Goal: Task Accomplishment & Management: Complete application form

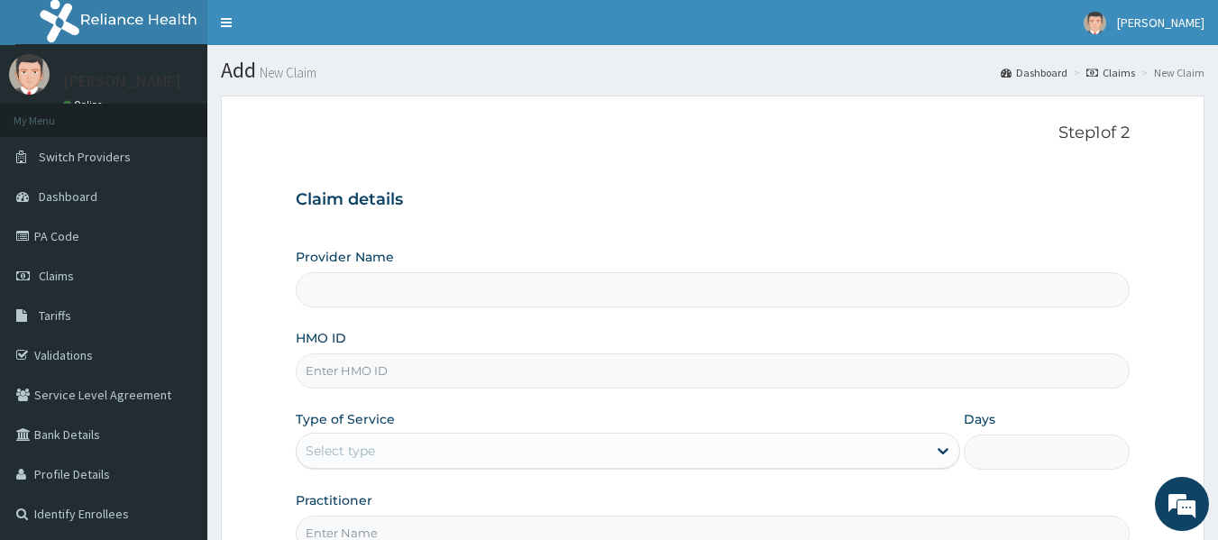
click at [360, 365] on input "HMO ID" at bounding box center [713, 370] width 835 height 35
type input "MPP/10045/A"
click at [369, 446] on div "Select type" at bounding box center [340, 451] width 69 height 18
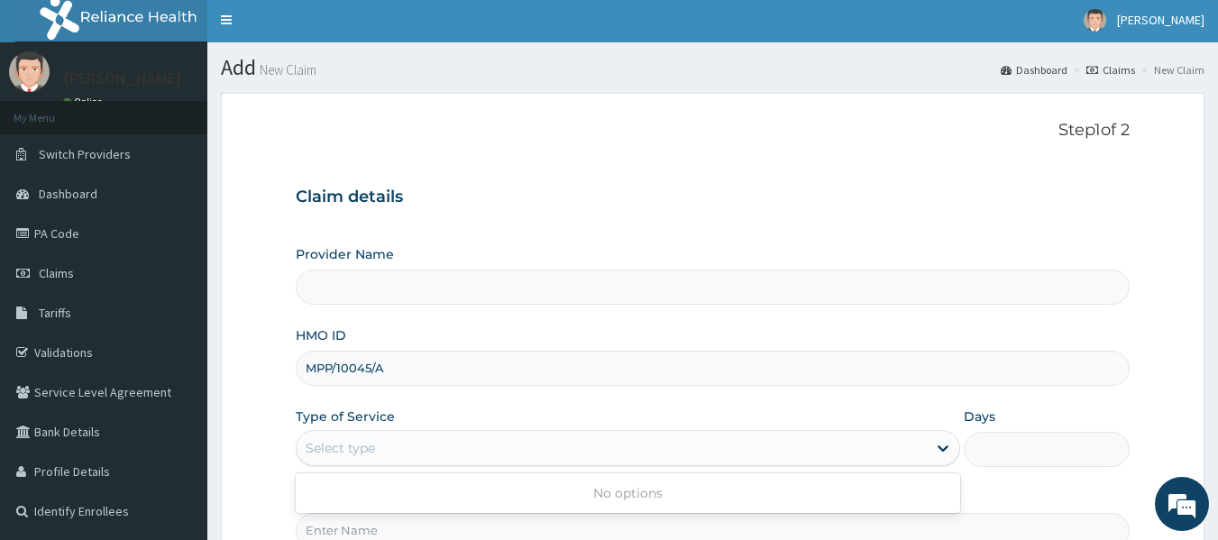
scroll to position [6, 0]
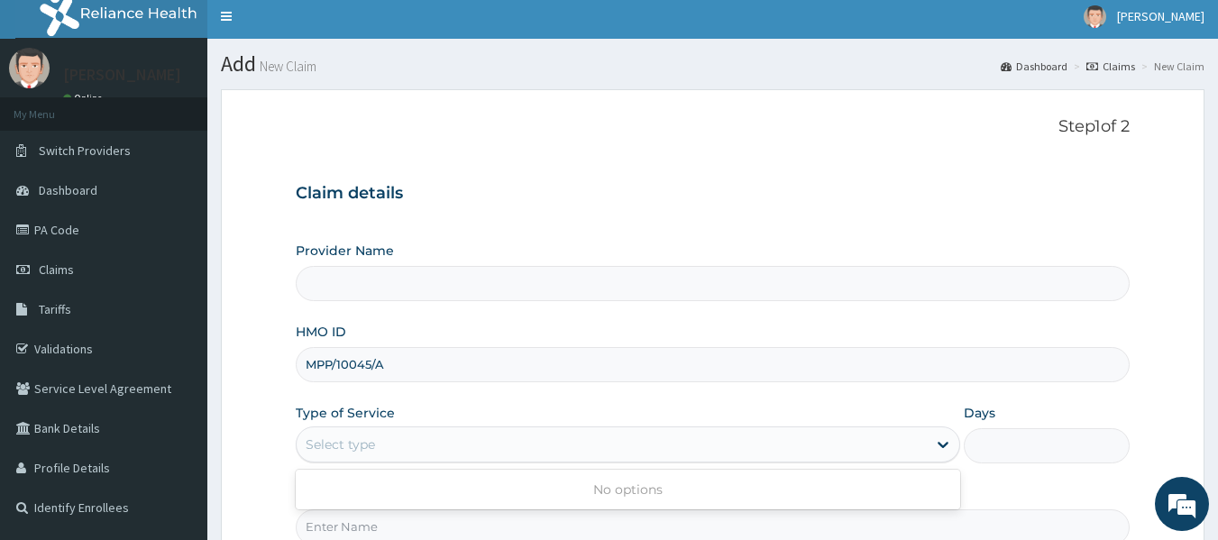
click at [275, 325] on form "Step 1 of 2 Claim details Provider Name HMO ID MPP/10045/A Type of Service Use …" at bounding box center [713, 381] width 984 height 585
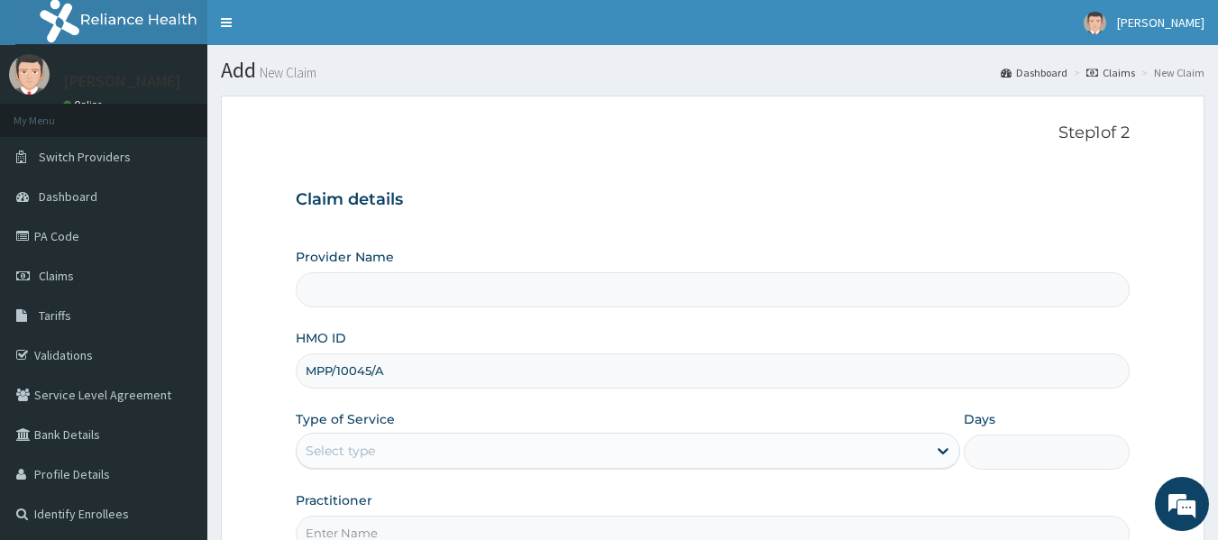
scroll to position [2, 0]
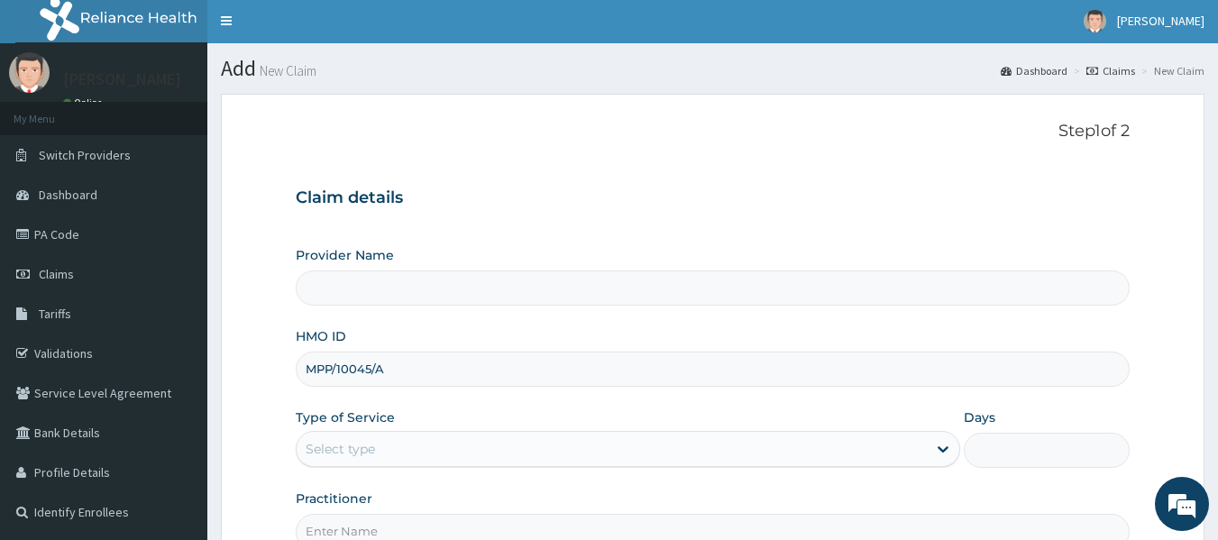
click at [581, 165] on div "Step 1 of 2 Claim details Provider Name HMO ID MPP/10045/A Type of Service Sele…" at bounding box center [713, 335] width 835 height 427
click at [667, 183] on div "Claim details Provider Name HMO ID MPP/10045/A Type of Service Select type Days…" at bounding box center [713, 359] width 835 height 379
click at [380, 452] on div "Select type" at bounding box center [612, 449] width 630 height 29
drag, startPoint x: 585, startPoint y: 211, endPoint x: 495, endPoint y: 384, distance: 195.2
click at [495, 384] on div "Claim details Provider Name HMO ID MPP/10045/A Type of Service Select type Days…" at bounding box center [713, 359] width 835 height 379
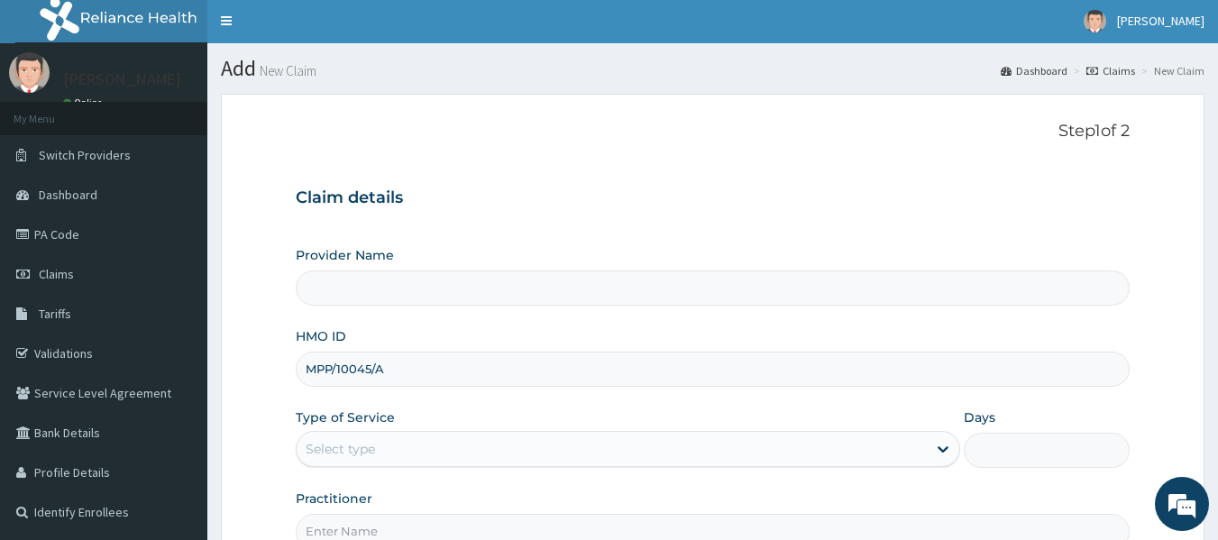
click at [644, 129] on p "Step 1 of 2" at bounding box center [713, 132] width 835 height 20
click at [351, 445] on div "Select type" at bounding box center [340, 449] width 69 height 18
click at [519, 185] on div "Claim details Provider Name HMO ID MPP/10045/A Type of Service Select type Days…" at bounding box center [713, 359] width 835 height 379
click at [330, 452] on div "Select type" at bounding box center [340, 449] width 69 height 18
click at [520, 88] on section "Step 1 of 2 Claim details Provider Name HMO ID MPP/10045/A Type of Service Sele…" at bounding box center [712, 386] width 1011 height 612
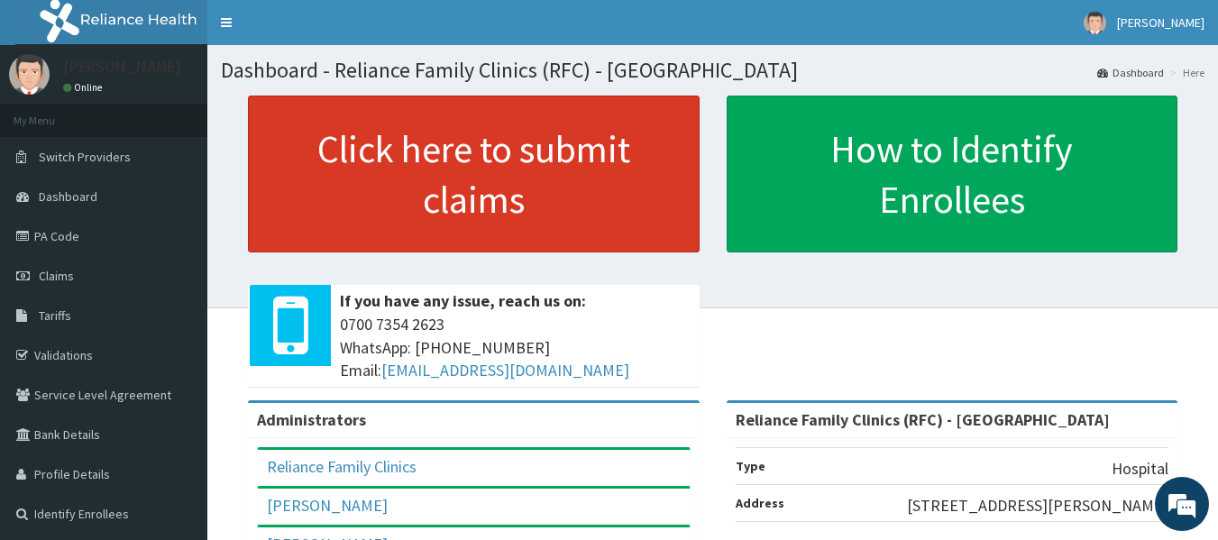
click at [509, 201] on link "Click here to submit claims" at bounding box center [474, 174] width 452 height 157
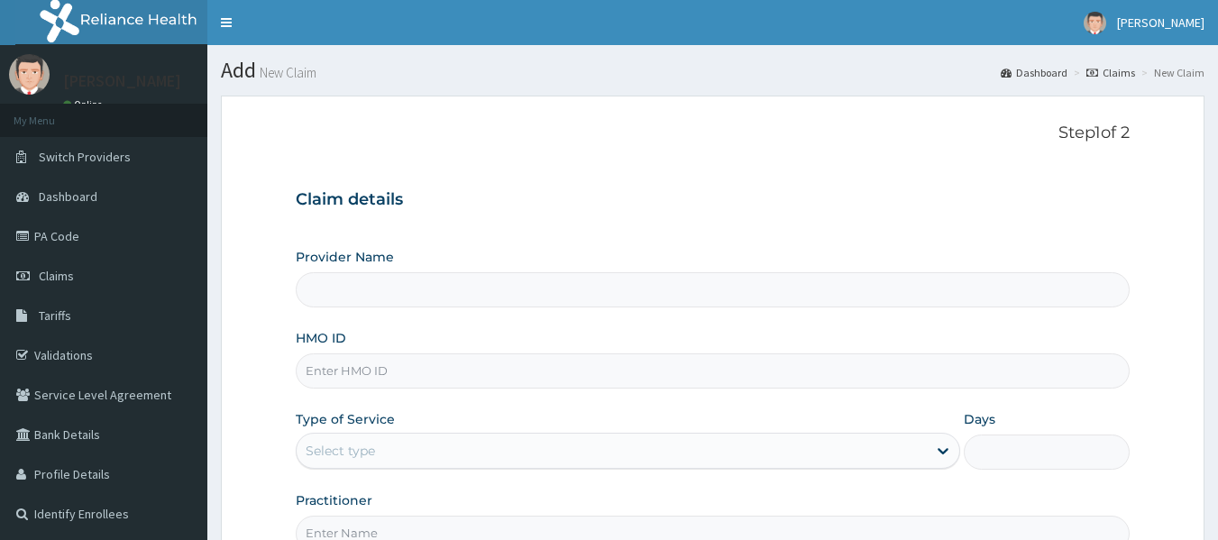
type input "Reliance Family Clinics (RFC) - [GEOGRAPHIC_DATA]"
click at [351, 367] on input "HMO ID" at bounding box center [713, 370] width 835 height 35
type input "MPP/10045/A"
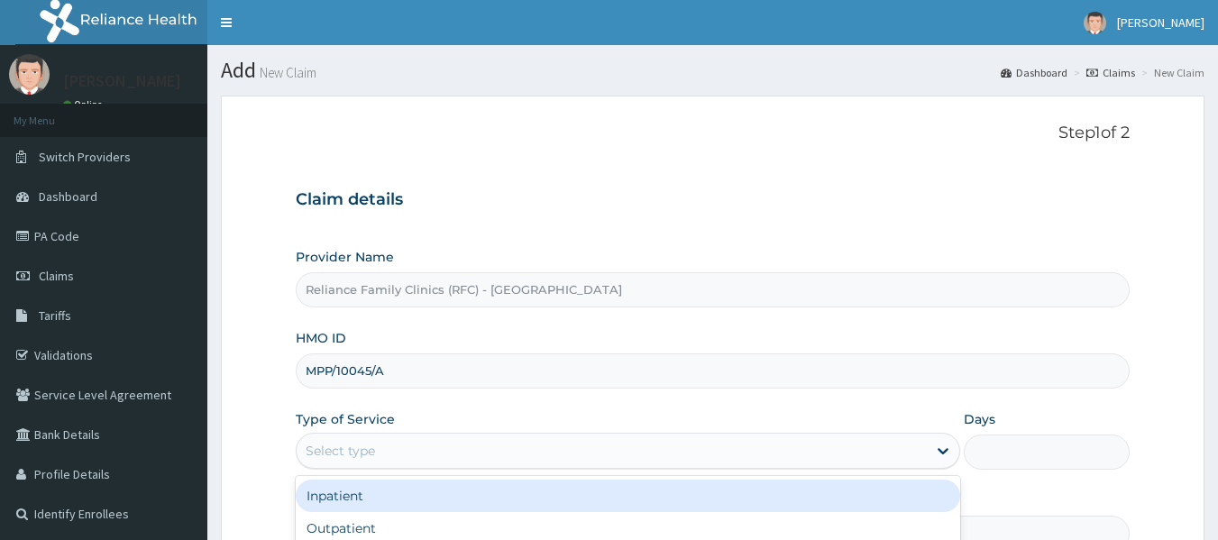
click at [370, 454] on div "Select type" at bounding box center [340, 451] width 69 height 18
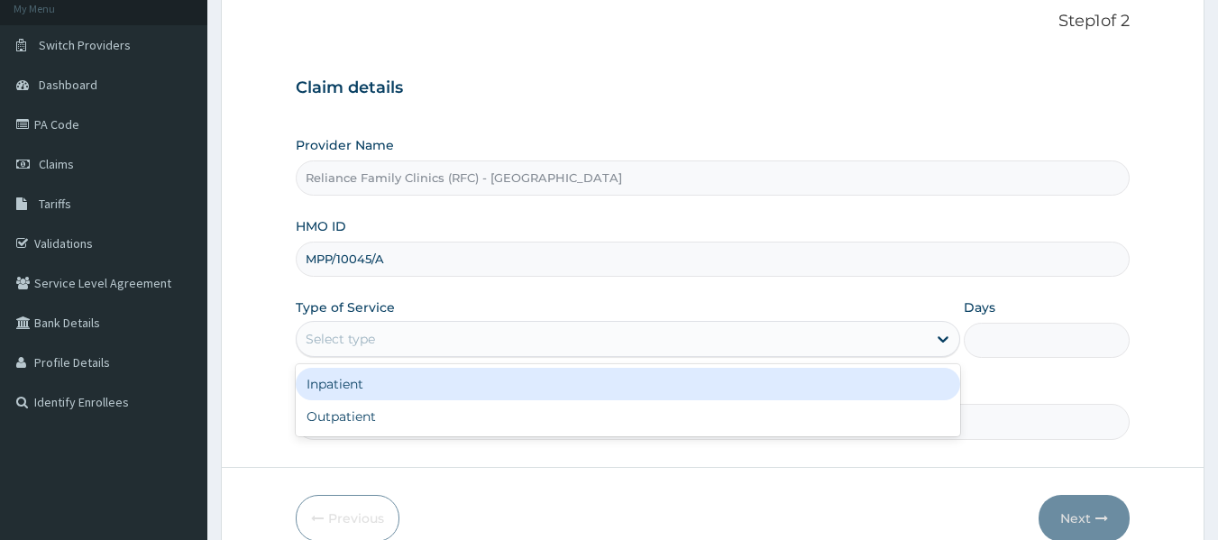
scroll to position [116, 0]
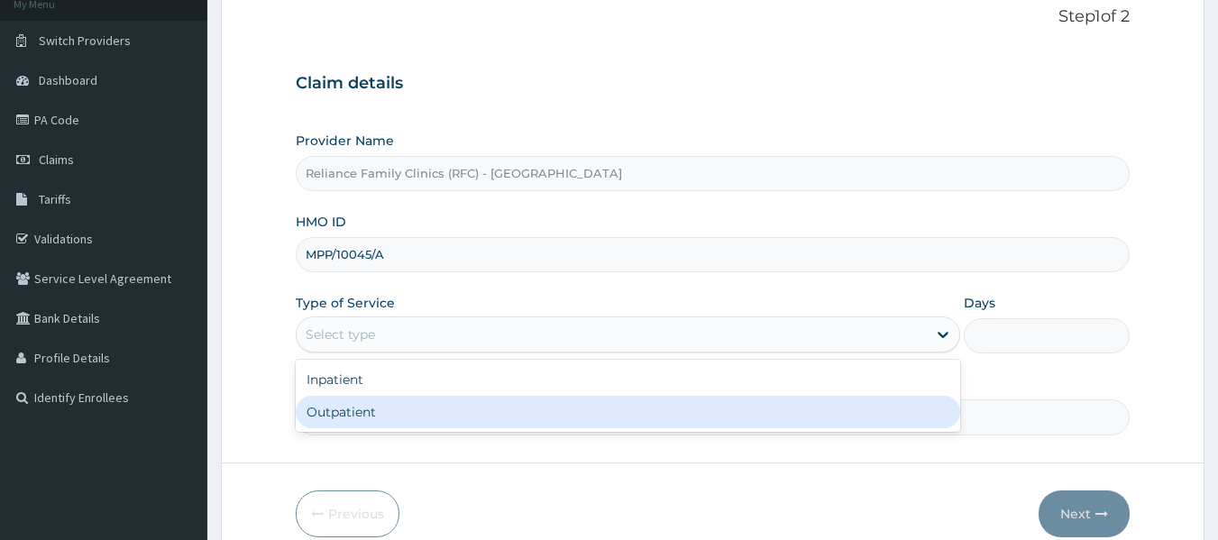
click at [362, 409] on div "Outpatient" at bounding box center [628, 412] width 665 height 32
type input "1"
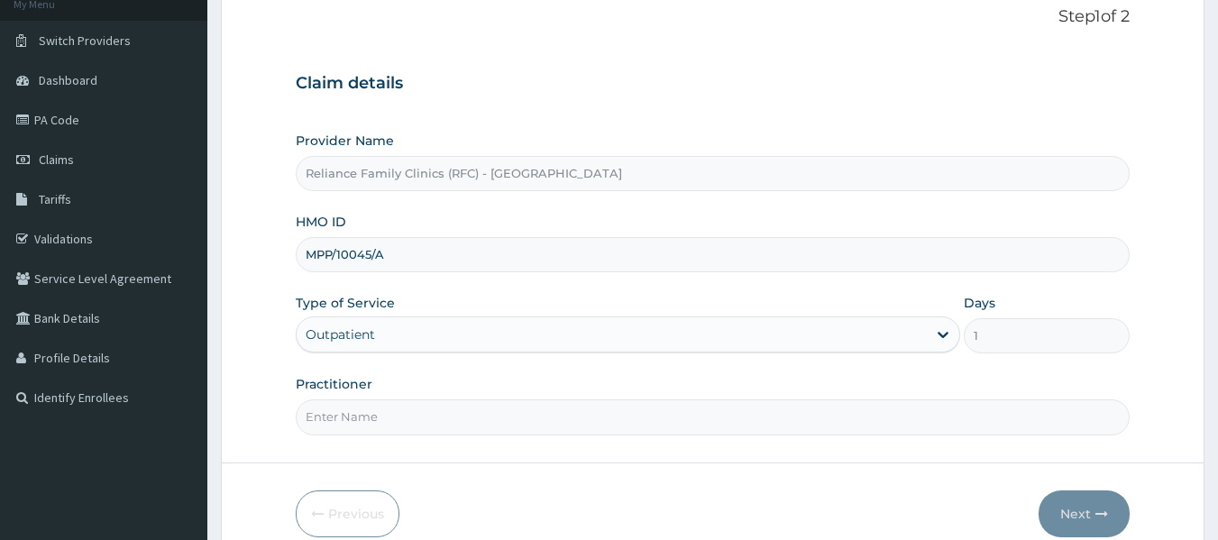
click at [344, 417] on input "Practitioner" at bounding box center [713, 416] width 835 height 35
type input "locum"
click at [1074, 517] on button "Next" at bounding box center [1084, 514] width 91 height 47
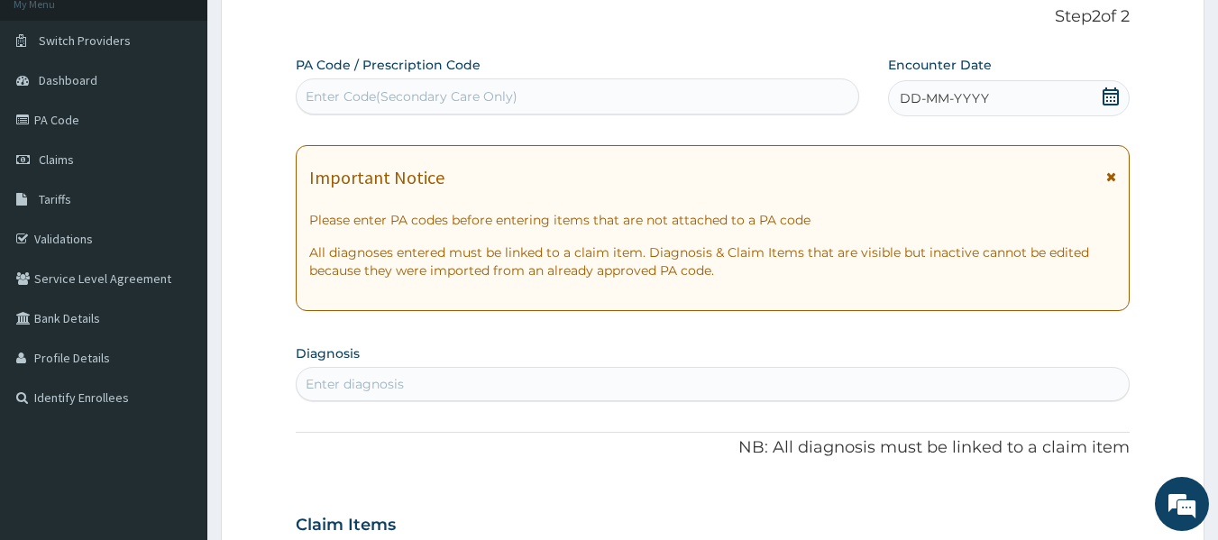
scroll to position [0, 0]
click at [326, 388] on div "Enter diagnosis" at bounding box center [355, 384] width 98 height 18
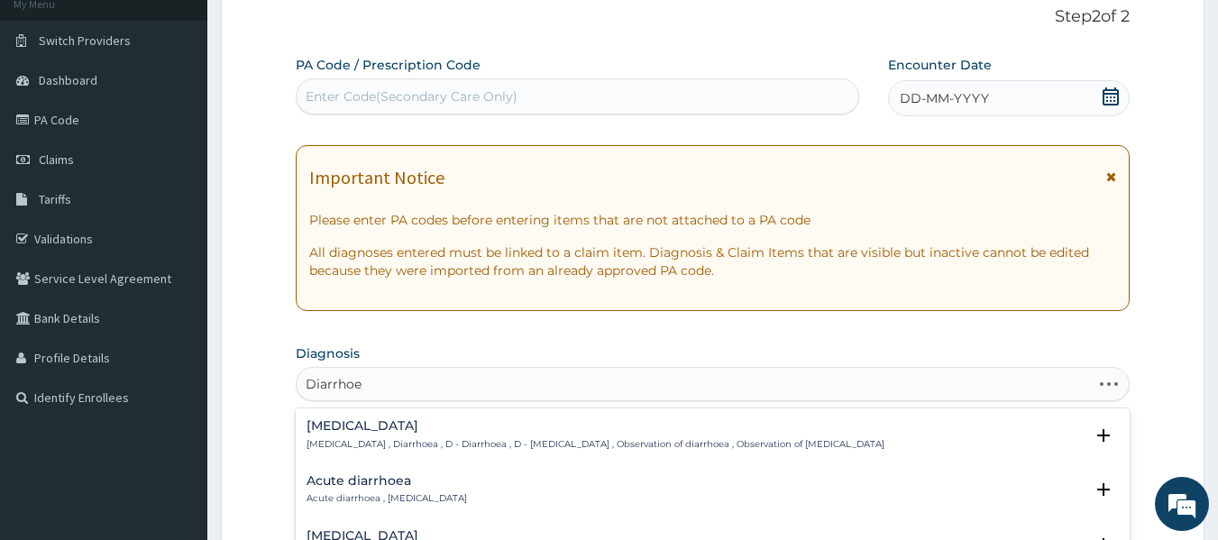
type input "Diarrhoea"
click at [336, 443] on p "Diarrhea , Diarrhoea , D - Diarrhoea , D - Diarrhea , Observation of diarrhoea …" at bounding box center [596, 444] width 578 height 13
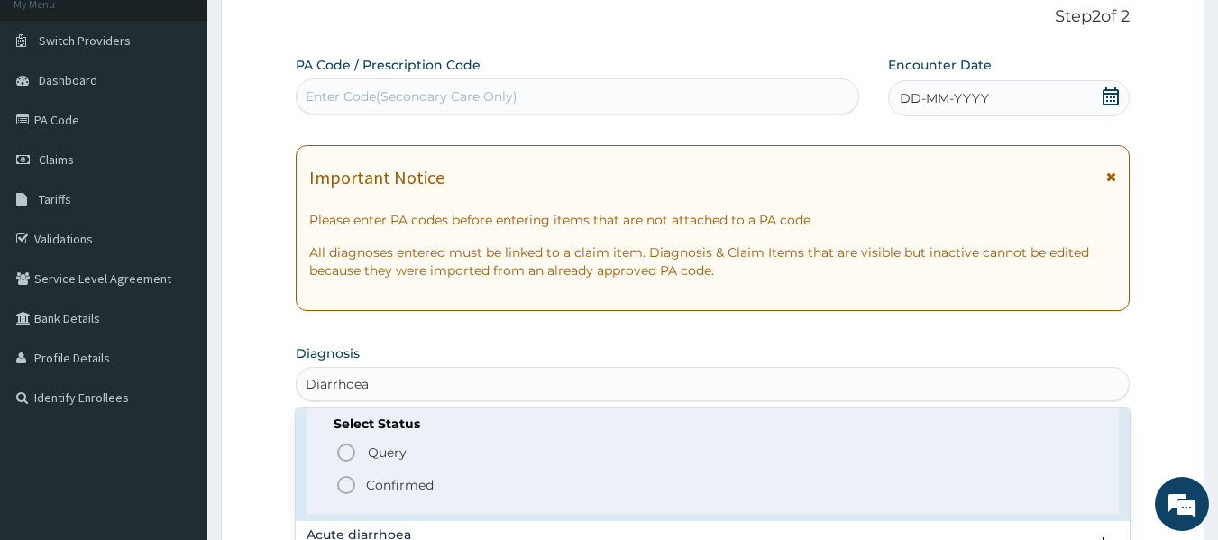
scroll to position [62, 0]
click at [344, 478] on icon "status option filled" at bounding box center [346, 484] width 22 height 22
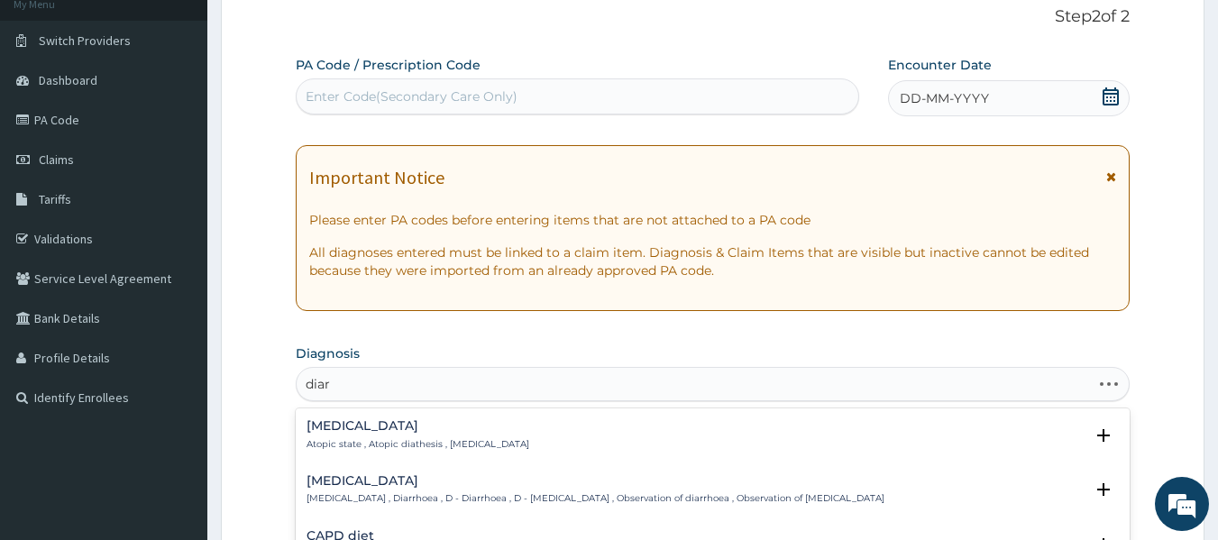
type input "diarr"
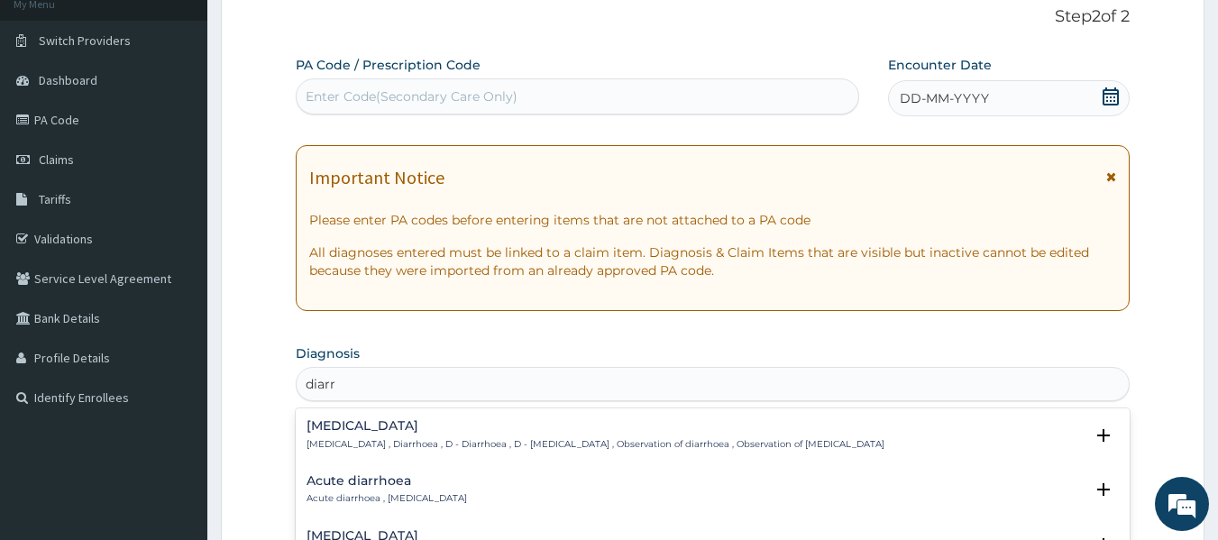
click at [343, 484] on h4 "Acute diarrhoea" at bounding box center [387, 481] width 161 height 14
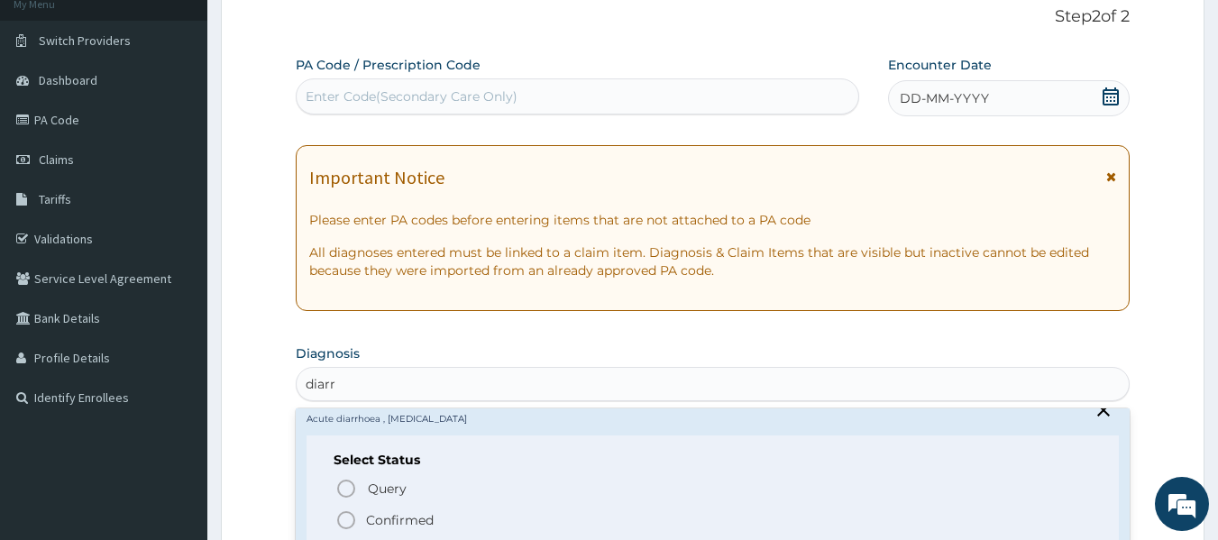
scroll to position [86, 0]
click at [421, 510] on p "Confirmed" at bounding box center [400, 514] width 68 height 18
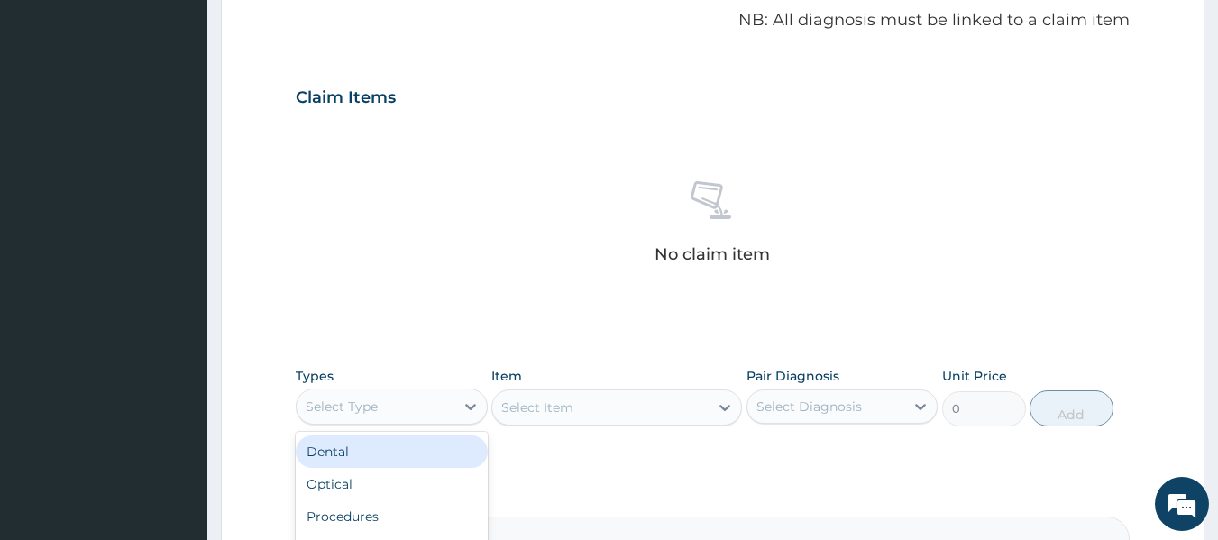
scroll to position [667, 0]
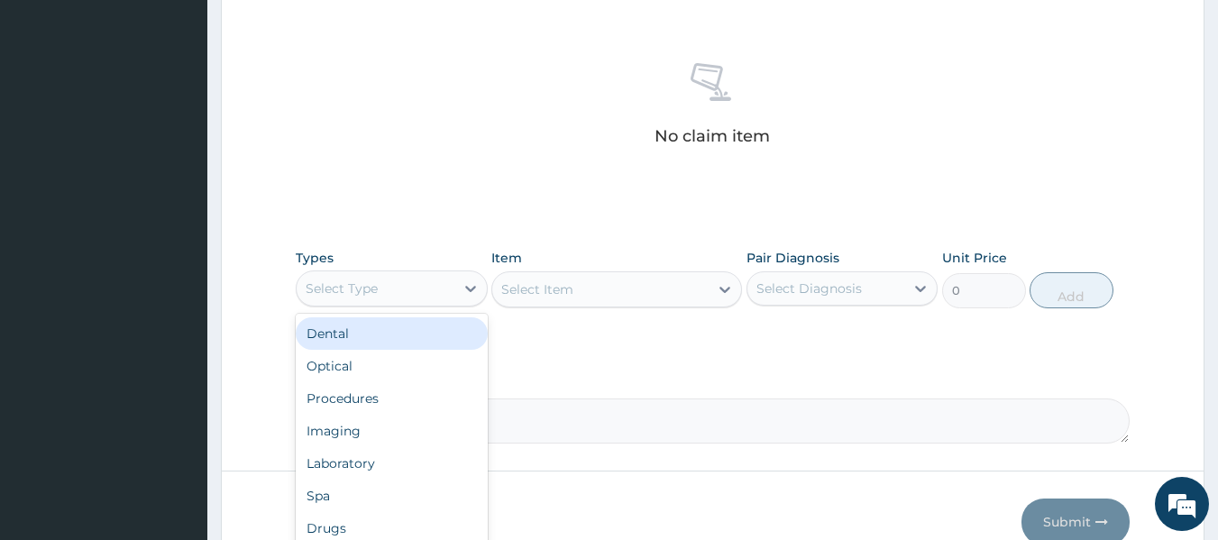
click at [408, 399] on div "Procedures" at bounding box center [392, 398] width 192 height 32
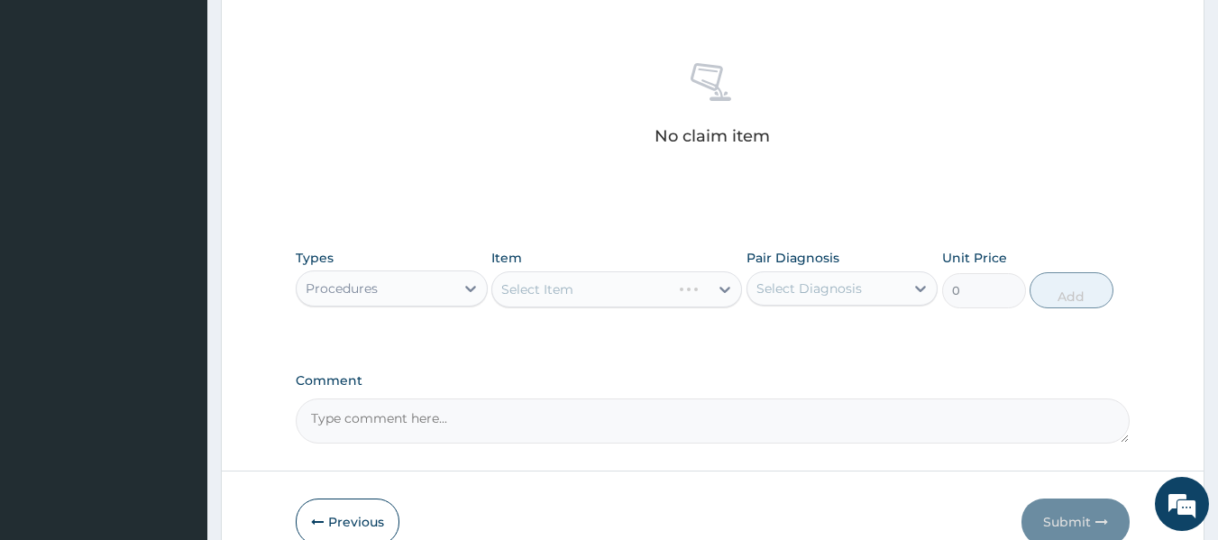
click at [636, 294] on div "Select Item" at bounding box center [616, 289] width 251 height 36
click at [840, 344] on div "Acute diarrhoea" at bounding box center [843, 335] width 192 height 37
checkbox input "true"
click at [634, 300] on div "Select Item" at bounding box center [616, 289] width 251 height 36
click at [656, 282] on div "Select Item" at bounding box center [616, 289] width 251 height 36
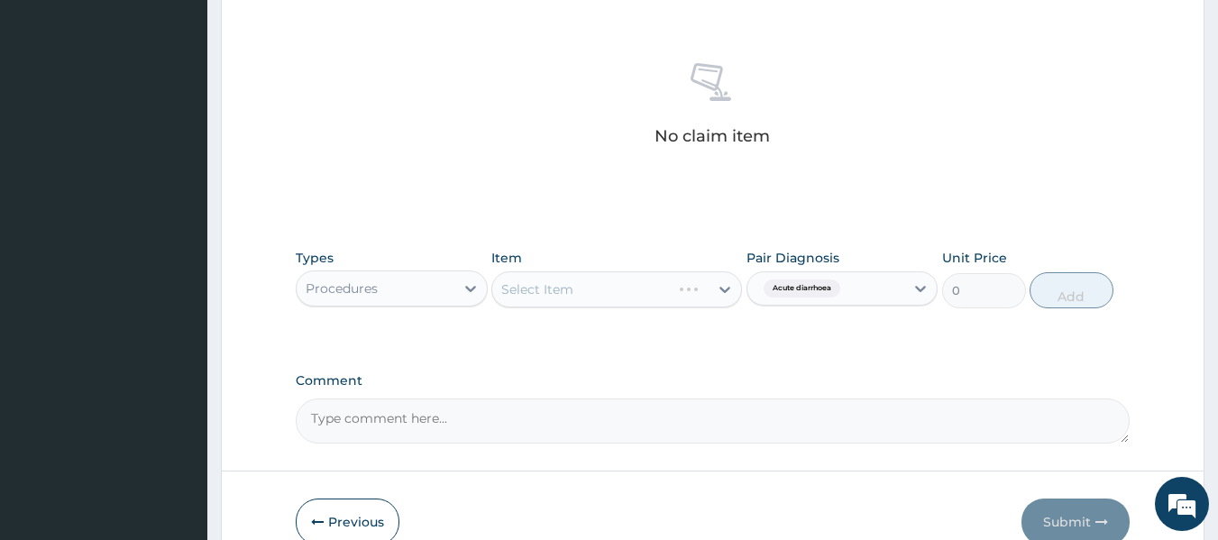
click at [652, 291] on div "Select Item" at bounding box center [616, 289] width 251 height 36
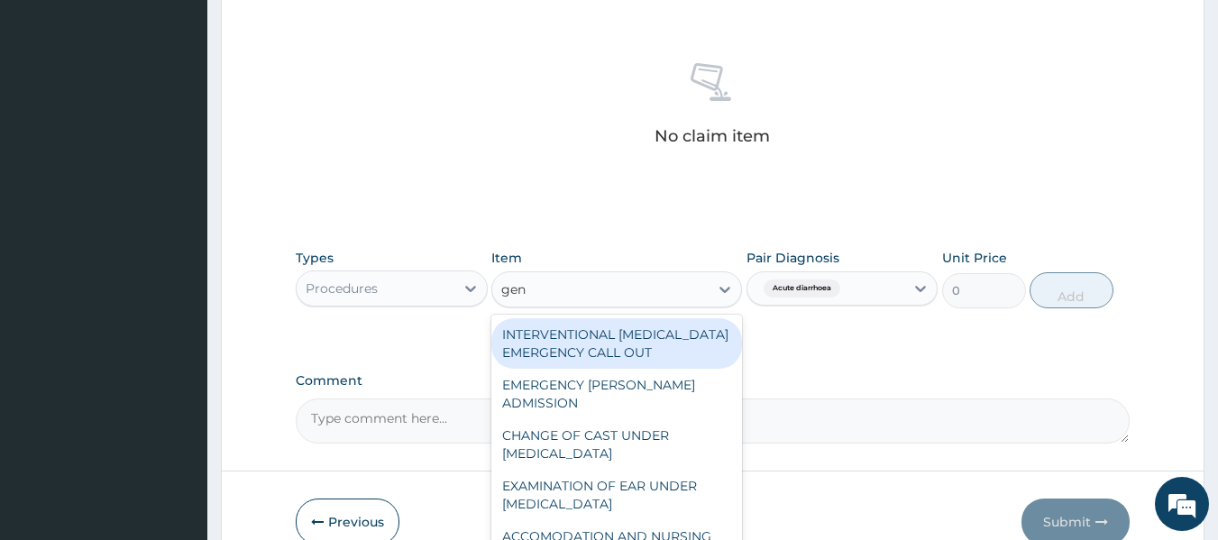
type input "gene"
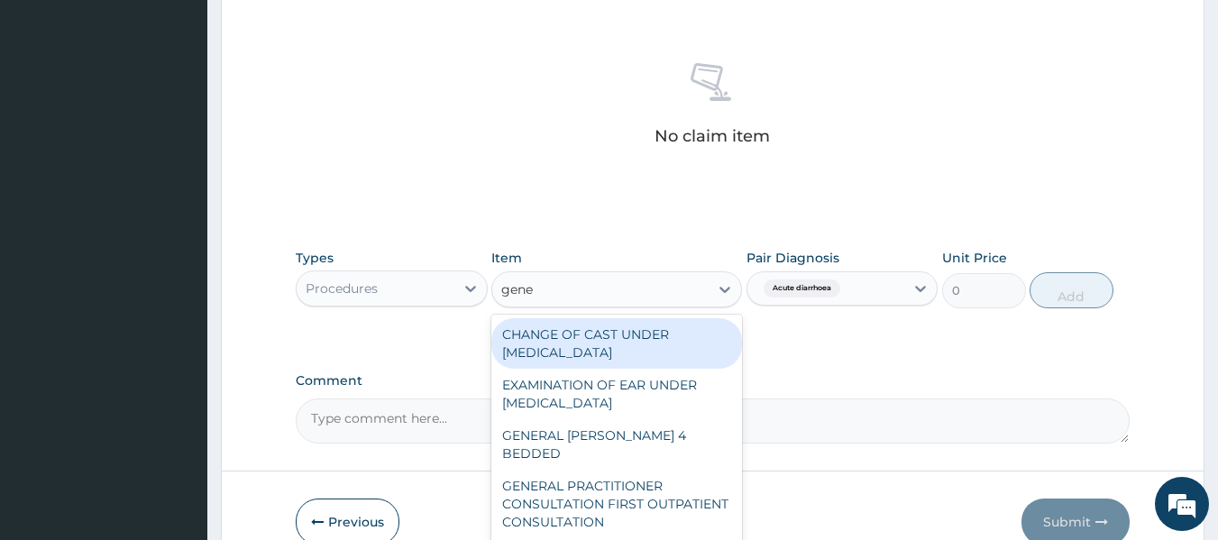
click at [603, 476] on div "GENERAL PRACTITIONER CONSULTATION FIRST OUTPATIENT CONSULTATION" at bounding box center [616, 504] width 251 height 69
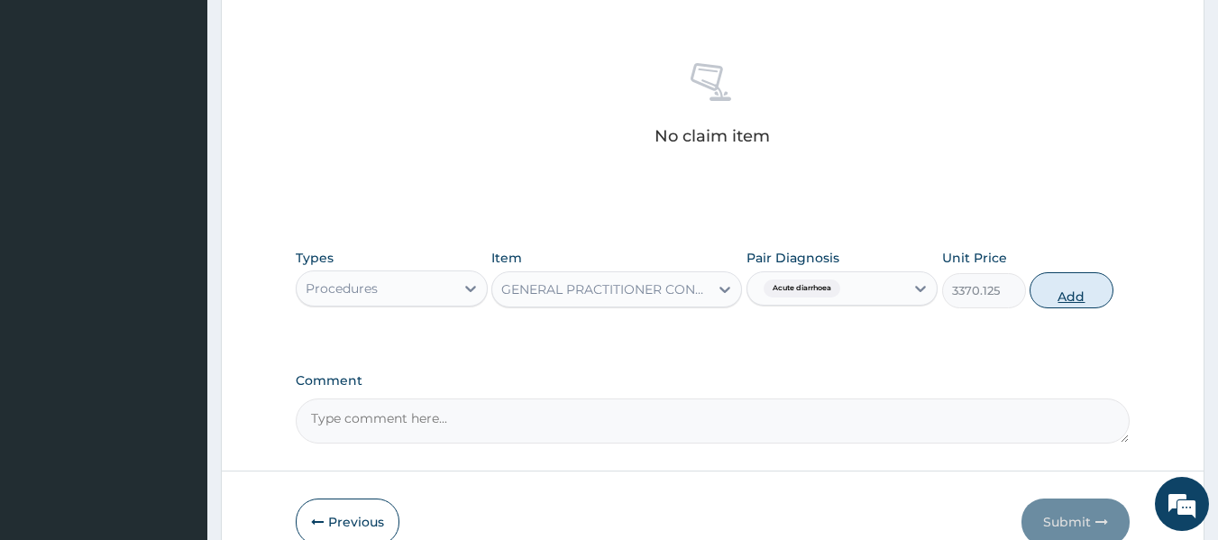
click at [1058, 301] on button "Add" at bounding box center [1072, 290] width 84 height 36
type input "0"
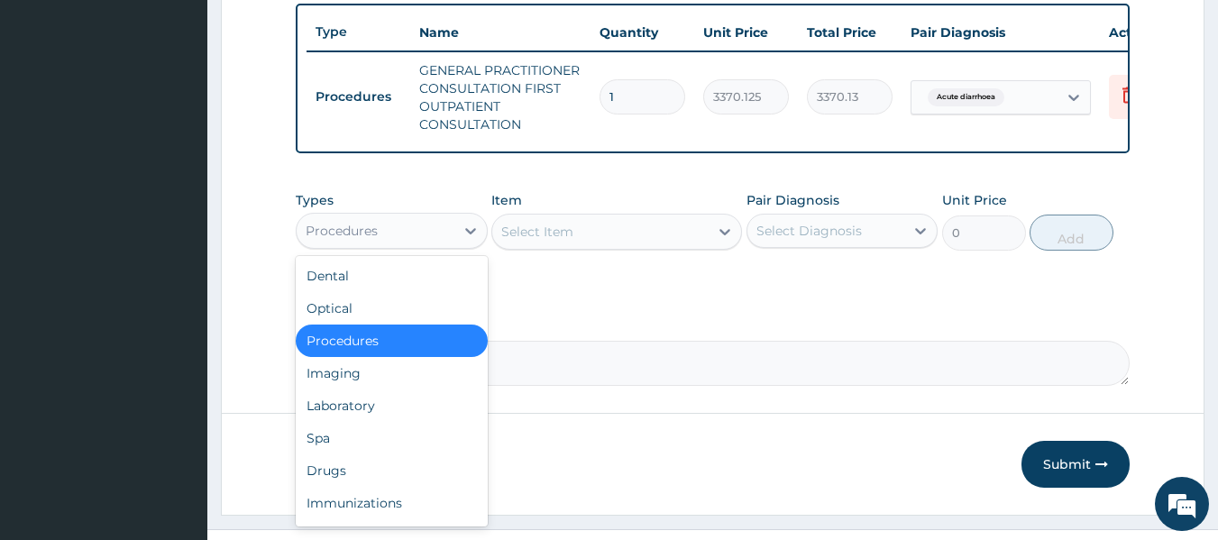
click at [373, 420] on div "Laboratory" at bounding box center [392, 406] width 192 height 32
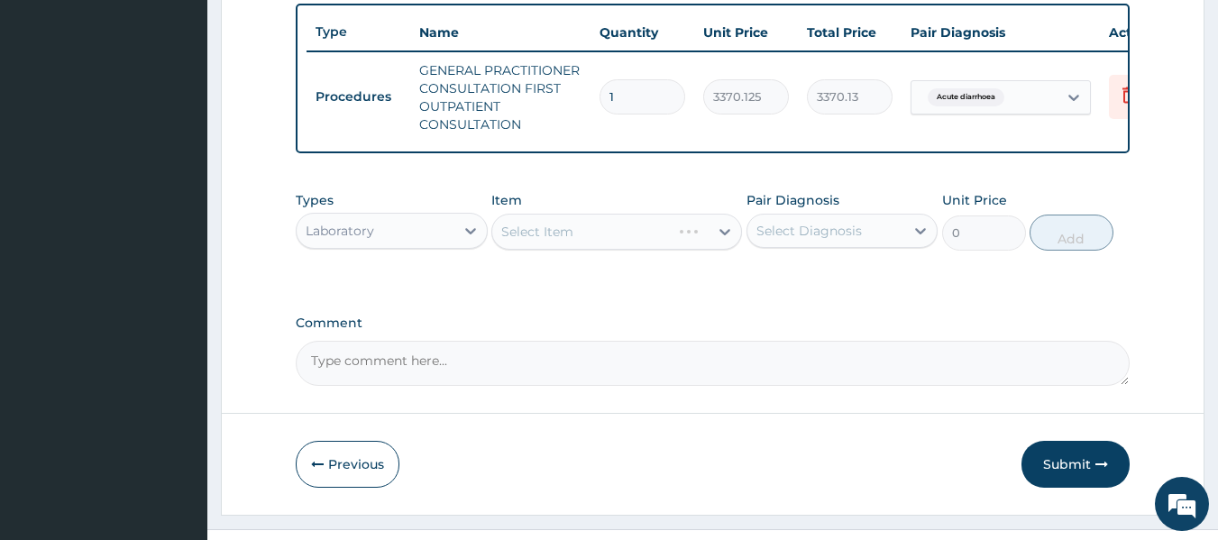
click at [659, 239] on div "Select Item" at bounding box center [616, 232] width 251 height 36
click at [866, 296] on div "Acute diarrhoea" at bounding box center [843, 277] width 192 height 37
checkbox input "true"
click at [634, 250] on div "Select Item" at bounding box center [616, 232] width 251 height 36
click at [645, 250] on div "Select Item" at bounding box center [616, 232] width 251 height 36
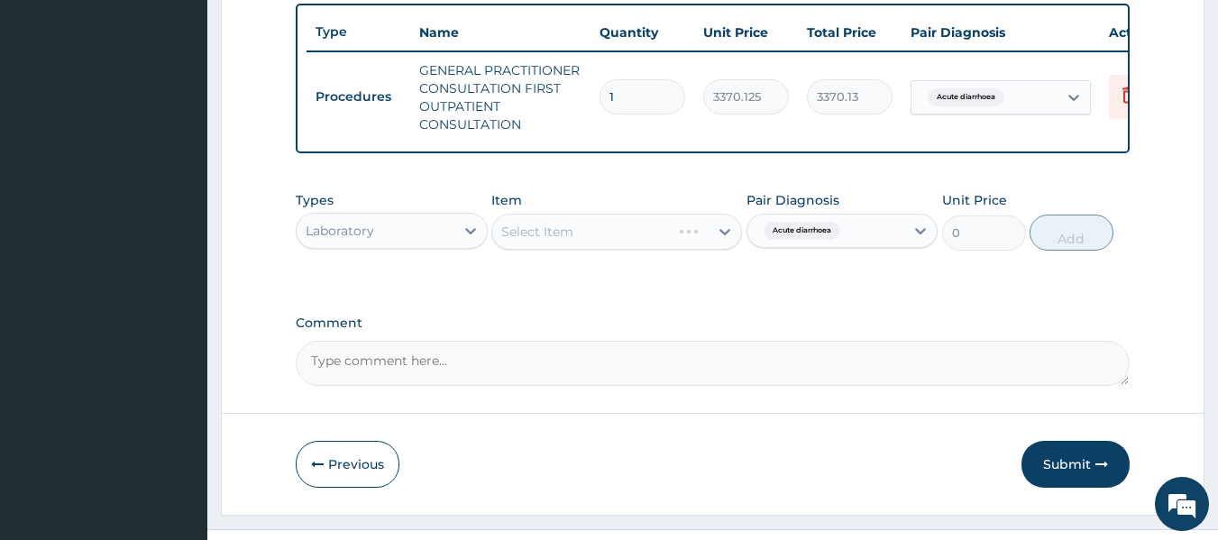
click at [675, 243] on div "Select Item" at bounding box center [616, 232] width 251 height 36
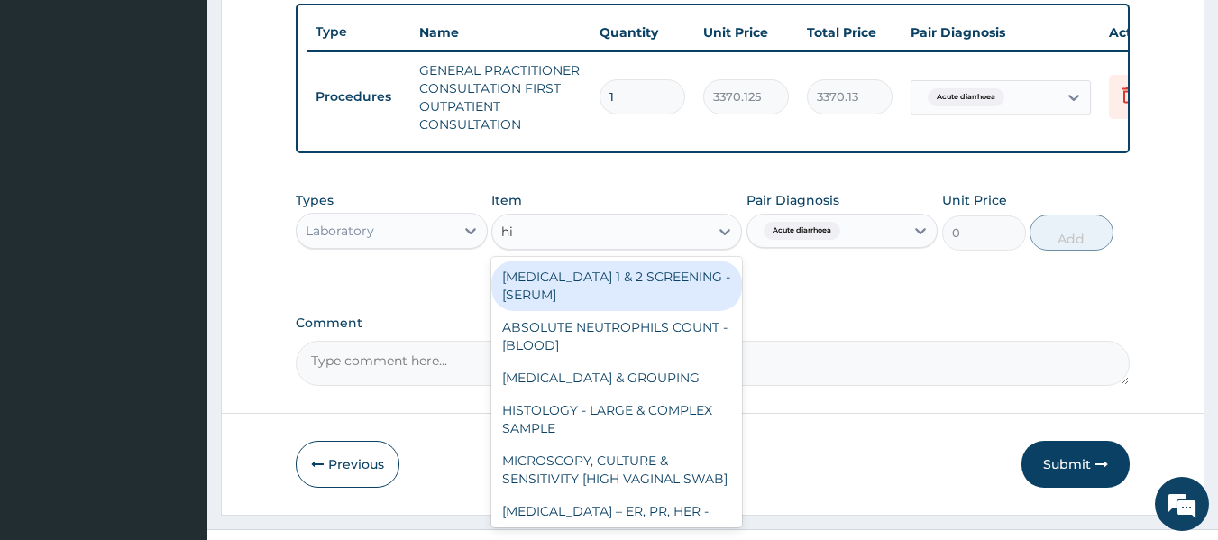
type input "hig"
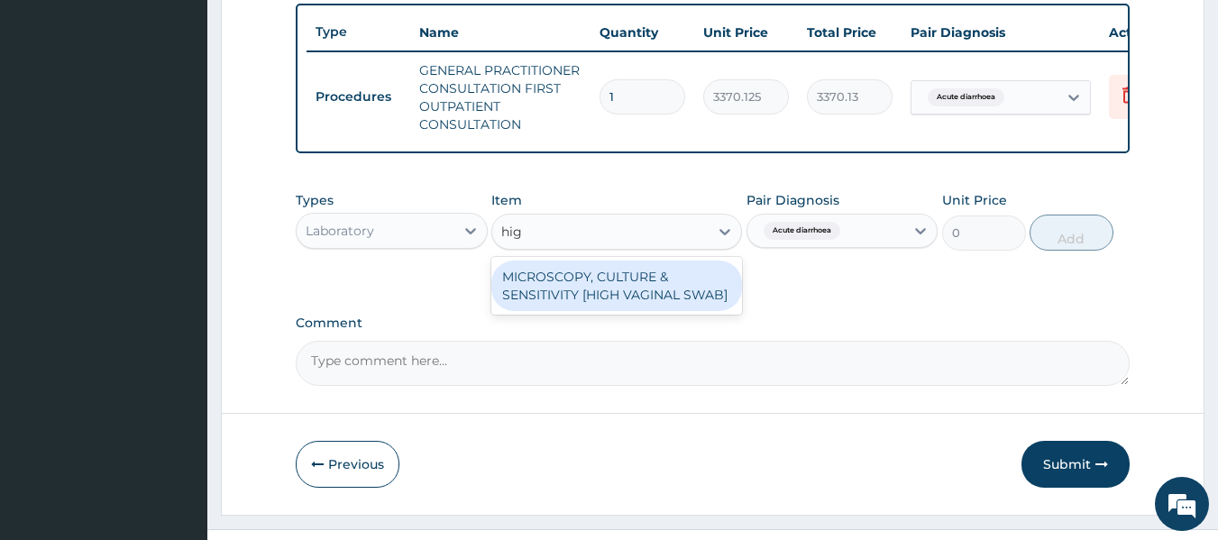
click at [670, 286] on div "MICROSCOPY, CULTURE & SENSITIVITY [HIGH VAGINAL SWAB]" at bounding box center [616, 286] width 251 height 50
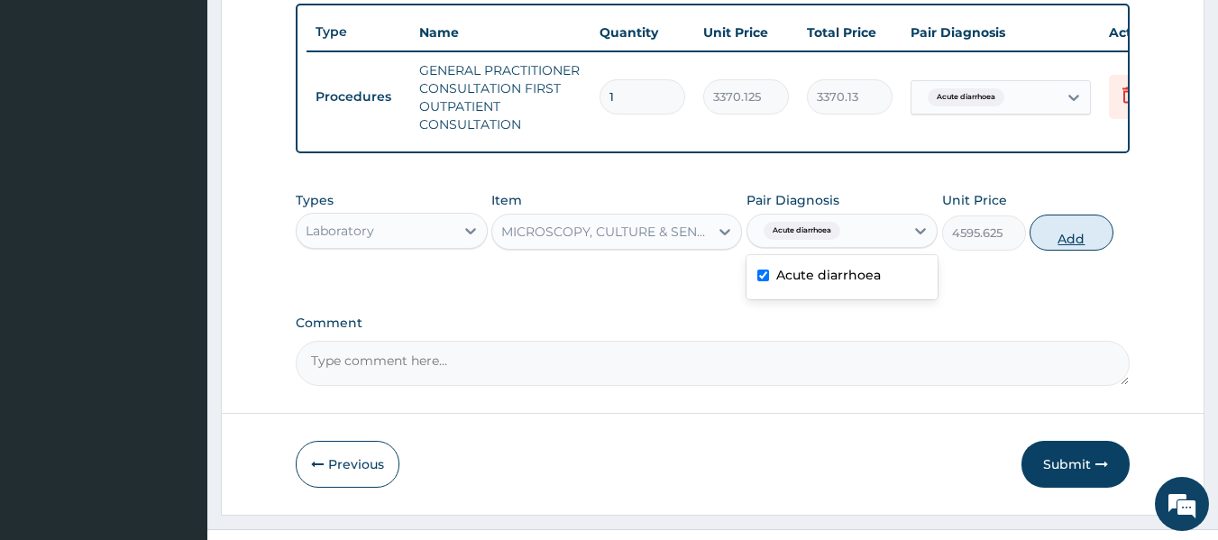
click at [1077, 250] on button "Add" at bounding box center [1072, 233] width 84 height 36
type input "0"
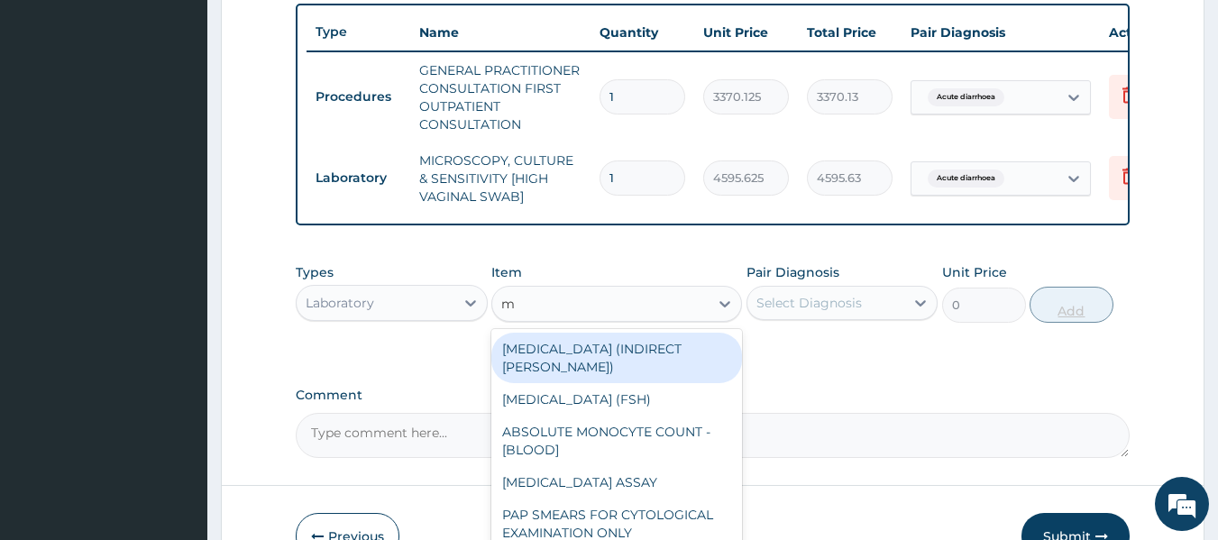
type input "mc"
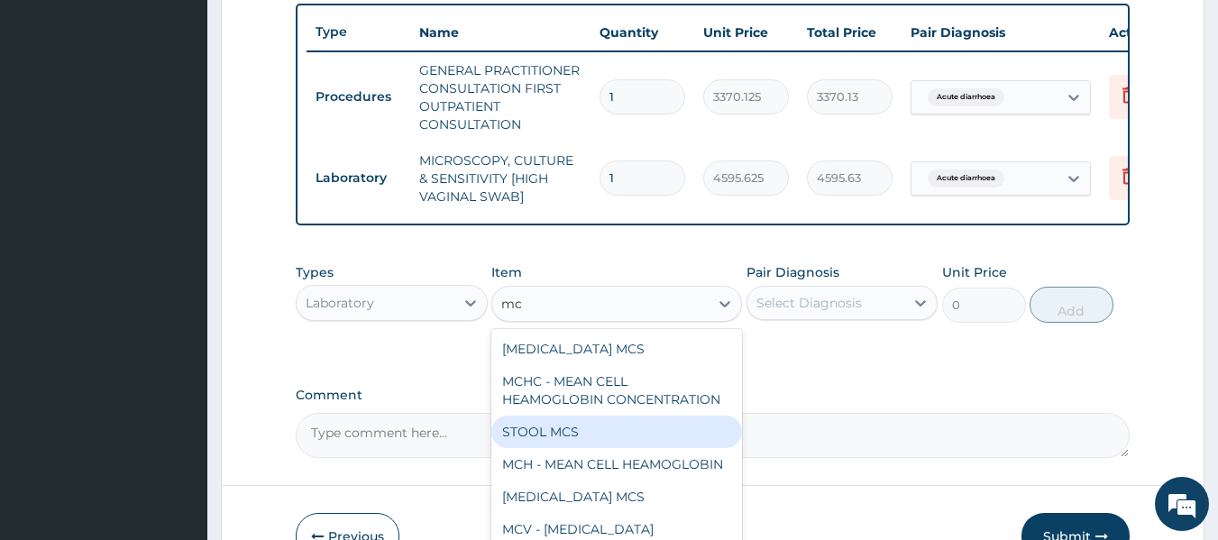
click at [558, 448] on div "STOOL MCS" at bounding box center [616, 432] width 251 height 32
type input "8400"
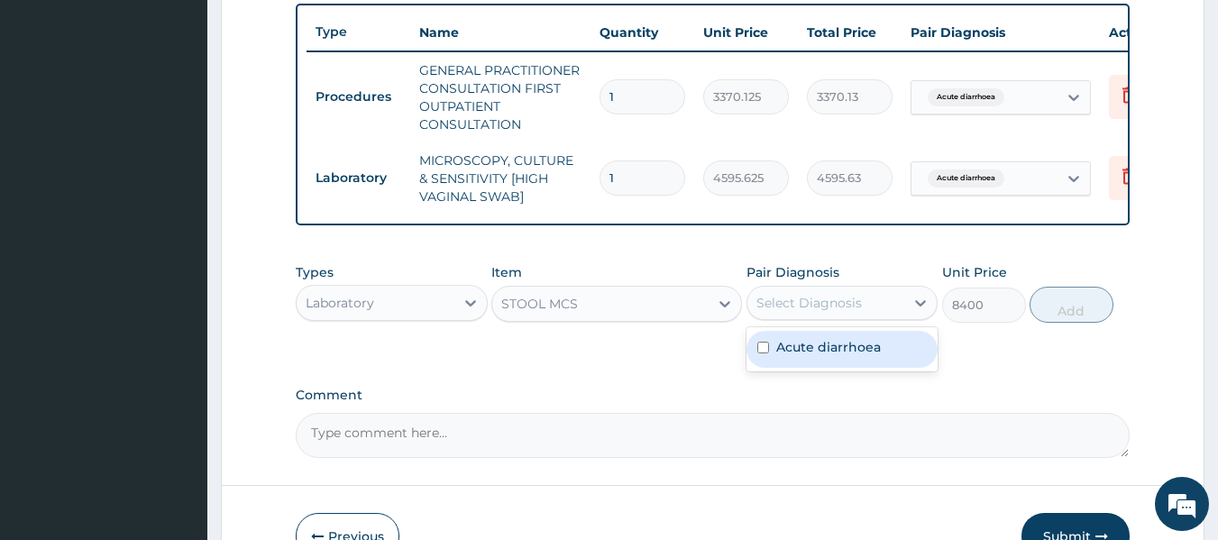
click at [868, 356] on label "Acute diarrhoea" at bounding box center [828, 347] width 105 height 18
checkbox input "true"
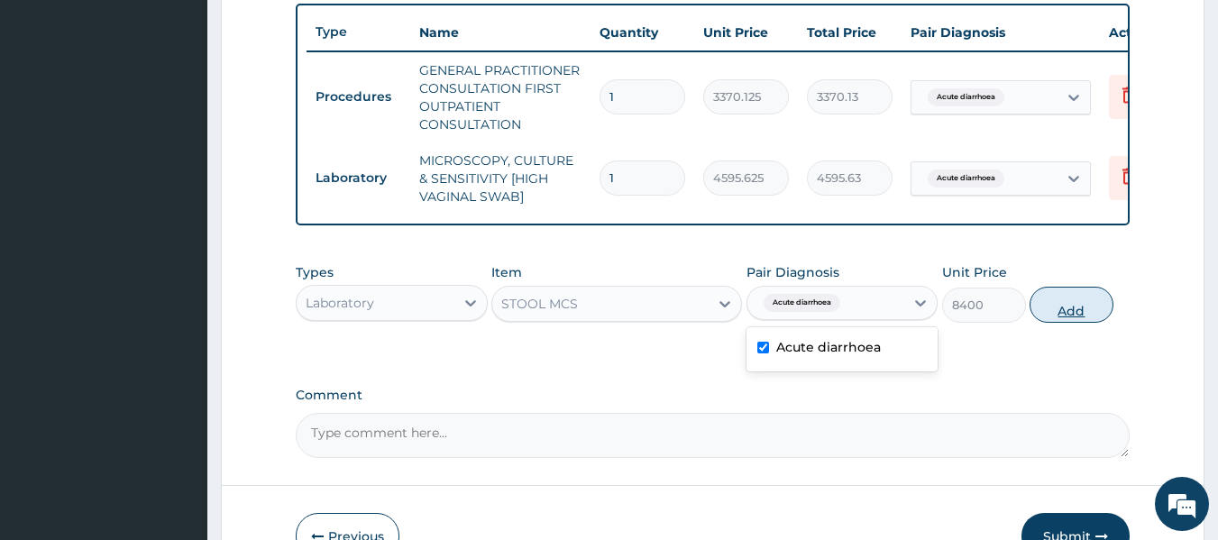
click at [1082, 322] on button "Add" at bounding box center [1072, 305] width 84 height 36
type input "0"
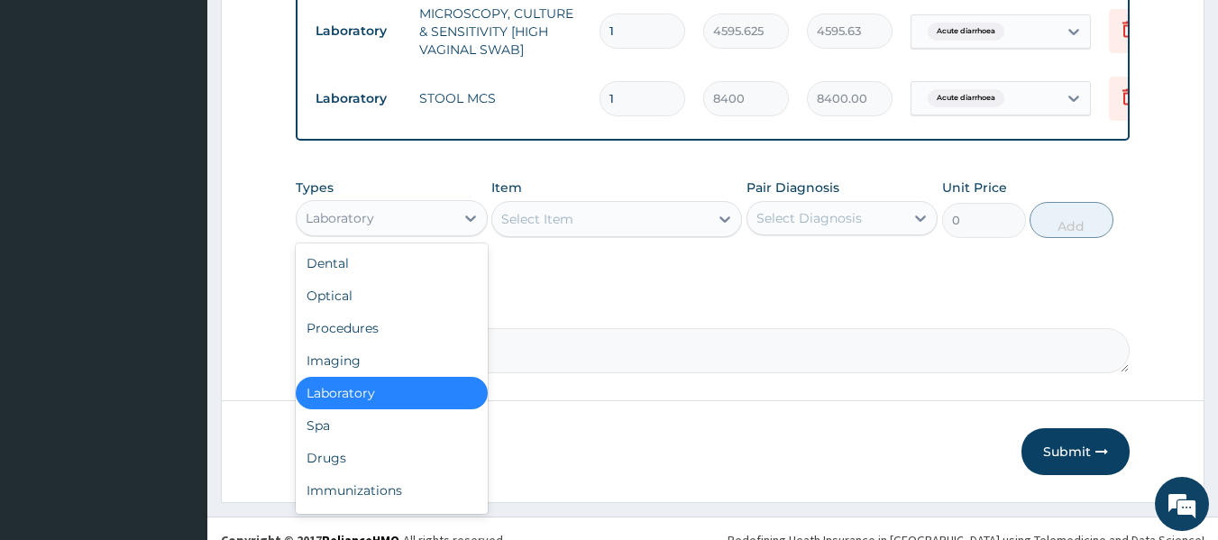
scroll to position [850, 0]
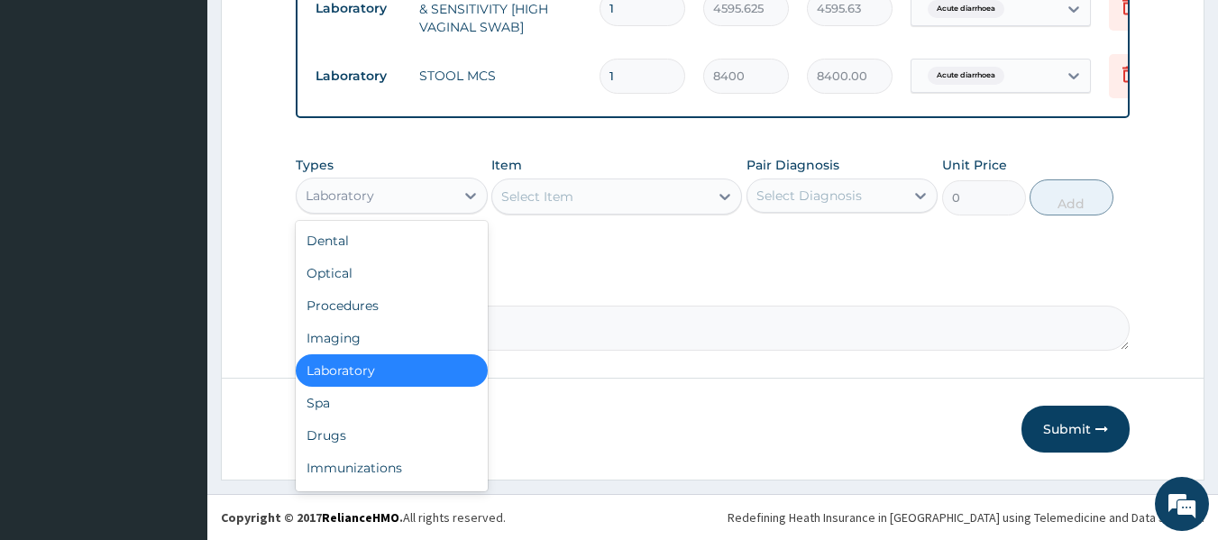
click at [353, 438] on div "Drugs" at bounding box center [392, 435] width 192 height 32
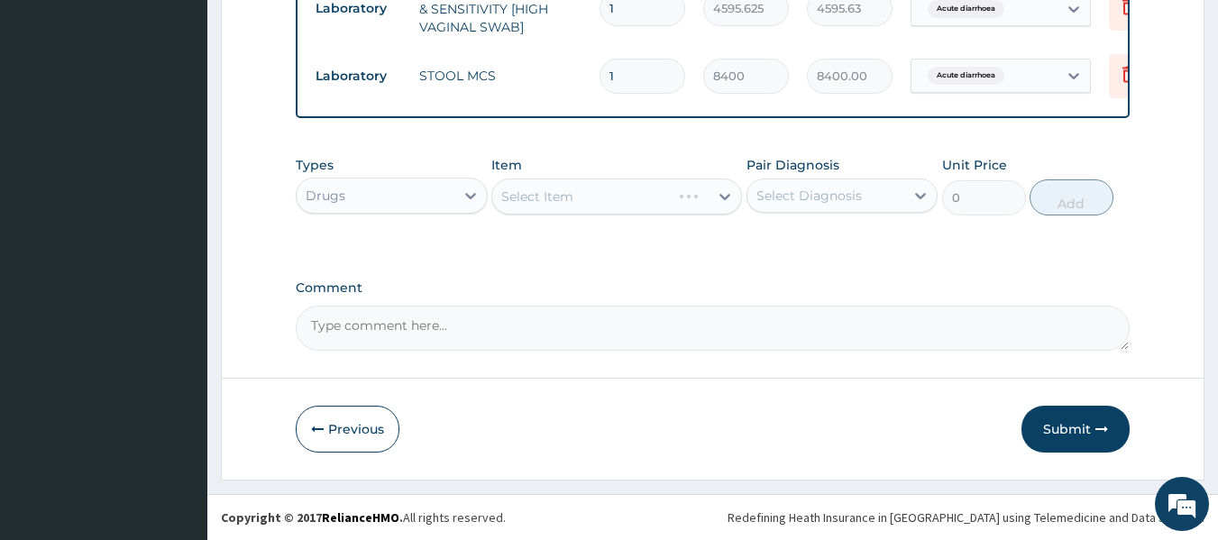
click at [654, 207] on div "Select Item" at bounding box center [616, 197] width 251 height 36
click at [676, 206] on div "Select Item" at bounding box center [616, 197] width 251 height 36
click at [898, 248] on div "Acute diarrhoea" at bounding box center [843, 242] width 192 height 37
checkbox input "true"
click at [654, 179] on div "Select Item" at bounding box center [616, 197] width 251 height 36
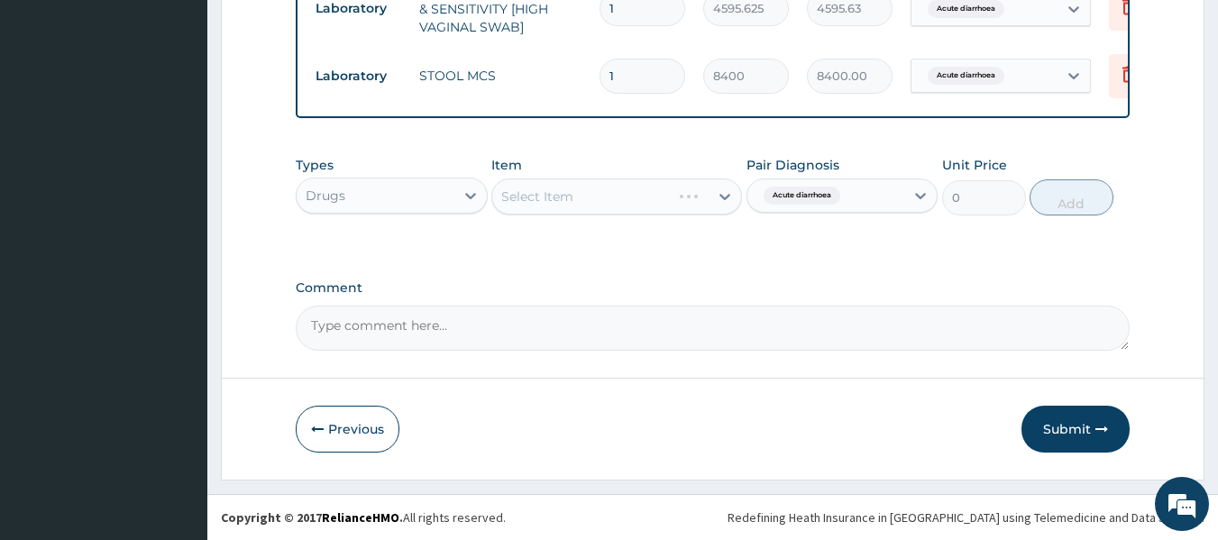
click at [675, 208] on div "Select Item" at bounding box center [616, 197] width 251 height 36
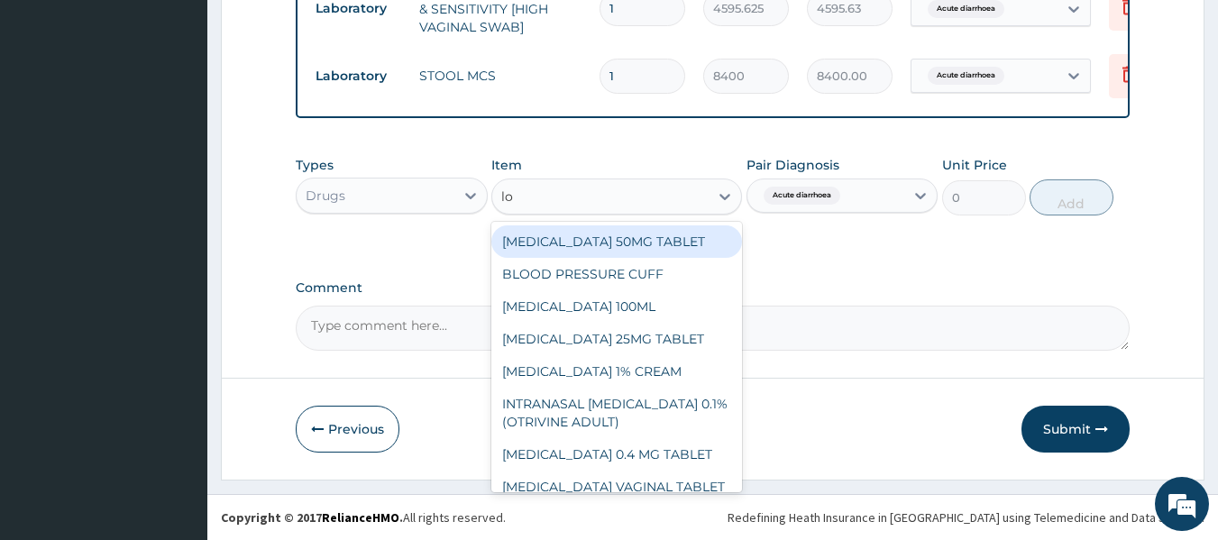
type input "lop"
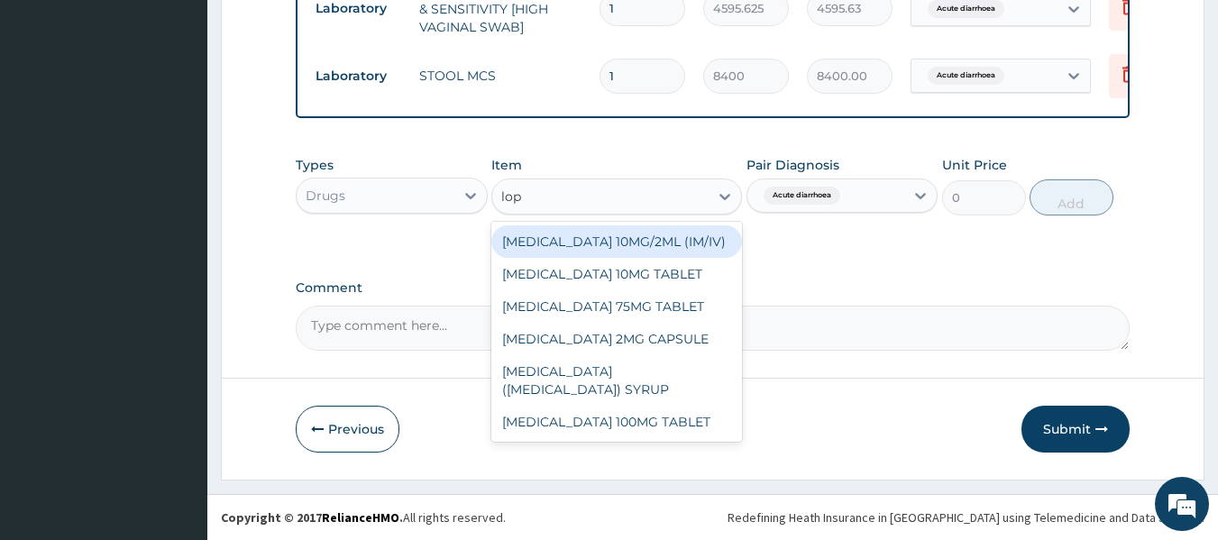
click at [549, 355] on div "LOPERAMIDE 2MG CAPSULE" at bounding box center [616, 339] width 251 height 32
type input "161"
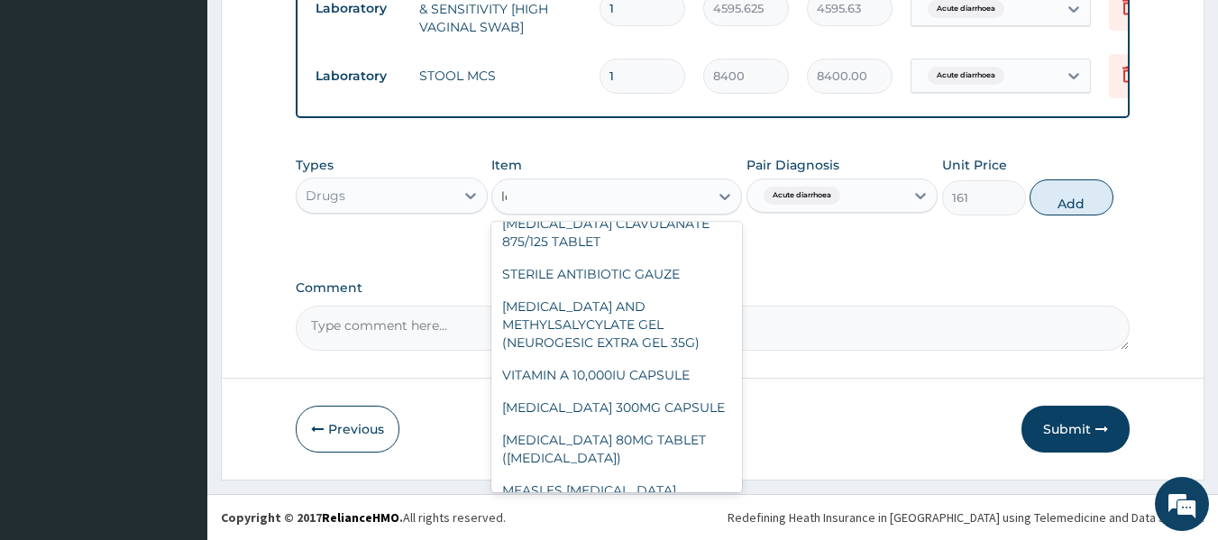
scroll to position [2125, 0]
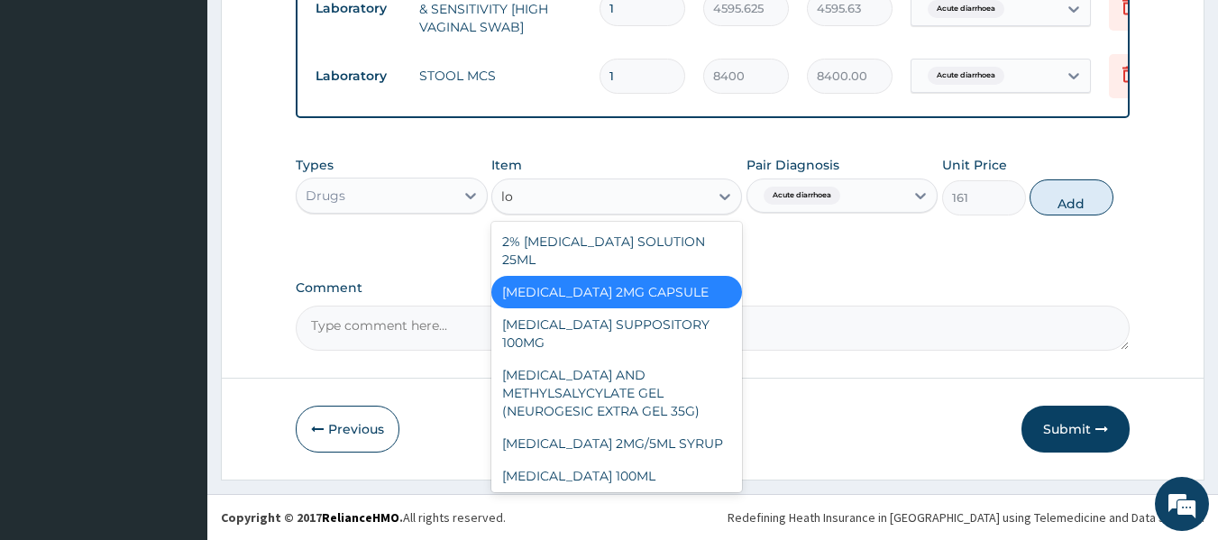
type input "lop"
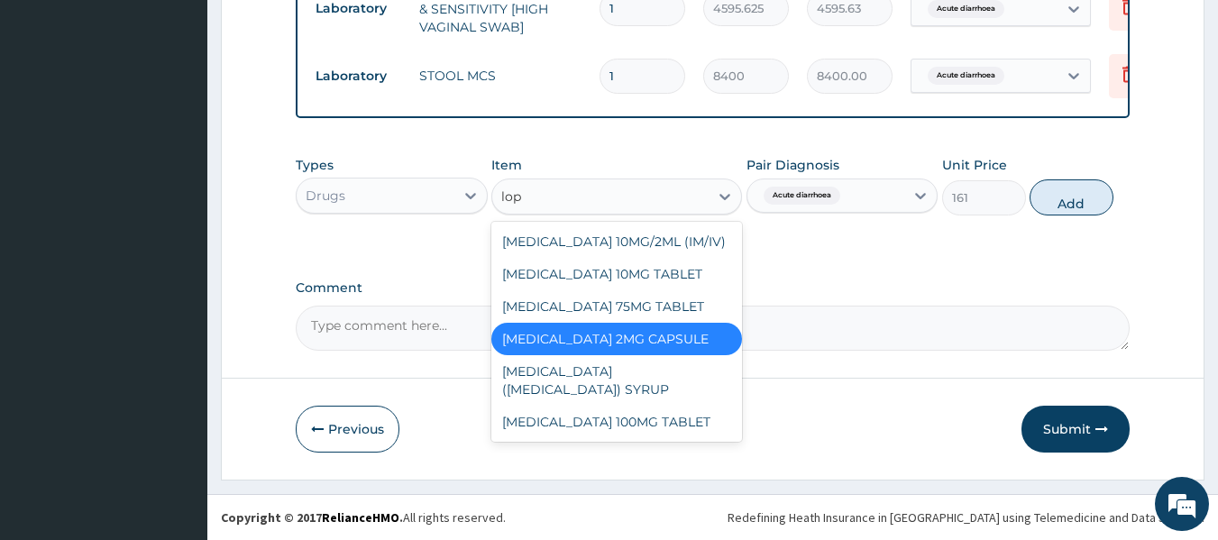
click at [661, 355] on div "LOPERAMIDE 2MG CAPSULE" at bounding box center [616, 339] width 251 height 32
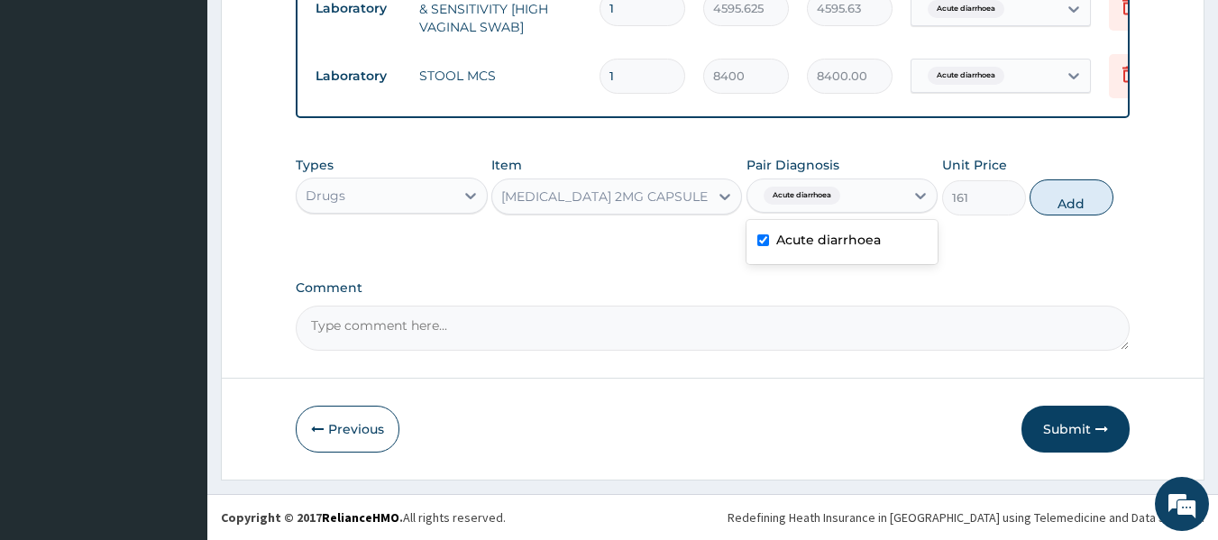
click at [868, 248] on label "Acute diarrhoea" at bounding box center [828, 240] width 105 height 18
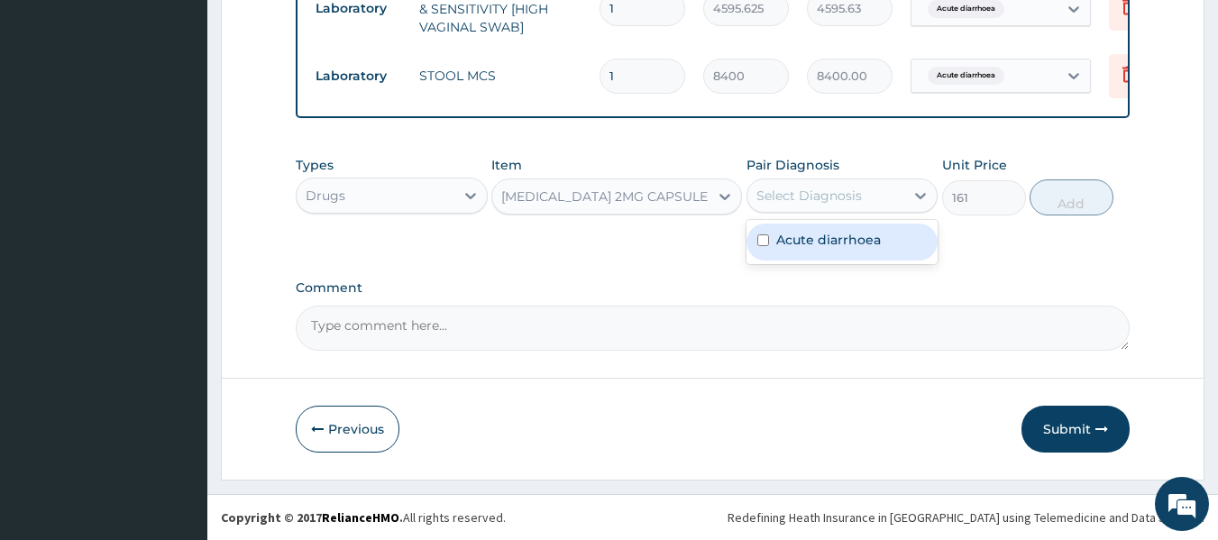
click at [860, 231] on label "Acute diarrhoea" at bounding box center [828, 240] width 105 height 18
checkbox input "true"
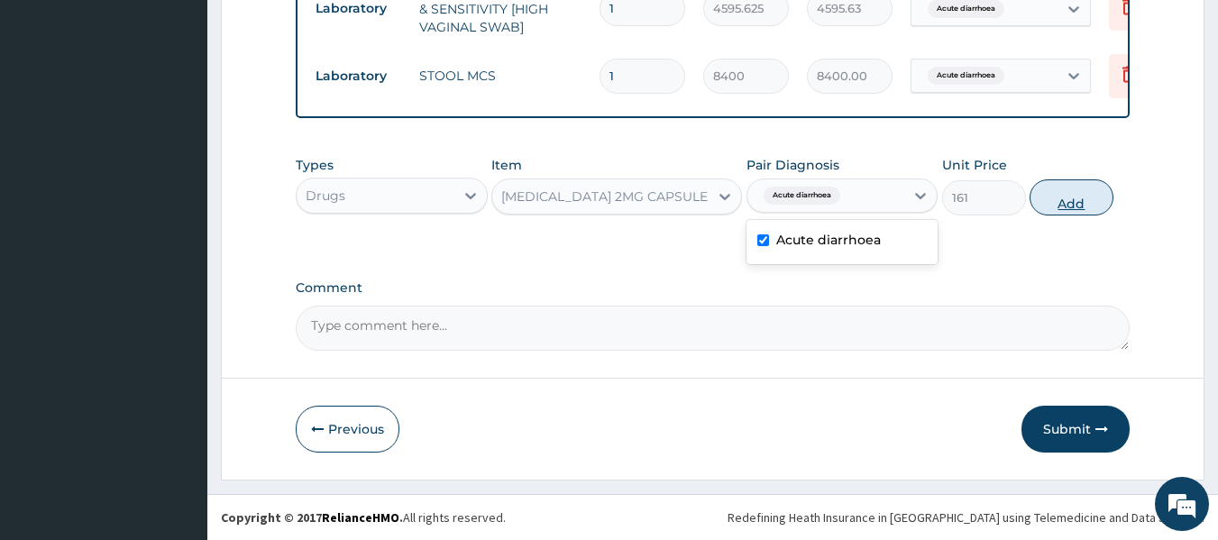
click at [1072, 207] on button "Add" at bounding box center [1072, 197] width 84 height 36
type input "0"
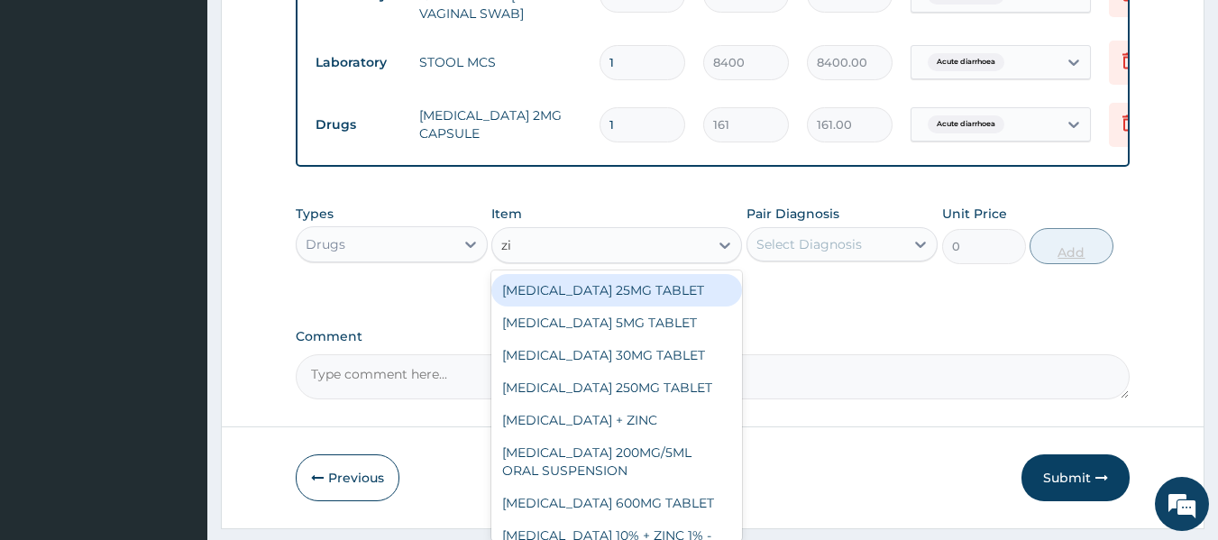
type input "zin"
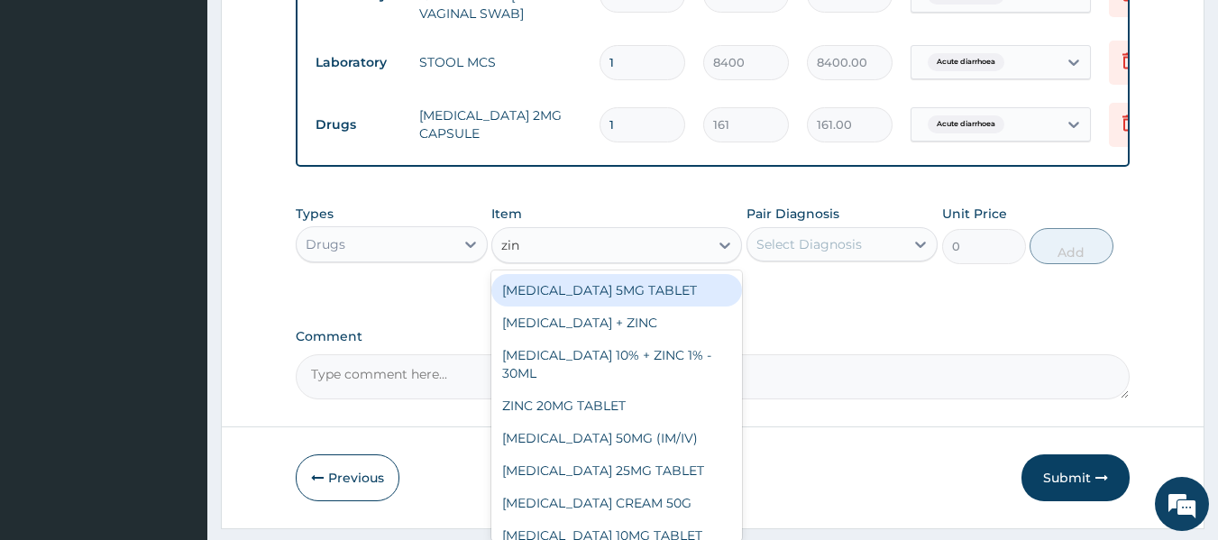
click at [626, 422] on div "ZINC 20MG TABLET" at bounding box center [616, 406] width 251 height 32
type input "50"
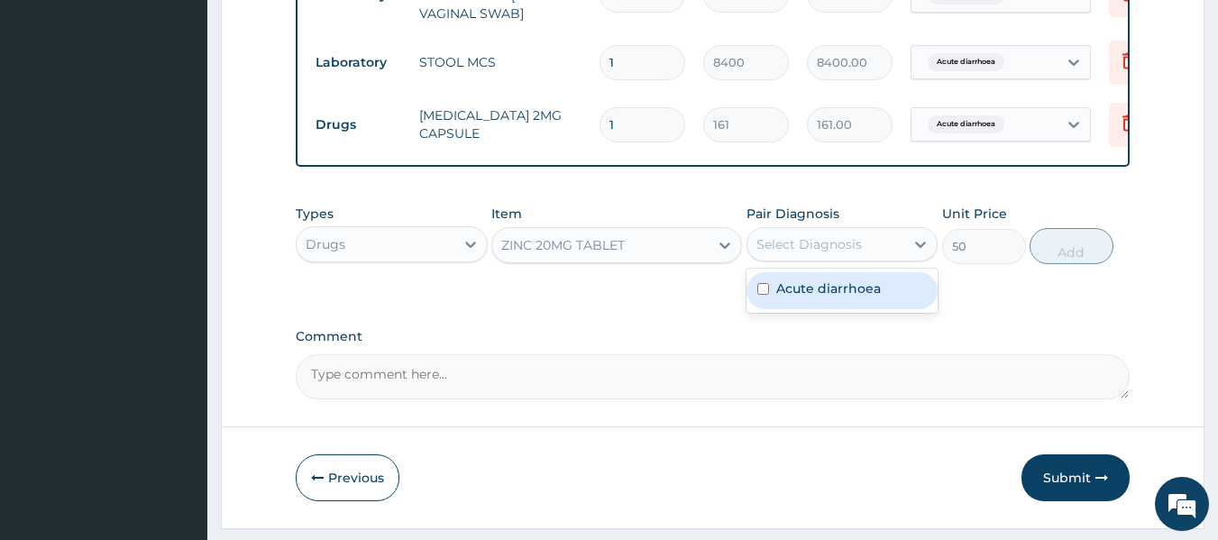
click at [859, 298] on label "Acute diarrhoea" at bounding box center [828, 289] width 105 height 18
checkbox input "true"
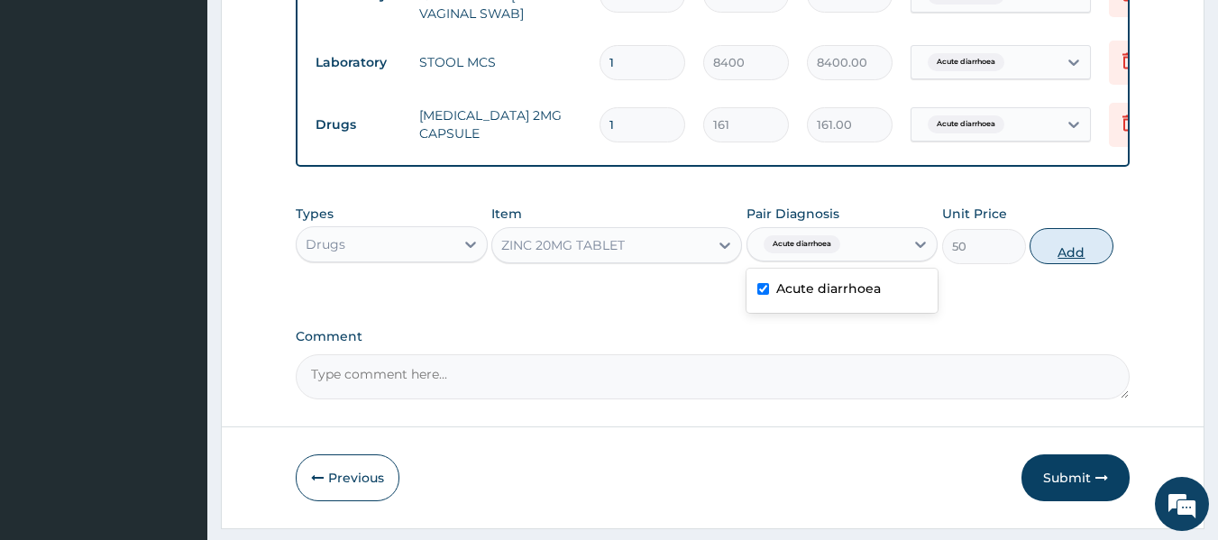
click at [1078, 264] on button "Add" at bounding box center [1072, 246] width 84 height 36
type input "0"
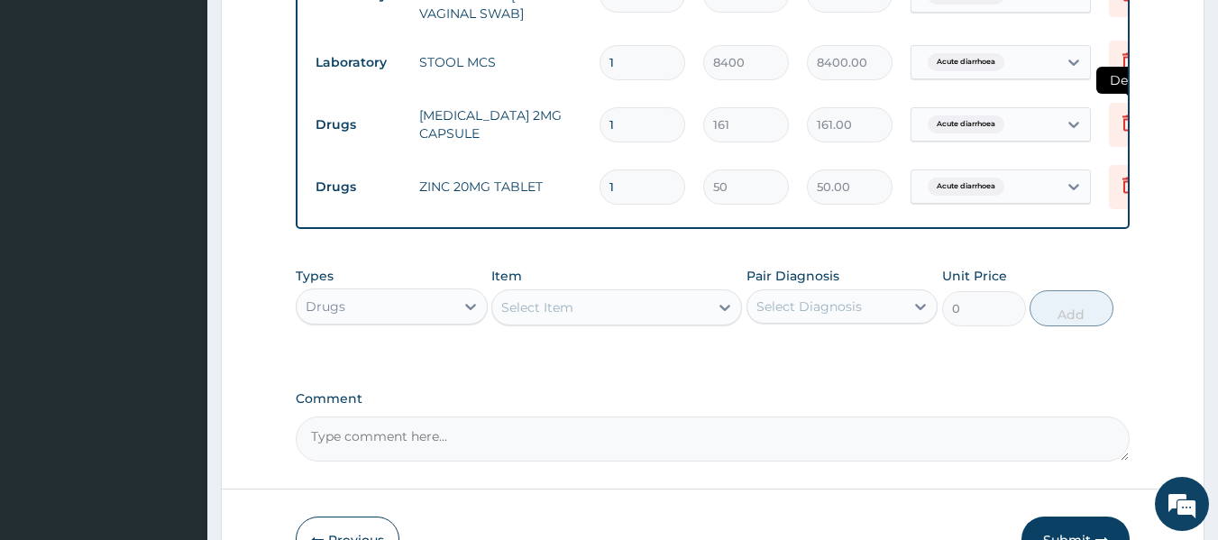
click at [1118, 115] on icon at bounding box center [1129, 123] width 22 height 22
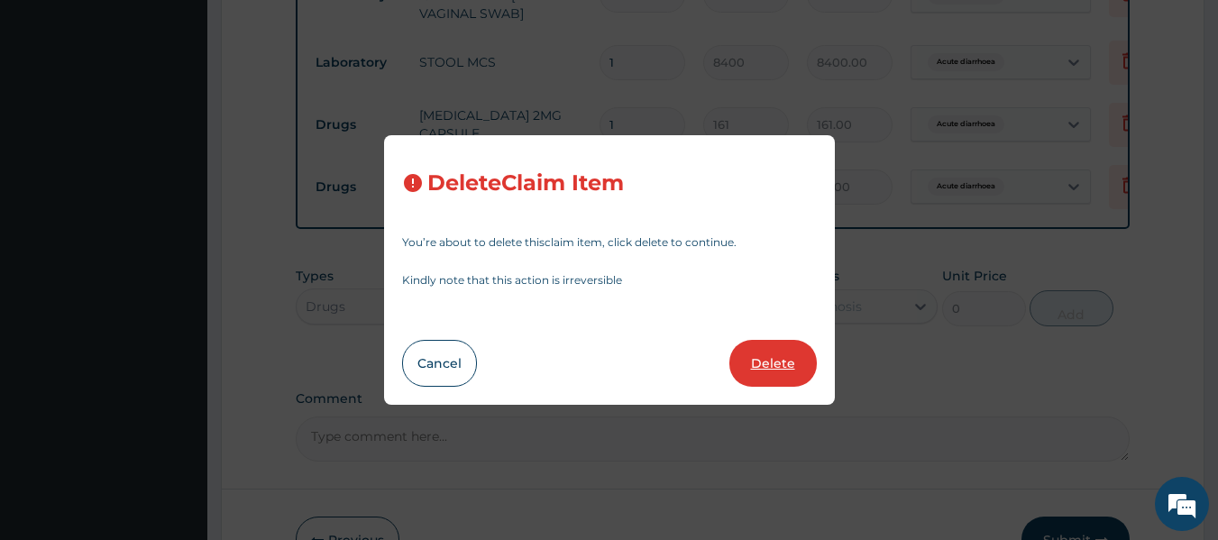
click at [784, 372] on button "Delete" at bounding box center [773, 363] width 87 height 47
type input "50"
type input "50.00"
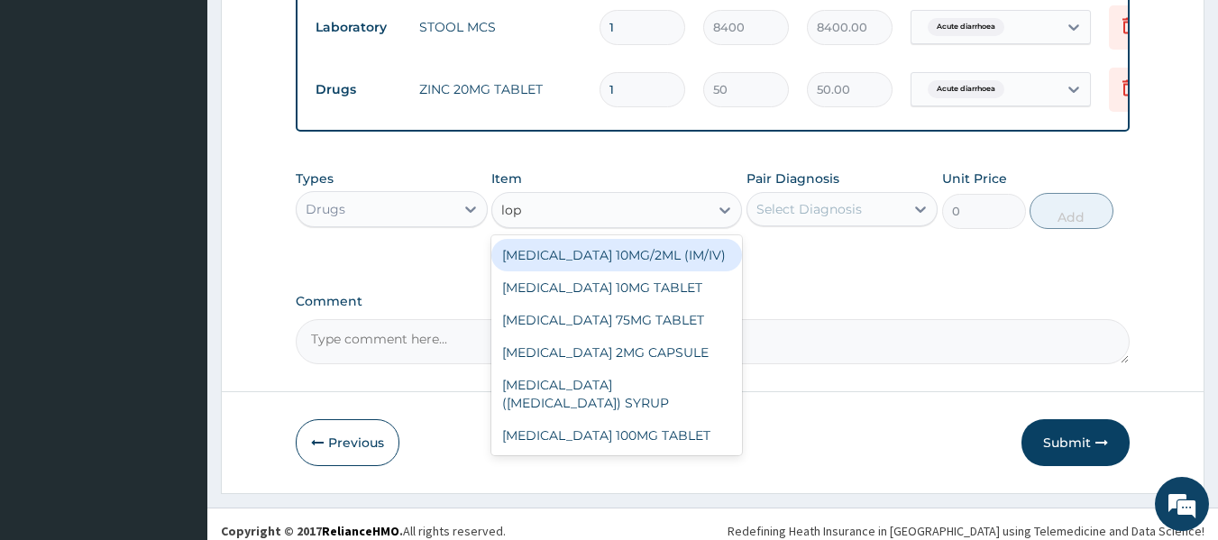
scroll to position [913, 0]
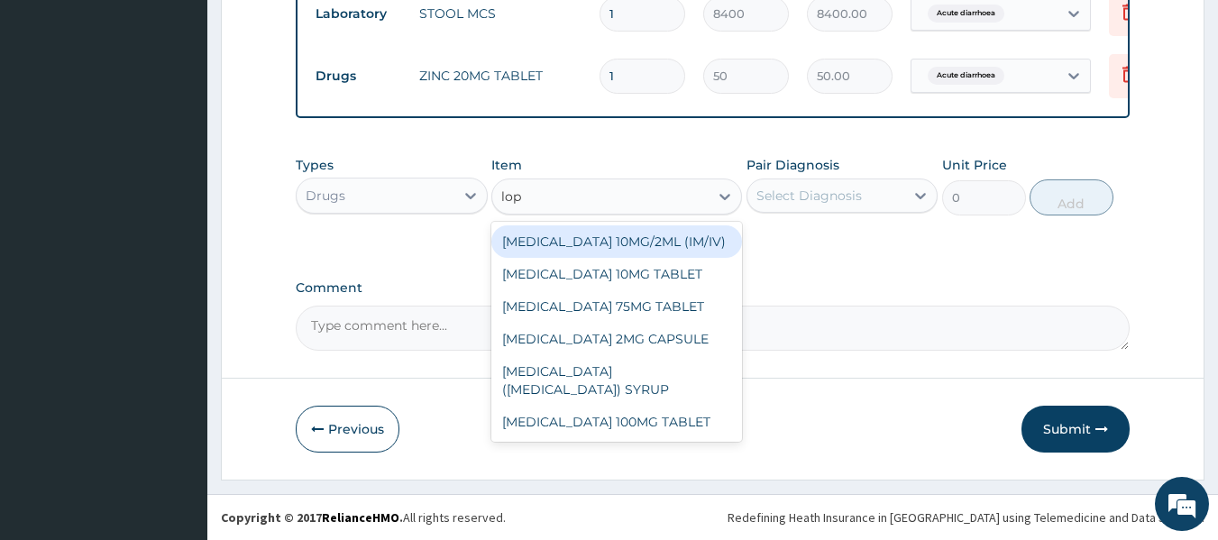
type input "lop"
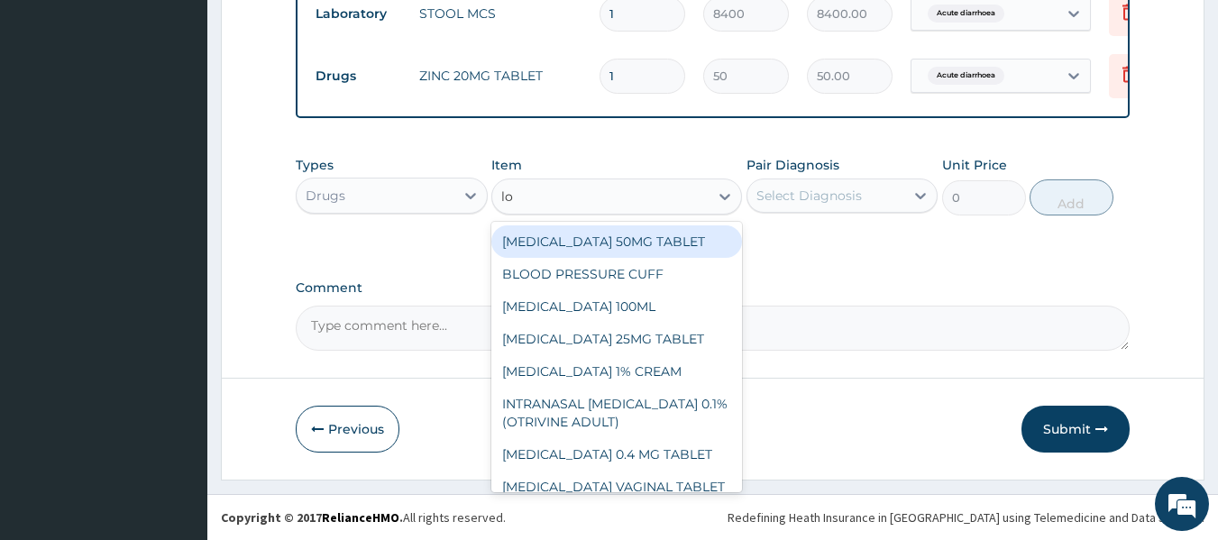
type input "lop"
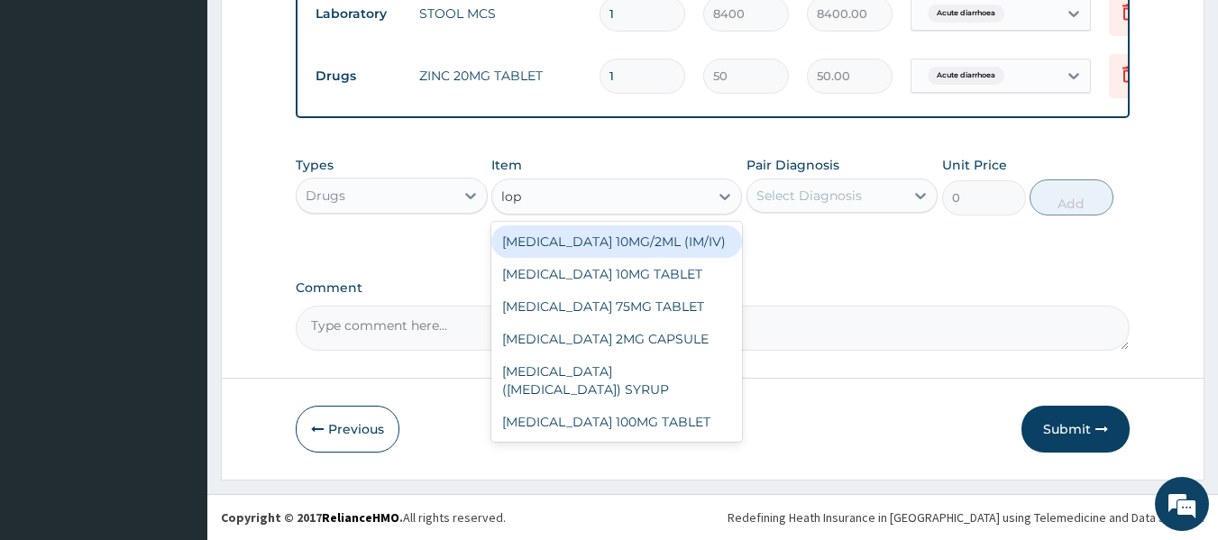
click at [690, 249] on div "METOCLOPRAMIDE 10MG/2ML (IM/IV)" at bounding box center [616, 241] width 251 height 32
type input "100"
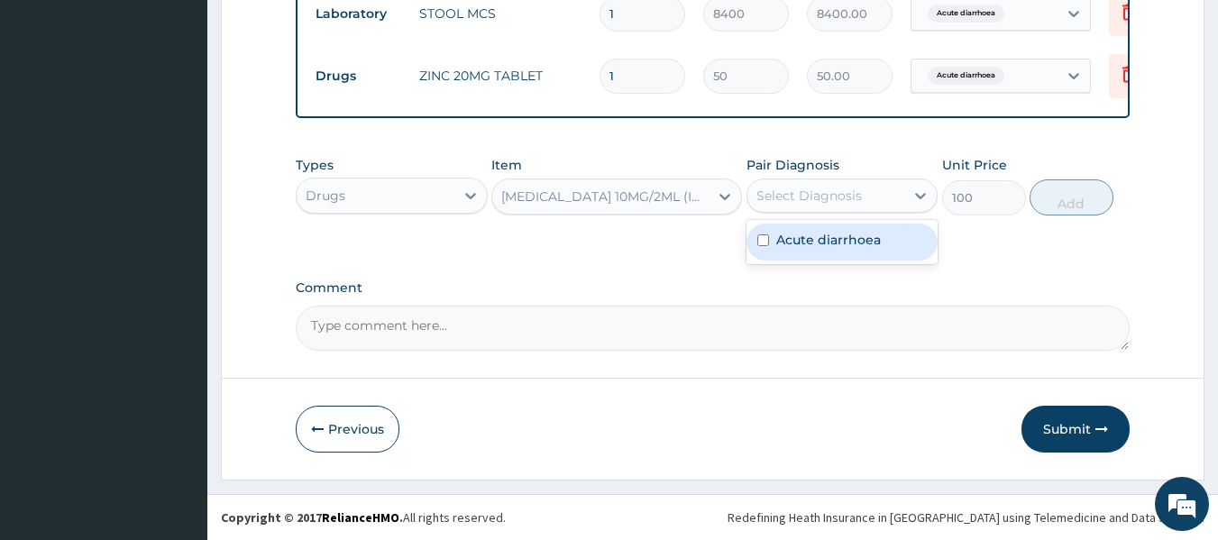
click at [840, 248] on label "Acute diarrhoea" at bounding box center [828, 240] width 105 height 18
checkbox input "true"
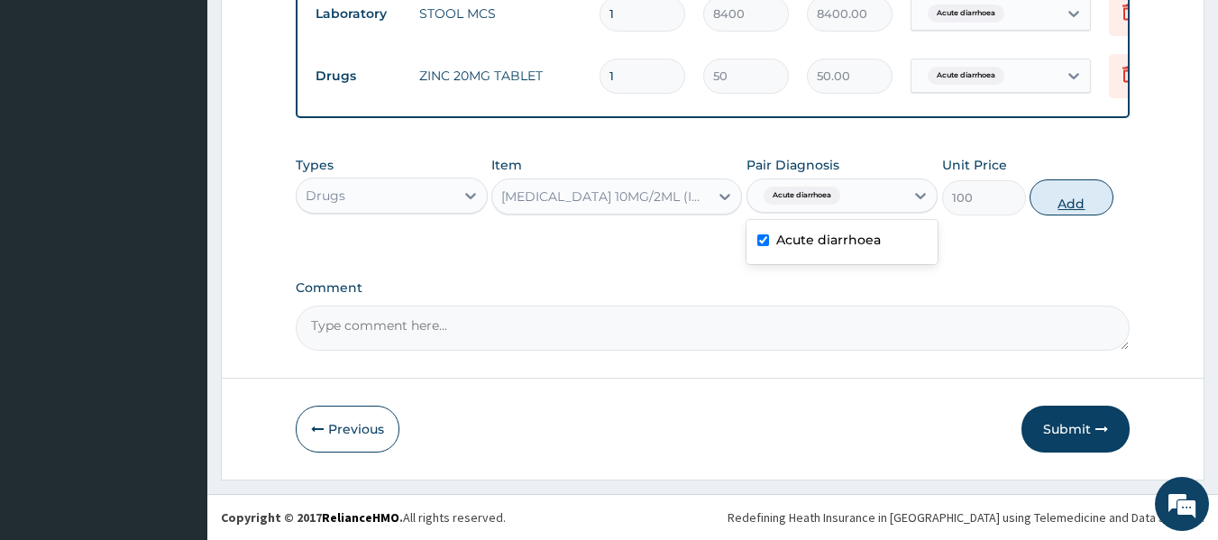
click at [1073, 207] on button "Add" at bounding box center [1072, 197] width 84 height 36
type input "0"
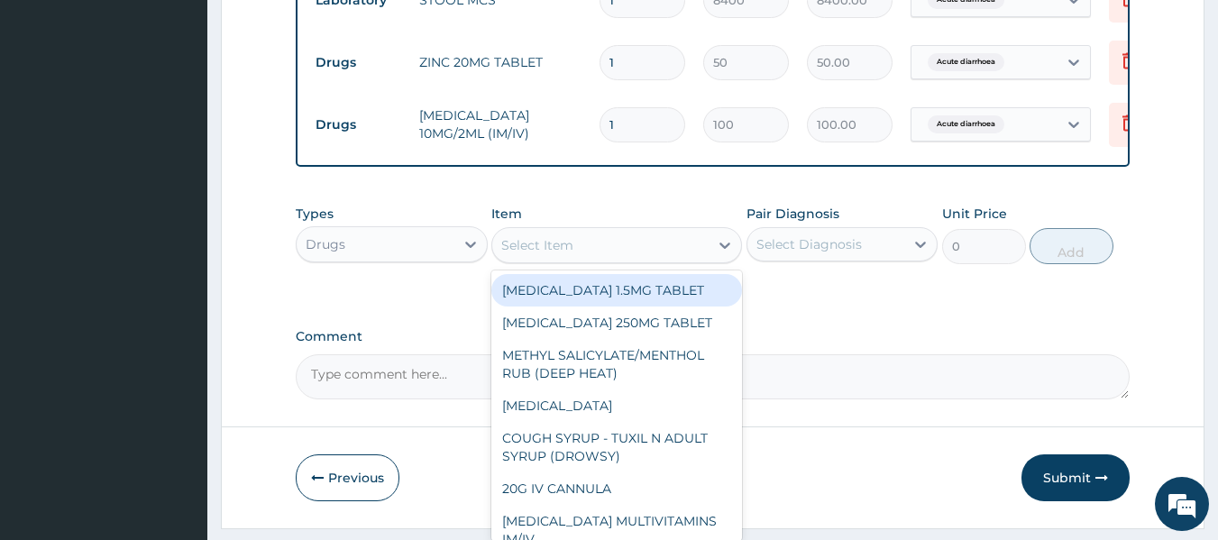
click at [573, 252] on div "Select Item" at bounding box center [537, 245] width 72 height 18
type input "r"
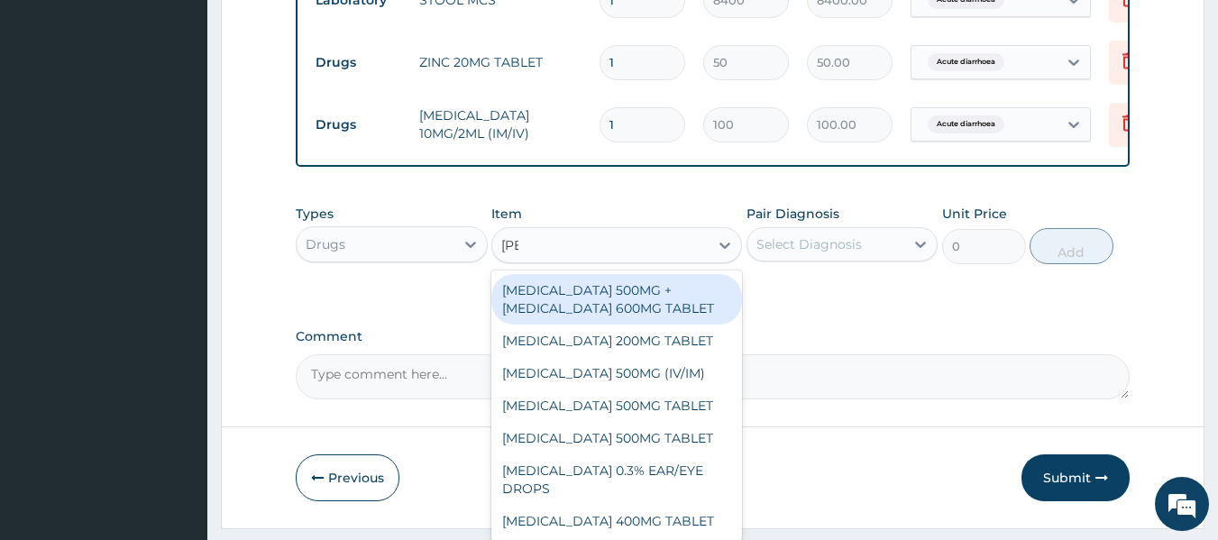
type input "flo"
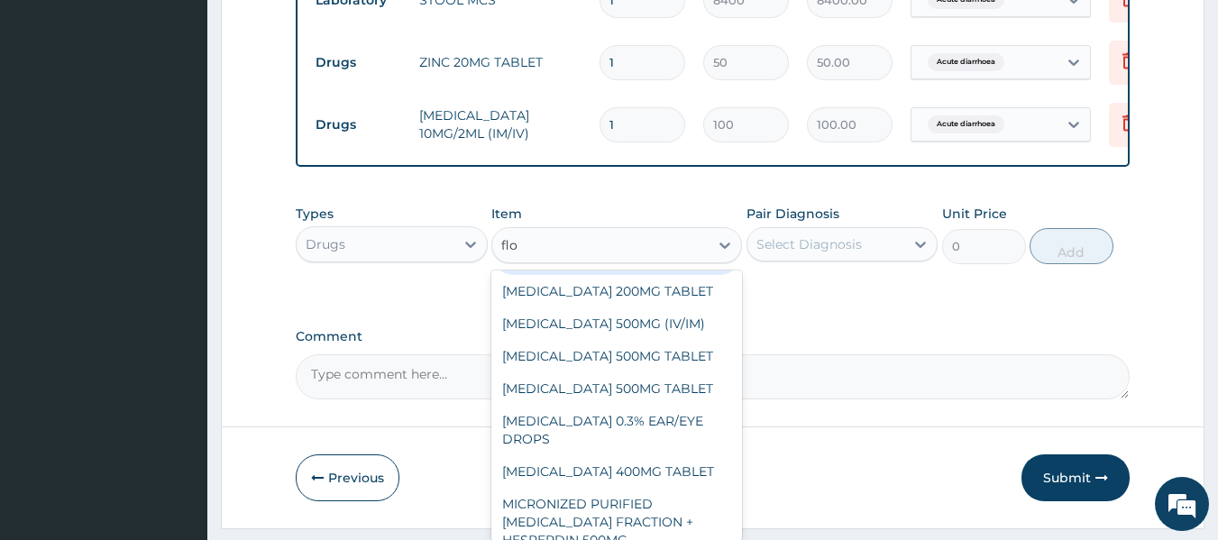
scroll to position [69, 0]
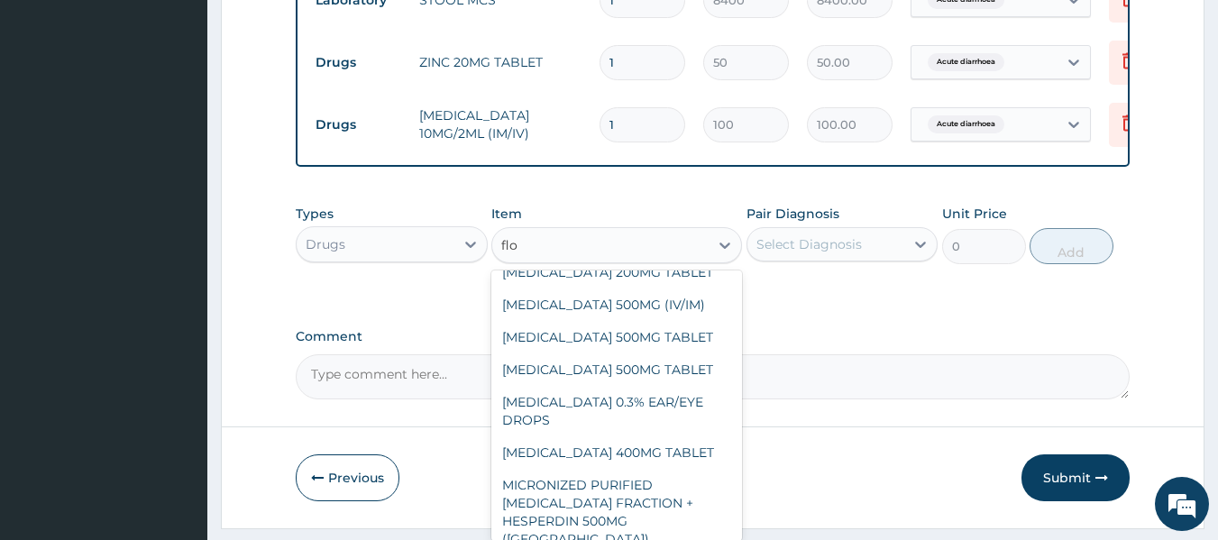
click at [693, 353] on div "CIPROFLOXACIN 500MG TABLET" at bounding box center [616, 337] width 251 height 32
type input "400"
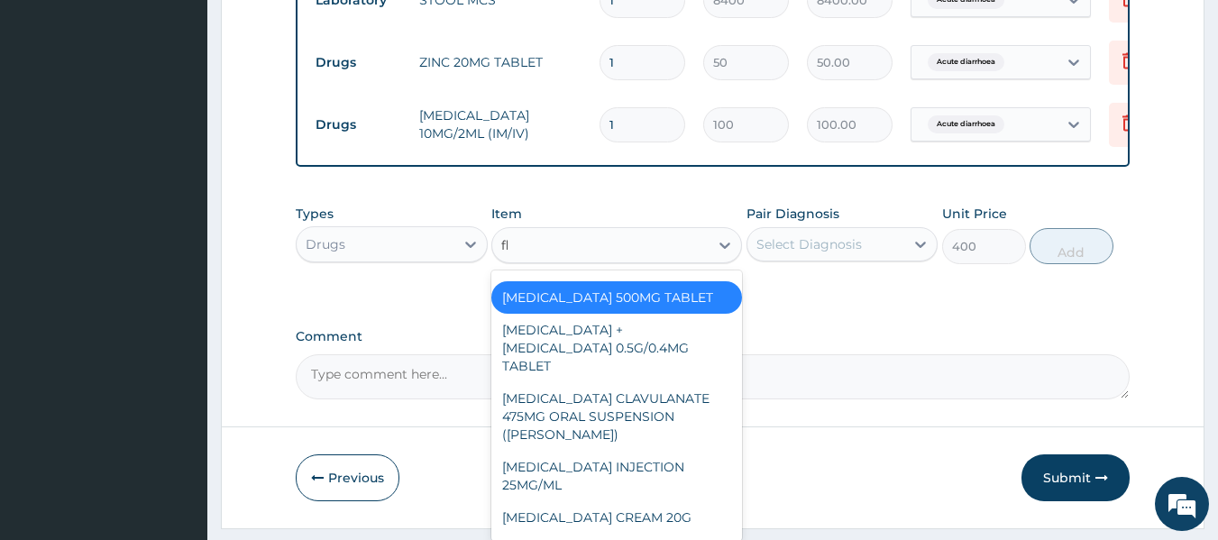
scroll to position [209, 0]
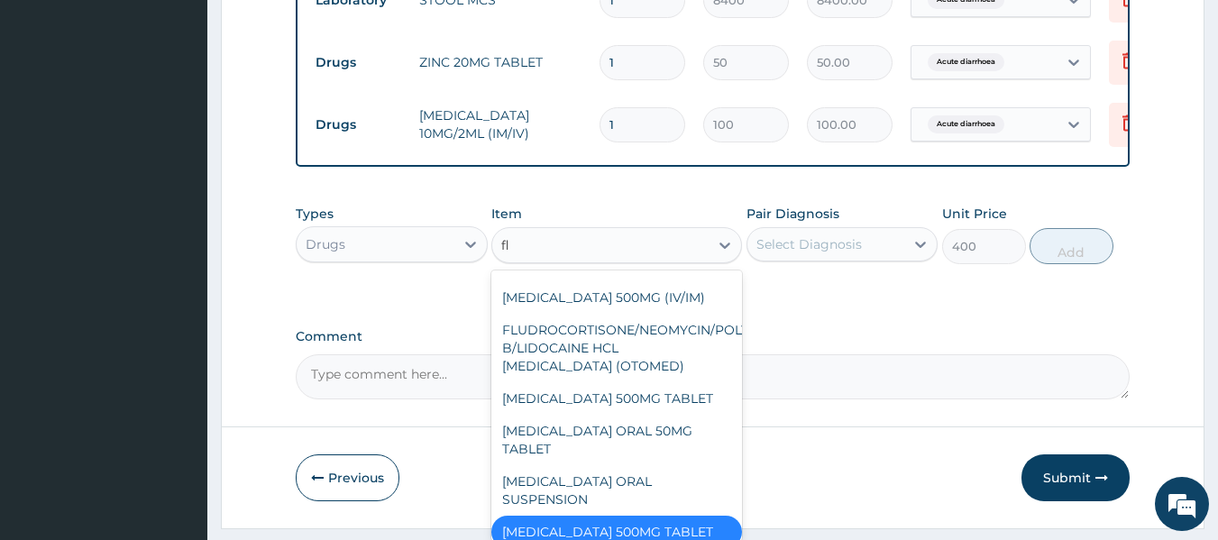
type input "flo"
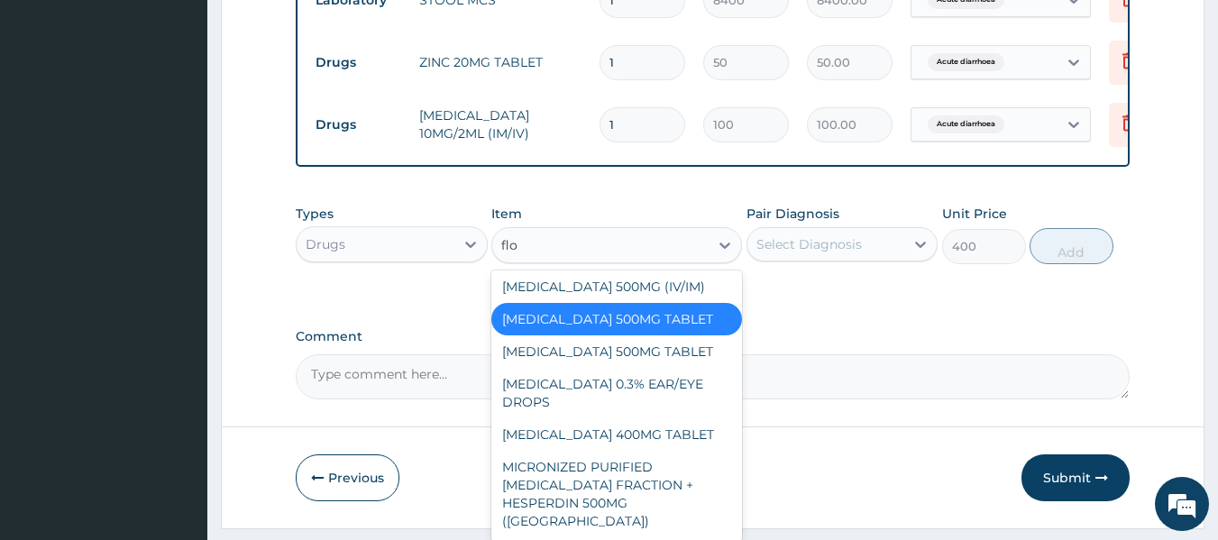
scroll to position [0, 0]
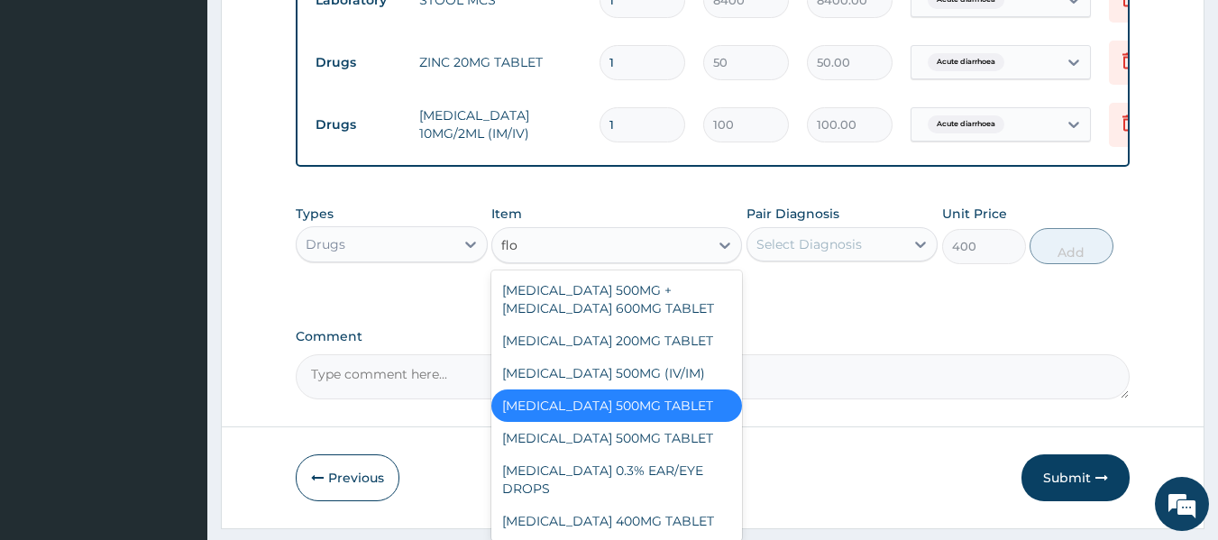
click at [675, 388] on div "LEVOFLOXACIN 500MG (IV/IM)" at bounding box center [616, 373] width 251 height 32
type input "2000"
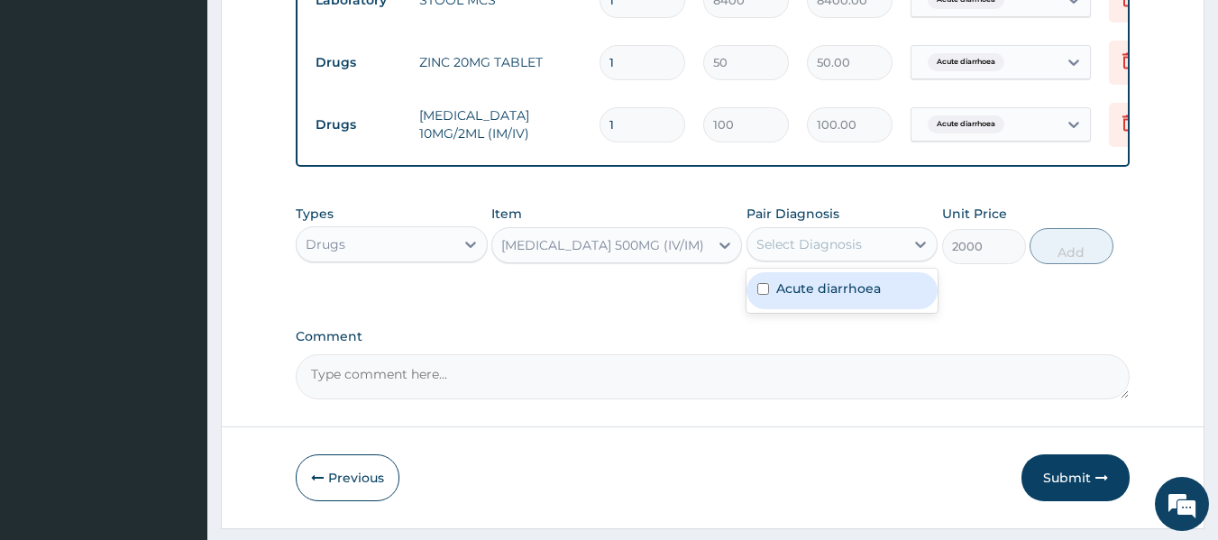
click at [861, 298] on label "Acute diarrhoea" at bounding box center [828, 289] width 105 height 18
checkbox input "true"
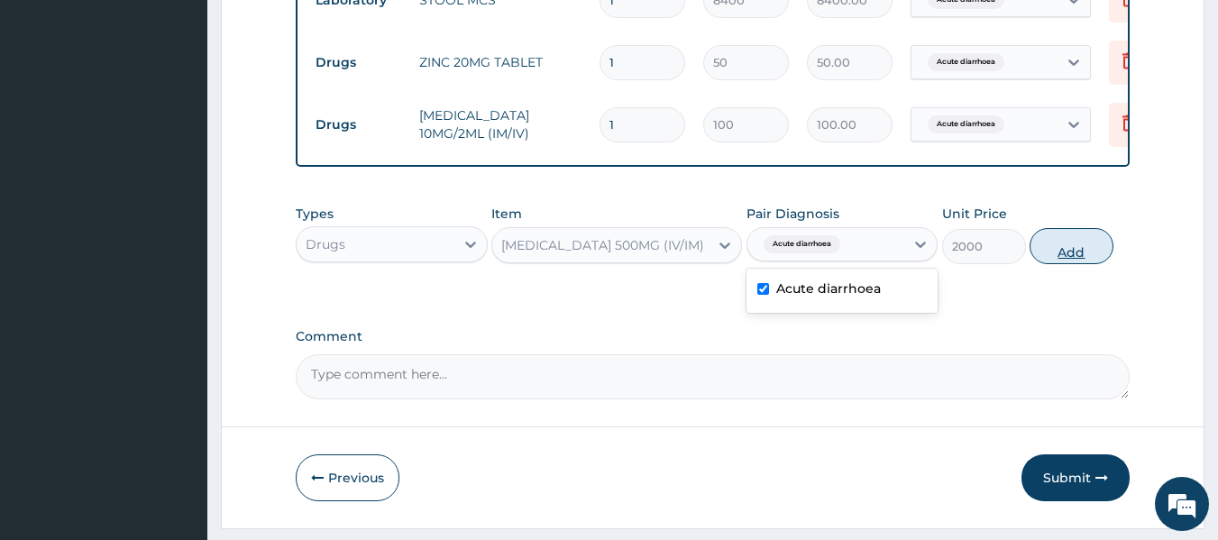
click at [1075, 264] on button "Add" at bounding box center [1072, 246] width 84 height 36
type input "0"
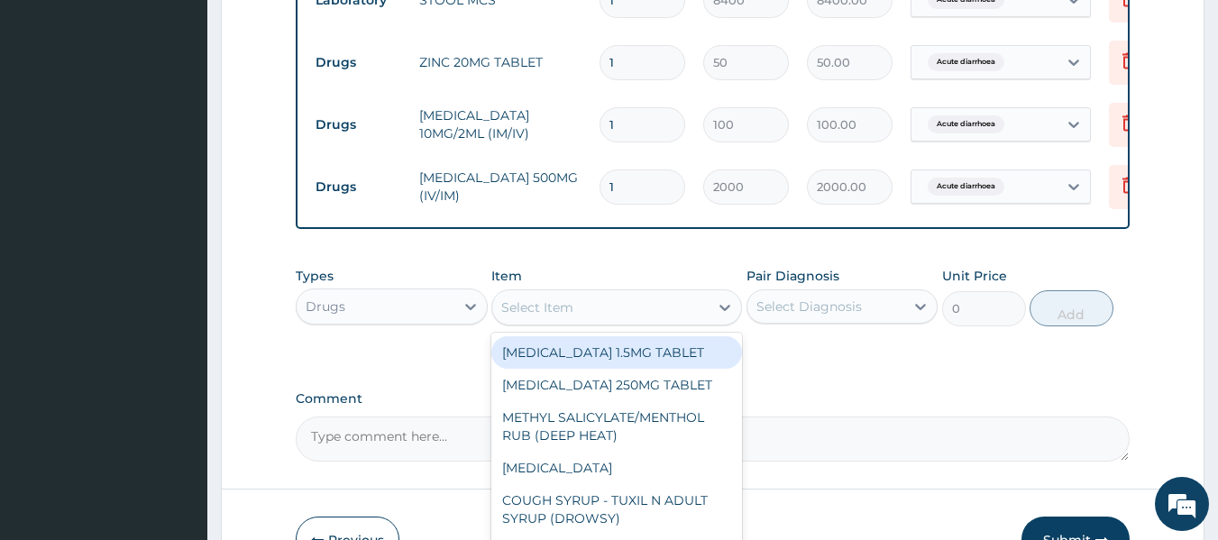
click at [555, 306] on div "Select Item" at bounding box center [600, 307] width 216 height 29
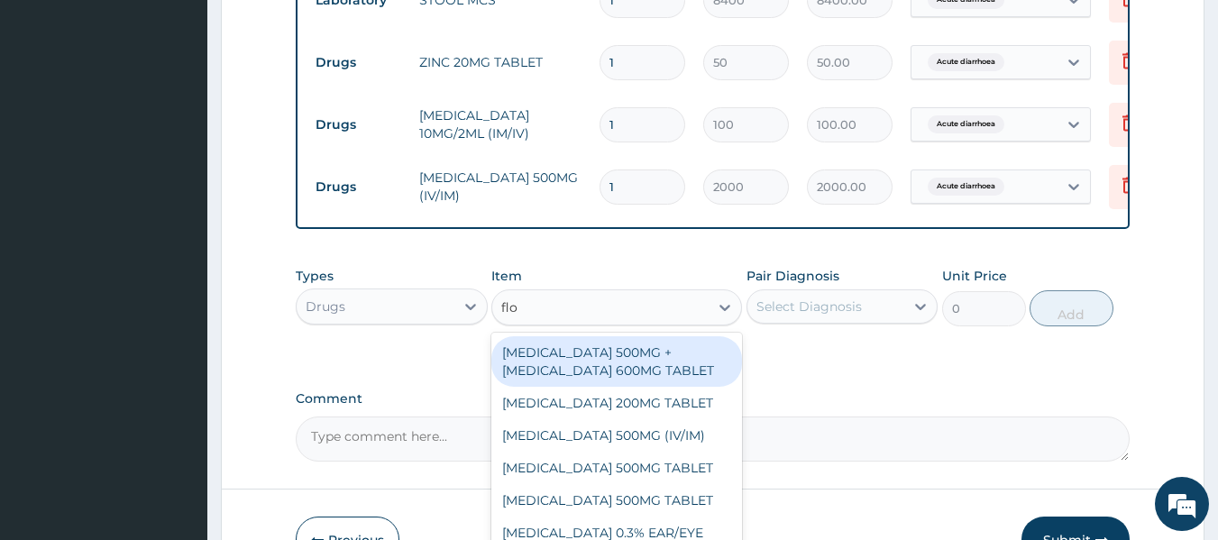
type input "flo"
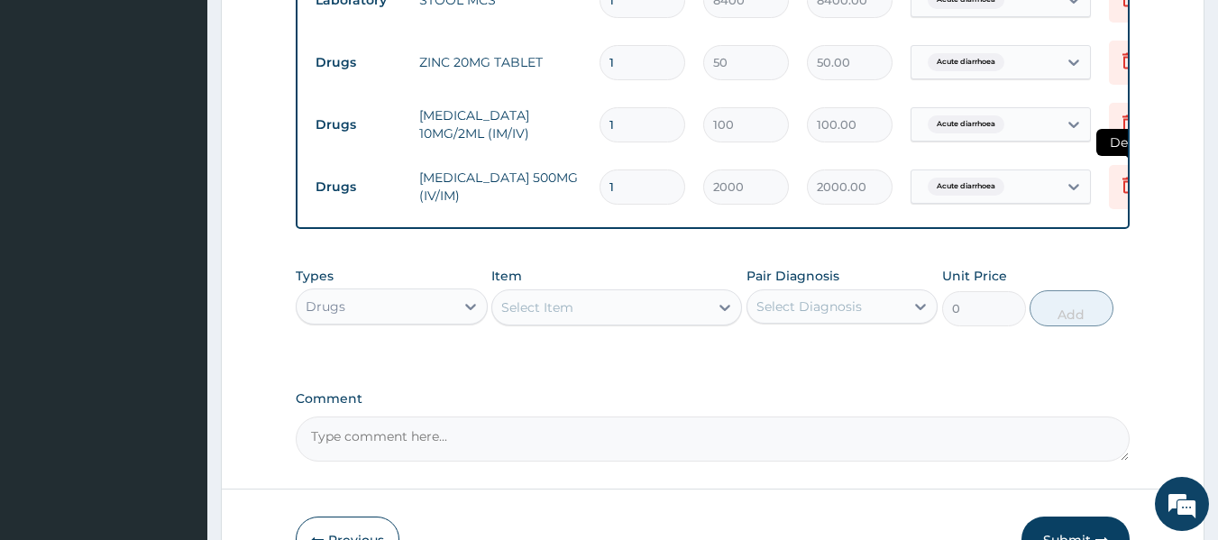
click at [1121, 188] on icon at bounding box center [1129, 185] width 22 height 22
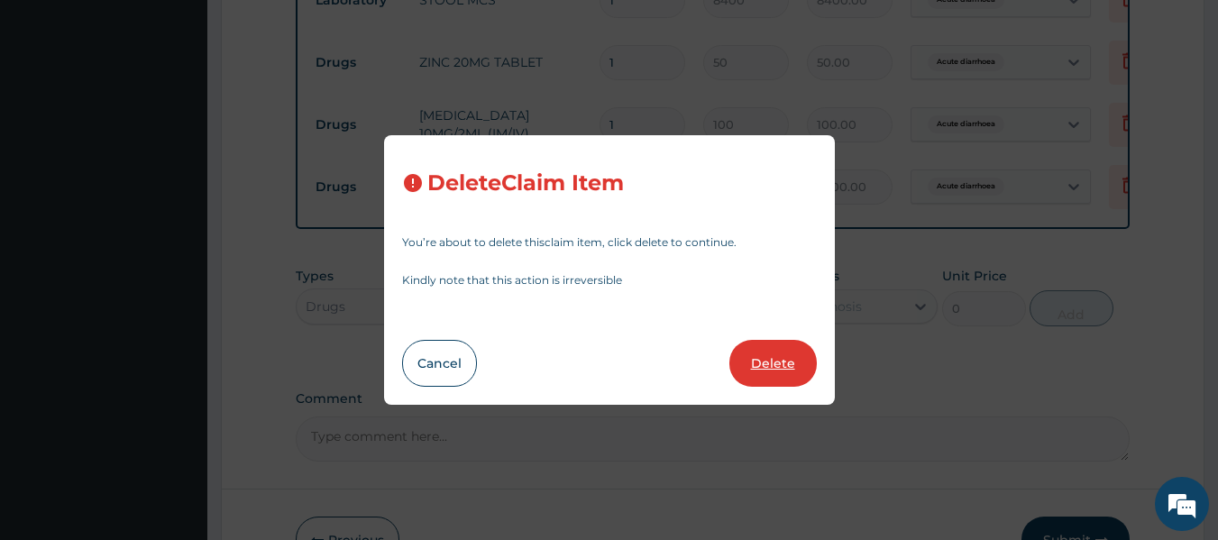
click at [768, 361] on button "Delete" at bounding box center [773, 363] width 87 height 47
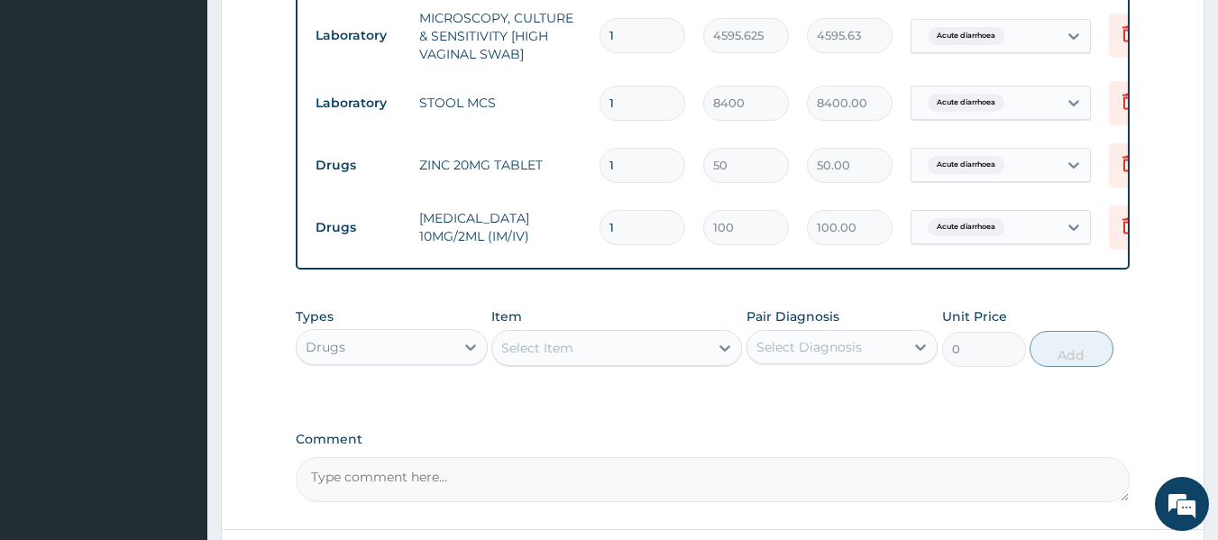
scroll to position [812, 0]
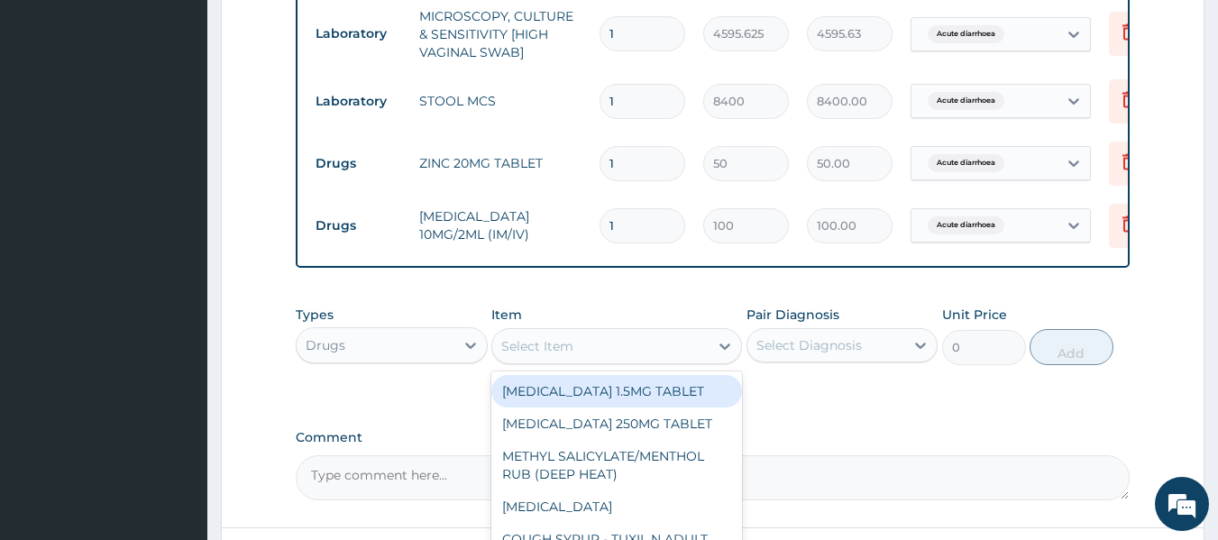
click at [545, 355] on div "Select Item" at bounding box center [537, 346] width 72 height 18
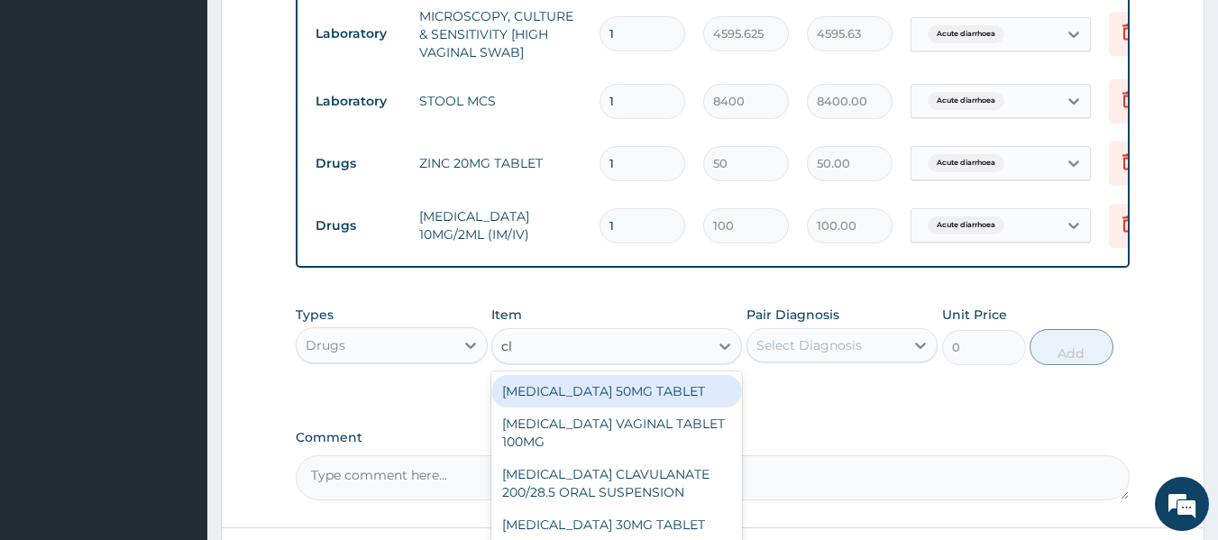
type input "clo"
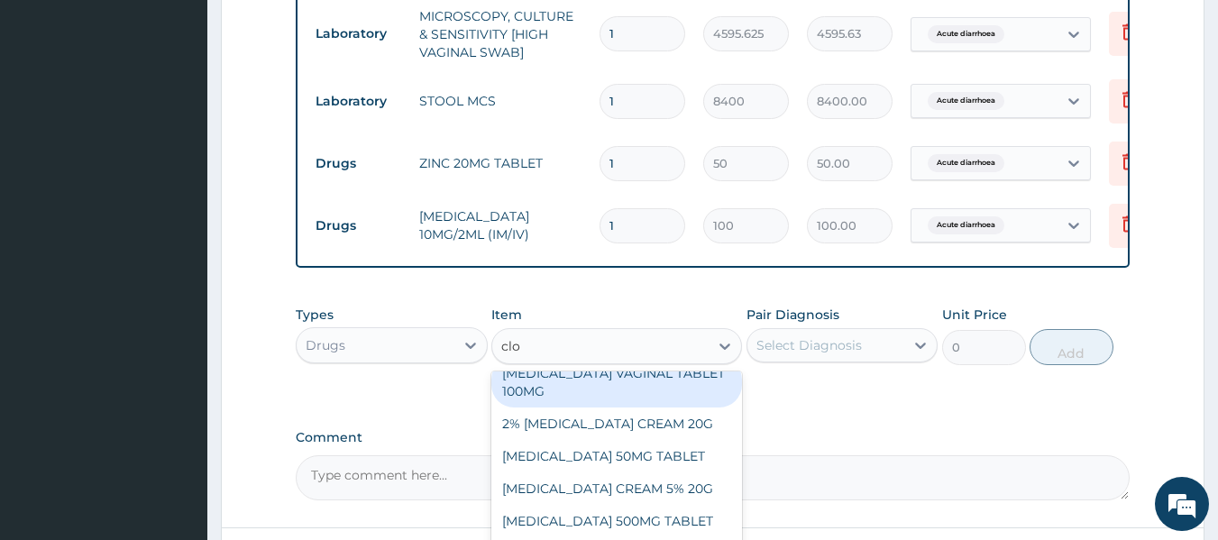
scroll to position [51, 0]
click at [564, 439] on div "2% [MEDICAL_DATA] CREAM 20G" at bounding box center [616, 423] width 251 height 32
type input "1800"
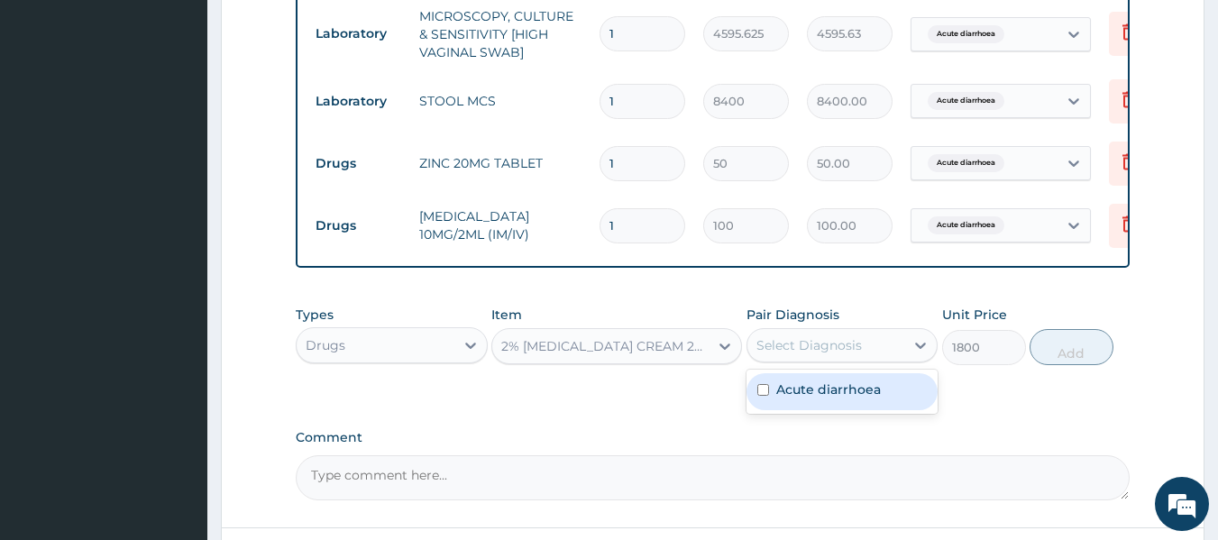
click at [886, 410] on div "Acute diarrhoea" at bounding box center [843, 391] width 192 height 37
checkbox input "true"
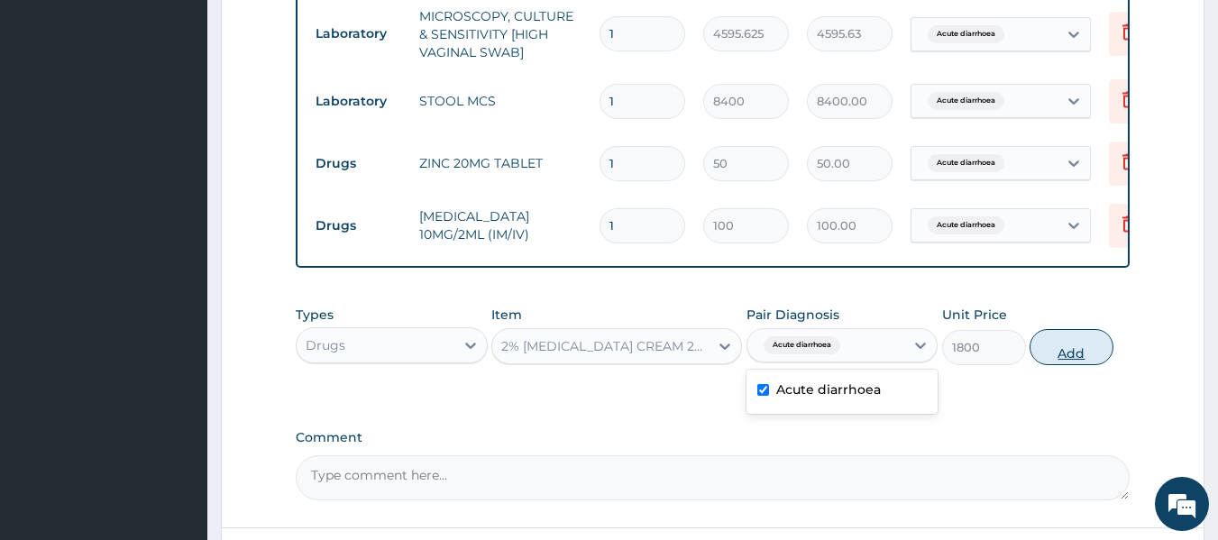
click at [1065, 354] on button "Add" at bounding box center [1072, 347] width 84 height 36
type input "0"
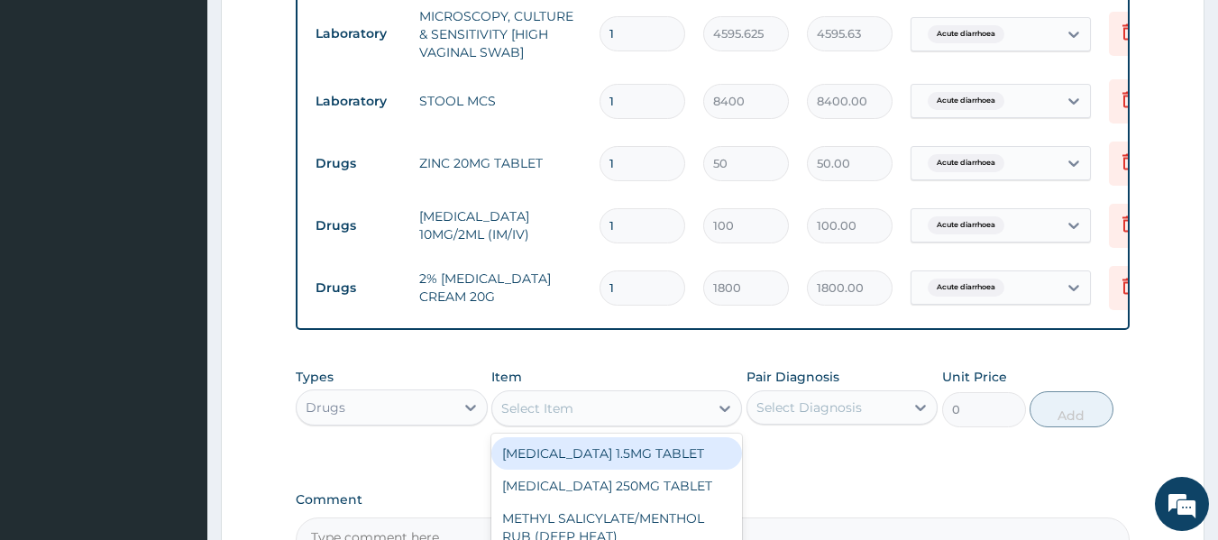
click at [592, 422] on div "Select Item" at bounding box center [600, 408] width 216 height 29
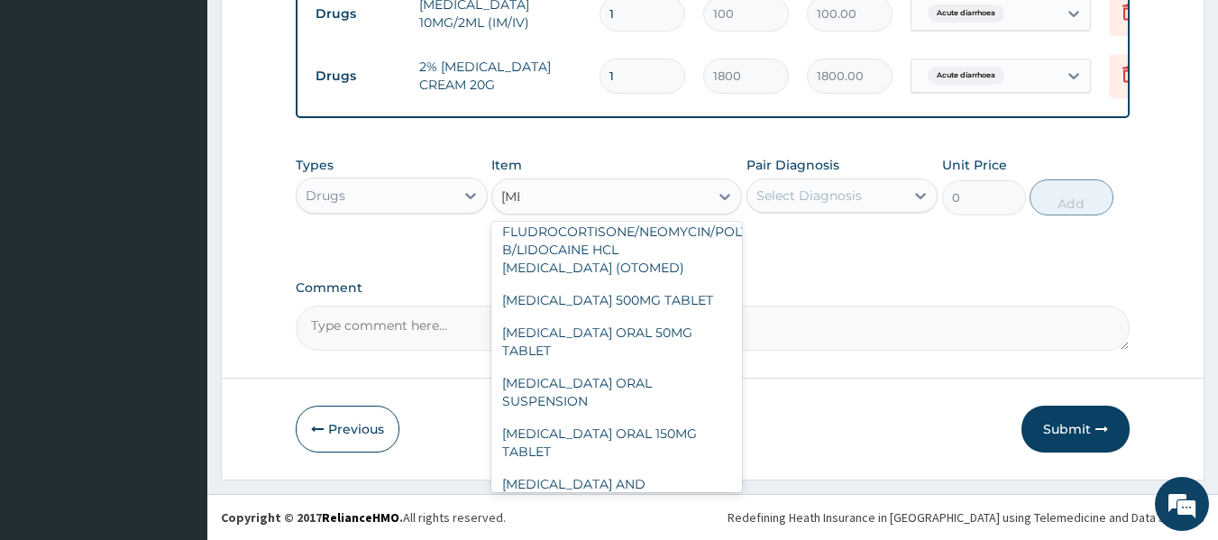
scroll to position [252, 0]
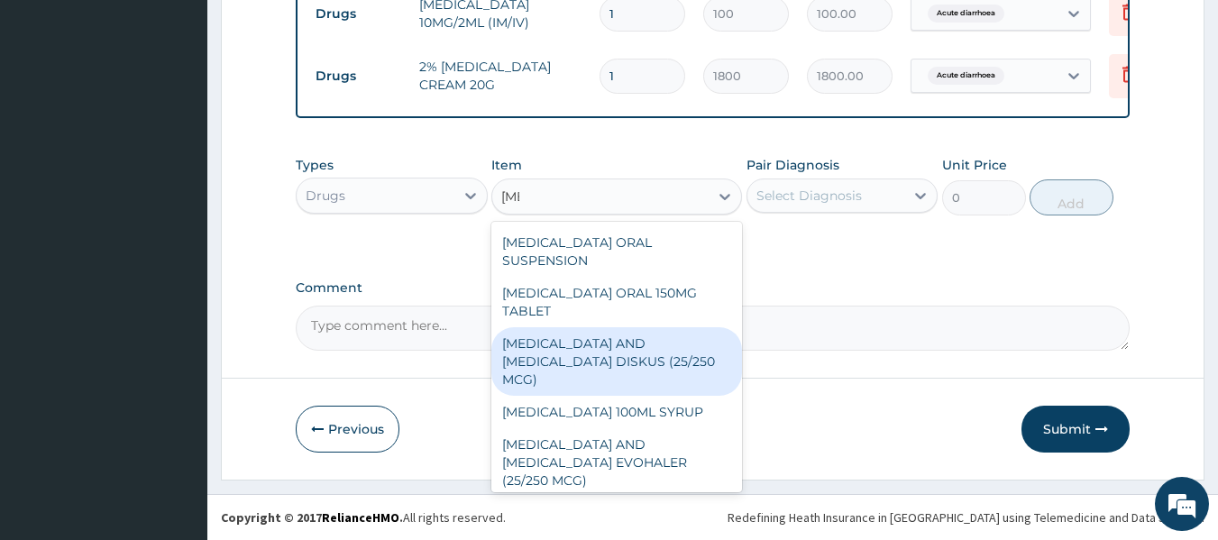
type input "flu"
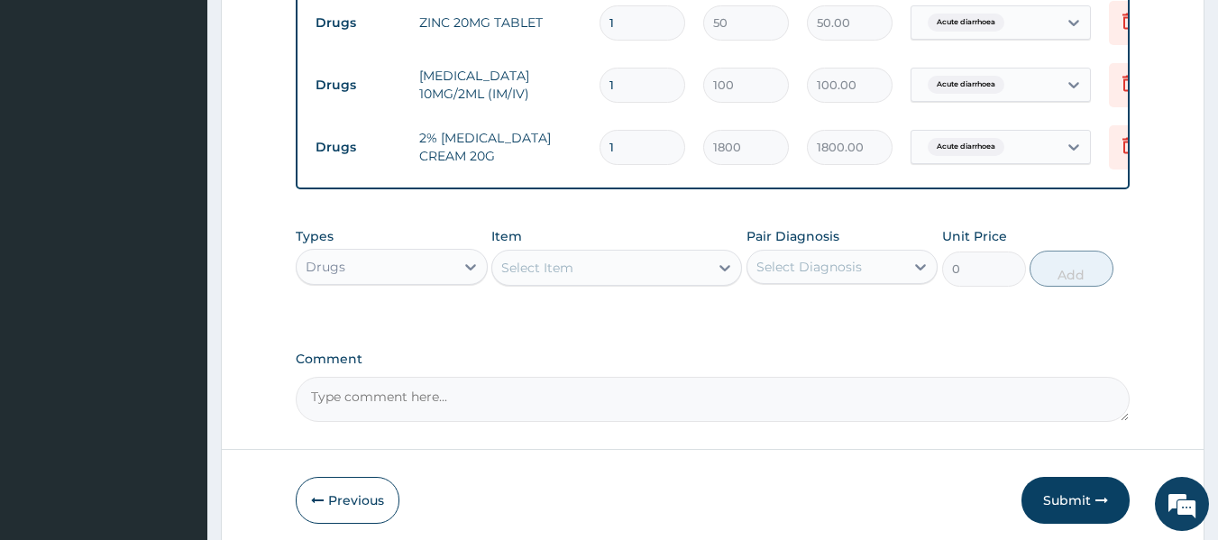
scroll to position [941, 0]
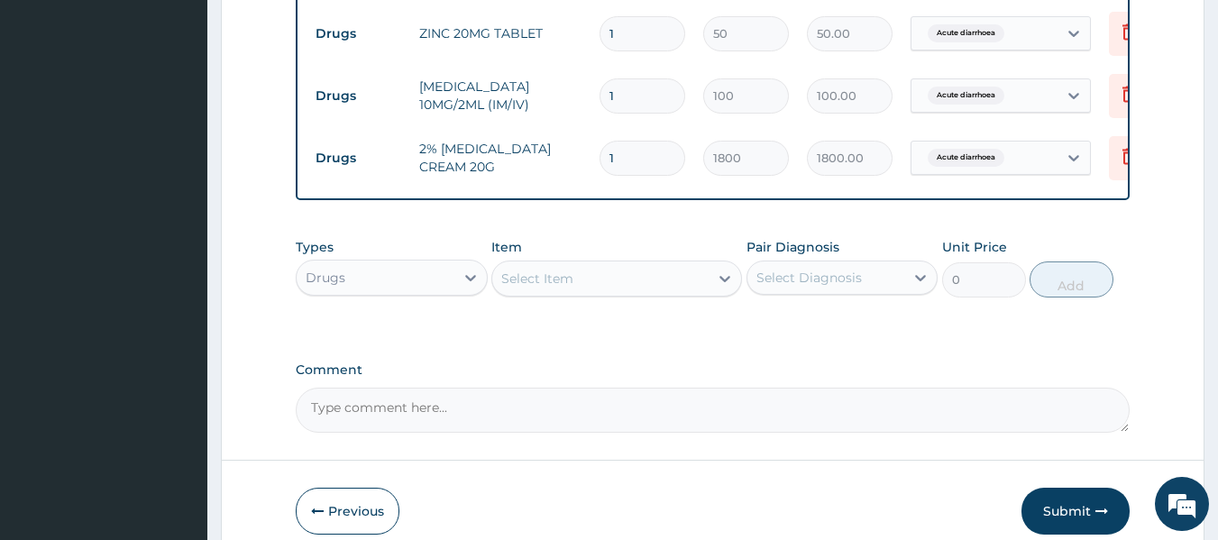
click at [639, 418] on textarea "Comment" at bounding box center [713, 410] width 835 height 45
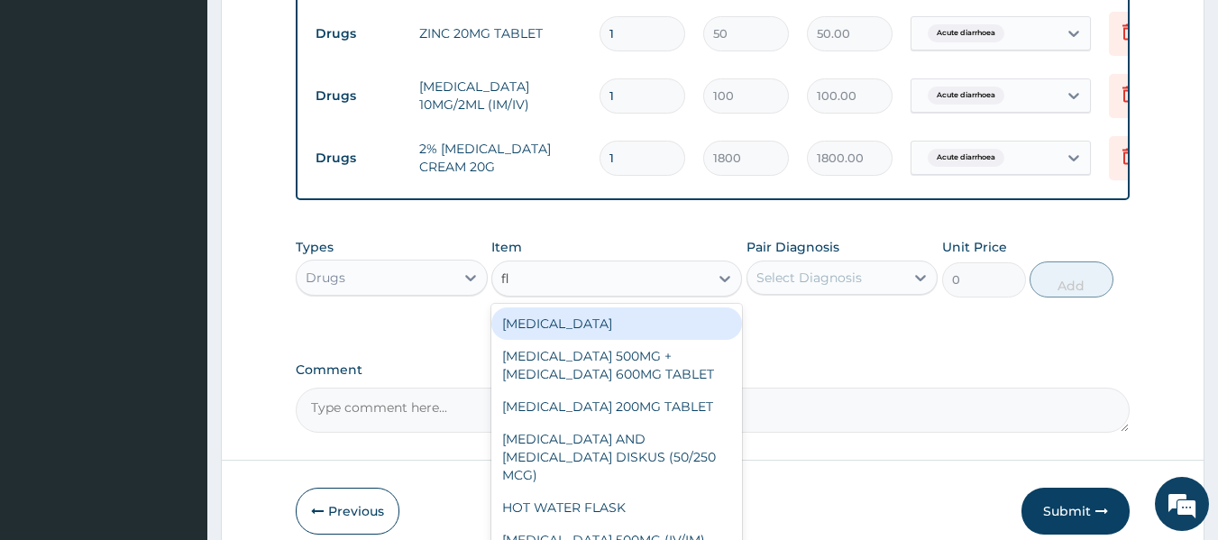
type input "flu"
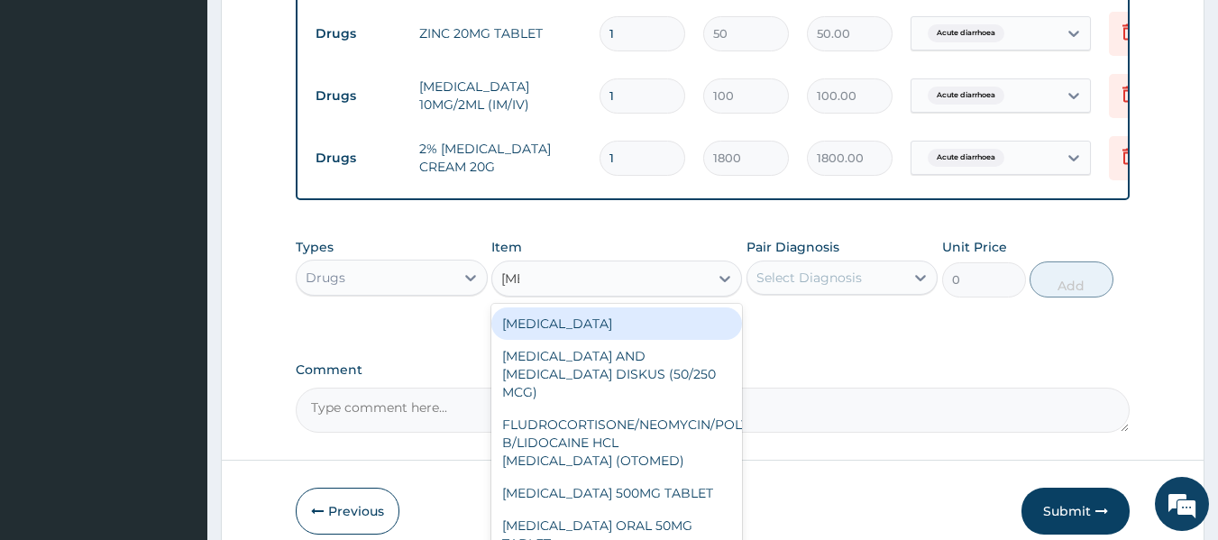
click at [605, 493] on div "[MEDICAL_DATA] 500MG TABLET" at bounding box center [616, 493] width 251 height 32
type input "132.25"
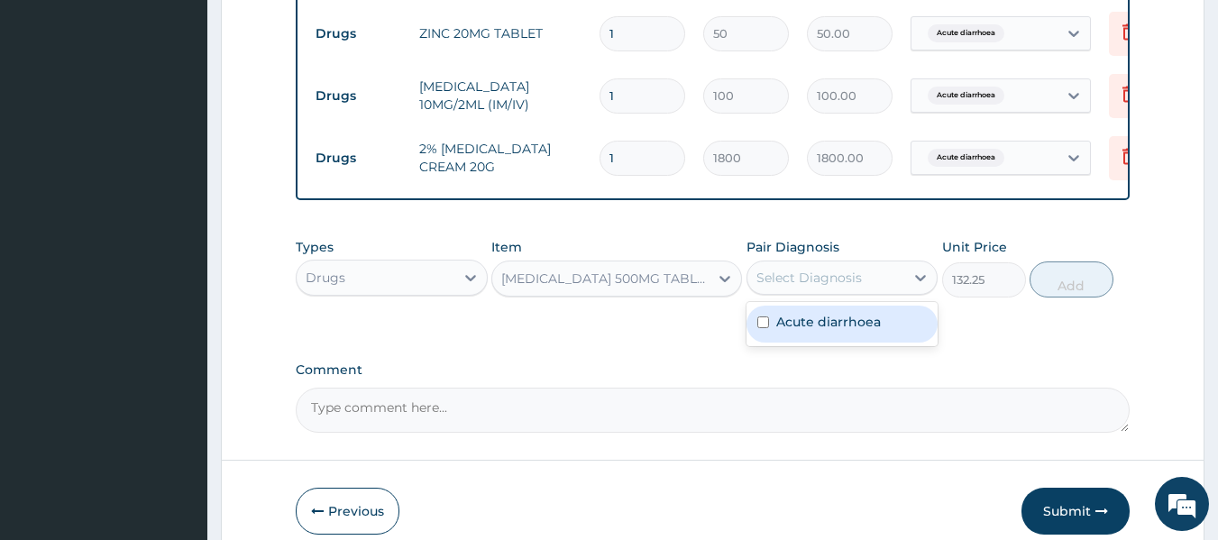
click at [850, 343] on div "Acute diarrhoea" at bounding box center [843, 324] width 192 height 37
checkbox input "true"
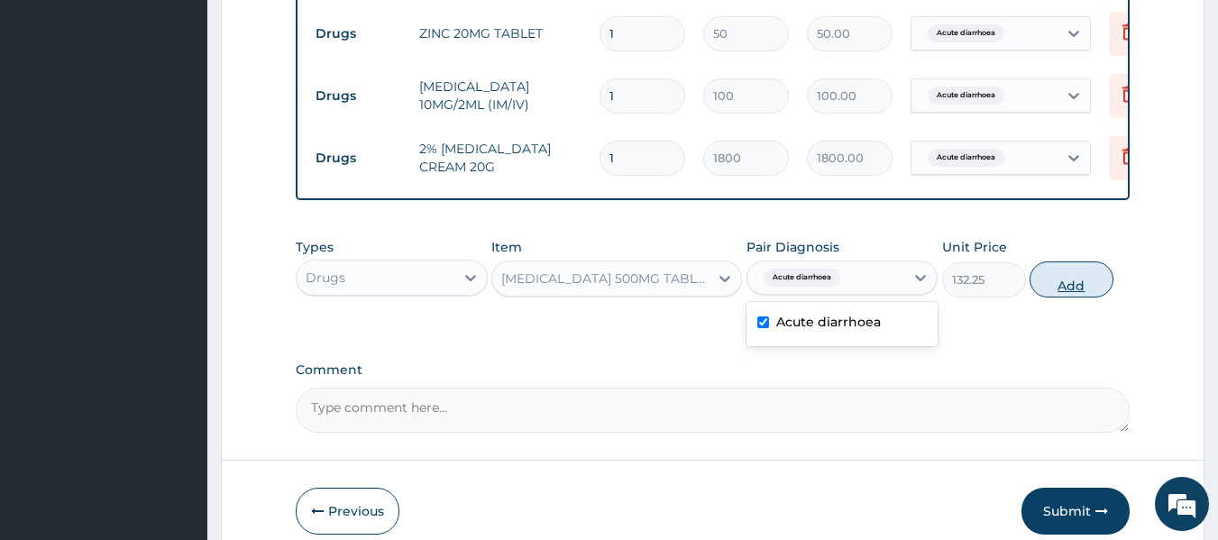
click at [1071, 298] on button "Add" at bounding box center [1072, 280] width 84 height 36
type input "0"
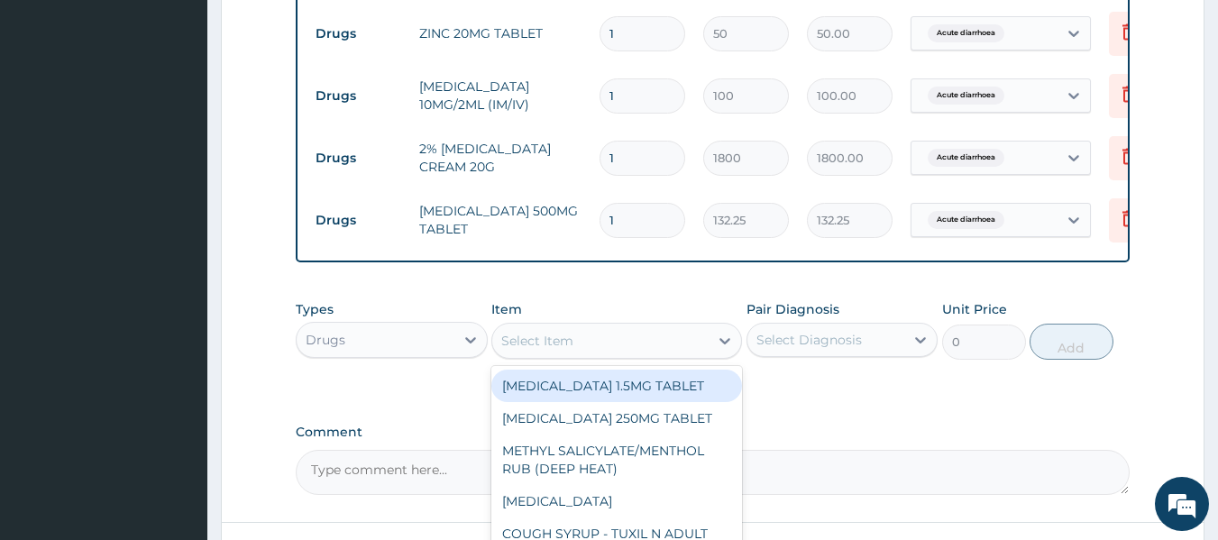
click at [540, 350] on div "Select Item" at bounding box center [537, 341] width 72 height 18
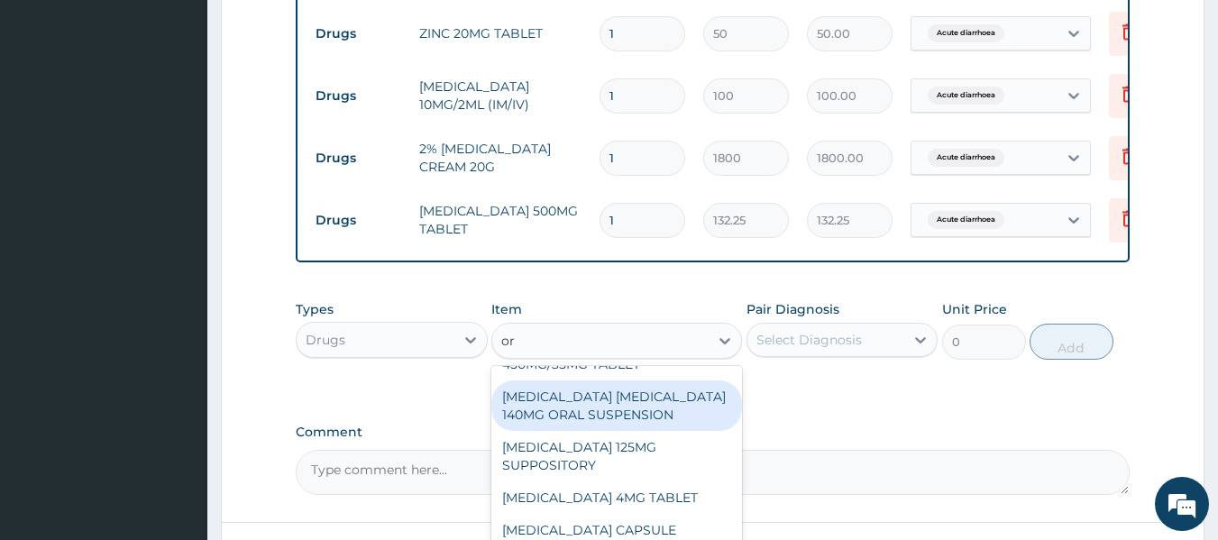
scroll to position [571, 0]
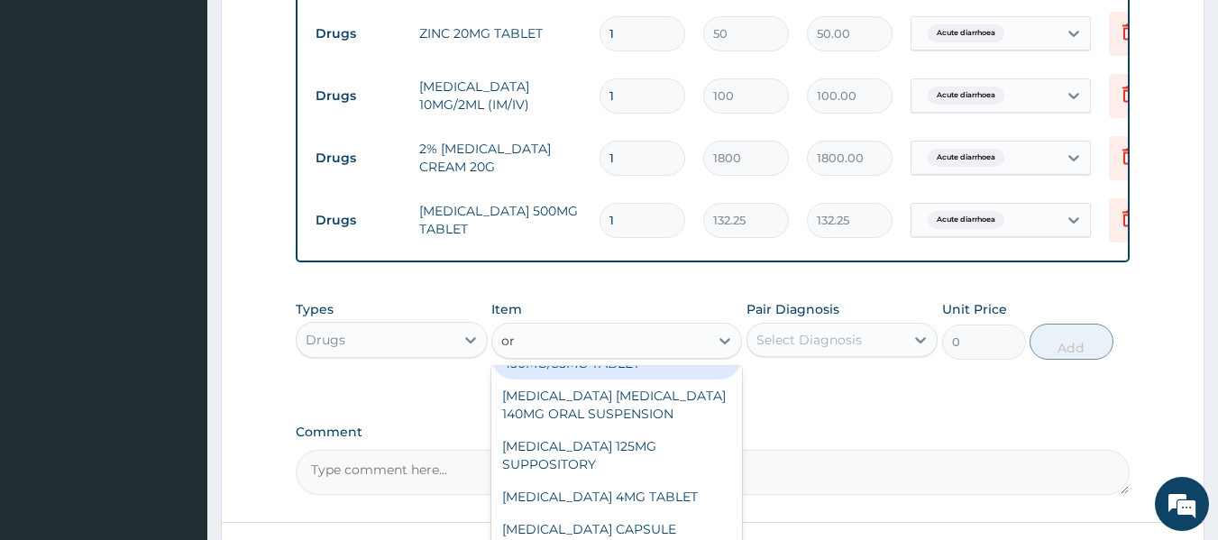
type input "o"
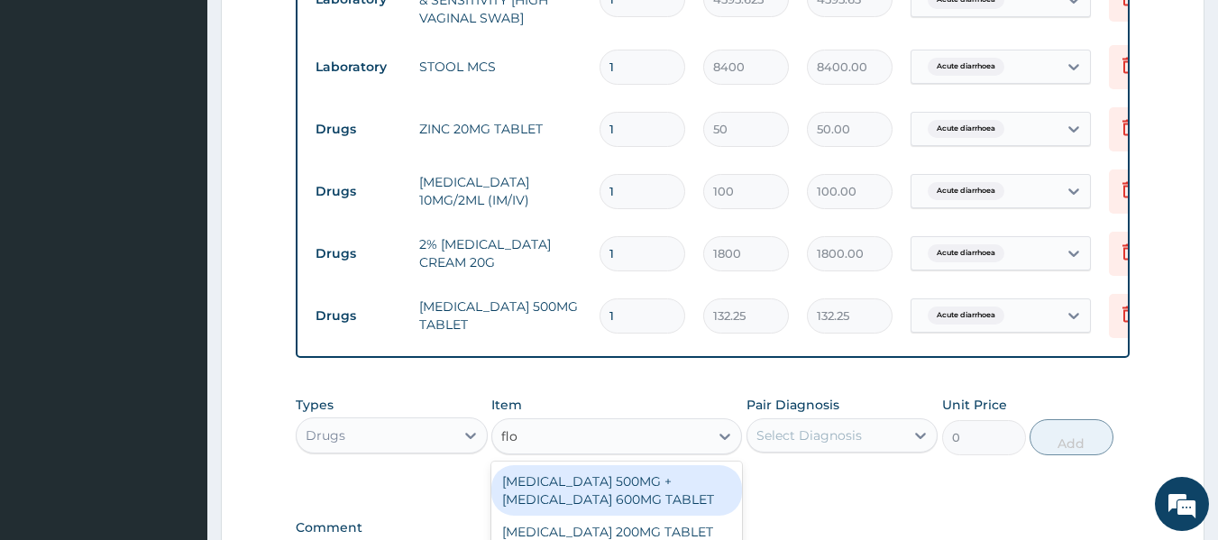
scroll to position [841, 0]
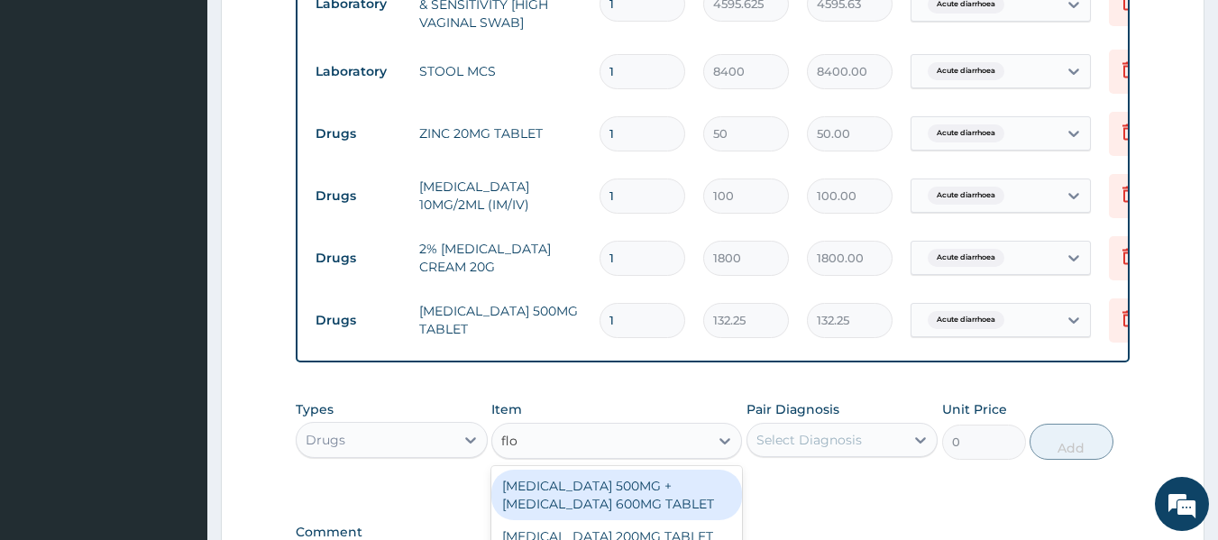
type input "flo"
type input "cip"
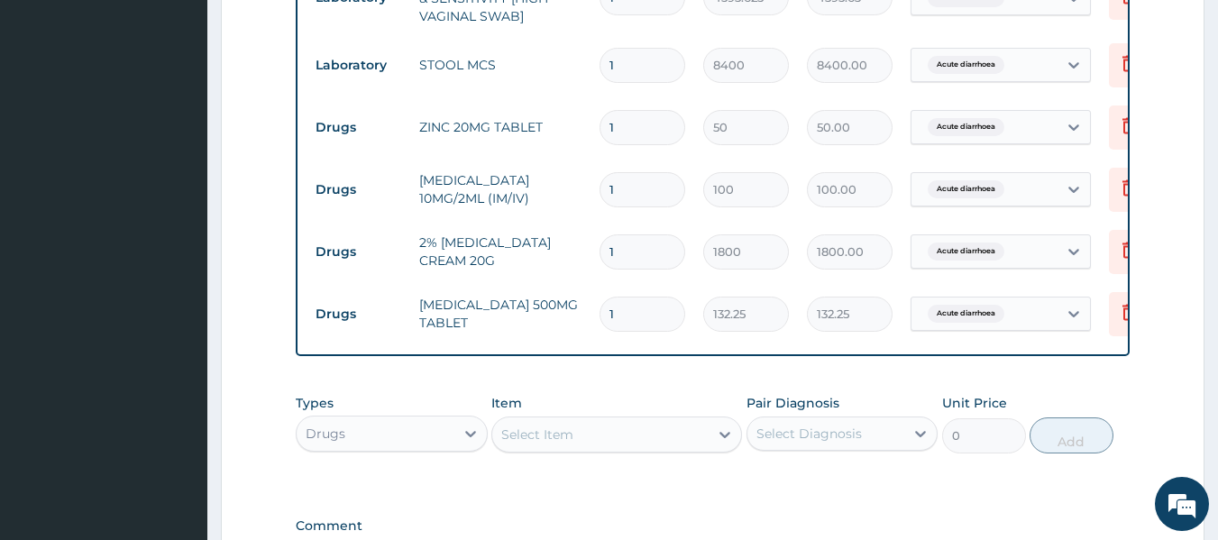
scroll to position [849, 0]
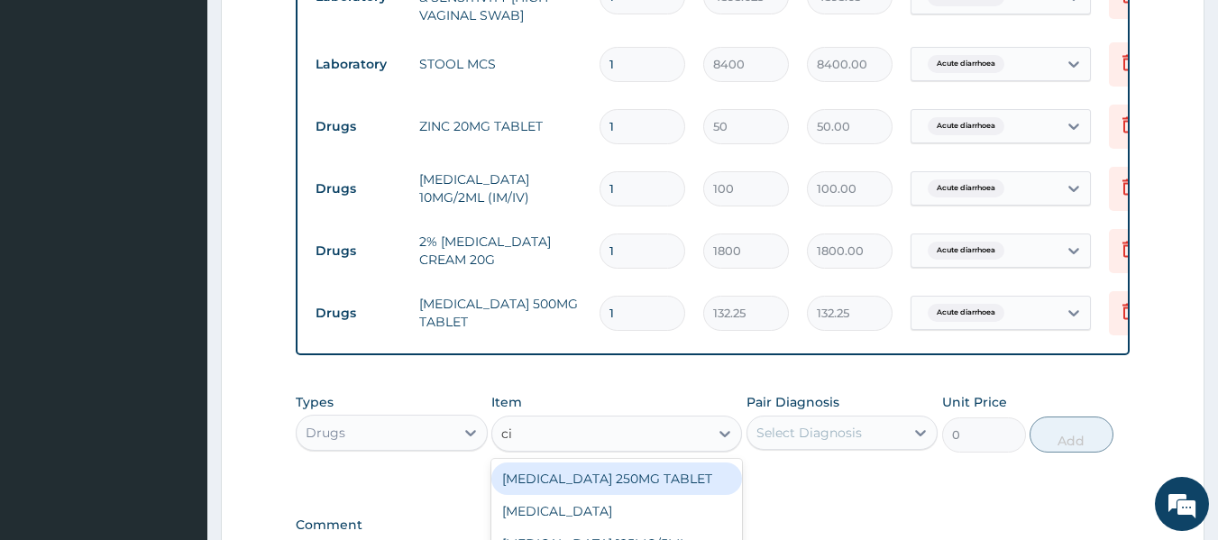
type input "cip"
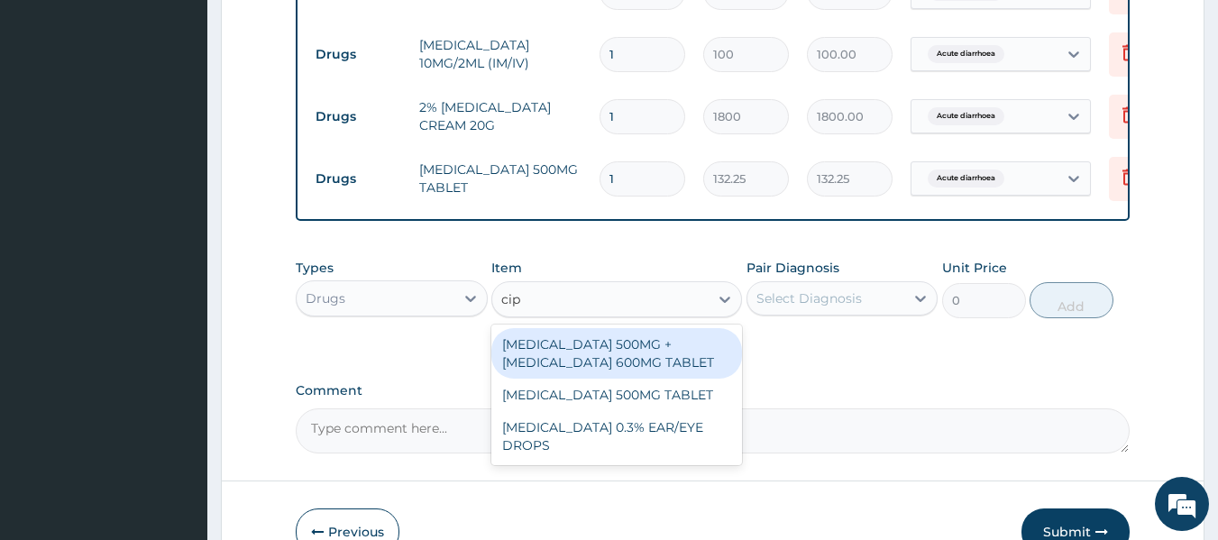
scroll to position [1001, 0]
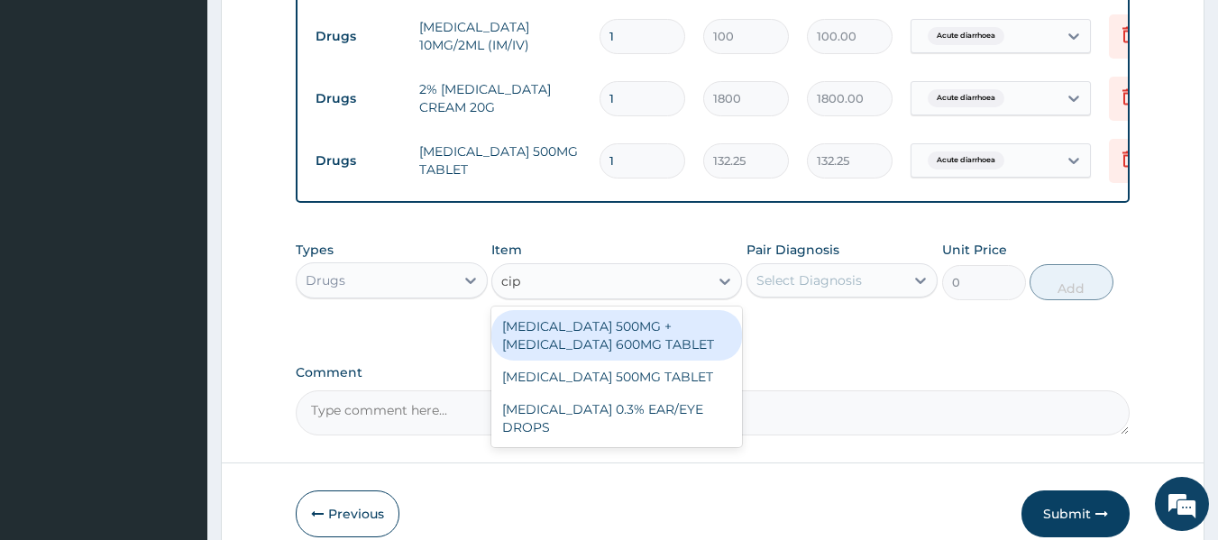
click at [662, 350] on div "[MEDICAL_DATA] 500MG + [MEDICAL_DATA] 600MG TABLET" at bounding box center [616, 335] width 251 height 50
type input "222"
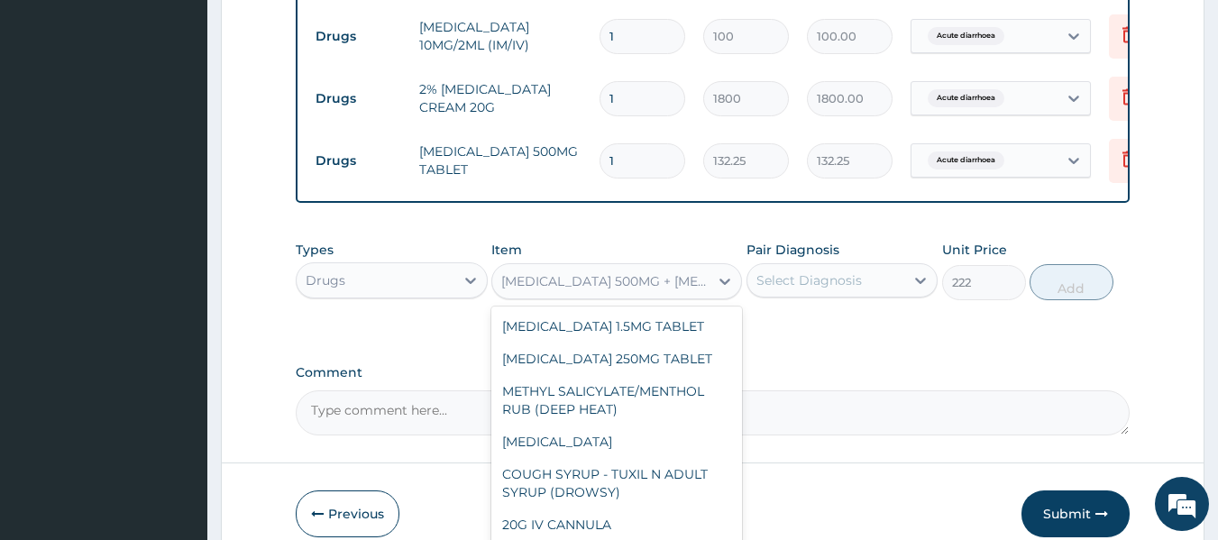
click at [665, 290] on div "[MEDICAL_DATA] 500MG + [MEDICAL_DATA] 600MG TABLET" at bounding box center [605, 281] width 209 height 18
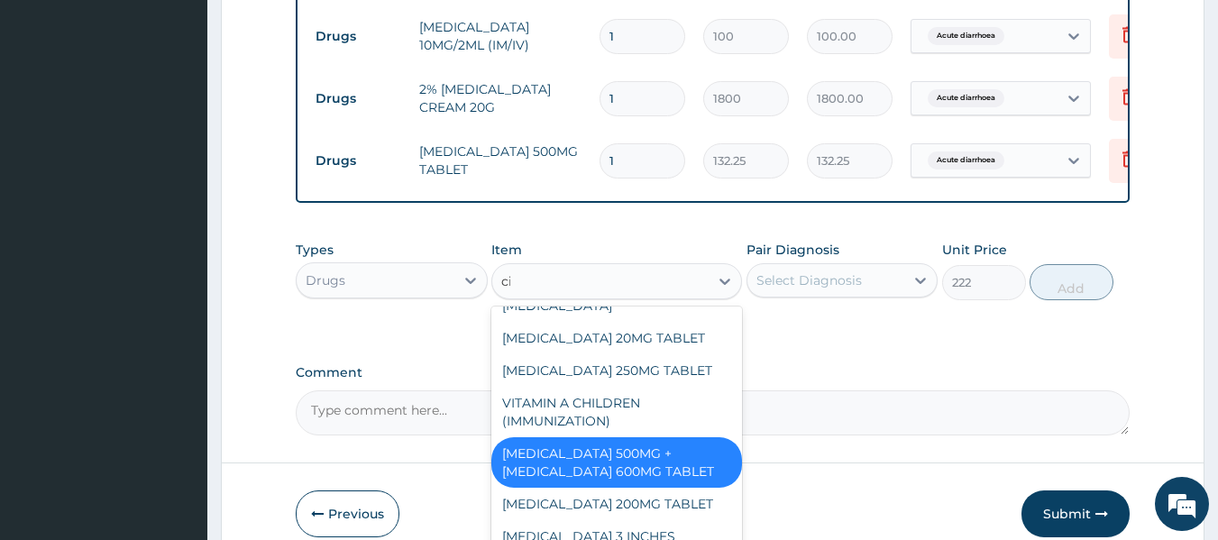
scroll to position [594, 0]
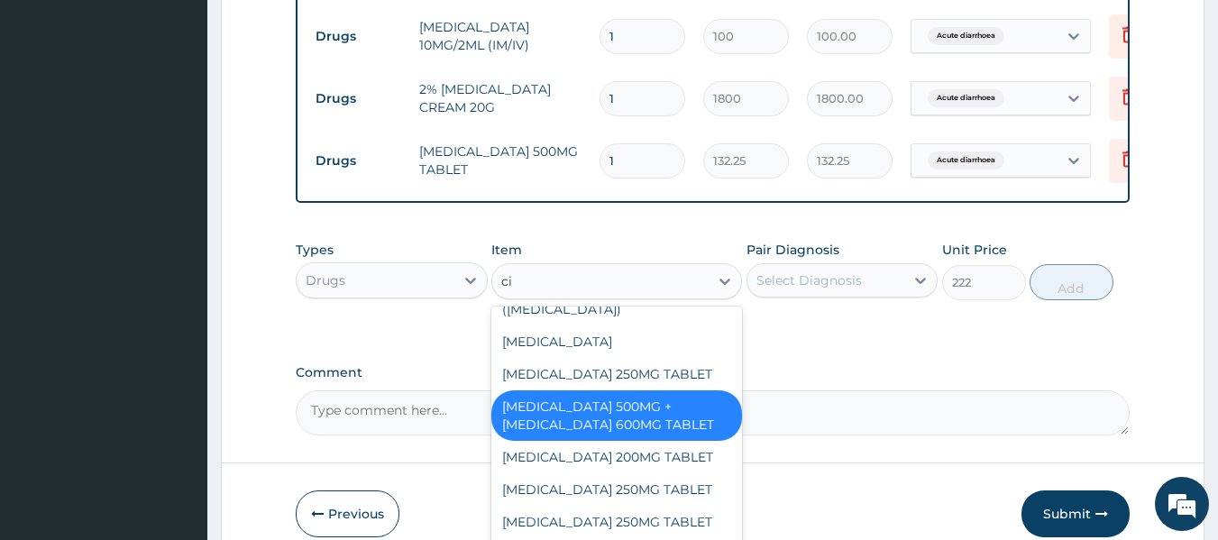
type input "cip"
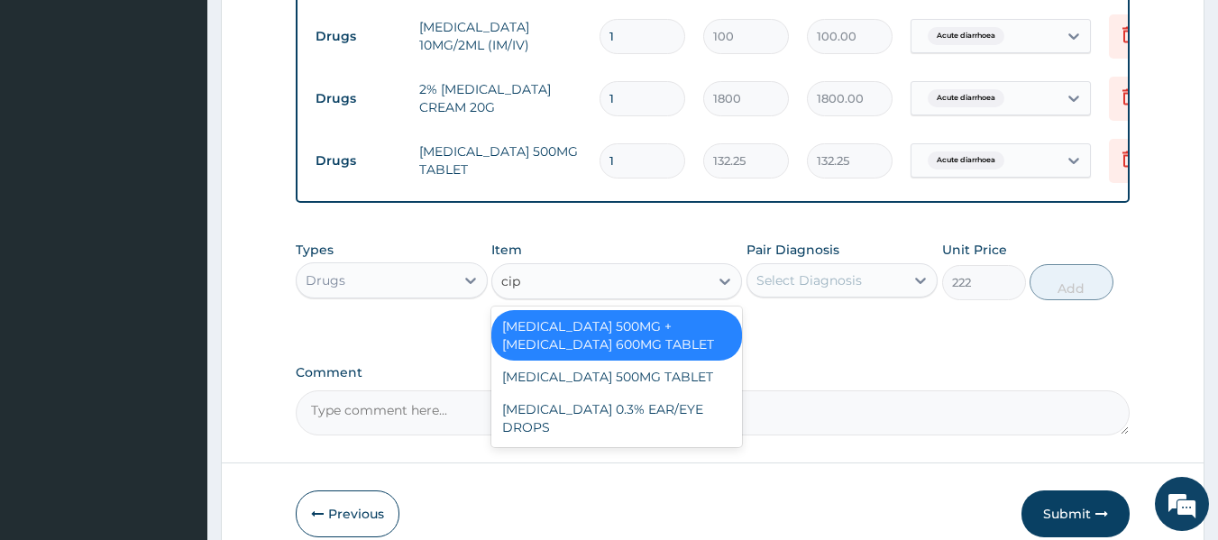
scroll to position [0, 0]
click at [675, 393] on div "[MEDICAL_DATA] 500MG TABLET" at bounding box center [616, 377] width 251 height 32
type input "400"
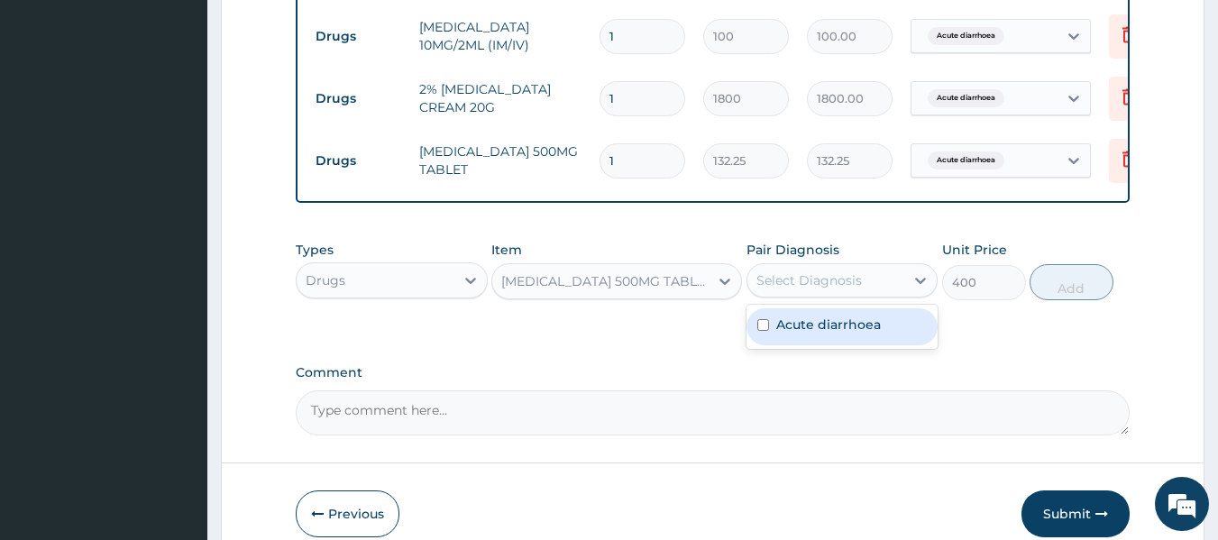
click at [817, 289] on div "Select Diagnosis" at bounding box center [810, 280] width 106 height 18
click at [811, 334] on label "Acute diarrhoea" at bounding box center [828, 325] width 105 height 18
checkbox input "true"
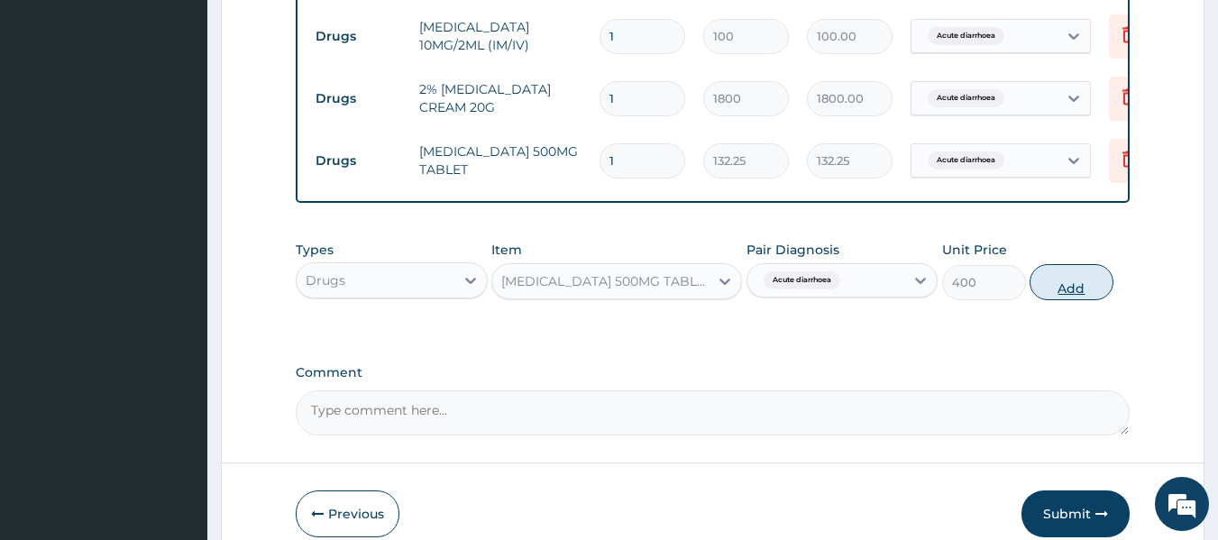
click at [1079, 297] on button "Add" at bounding box center [1072, 282] width 84 height 36
type input "0"
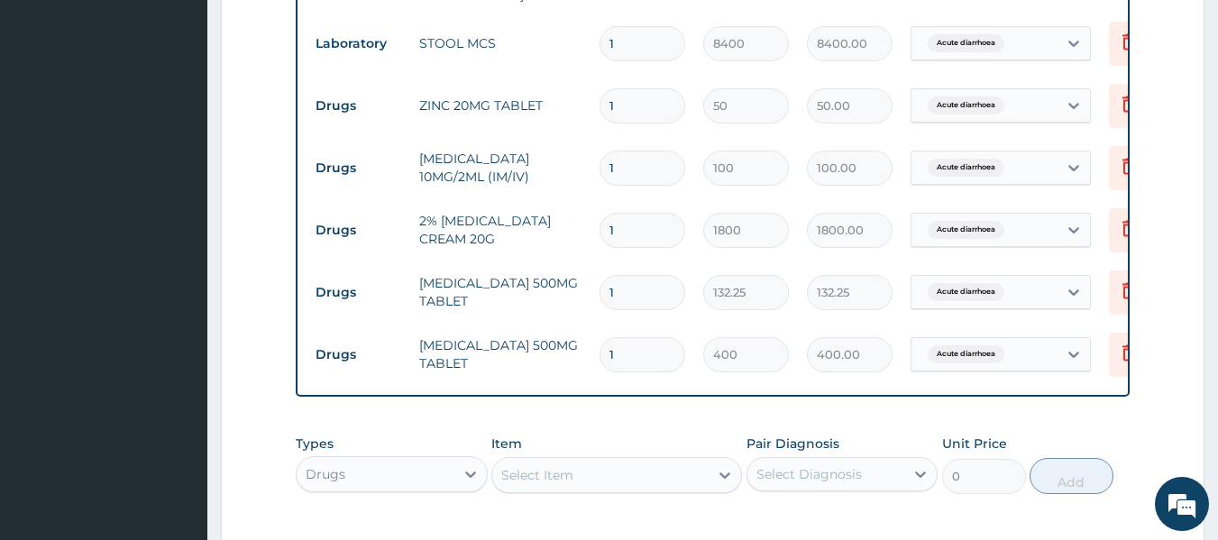
scroll to position [868, 0]
click at [607, 80] on td "1" at bounding box center [643, 106] width 104 height 53
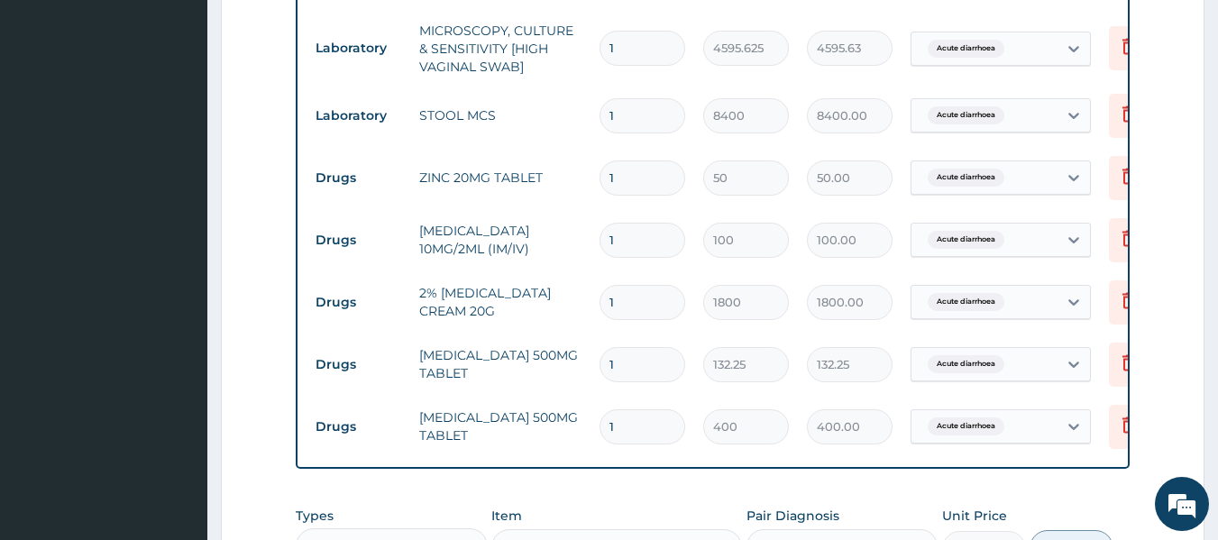
scroll to position [795, 0]
click at [1124, 241] on icon at bounding box center [1129, 240] width 13 height 16
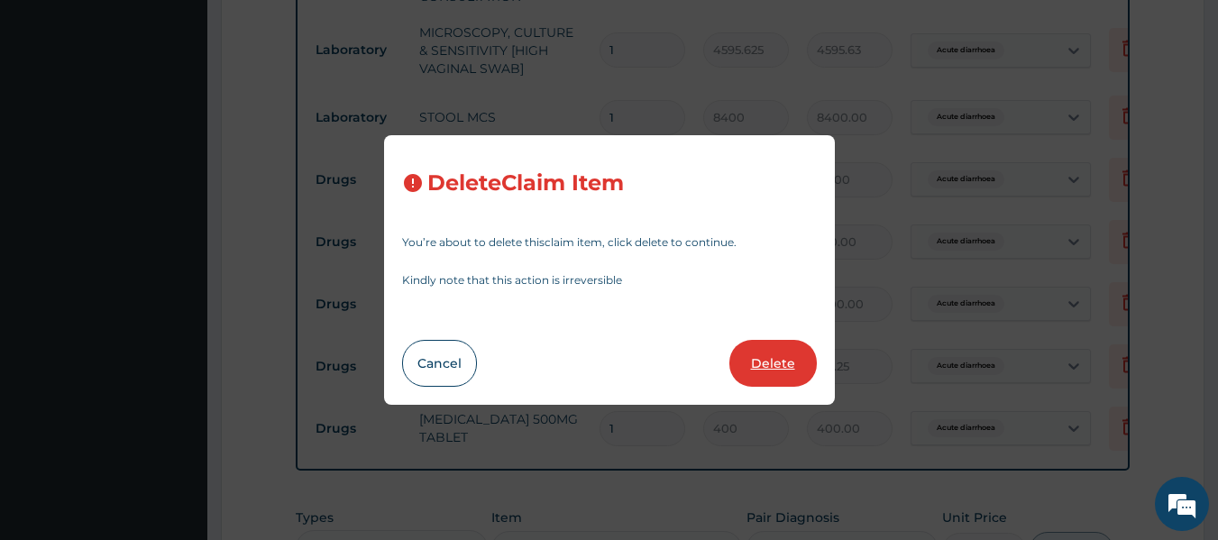
click at [781, 363] on button "Delete" at bounding box center [773, 363] width 87 height 47
type input "1800"
type input "1800.00"
type input "132.25"
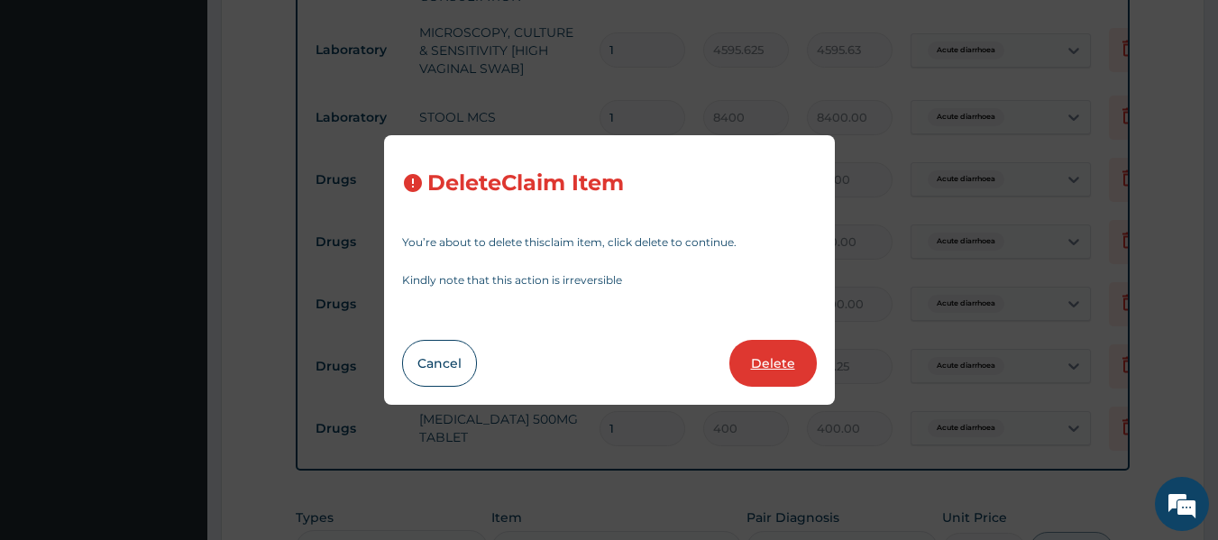
type input "400"
type input "400.00"
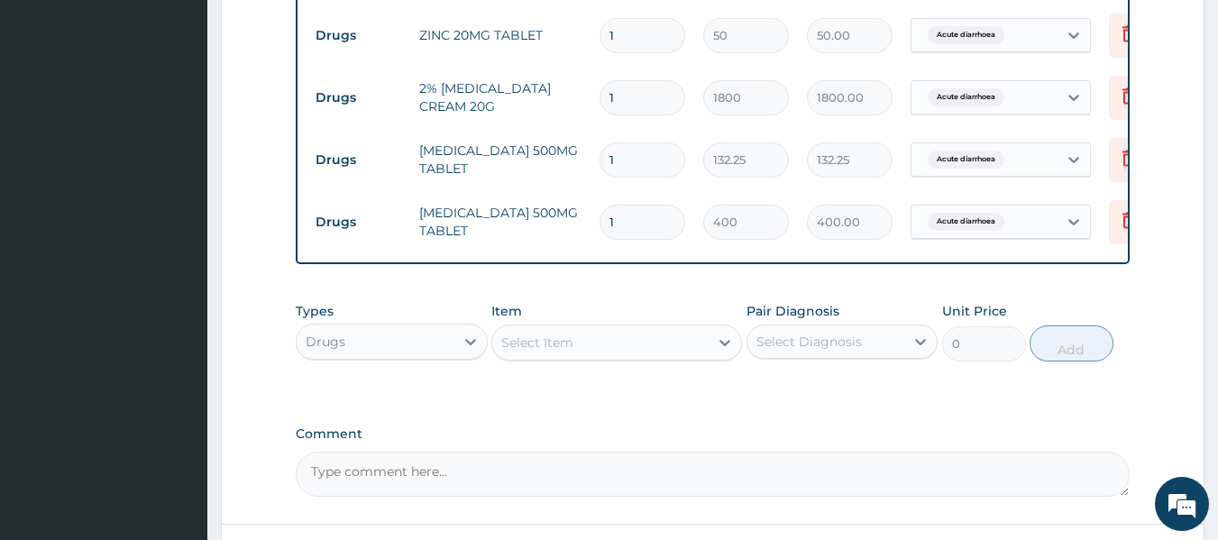
scroll to position [941, 0]
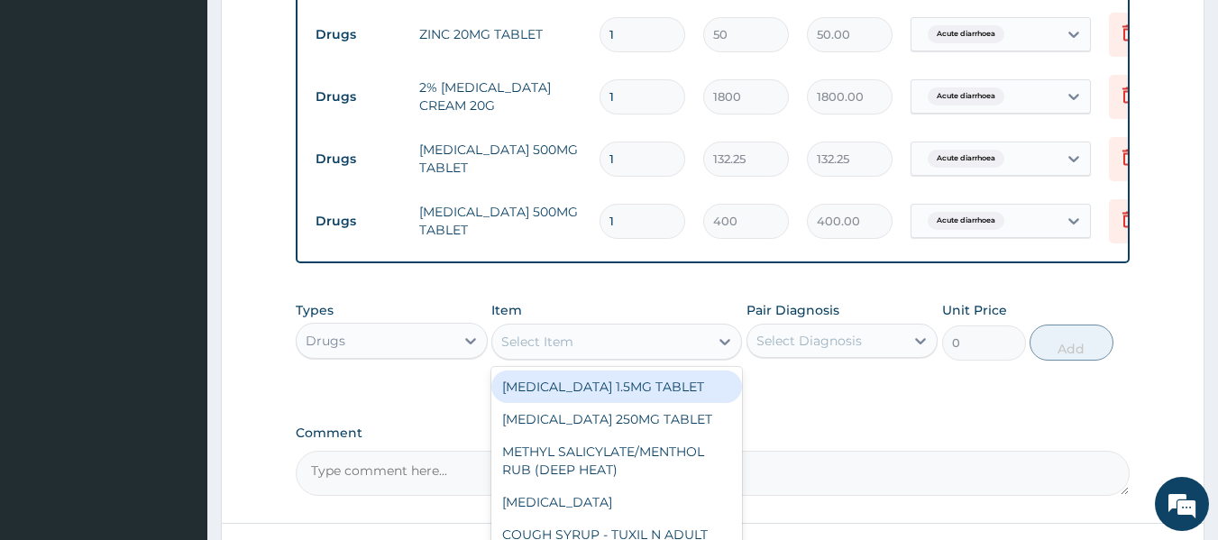
click at [592, 356] on div "Select Item" at bounding box center [600, 341] width 216 height 29
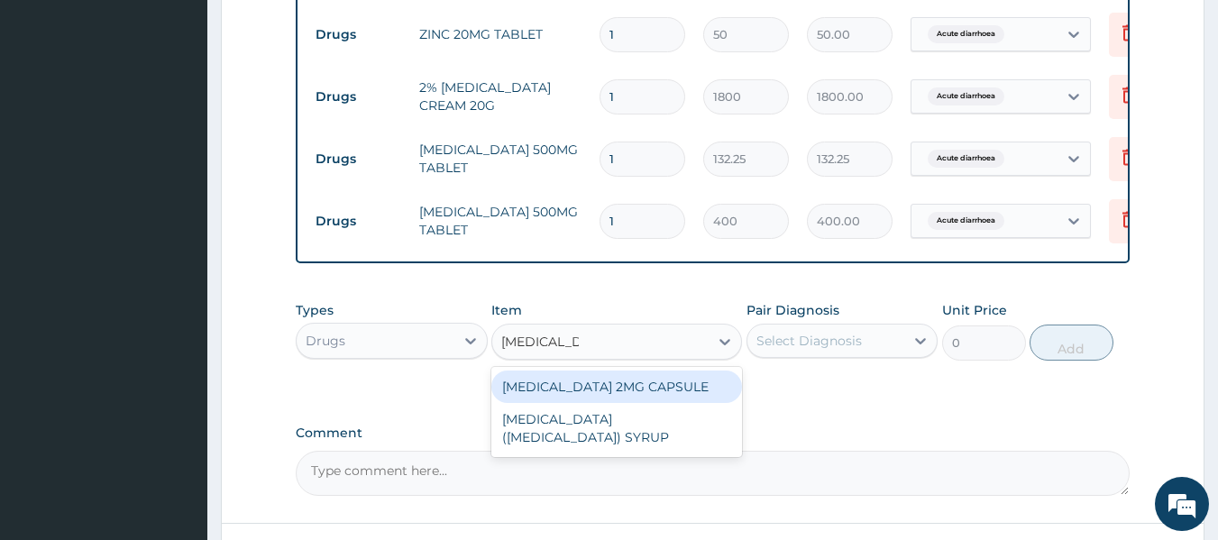
type input "loperamide"
click at [596, 399] on div "LOPERAMIDE 2MG CAPSULE" at bounding box center [616, 387] width 251 height 32
type input "161"
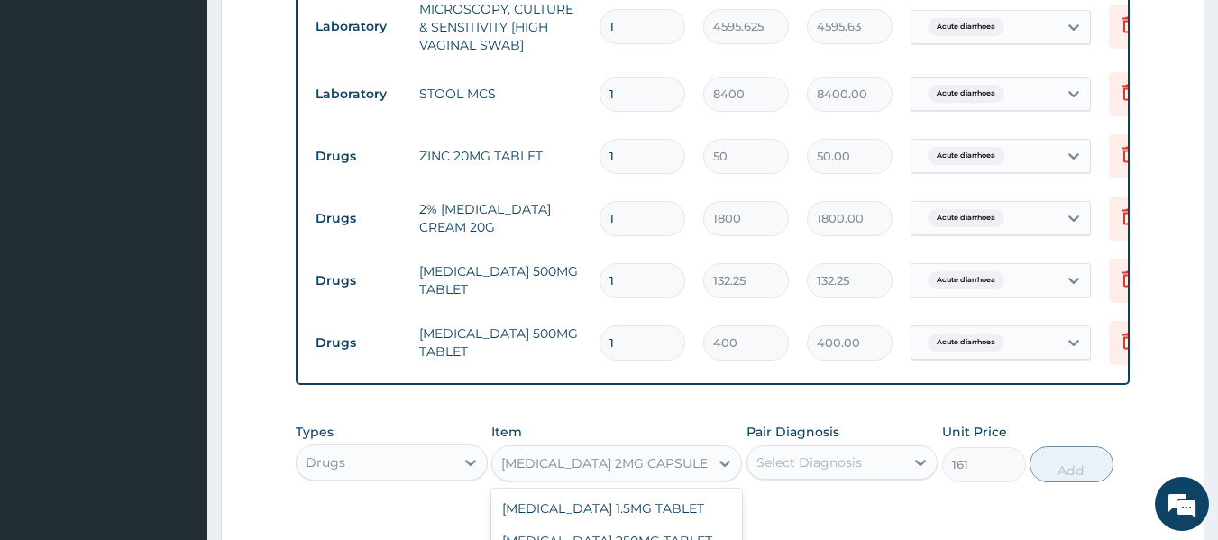
scroll to position [11694, 0]
click at [616, 473] on div "[MEDICAL_DATA] 2MG CAPSULE" at bounding box center [604, 463] width 207 height 18
type input "lope"
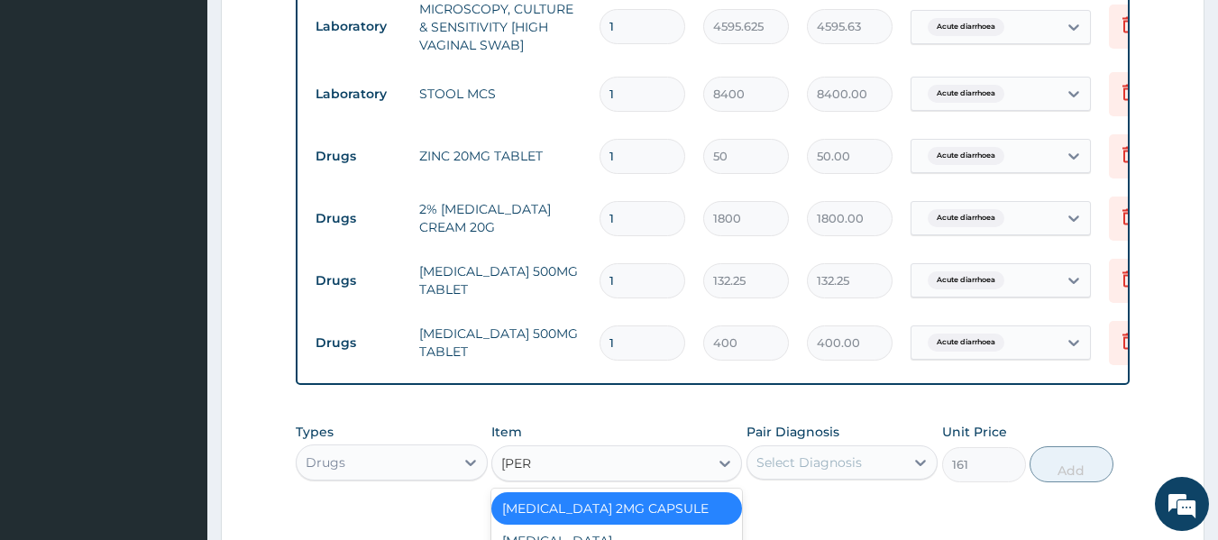
click at [614, 519] on div "[MEDICAL_DATA] 2MG CAPSULE" at bounding box center [616, 508] width 251 height 32
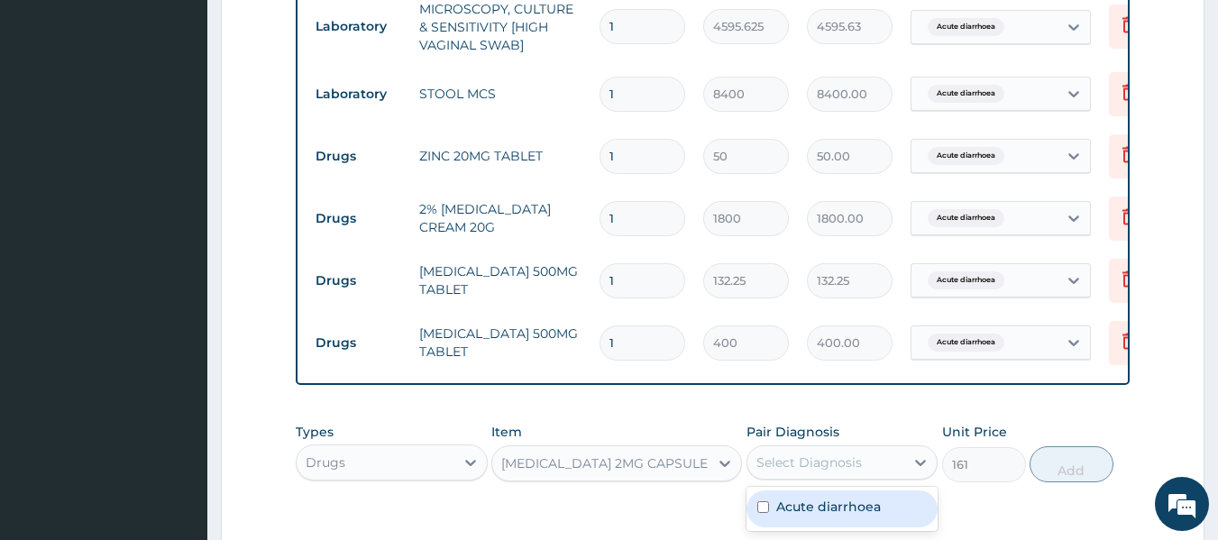
click at [838, 472] on div "Select Diagnosis" at bounding box center [810, 463] width 106 height 18
click at [836, 516] on label "Acute diarrhoea" at bounding box center [828, 507] width 105 height 18
checkbox input "true"
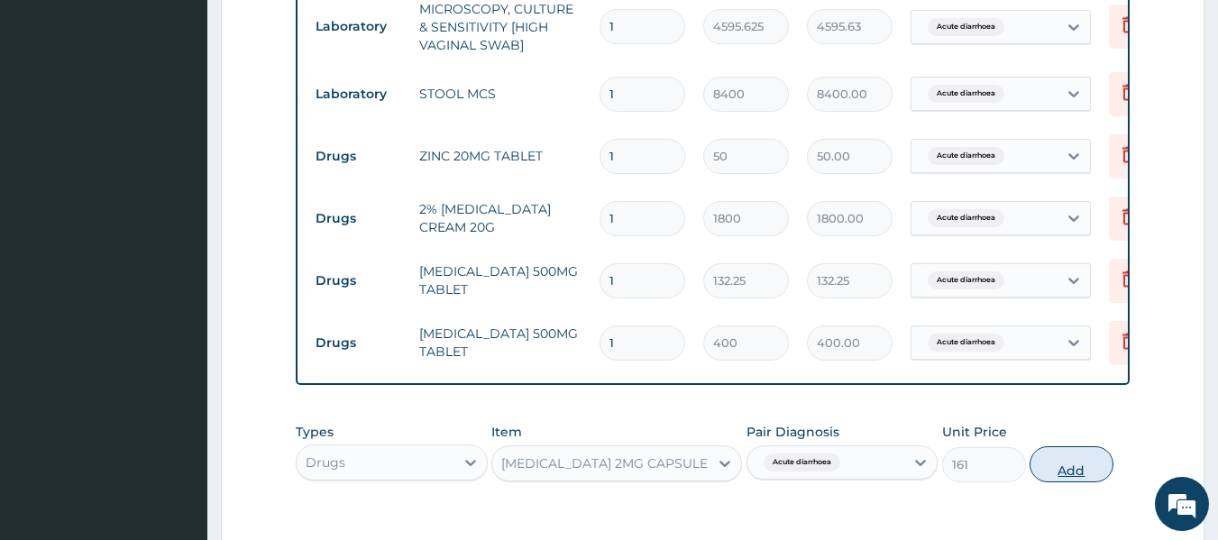
click at [1066, 472] on button "Add" at bounding box center [1072, 464] width 84 height 36
type input "0"
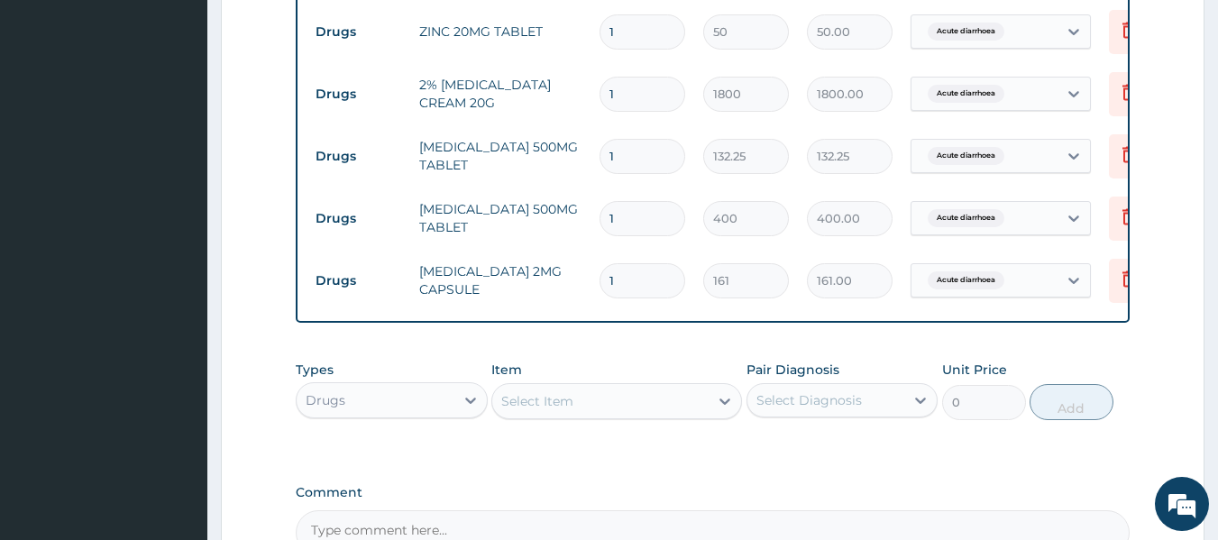
scroll to position [944, 0]
click at [500, 287] on td "[MEDICAL_DATA] 2MG CAPSULE" at bounding box center [500, 279] width 180 height 54
drag, startPoint x: 543, startPoint y: 263, endPoint x: 486, endPoint y: 281, distance: 59.6
click at [486, 281] on td "[MEDICAL_DATA] 2MG CAPSULE" at bounding box center [500, 279] width 180 height 54
click at [493, 293] on td "[MEDICAL_DATA] 2MG CAPSULE" at bounding box center [500, 279] width 180 height 54
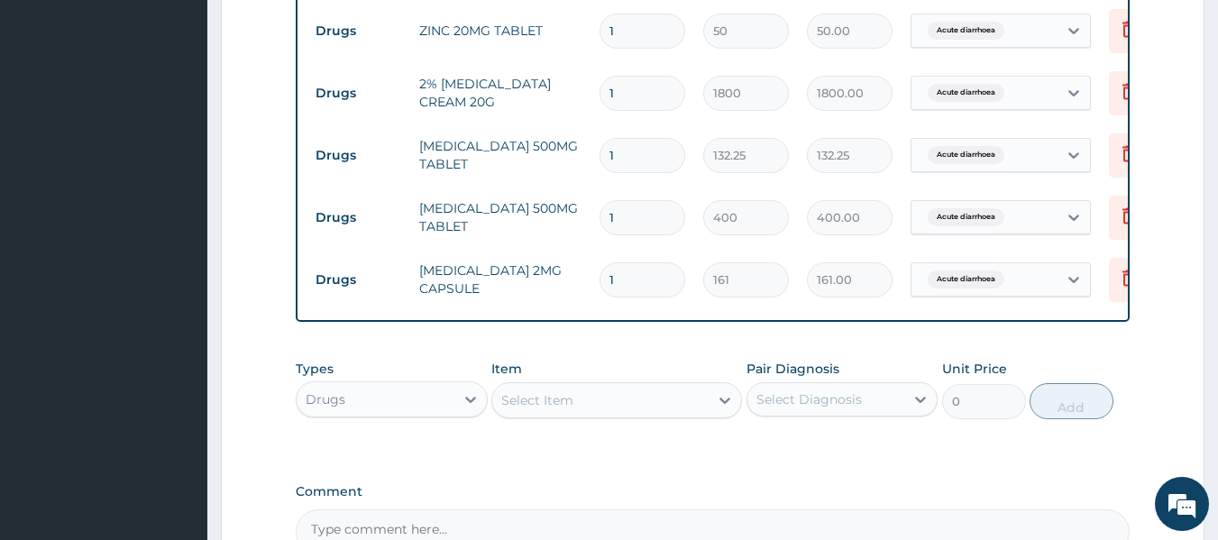
click at [542, 269] on td "[MEDICAL_DATA] 2MG CAPSULE" at bounding box center [500, 279] width 180 height 54
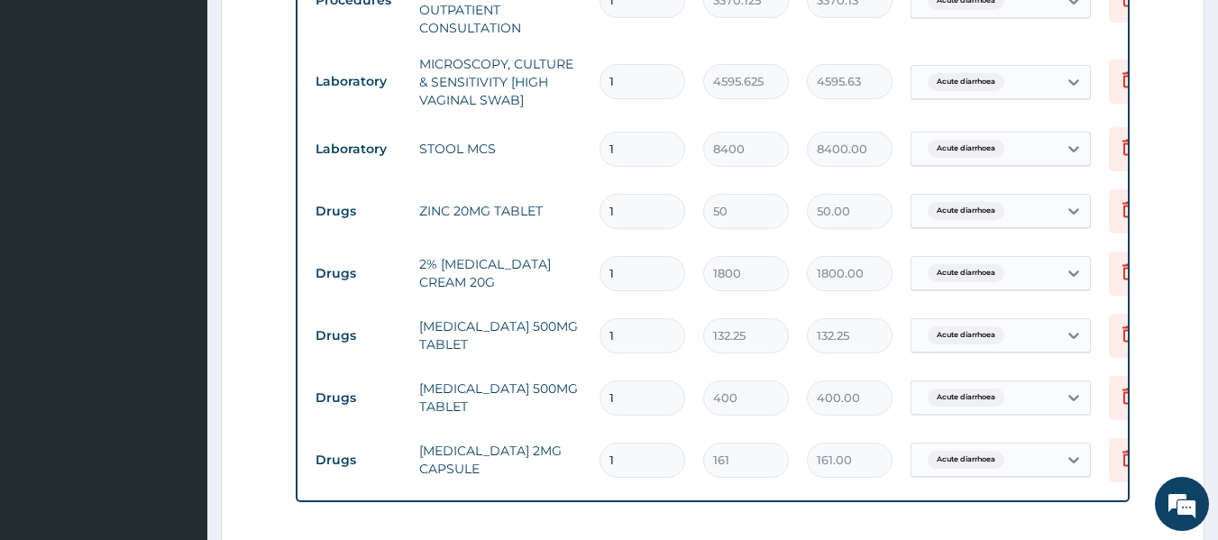
scroll to position [758, 0]
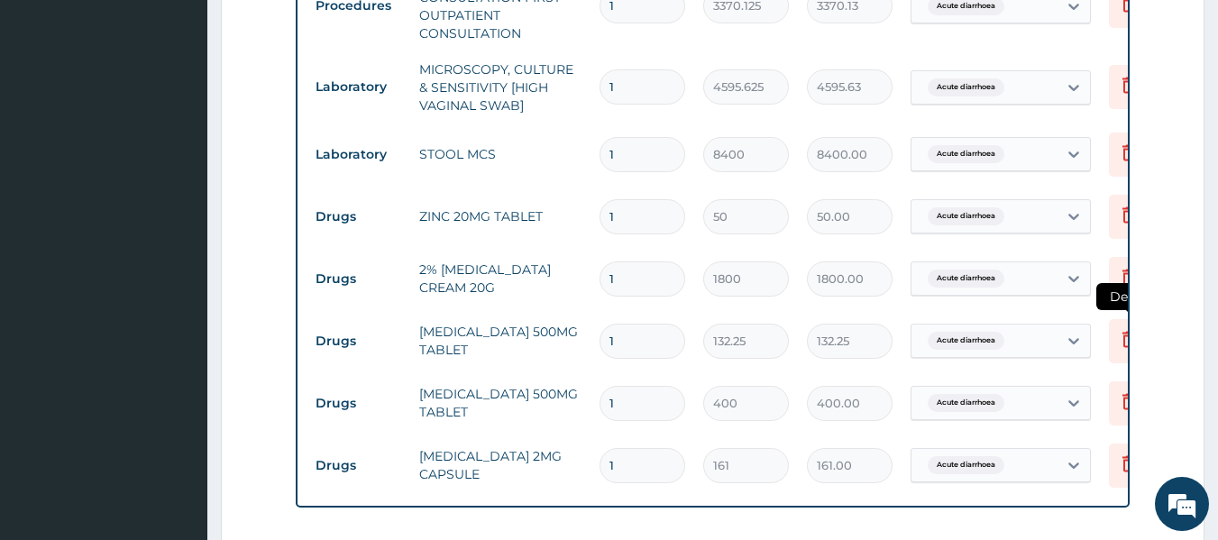
click at [1124, 346] on icon at bounding box center [1129, 339] width 13 height 16
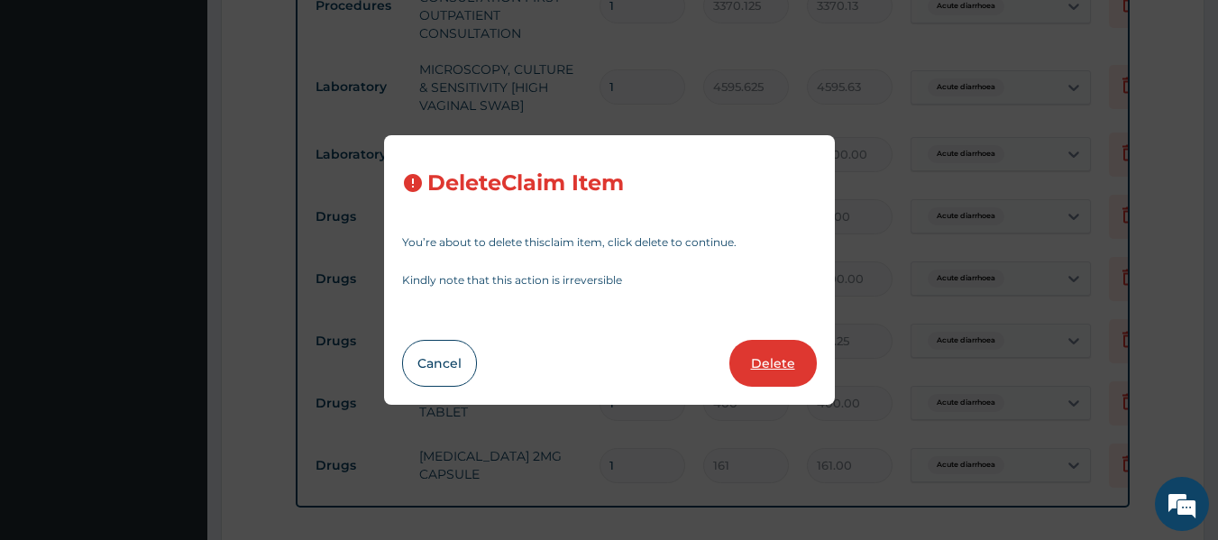
click at [781, 361] on button "Delete" at bounding box center [773, 363] width 87 height 47
type input "400"
type input "400.00"
type input "161"
type input "161.00"
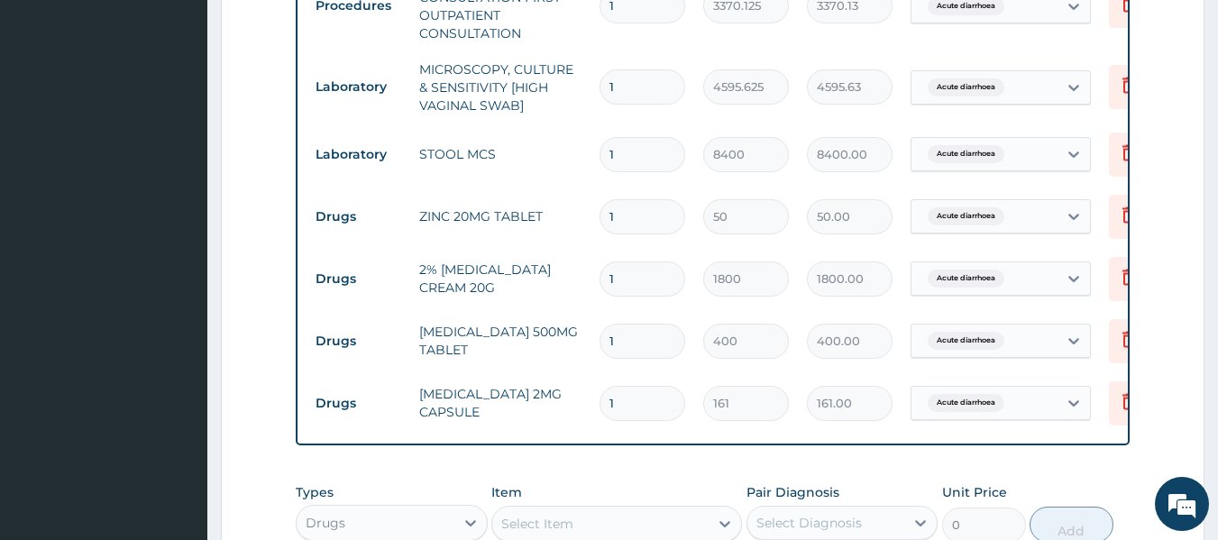
scroll to position [1099, 0]
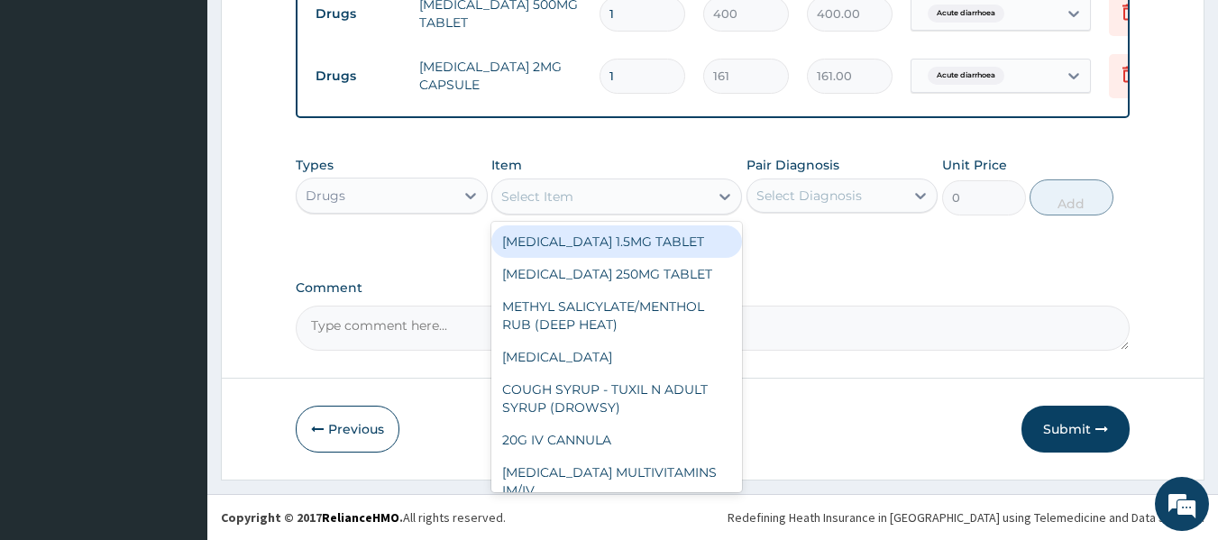
click at [592, 185] on div "Select Item" at bounding box center [600, 196] width 216 height 29
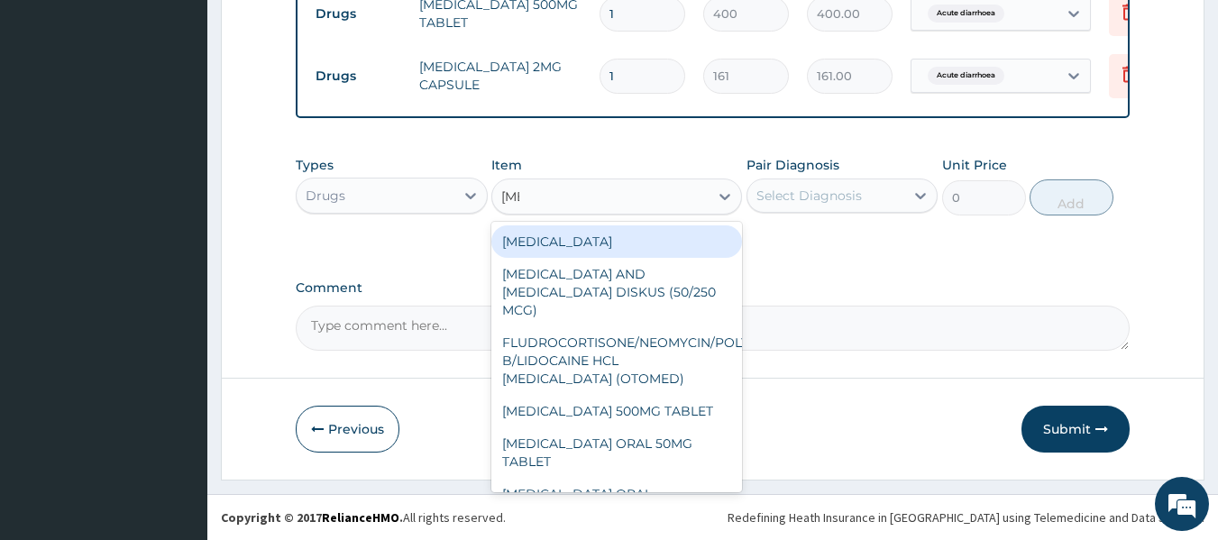
type input "fluc"
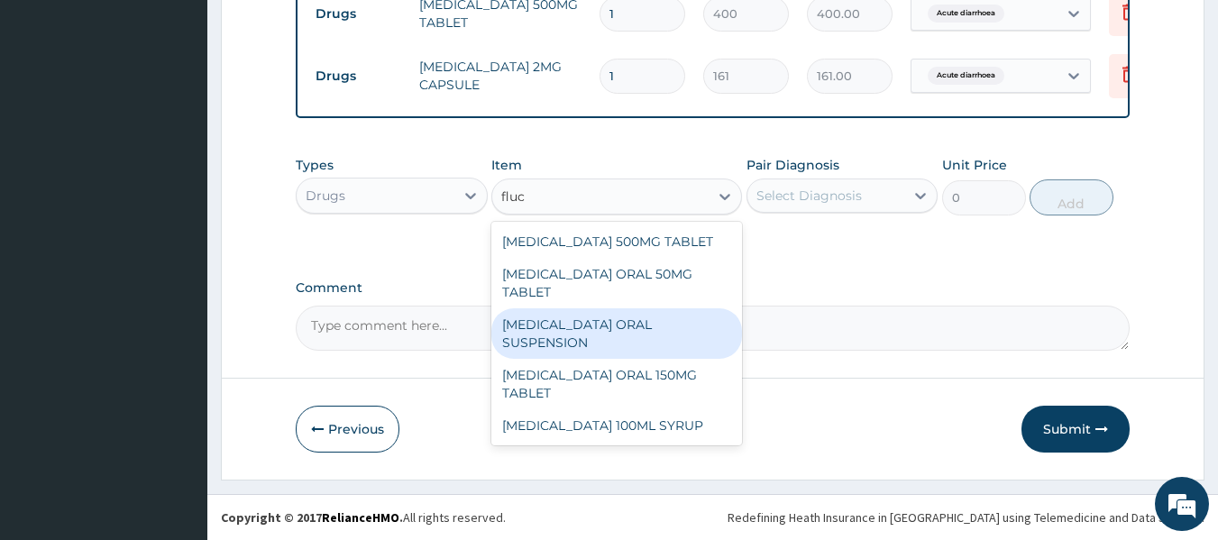
click at [550, 389] on div "[MEDICAL_DATA] ORAL 150MG TABLET" at bounding box center [616, 384] width 251 height 50
click at [525, 310] on textarea "Comment" at bounding box center [713, 328] width 835 height 45
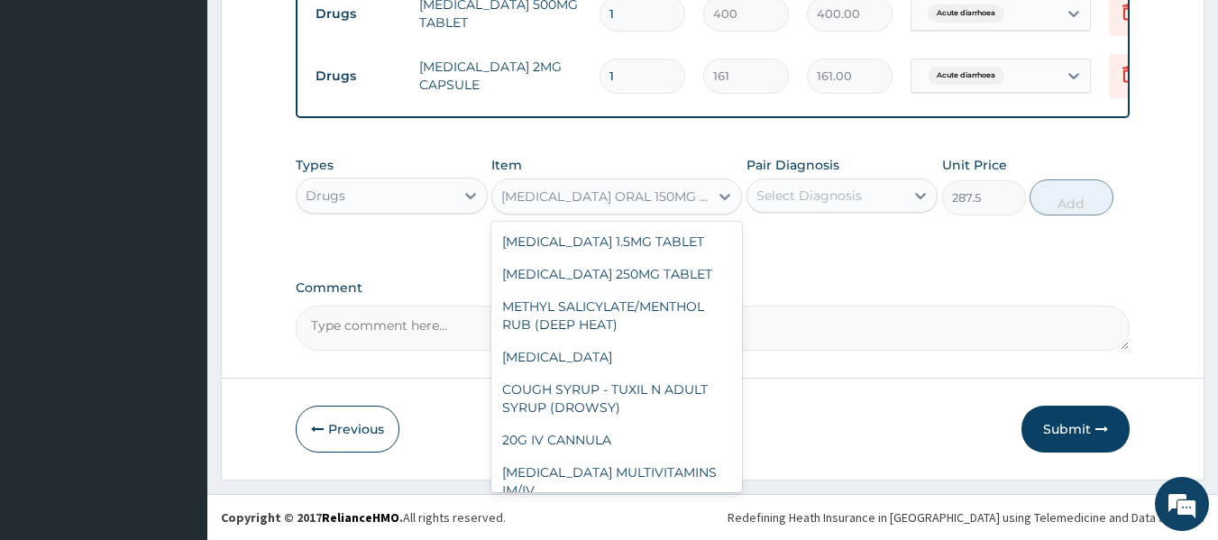
click at [687, 193] on div "[MEDICAL_DATA] ORAL 150MG TABLET" at bounding box center [605, 197] width 209 height 18
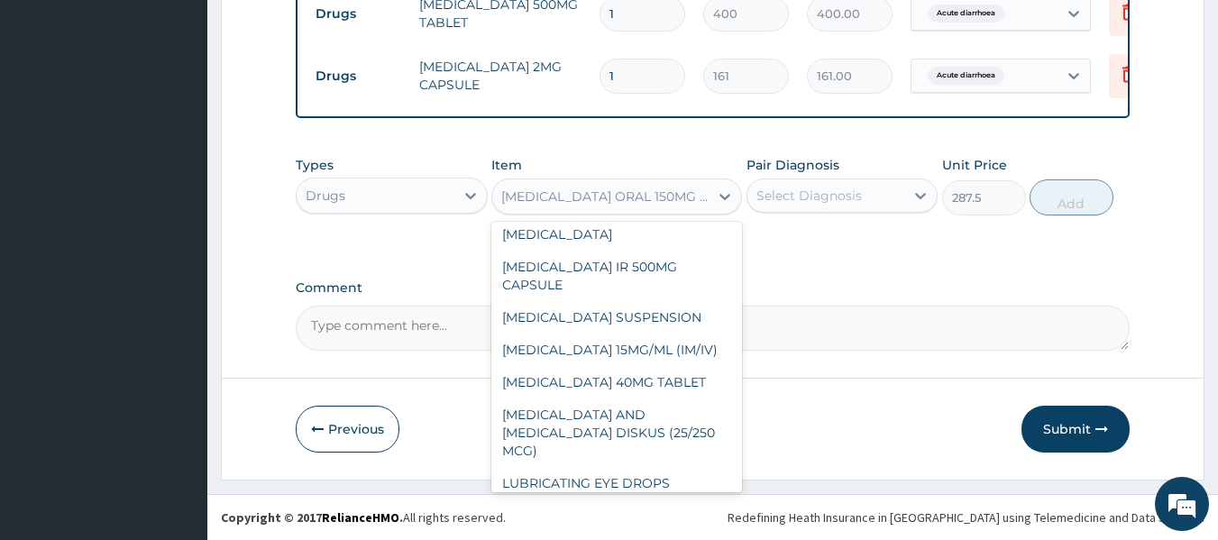
scroll to position [10949, 0]
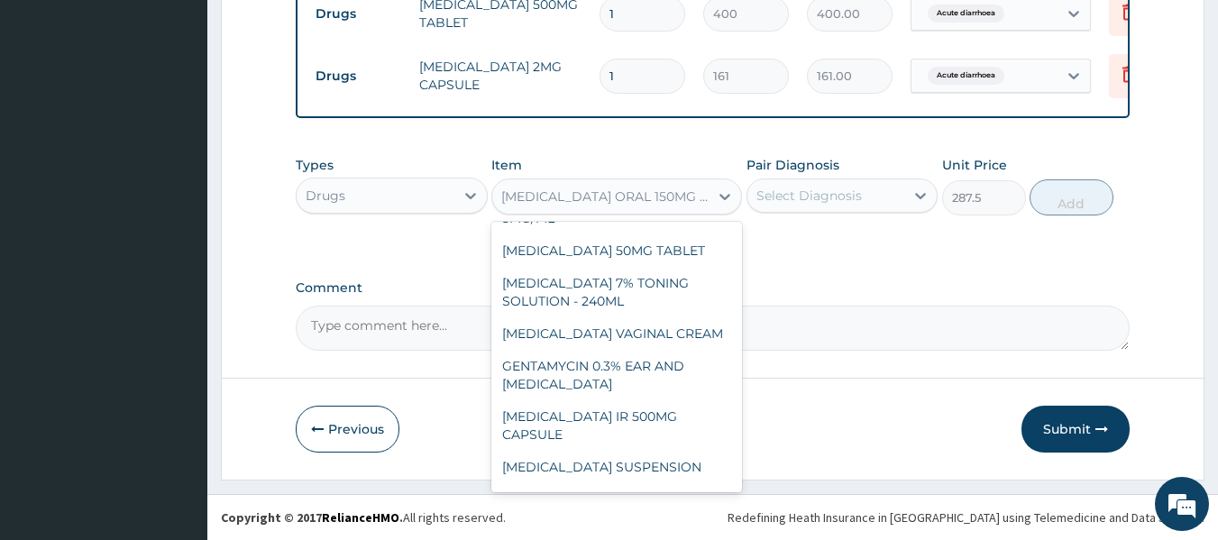
click at [649, 69] on div "[MEDICAL_DATA] INJECTION 250MG/10ML" at bounding box center [616, 43] width 251 height 50
type input "162"
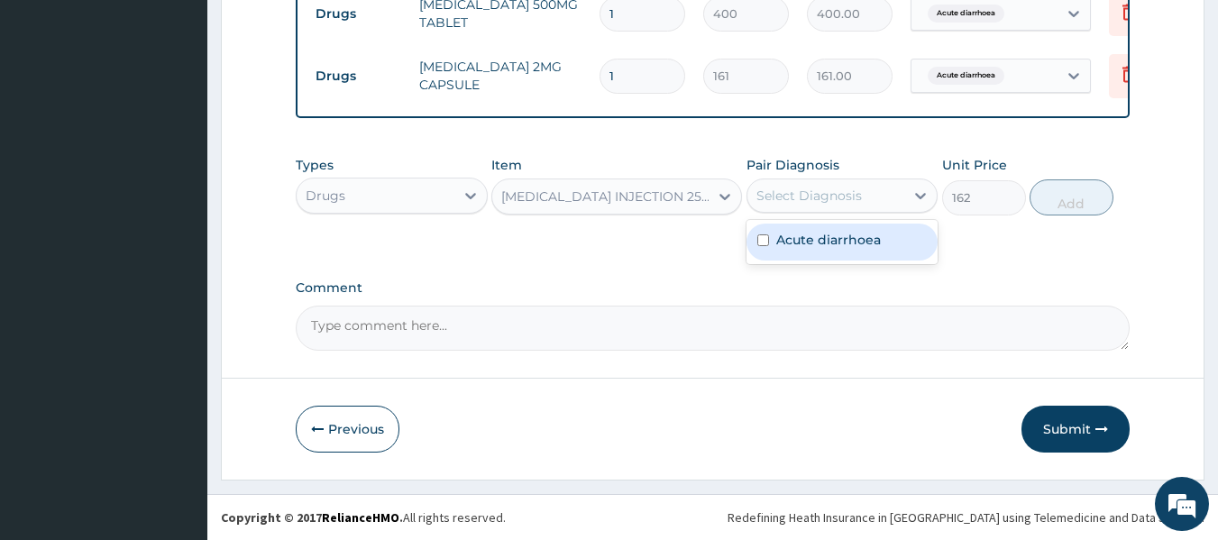
click at [810, 181] on div "Select Diagnosis" at bounding box center [827, 195] width 158 height 29
click at [802, 227] on div "Acute diarrhoea" at bounding box center [843, 242] width 192 height 37
checkbox input "true"
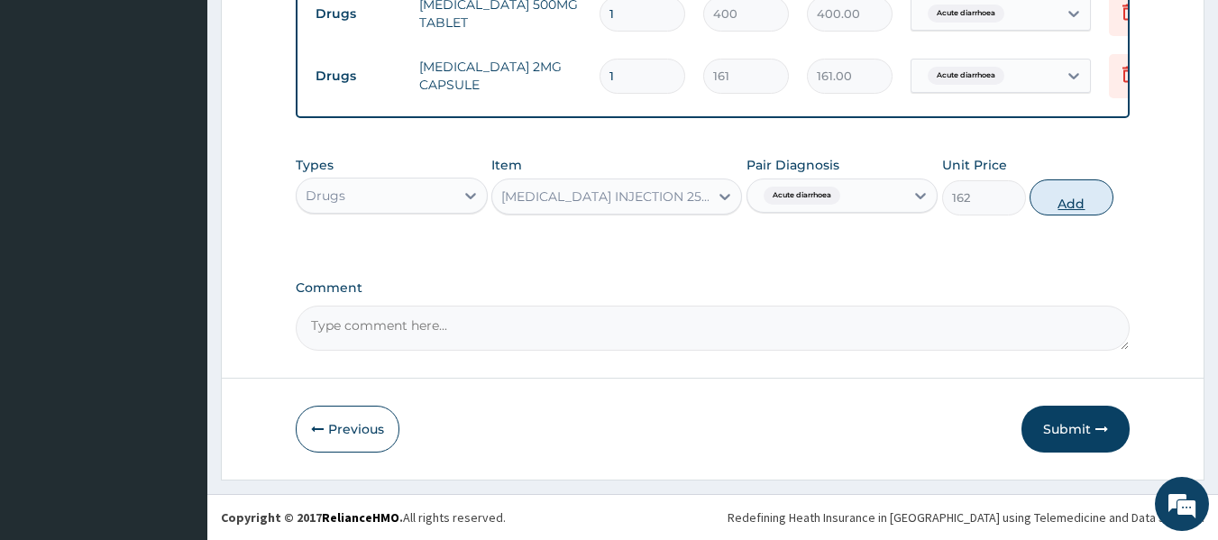
click at [1070, 196] on button "Add" at bounding box center [1072, 197] width 84 height 36
type input "0"
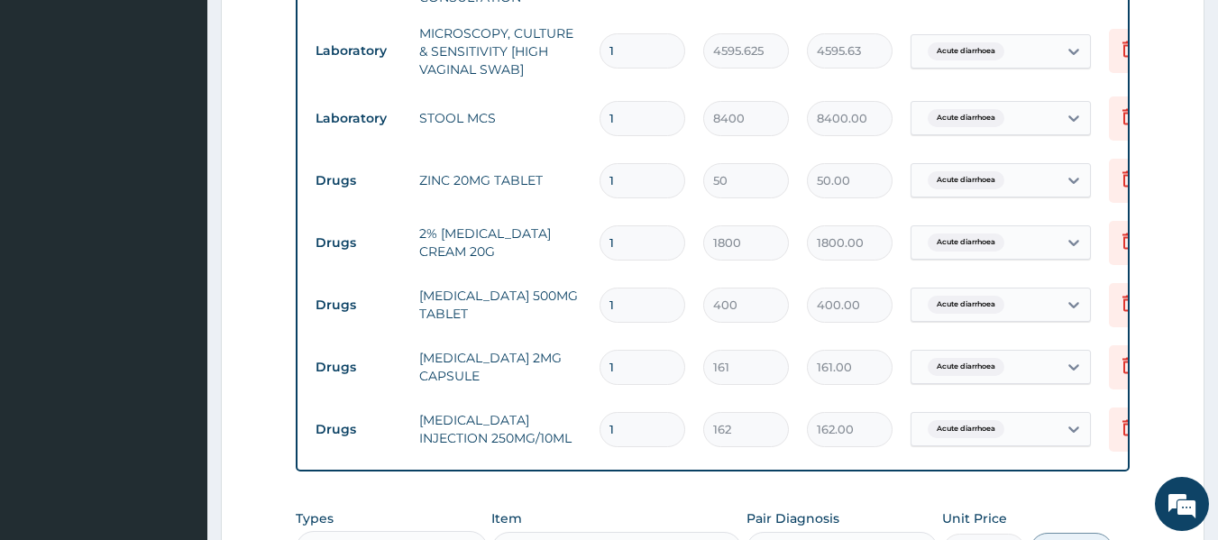
scroll to position [799, 0]
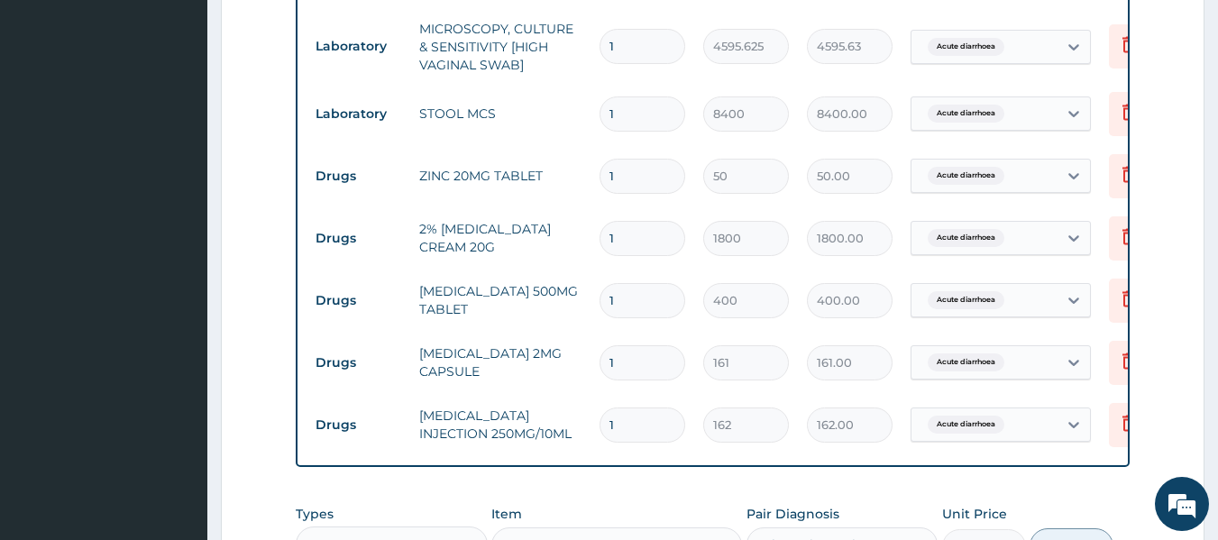
click at [625, 177] on input "1" at bounding box center [643, 176] width 86 height 35
type input "0.00"
type input "7"
type input "350.00"
type input "7"
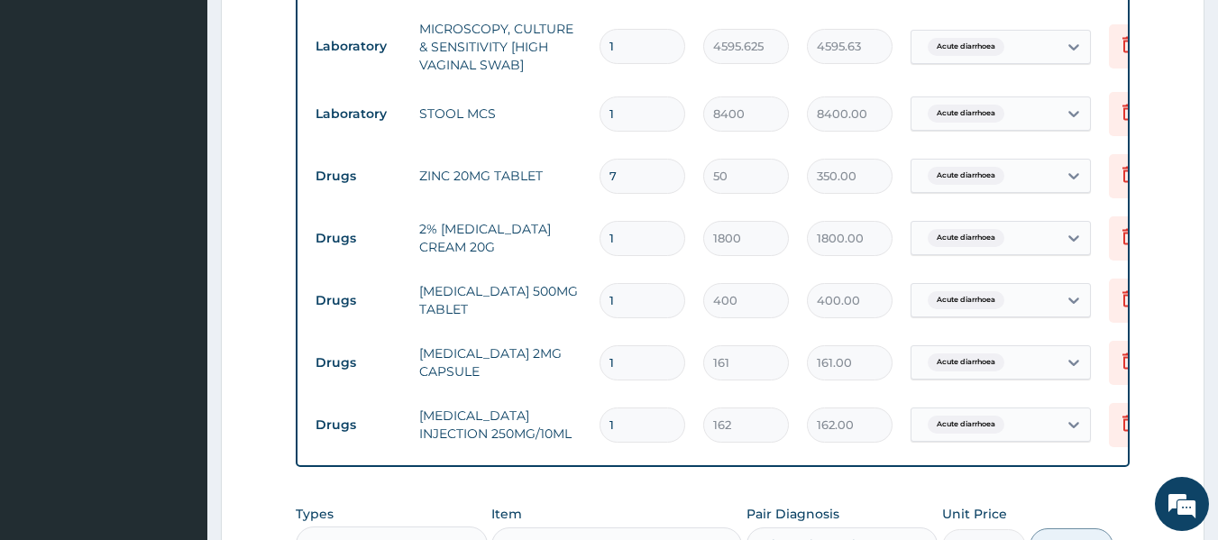
click at [631, 296] on input "1" at bounding box center [643, 300] width 86 height 35
type input "10"
type input "4000.00"
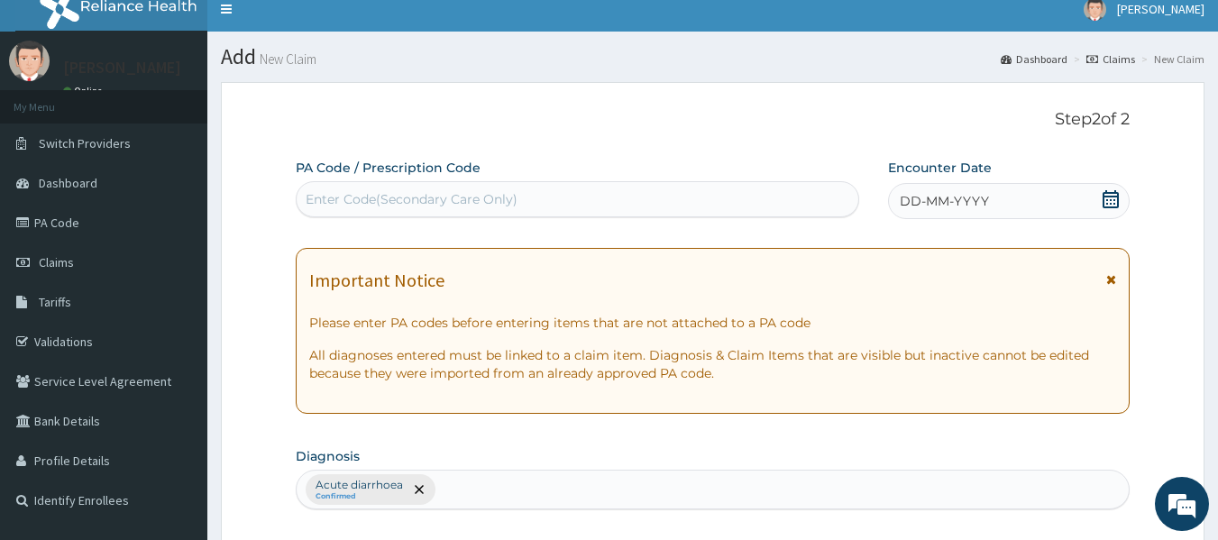
scroll to position [12, 0]
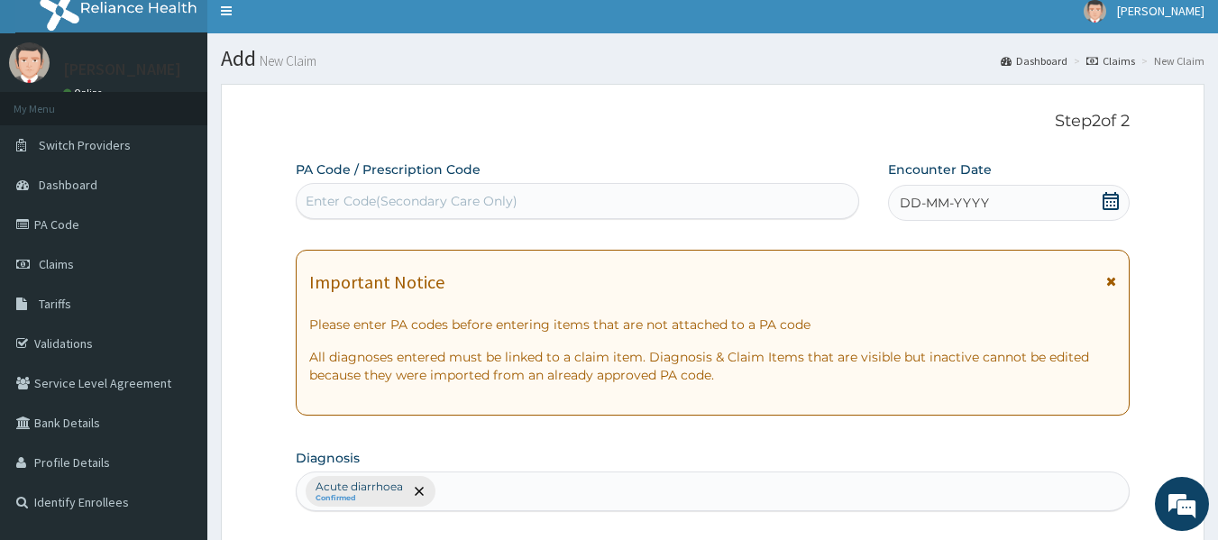
type input "10"
click at [919, 200] on span "DD-MM-YYYY" at bounding box center [944, 203] width 89 height 18
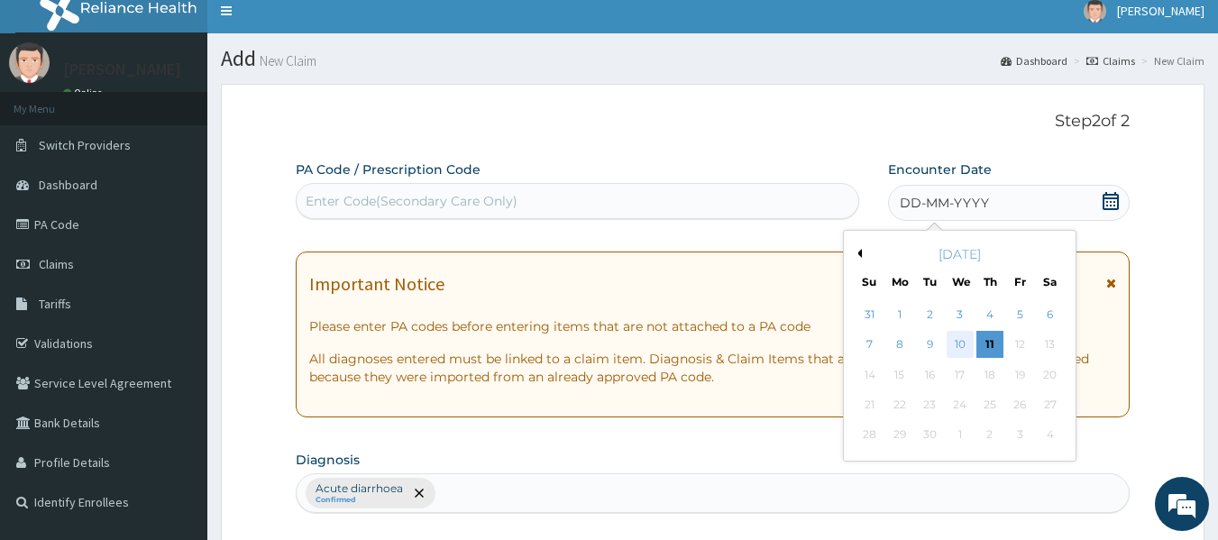
click at [959, 344] on div "10" at bounding box center [960, 345] width 27 height 27
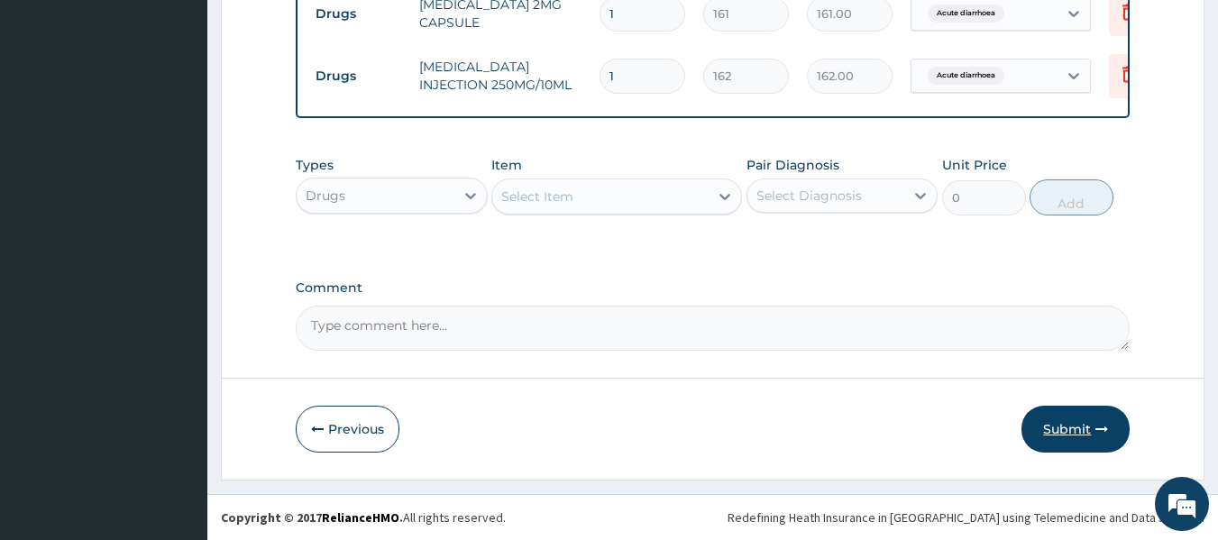
click at [1079, 429] on button "Submit" at bounding box center [1076, 429] width 108 height 47
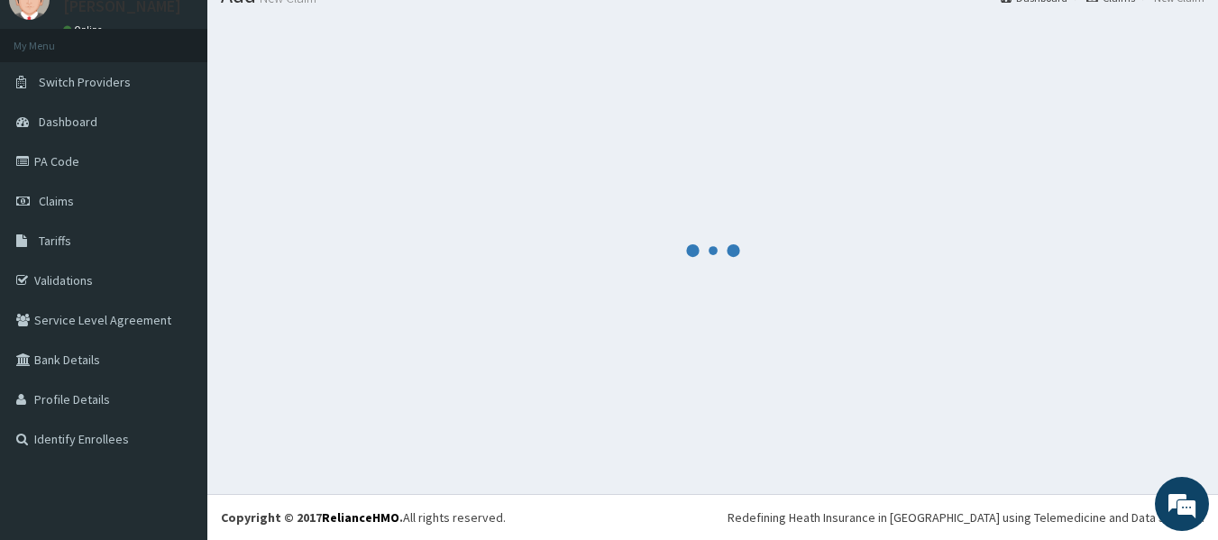
scroll to position [1161, 0]
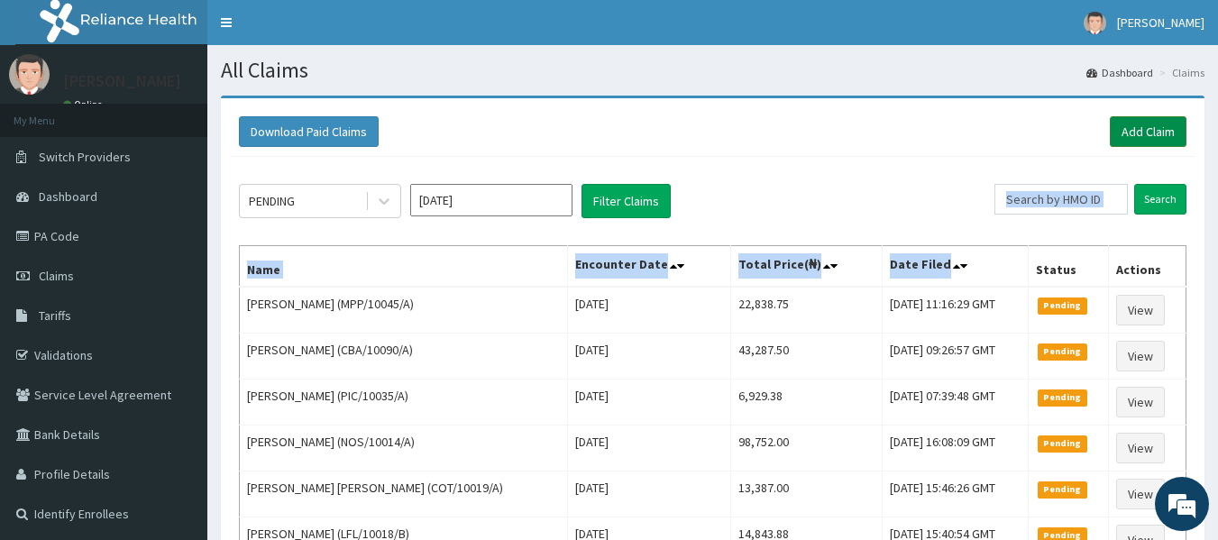
click at [1147, 120] on link "Add Claim" at bounding box center [1148, 131] width 77 height 31
click at [1150, 123] on link "Add Claim" at bounding box center [1148, 131] width 77 height 31
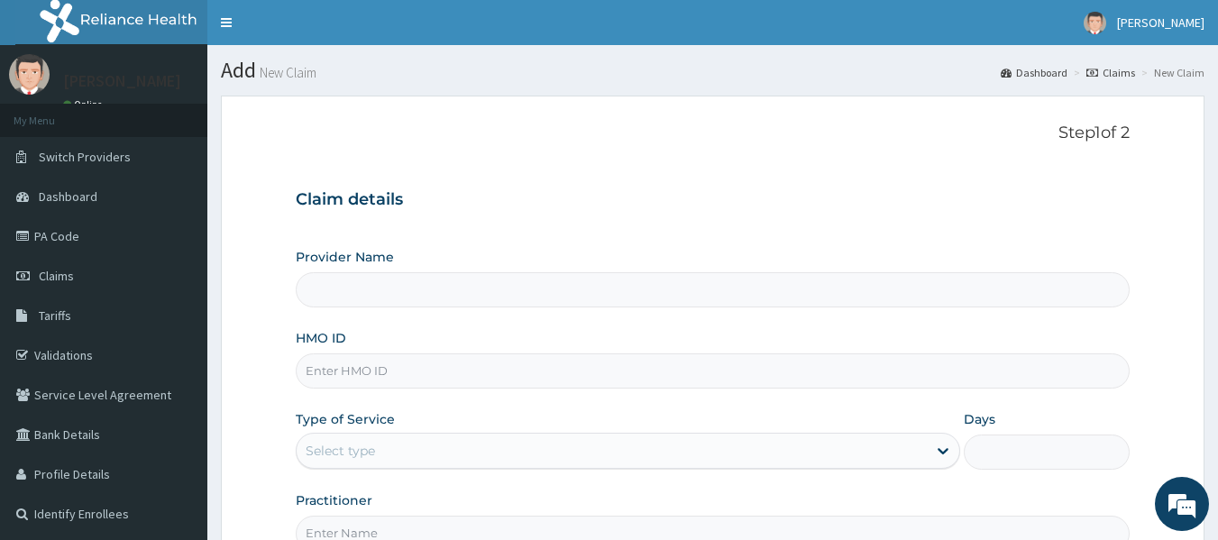
type input "Reliance Family Clinics (RFC) - Lekki"
click at [389, 369] on input "HMO ID" at bounding box center [713, 370] width 835 height 35
type input "INK/10005/A"
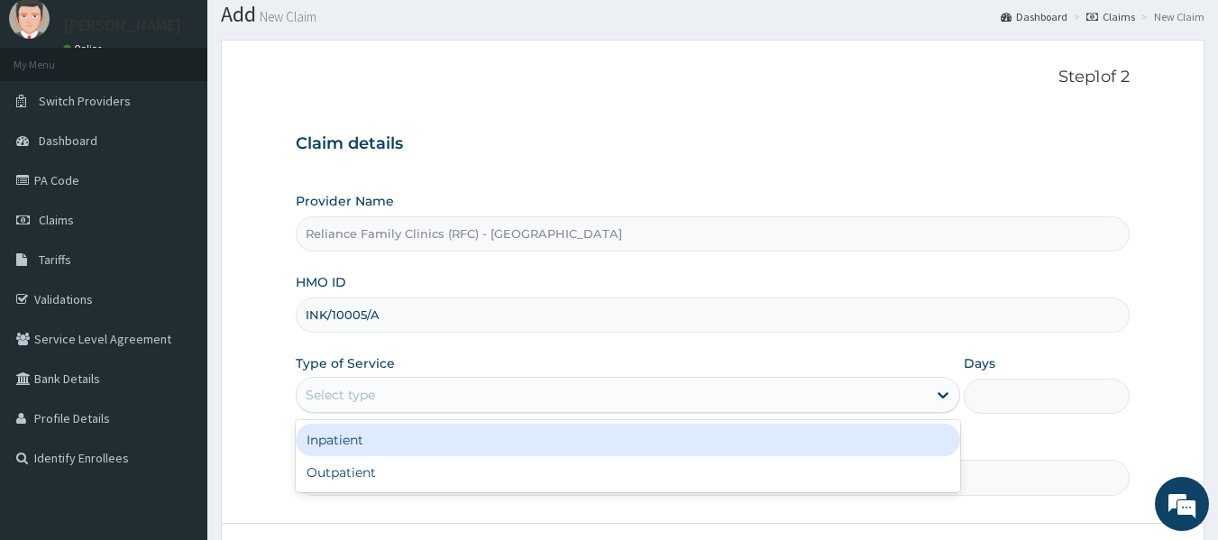
scroll to position [59, 0]
click at [376, 472] on div "Outpatient" at bounding box center [628, 470] width 665 height 32
type input "1"
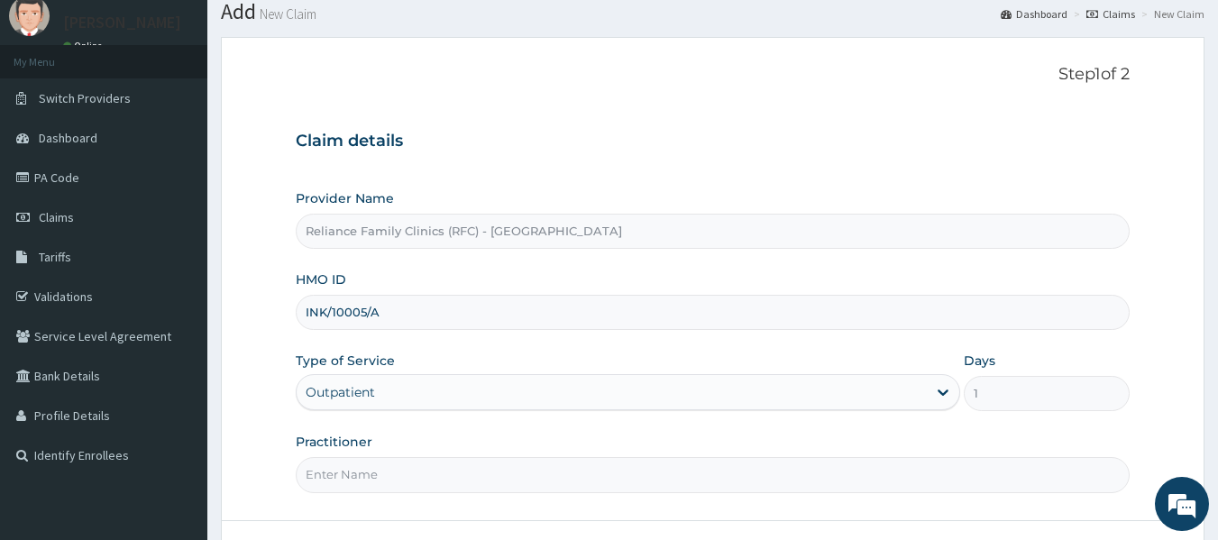
click at [350, 469] on input "Practitioner" at bounding box center [713, 474] width 835 height 35
type input "locum"
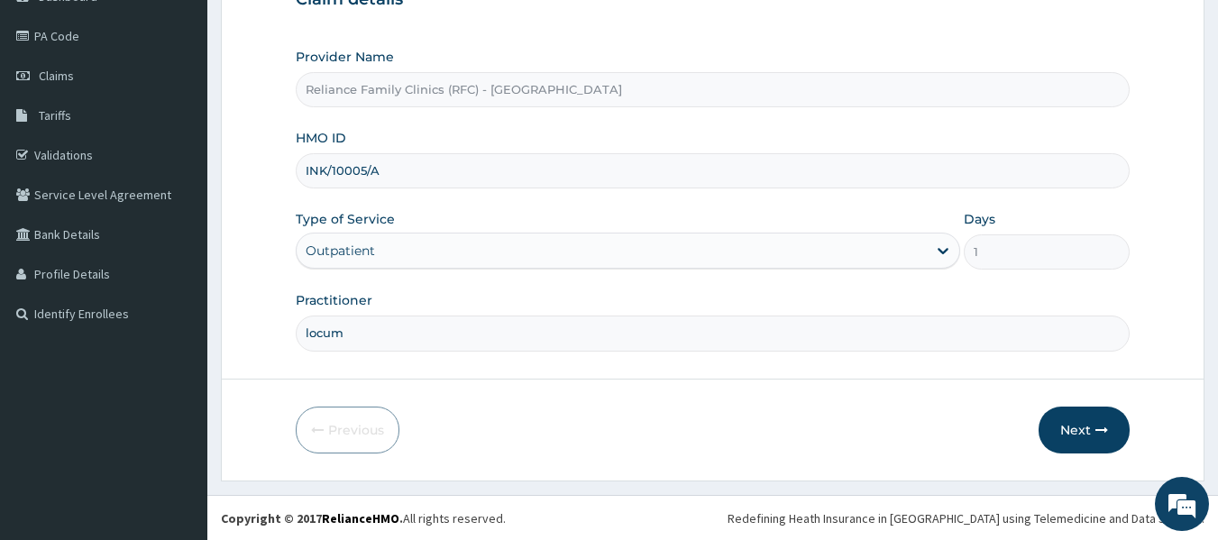
scroll to position [201, 0]
click at [1073, 431] on button "Next" at bounding box center [1084, 429] width 91 height 47
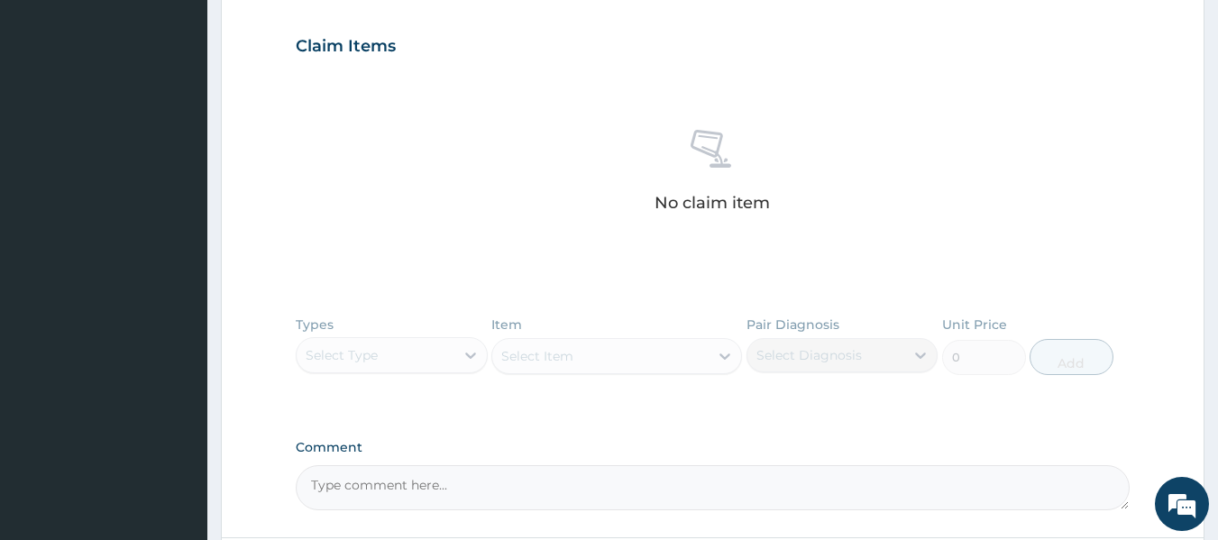
scroll to position [599, 0]
click at [368, 344] on div "Types Select Type Item Select Item Pair Diagnosis Select Diagnosis Unit Price 0…" at bounding box center [713, 355] width 835 height 105
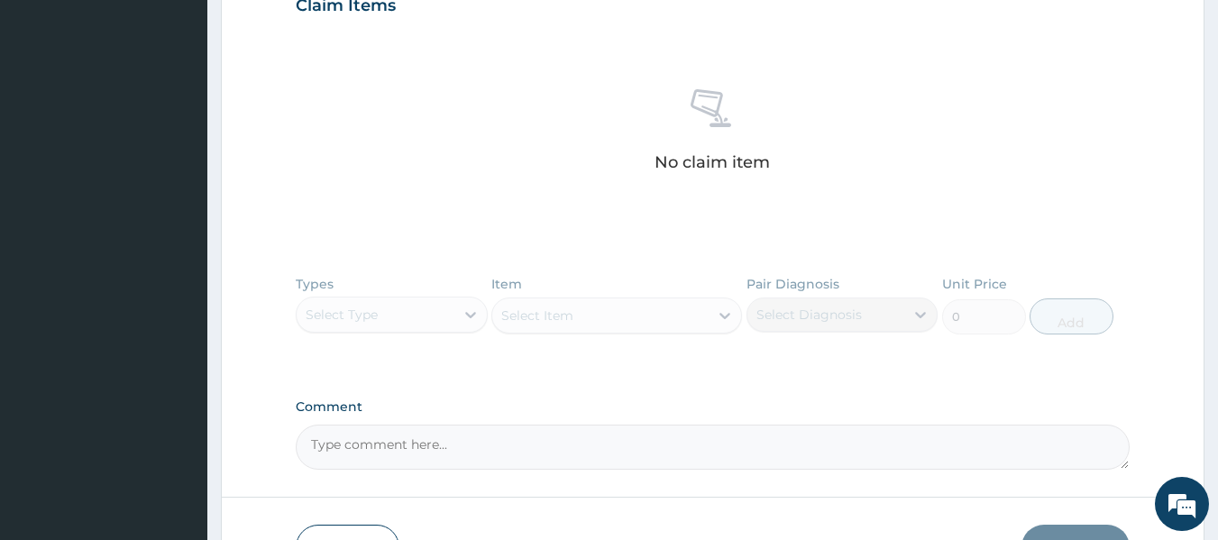
scroll to position [634, 0]
click at [347, 315] on div "Types Select Type Item Select Item Pair Diagnosis Select Diagnosis Unit Price 0…" at bounding box center [713, 320] width 835 height 105
click at [647, 325] on div "Types Select Type Item Select Item Pair Diagnosis Select Diagnosis Unit Price 0…" at bounding box center [713, 320] width 835 height 105
click at [411, 306] on div "Types Select Type Item Select Item Pair Diagnosis Select Diagnosis Unit Price 0…" at bounding box center [713, 320] width 835 height 105
click at [410, 336] on div "Types Select Type Item Select Item Pair Diagnosis Select Diagnosis Unit Price 0…" at bounding box center [713, 320] width 835 height 105
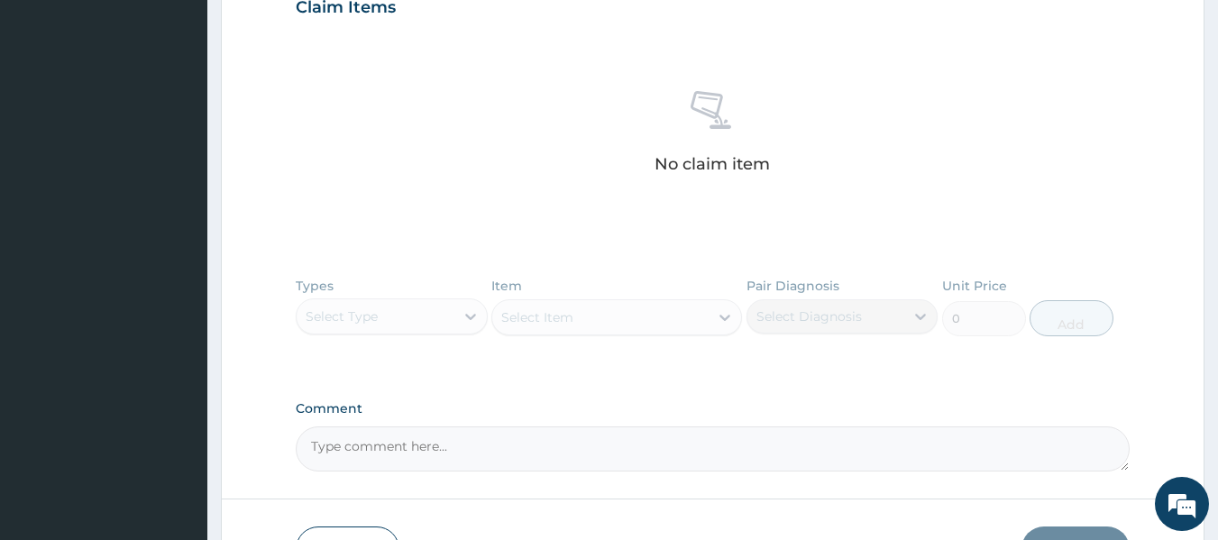
click at [409, 326] on div "Types Select Type Item Select Item Pair Diagnosis Select Diagnosis Unit Price 0…" at bounding box center [713, 320] width 835 height 105
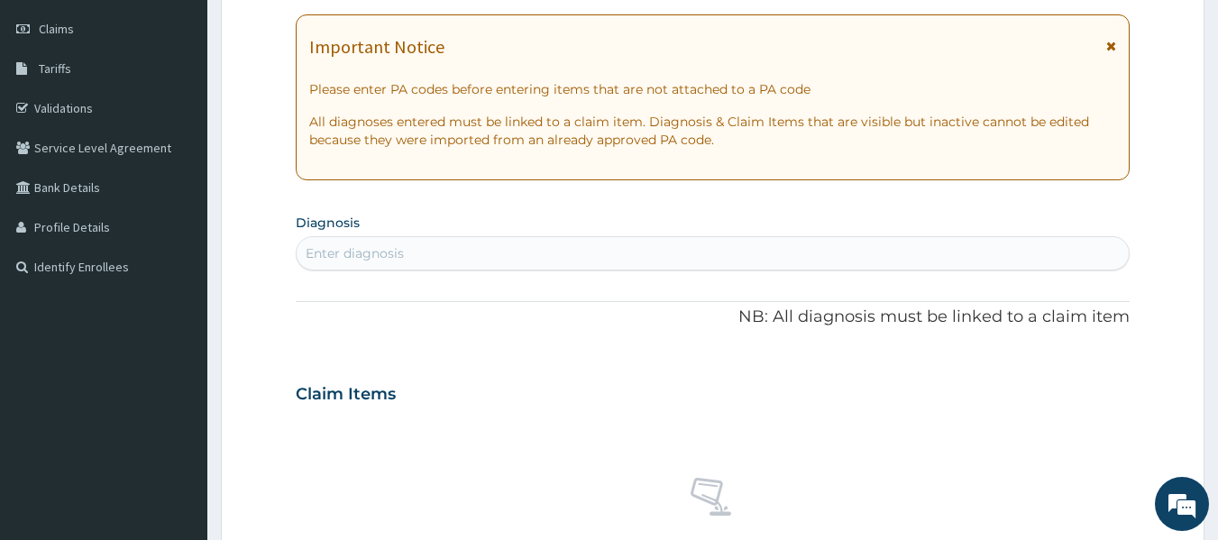
scroll to position [239, 0]
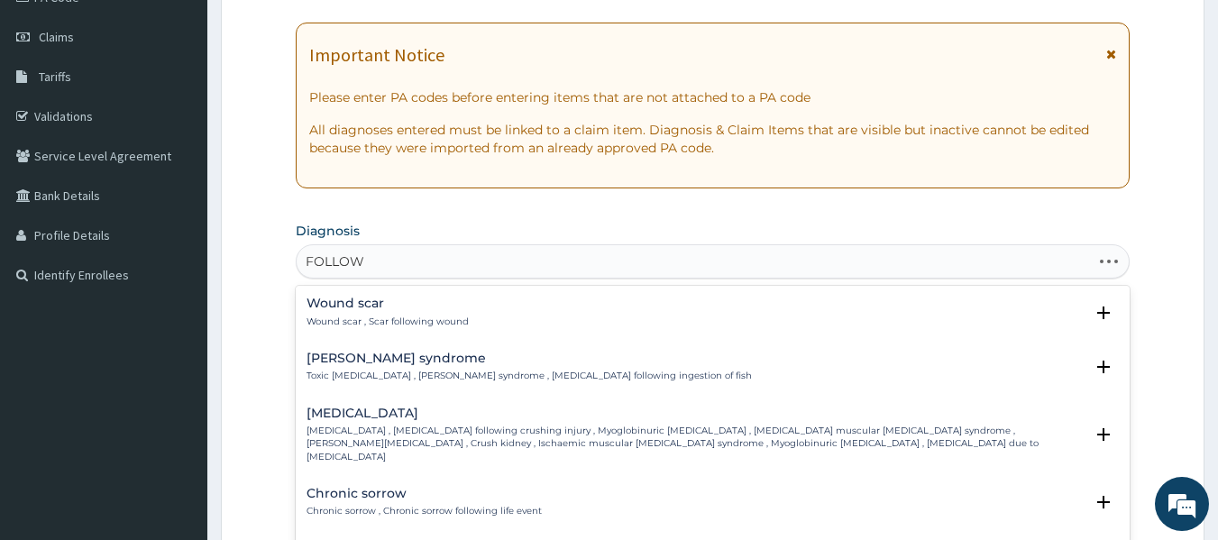
type input "FOLLOW U"
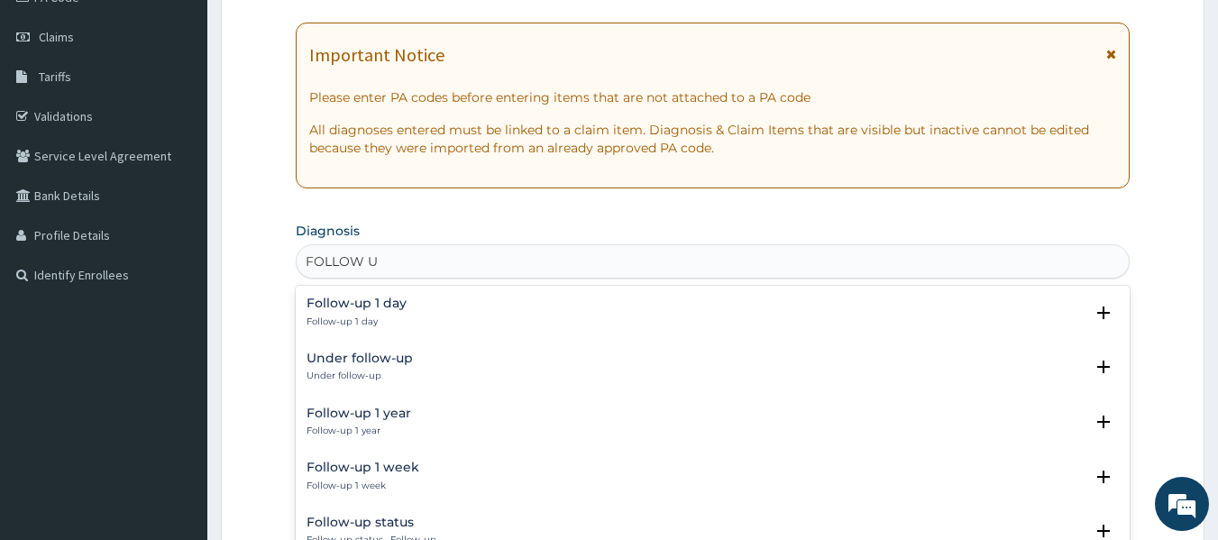
click at [432, 370] on div "Under follow-up Under follow-up" at bounding box center [713, 368] width 813 height 32
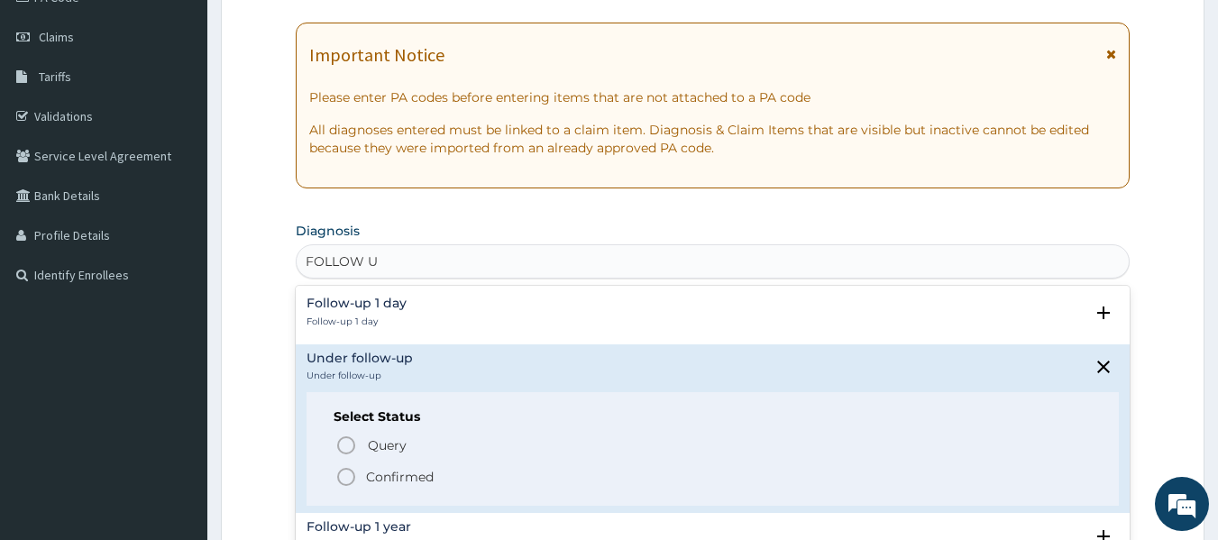
click at [441, 476] on span "Confirmed" at bounding box center [713, 477] width 757 height 22
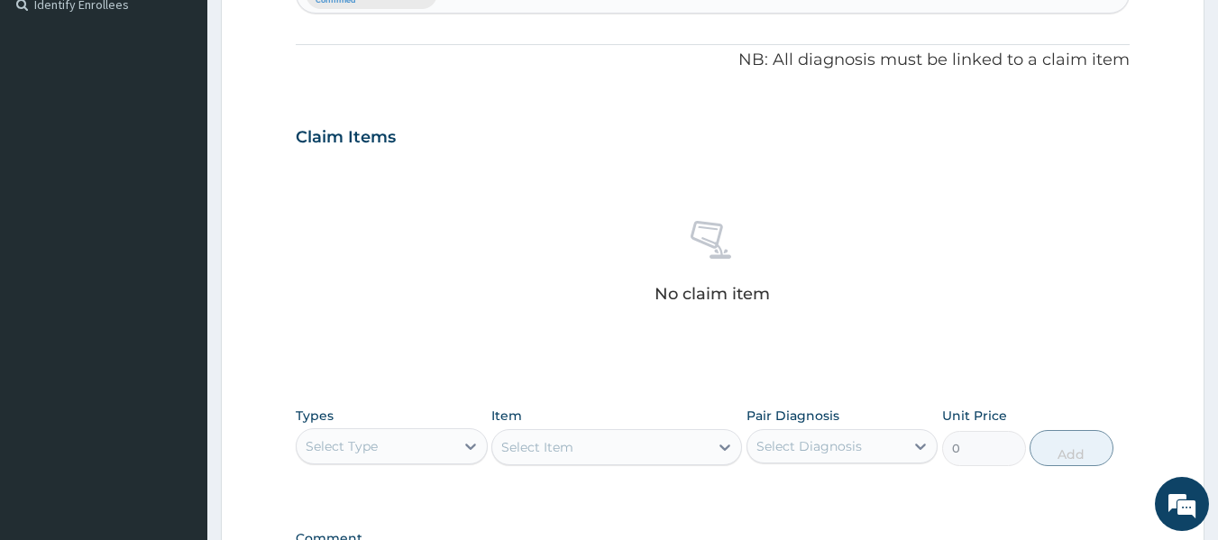
scroll to position [555, 0]
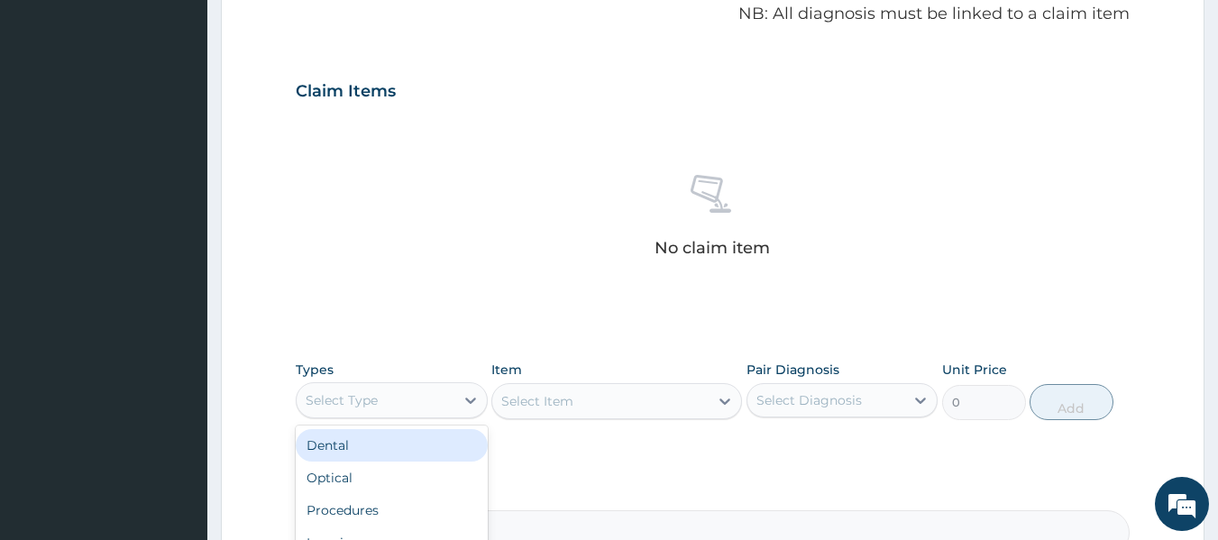
click at [405, 498] on div "Procedures" at bounding box center [392, 510] width 192 height 32
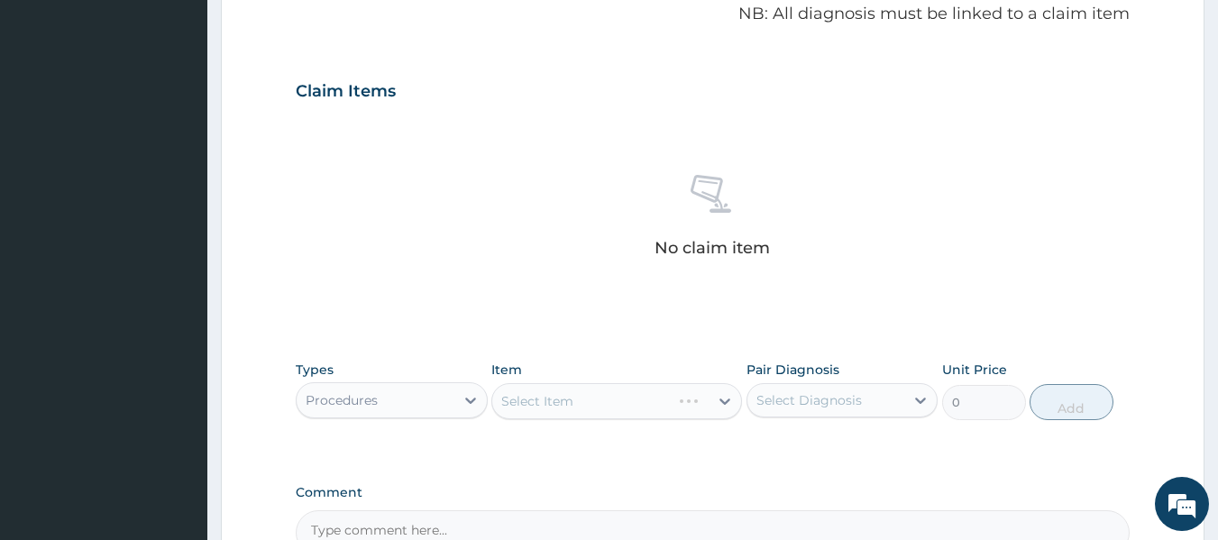
click at [664, 401] on div "Select Item" at bounding box center [616, 401] width 251 height 36
click at [858, 458] on div "Under follow-up" at bounding box center [843, 446] width 192 height 37
checkbox input "true"
click at [625, 399] on div "Select Item" at bounding box center [616, 401] width 251 height 36
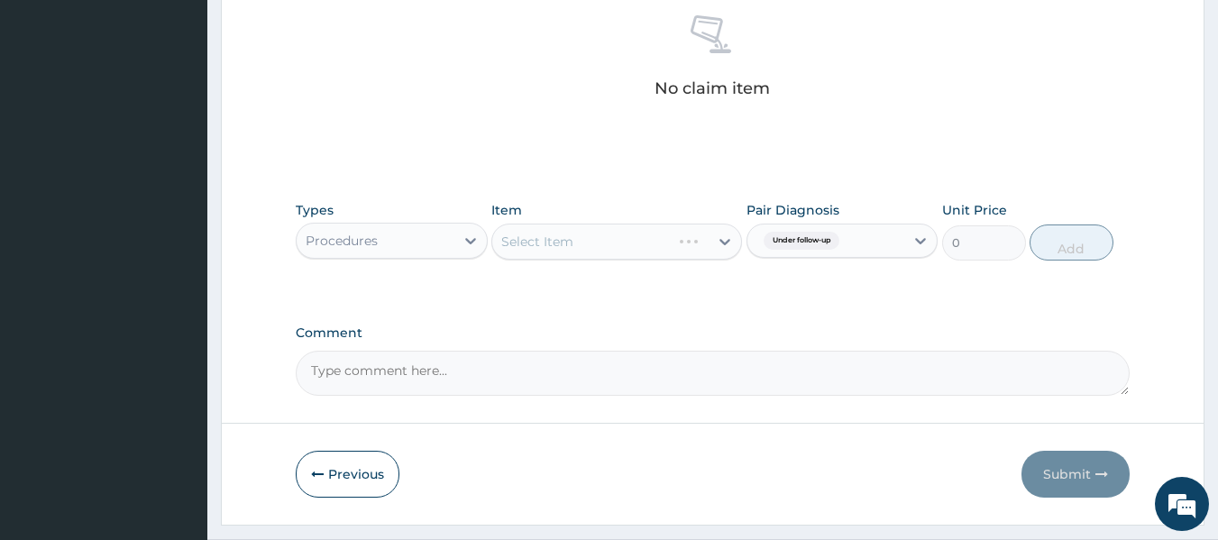
scroll to position [718, 0]
click at [632, 226] on div "Select Item" at bounding box center [616, 239] width 251 height 36
click at [625, 262] on div "Types Procedures Item Select Item Pair Diagnosis Under follow-up Unit Price 0 A…" at bounding box center [713, 228] width 835 height 78
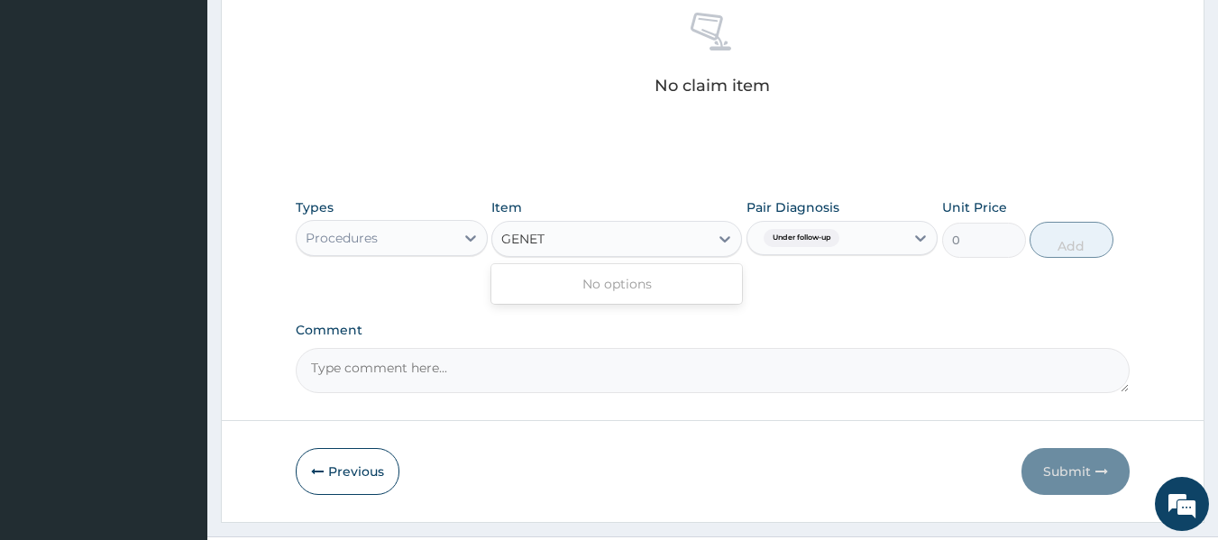
type input "GENE"
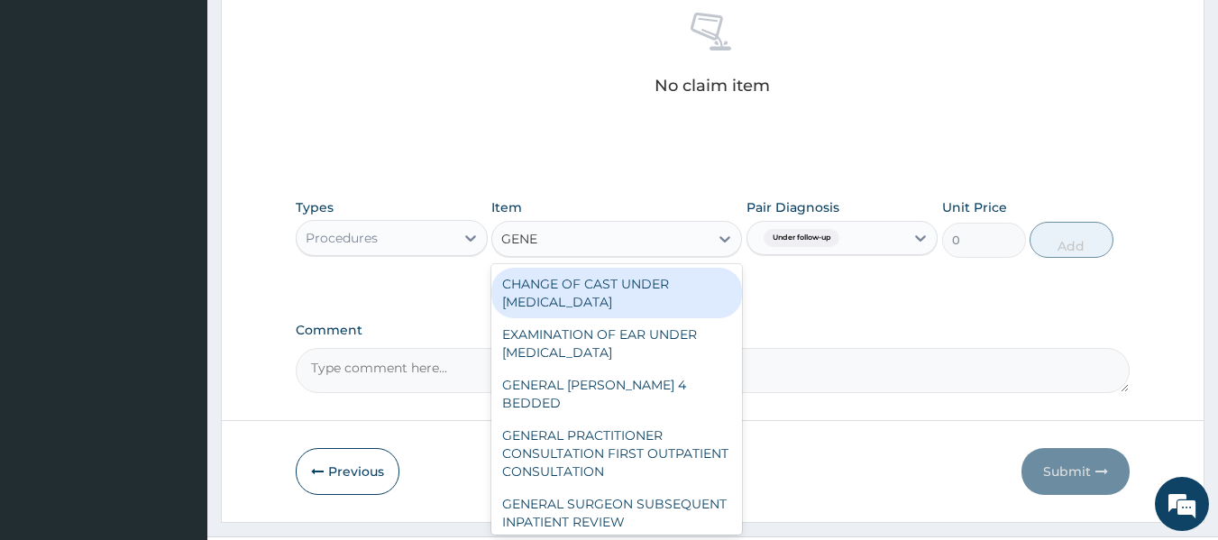
click at [629, 434] on div "GENERAL PRACTITIONER CONSULTATION FIRST OUTPATIENT CONSULTATION" at bounding box center [616, 453] width 251 height 69
type input "3370.125"
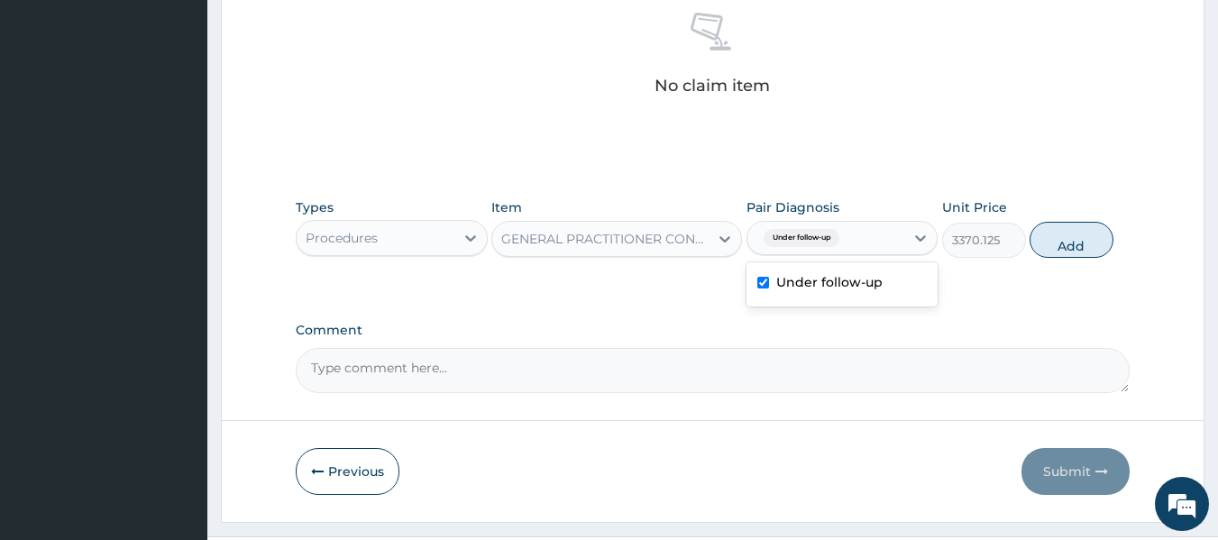
click at [860, 301] on div "Under follow-up" at bounding box center [843, 284] width 192 height 37
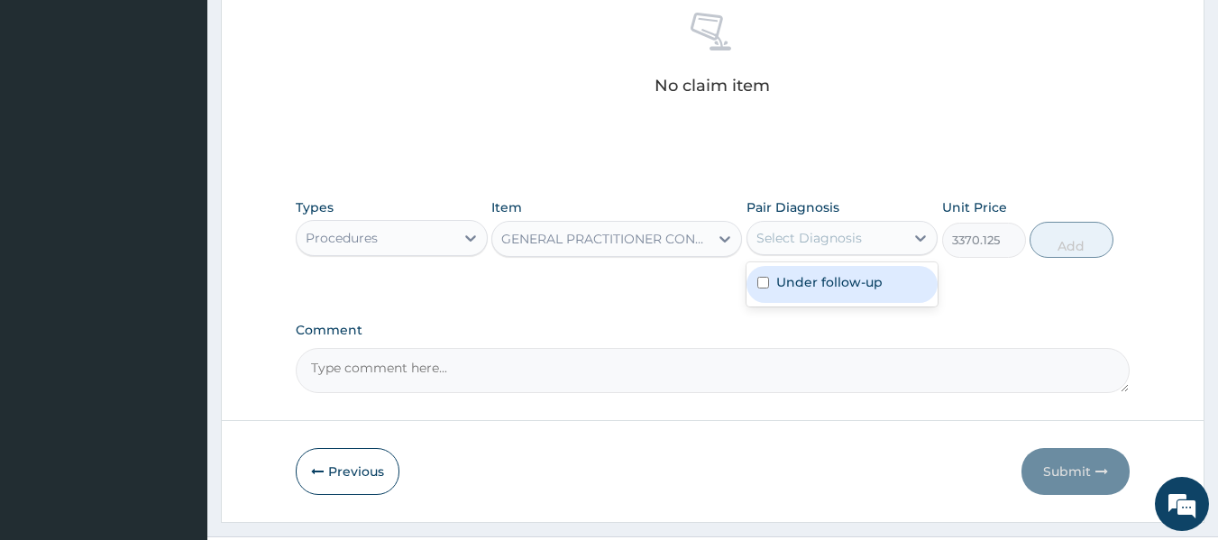
click at [851, 288] on label "Under follow-up" at bounding box center [829, 282] width 106 height 18
checkbox input "true"
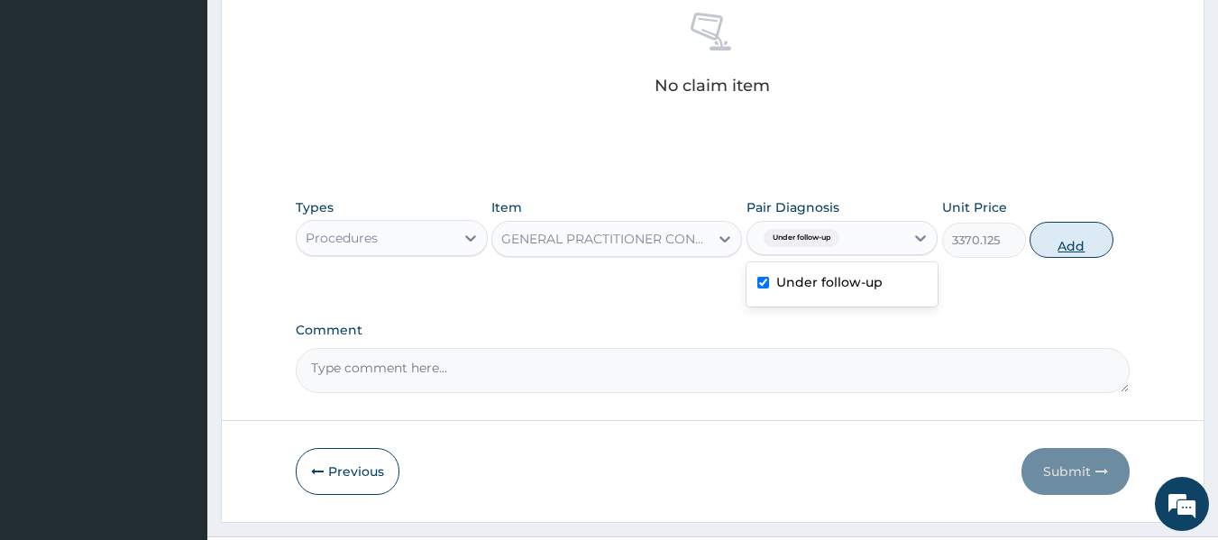
click at [1072, 247] on button "Add" at bounding box center [1072, 240] width 84 height 36
type input "0"
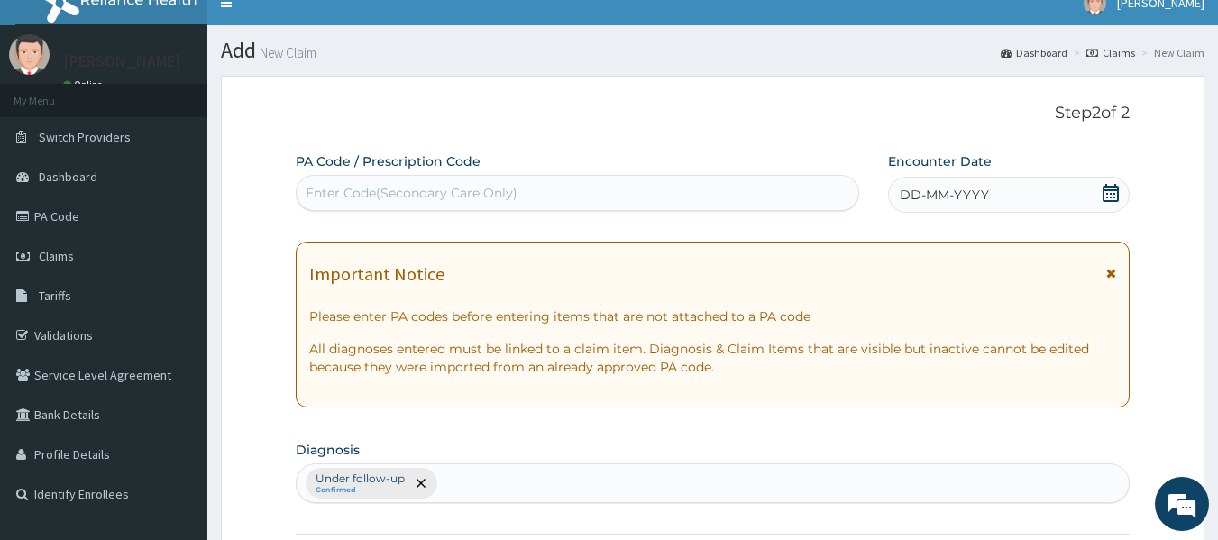
scroll to position [0, 0]
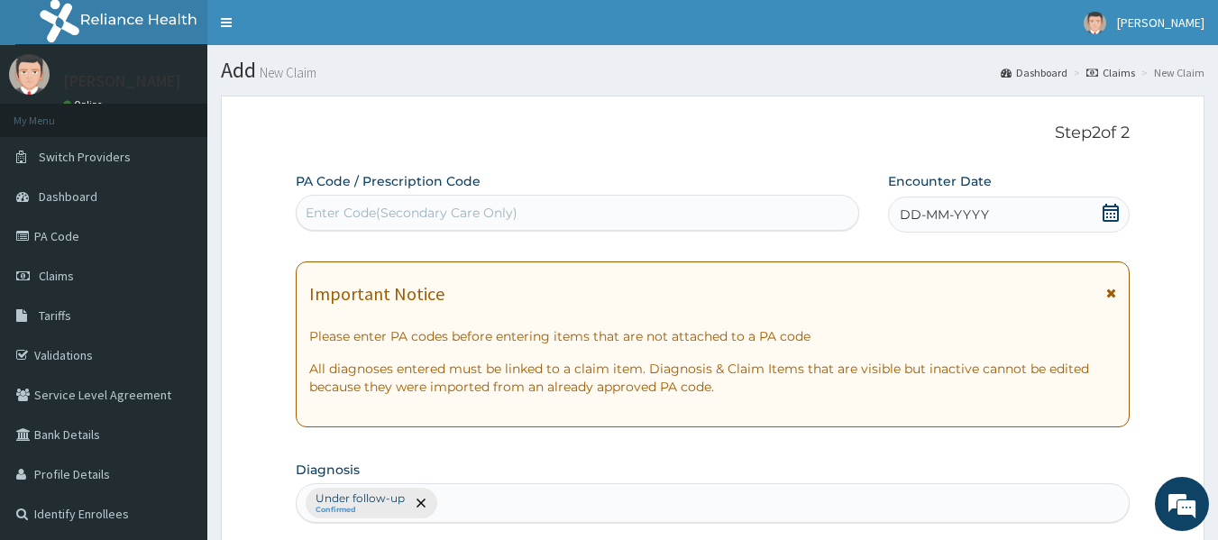
click at [981, 207] on span "DD-MM-YYYY" at bounding box center [944, 215] width 89 height 18
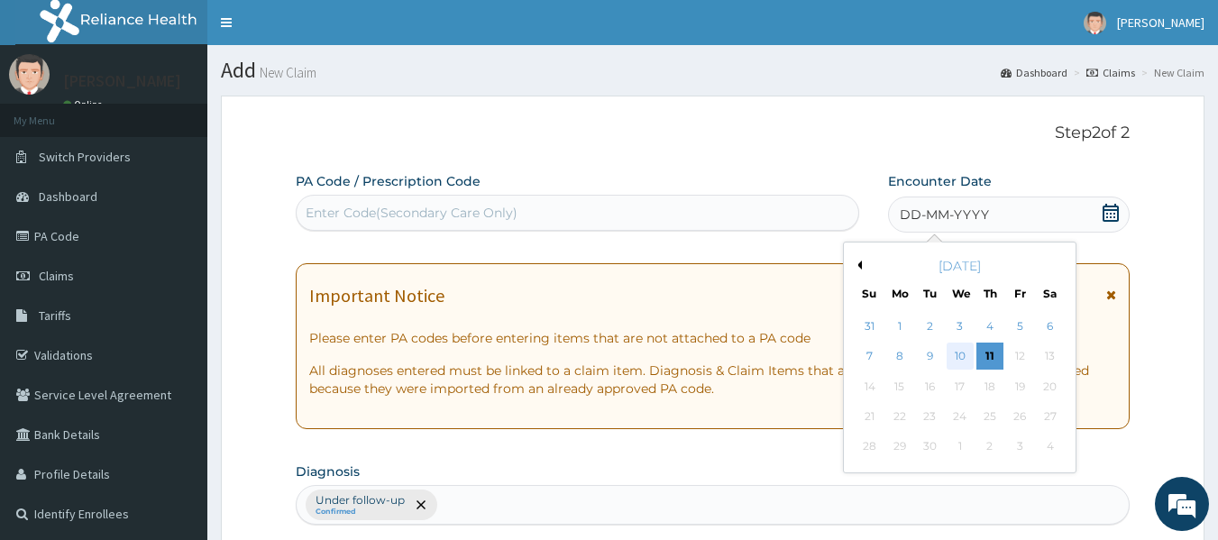
click at [958, 349] on div "10" at bounding box center [960, 357] width 27 height 27
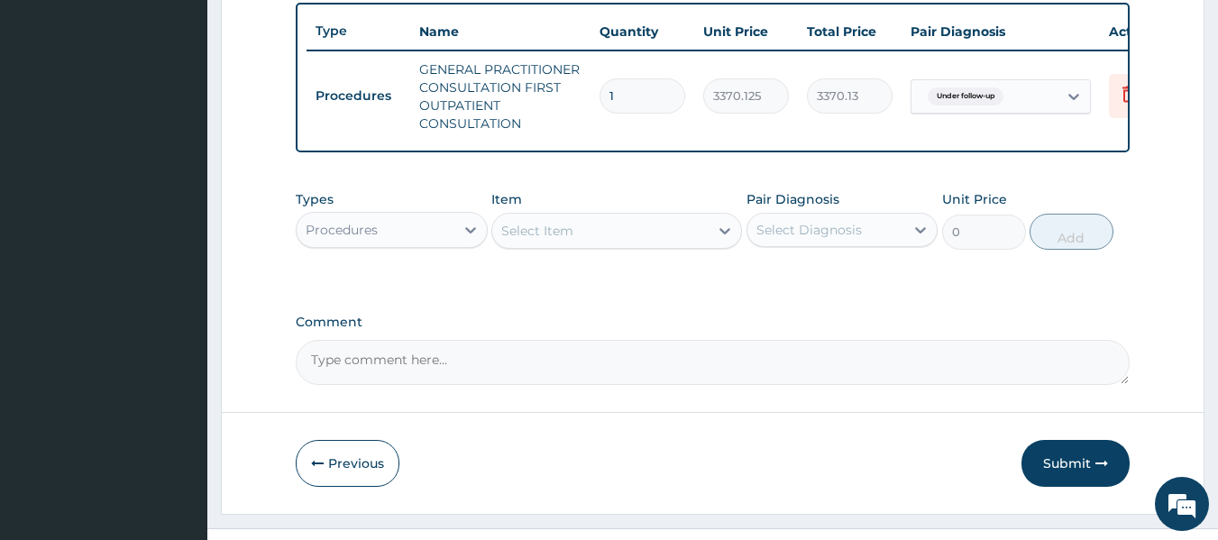
scroll to position [716, 0]
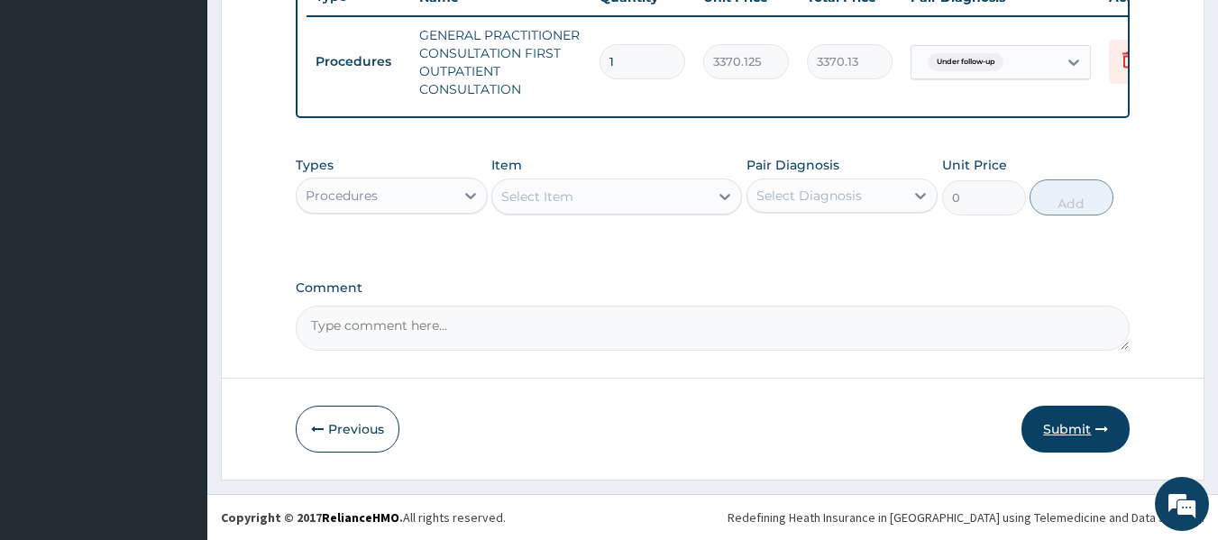
click at [1070, 432] on button "Submit" at bounding box center [1076, 429] width 108 height 47
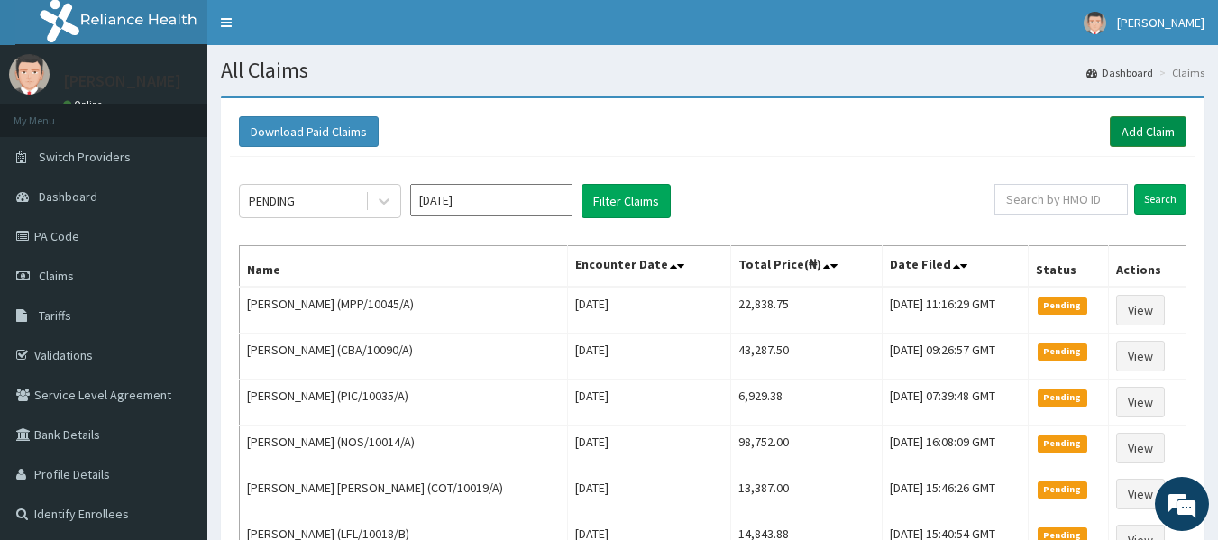
click at [1149, 124] on link "Add Claim" at bounding box center [1148, 131] width 77 height 31
click at [1053, 197] on input "text" at bounding box center [1061, 199] width 133 height 31
type input "INK/10005/A"
click at [1161, 203] on input "Search" at bounding box center [1160, 199] width 52 height 31
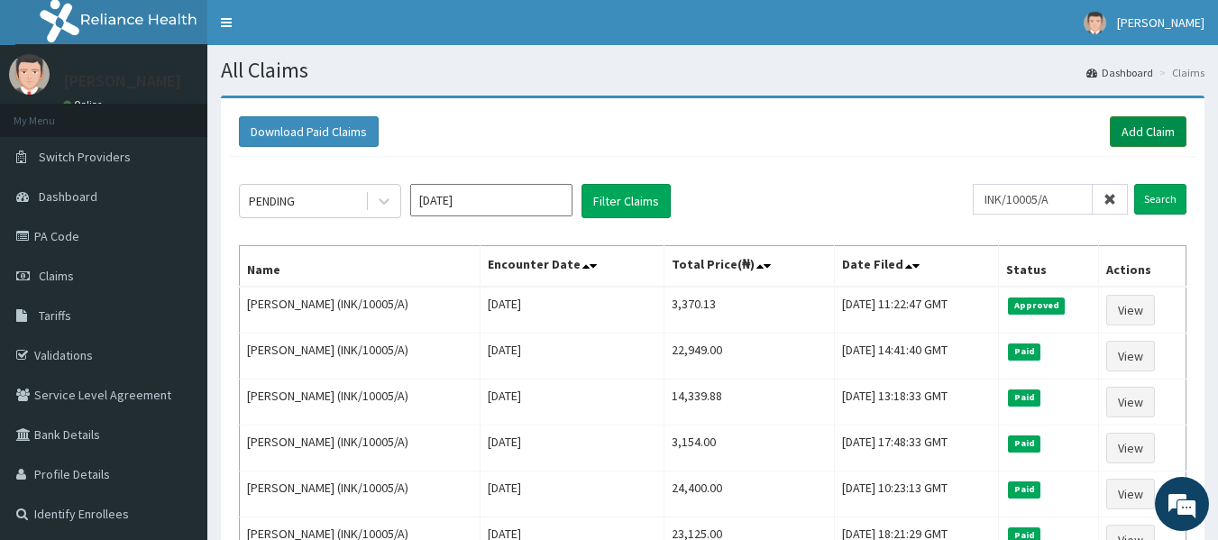
click at [1152, 118] on link "Add Claim" at bounding box center [1148, 131] width 77 height 31
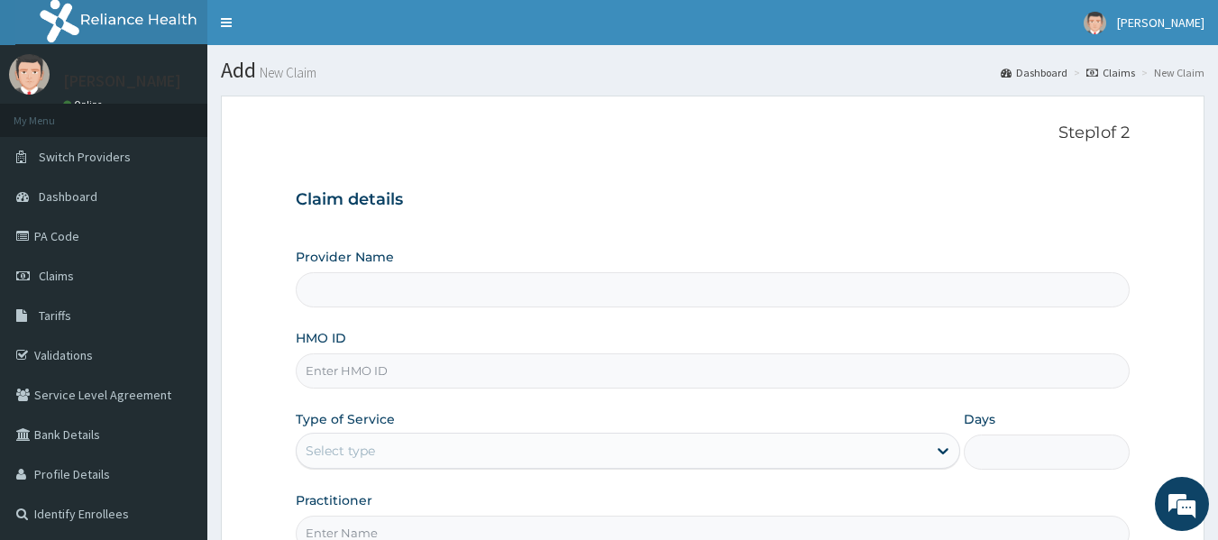
click at [344, 372] on input "HMO ID" at bounding box center [713, 370] width 835 height 35
type input "Reliance Family Clinics (RFC) - [GEOGRAPHIC_DATA]"
type input "GMT/10129/A"
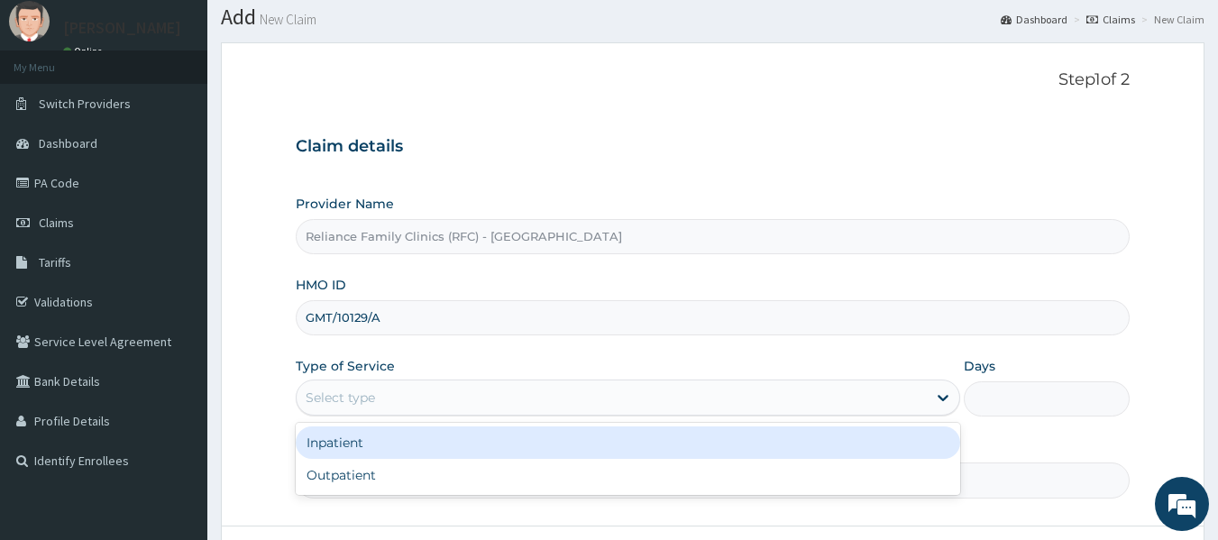
scroll to position [182, 0]
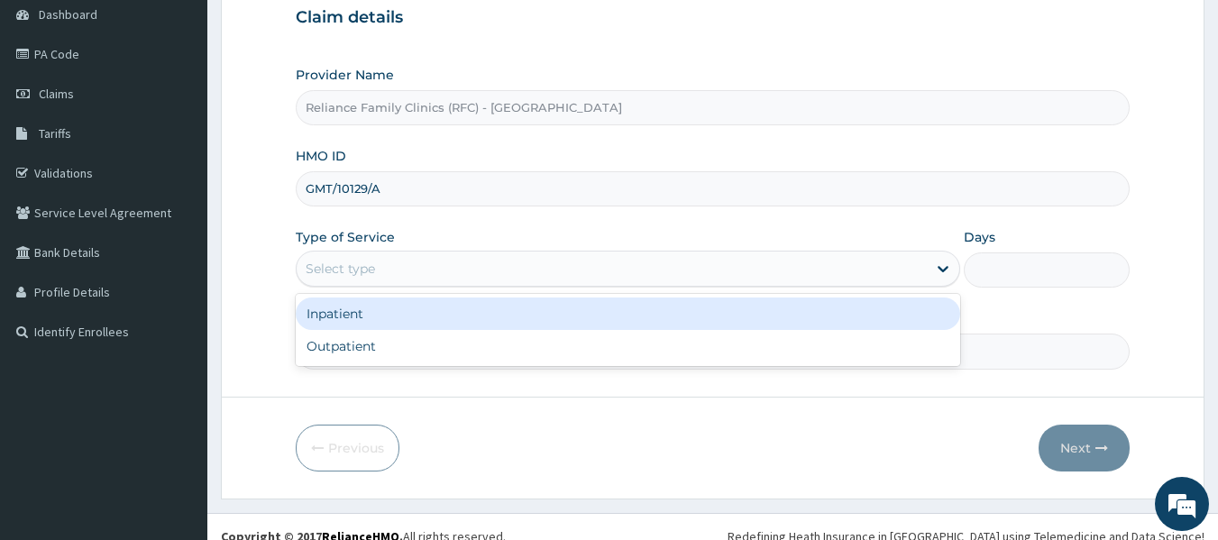
click at [368, 336] on div "Outpatient" at bounding box center [628, 346] width 665 height 32
type input "1"
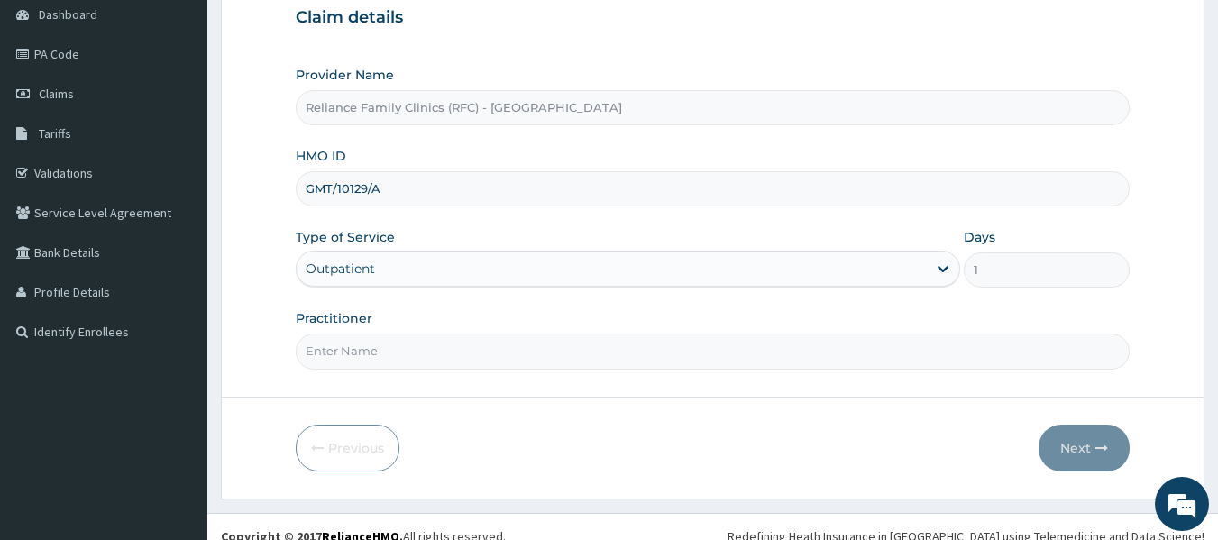
click at [360, 354] on input "Practitioner" at bounding box center [713, 351] width 835 height 35
click at [344, 155] on label "HMO ID" at bounding box center [321, 156] width 50 height 18
click at [344, 171] on input "GMT/10129/A" at bounding box center [713, 188] width 835 height 35
click at [367, 347] on input "Practitioner" at bounding box center [713, 351] width 835 height 35
type input "locum"
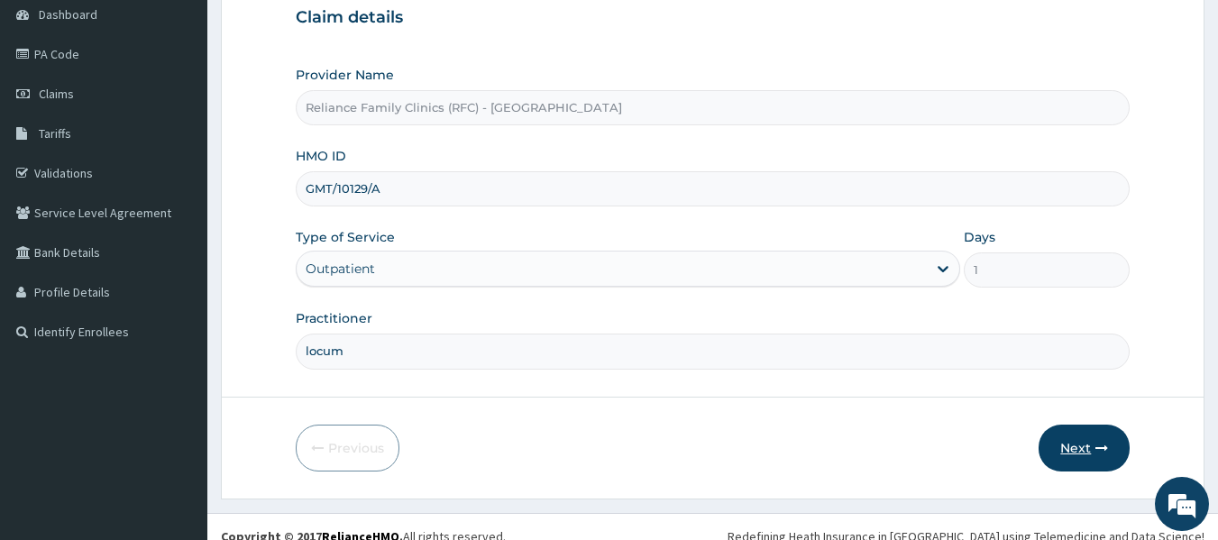
click at [1093, 453] on button "Next" at bounding box center [1084, 448] width 91 height 47
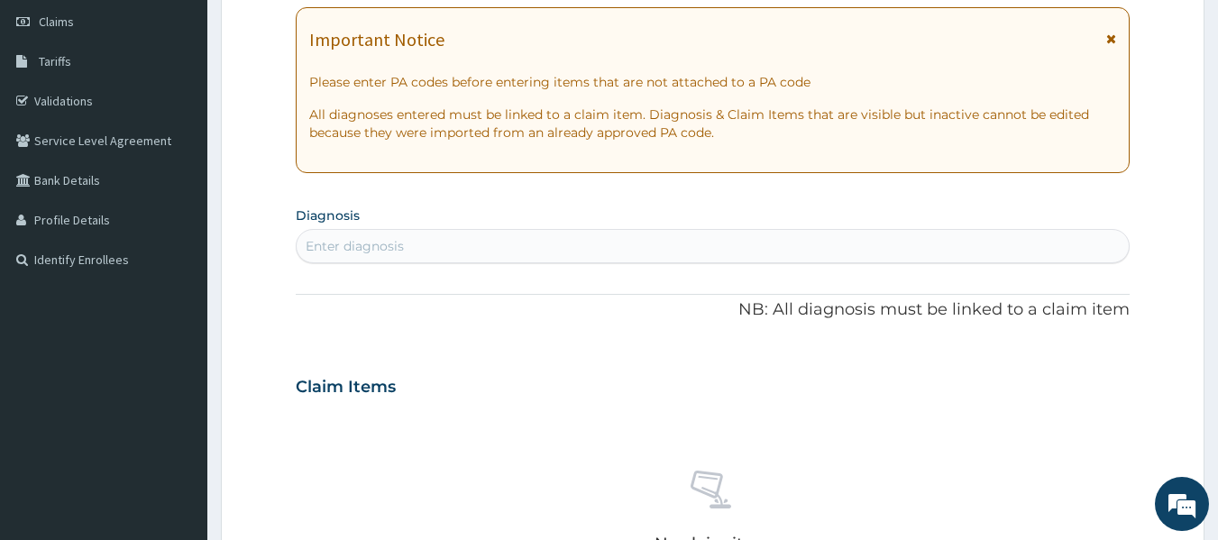
scroll to position [251, 0]
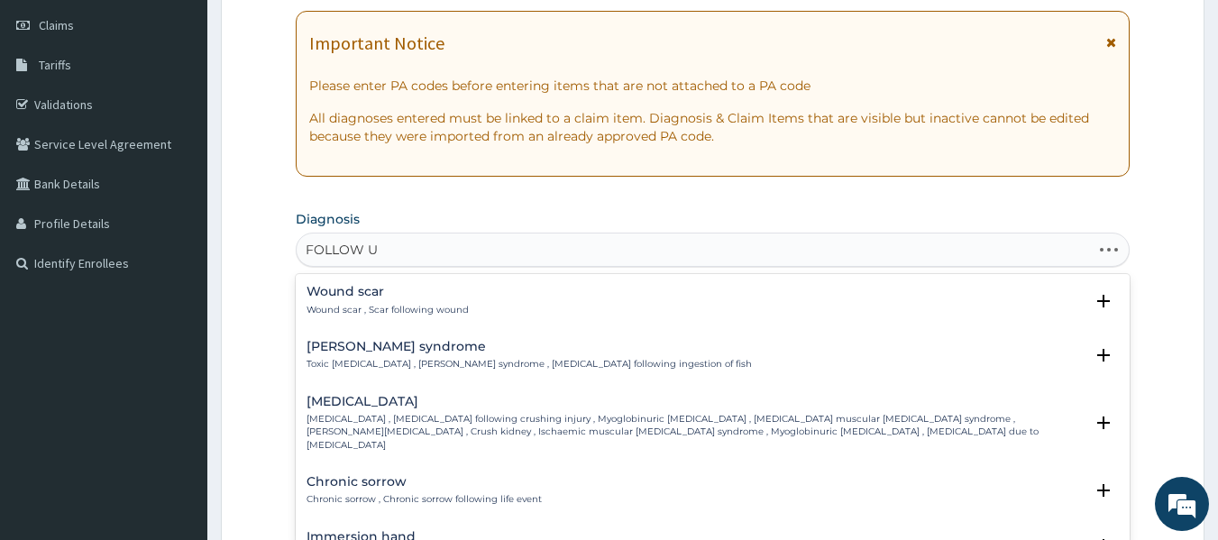
type input "FOLLOW UP"
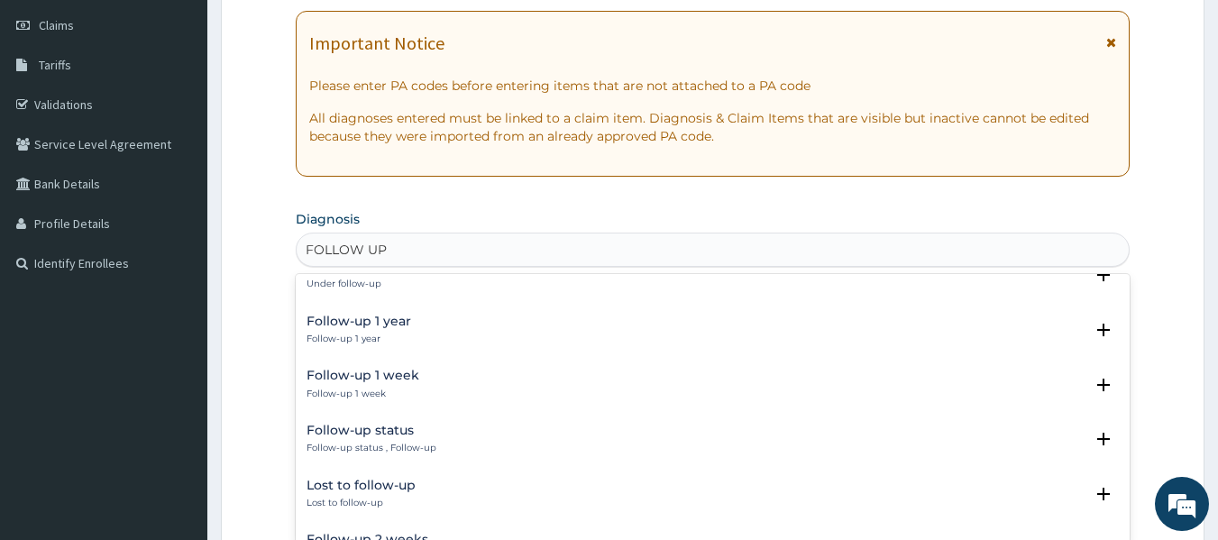
scroll to position [72, 0]
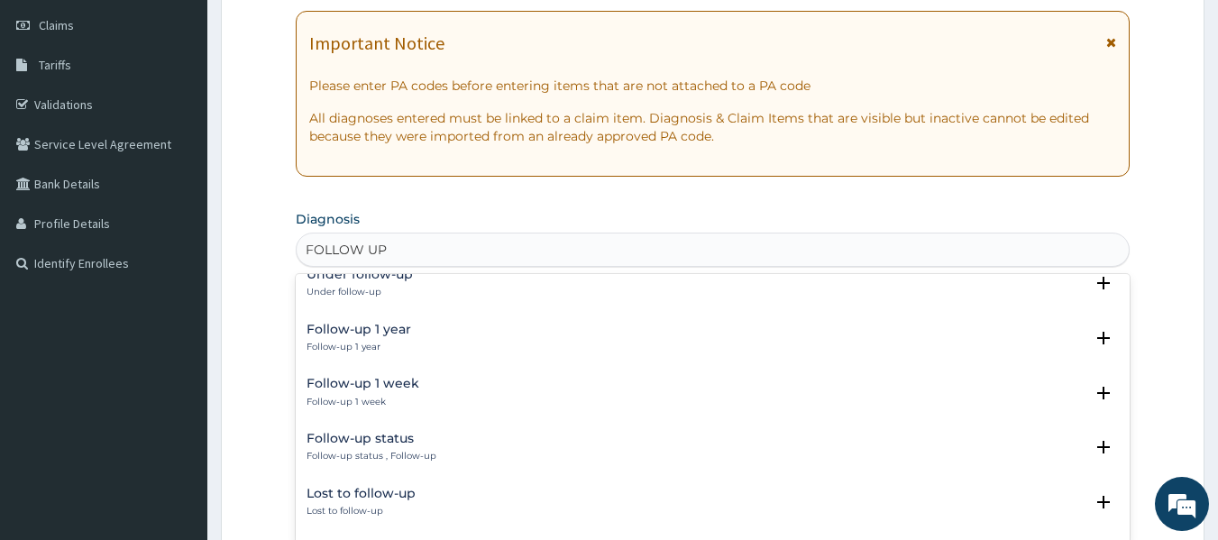
click at [439, 490] on div "Lost to follow-up Lost to follow-up" at bounding box center [713, 503] width 813 height 32
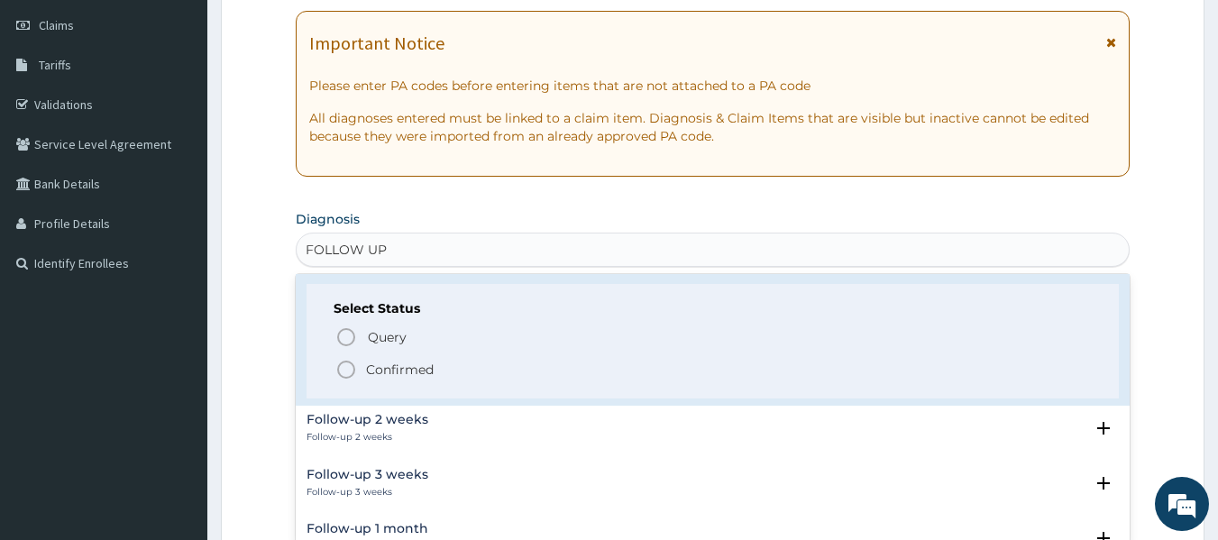
scroll to position [308, 0]
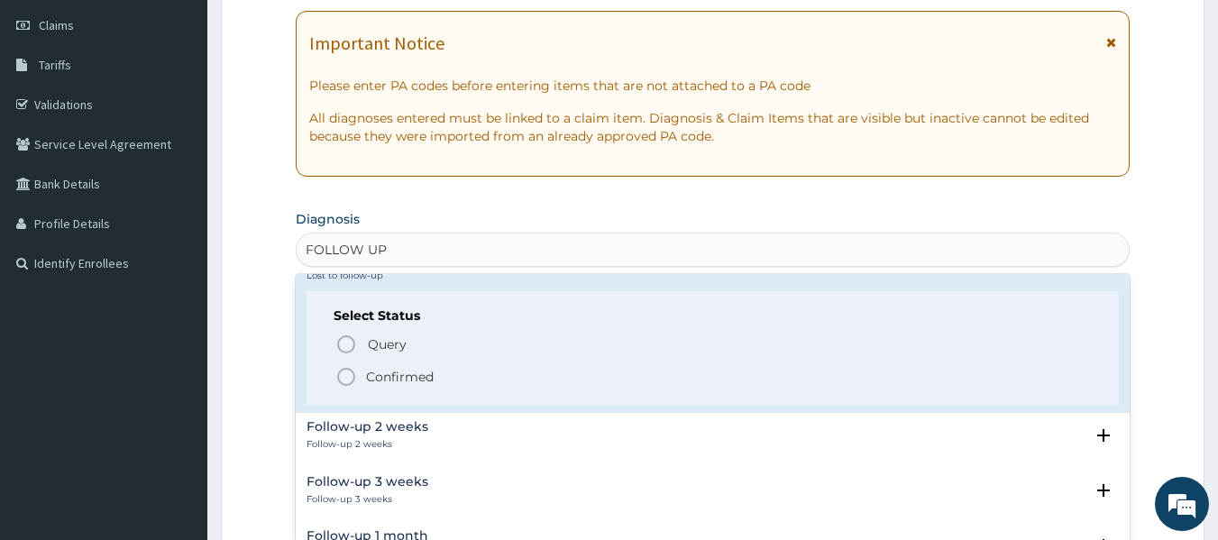
click at [482, 379] on span "Confirmed" at bounding box center [713, 377] width 757 height 22
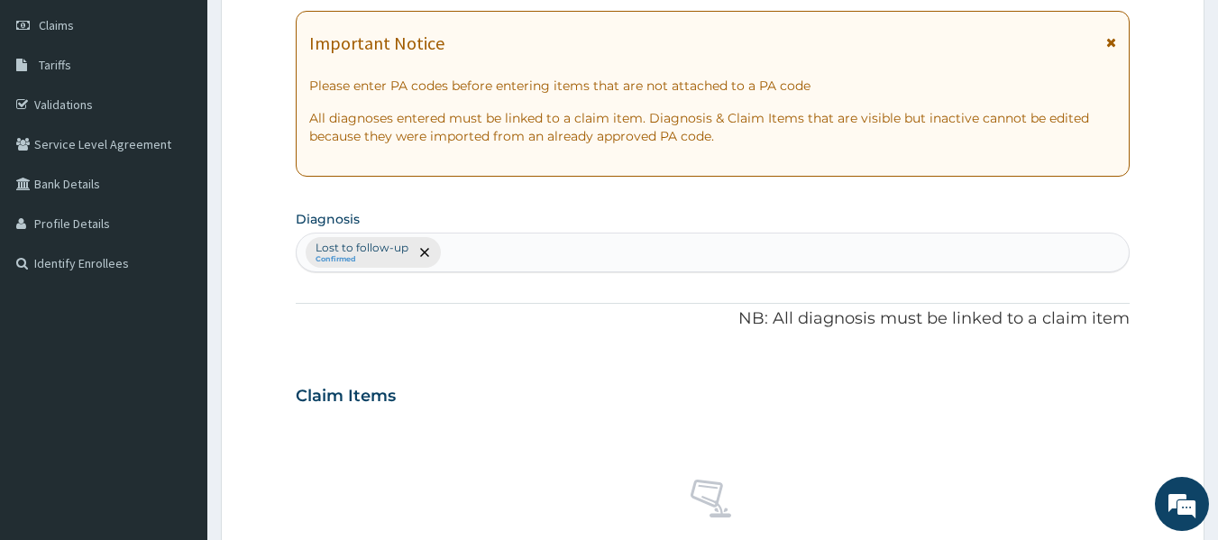
click at [698, 461] on div "No claim item" at bounding box center [713, 523] width 835 height 207
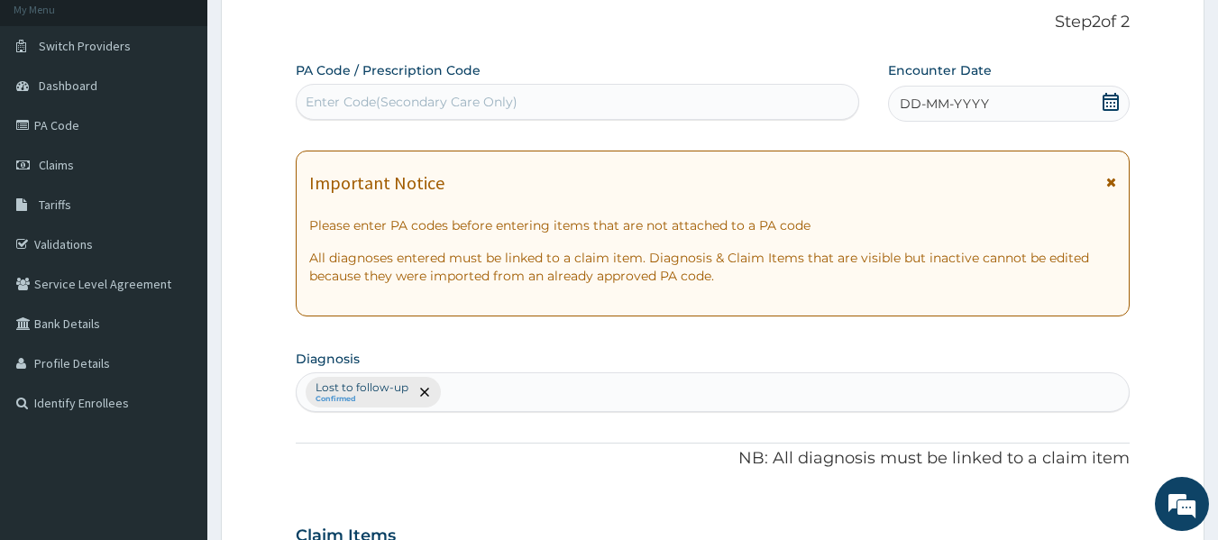
scroll to position [0, 0]
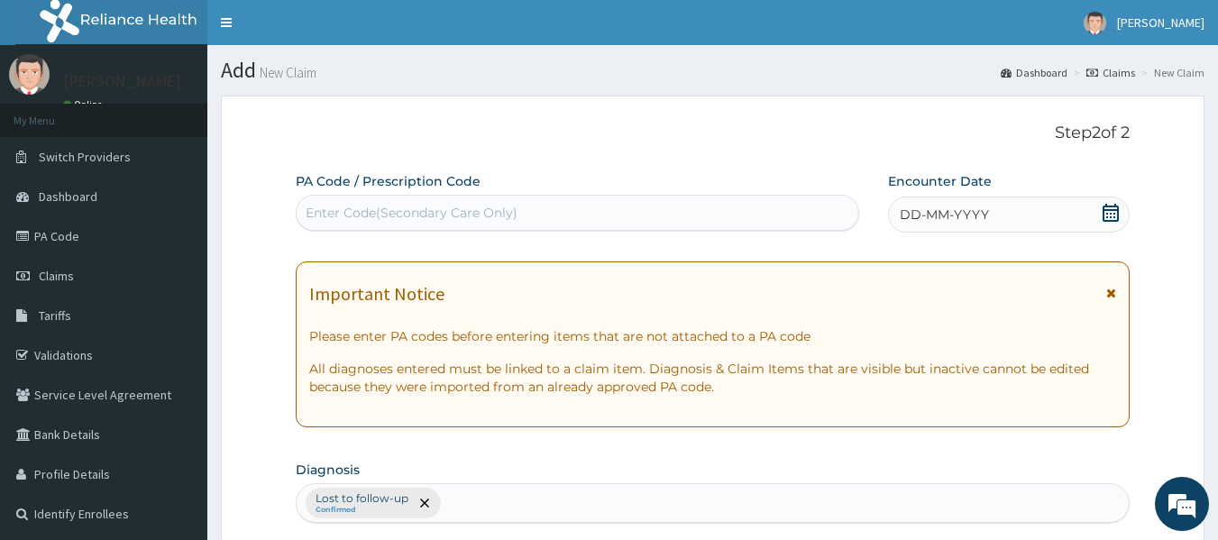
click at [955, 216] on span "DD-MM-YYYY" at bounding box center [944, 215] width 89 height 18
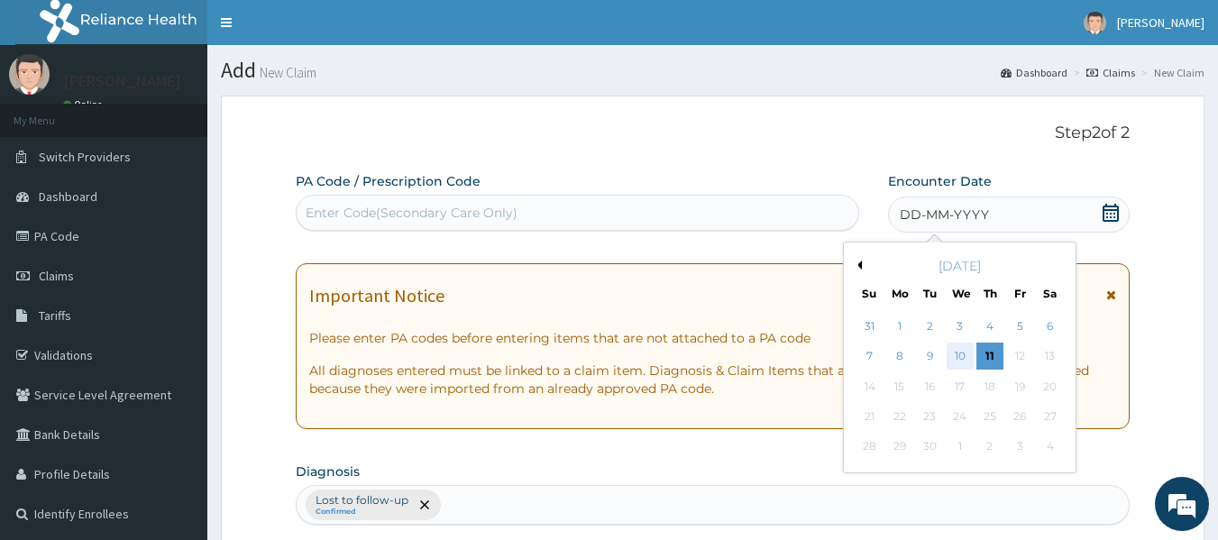
click at [959, 356] on div "10" at bounding box center [960, 357] width 27 height 27
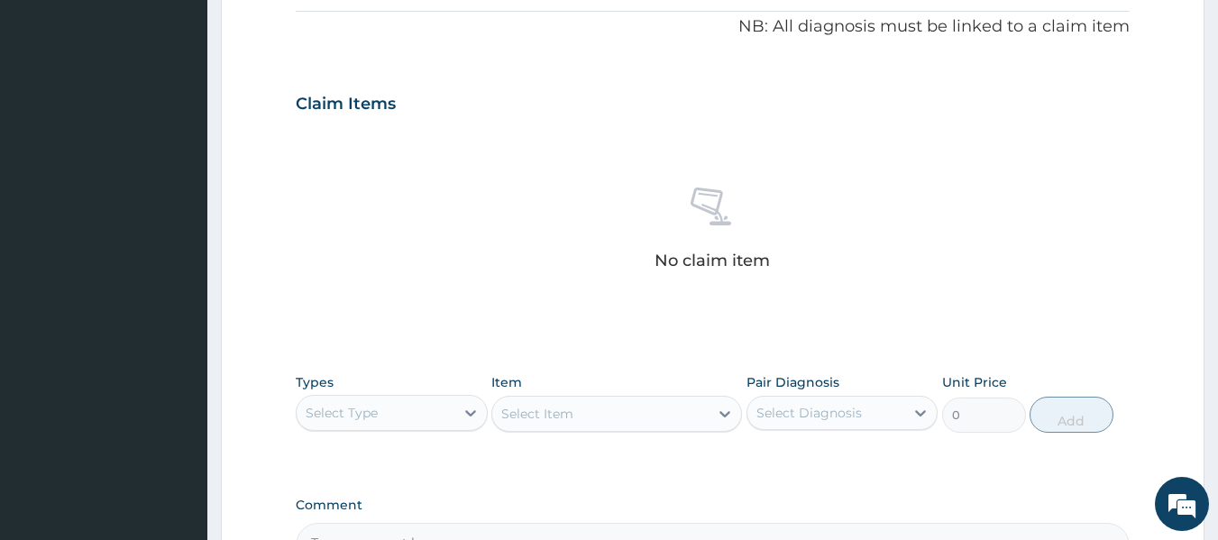
scroll to position [760, 0]
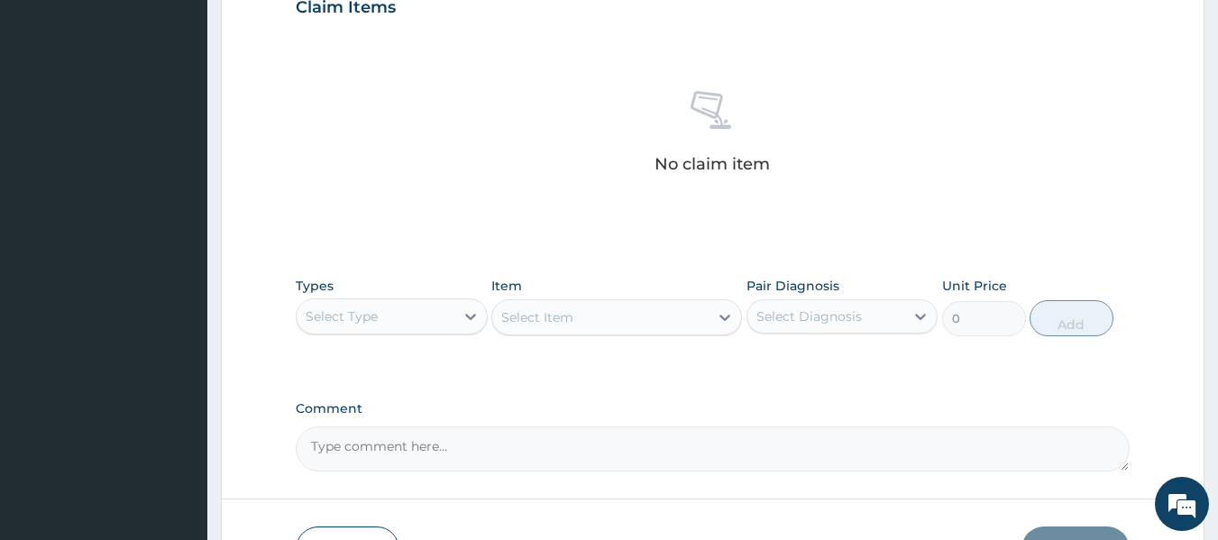
click at [1111, 452] on textarea "Comment" at bounding box center [713, 449] width 835 height 45
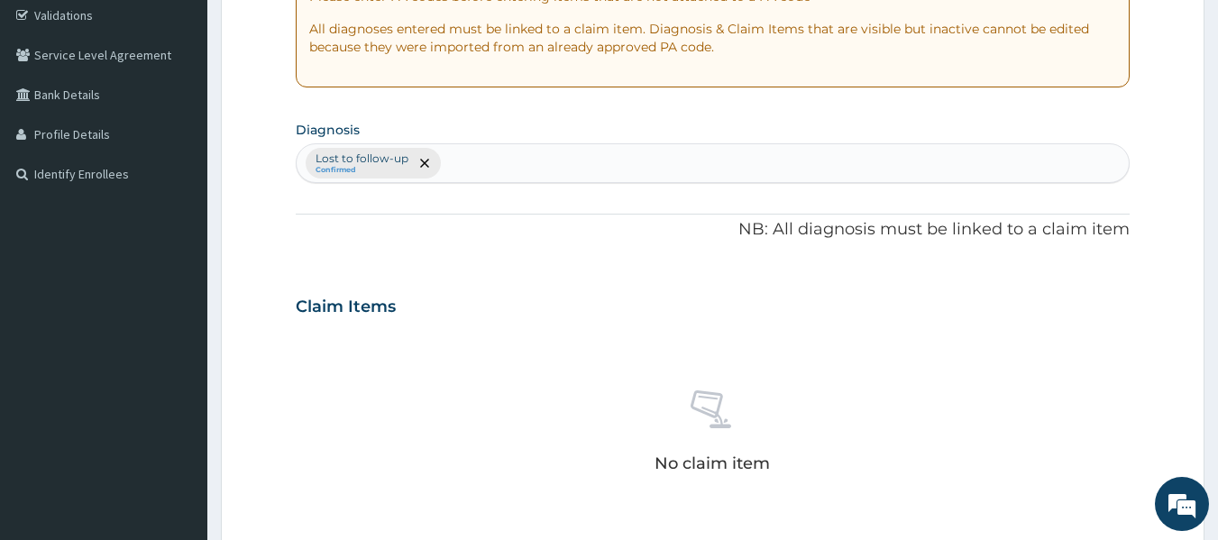
click at [1149, 379] on form "Step 2 of 2 PA Code / Prescription Code Enter Code(Secondary Care Only) Encount…" at bounding box center [713, 328] width 984 height 1144
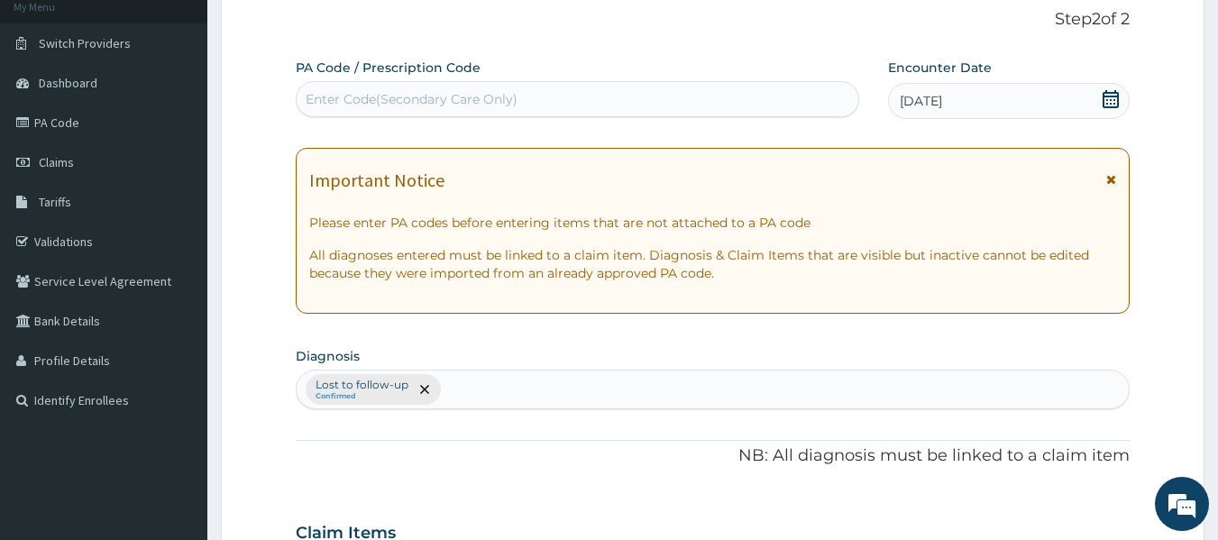
scroll to position [0, 0]
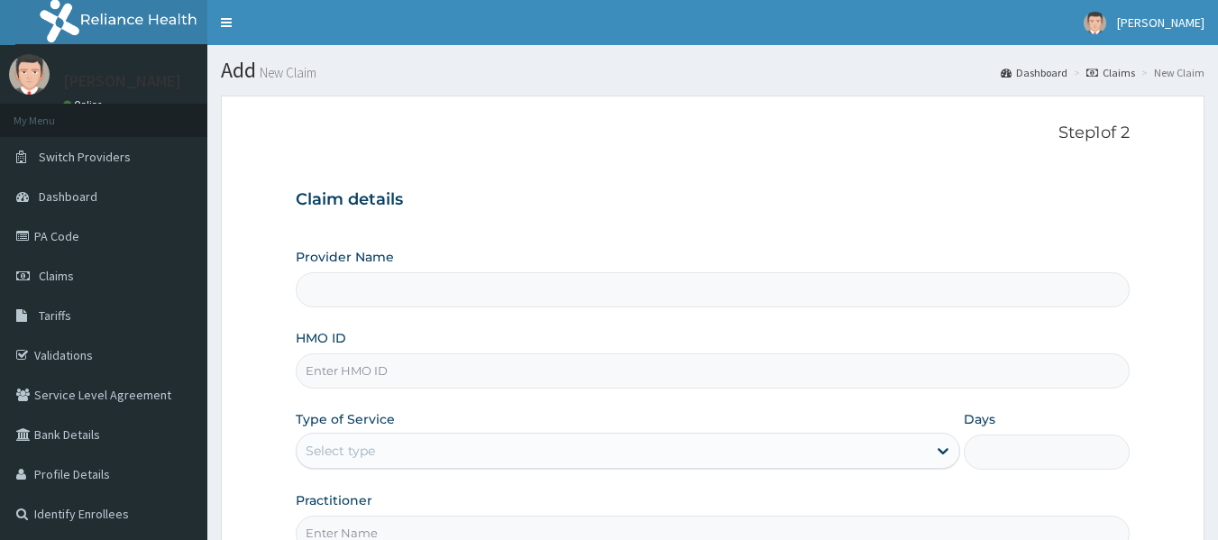
click at [335, 365] on input "HMO ID" at bounding box center [713, 370] width 835 height 35
type input "RET/46223/A"
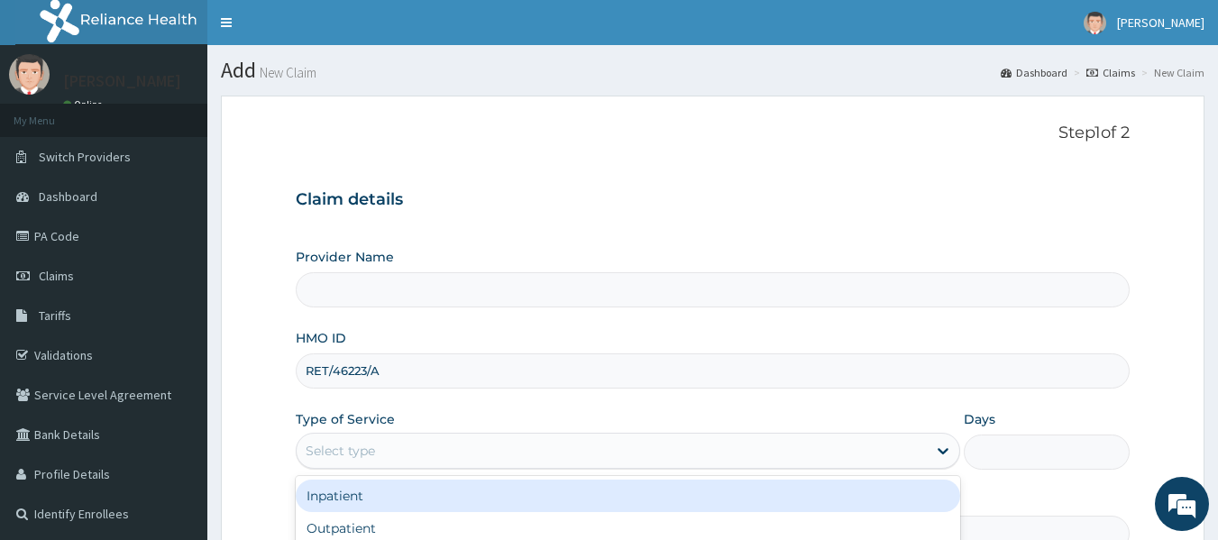
click at [398, 452] on div "Select type" at bounding box center [612, 450] width 630 height 29
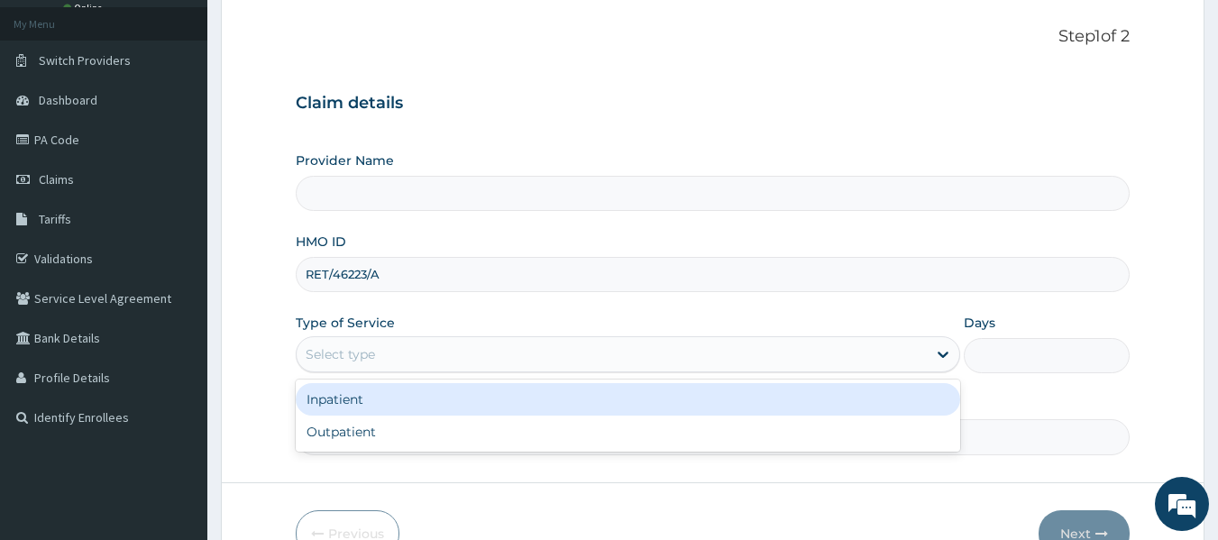
scroll to position [110, 0]
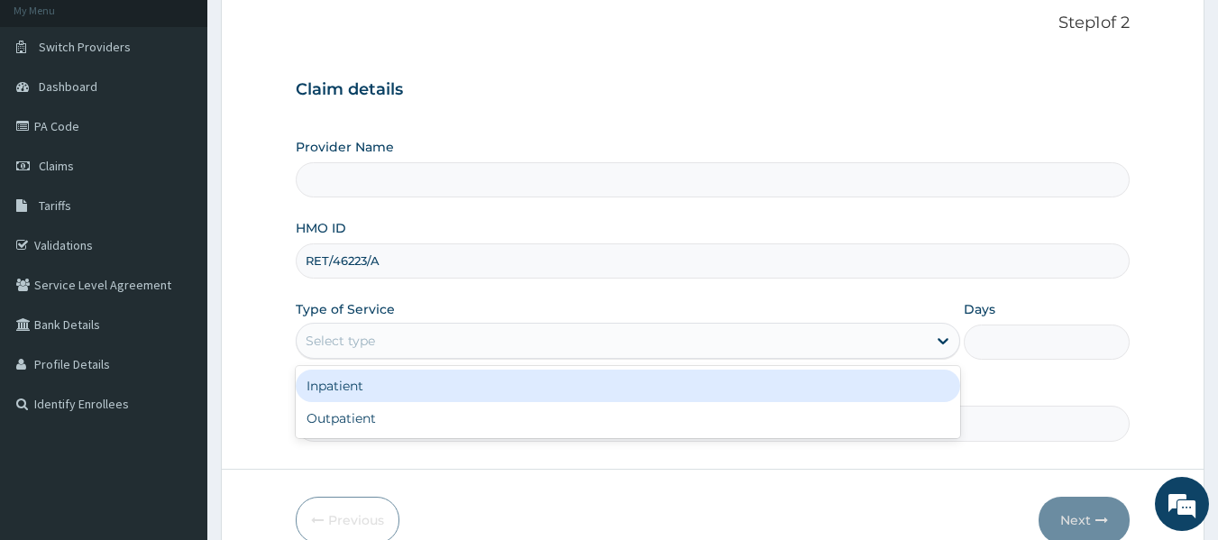
click at [325, 413] on div "Outpatient" at bounding box center [628, 418] width 665 height 32
type input "1"
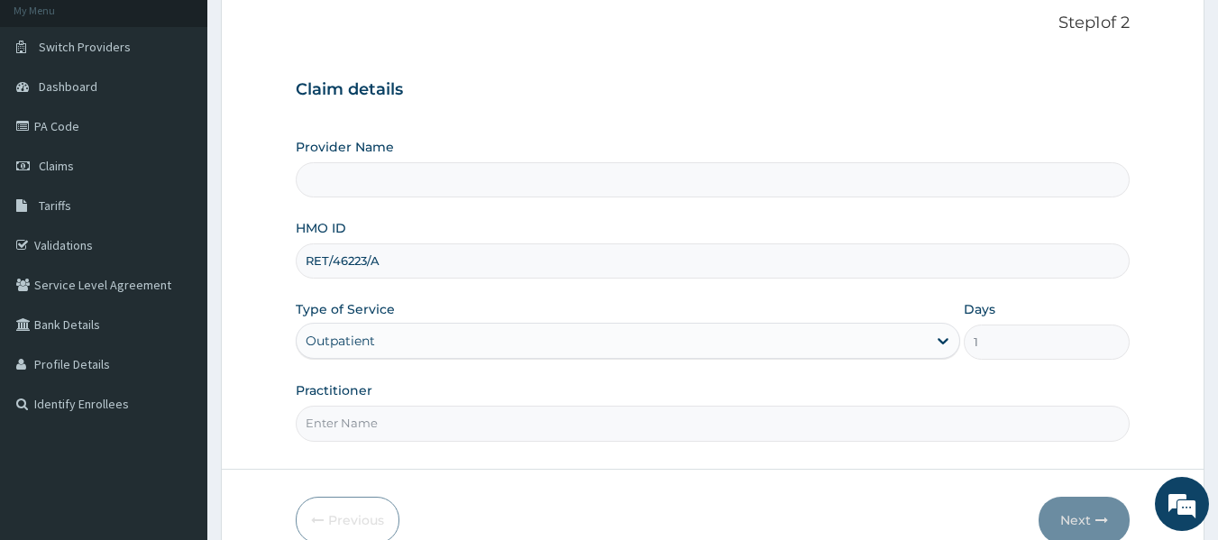
click at [321, 422] on input "Practitioner" at bounding box center [713, 423] width 835 height 35
type input "locum"
click at [1086, 518] on button "Next" at bounding box center [1084, 520] width 91 height 47
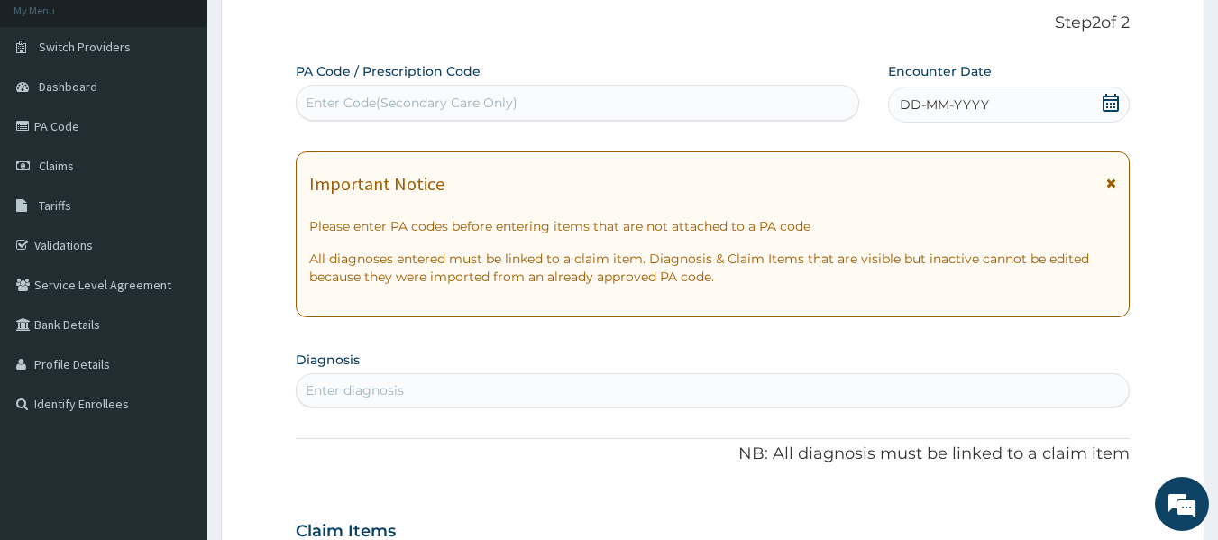
click at [393, 378] on div "Enter diagnosis" at bounding box center [713, 390] width 833 height 29
type input "H"
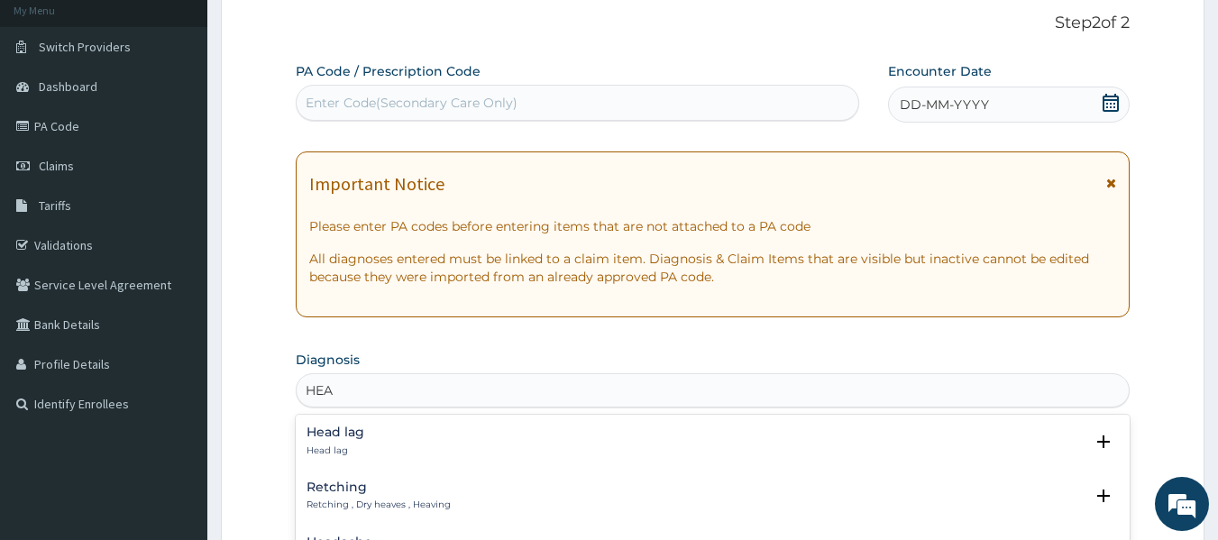
type input "HEAD"
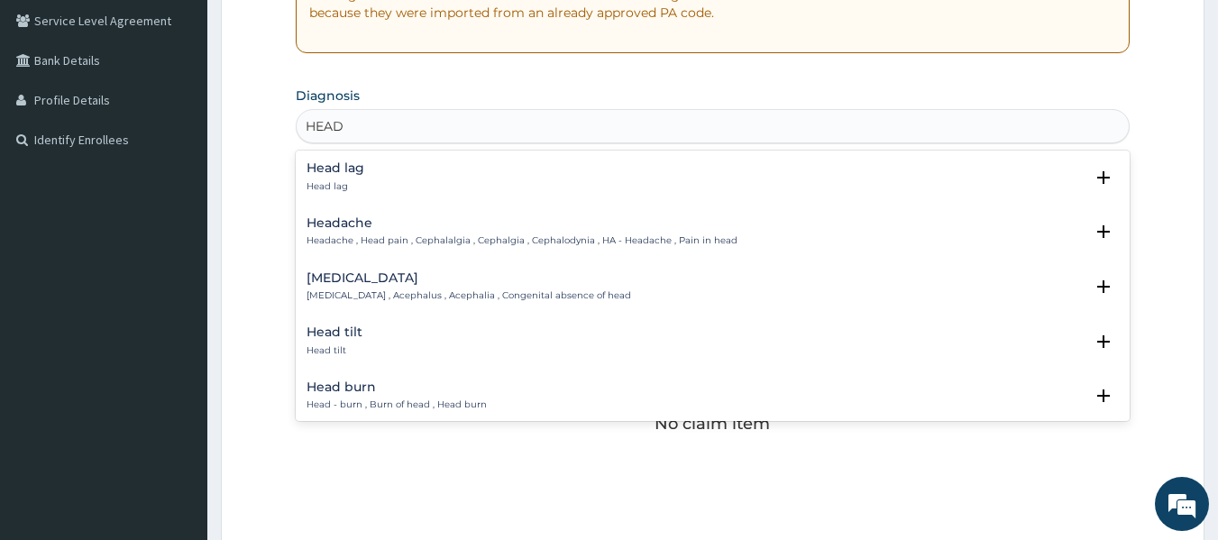
scroll to position [376, 0]
click at [376, 239] on p "Headache , Head pain , Cephalalgia , Cephalgia , Cephalodynia , HA - Headache ,…" at bounding box center [522, 239] width 431 height 13
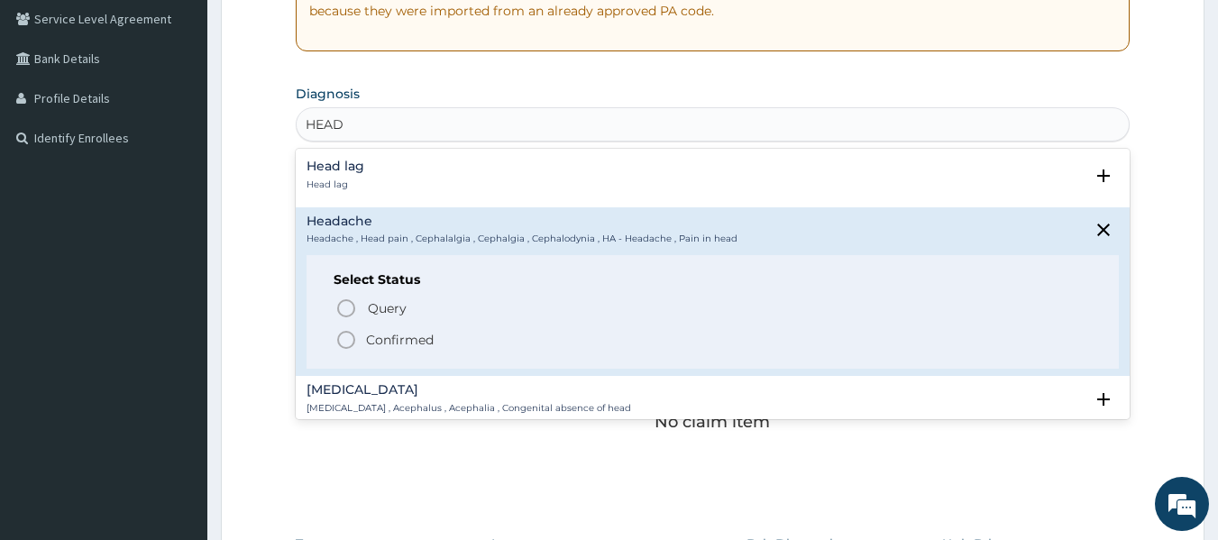
click at [419, 342] on p "Confirmed" at bounding box center [400, 340] width 68 height 18
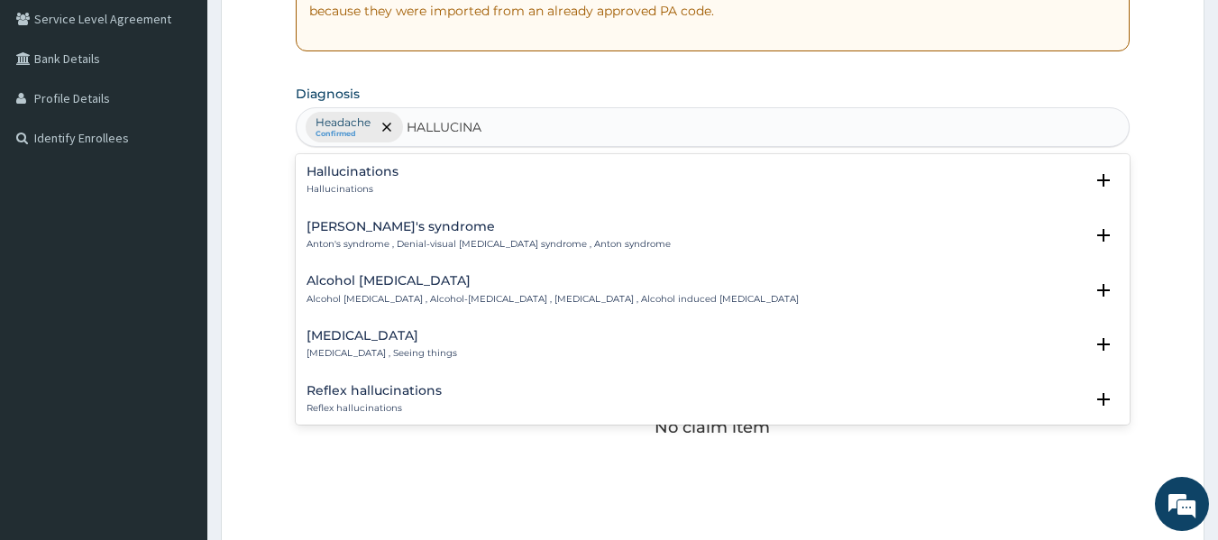
type input "HALLUCIN"
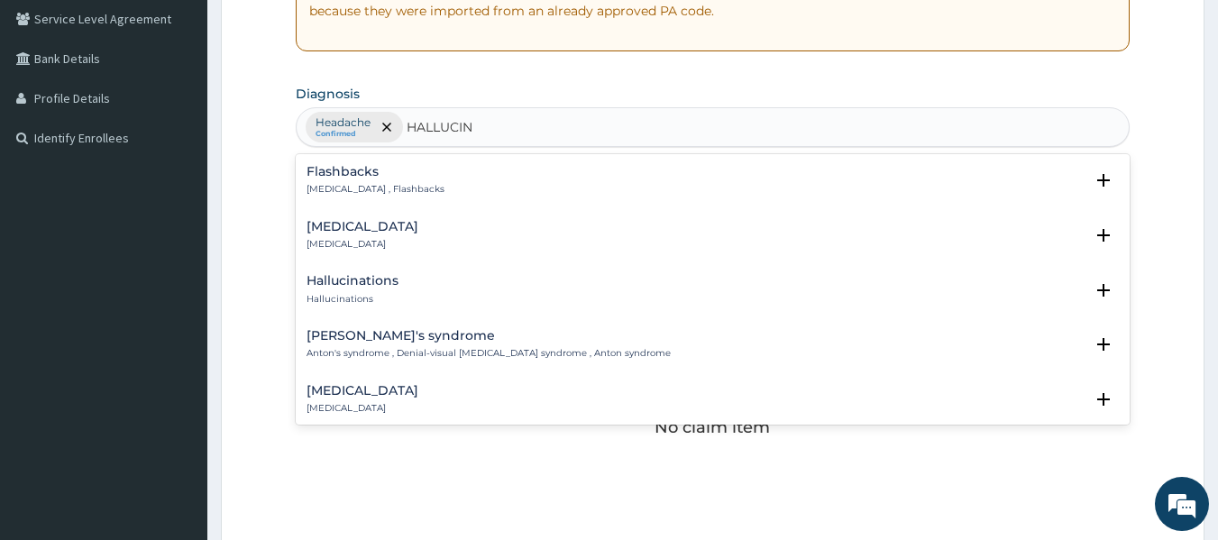
click at [324, 288] on h4 "Hallucinations" at bounding box center [353, 281] width 92 height 14
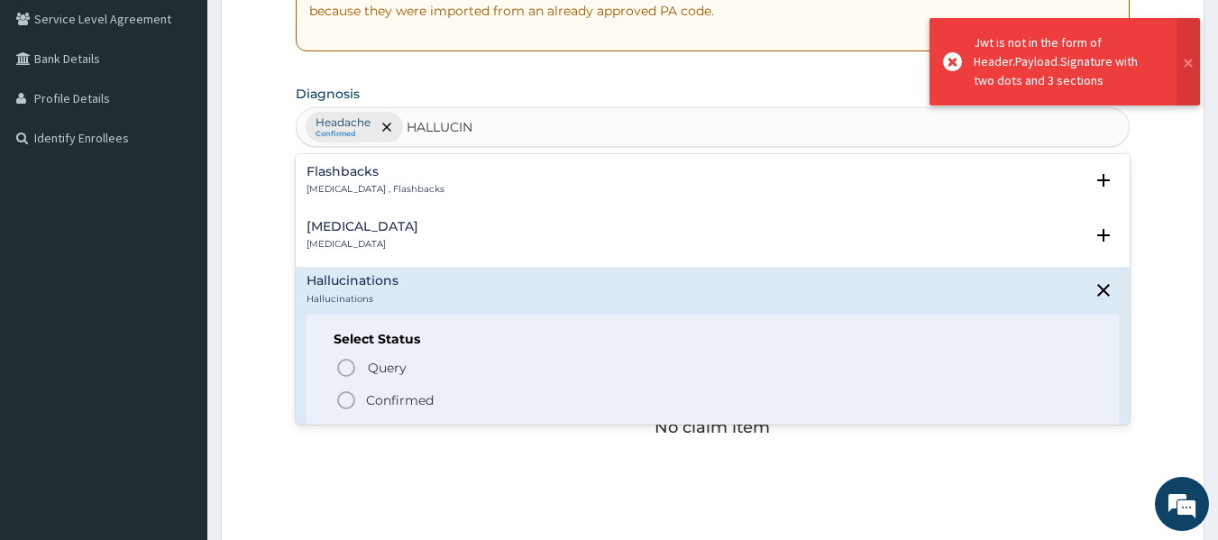
click at [413, 394] on p "Confirmed" at bounding box center [400, 400] width 68 height 18
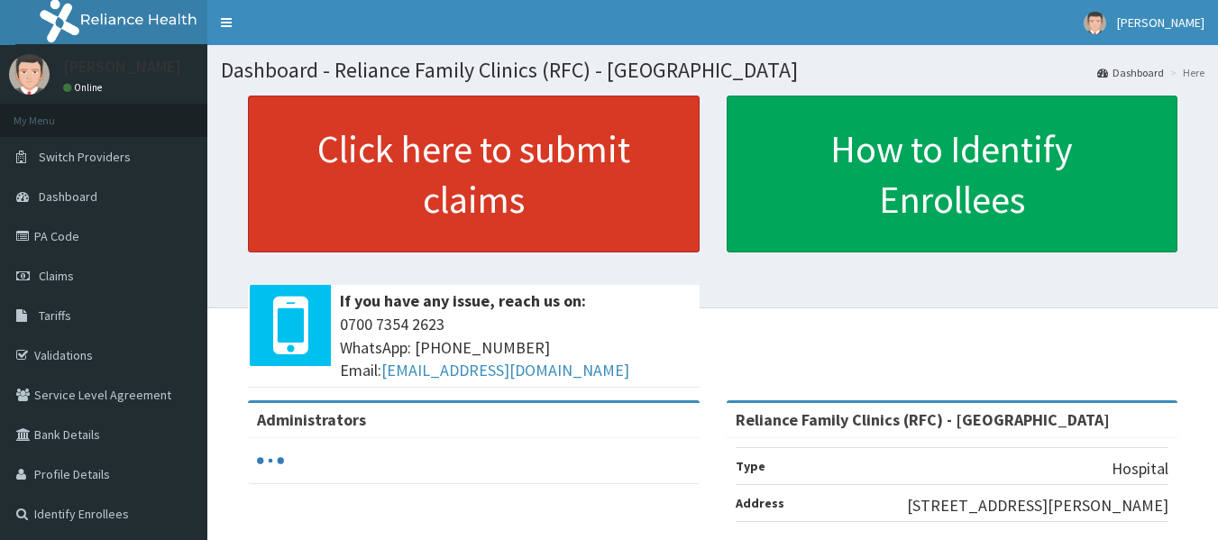
click at [521, 166] on link "Click here to submit claims" at bounding box center [474, 174] width 452 height 157
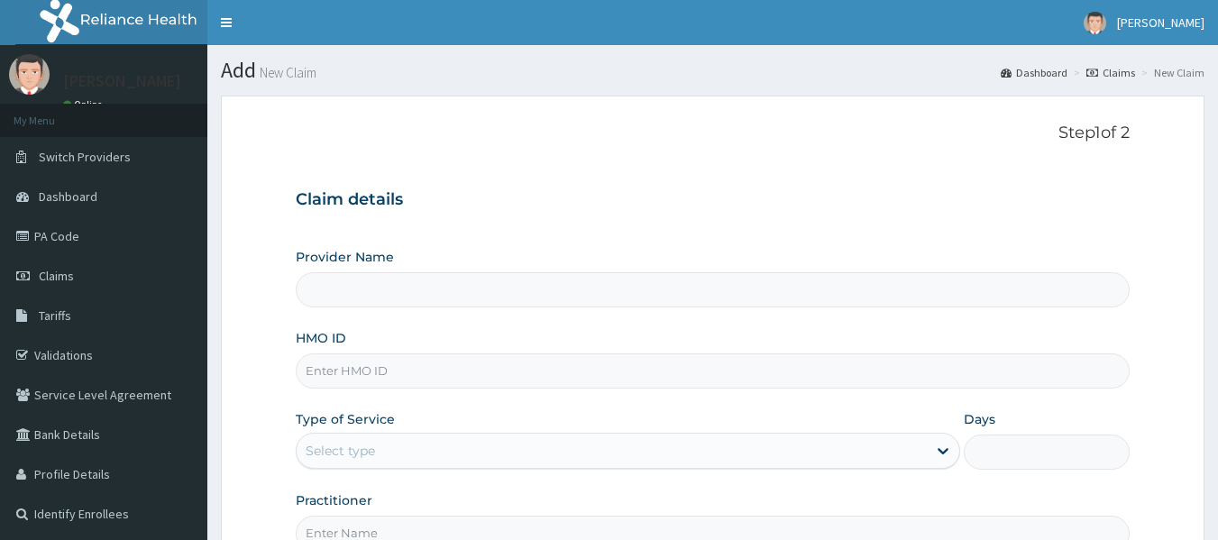
type input "Reliance Family Clinics (RFC) - [GEOGRAPHIC_DATA]"
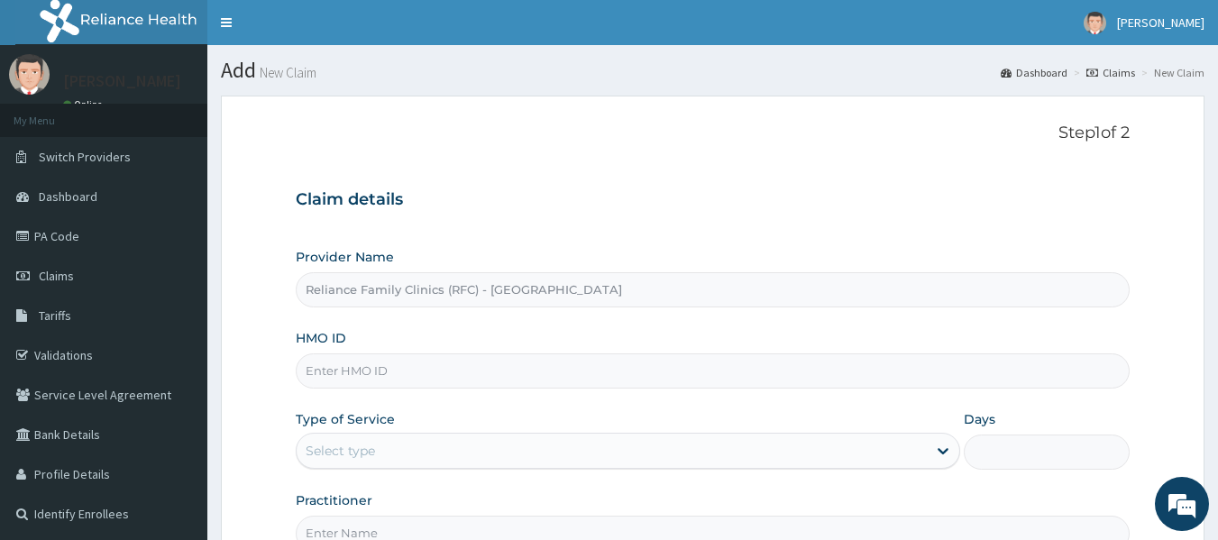
click at [352, 365] on input "HMO ID" at bounding box center [713, 370] width 835 height 35
type input "RET/46223/A"
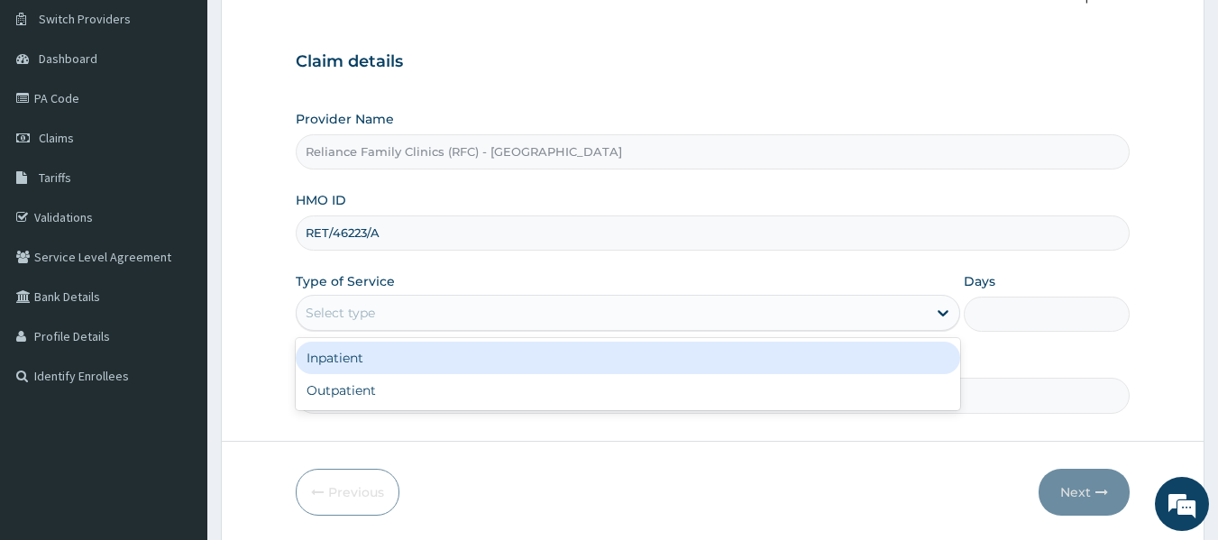
scroll to position [140, 0]
click at [409, 390] on div "Outpatient" at bounding box center [628, 388] width 665 height 32
type input "1"
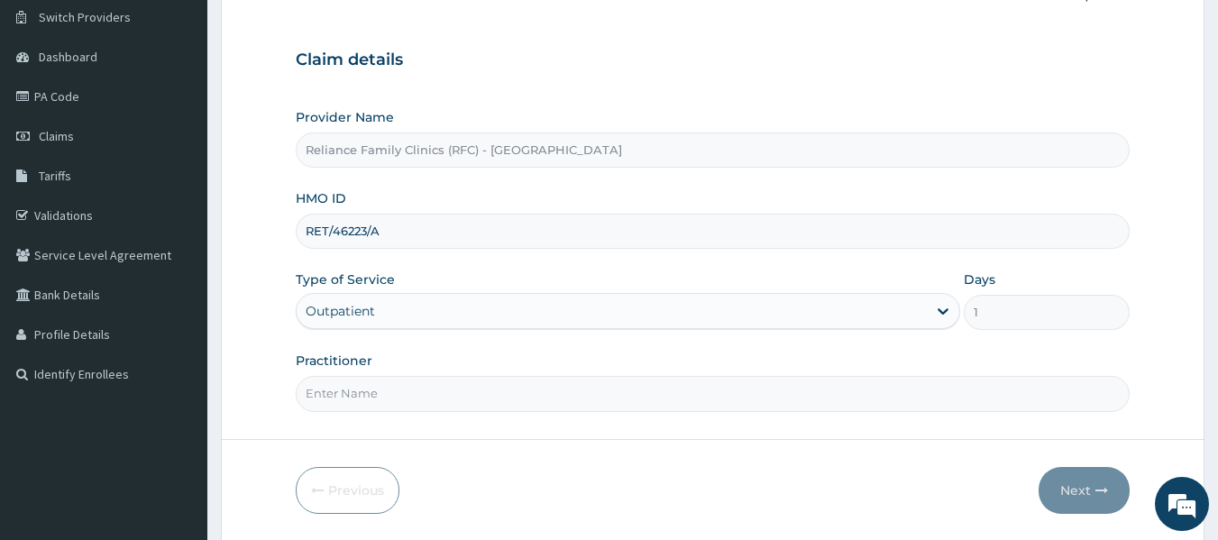
click at [448, 393] on input "Practitioner" at bounding box center [713, 393] width 835 height 35
type input "locum"
click at [1078, 509] on button "Next" at bounding box center [1084, 490] width 91 height 47
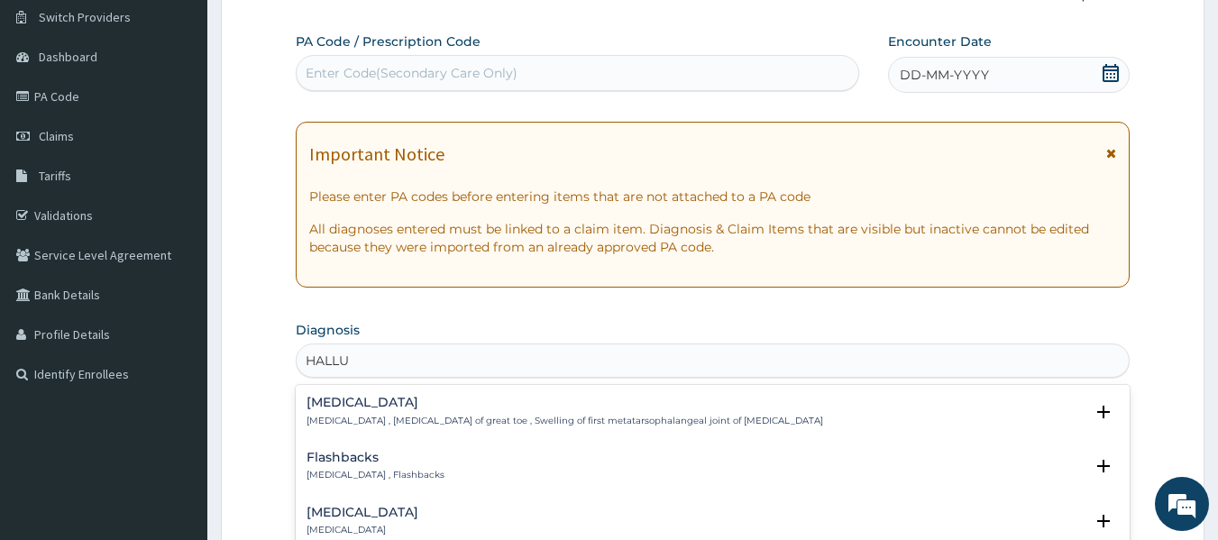
type input "HALLUC"
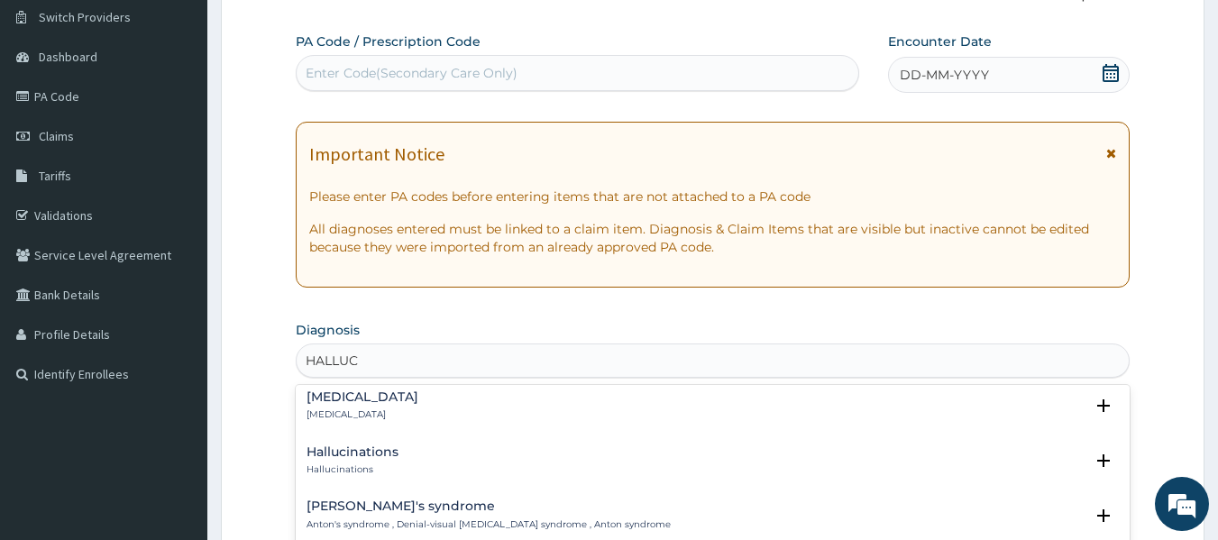
scroll to position [61, 0]
click at [429, 462] on div "Hallucinations Hallucinations" at bounding box center [713, 461] width 813 height 32
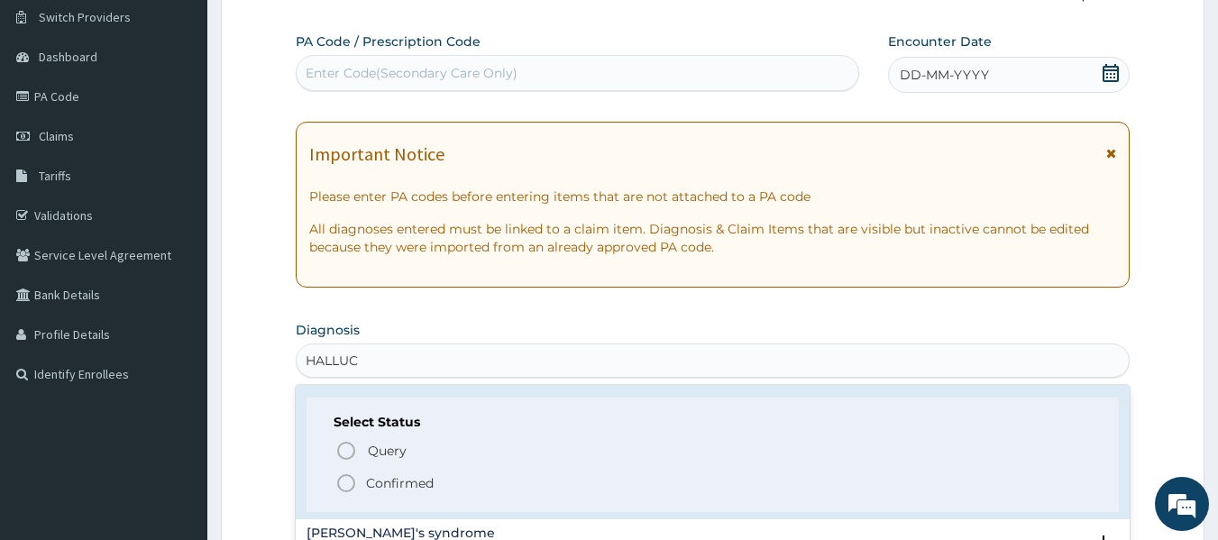
scroll to position [150, 0]
click at [449, 480] on span "Confirmed" at bounding box center [713, 482] width 757 height 22
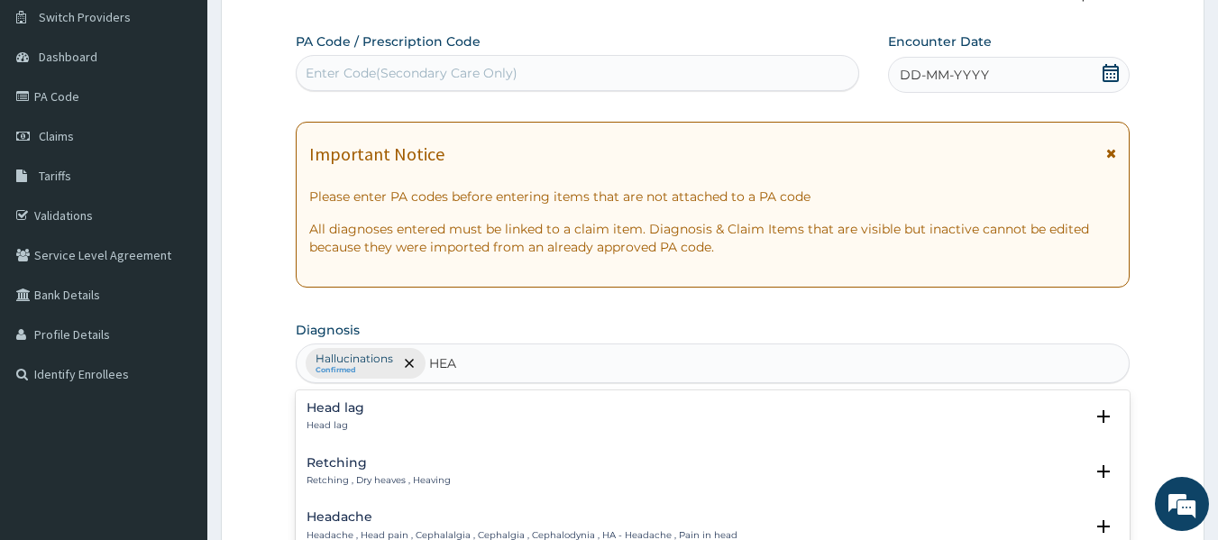
type input "HEAD"
click at [476, 476] on p "Headache , Head pain , Cephalalgia , Cephalgia , Cephalodynia , HA - Headache ,…" at bounding box center [522, 480] width 431 height 13
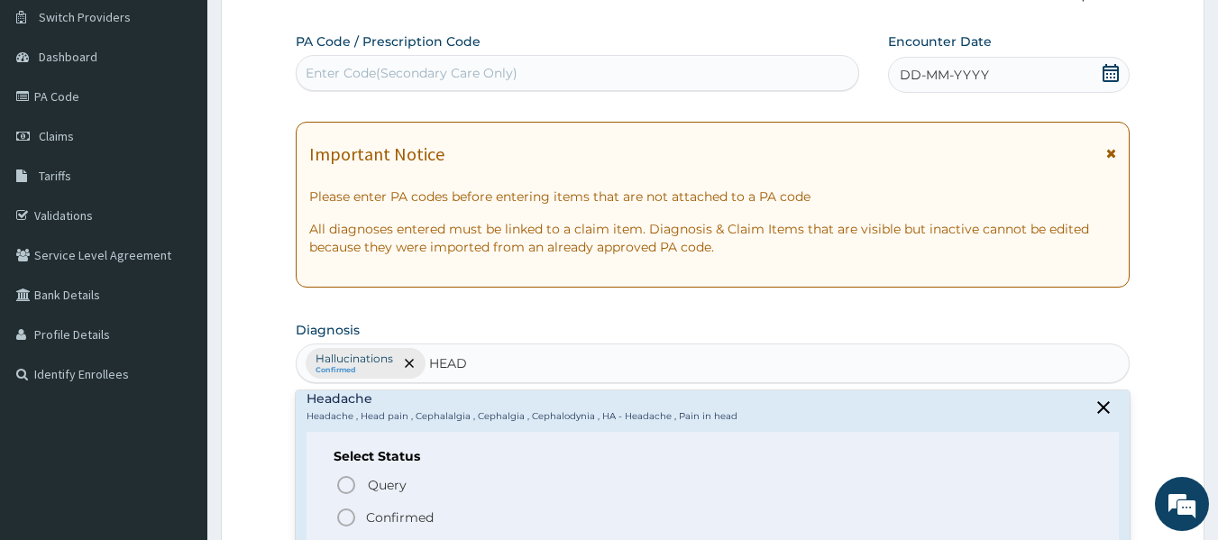
scroll to position [115, 0]
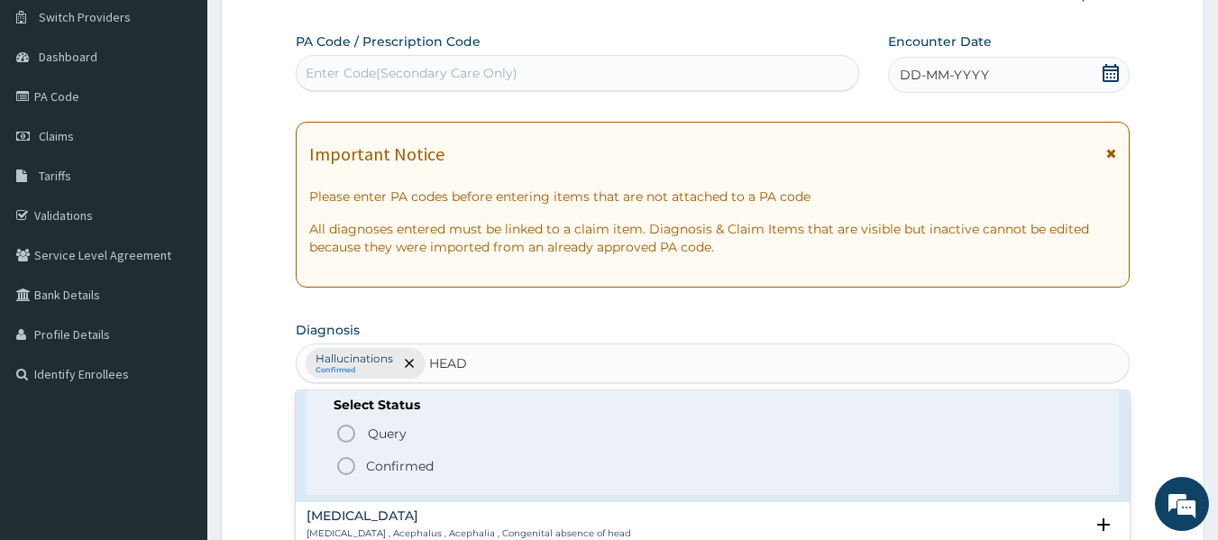
click at [454, 465] on span "Confirmed" at bounding box center [713, 466] width 757 height 22
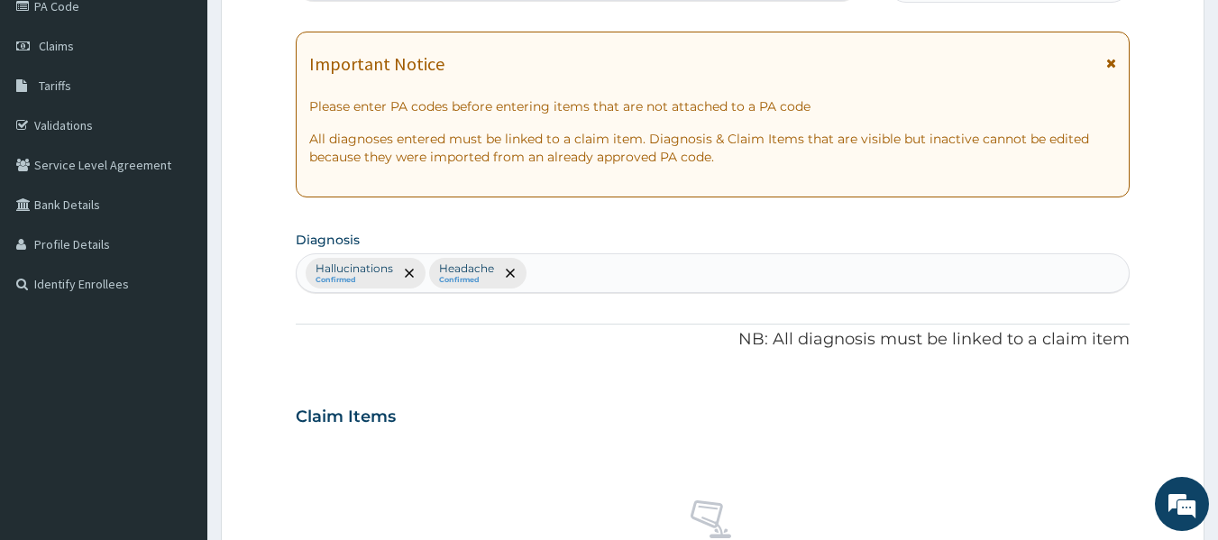
click at [252, 290] on form "Step 2 of 2 PA Code / Prescription Code Enter Code(Secondary Care Only) Encount…" at bounding box center [713, 438] width 984 height 1144
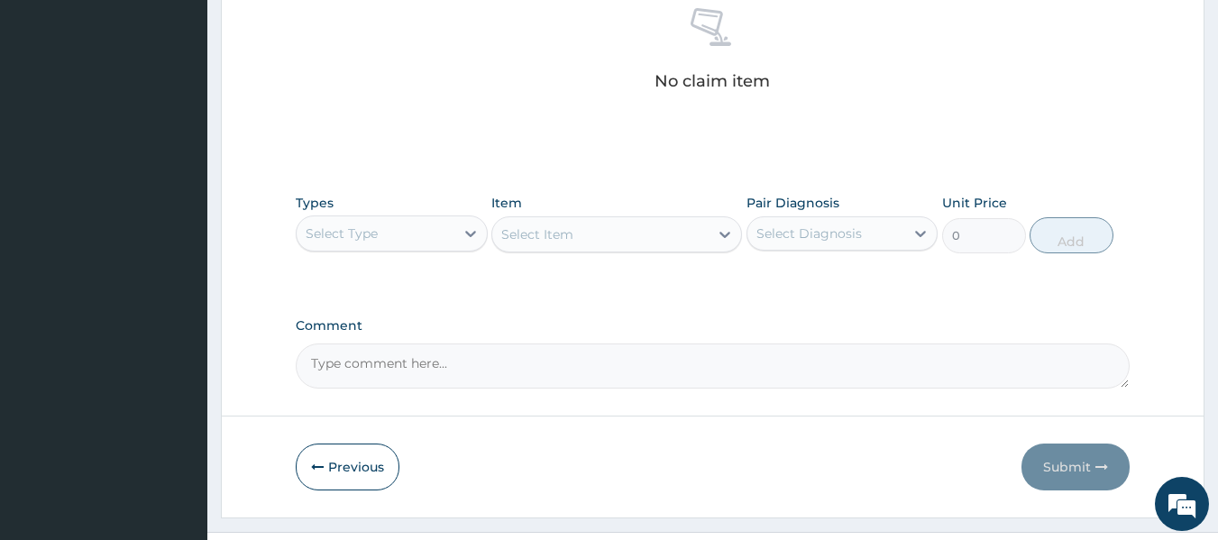
scroll to position [760, 0]
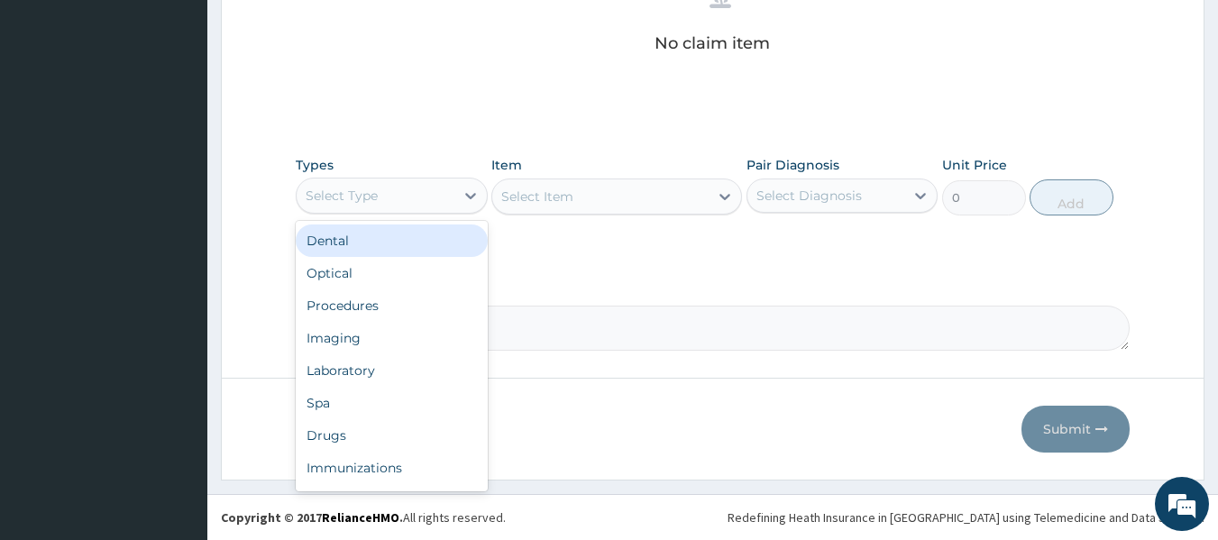
click at [391, 322] on div "Imaging" at bounding box center [392, 338] width 192 height 32
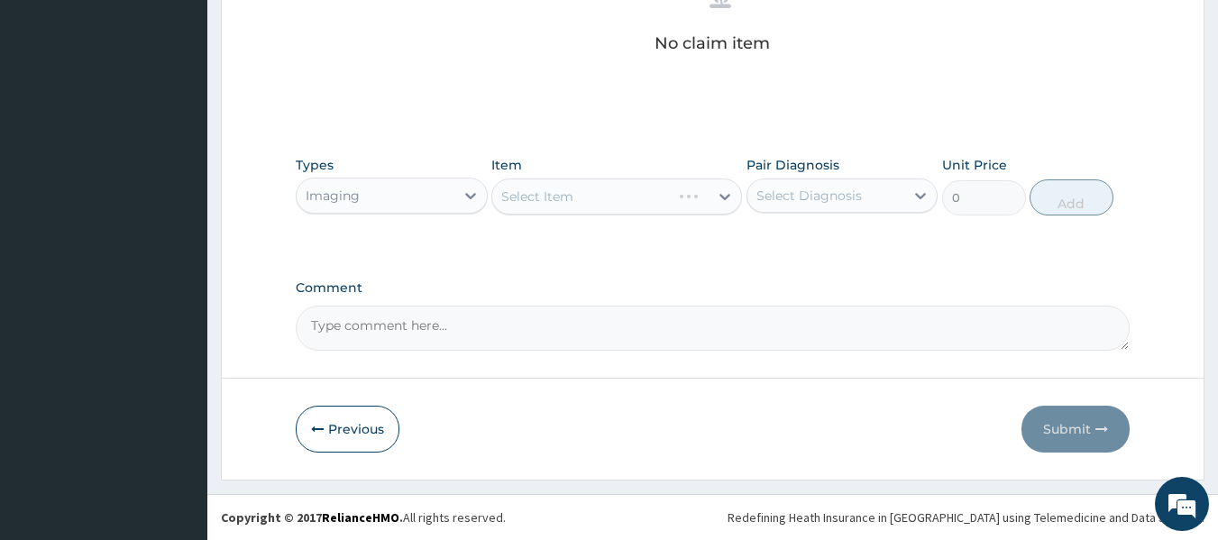
click at [664, 197] on div "Select Item" at bounding box center [616, 197] width 251 height 36
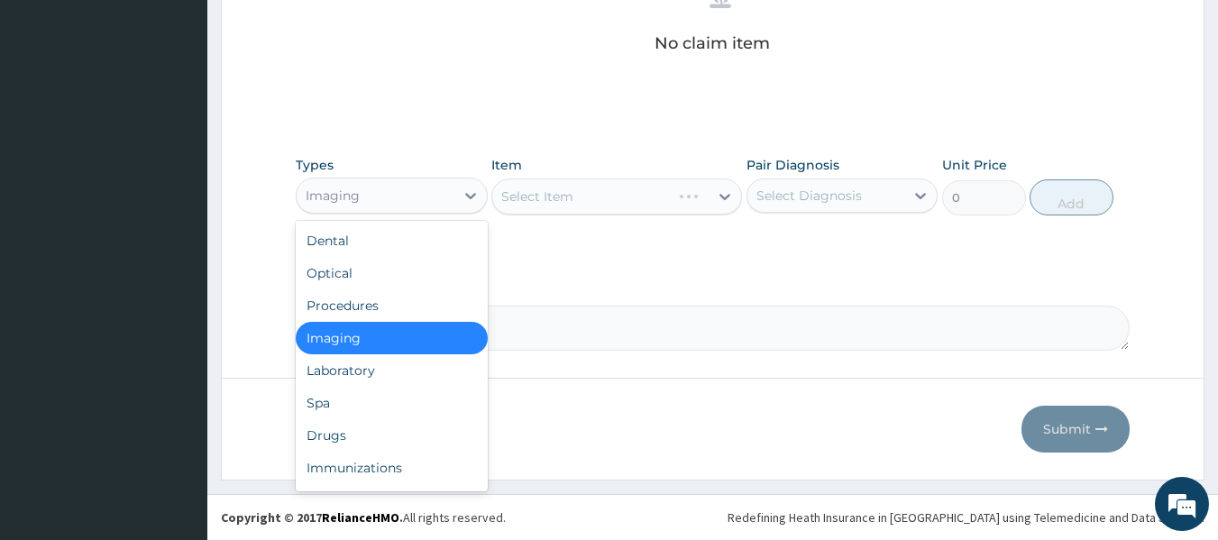
click at [388, 301] on div "Procedures" at bounding box center [392, 305] width 192 height 32
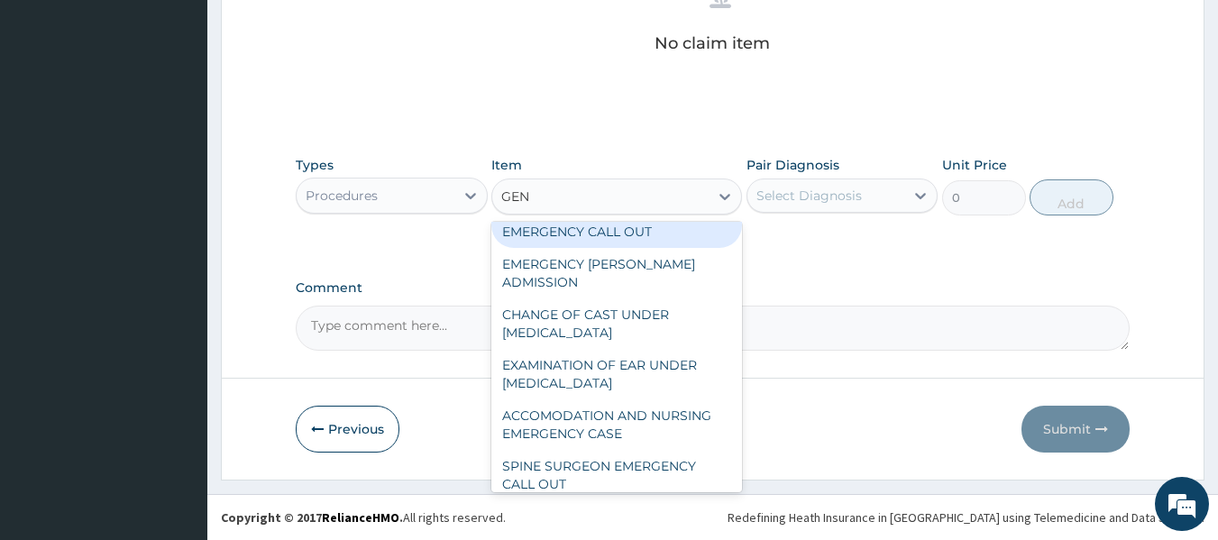
scroll to position [0, 0]
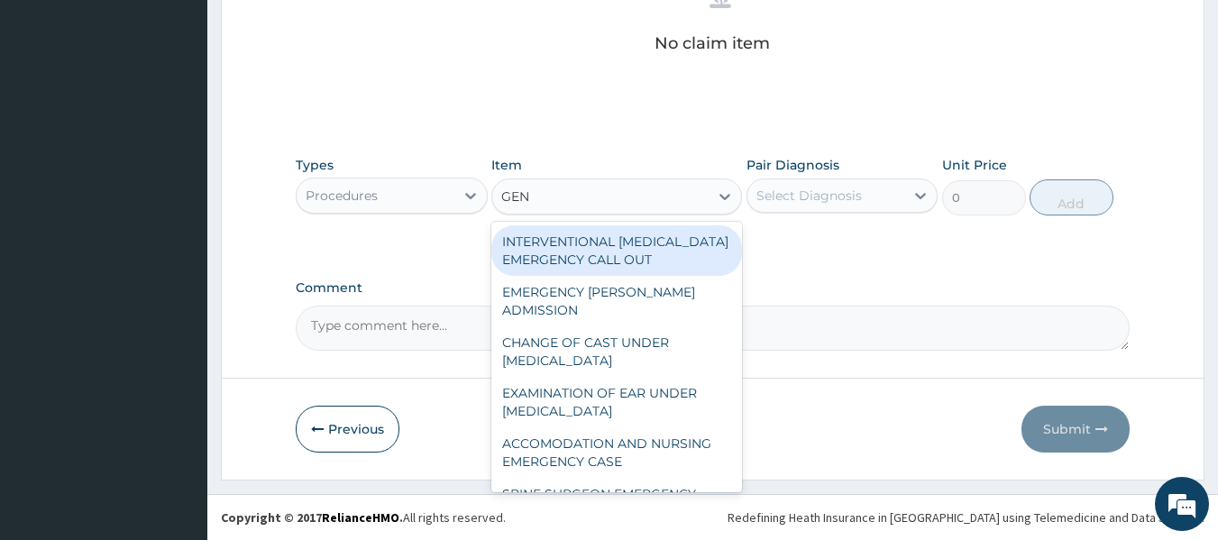
type input "GENE"
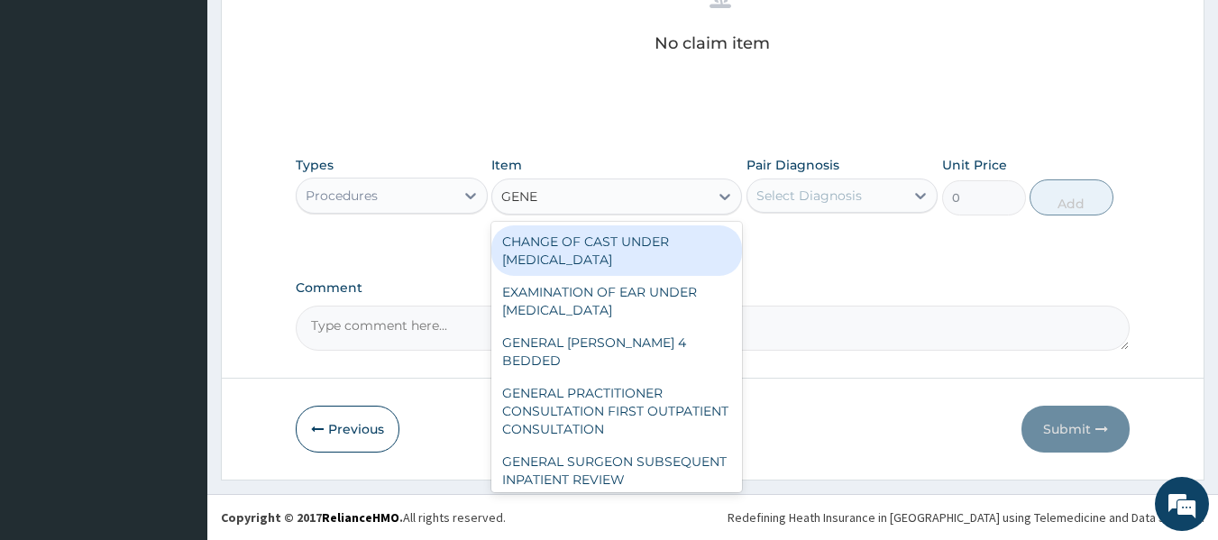
click at [602, 392] on div "GENERAL PRACTITIONER CONSULTATION FIRST OUTPATIENT CONSULTATION" at bounding box center [616, 411] width 251 height 69
type input "3370.125"
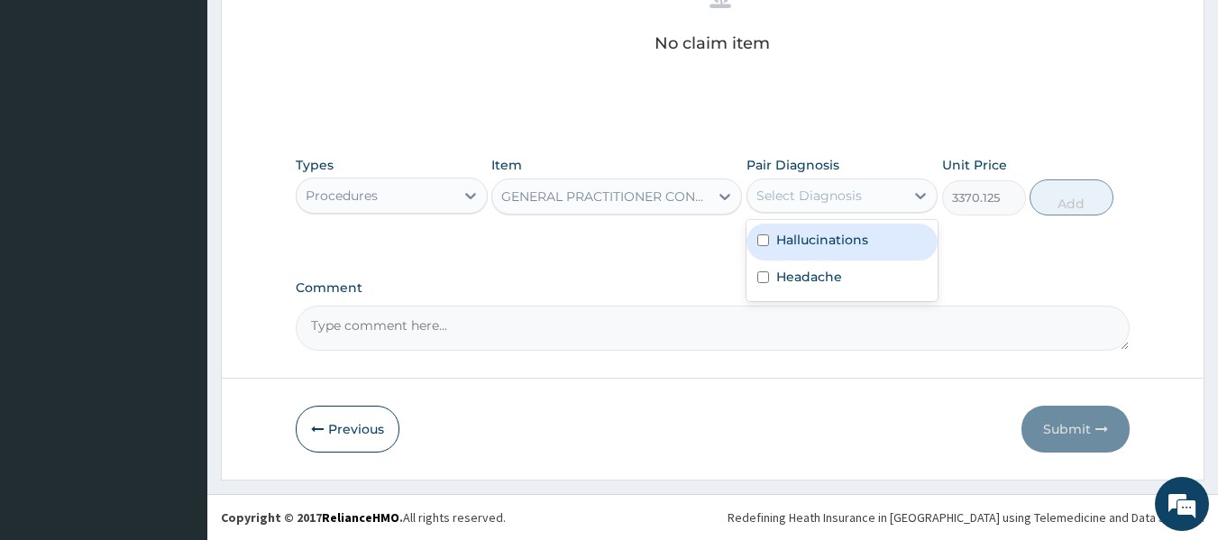
click at [858, 243] on label "Hallucinations" at bounding box center [822, 240] width 92 height 18
checkbox input "true"
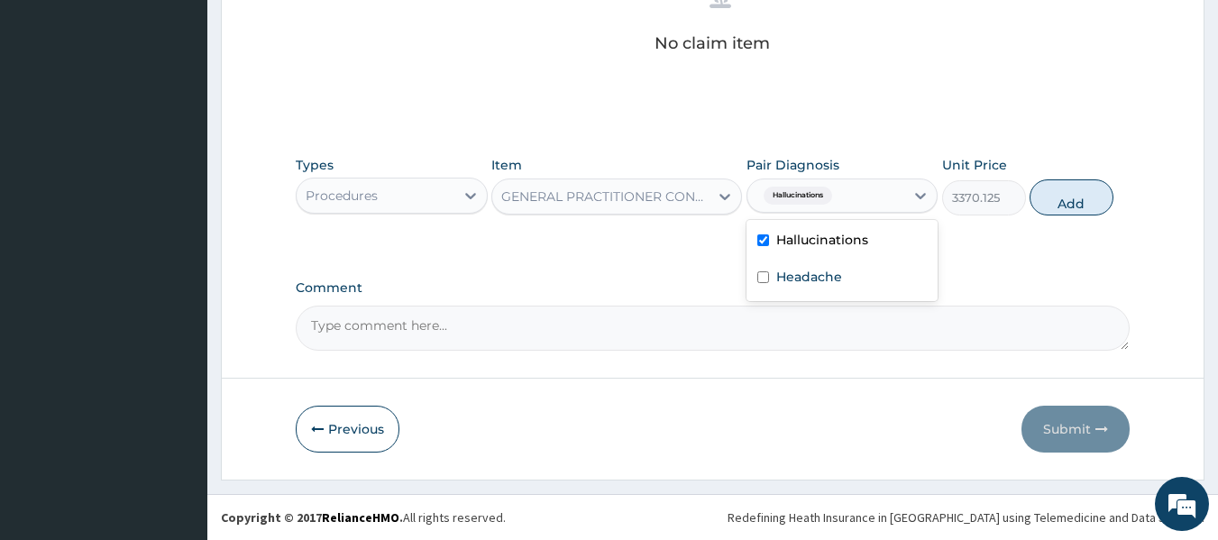
click at [844, 290] on div "Headache" at bounding box center [843, 279] width 192 height 37
checkbox input "true"
click at [1073, 206] on button "Add" at bounding box center [1072, 197] width 84 height 36
type input "0"
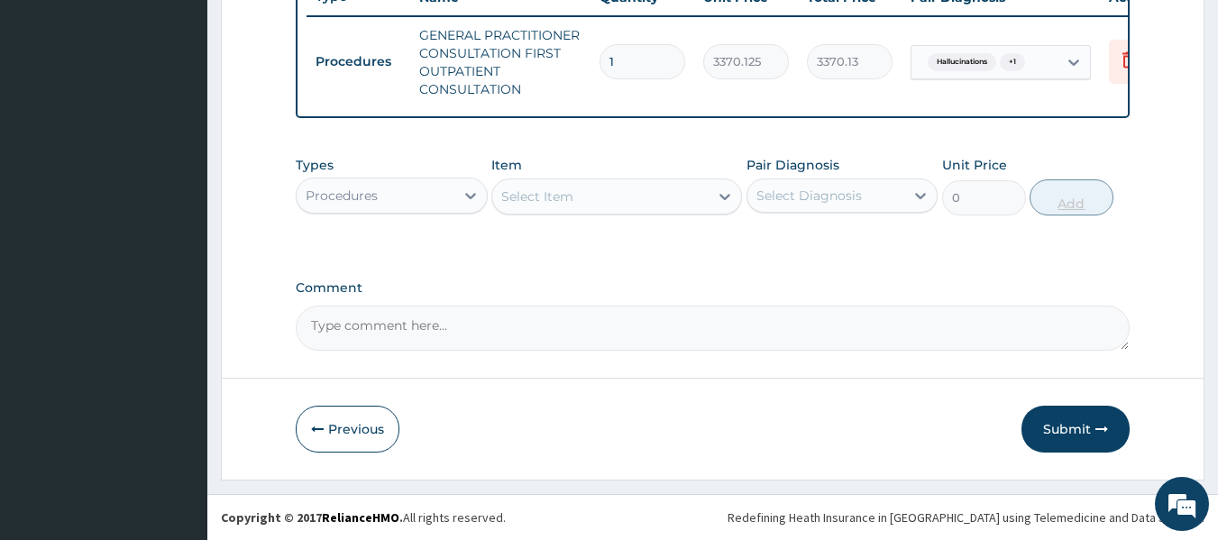
scroll to position [716, 0]
click at [1069, 437] on button "Submit" at bounding box center [1076, 429] width 108 height 47
click at [1087, 433] on button "Submit" at bounding box center [1076, 429] width 108 height 47
click at [1072, 408] on button "Submit" at bounding box center [1076, 429] width 108 height 47
click at [1086, 445] on button "Submit" at bounding box center [1076, 429] width 108 height 47
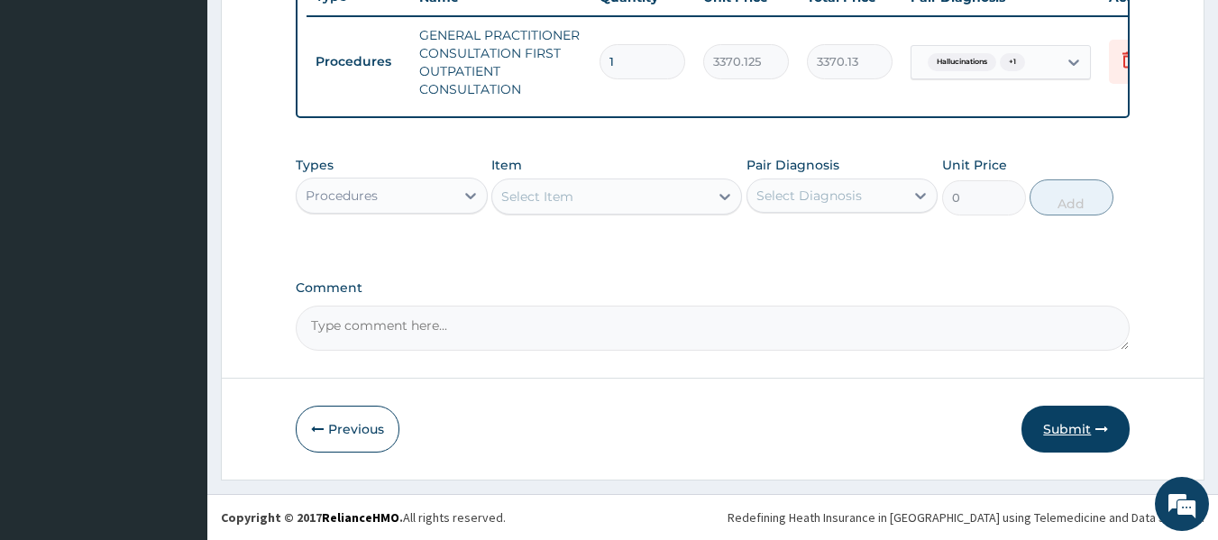
click at [1070, 426] on button "Submit" at bounding box center [1076, 429] width 108 height 47
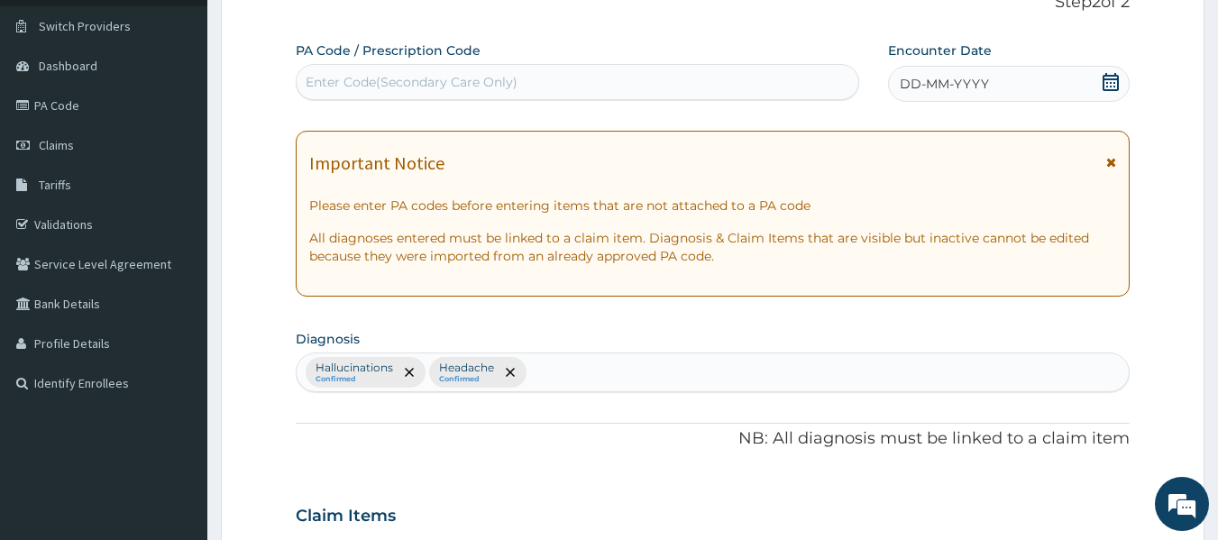
scroll to position [0, 0]
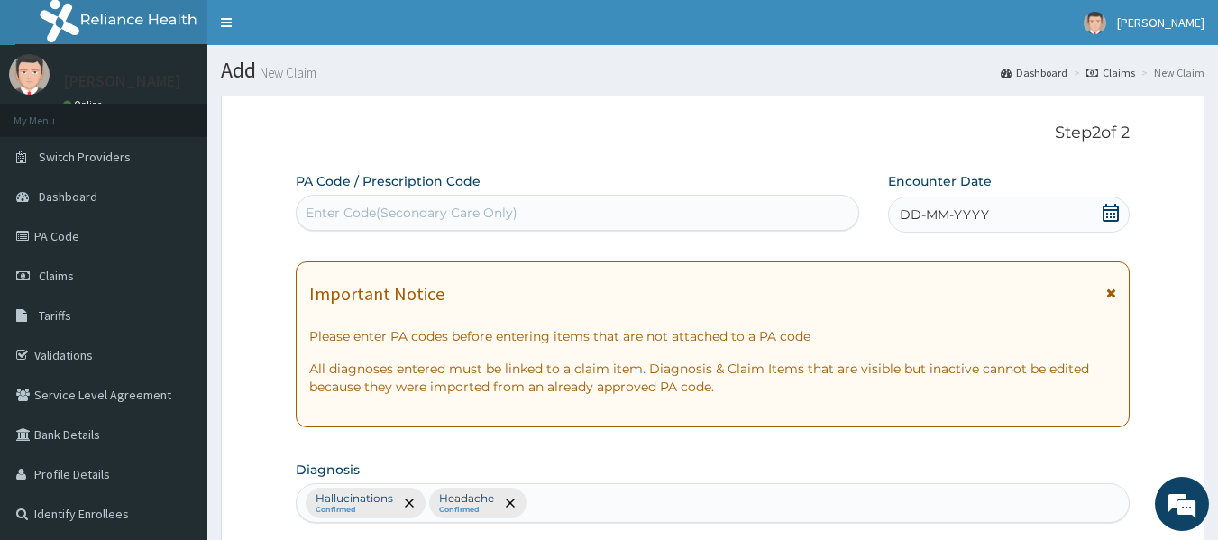
click at [963, 215] on span "DD-MM-YYYY" at bounding box center [944, 215] width 89 height 18
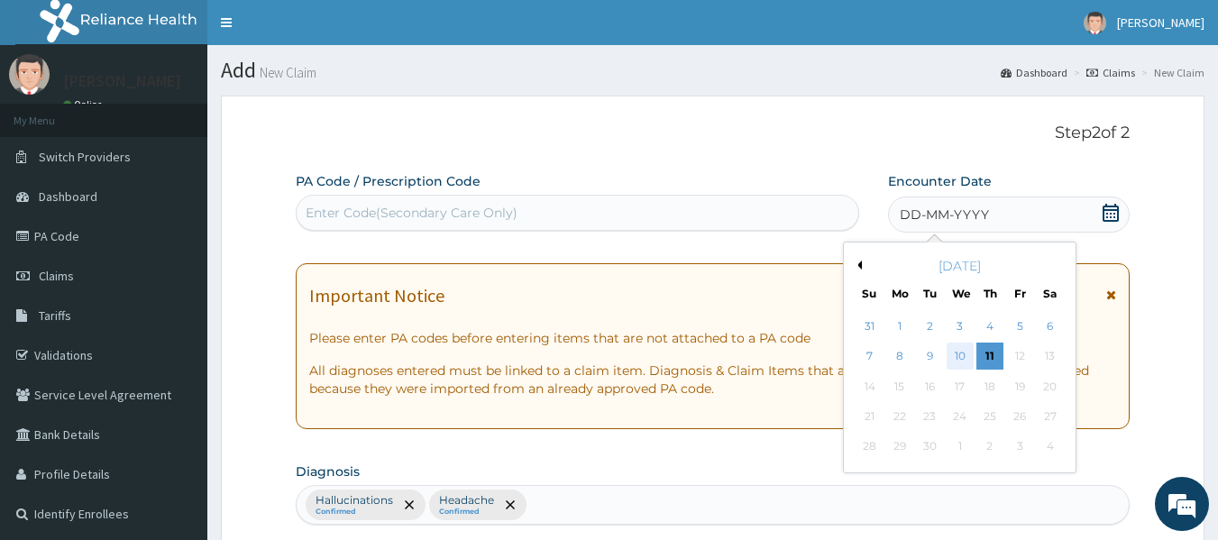
click at [959, 356] on div "10" at bounding box center [960, 357] width 27 height 27
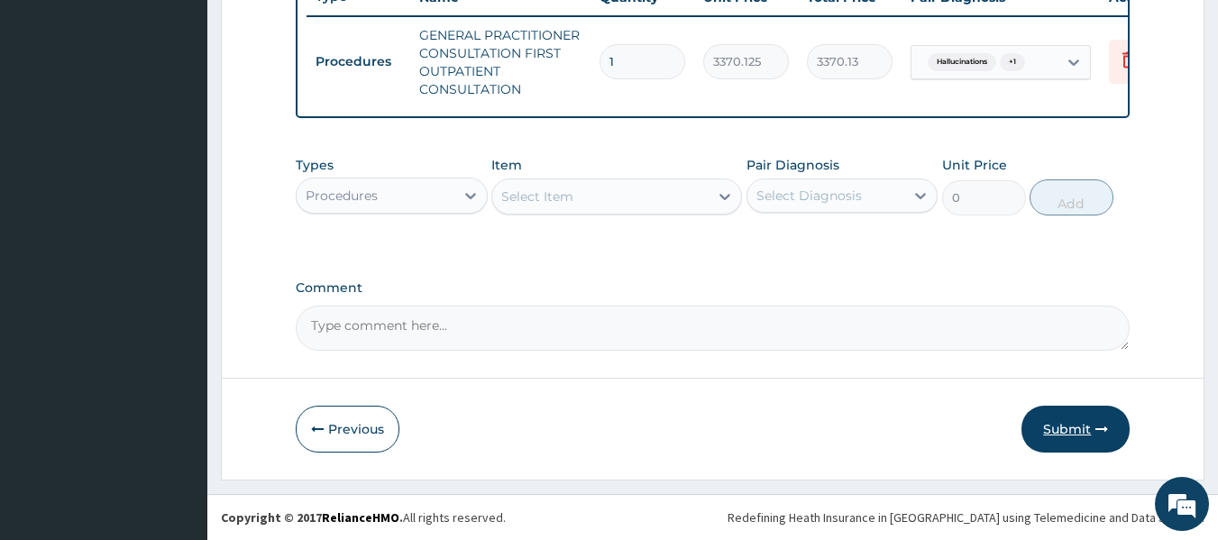
click at [1082, 430] on button "Submit" at bounding box center [1076, 429] width 108 height 47
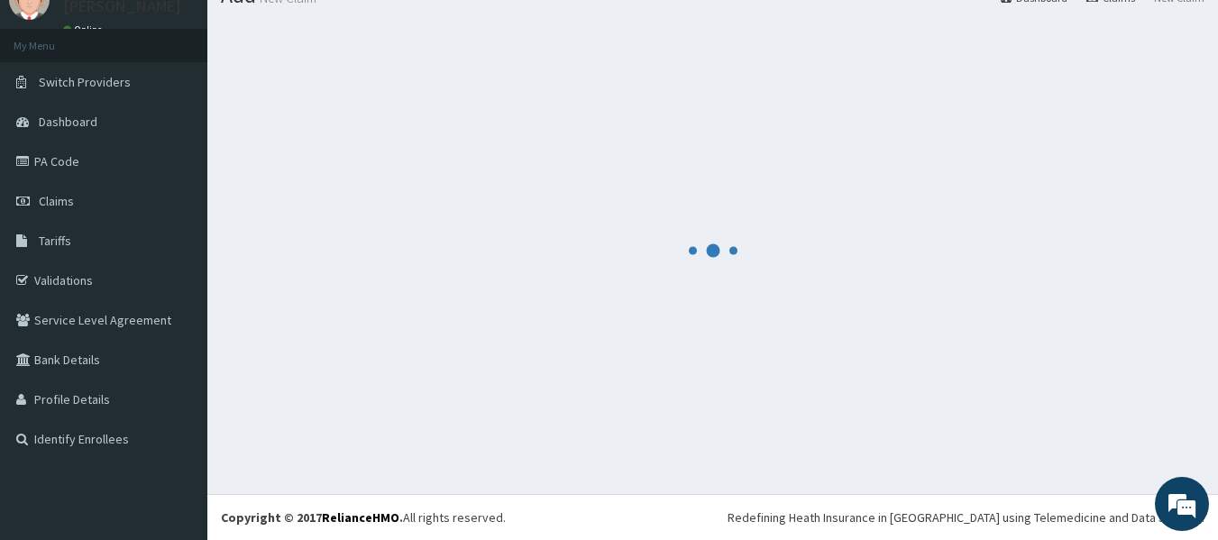
scroll to position [716, 0]
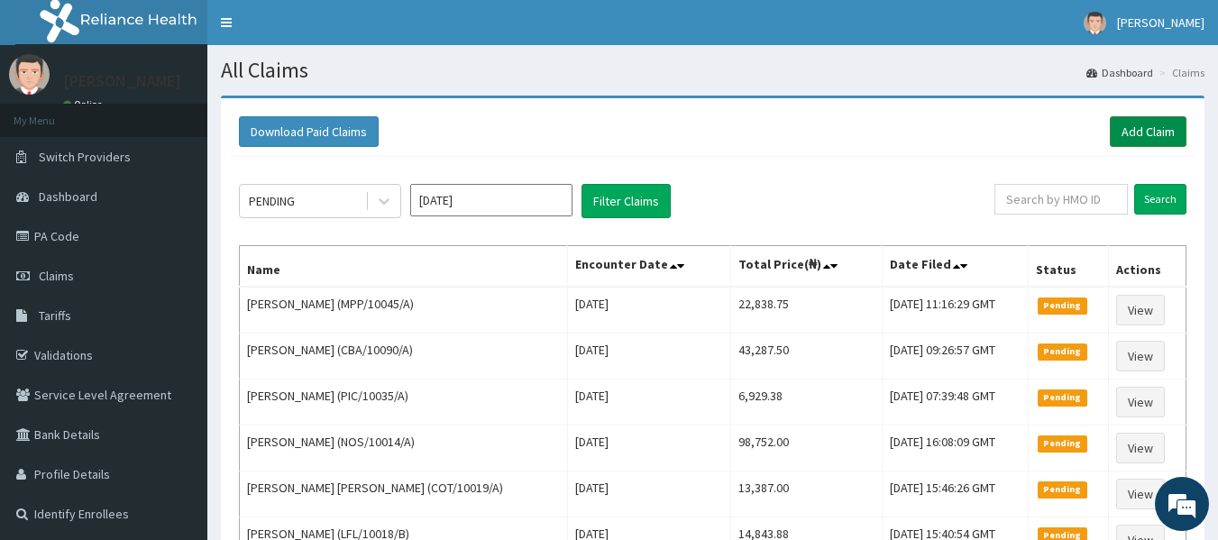
click at [1153, 132] on link "Add Claim" at bounding box center [1148, 131] width 77 height 31
click at [1146, 127] on link "Add Claim" at bounding box center [1148, 131] width 77 height 31
click at [1155, 128] on link "Add Claim" at bounding box center [1148, 131] width 77 height 31
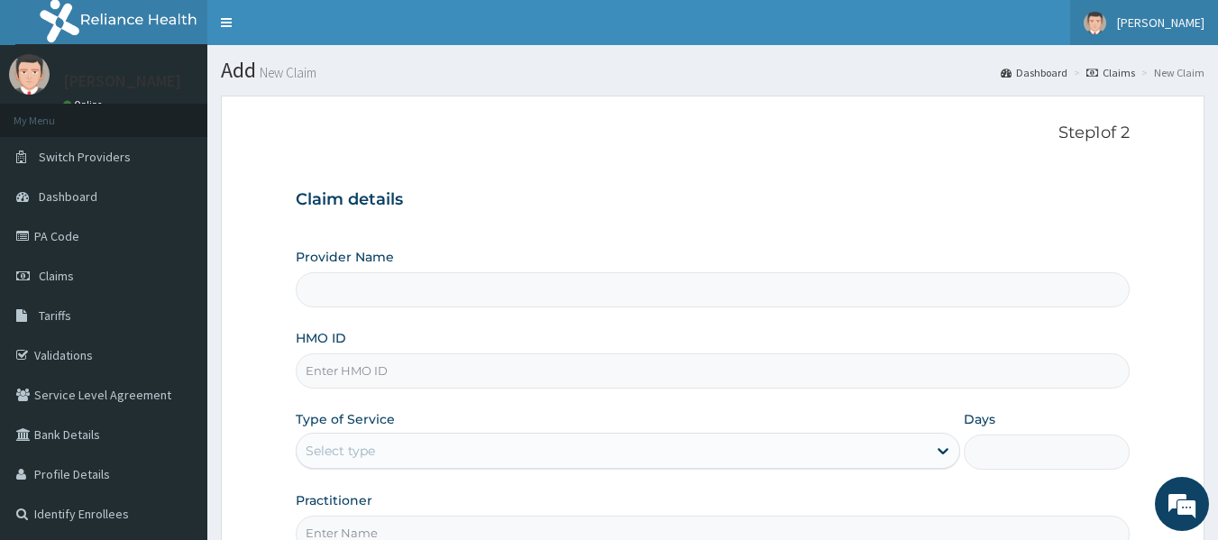
type input "Reliance Family Clinics (RFC) - [GEOGRAPHIC_DATA]"
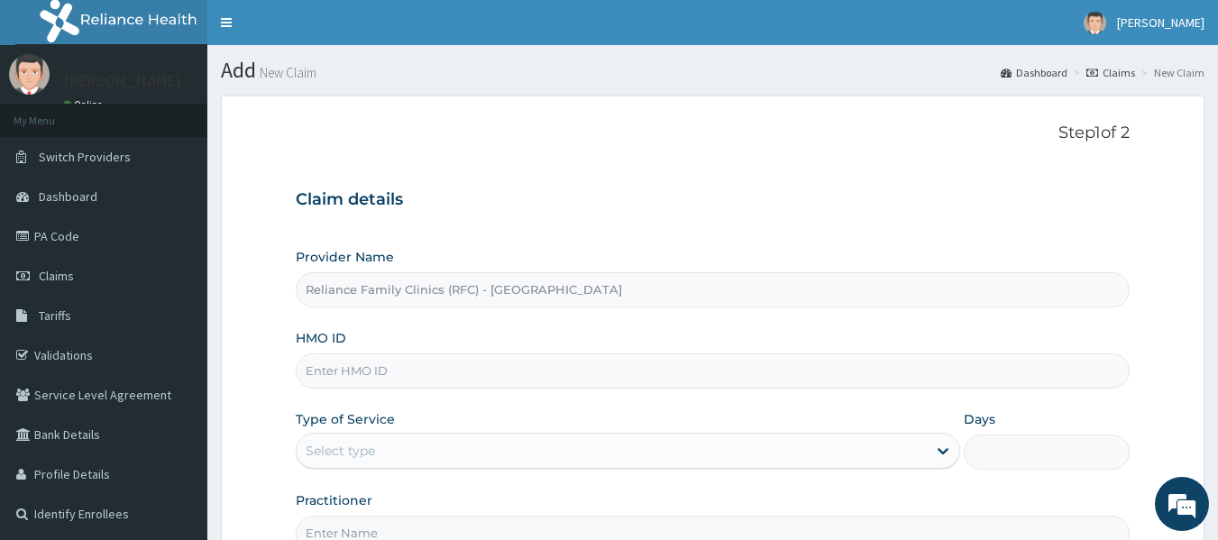
click at [325, 380] on input "HMO ID" at bounding box center [713, 370] width 835 height 35
type input "WEE/10062/A"
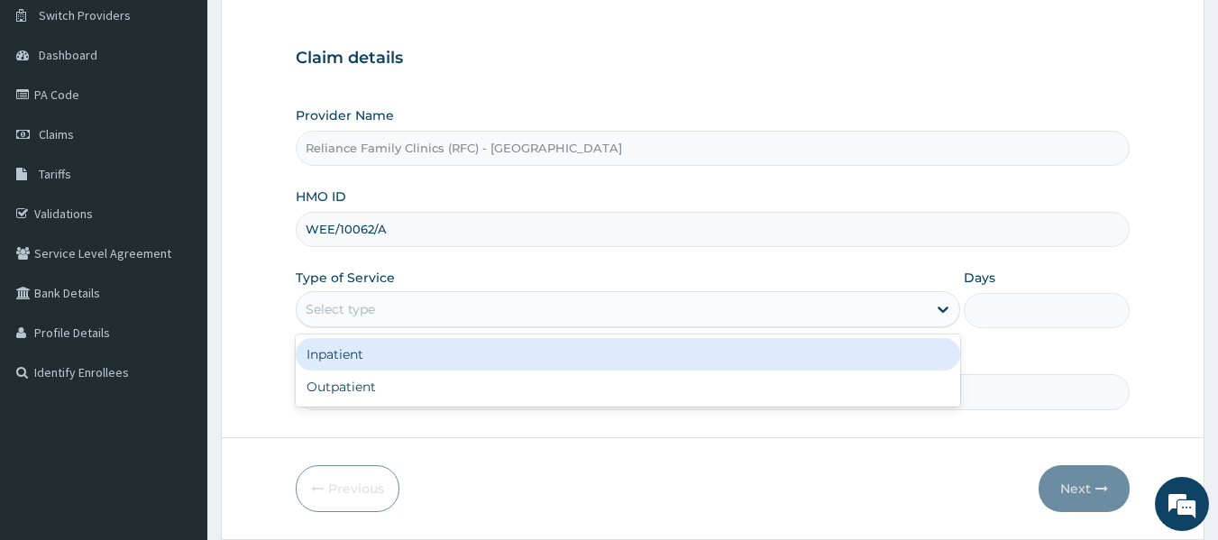
scroll to position [142, 0]
click at [408, 396] on div "Outpatient" at bounding box center [628, 386] width 665 height 32
type input "1"
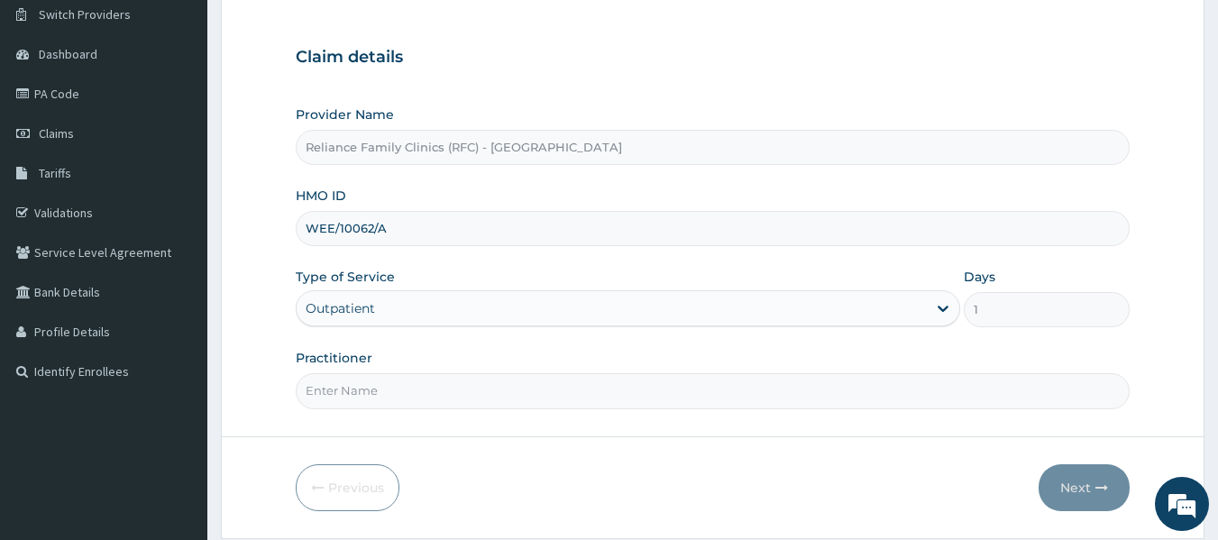
click at [381, 390] on input "Practitioner" at bounding box center [713, 390] width 835 height 35
type input "locum"
click at [1084, 493] on button "Next" at bounding box center [1084, 487] width 91 height 47
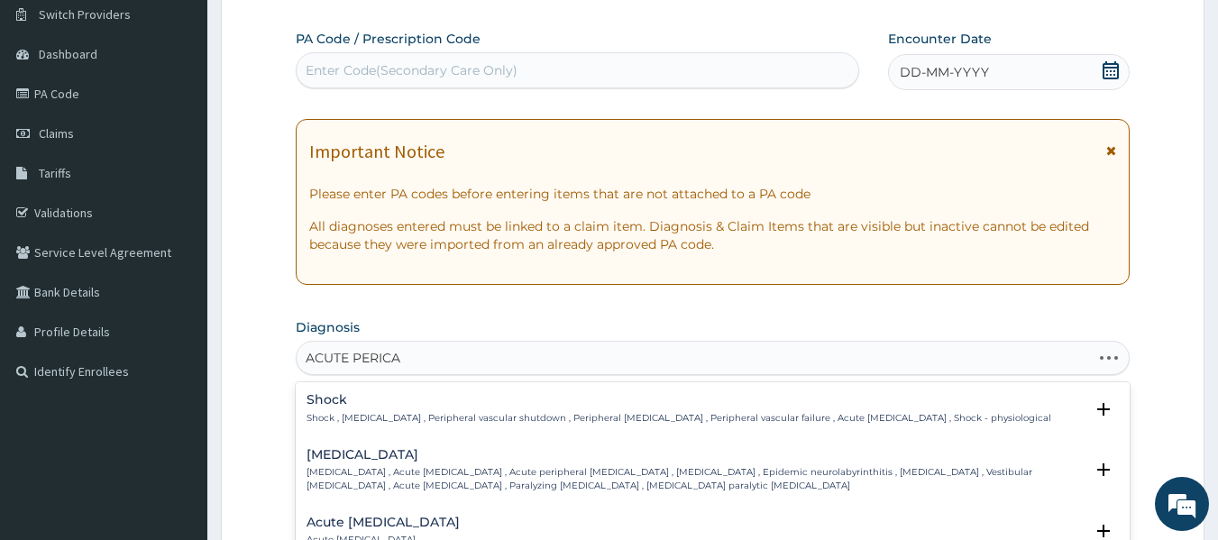
type input "ACUTE PERICAR"
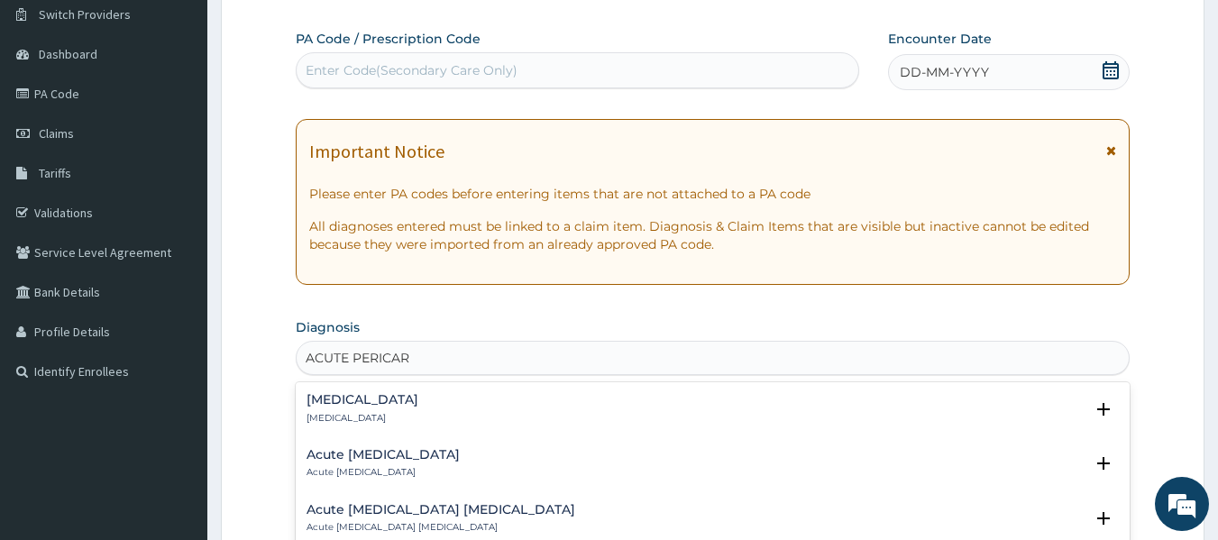
click at [338, 409] on div "[MEDICAL_DATA] [MEDICAL_DATA]" at bounding box center [363, 409] width 112 height 32
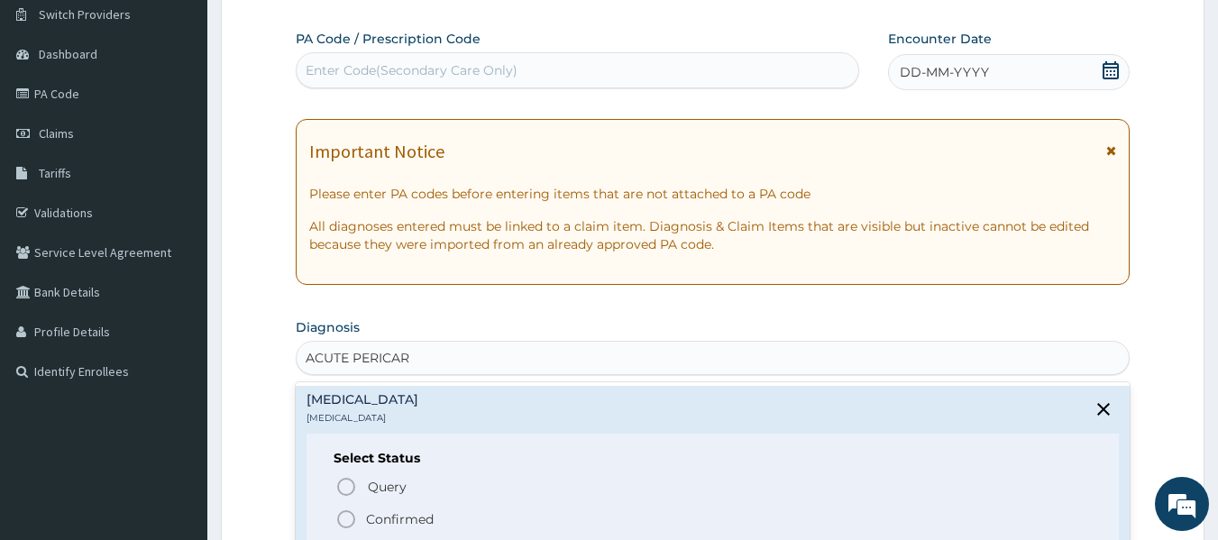
click at [474, 514] on span "Confirmed" at bounding box center [713, 520] width 757 height 22
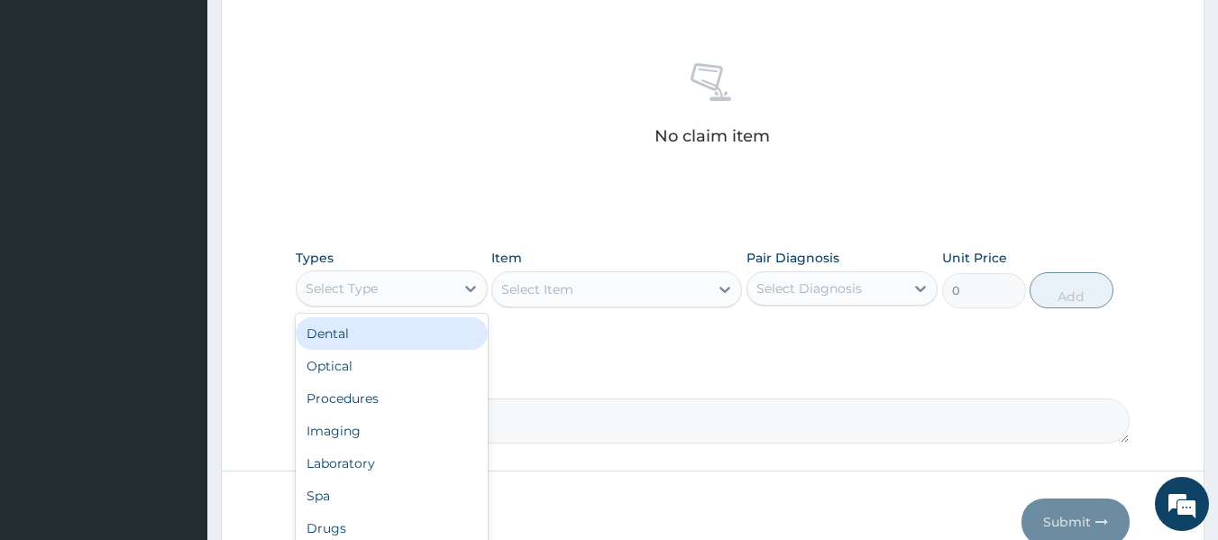
scroll to position [679, 0]
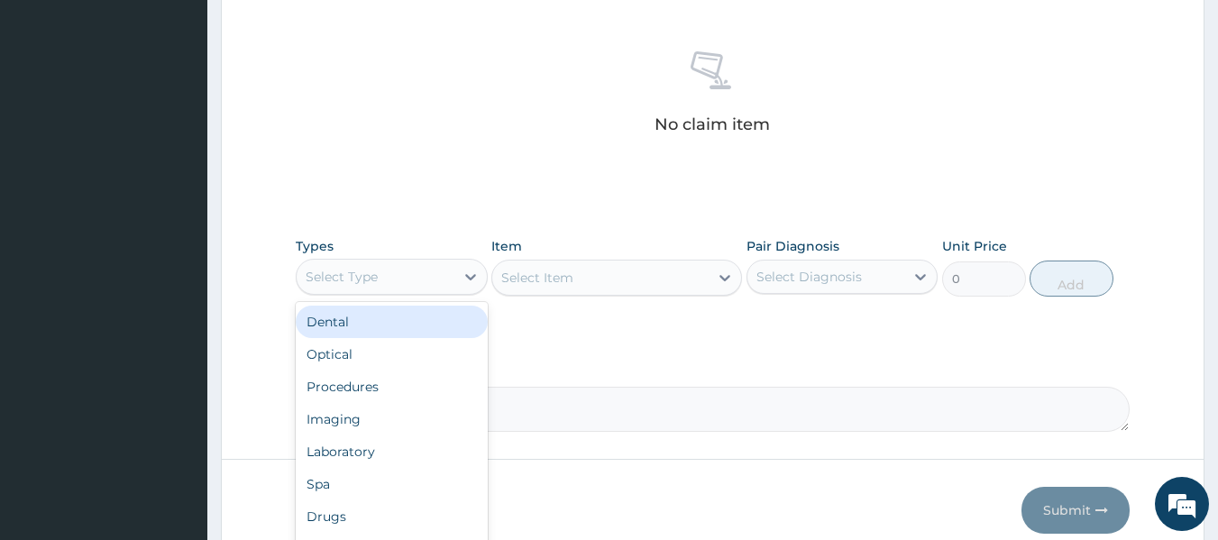
click at [384, 392] on div "Procedures" at bounding box center [392, 387] width 192 height 32
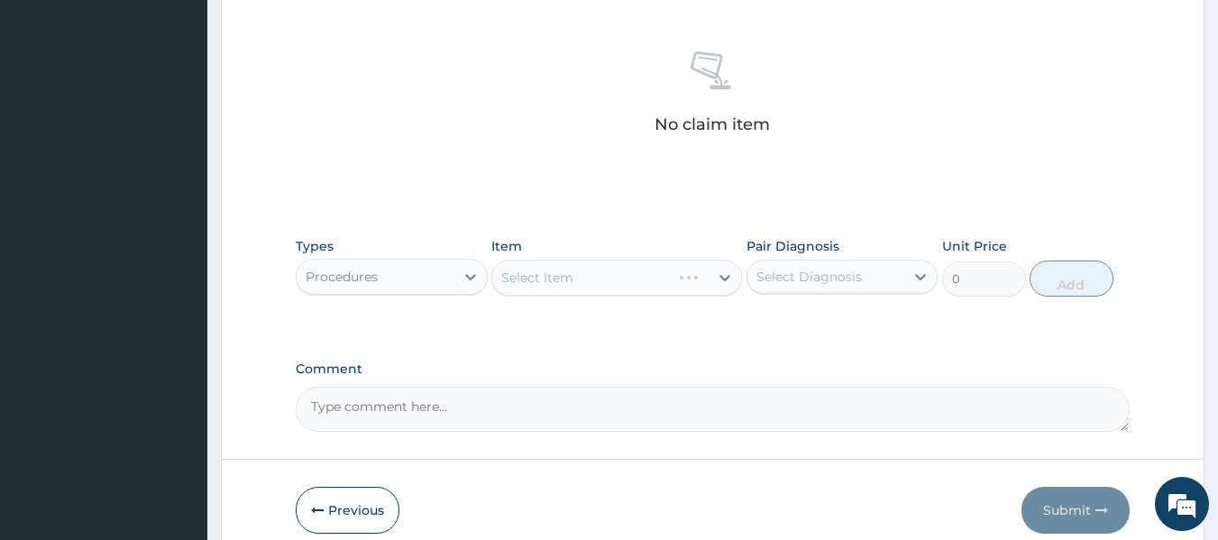
click at [643, 289] on div "Select Item" at bounding box center [616, 278] width 251 height 36
click at [868, 335] on div "[MEDICAL_DATA]" at bounding box center [843, 323] width 192 height 37
checkbox input "true"
click at [666, 278] on div "Select Item" at bounding box center [616, 278] width 251 height 36
click at [656, 284] on div "Select Item" at bounding box center [616, 278] width 251 height 36
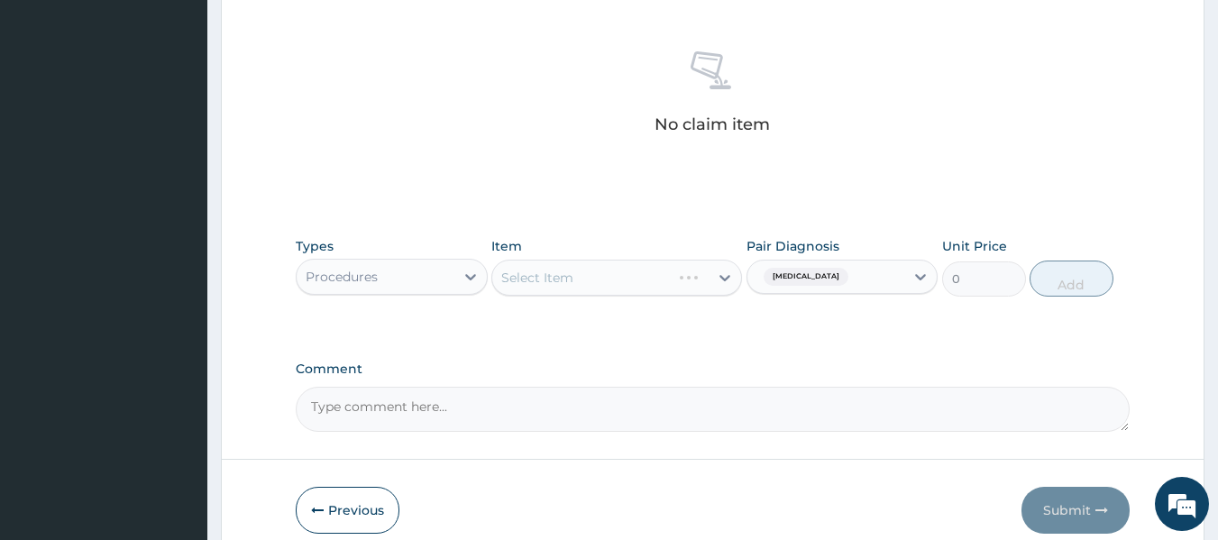
click at [656, 284] on div "Select Item" at bounding box center [616, 278] width 251 height 36
click at [651, 271] on div "Select Item" at bounding box center [616, 278] width 251 height 36
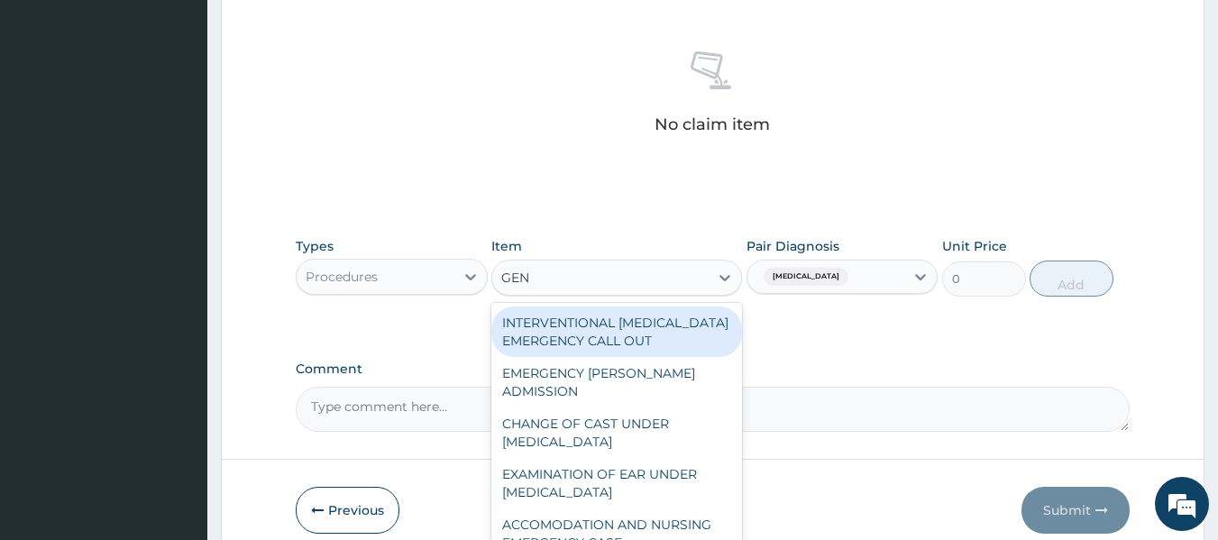
type input "GENE"
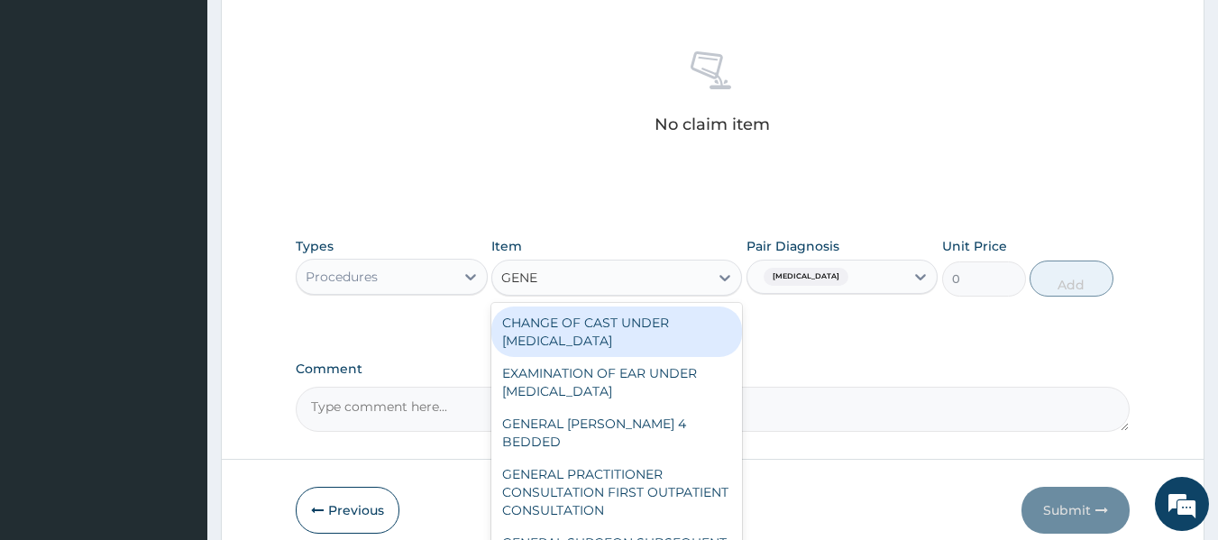
click at [611, 459] on div "GENERAL PRACTITIONER CONSULTATION FIRST OUTPATIENT CONSULTATION" at bounding box center [616, 492] width 251 height 69
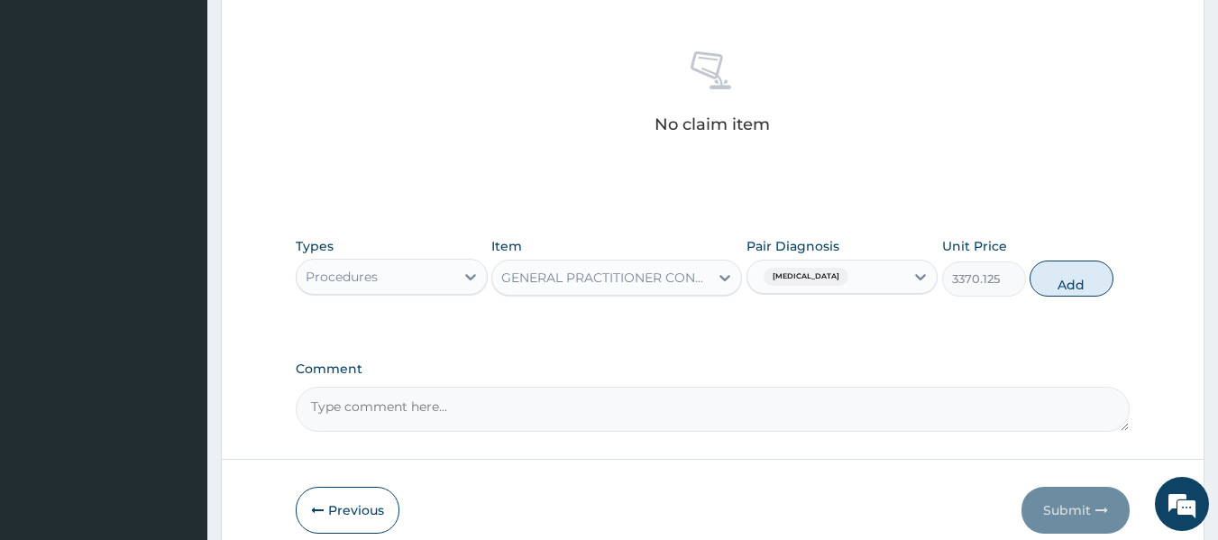
click at [855, 274] on input "text" at bounding box center [856, 277] width 2 height 18
click at [1082, 292] on button "Add" at bounding box center [1072, 279] width 84 height 36
type input "0"
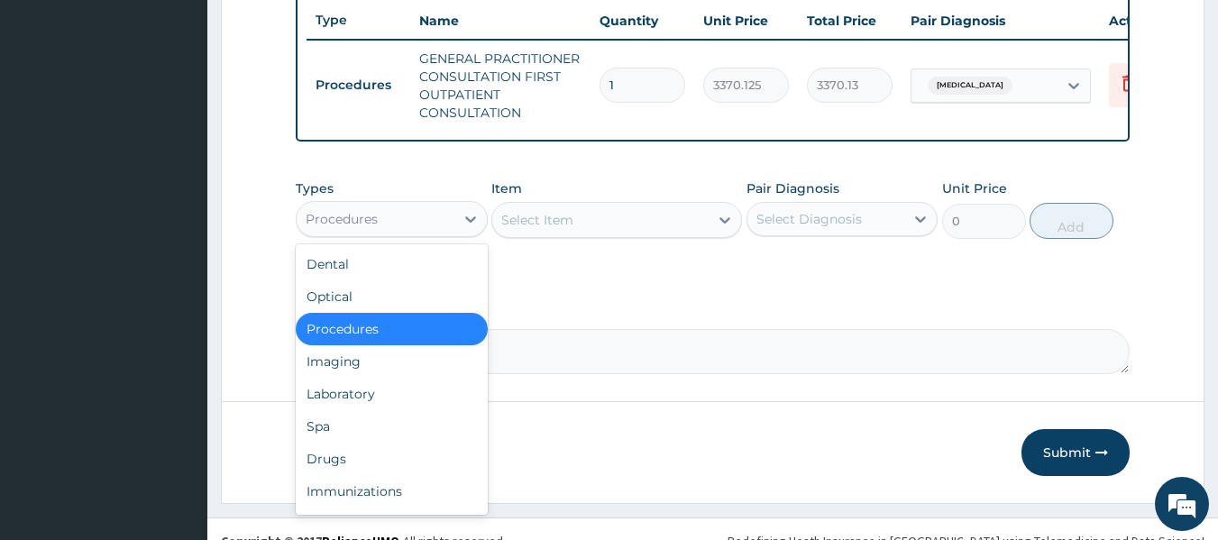
click at [378, 410] on div "Laboratory" at bounding box center [392, 394] width 192 height 32
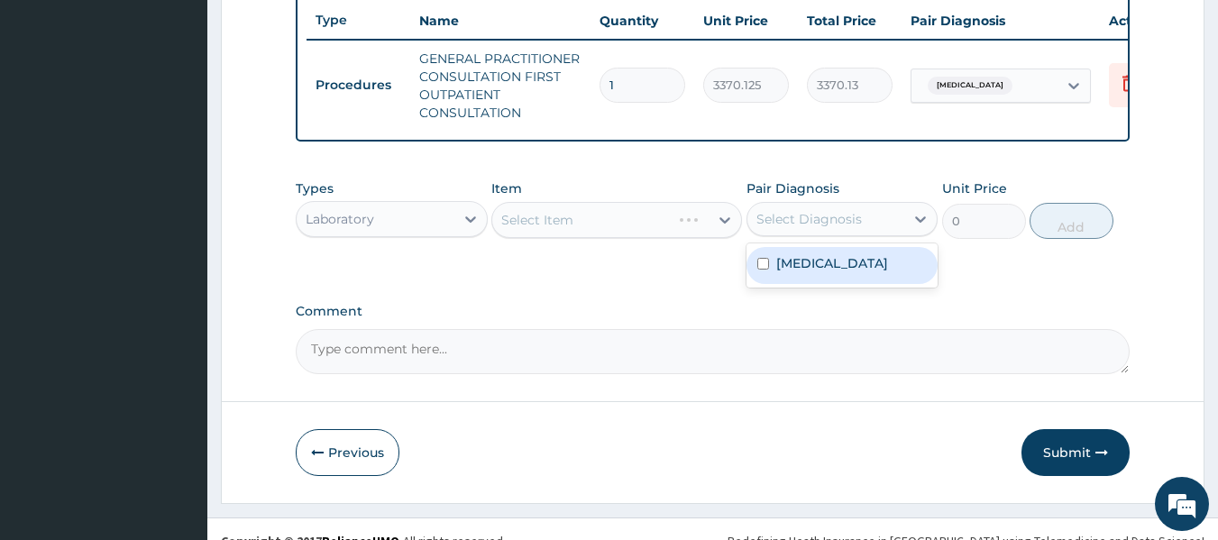
click at [834, 272] on label "[MEDICAL_DATA]" at bounding box center [832, 263] width 112 height 18
checkbox input "true"
click at [617, 231] on div "Select Item" at bounding box center [616, 220] width 251 height 36
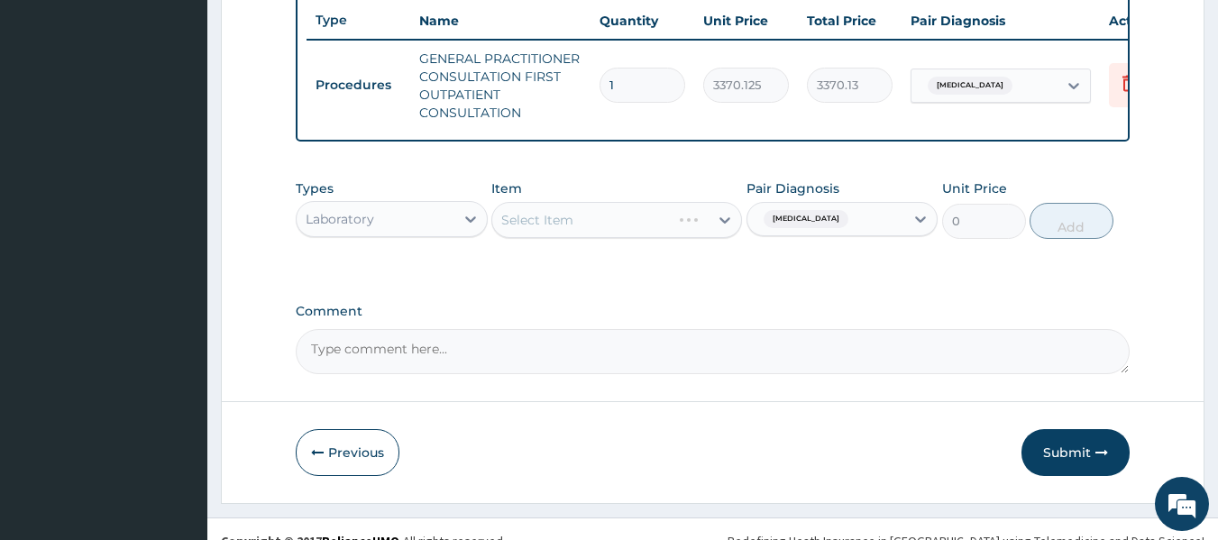
click at [637, 227] on div "Select Item" at bounding box center [616, 220] width 251 height 36
click at [675, 225] on div "Select Item" at bounding box center [616, 220] width 251 height 36
click at [655, 226] on div "Select Item" at bounding box center [616, 220] width 251 height 36
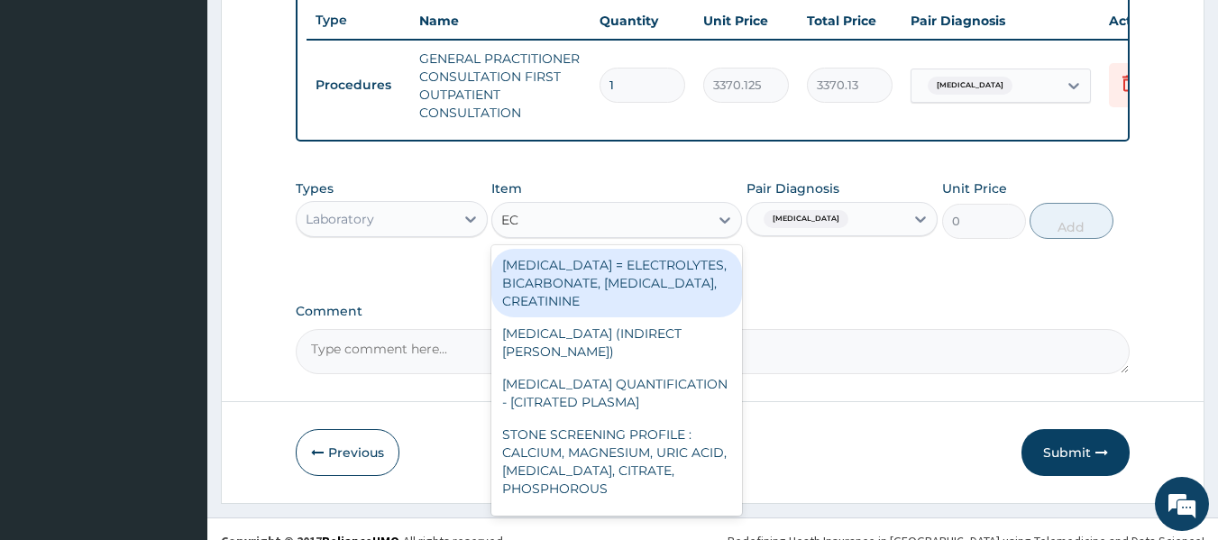
type input "[MEDICAL_DATA]"
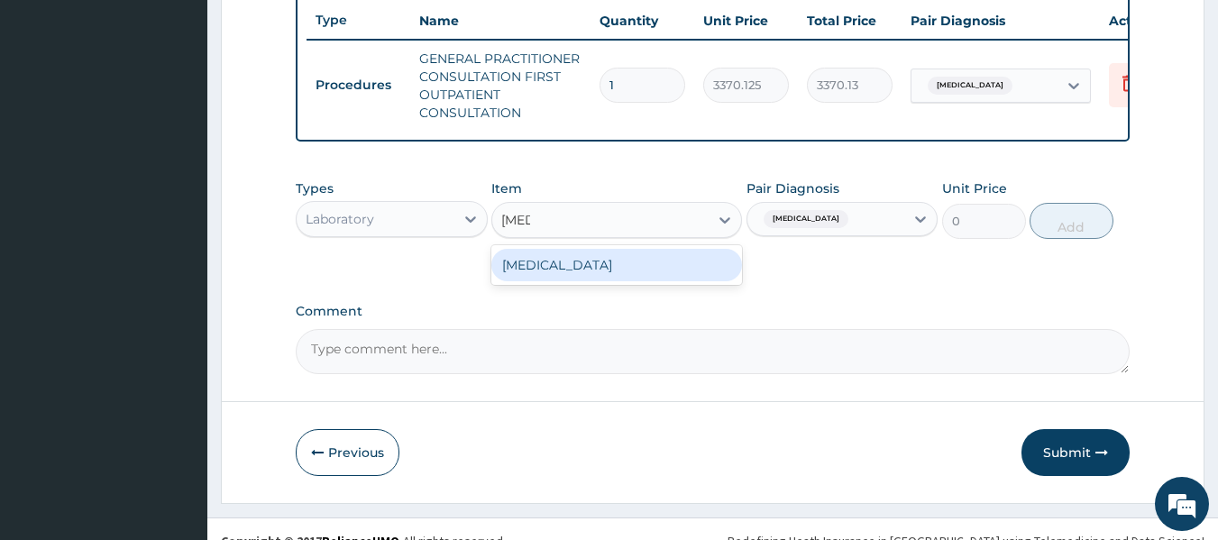
click at [535, 280] on div "[MEDICAL_DATA]" at bounding box center [616, 265] width 251 height 32
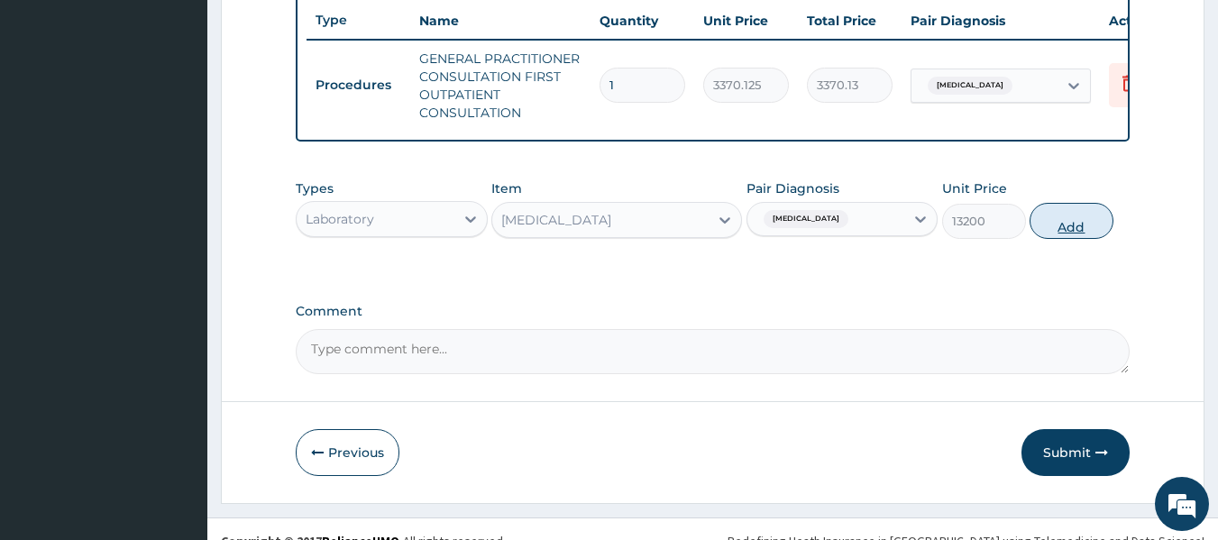
click at [1071, 238] on button "Add" at bounding box center [1072, 221] width 84 height 36
type input "0"
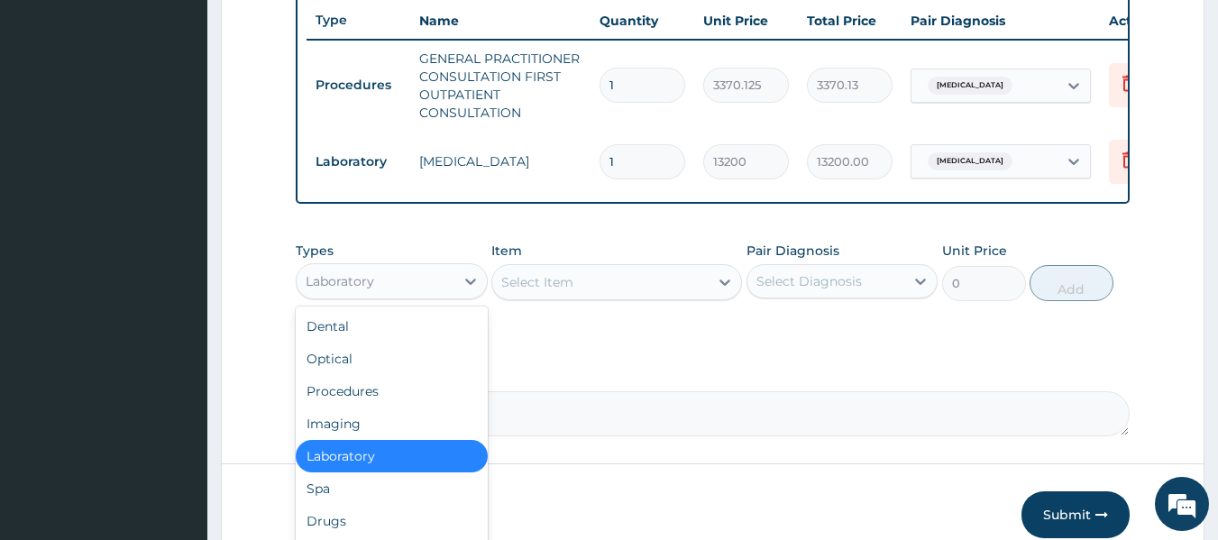
scroll to position [61, 0]
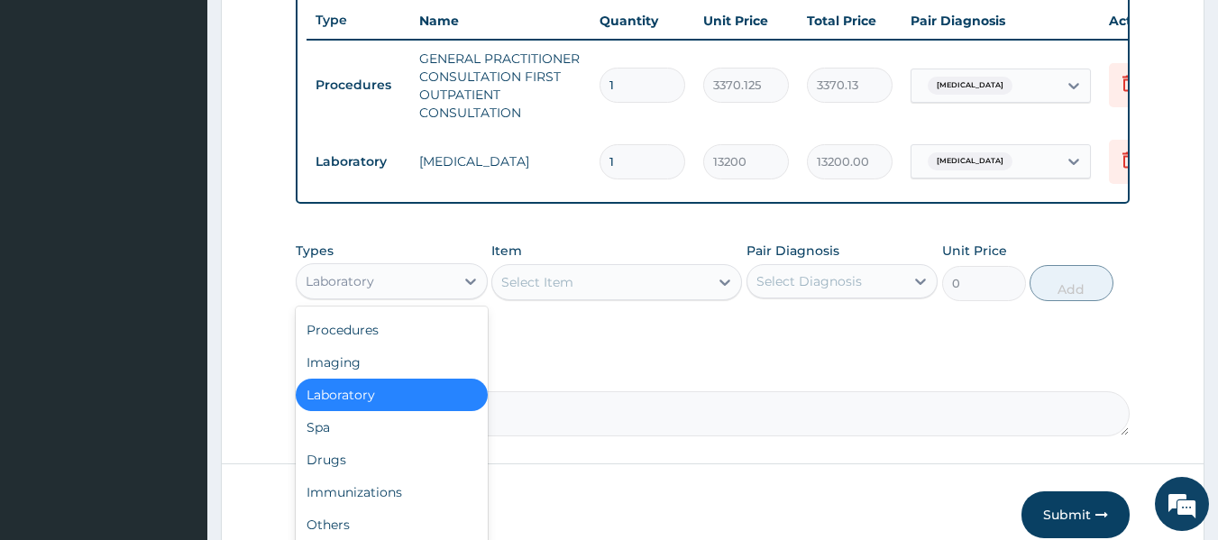
click at [367, 476] on div "Drugs" at bounding box center [392, 460] width 192 height 32
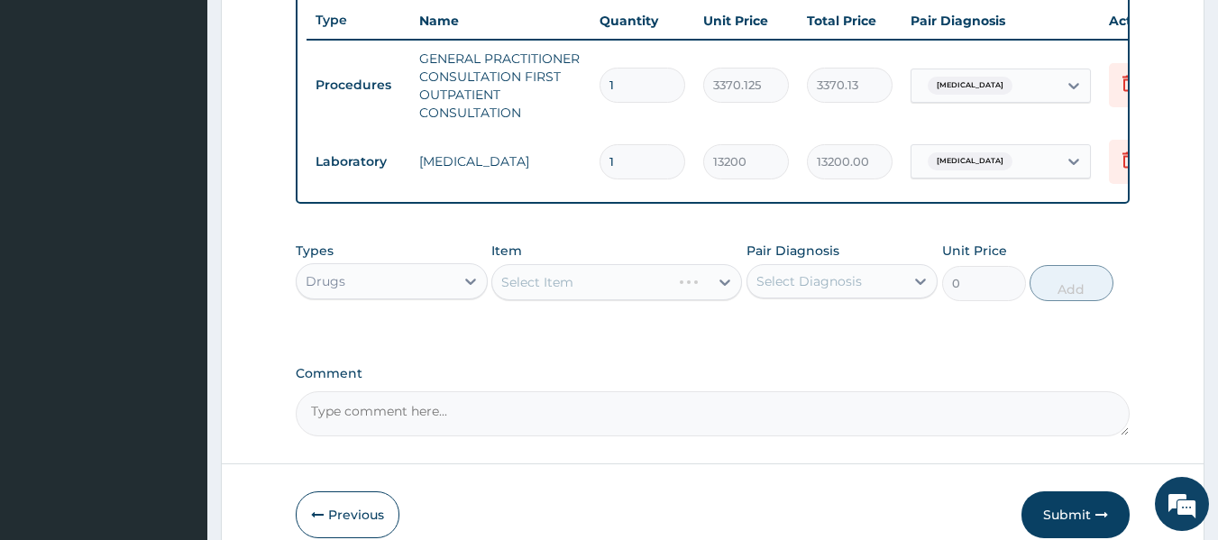
click at [631, 296] on div "Select Item" at bounding box center [616, 282] width 251 height 36
click at [865, 335] on label "[MEDICAL_DATA]" at bounding box center [832, 326] width 112 height 18
checkbox input "true"
click at [613, 287] on div "Select Item" at bounding box center [616, 282] width 251 height 36
click at [604, 291] on div "Select Item" at bounding box center [616, 282] width 251 height 36
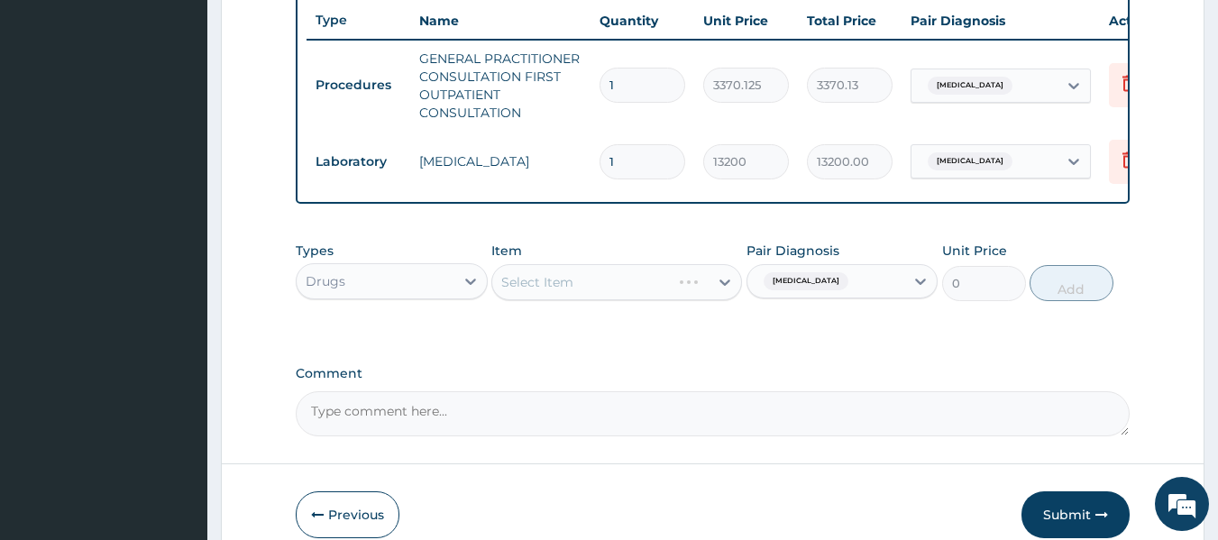
click at [604, 291] on div "Select Item" at bounding box center [616, 282] width 251 height 36
click at [639, 337] on div "Types Drugs Item Select Item Pair Diagnosis [MEDICAL_DATA] Unit Price 0 Add" at bounding box center [713, 285] width 835 height 105
click at [635, 280] on div "Select Item" at bounding box center [616, 282] width 251 height 36
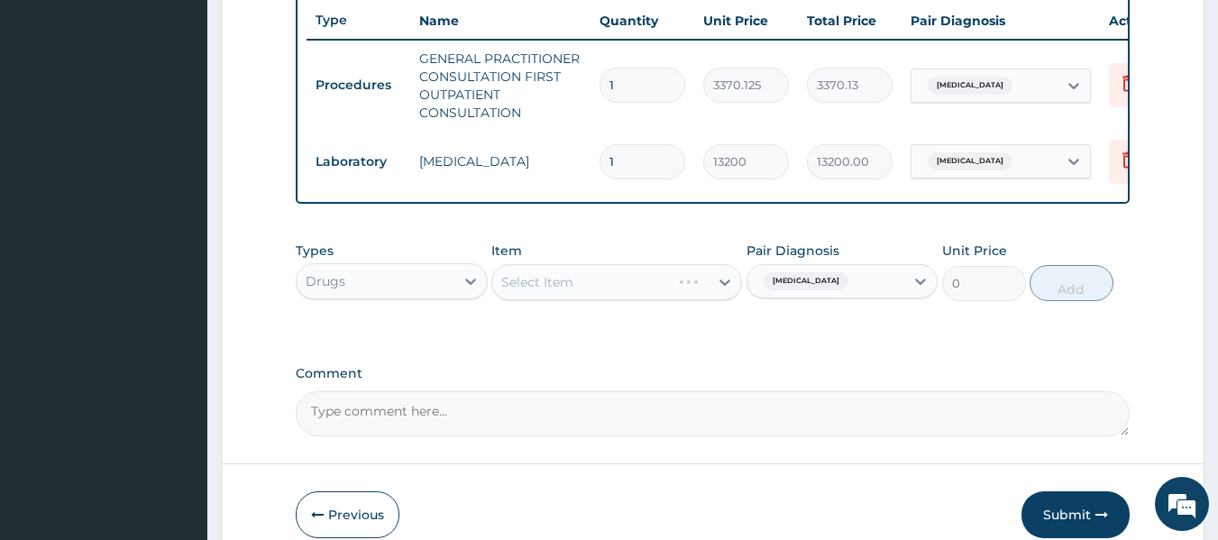
click at [635, 280] on div "Select Item" at bounding box center [616, 282] width 251 height 36
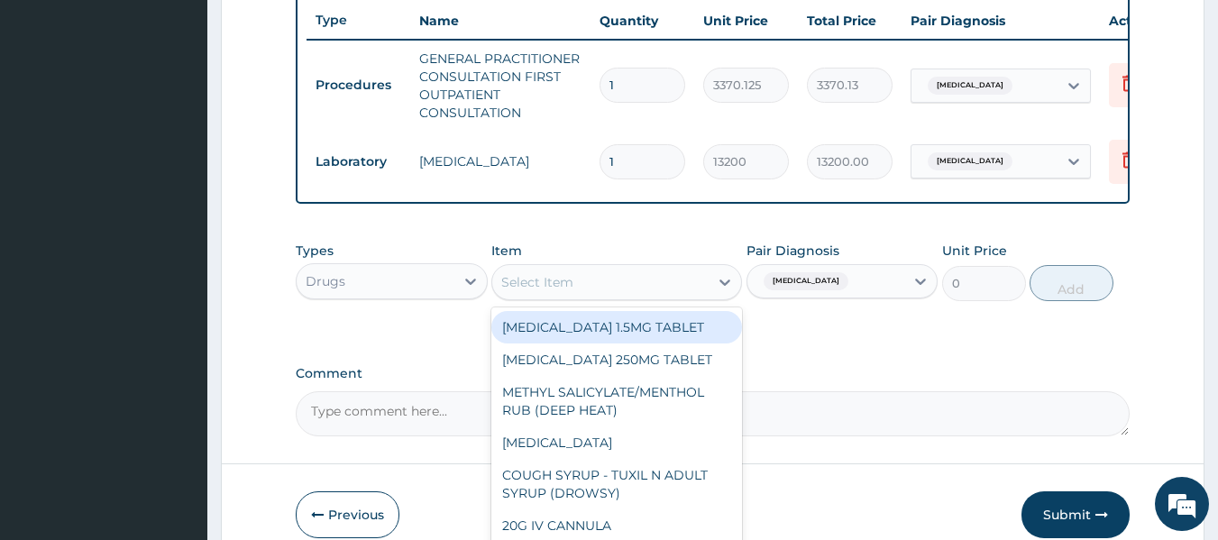
click at [635, 288] on div "Select Item" at bounding box center [600, 282] width 216 height 29
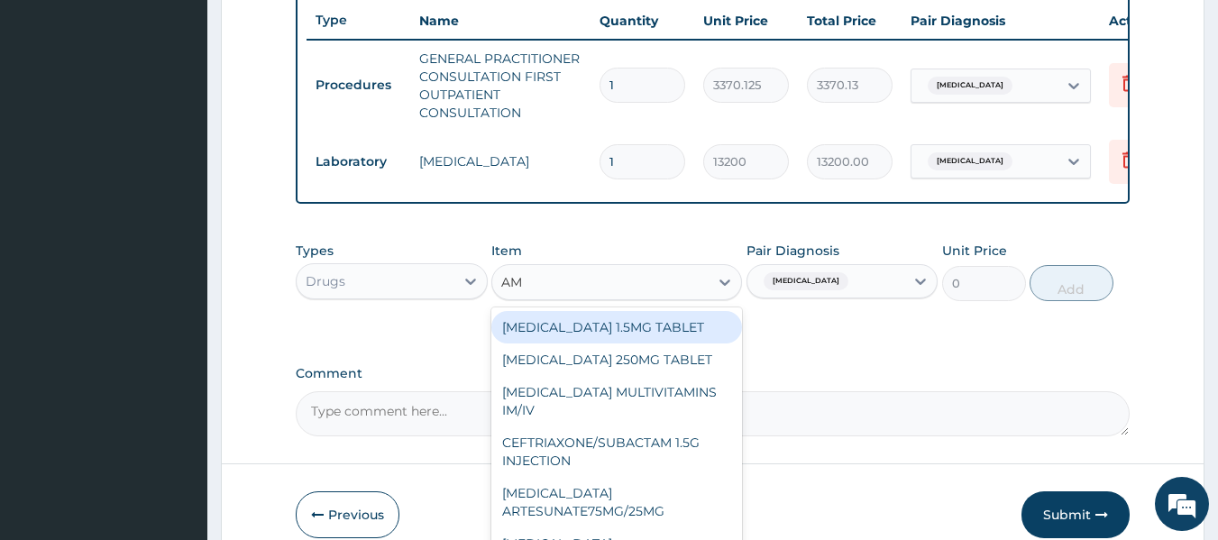
type input "AML"
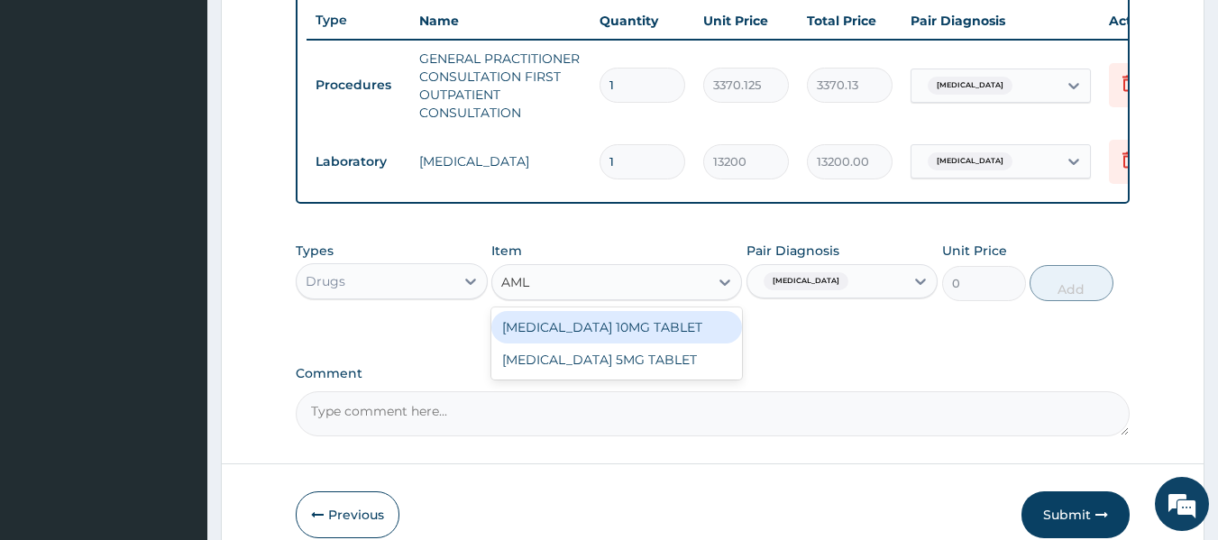
click at [656, 338] on div "[MEDICAL_DATA] 10MG TABLET" at bounding box center [616, 327] width 251 height 32
type input "100"
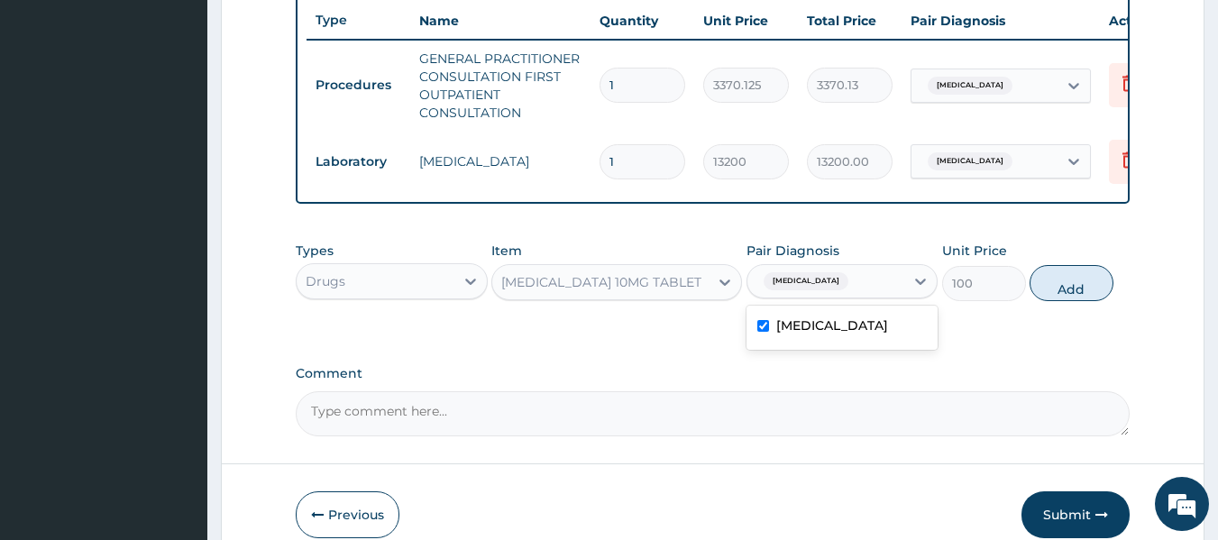
click at [857, 335] on label "[MEDICAL_DATA]" at bounding box center [832, 326] width 112 height 18
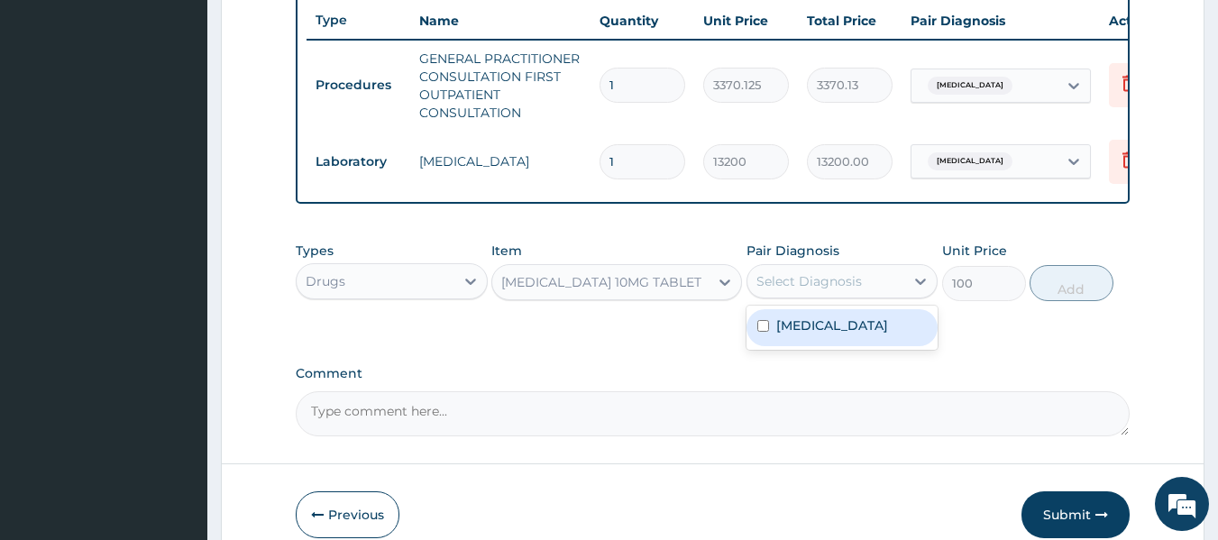
click at [868, 333] on label "[MEDICAL_DATA]" at bounding box center [832, 326] width 112 height 18
checkbox input "true"
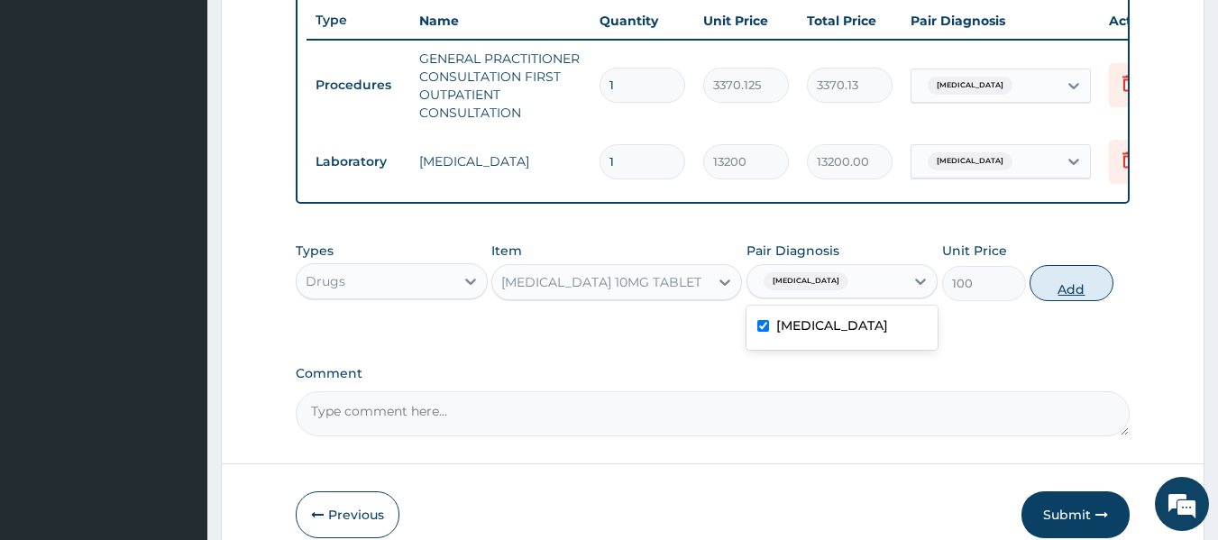
click at [1070, 301] on button "Add" at bounding box center [1072, 283] width 84 height 36
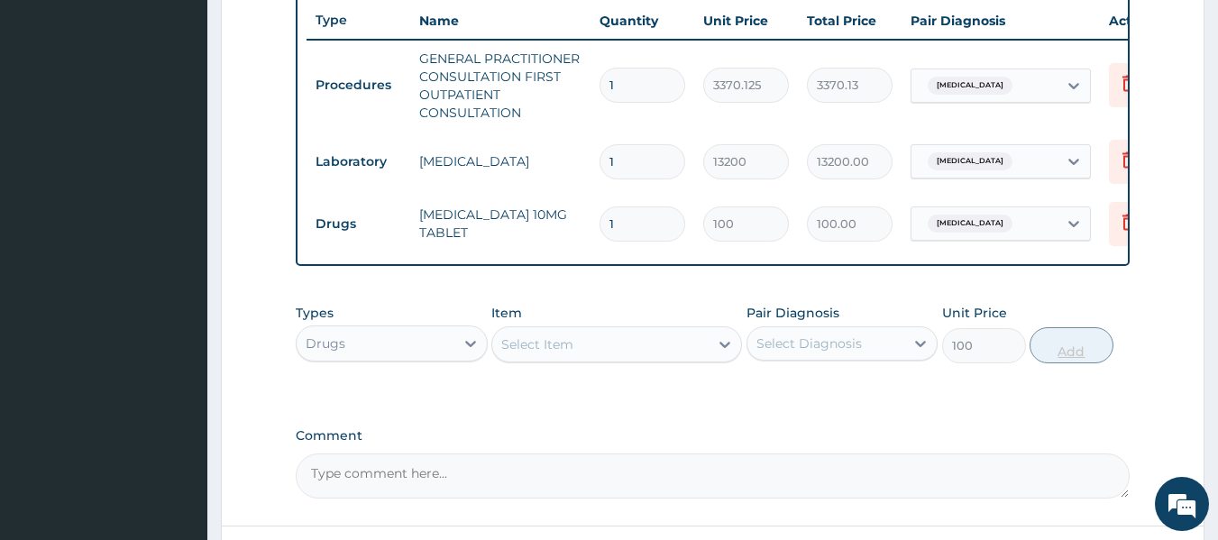
type input "0"
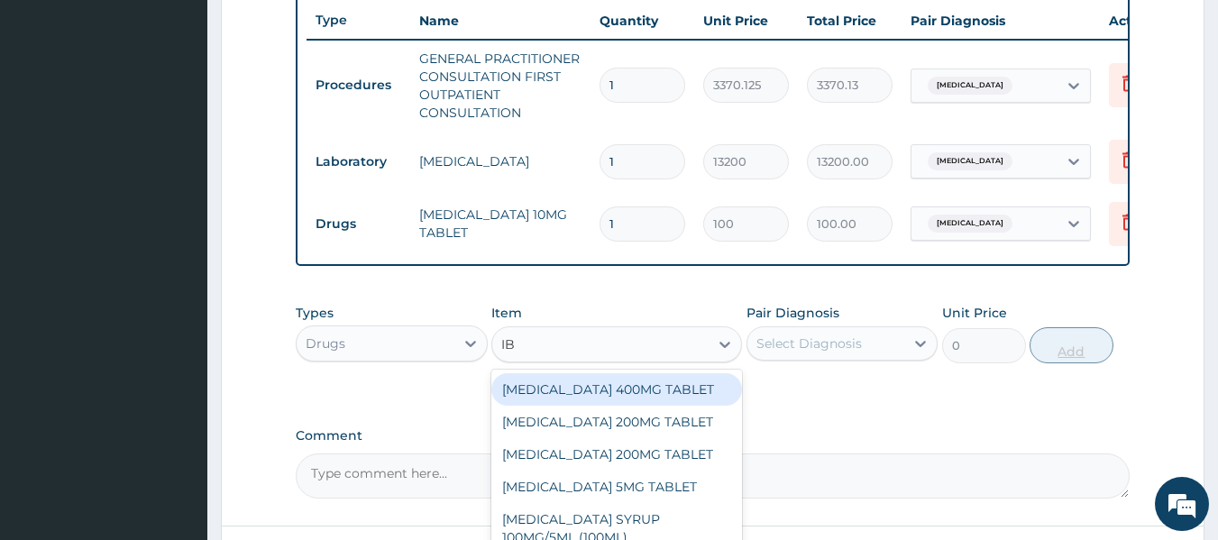
type input "IBU"
click at [659, 400] on div "[MEDICAL_DATA] 400MG TABLET" at bounding box center [616, 389] width 251 height 32
type input "156"
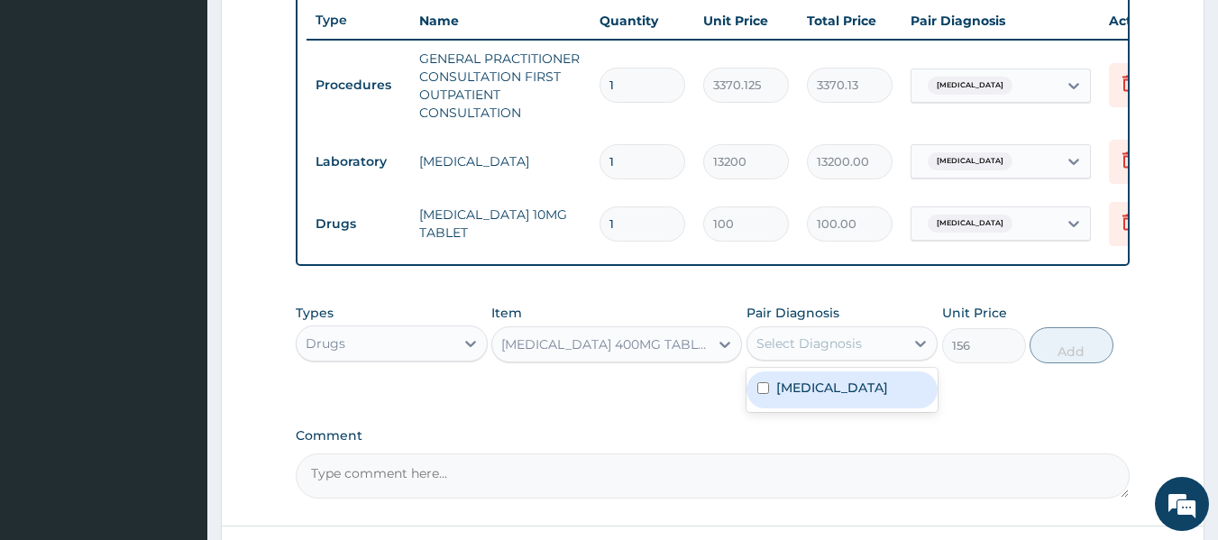
click at [849, 397] on label "[MEDICAL_DATA]" at bounding box center [832, 388] width 112 height 18
checkbox input "true"
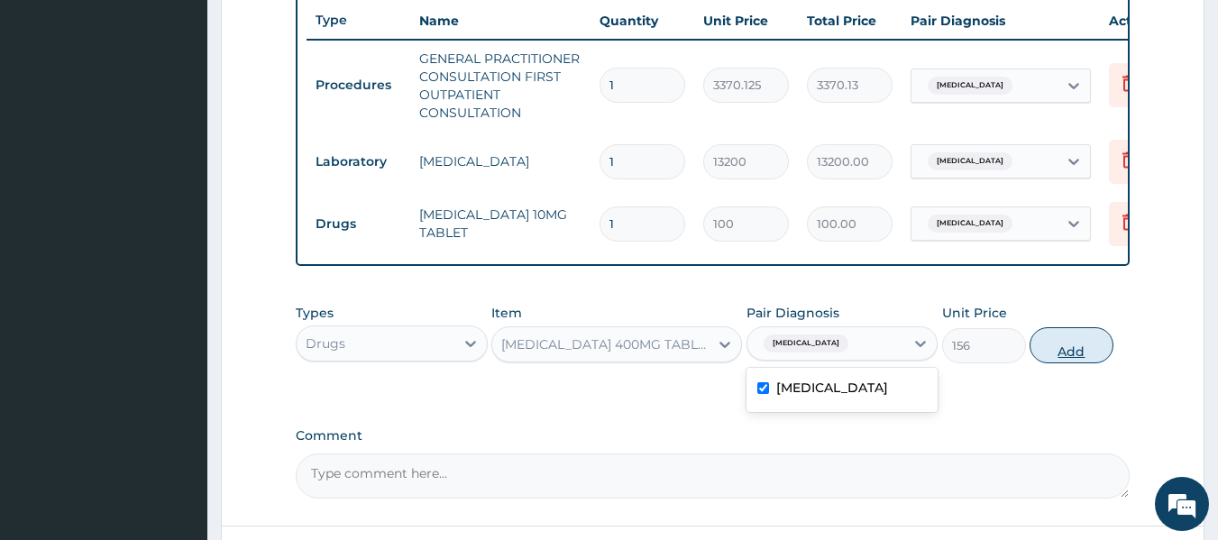
click at [1071, 359] on button "Add" at bounding box center [1072, 345] width 84 height 36
type input "0"
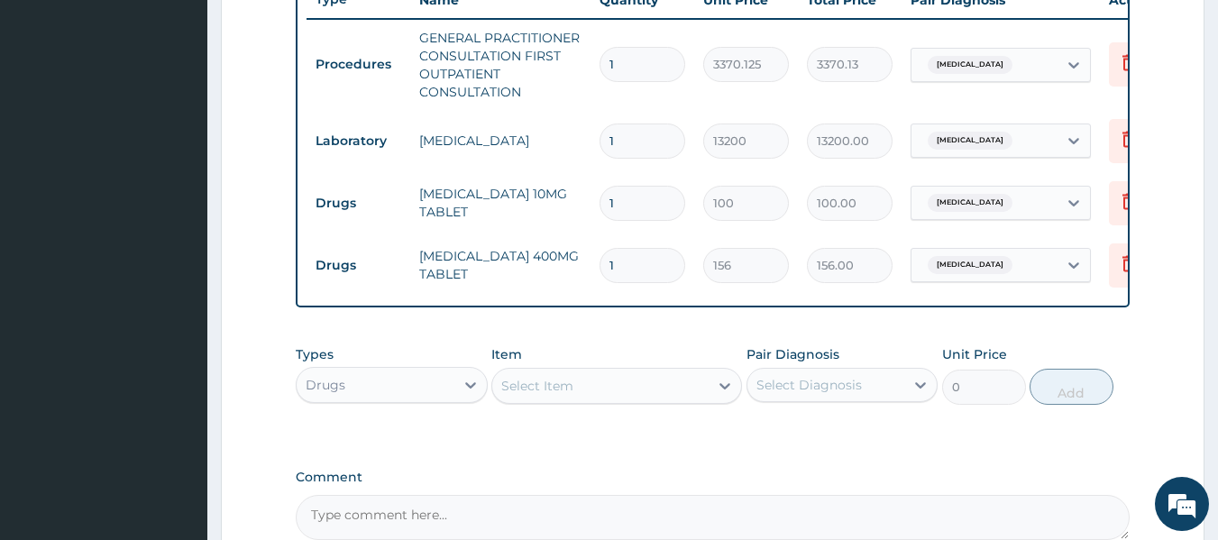
scroll to position [701, 0]
click at [632, 205] on input "1" at bounding box center [643, 202] width 86 height 35
type input "0.00"
type input "3"
type input "300.00"
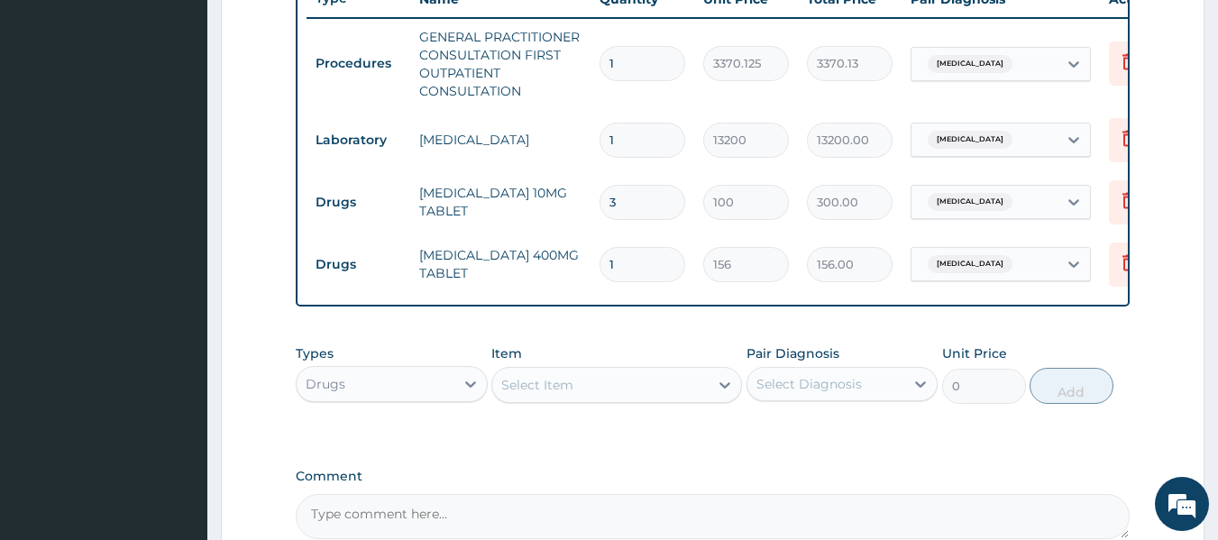
type input "30"
type input "3000.00"
type input "30"
click at [647, 258] on input "1" at bounding box center [643, 264] width 86 height 35
type input "0.00"
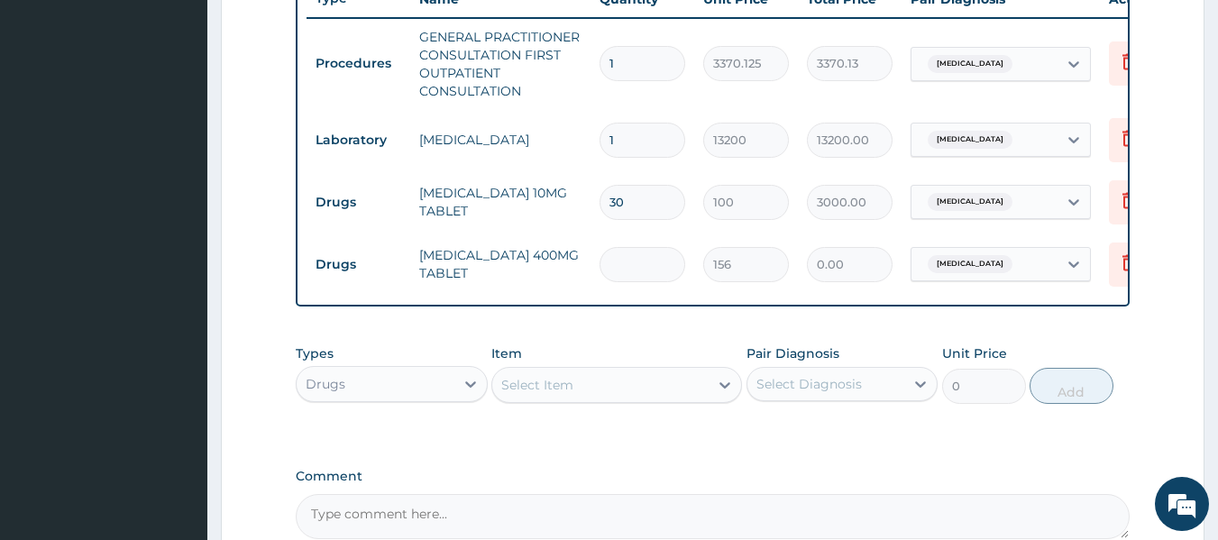
type input "2"
type input "312.00"
type input "21"
type input "3276.00"
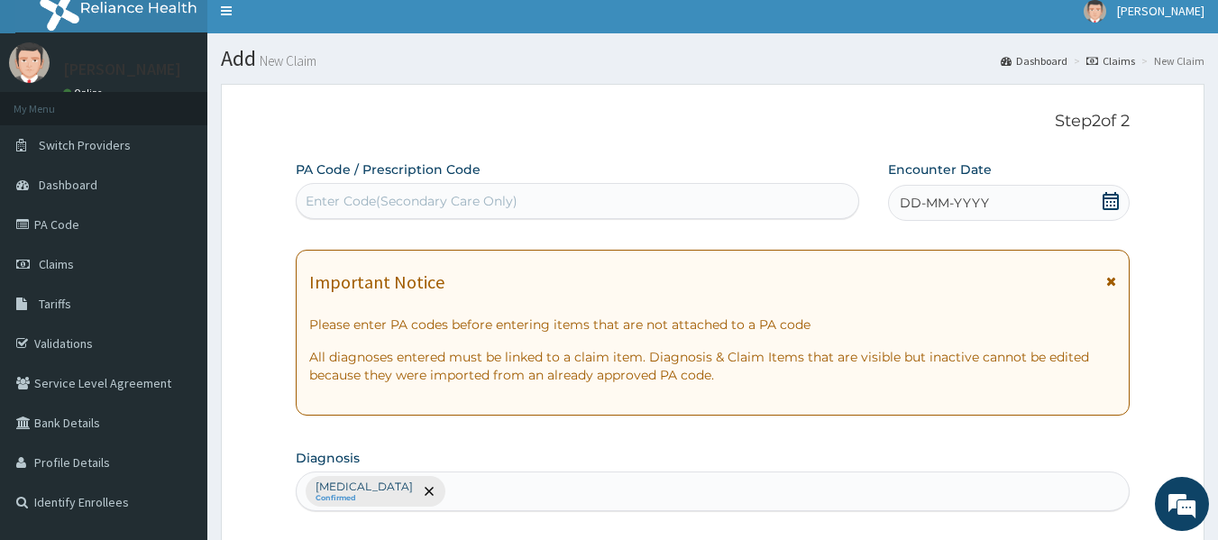
scroll to position [0, 0]
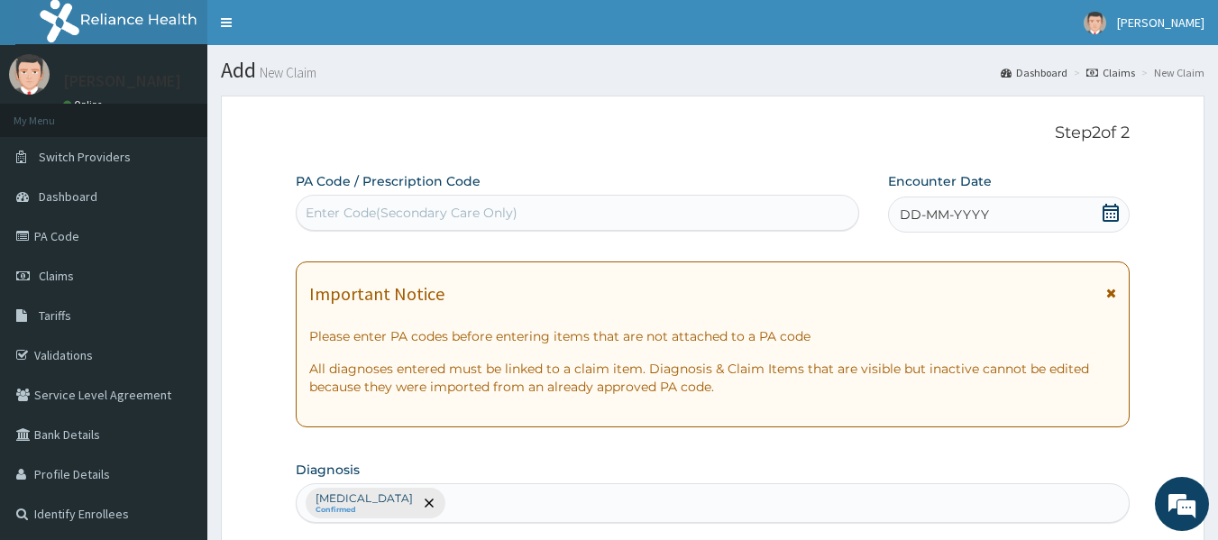
type input "21"
click at [940, 219] on span "DD-MM-YYYY" at bounding box center [944, 215] width 89 height 18
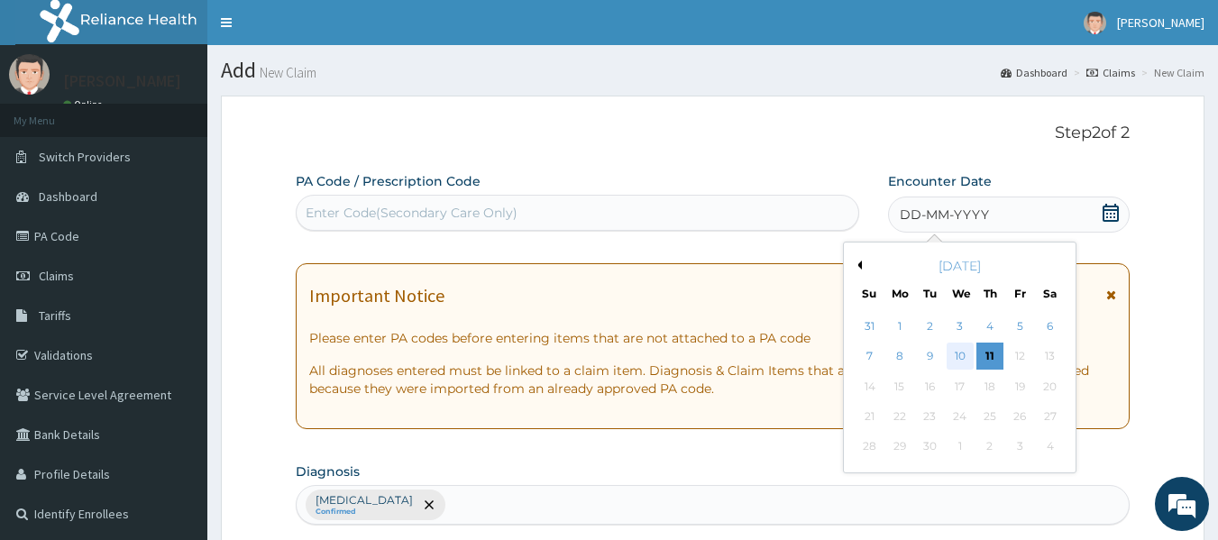
click at [959, 363] on div "10" at bounding box center [960, 357] width 27 height 27
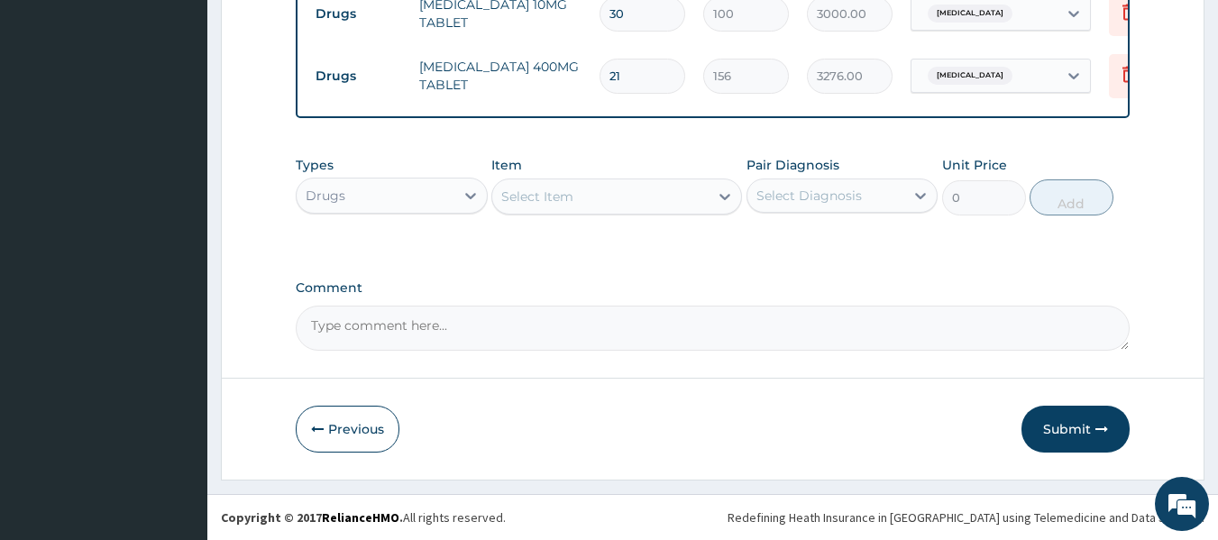
click at [824, 322] on textarea "Comment" at bounding box center [713, 328] width 835 height 45
click at [1068, 427] on button "Submit" at bounding box center [1076, 429] width 108 height 47
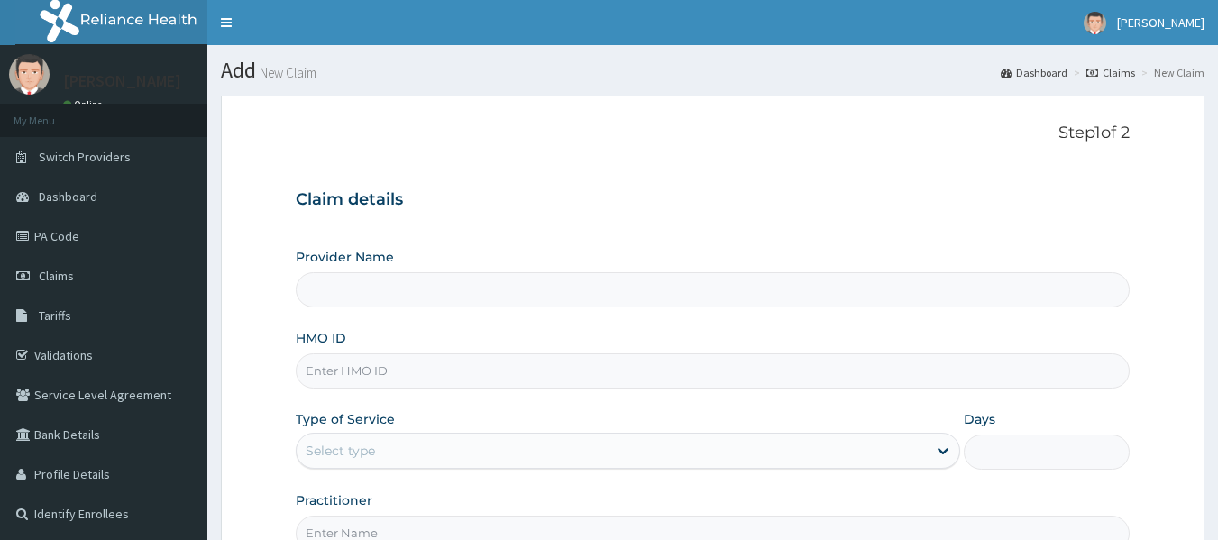
type input "Reliance Family Clinics (RFC) - [GEOGRAPHIC_DATA]"
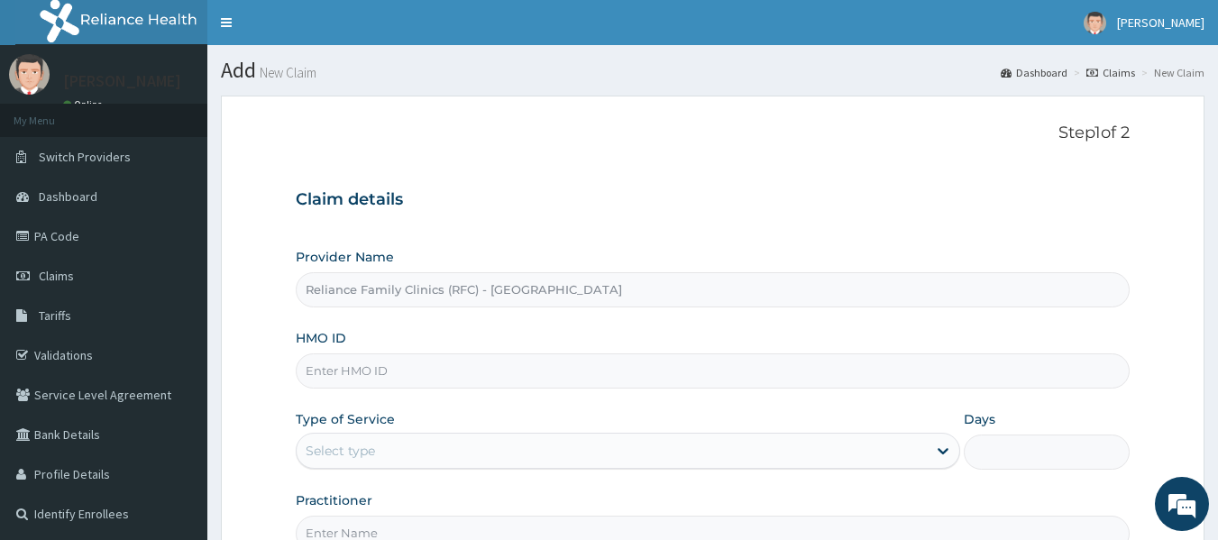
click at [369, 370] on input "HMO ID" at bounding box center [713, 370] width 835 height 35
type input "LGQ/10004/A"
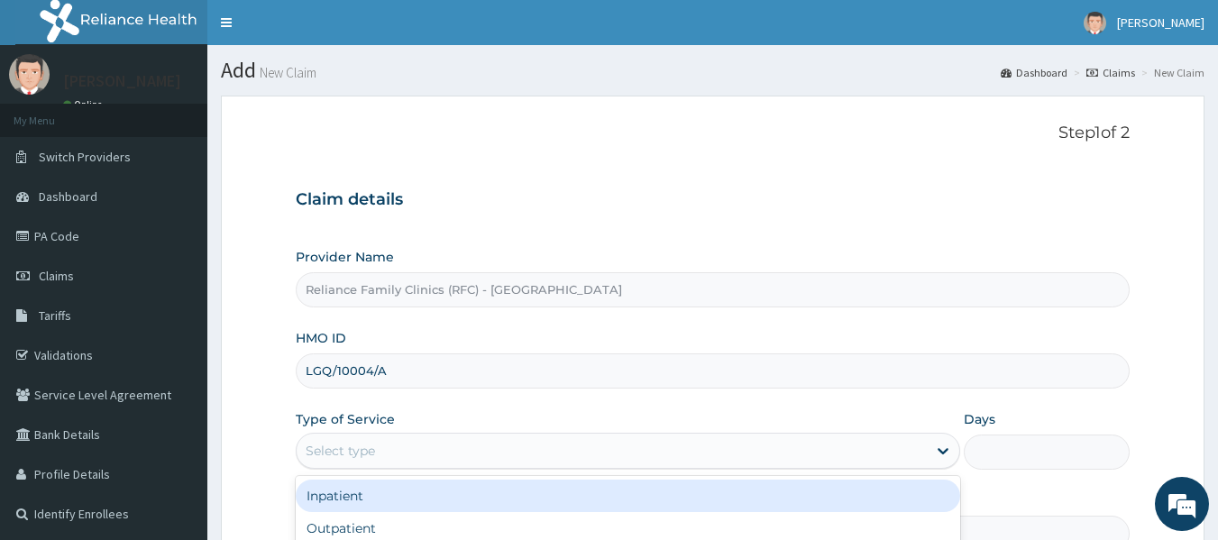
click at [381, 459] on div "Select type" at bounding box center [612, 450] width 630 height 29
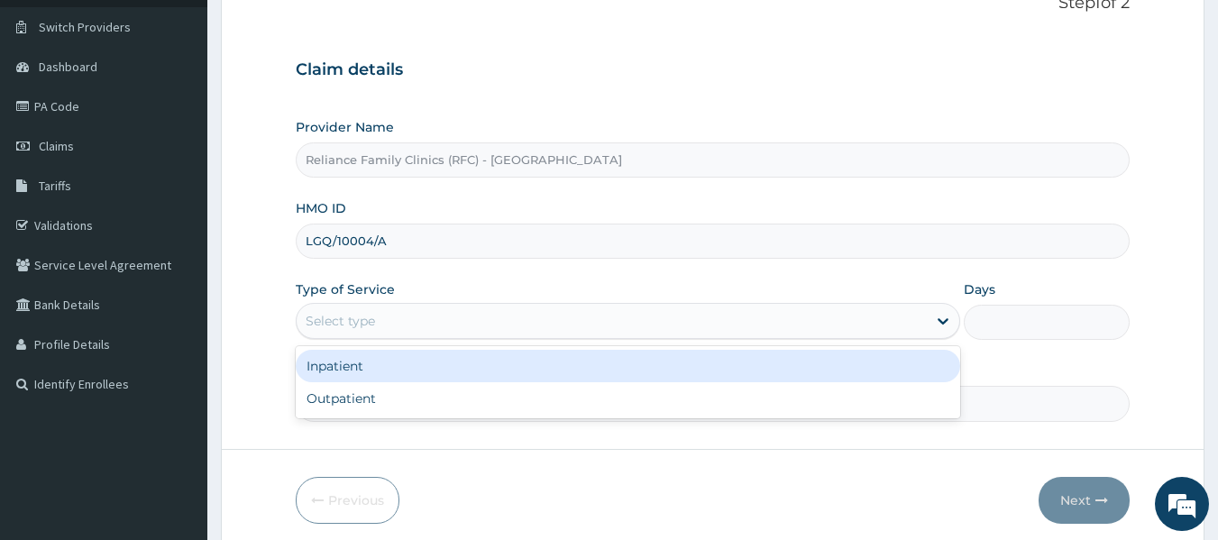
scroll to position [129, 0]
click at [340, 404] on div "Outpatient" at bounding box center [628, 399] width 665 height 32
type input "1"
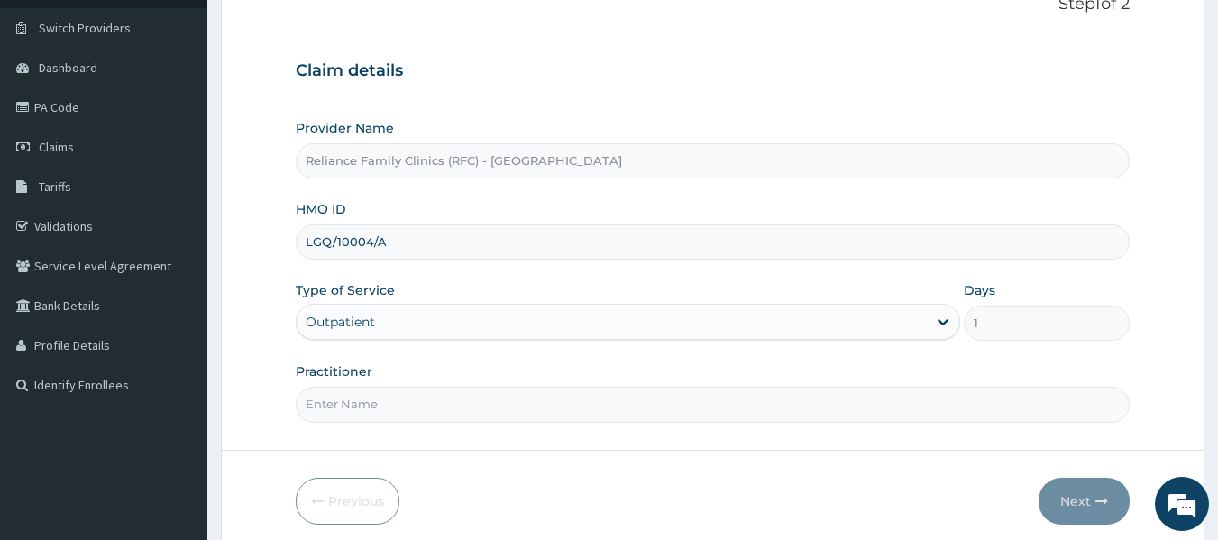
click at [340, 404] on input "Practitioner" at bounding box center [713, 404] width 835 height 35
type input "locum"
click at [1071, 505] on button "Next" at bounding box center [1084, 501] width 91 height 47
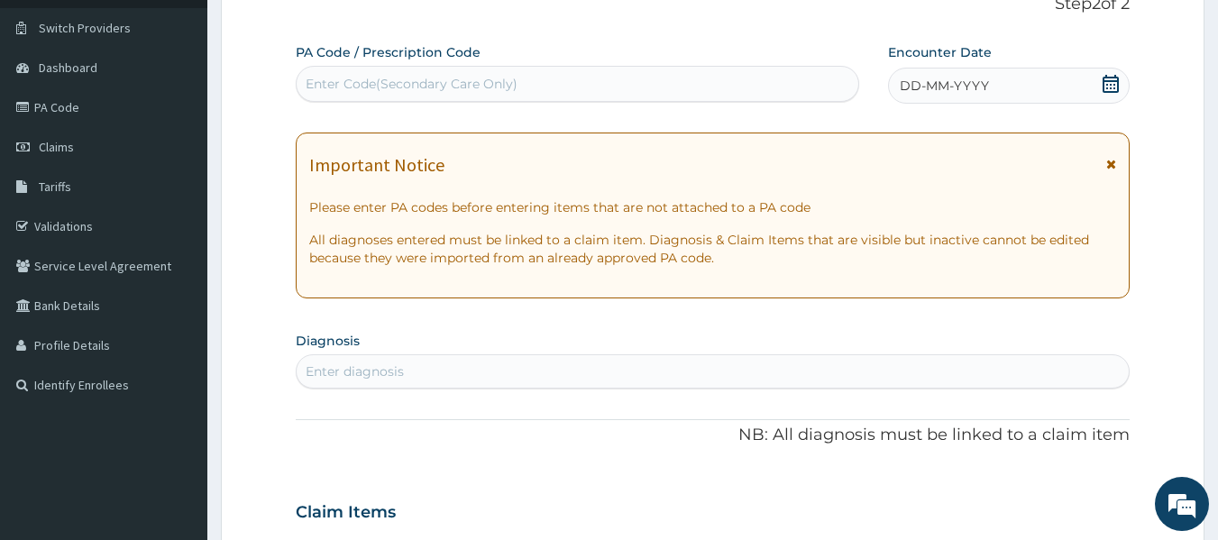
click at [394, 366] on div "Enter diagnosis" at bounding box center [355, 372] width 98 height 18
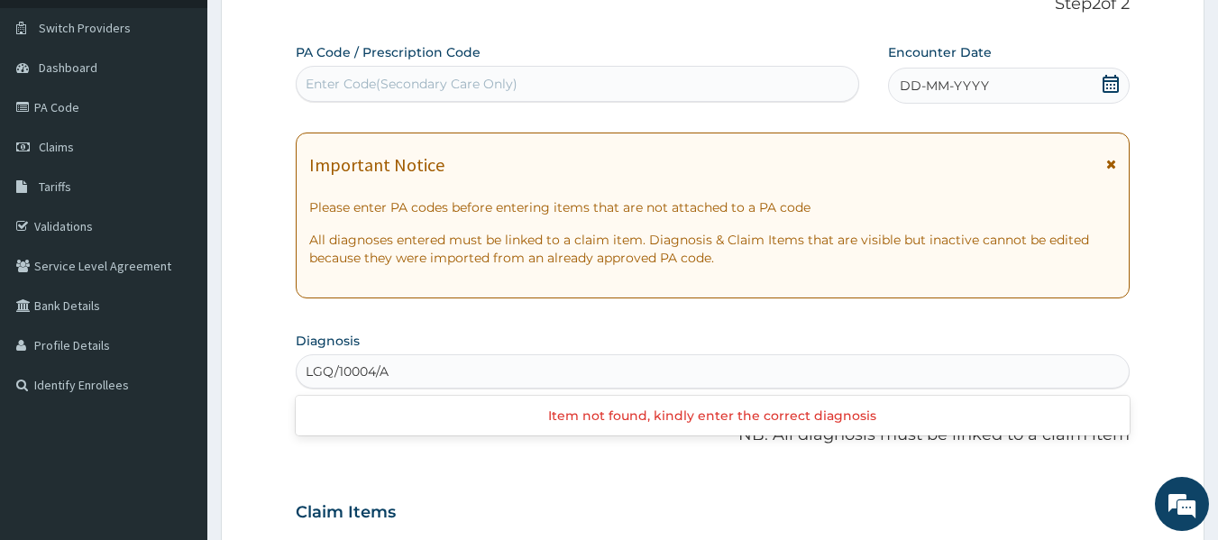
scroll to position [142, 0]
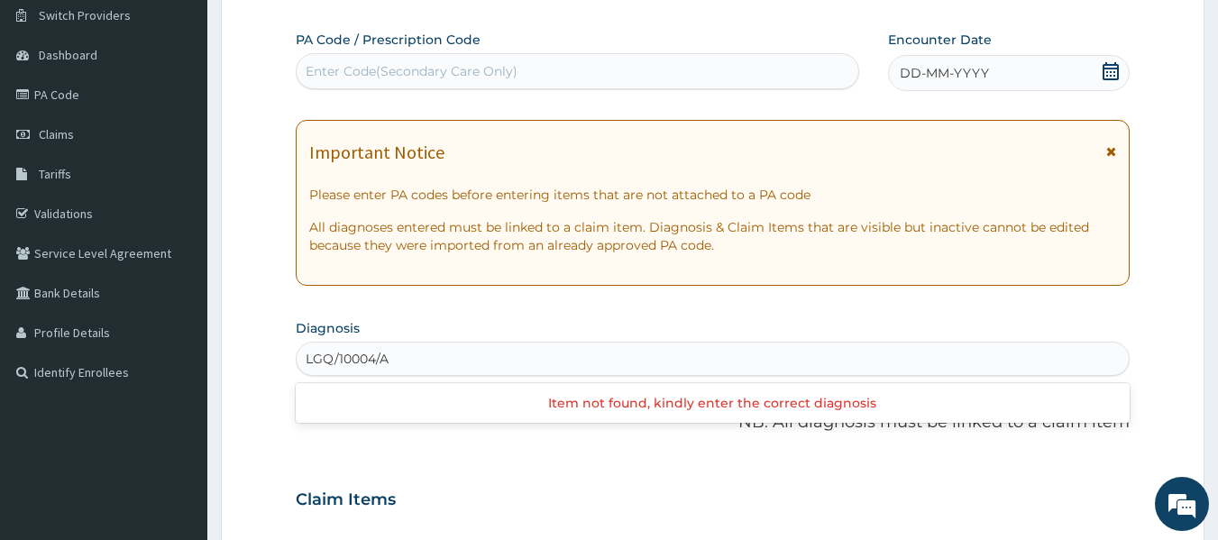
type input "LGQ/10004/A"
click at [358, 301] on div "PA Code / Prescription Code Enter Code(Secondary Care Only) Encounter Date DD-M…" at bounding box center [713, 497] width 835 height 933
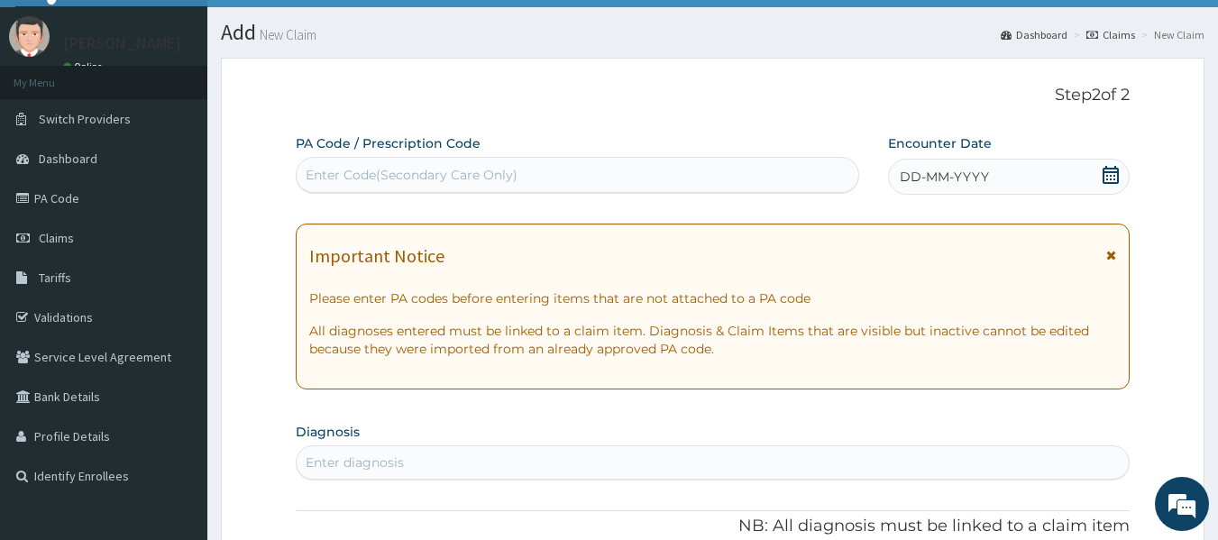
scroll to position [35, 0]
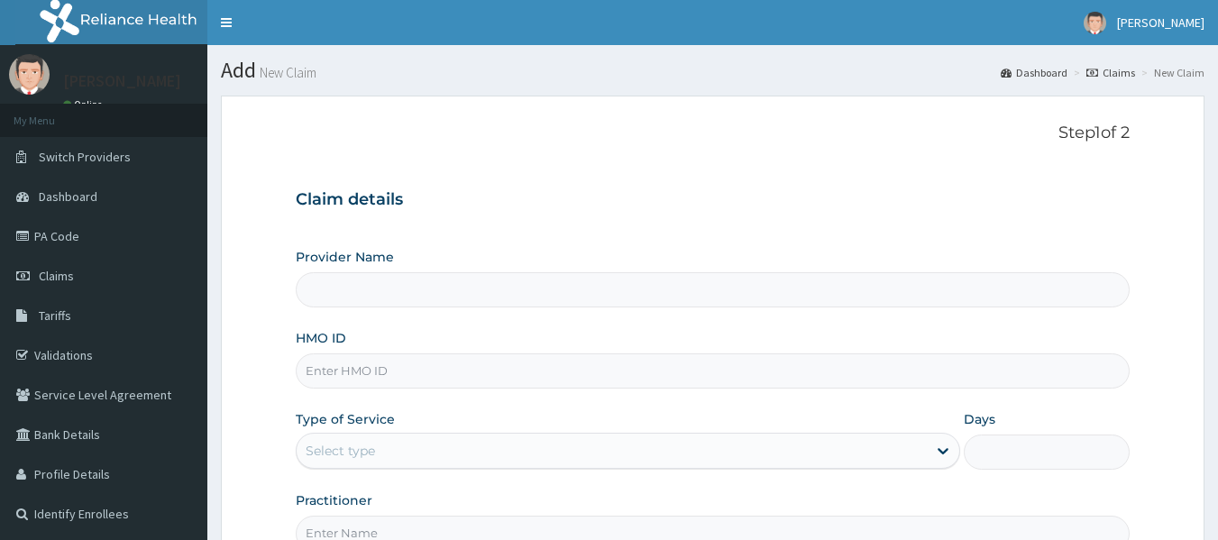
click at [409, 379] on input "HMO ID" at bounding box center [713, 370] width 835 height 35
type input "LG"
type input "Reliance Family Clinics (RFC) - [GEOGRAPHIC_DATA]"
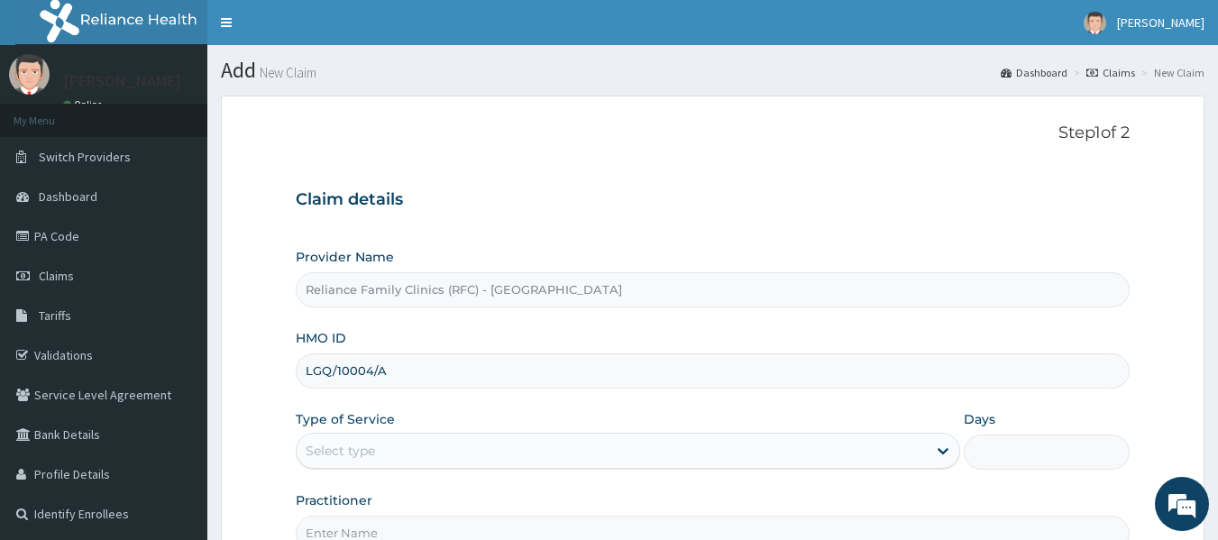
type input "LGQ/10004/A"
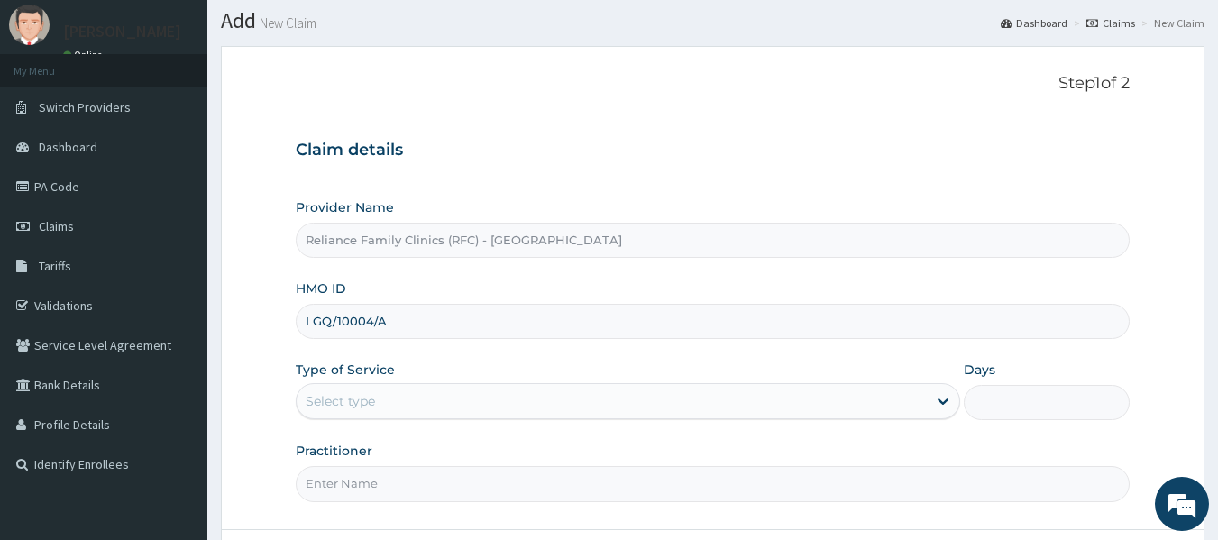
scroll to position [50, 0]
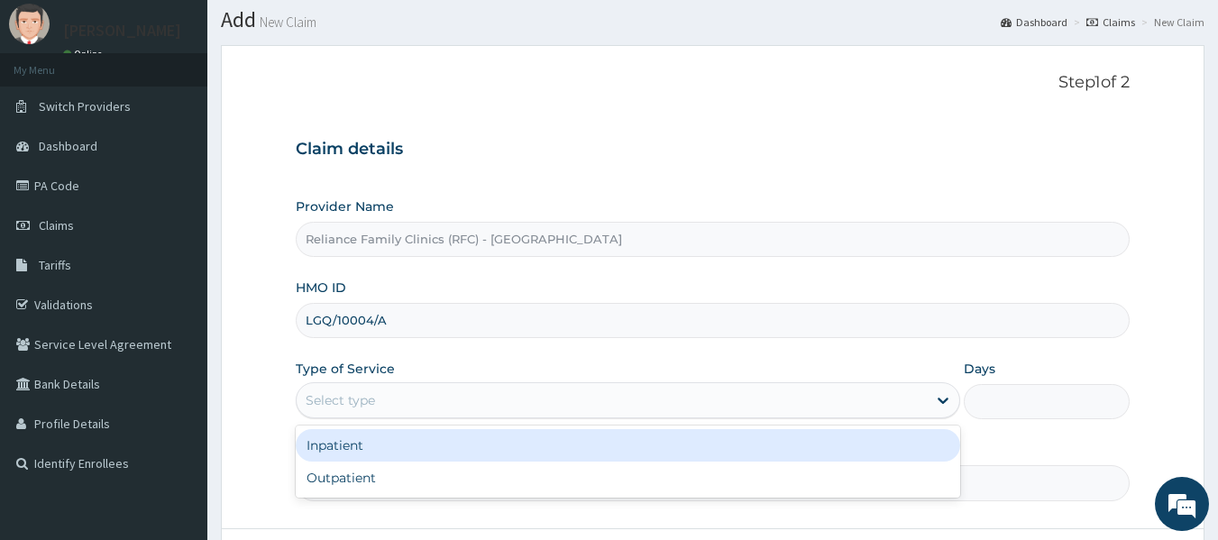
click at [379, 479] on div "Outpatient" at bounding box center [628, 478] width 665 height 32
type input "1"
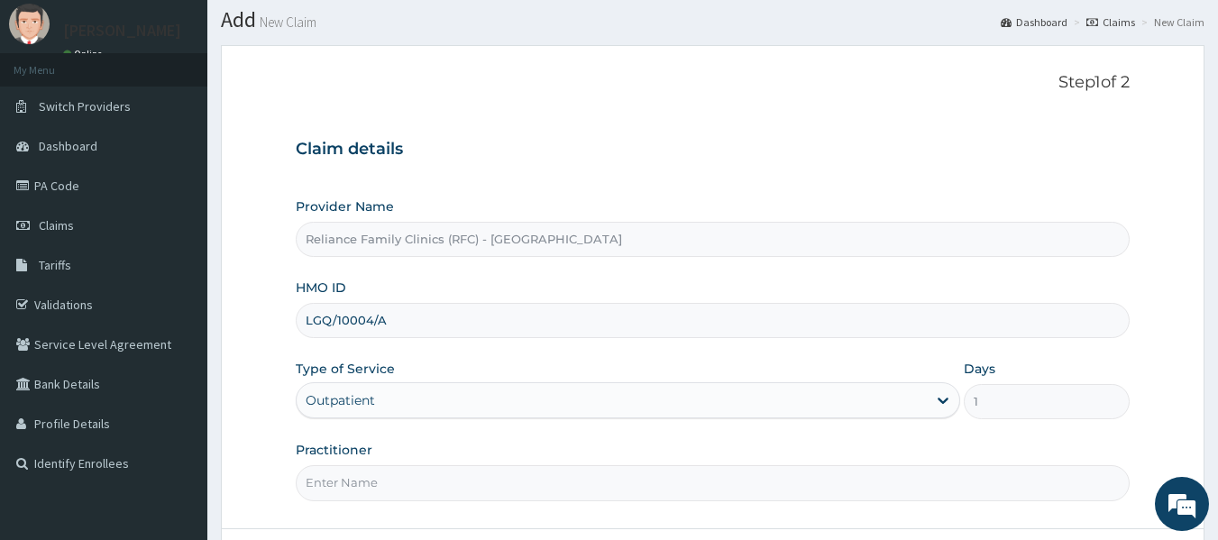
click at [403, 481] on input "Practitioner" at bounding box center [713, 482] width 835 height 35
type input "locum"
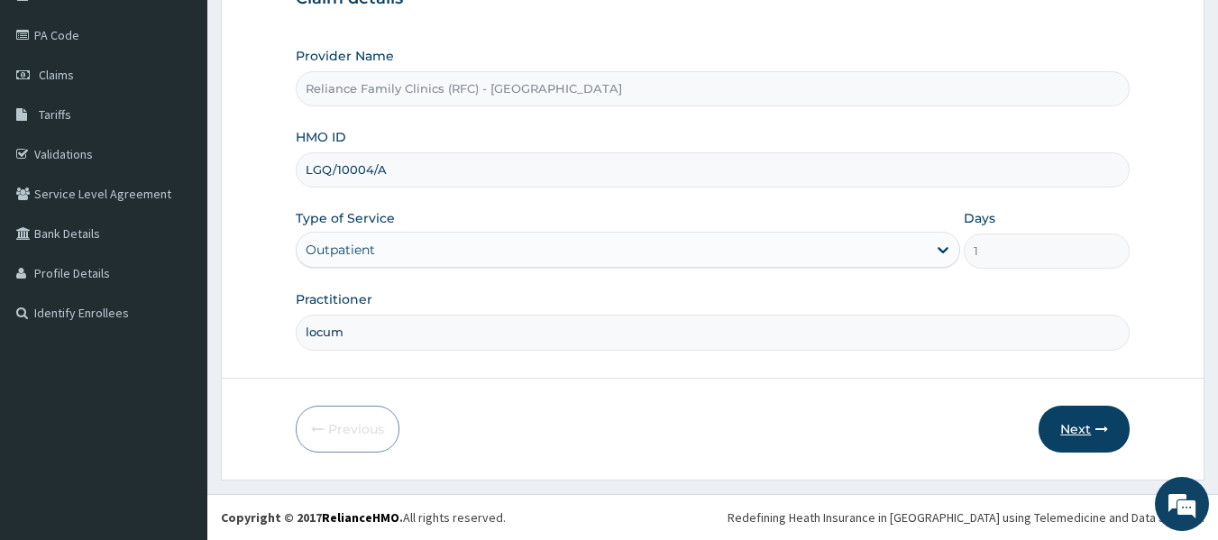
click at [1084, 443] on button "Next" at bounding box center [1084, 429] width 91 height 47
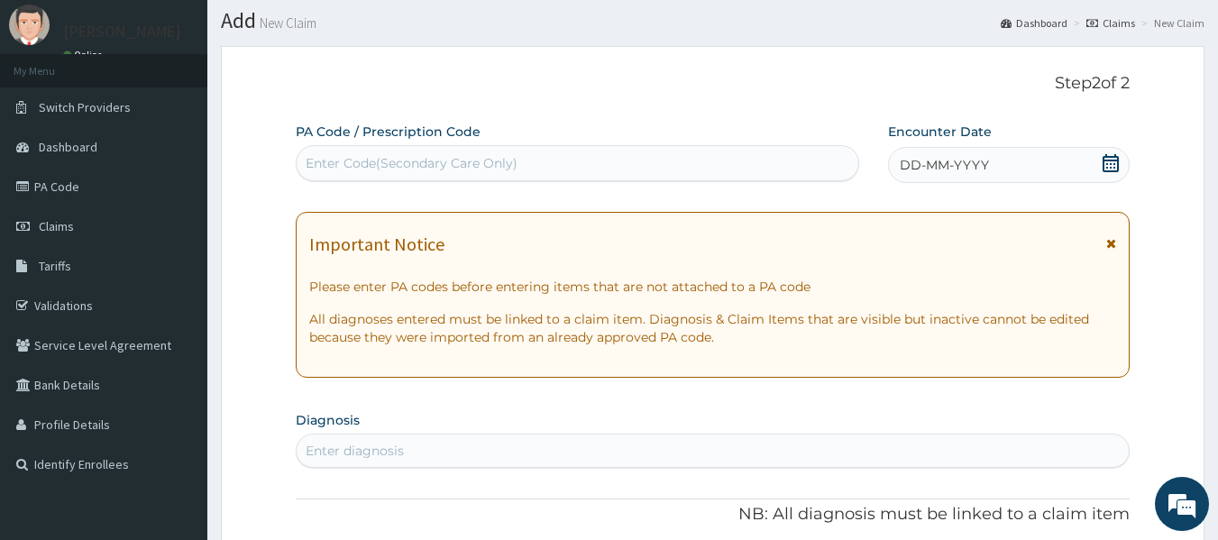
scroll to position [40, 0]
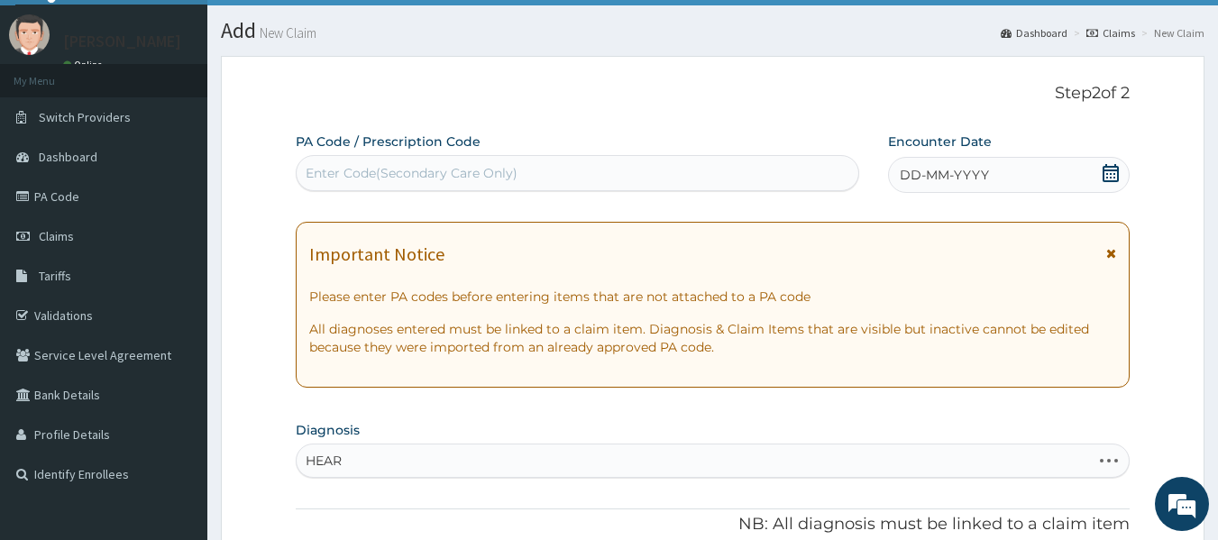
type input "HEART"
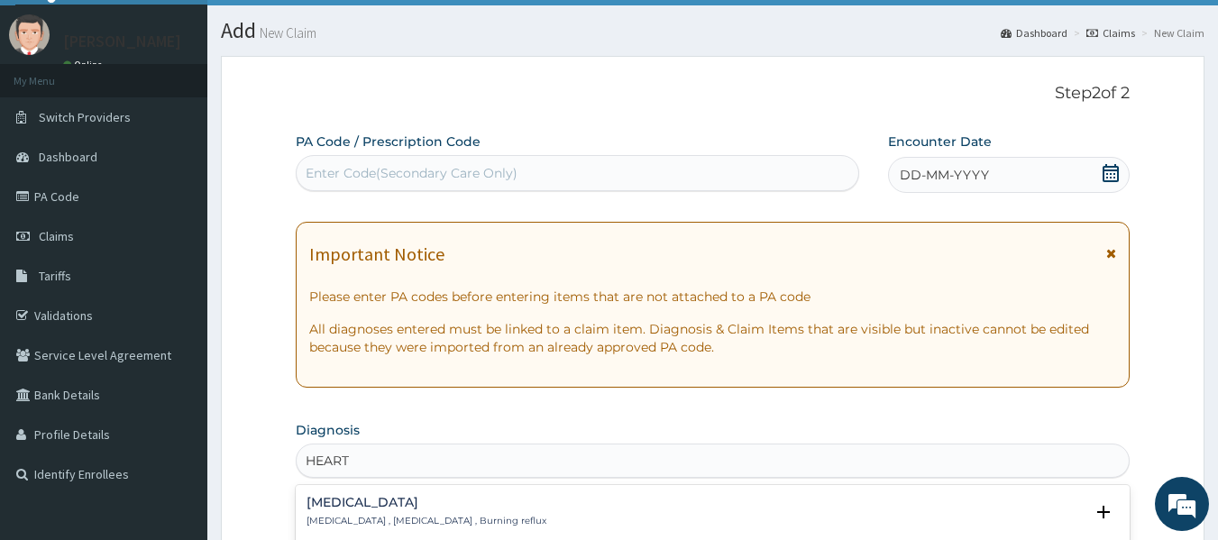
click at [449, 511] on div "[MEDICAL_DATA] [MEDICAL_DATA] , [MEDICAL_DATA] , Burning reflux" at bounding box center [427, 512] width 240 height 32
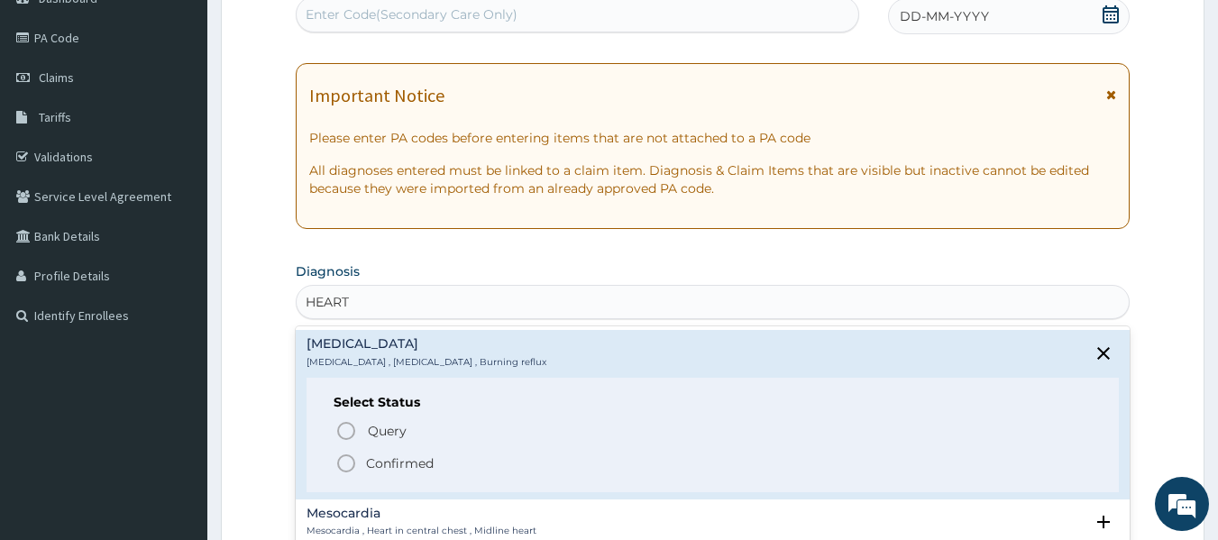
scroll to position [210, 0]
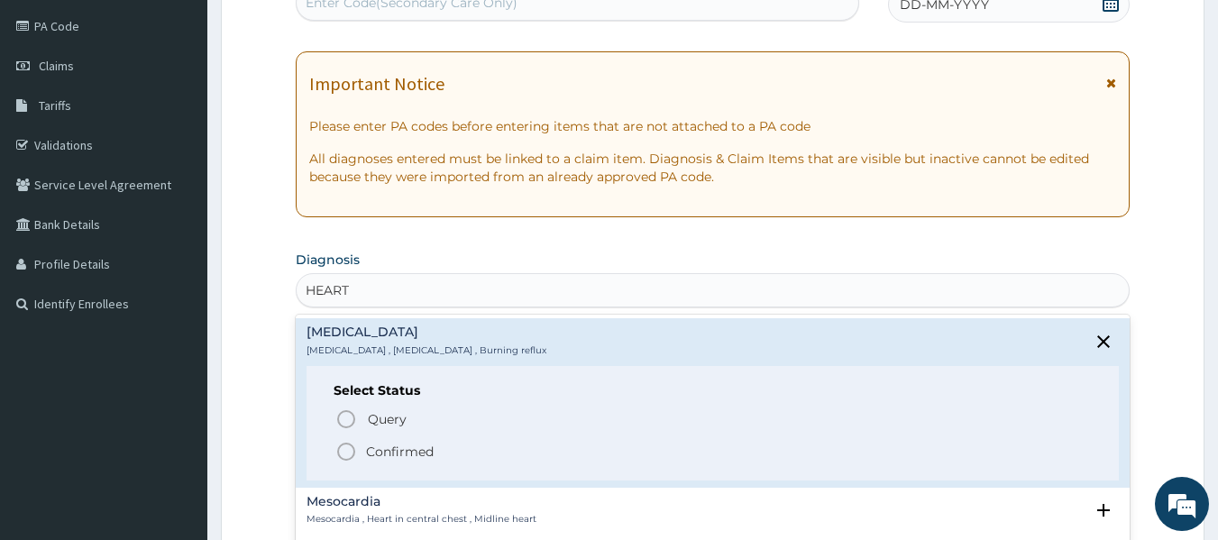
click at [407, 456] on p "Confirmed" at bounding box center [400, 452] width 68 height 18
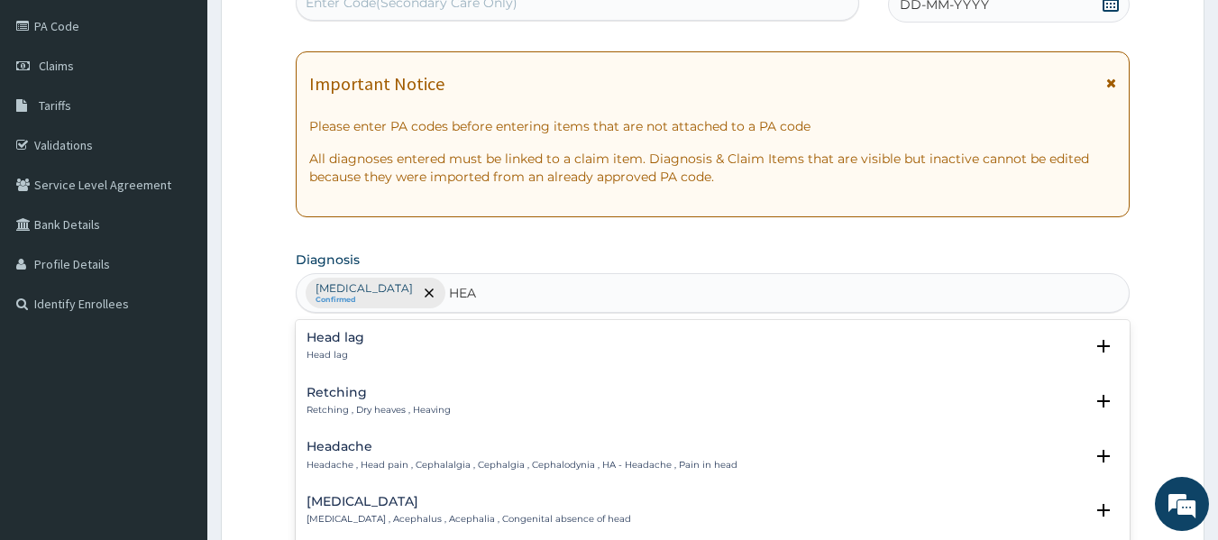
type input "HEAD"
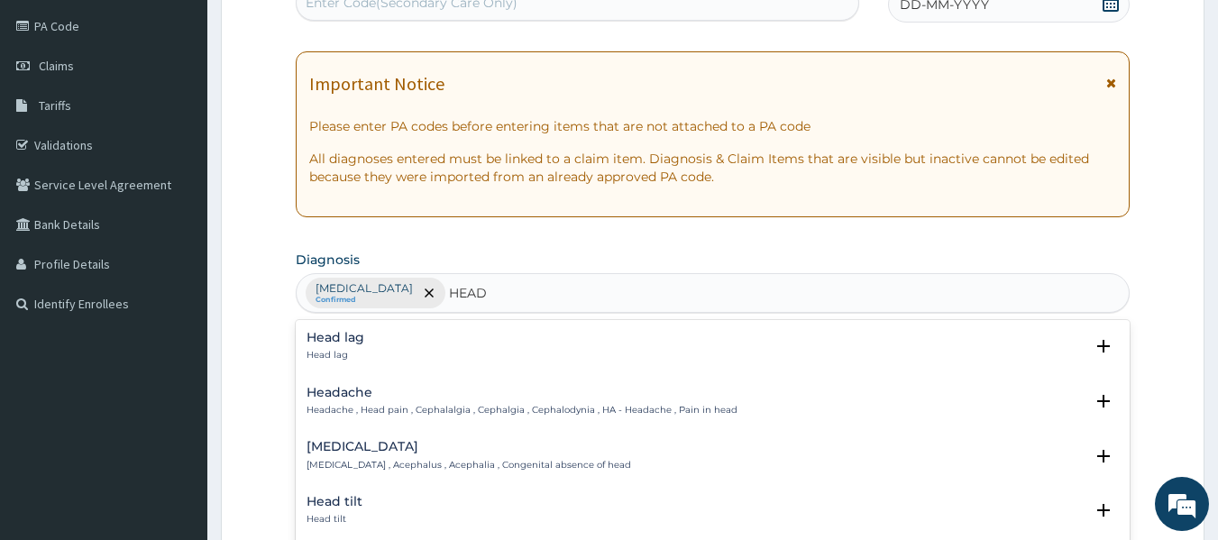
click at [438, 398] on h4 "Headache" at bounding box center [522, 393] width 431 height 14
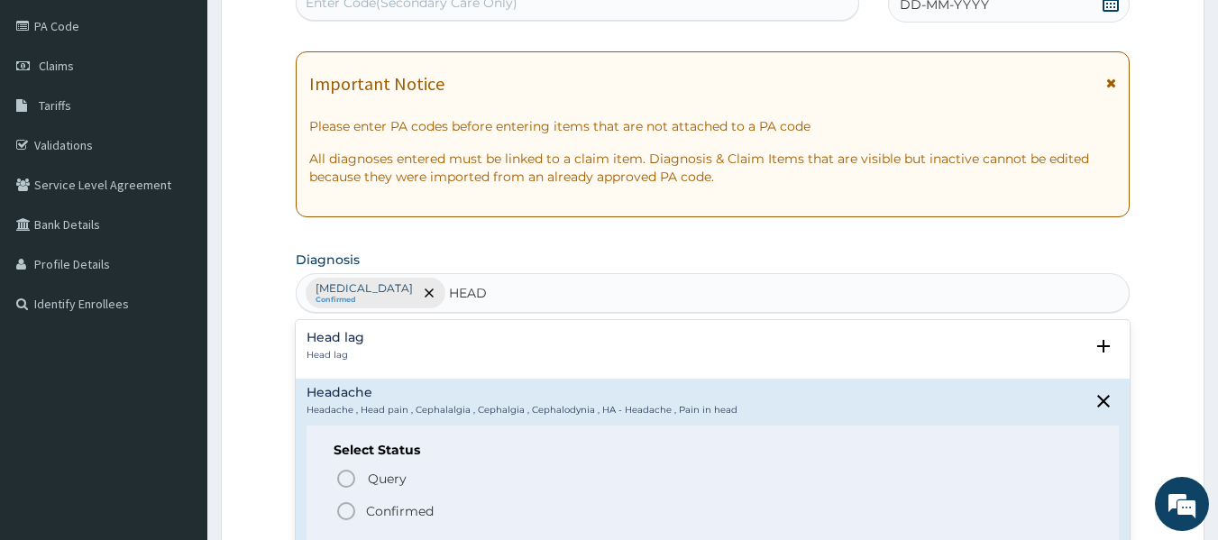
click at [459, 509] on span "Confirmed" at bounding box center [713, 511] width 757 height 22
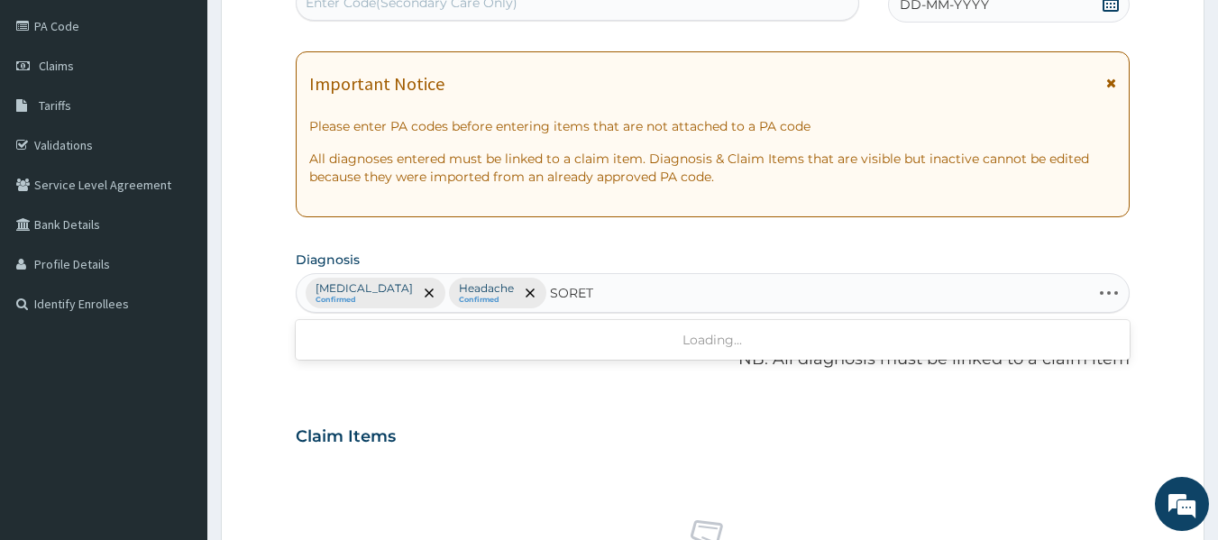
type input "SORE"
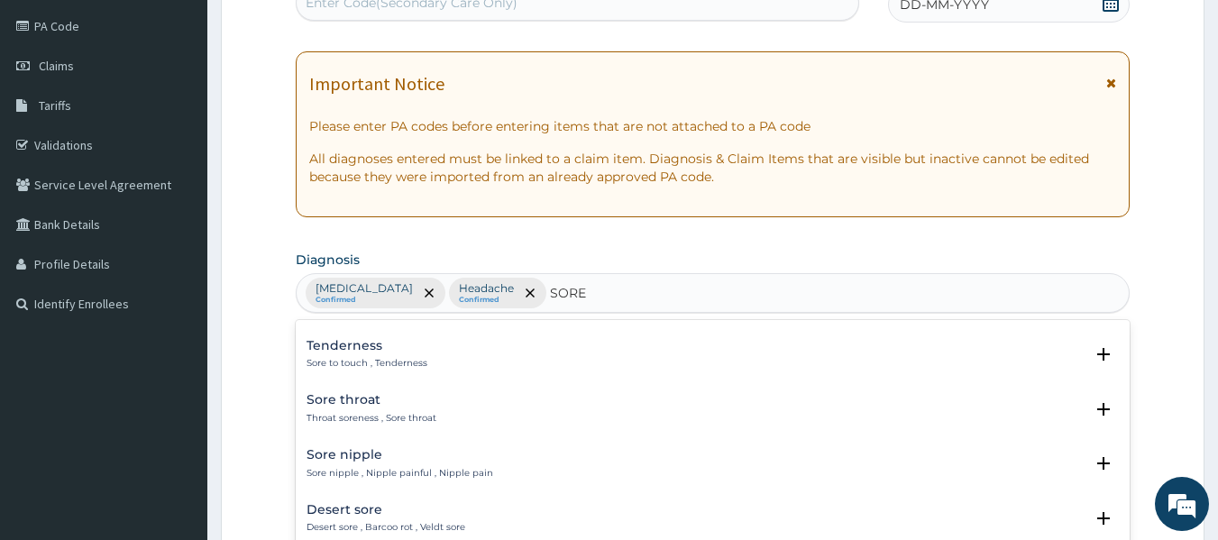
scroll to position [376, 0]
click at [327, 409] on div "Sore throat Throat soreness , Sore throat" at bounding box center [372, 408] width 130 height 32
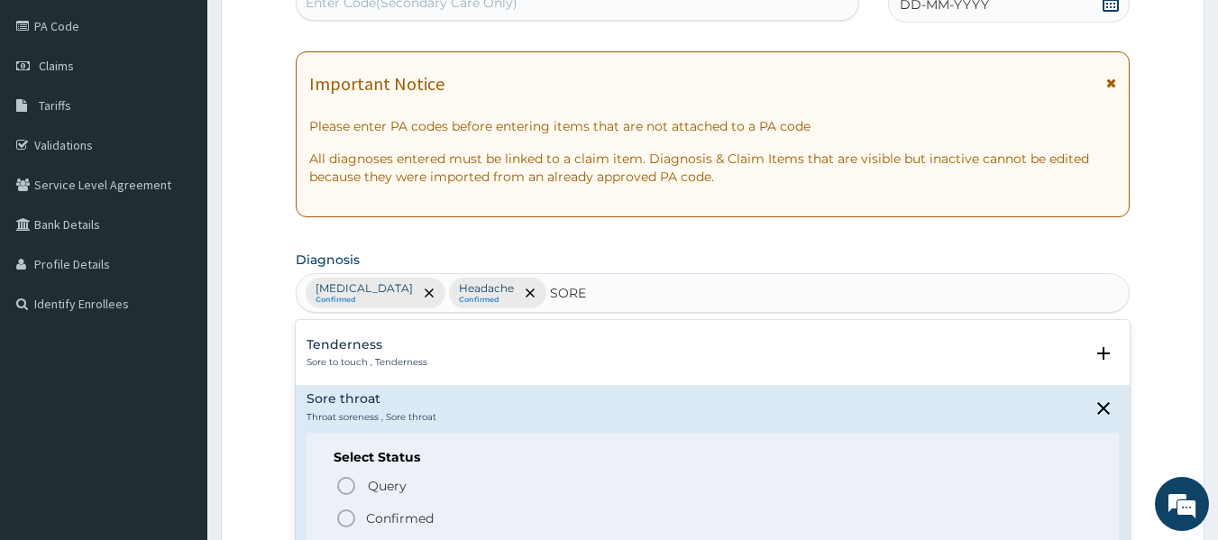
click at [438, 525] on span "Confirmed" at bounding box center [713, 519] width 757 height 22
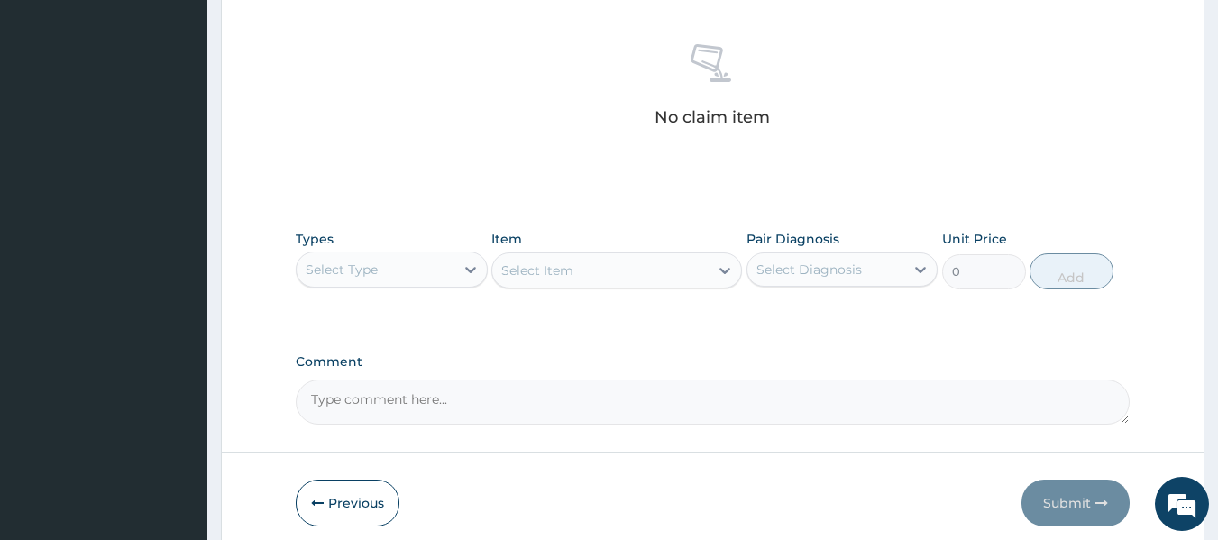
scroll to position [690, 0]
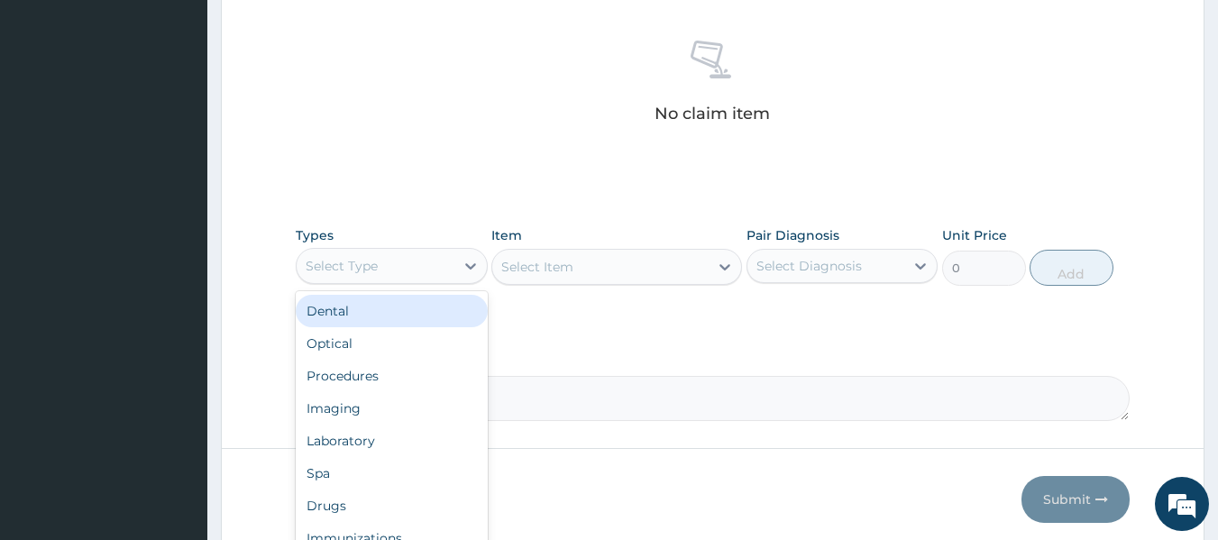
click at [372, 389] on div "Procedures" at bounding box center [392, 376] width 192 height 32
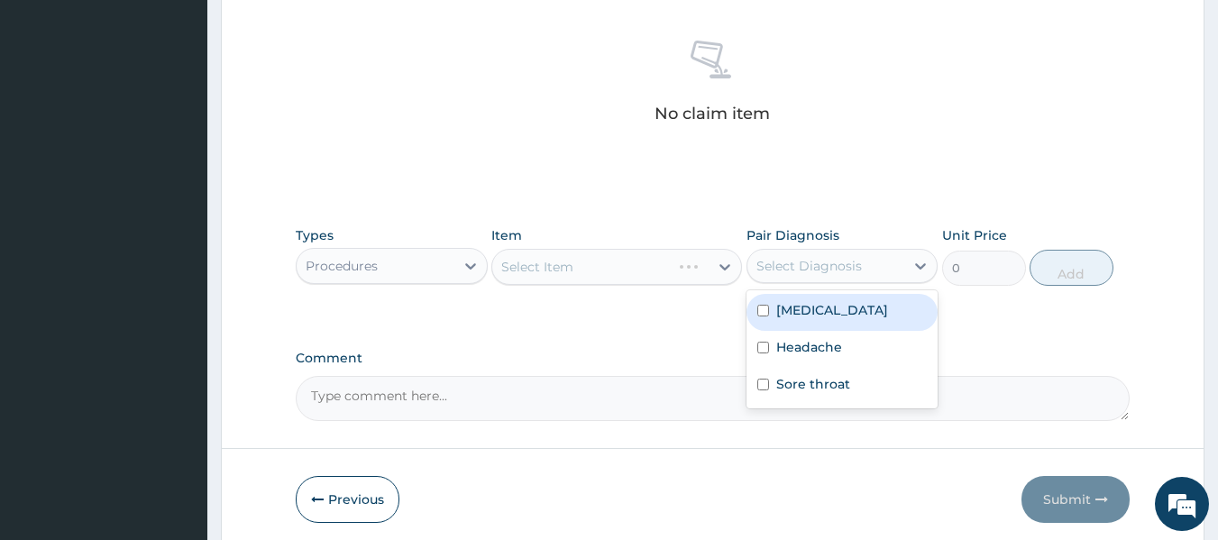
click at [831, 321] on div "[MEDICAL_DATA]" at bounding box center [843, 312] width 192 height 37
checkbox input "true"
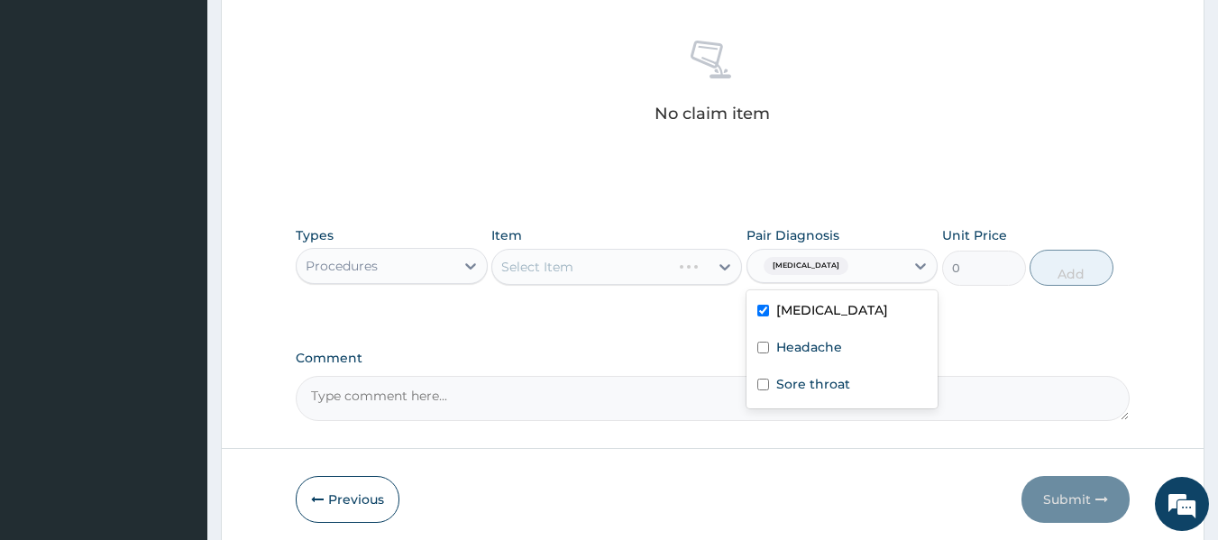
click at [839, 364] on div "Headache" at bounding box center [843, 349] width 192 height 37
checkbox input "true"
click at [842, 402] on div "Sore throat" at bounding box center [843, 386] width 192 height 37
checkbox input "true"
click at [602, 263] on div "Select Item" at bounding box center [616, 267] width 251 height 36
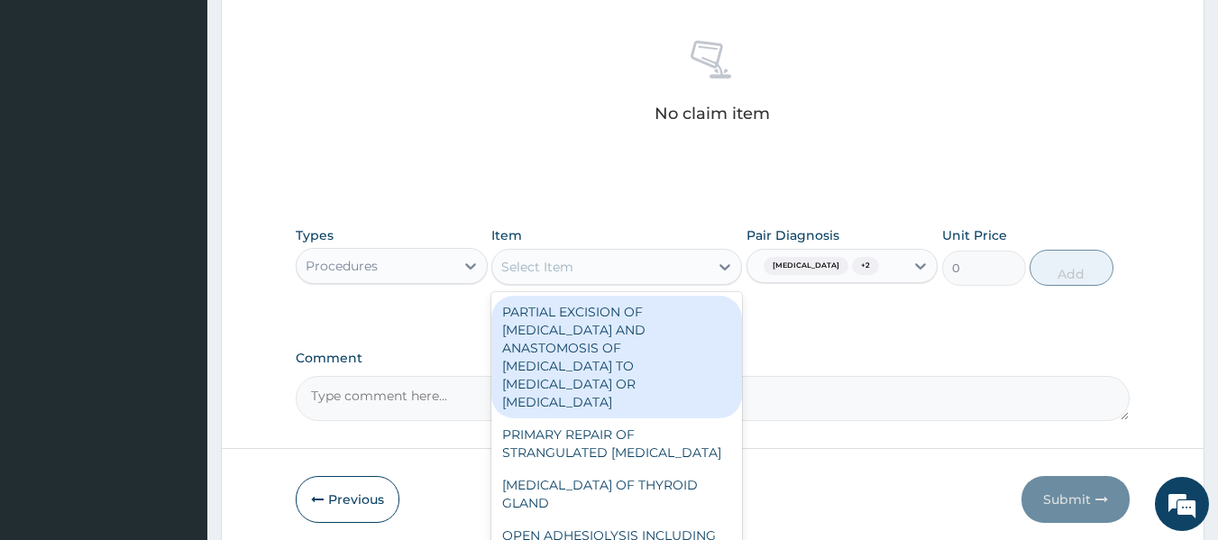
click at [675, 300] on div "PARTIAL EXCISION OF [MEDICAL_DATA] AND ANASTOMOSIS OF [MEDICAL_DATA] TO [MEDICA…" at bounding box center [616, 357] width 251 height 123
type input "204250"
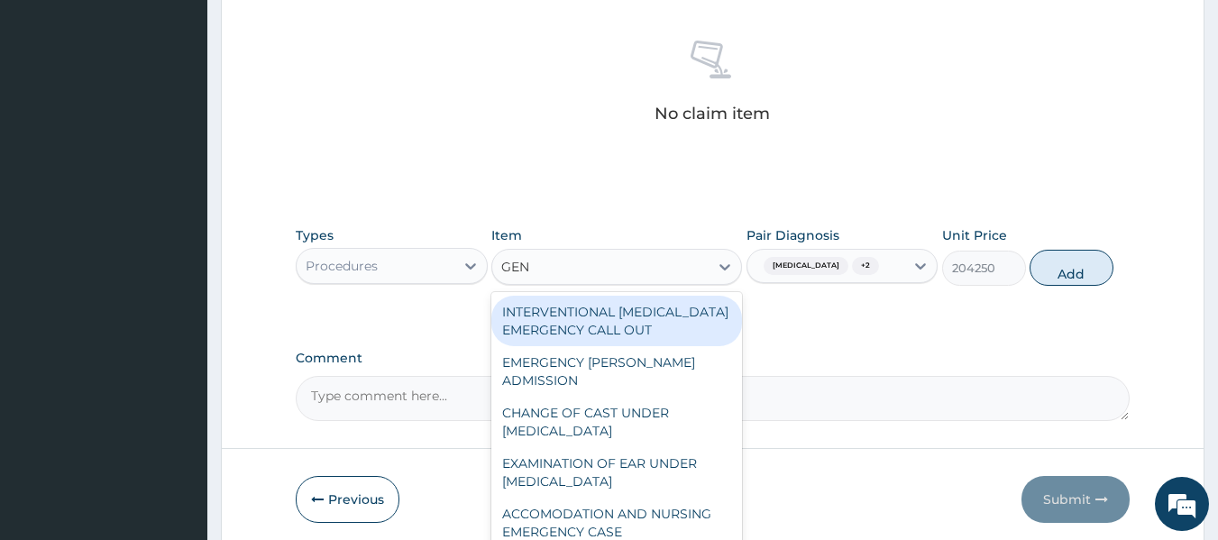
type input "GENE"
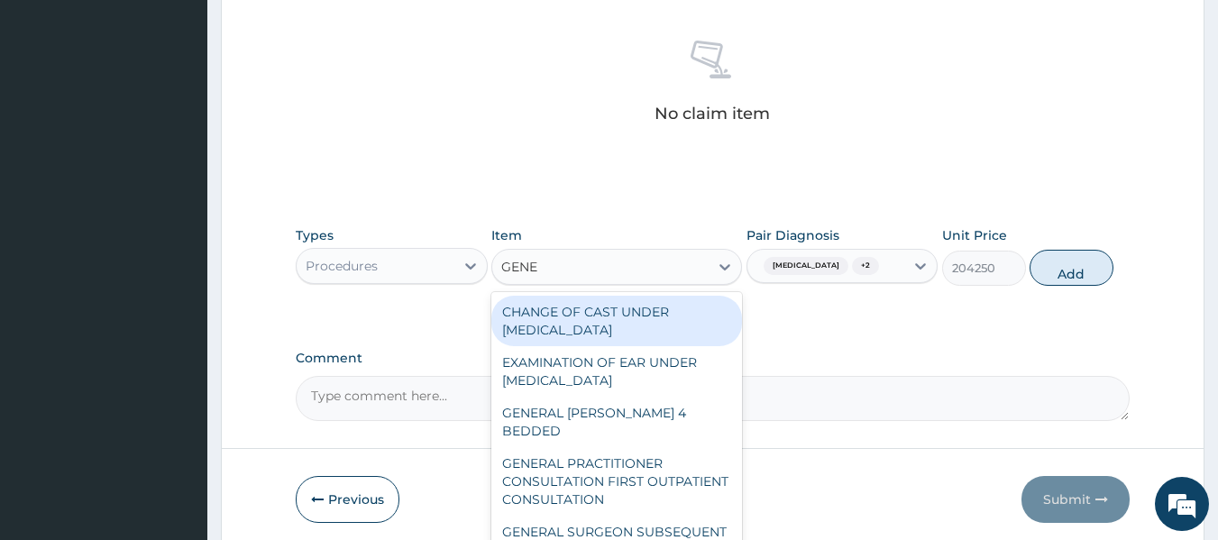
click at [611, 454] on div "GENERAL PRACTITIONER CONSULTATION FIRST OUTPATIENT CONSULTATION" at bounding box center [616, 481] width 251 height 69
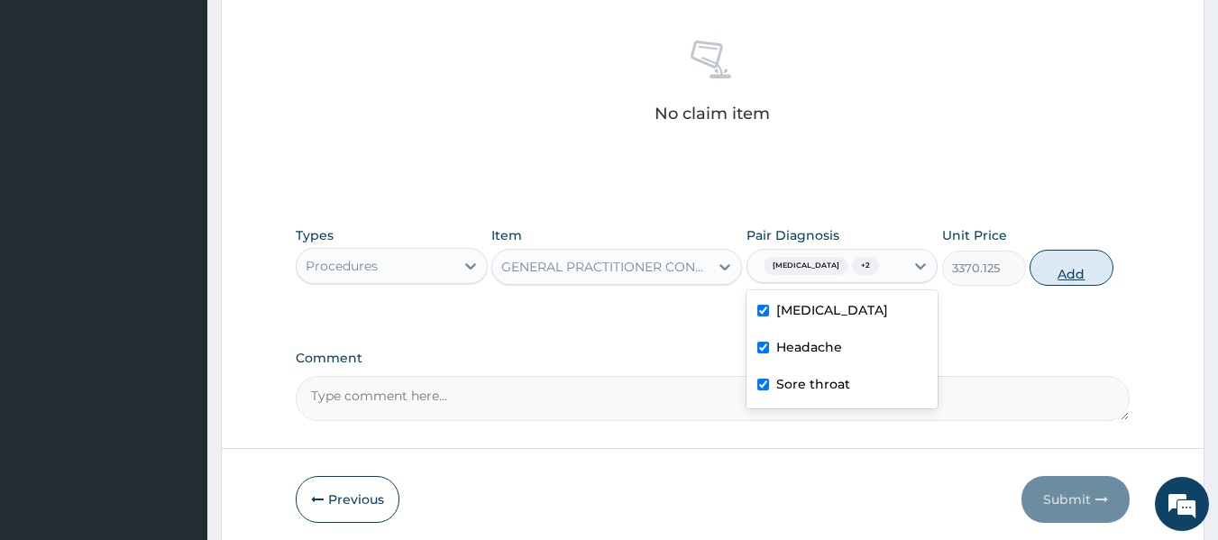
click at [1078, 268] on button "Add" at bounding box center [1072, 268] width 84 height 36
type input "0"
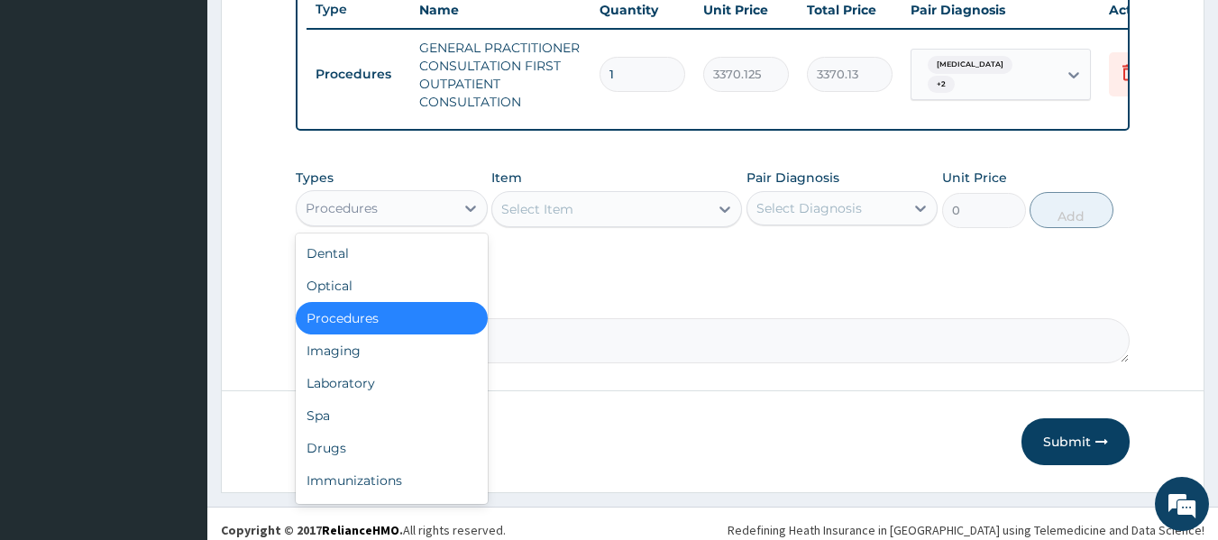
click at [321, 462] on div "Drugs" at bounding box center [392, 448] width 192 height 32
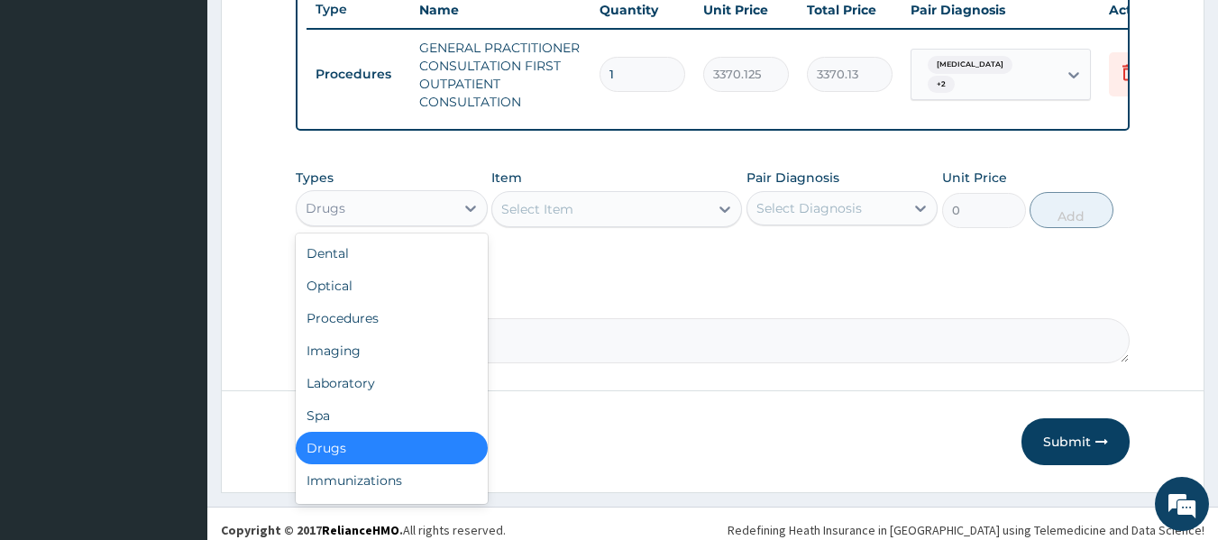
click at [414, 215] on div "Drugs" at bounding box center [376, 208] width 158 height 29
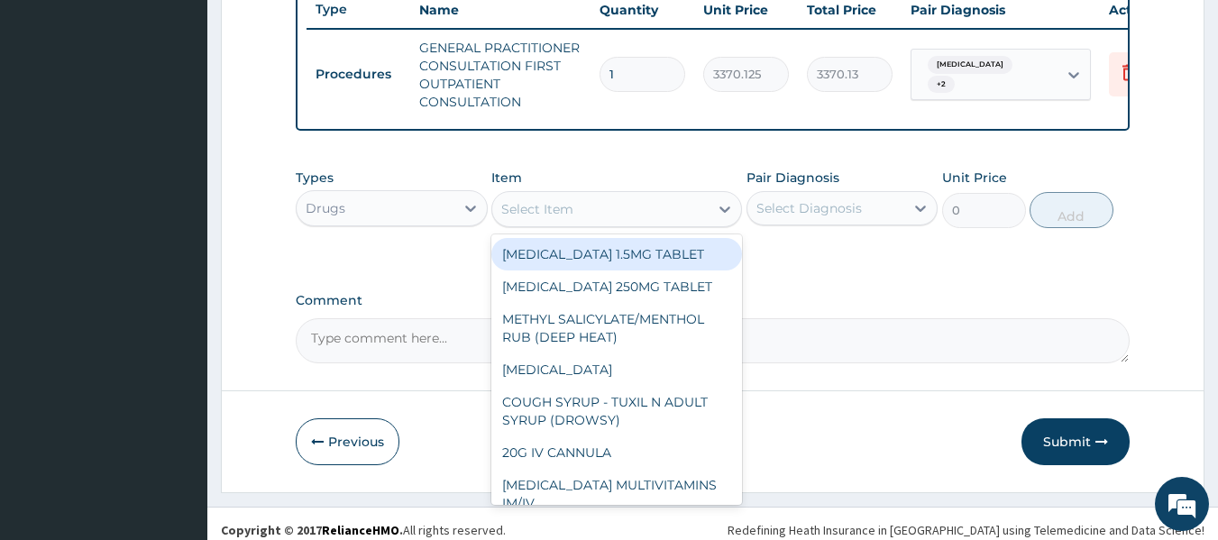
click at [568, 218] on div "Select Item" at bounding box center [537, 209] width 72 height 18
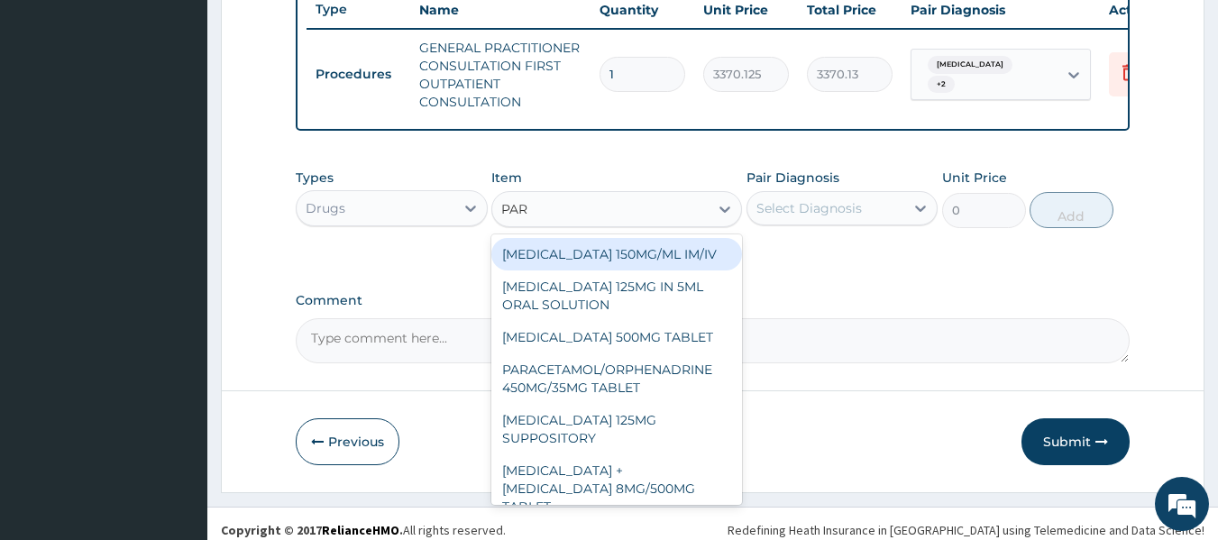
type input "PARA"
click at [567, 353] on div "[MEDICAL_DATA] 500MG TABLET" at bounding box center [616, 337] width 251 height 32
type input "30"
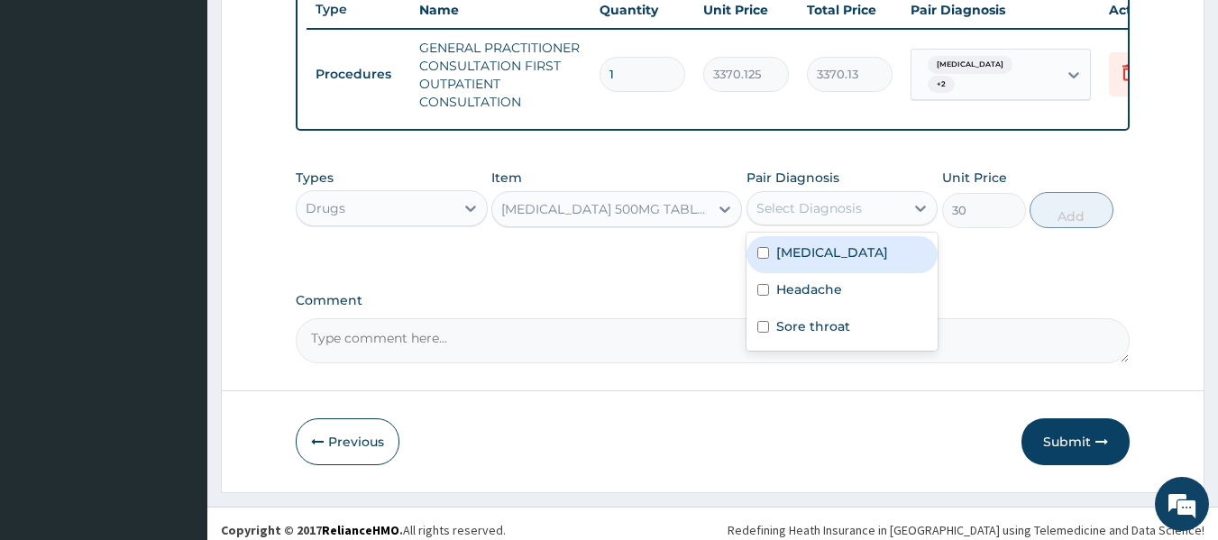
click at [845, 268] on div "[MEDICAL_DATA]" at bounding box center [843, 254] width 192 height 37
checkbox input "true"
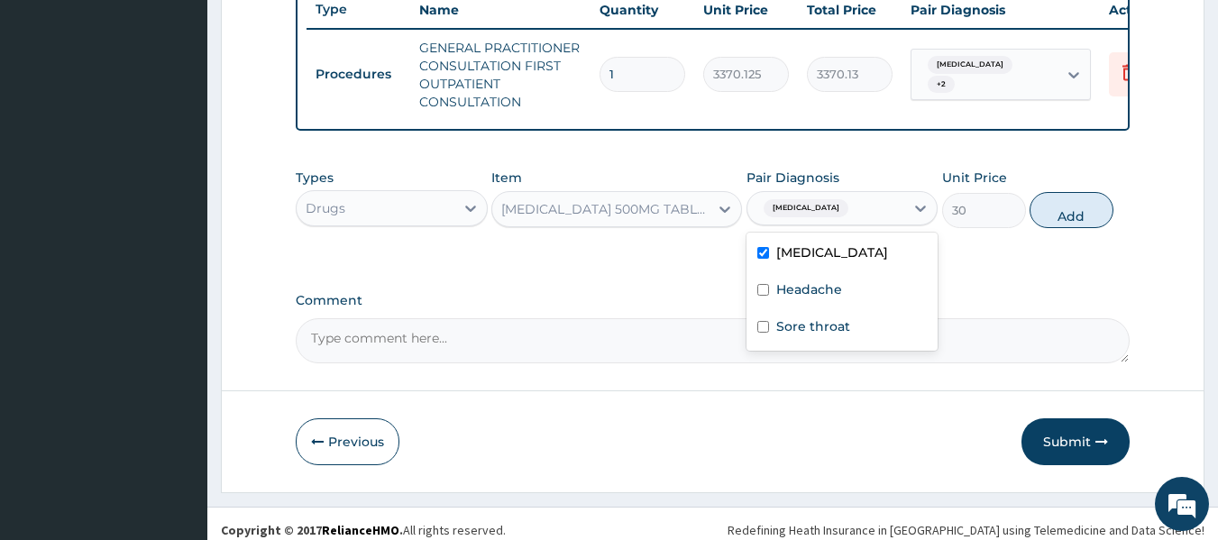
click at [845, 310] on div "Headache" at bounding box center [843, 291] width 192 height 37
checkbox input "true"
click at [843, 347] on div "Sore throat" at bounding box center [843, 328] width 192 height 37
checkbox input "true"
click at [1044, 228] on button "Add" at bounding box center [1072, 210] width 84 height 36
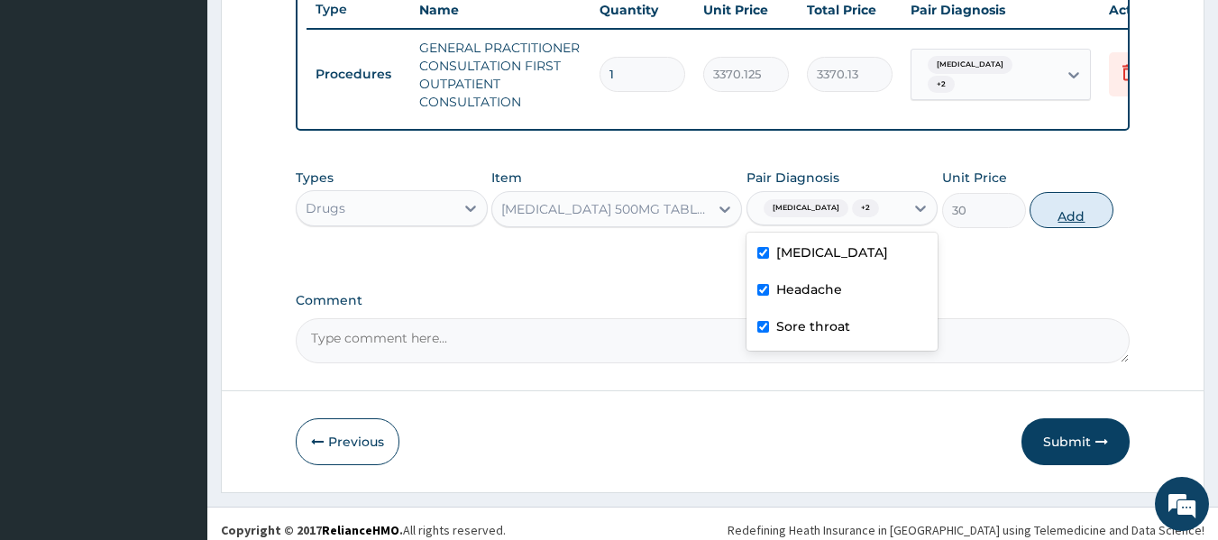
type input "0"
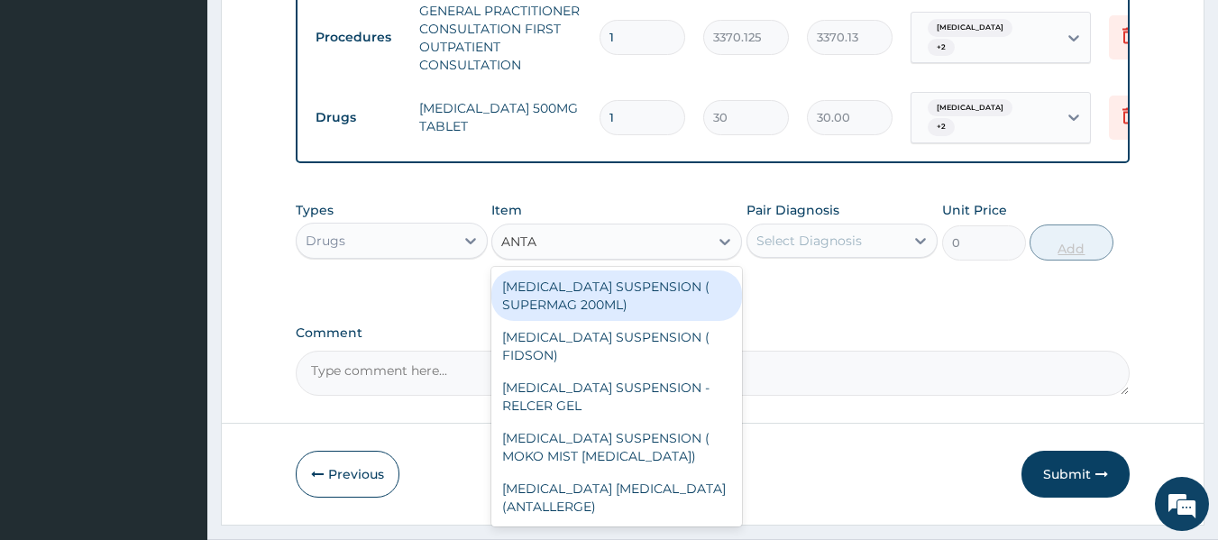
scroll to position [722, 0]
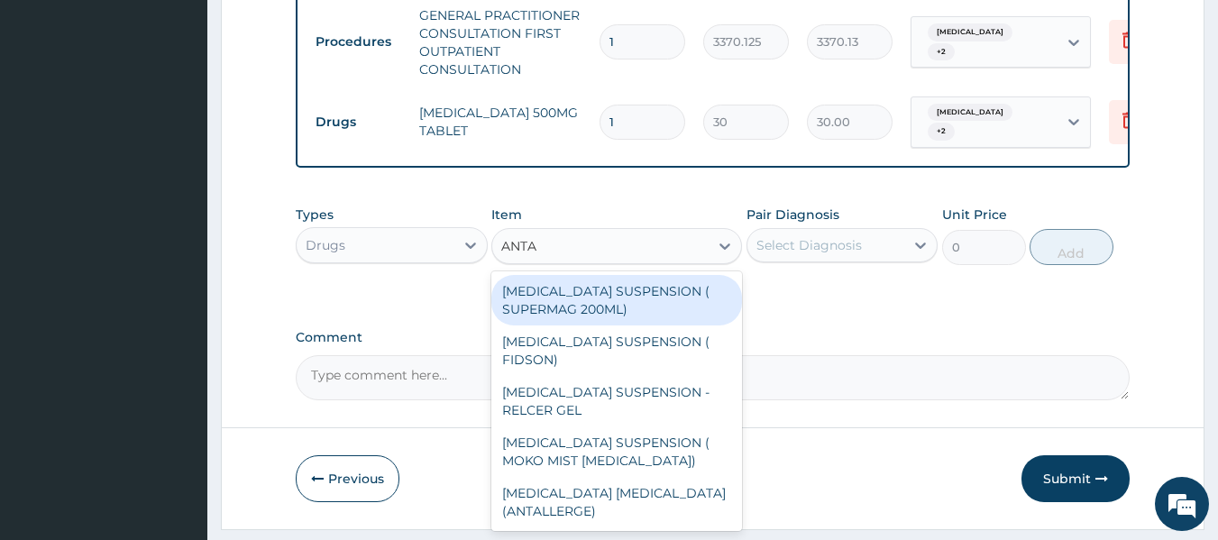
type input "ANTA"
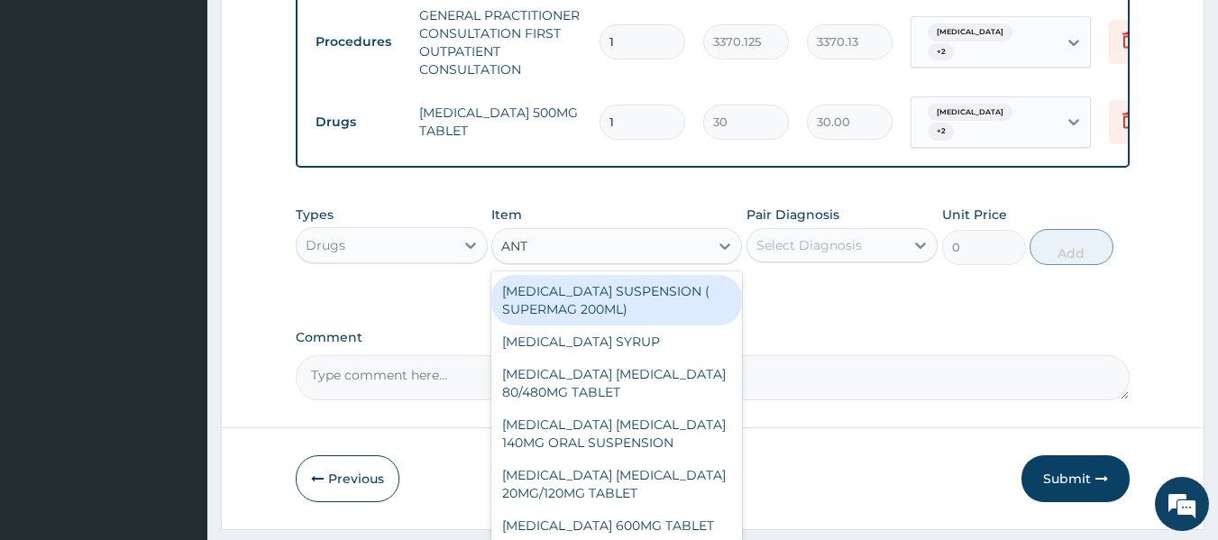
type input "ANTA"
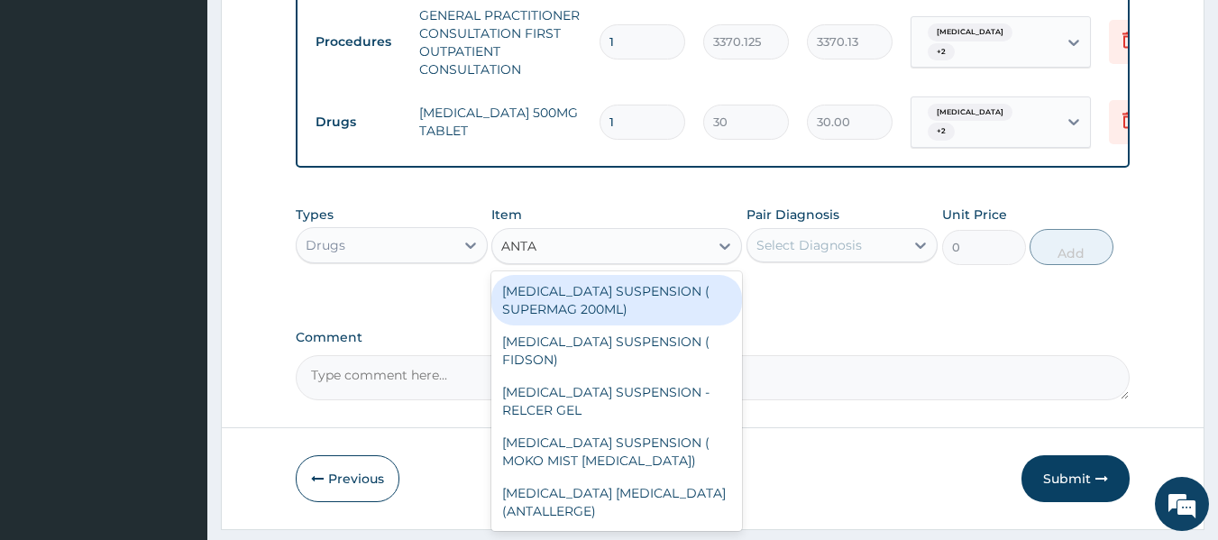
click at [572, 345] on div "[MEDICAL_DATA] SUSPENSION ( FIDSON)" at bounding box center [616, 351] width 251 height 50
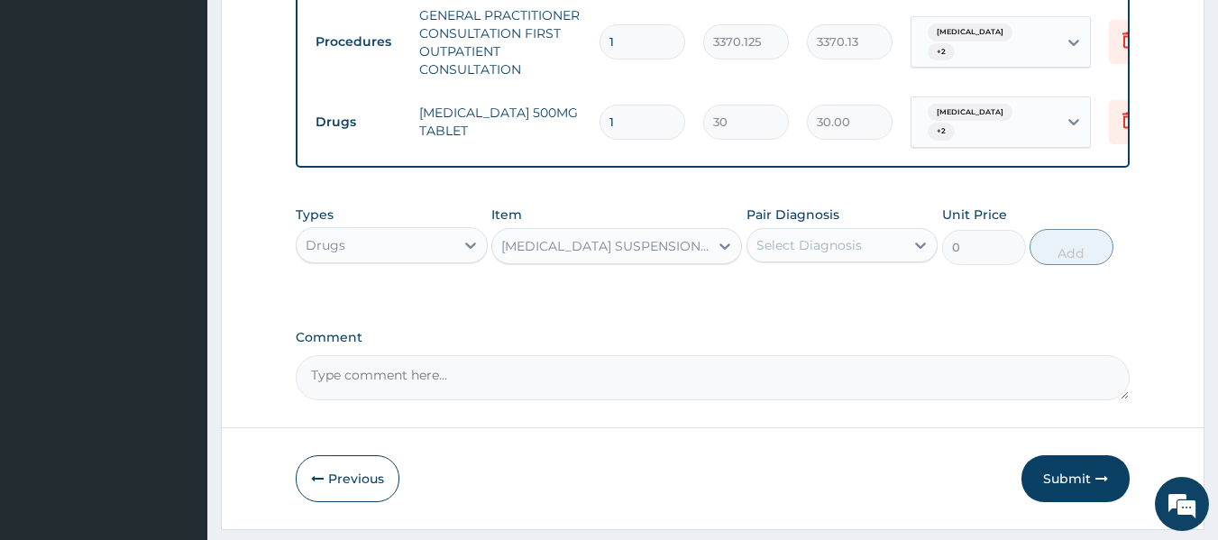
type input "1248"
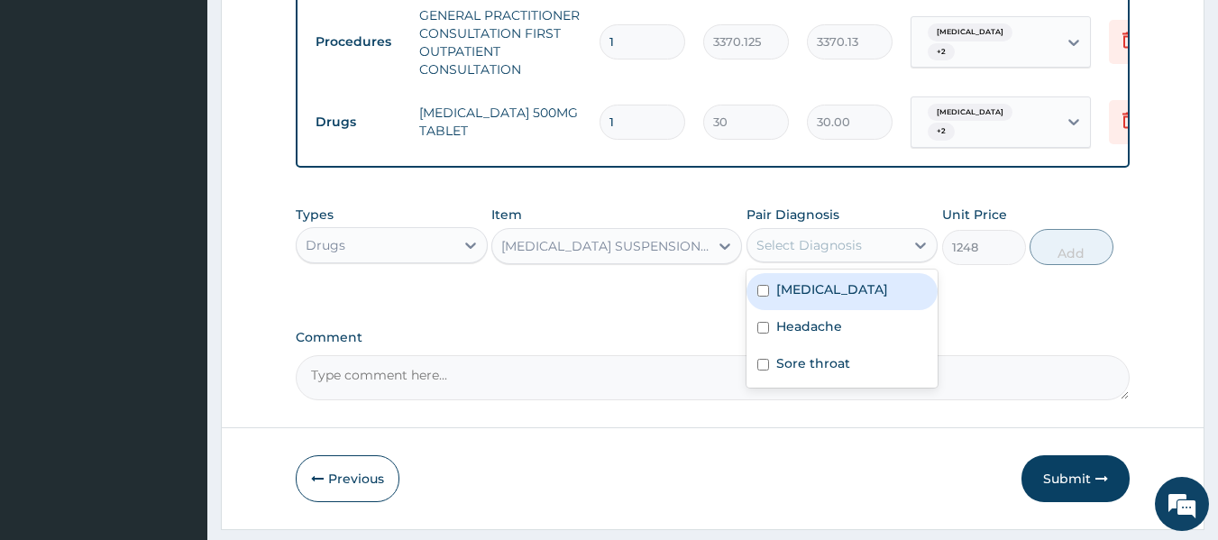
click at [812, 310] on div "[MEDICAL_DATA]" at bounding box center [843, 291] width 192 height 37
checkbox input "true"
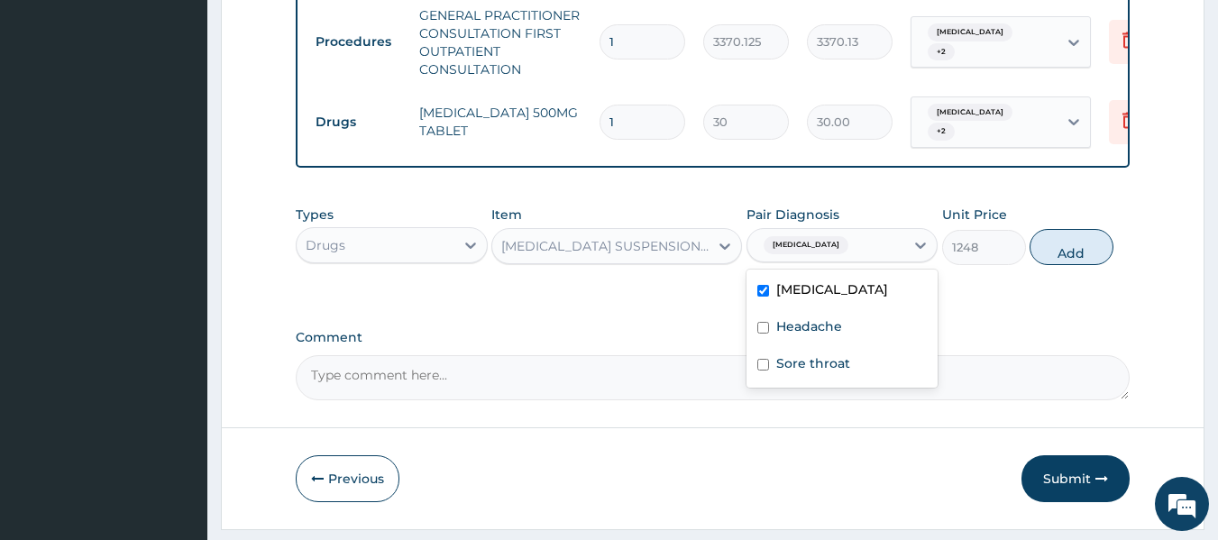
click at [827, 372] on label "Sore throat" at bounding box center [813, 363] width 74 height 18
checkbox input "true"
click at [822, 329] on label "Headache" at bounding box center [809, 326] width 66 height 18
checkbox input "true"
click at [1068, 253] on button "Add" at bounding box center [1072, 247] width 84 height 36
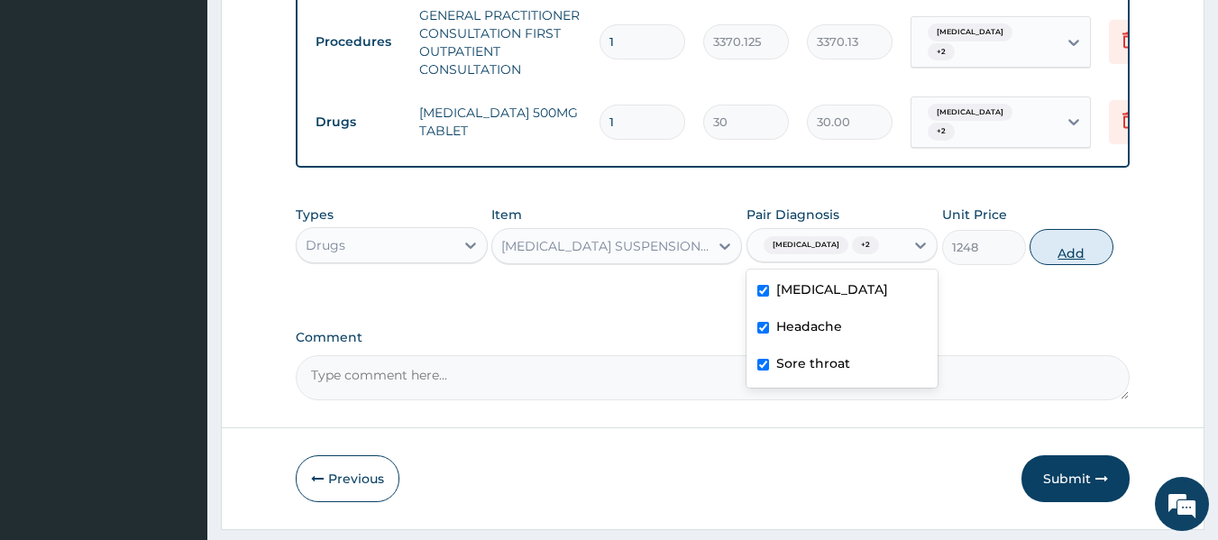
type input "0"
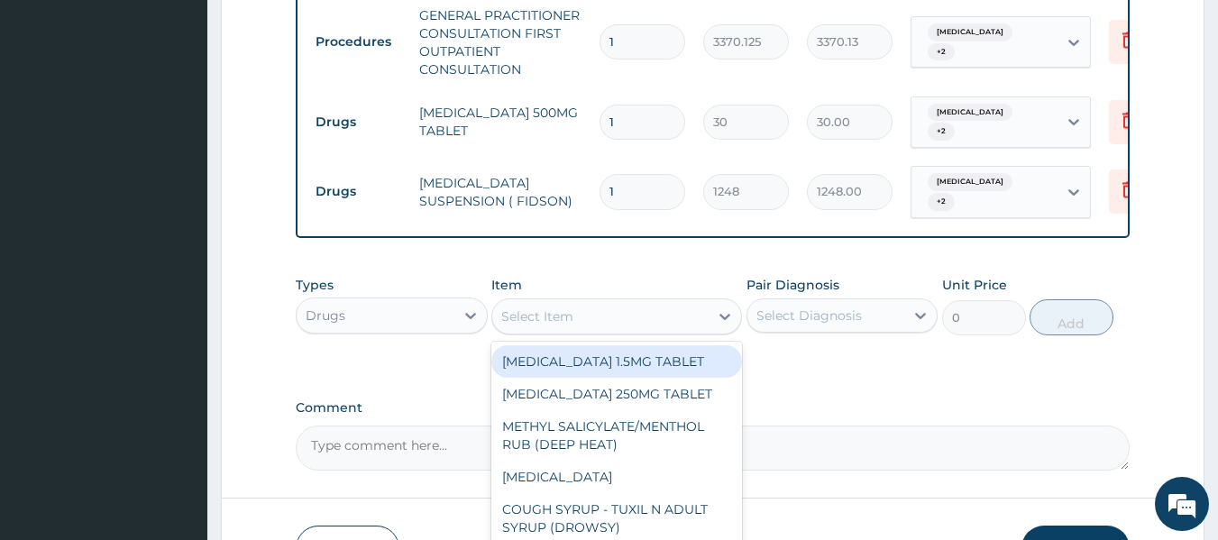
click at [581, 304] on div "Select Item" at bounding box center [600, 316] width 216 height 29
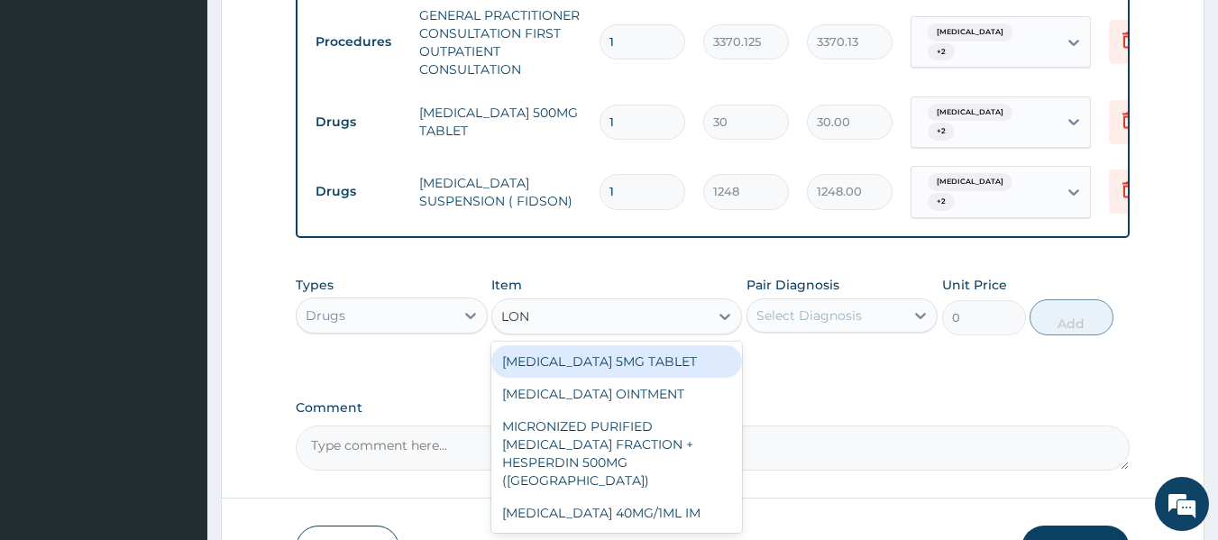
type input "LON"
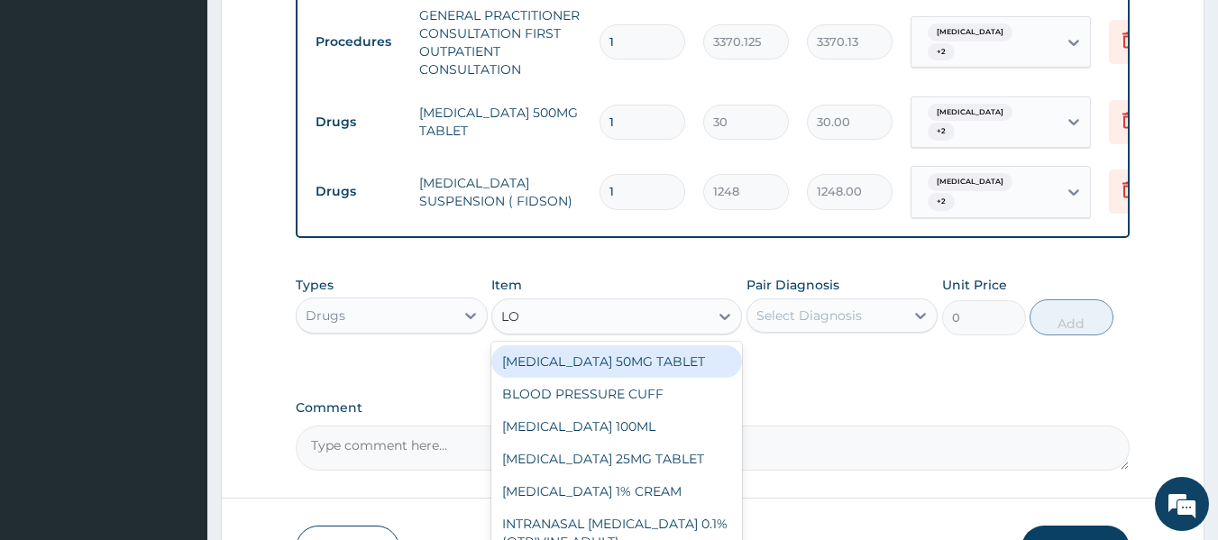
type input "LOZ"
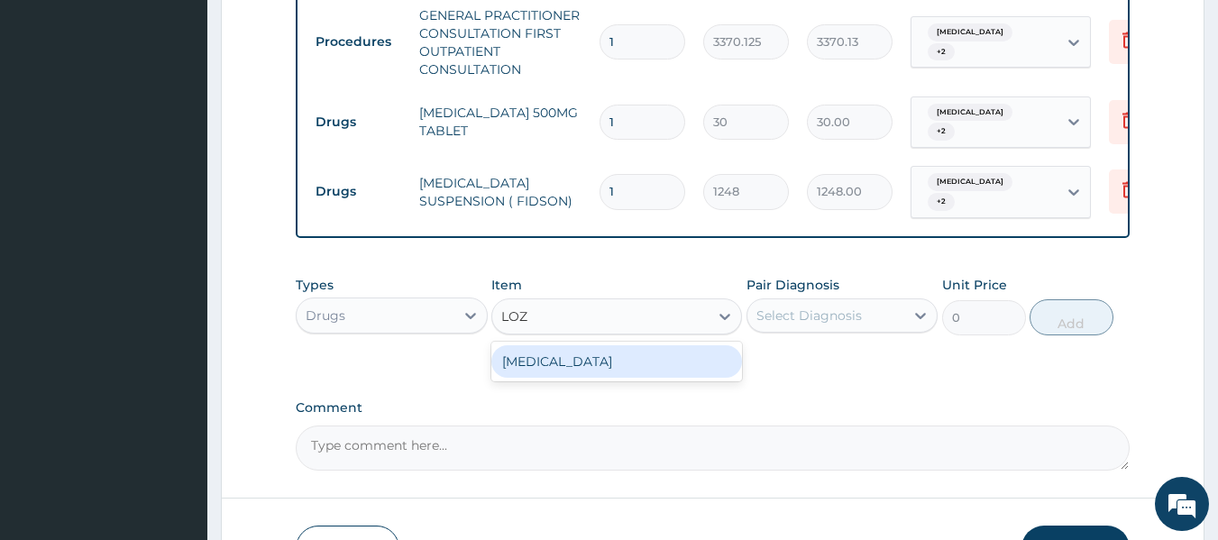
click at [566, 355] on div "[MEDICAL_DATA]" at bounding box center [616, 361] width 251 height 32
type input "96"
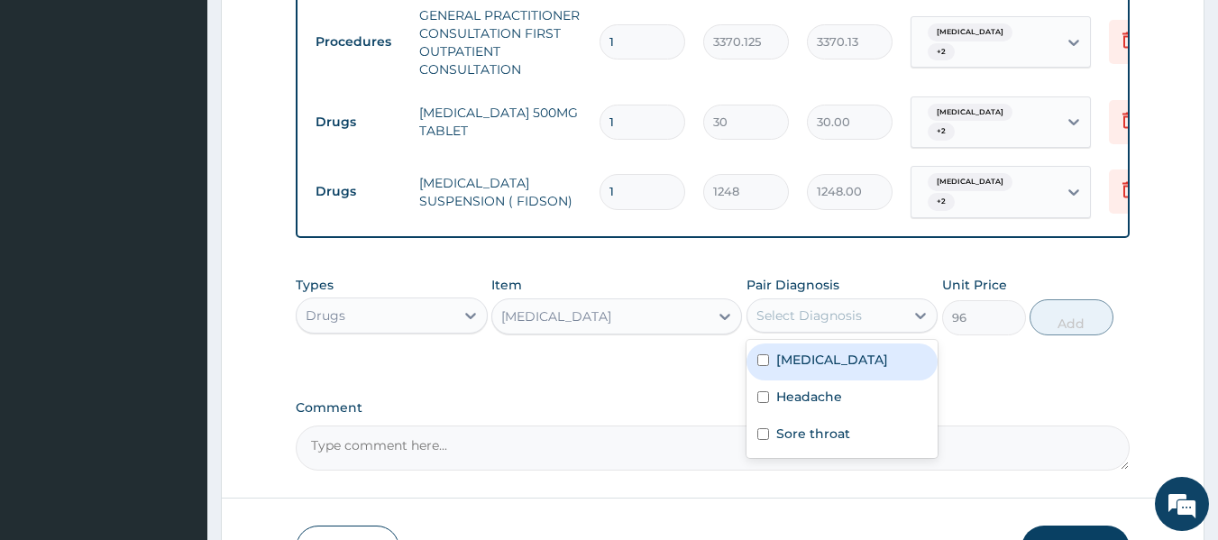
click at [844, 363] on div "[MEDICAL_DATA]" at bounding box center [843, 362] width 192 height 37
checkbox input "true"
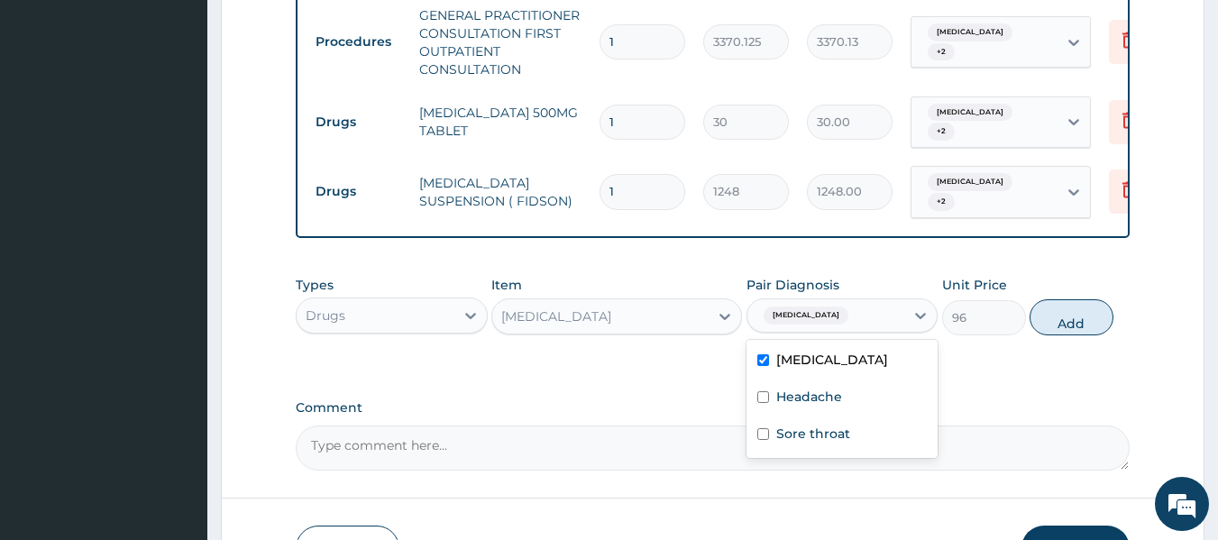
click at [840, 413] on div "Headache" at bounding box center [843, 399] width 192 height 37
checkbox input "true"
click at [845, 436] on label "Sore throat" at bounding box center [813, 434] width 74 height 18
checkbox input "true"
click at [1088, 319] on button "Add" at bounding box center [1072, 317] width 84 height 36
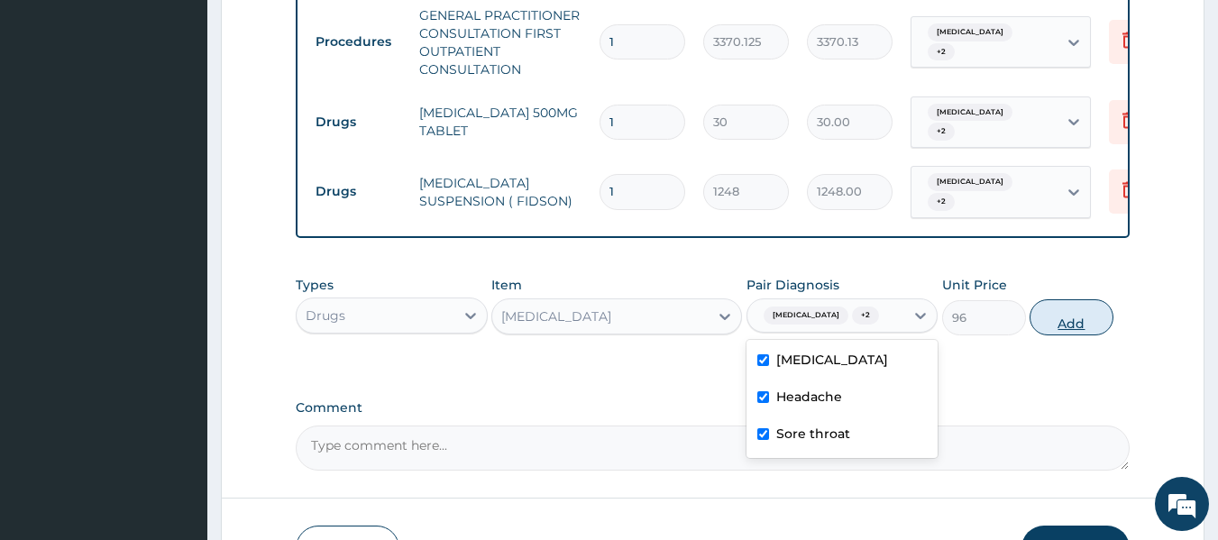
type input "0"
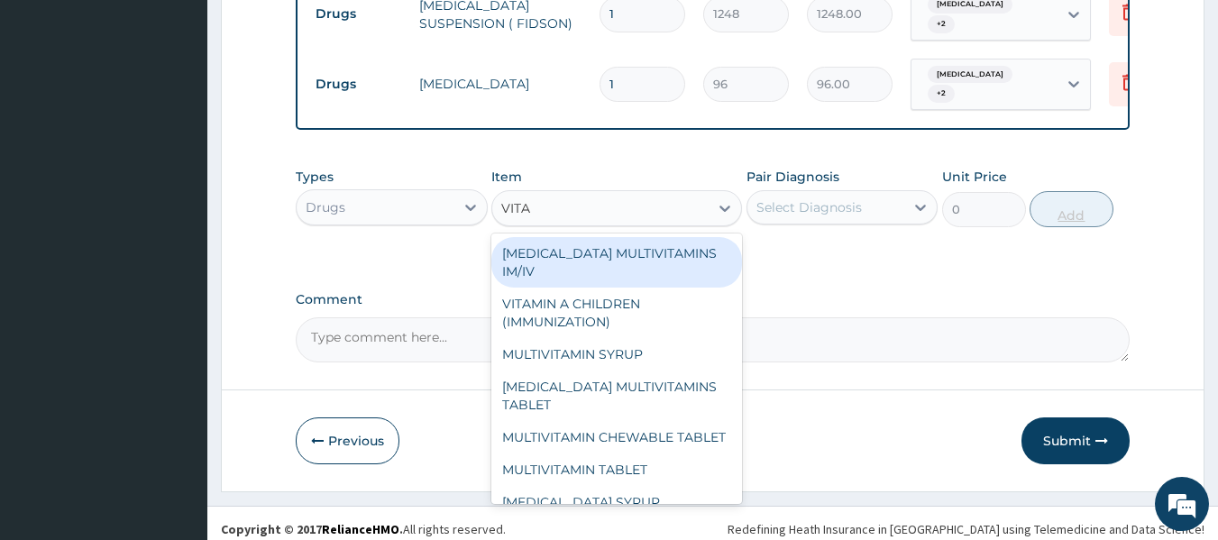
scroll to position [903, 0]
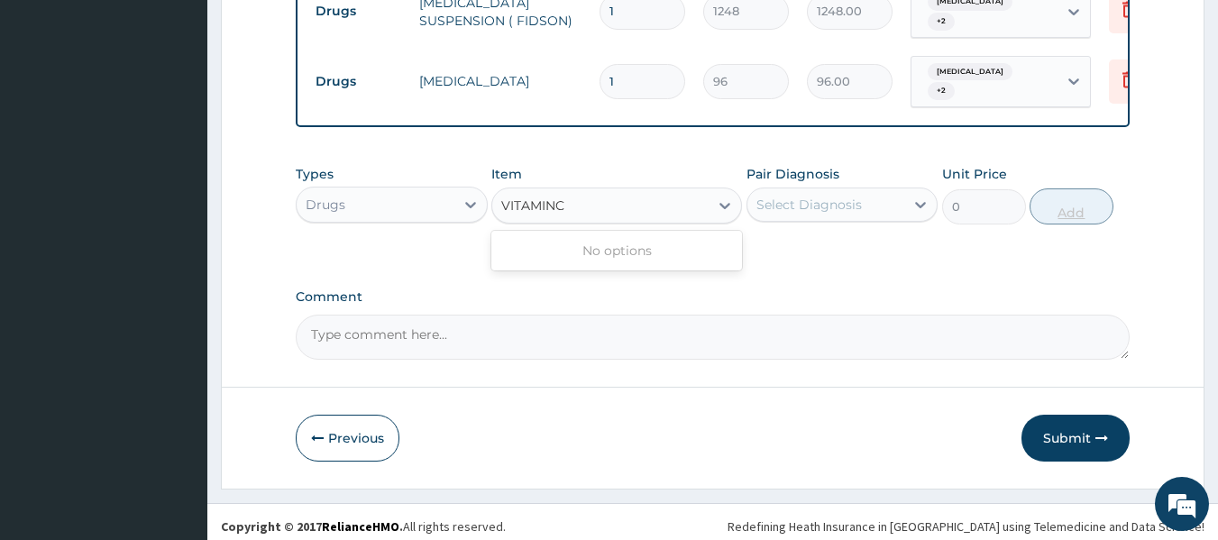
type input "VITAMIN"
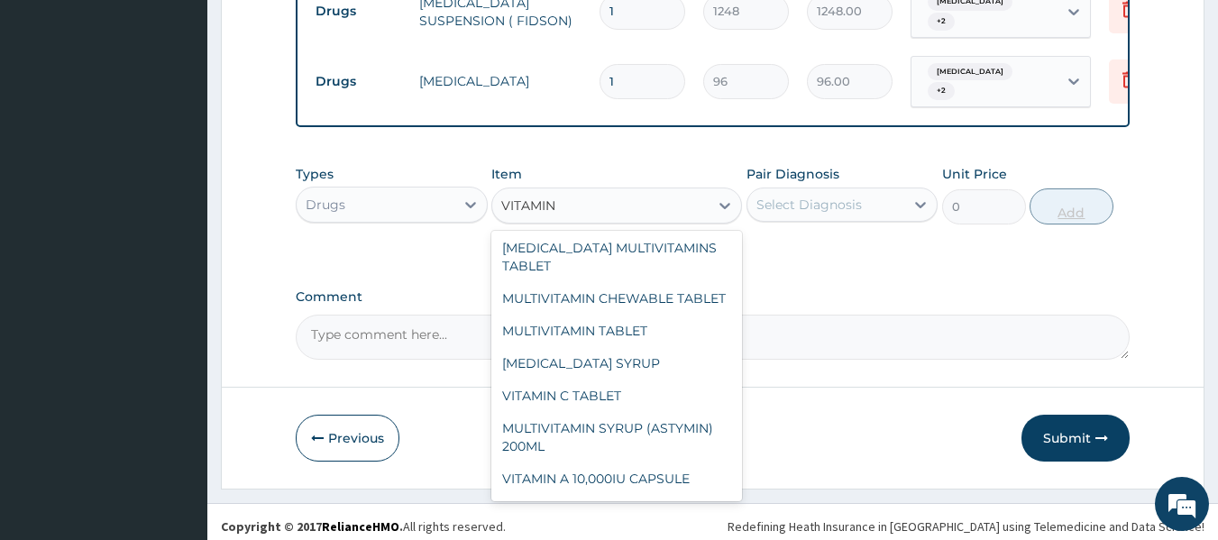
scroll to position [267, 0]
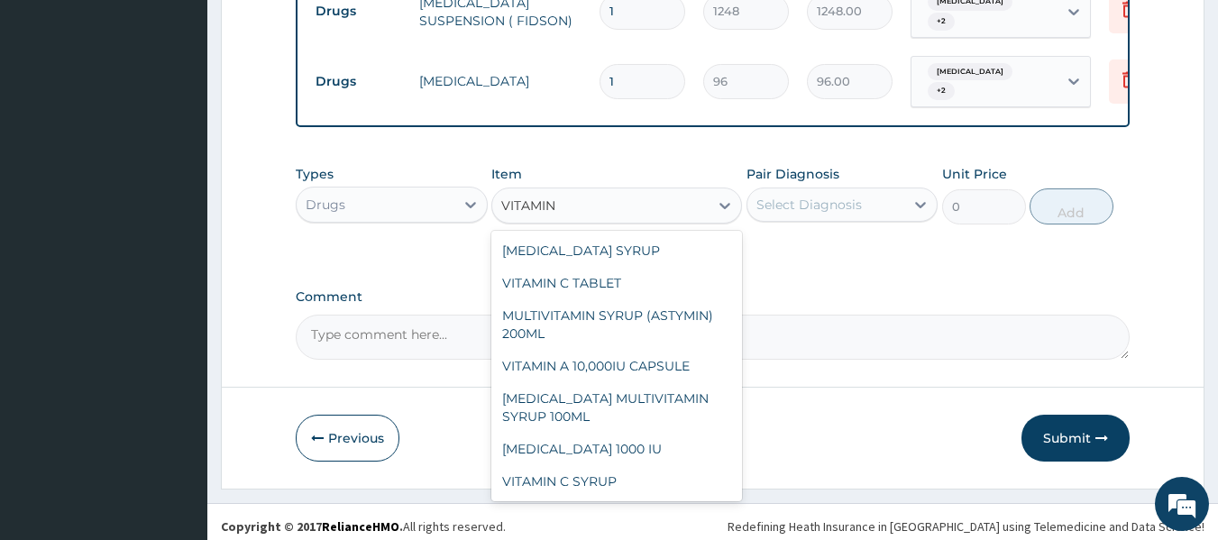
click at [629, 280] on div "VITAMIN C TABLET" at bounding box center [616, 283] width 251 height 32
type input "20"
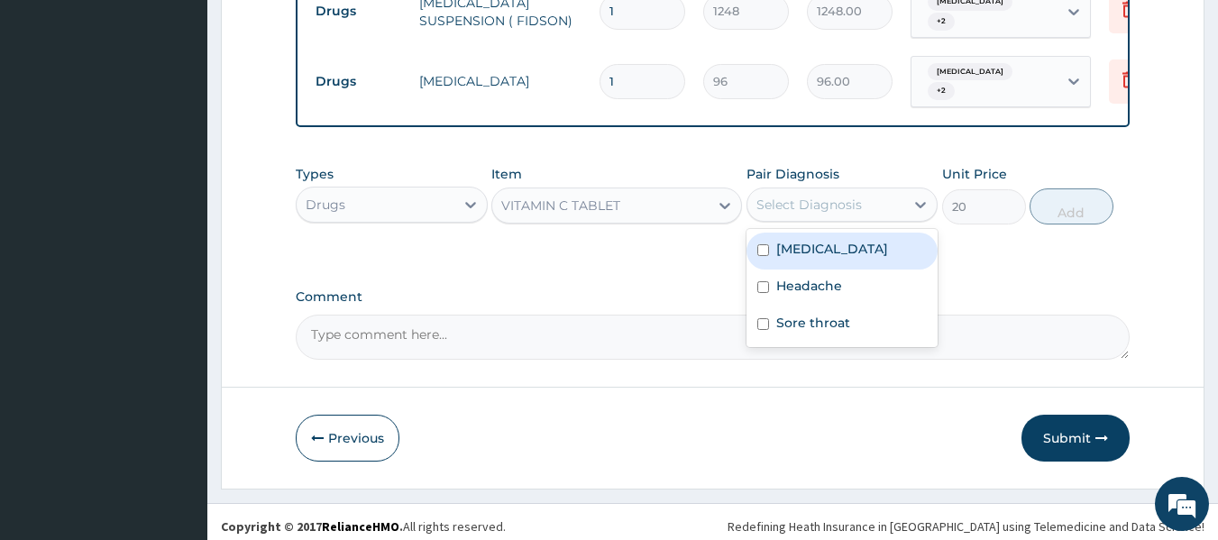
click at [870, 235] on div "[MEDICAL_DATA]" at bounding box center [843, 251] width 192 height 37
checkbox input "true"
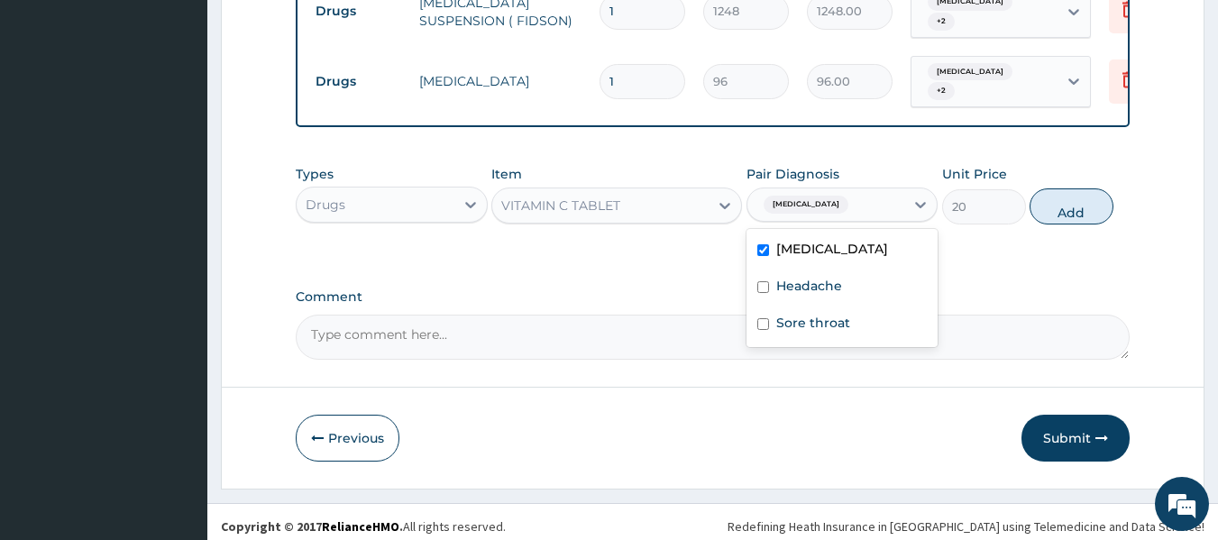
click at [857, 284] on div "Headache" at bounding box center [843, 288] width 192 height 37
checkbox input "true"
click at [867, 326] on div "Sore throat" at bounding box center [843, 325] width 192 height 37
checkbox input "true"
click at [1075, 200] on button "Add" at bounding box center [1072, 206] width 84 height 36
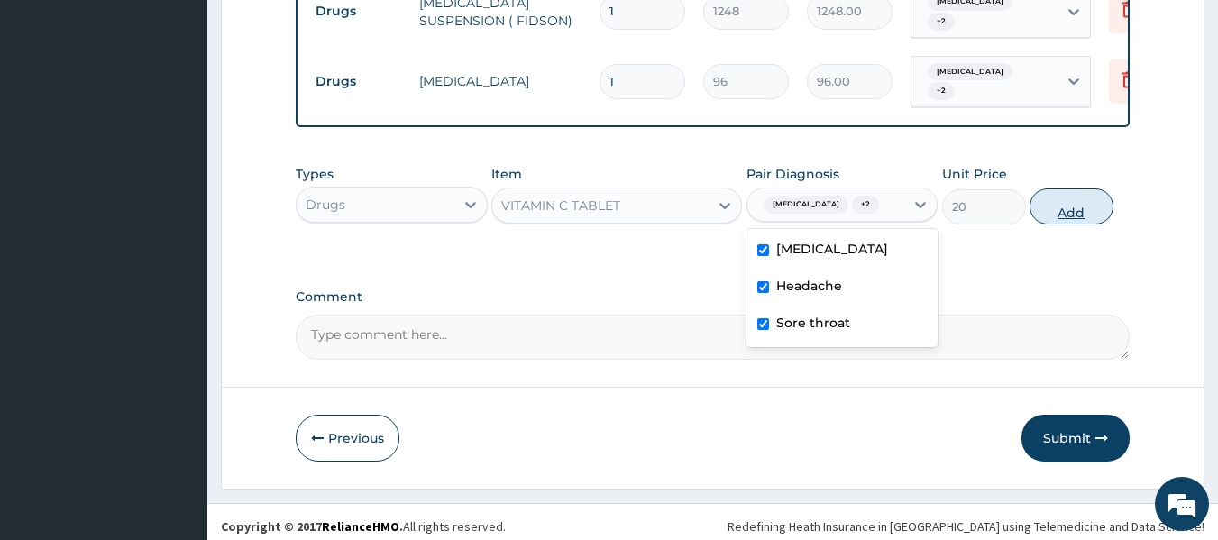
type input "0"
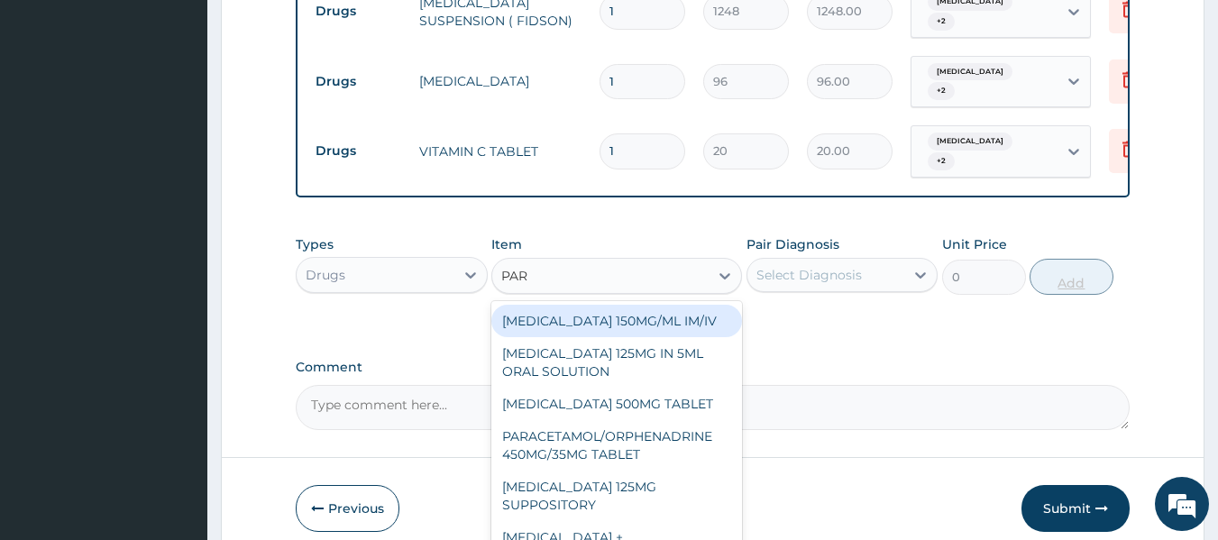
type input "PARA"
click at [678, 388] on div "PARACETAMOL 500MG TABLET" at bounding box center [616, 404] width 251 height 32
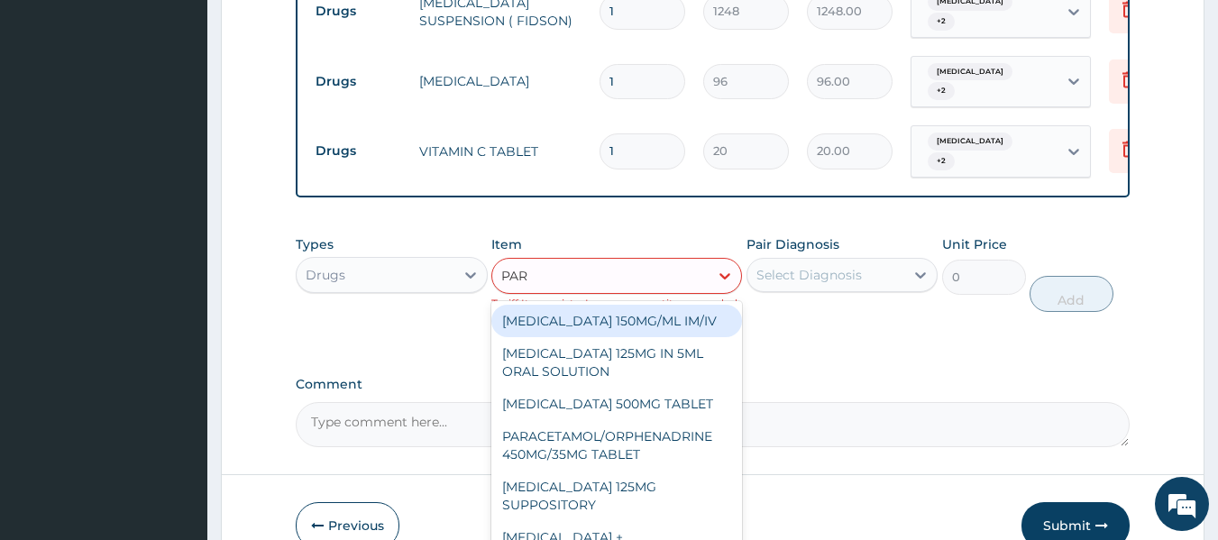
type input "PARA"
click at [667, 388] on div "PARACETAMOL 500MG TABLET" at bounding box center [616, 404] width 251 height 32
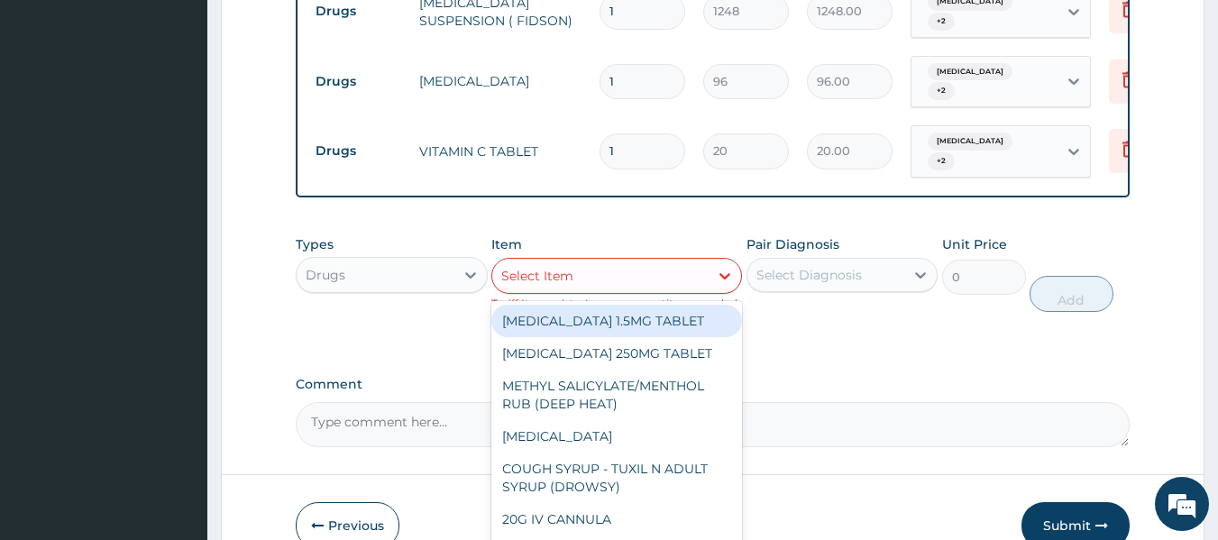
click at [702, 262] on div "Select Item" at bounding box center [600, 276] width 216 height 29
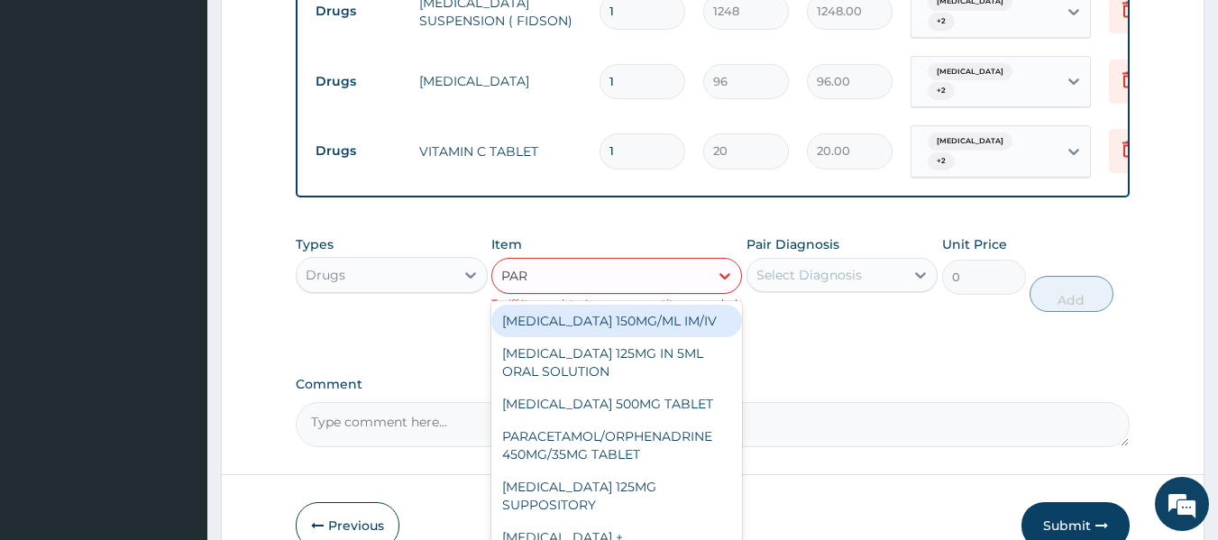
type input "PARA"
click at [695, 388] on div "PARACETAMOL 500MG TABLET" at bounding box center [616, 404] width 251 height 32
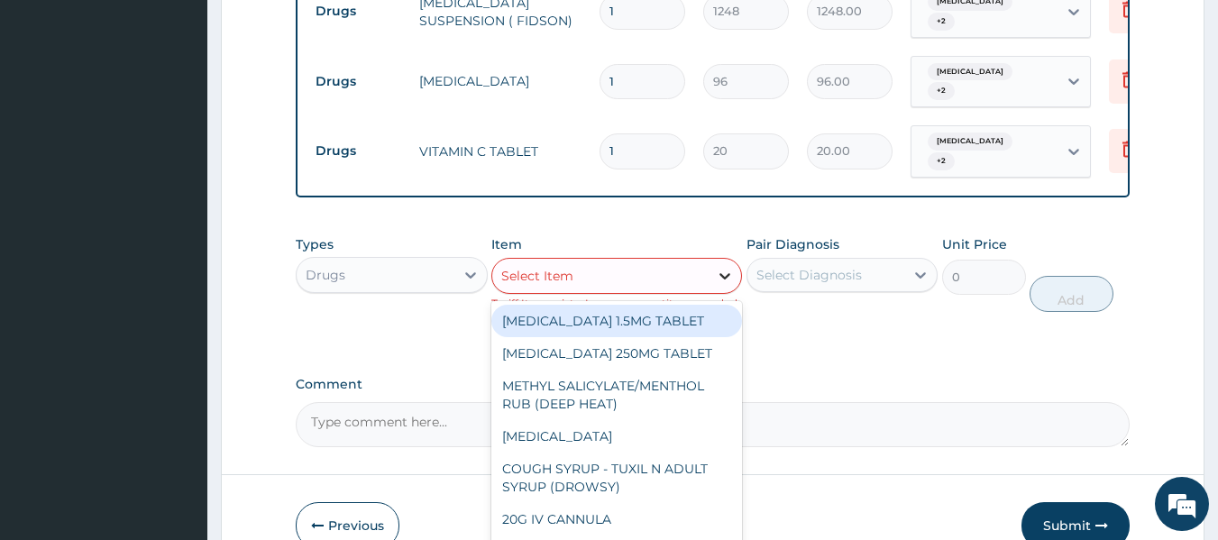
click at [726, 273] on icon at bounding box center [725, 276] width 11 height 6
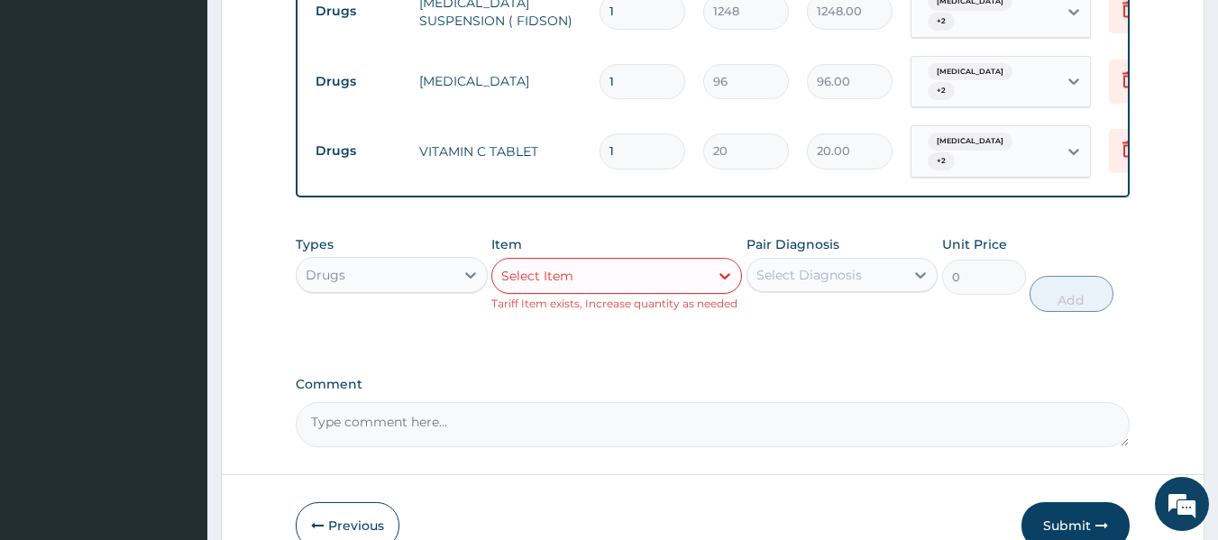
drag, startPoint x: 828, startPoint y: 291, endPoint x: 890, endPoint y: 270, distance: 65.9
click at [890, 270] on div "Pair Diagnosis Select Diagnosis" at bounding box center [843, 273] width 192 height 77
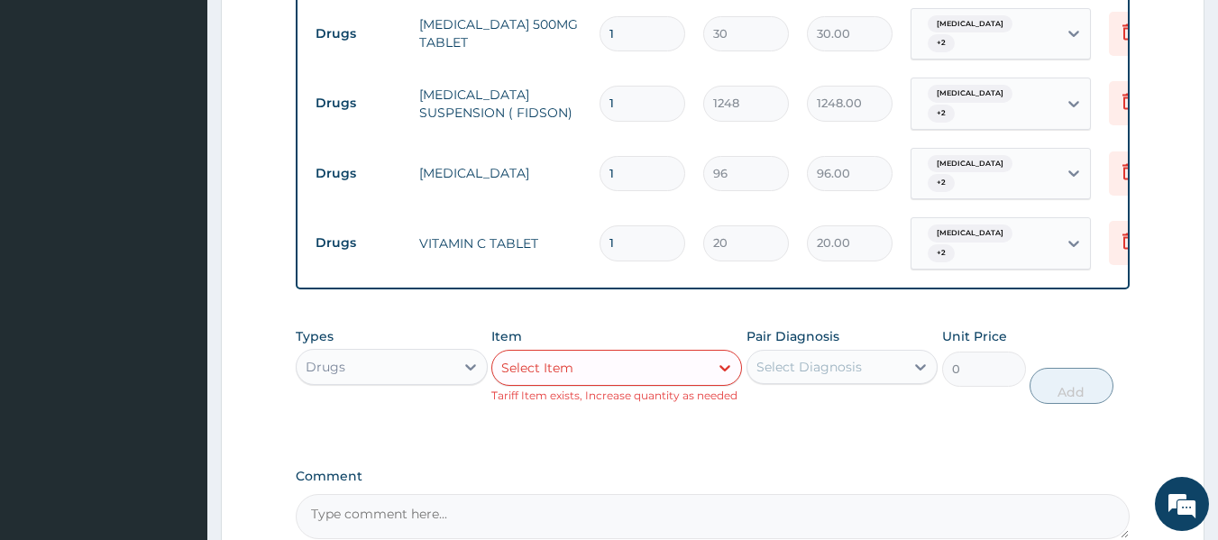
scroll to position [813, 0]
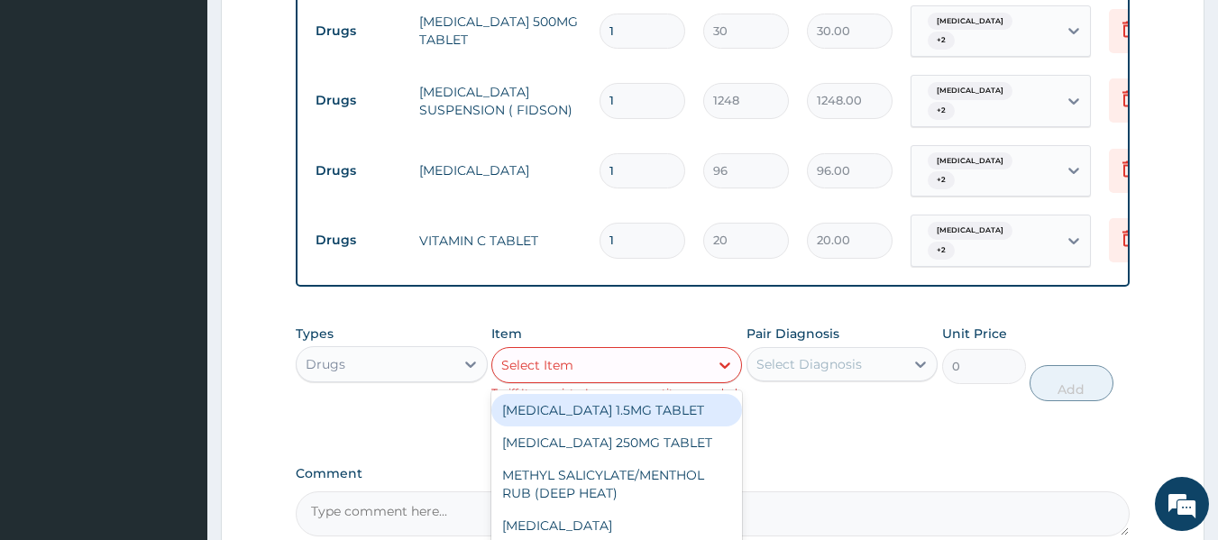
click at [631, 351] on div "Select Item" at bounding box center [600, 365] width 216 height 29
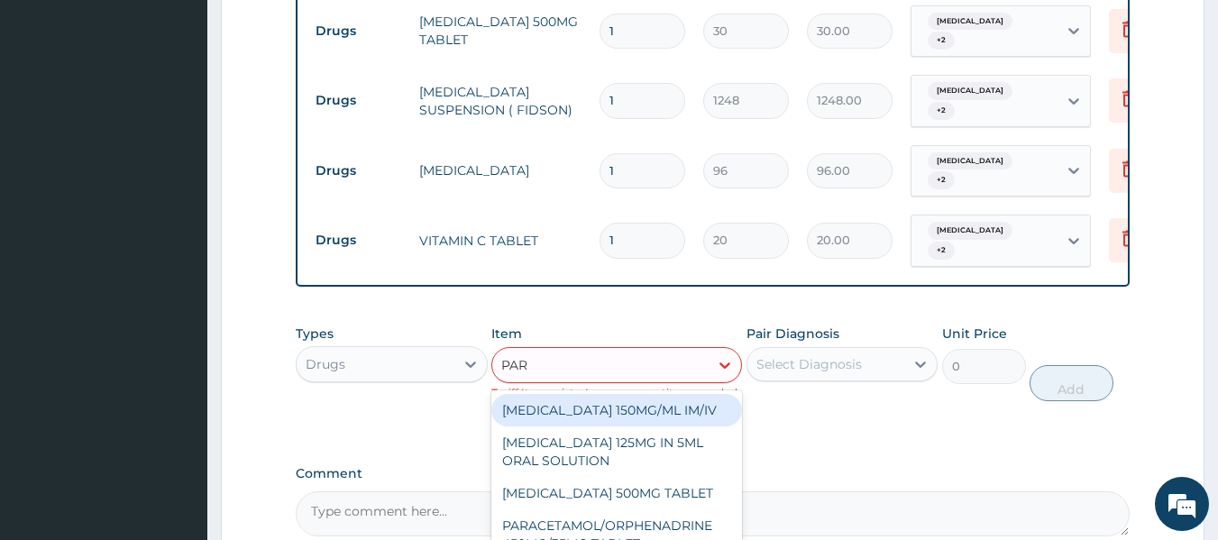
type input "PARA"
click at [666, 477] on div "PARACETAMOL 500MG TABLET" at bounding box center [616, 493] width 251 height 32
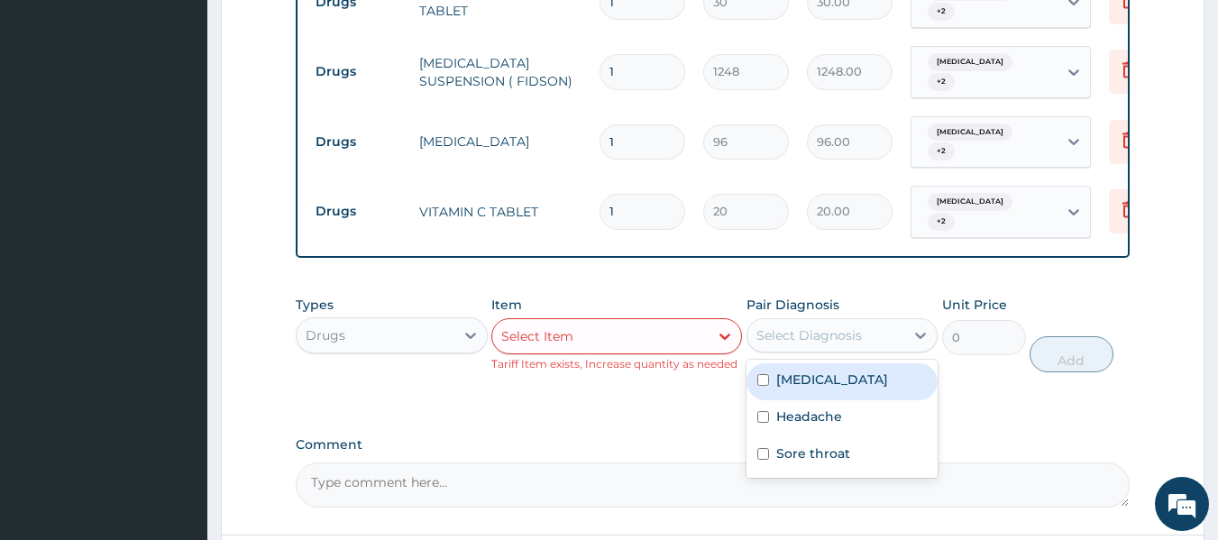
scroll to position [840, 0]
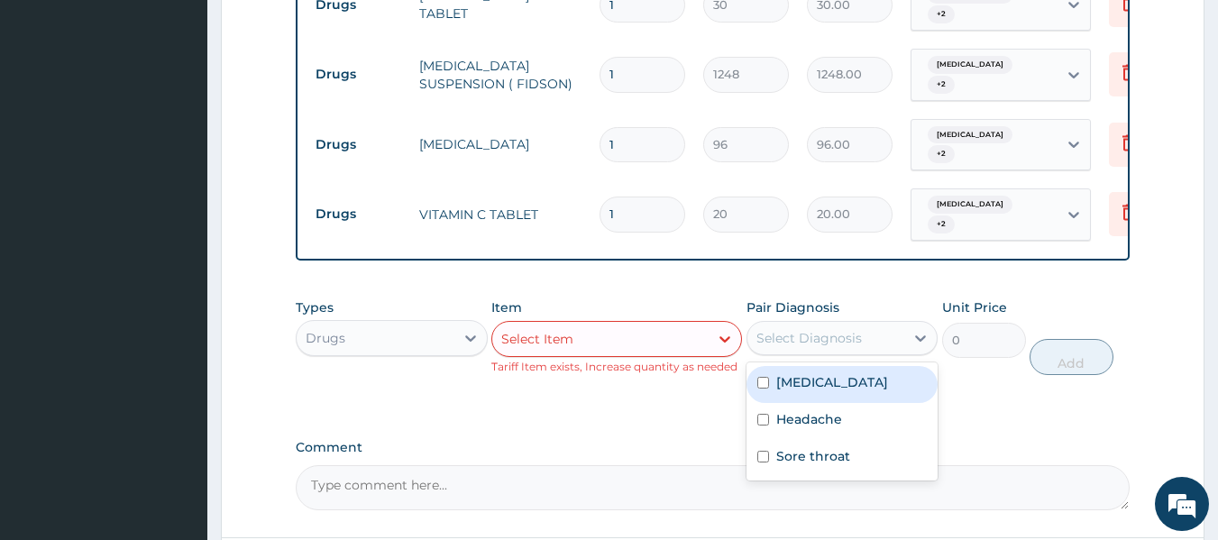
click at [590, 326] on div "Select Item" at bounding box center [600, 339] width 216 height 29
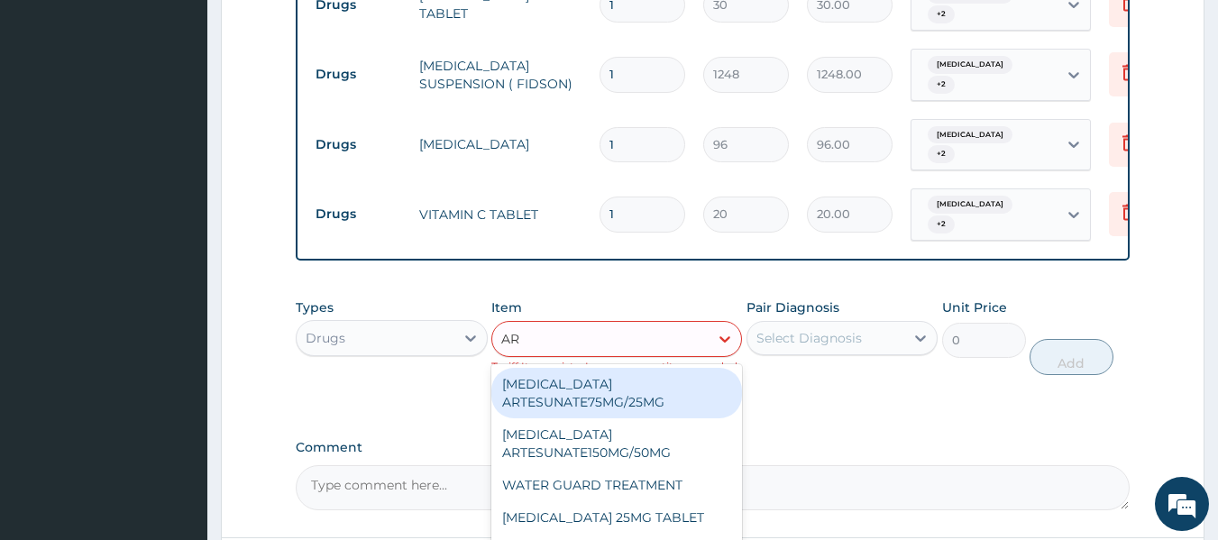
type input "ART"
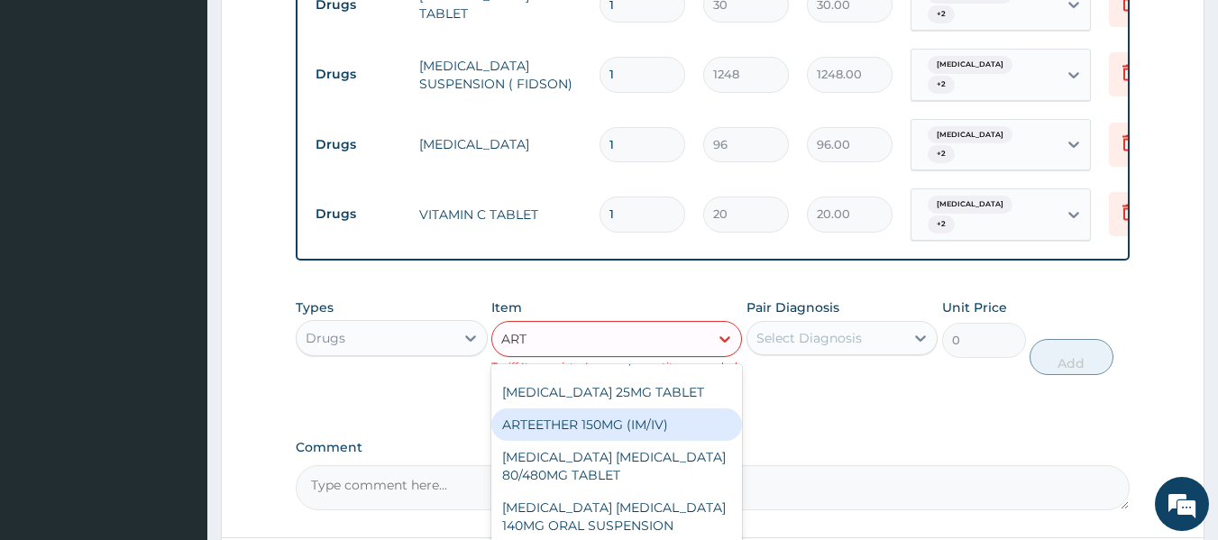
scroll to position [92, 0]
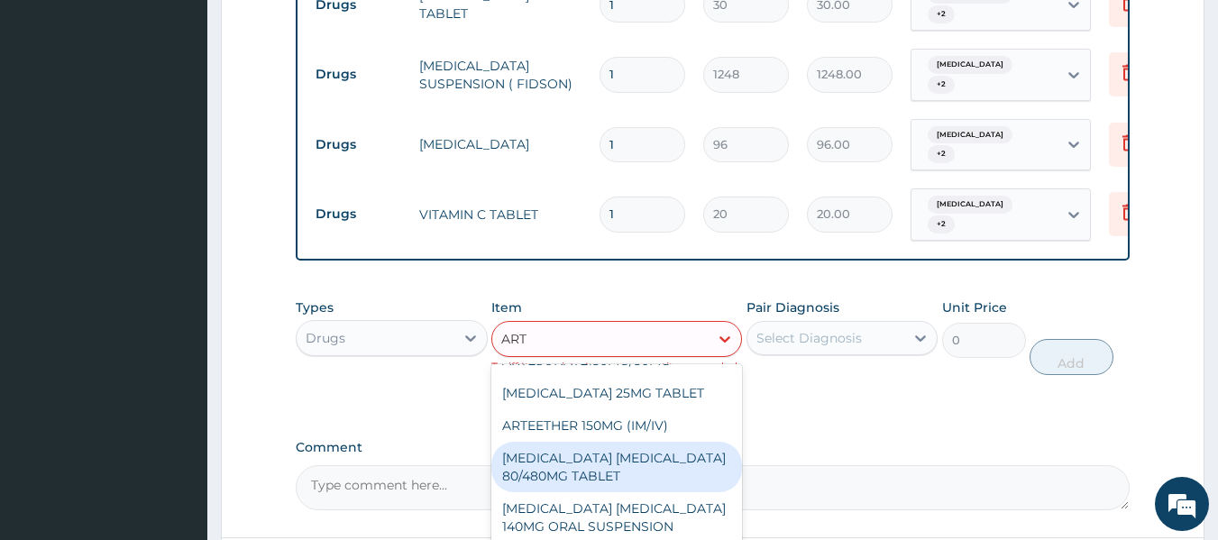
click at [606, 454] on div "ARTEMETHER LUMEFANTRINE 80/480MG TABLET" at bounding box center [616, 467] width 251 height 50
type input "450"
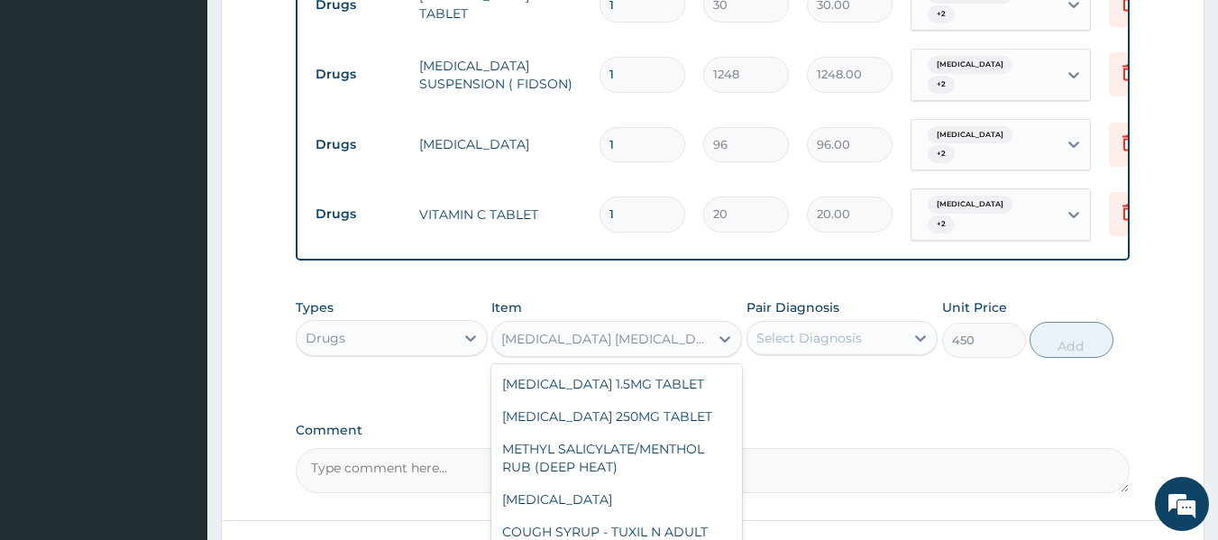
click at [642, 330] on div "ARTEMETHER LUMEFANTRINE 80/480MG TABLET" at bounding box center [605, 339] width 209 height 18
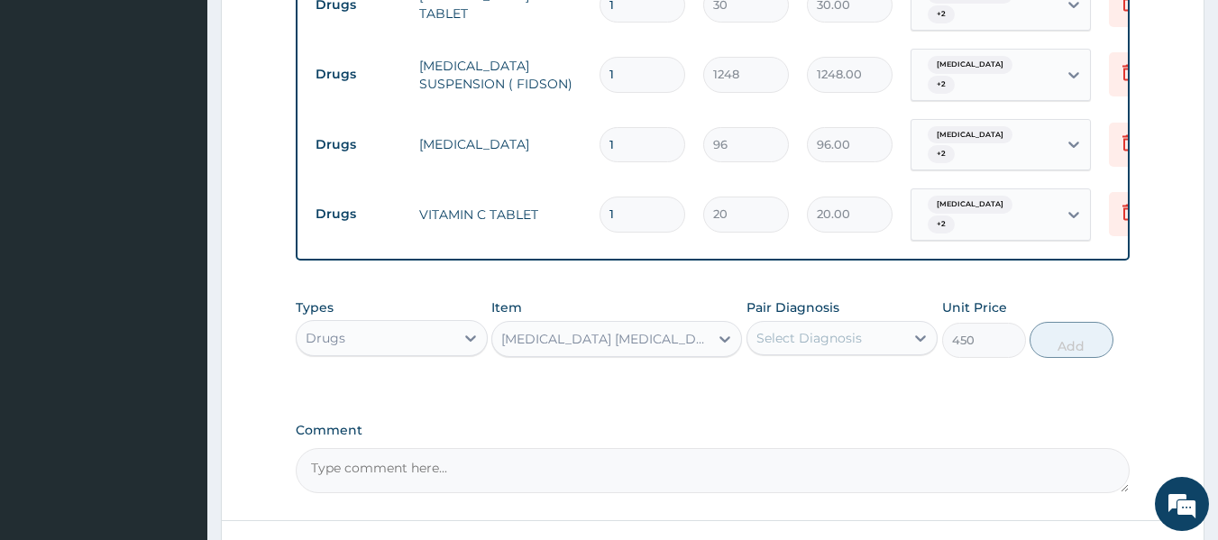
click at [545, 330] on div "ARTEMETHER LUMEFANTRINE 80/480MG TABLET" at bounding box center [605, 339] width 209 height 18
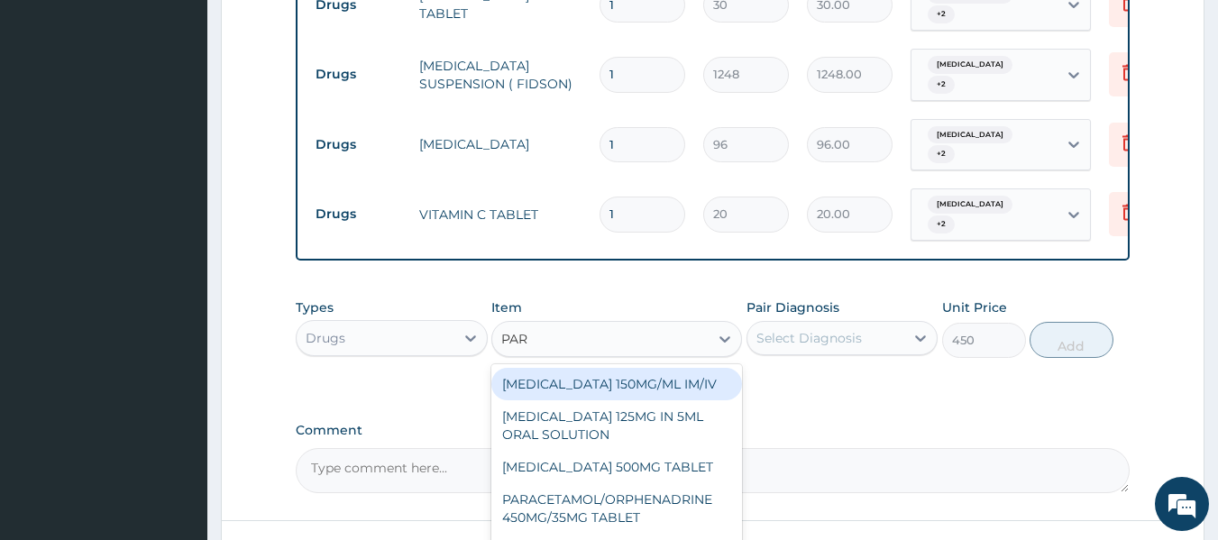
type input "PARA"
click at [660, 451] on div "PARACETAMOL 500MG TABLET" at bounding box center [616, 467] width 251 height 32
type input "0"
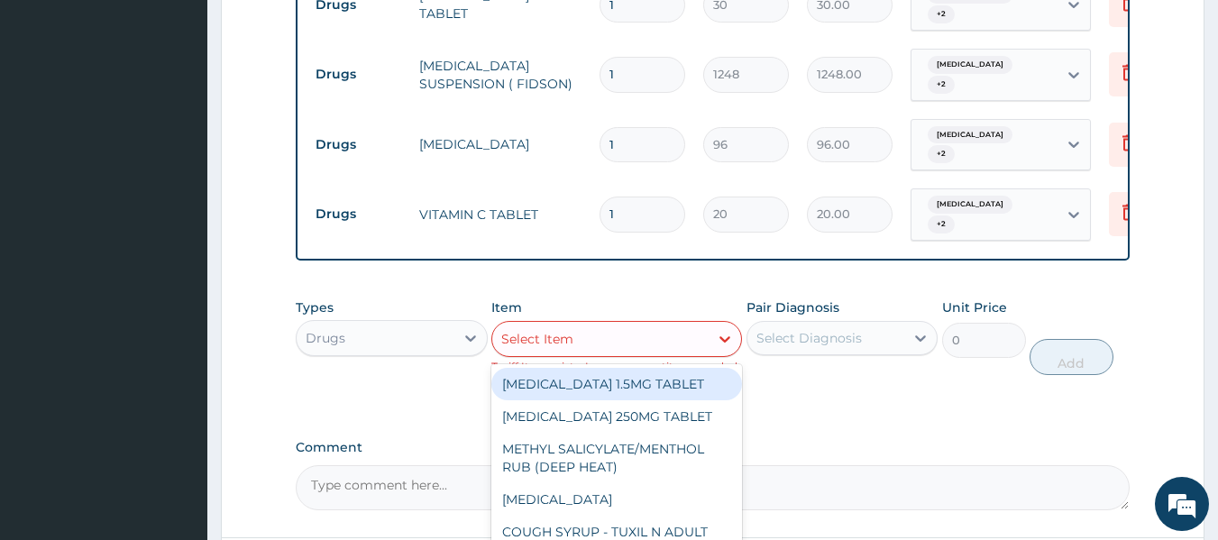
click at [583, 332] on div "Select Item" at bounding box center [600, 339] width 216 height 29
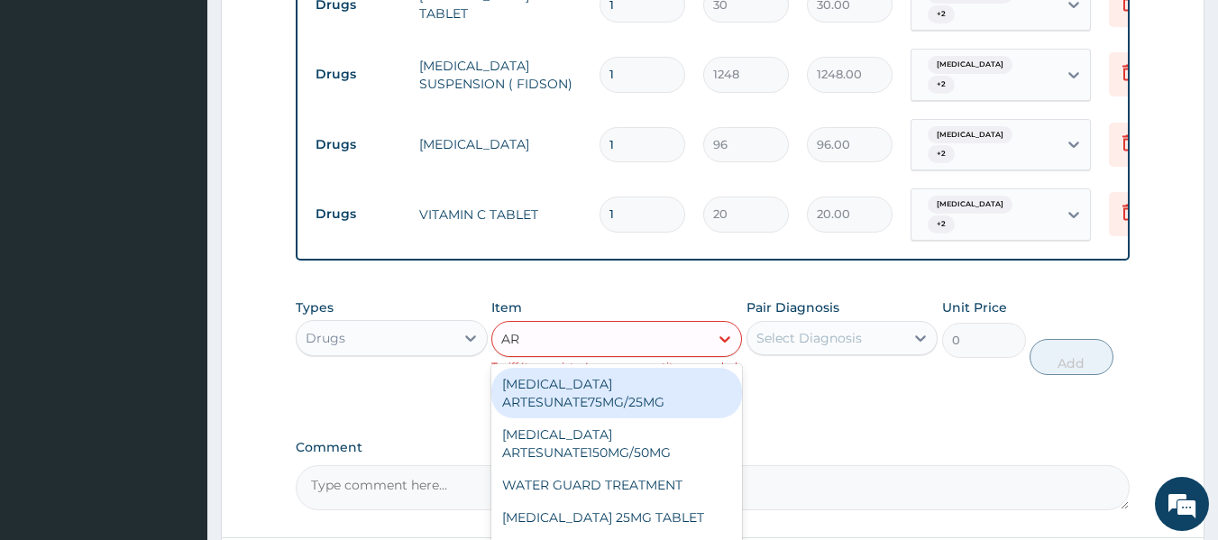
type input "A"
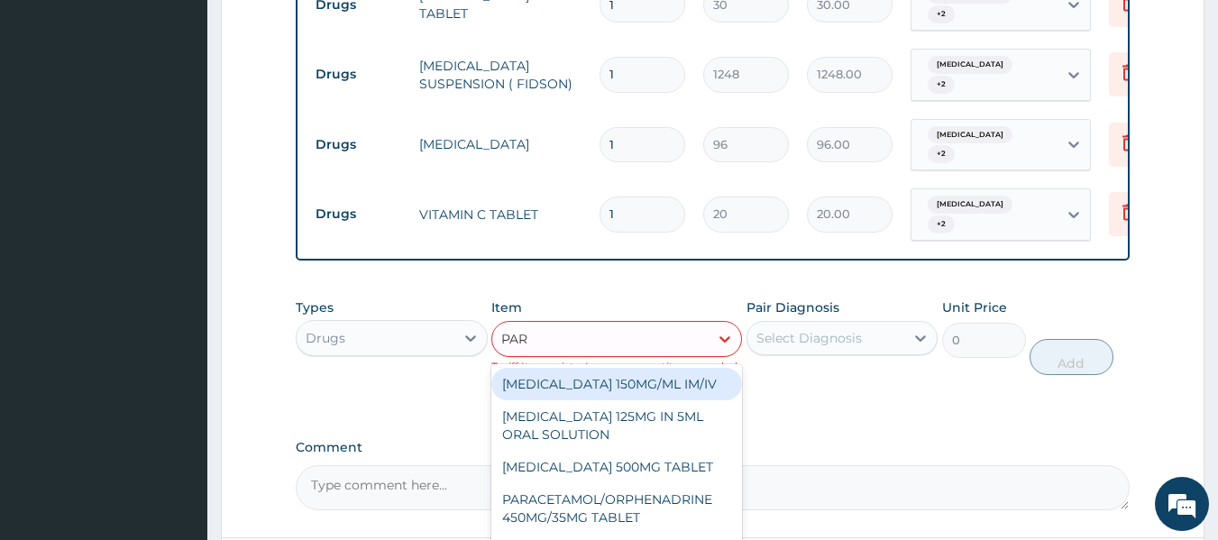
type input "PARA"
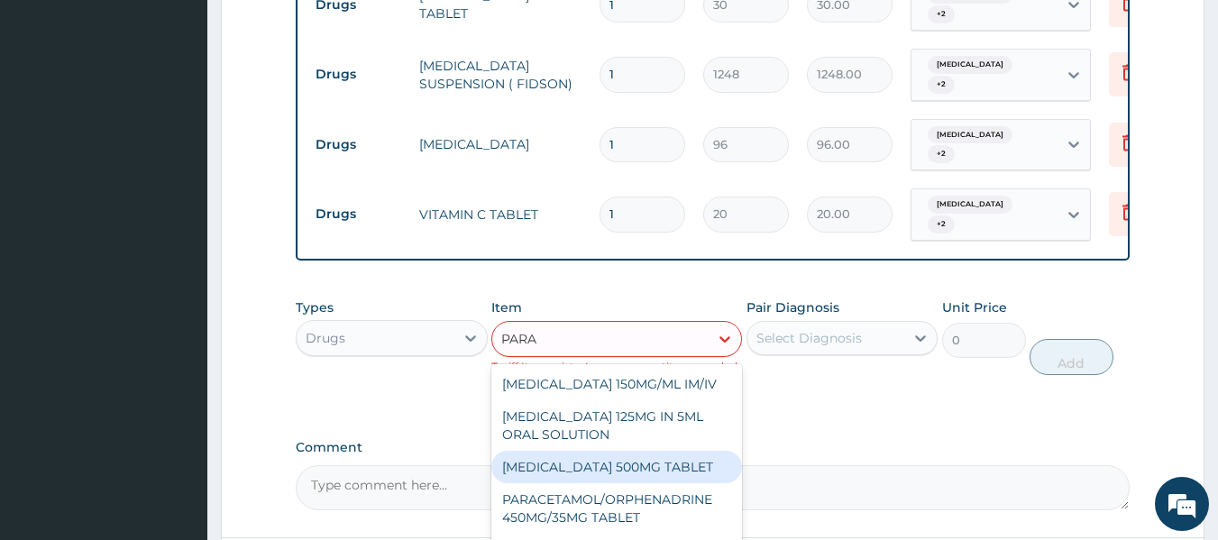
click at [605, 451] on div "PARACETAMOL 500MG TABLET" at bounding box center [616, 467] width 251 height 32
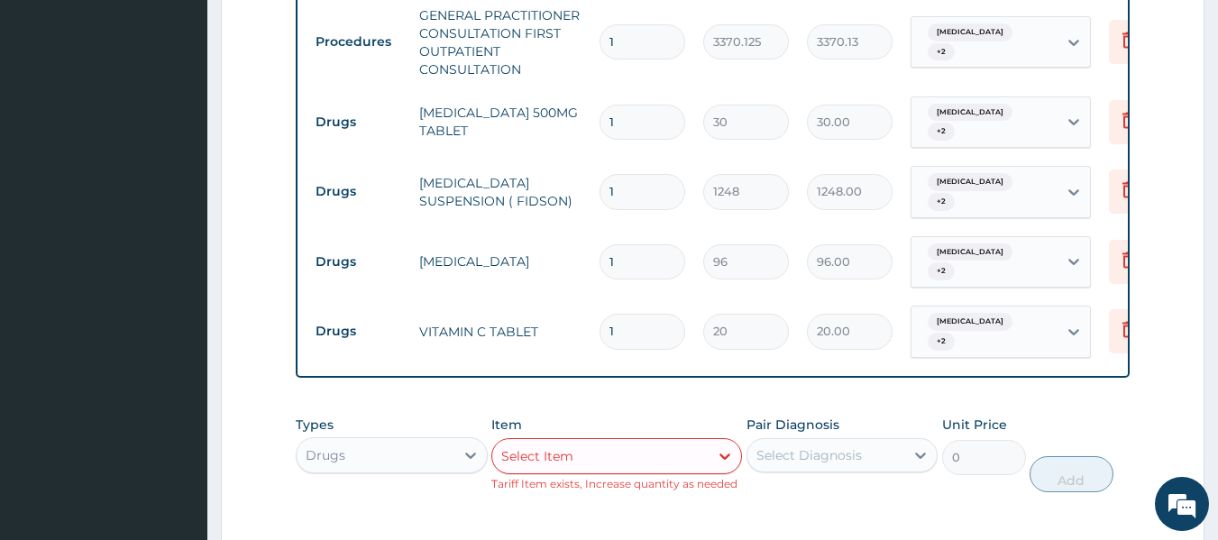
scroll to position [708, 0]
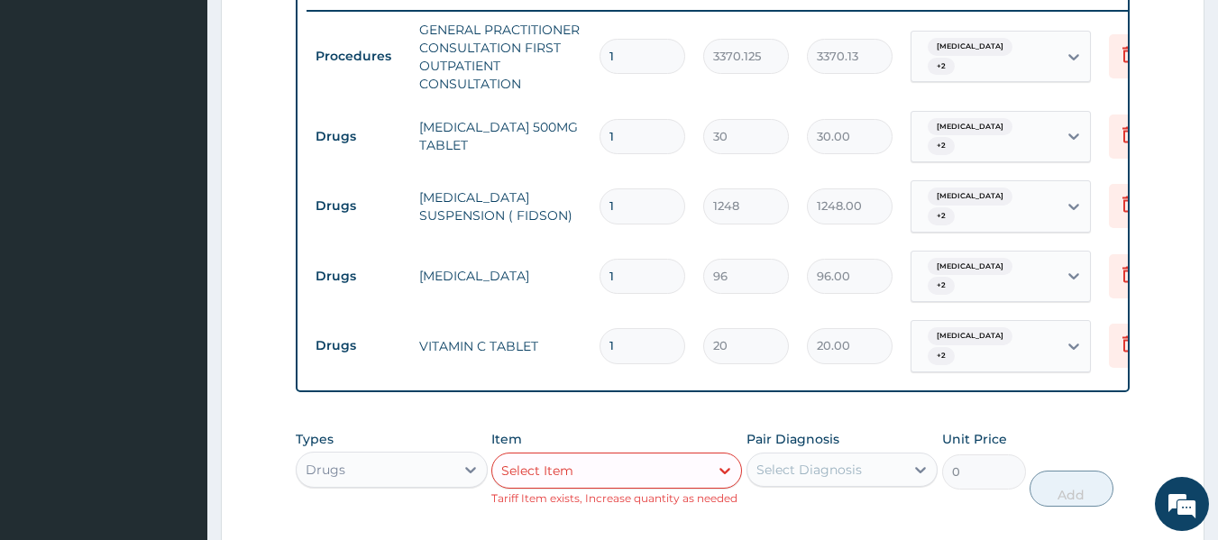
click at [638, 125] on input "1" at bounding box center [643, 136] width 86 height 35
type input "0.00"
type input "3"
type input "90.00"
type input "30"
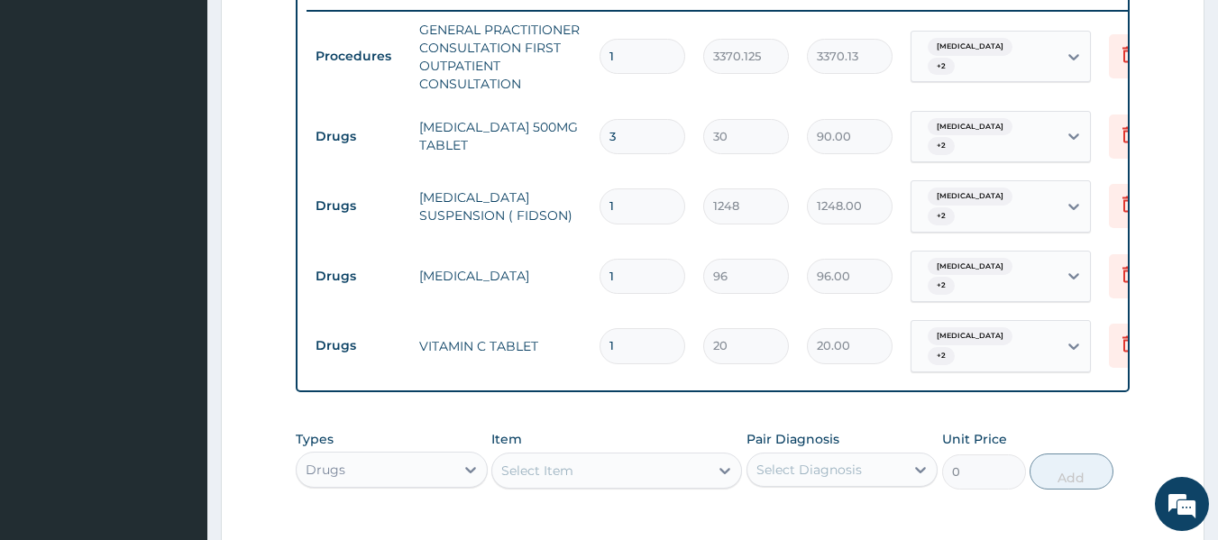
type input "900.00"
type input "30"
click at [635, 197] on input "1" at bounding box center [643, 205] width 86 height 35
click at [629, 259] on input "1" at bounding box center [643, 276] width 86 height 35
type input "0.00"
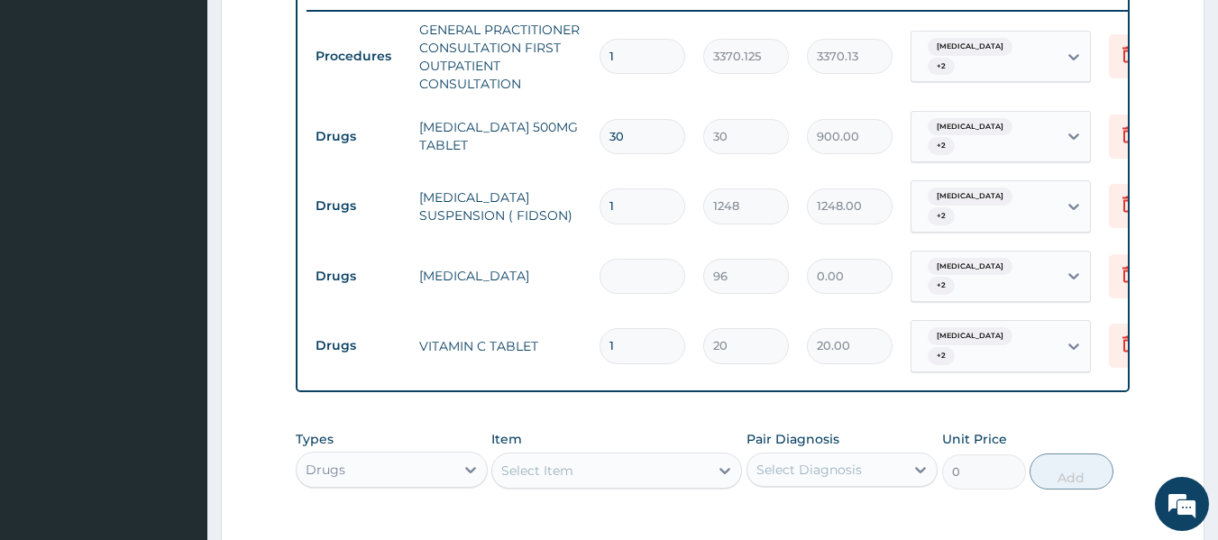
type input "3"
type input "288.00"
type input "30"
type input "2880.00"
type input "3"
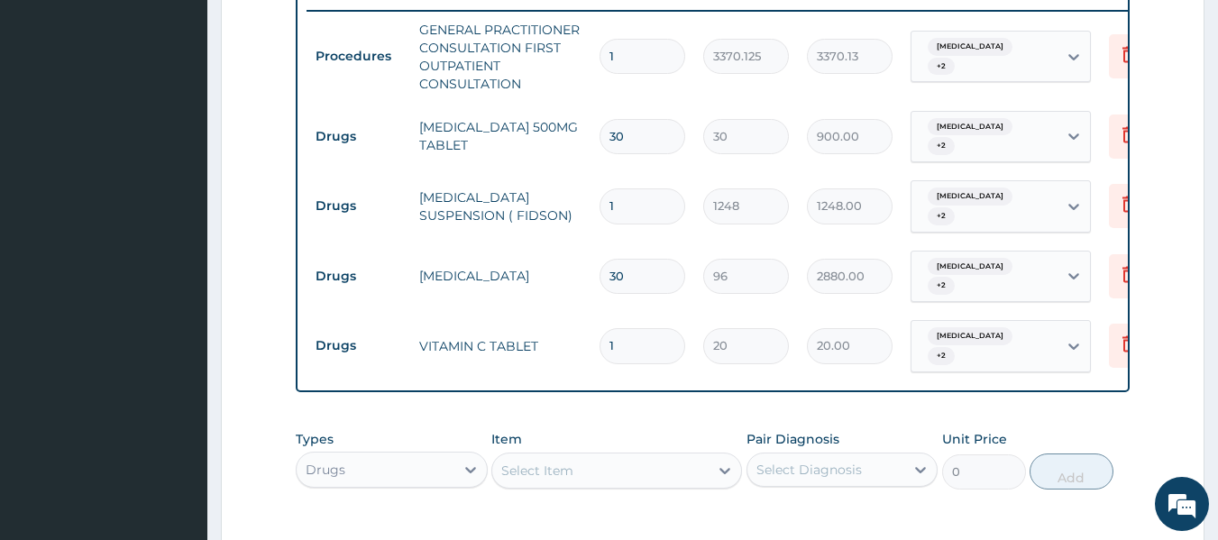
type input "288.00"
type input "0.00"
click at [635, 328] on input "1" at bounding box center [643, 345] width 86 height 35
click at [616, 259] on input "number" at bounding box center [643, 276] width 86 height 35
type input "1"
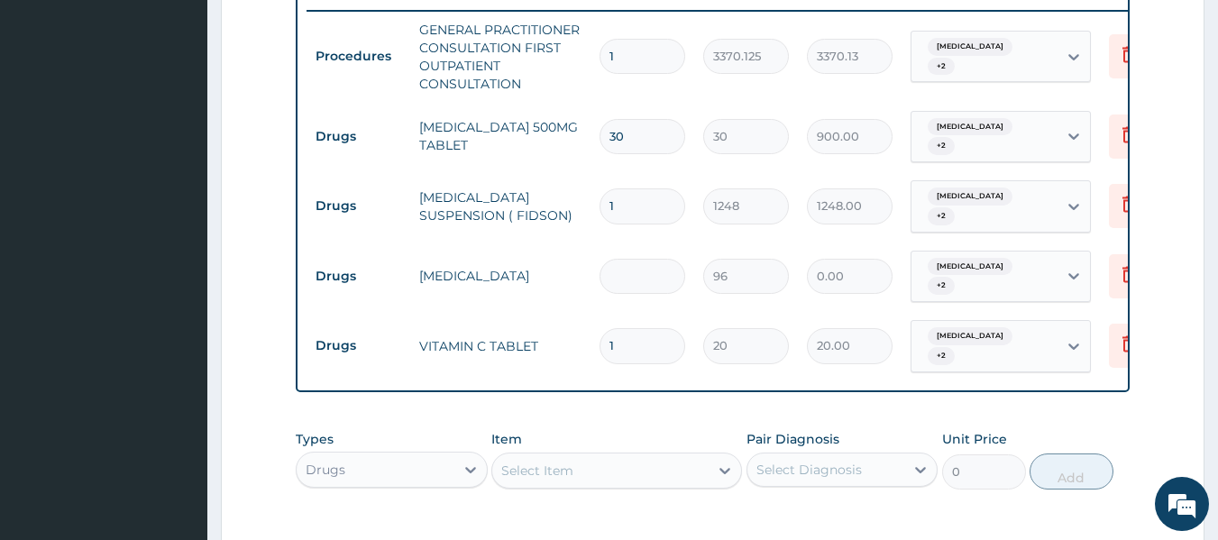
type input "96.00"
click at [620, 259] on input "1" at bounding box center [643, 276] width 86 height 35
type input "0.00"
click at [633, 259] on input "number" at bounding box center [643, 276] width 86 height 35
type input "1"
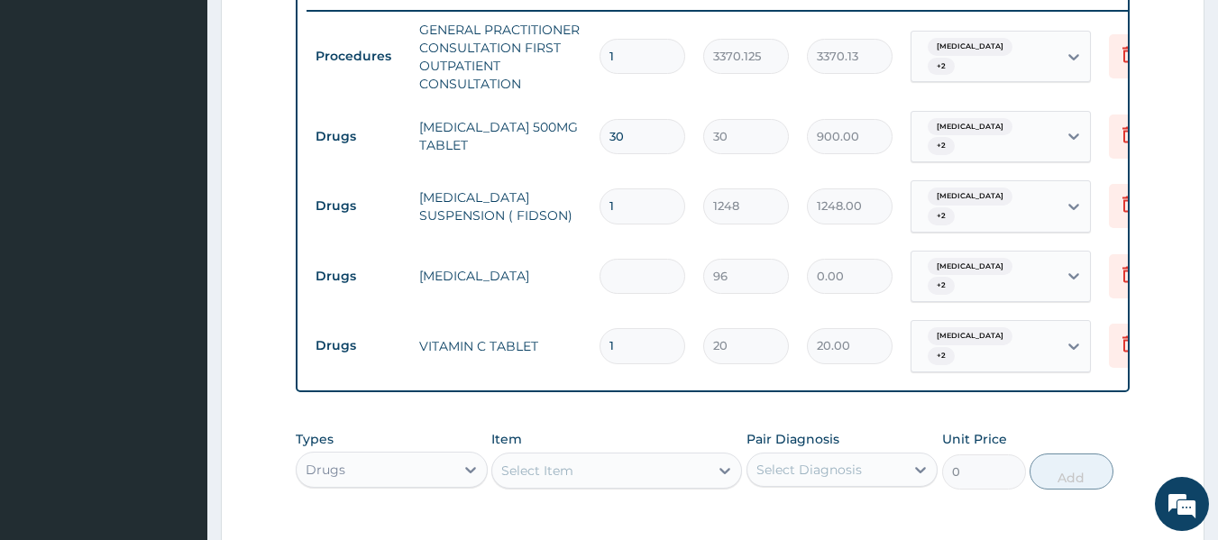
type input "96.00"
type input "15"
type input "1440.00"
type input "15"
click at [627, 328] on input "1" at bounding box center [643, 345] width 86 height 35
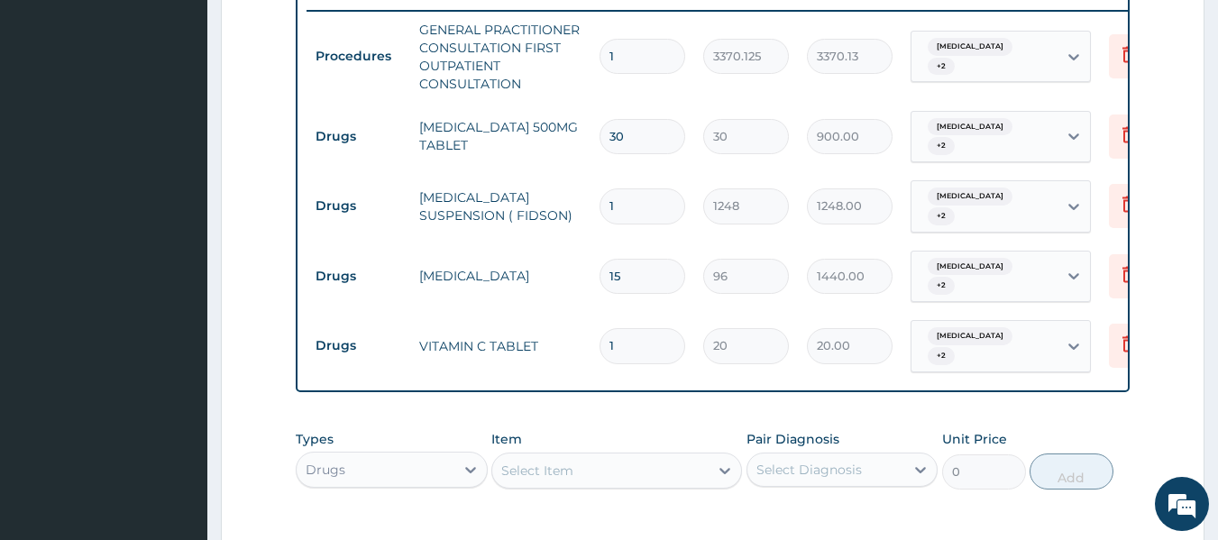
type input "0.00"
type input "3"
type input "60.00"
type input "30"
type input "600.00"
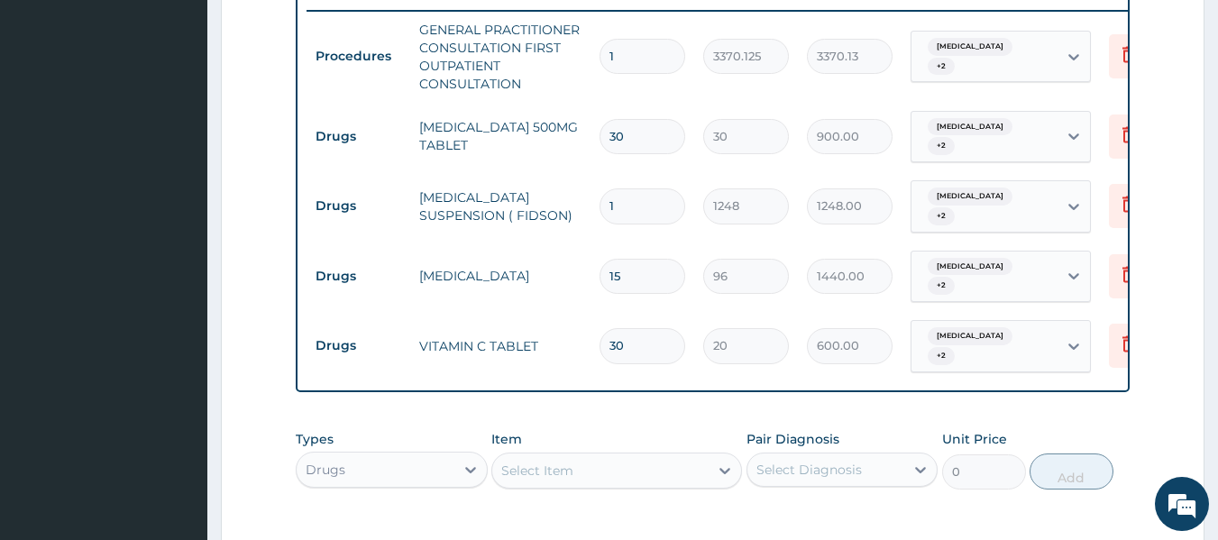
type input "30"
click at [629, 194] on input "1" at bounding box center [643, 205] width 86 height 35
type input "0"
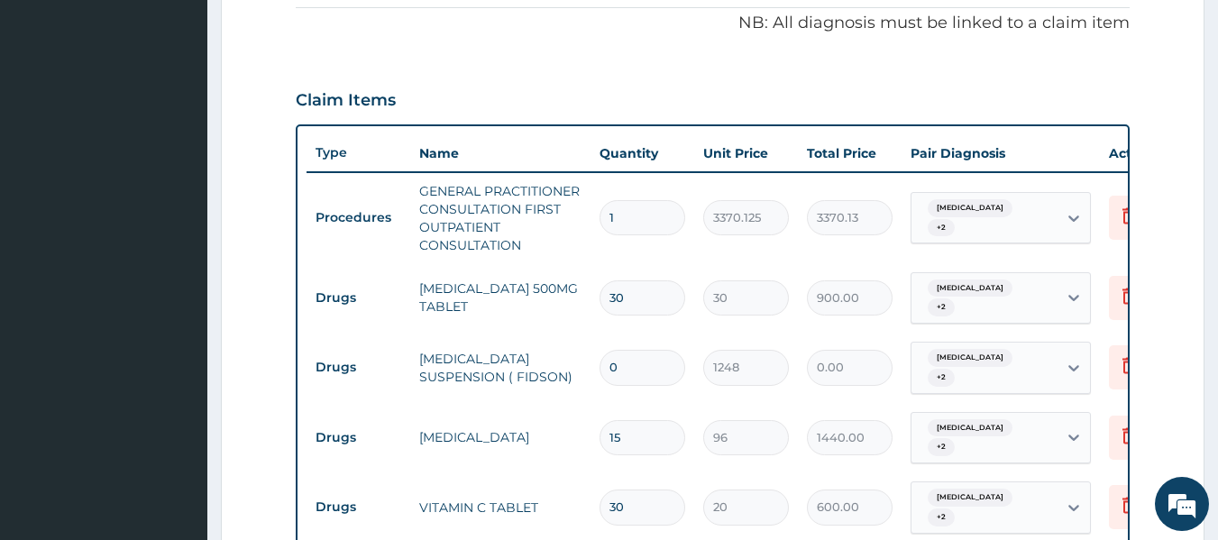
scroll to position [545, 0]
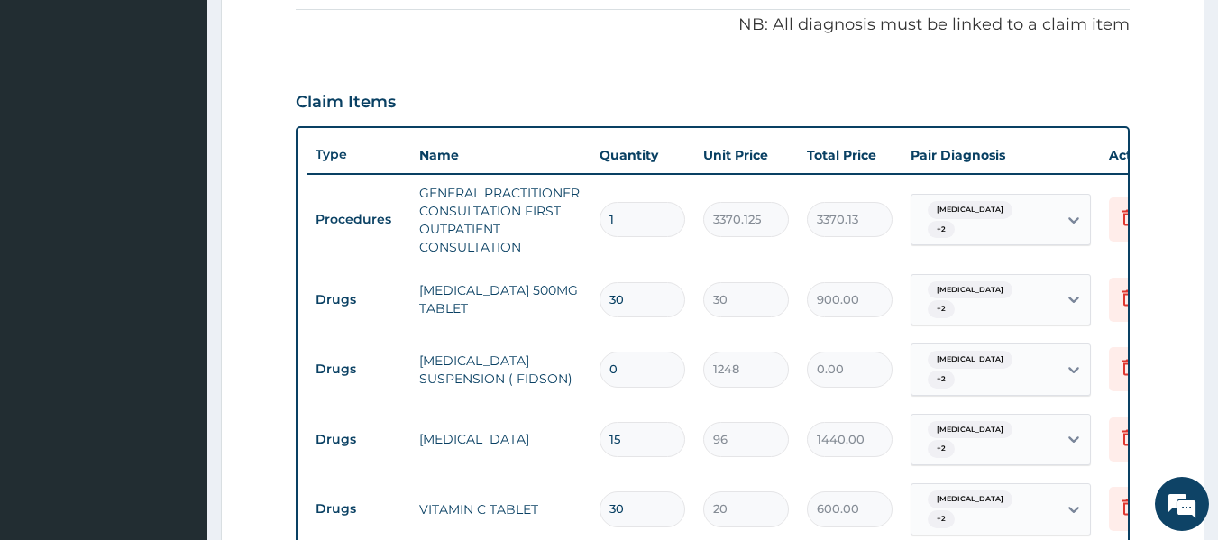
type input "0.00"
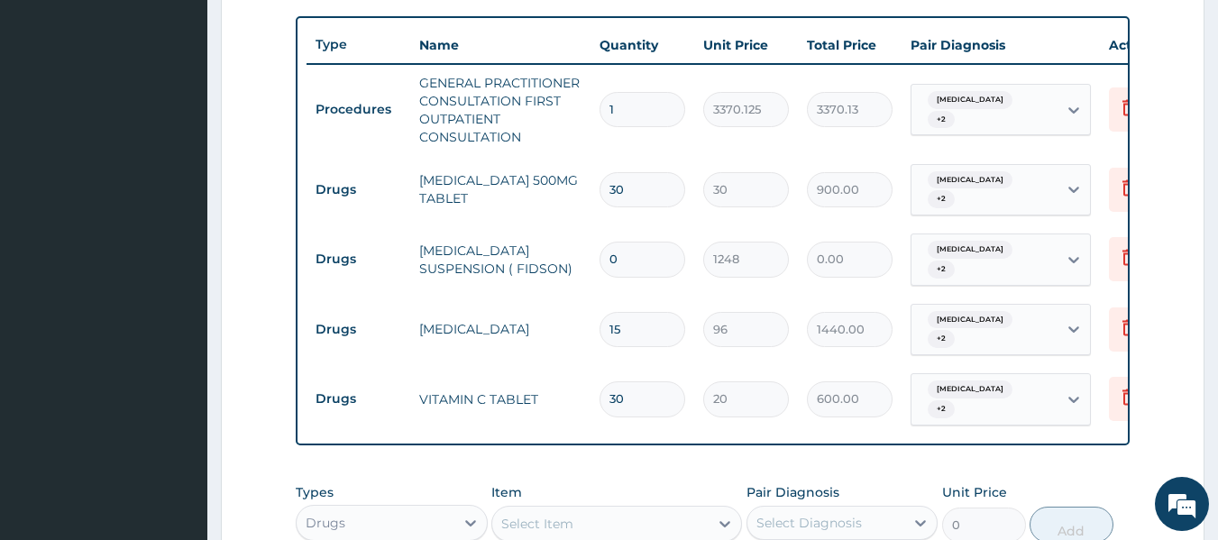
scroll to position [656, 0]
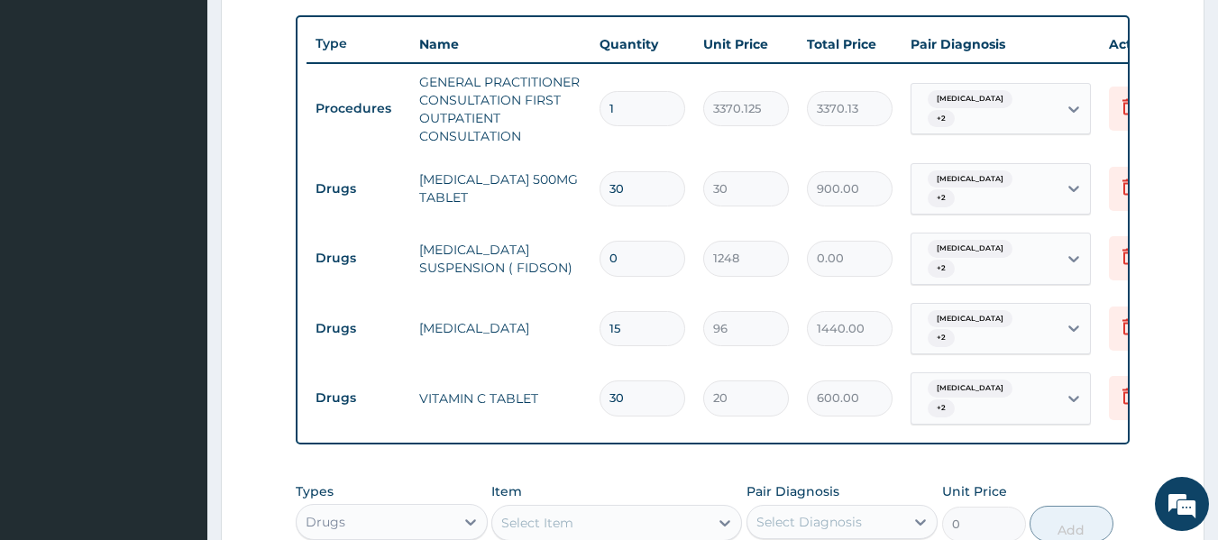
type input "01"
type input "1248.00"
type input "0"
type input "0.00"
type input "1"
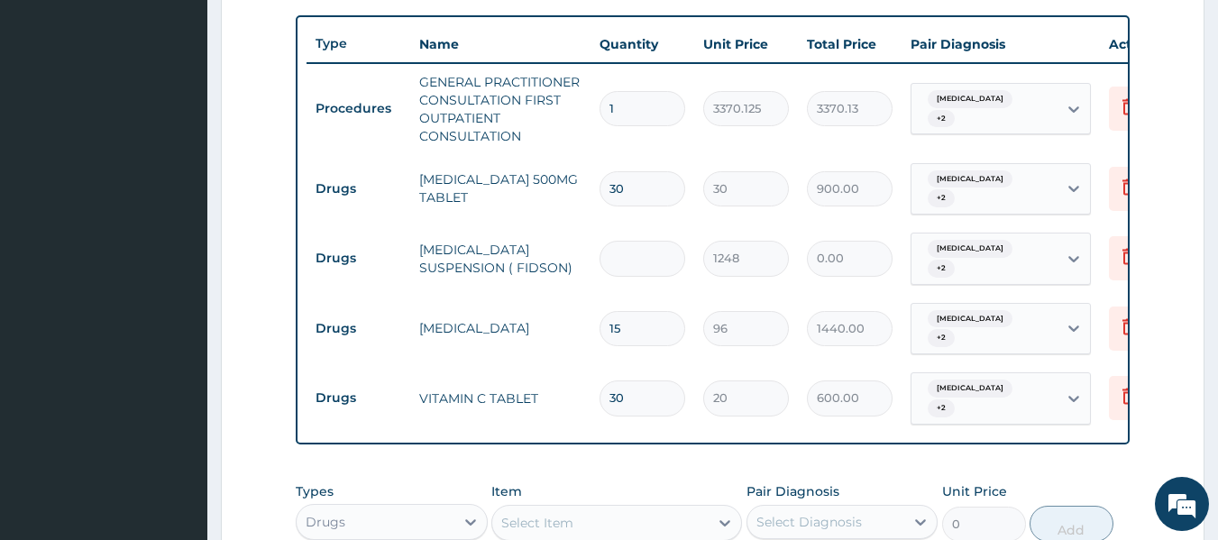
type input "1248.00"
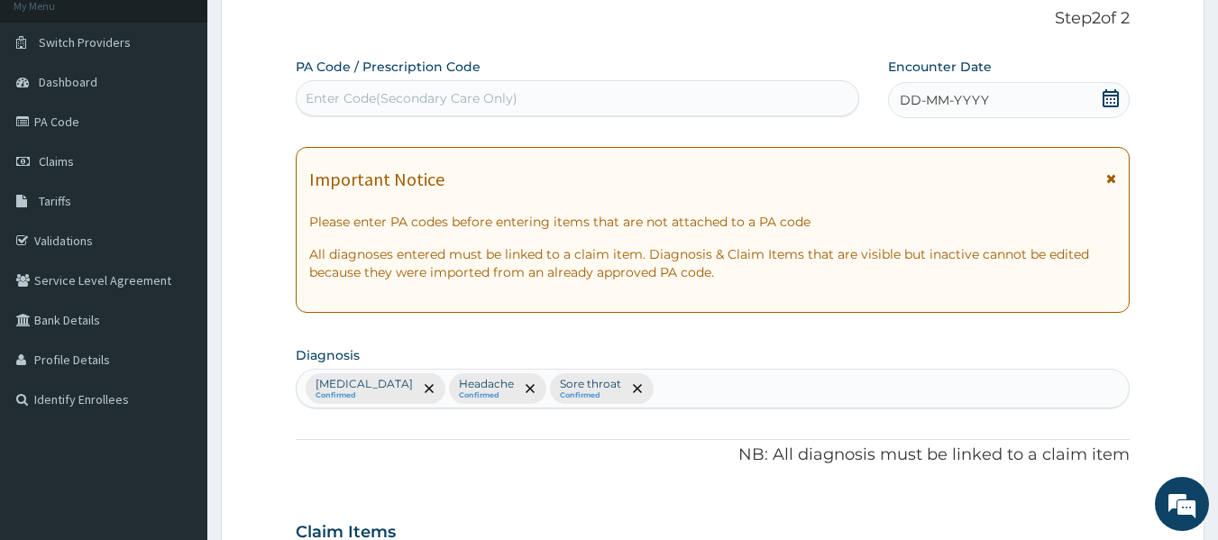
scroll to position [114, 0]
click at [941, 90] on div "DD-MM-YYYY" at bounding box center [1009, 101] width 242 height 36
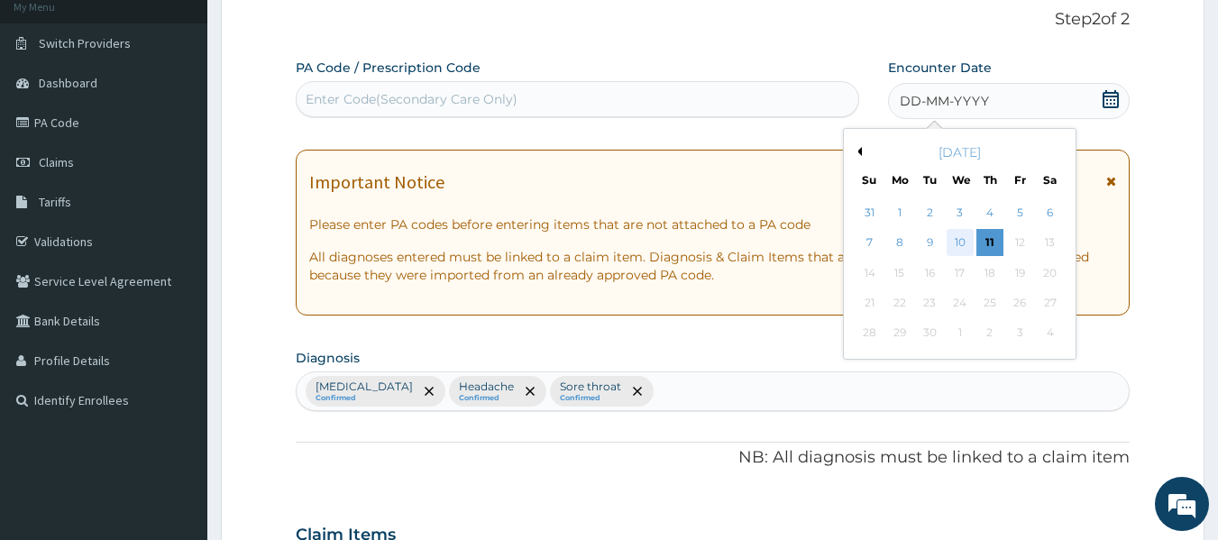
click at [960, 244] on div "10" at bounding box center [960, 243] width 27 height 27
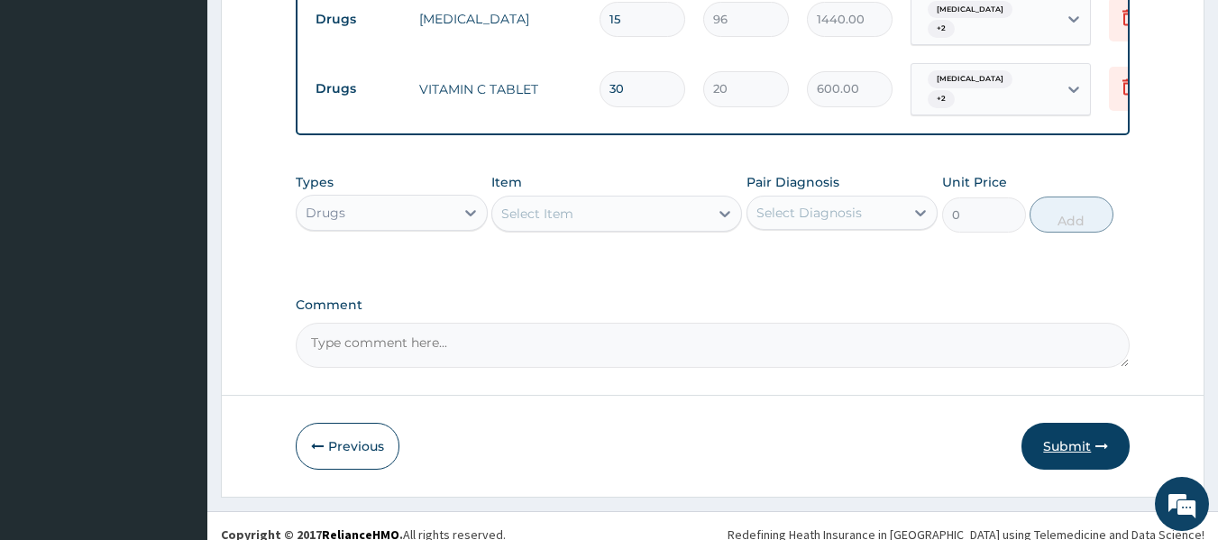
click at [1057, 427] on button "Submit" at bounding box center [1076, 446] width 108 height 47
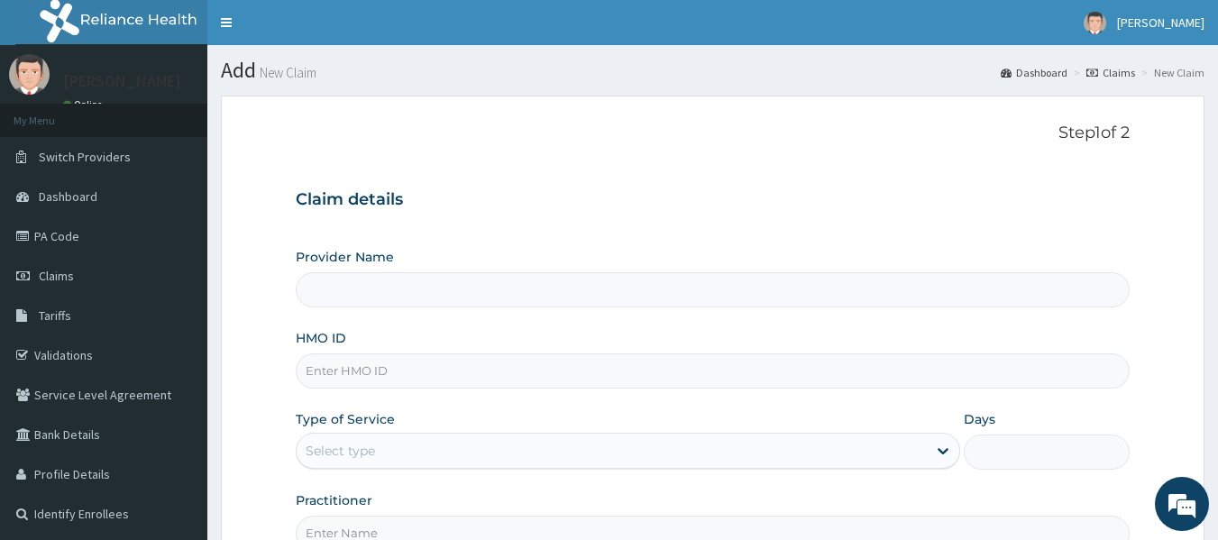
type input "Reliance Family Clinics (RFC) - [GEOGRAPHIC_DATA]"
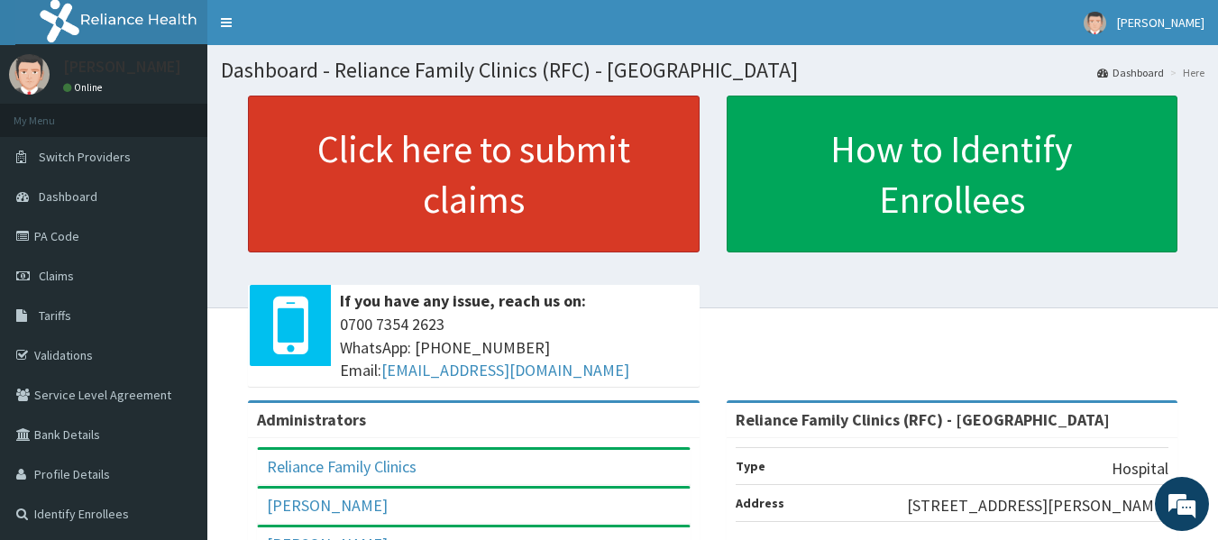
click at [389, 181] on link "Click here to submit claims" at bounding box center [474, 174] width 452 height 157
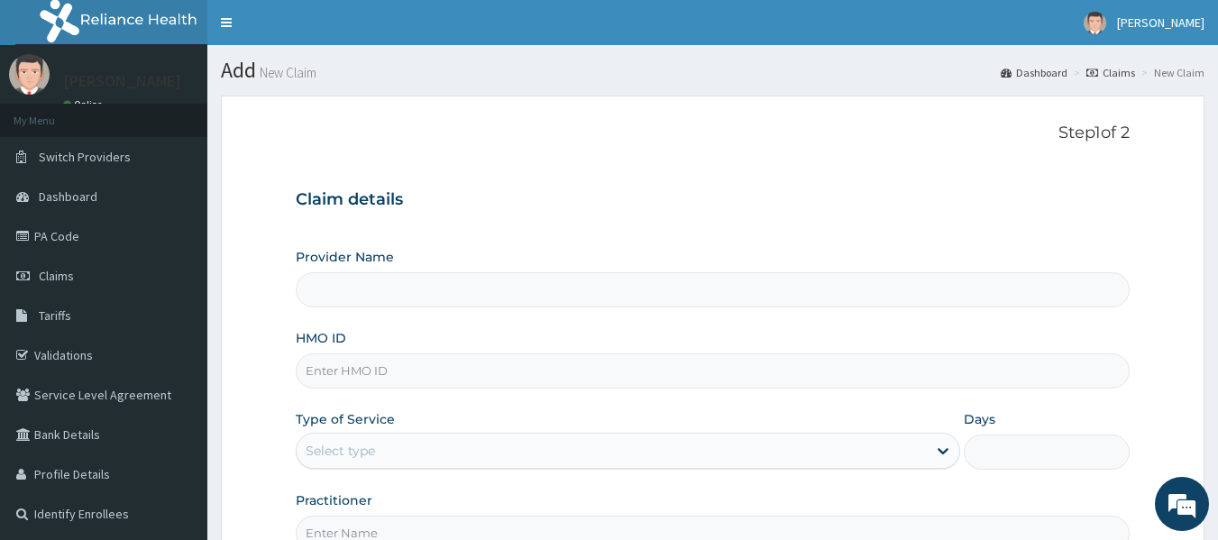
type input "Reliance Family Clinics (RFC) - [GEOGRAPHIC_DATA]"
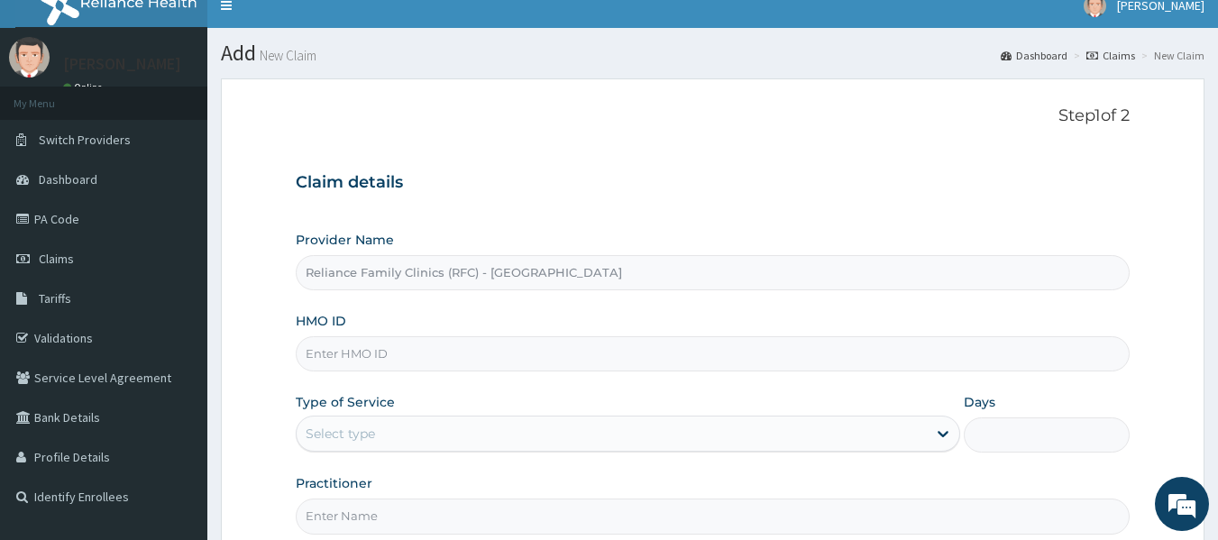
scroll to position [14, 0]
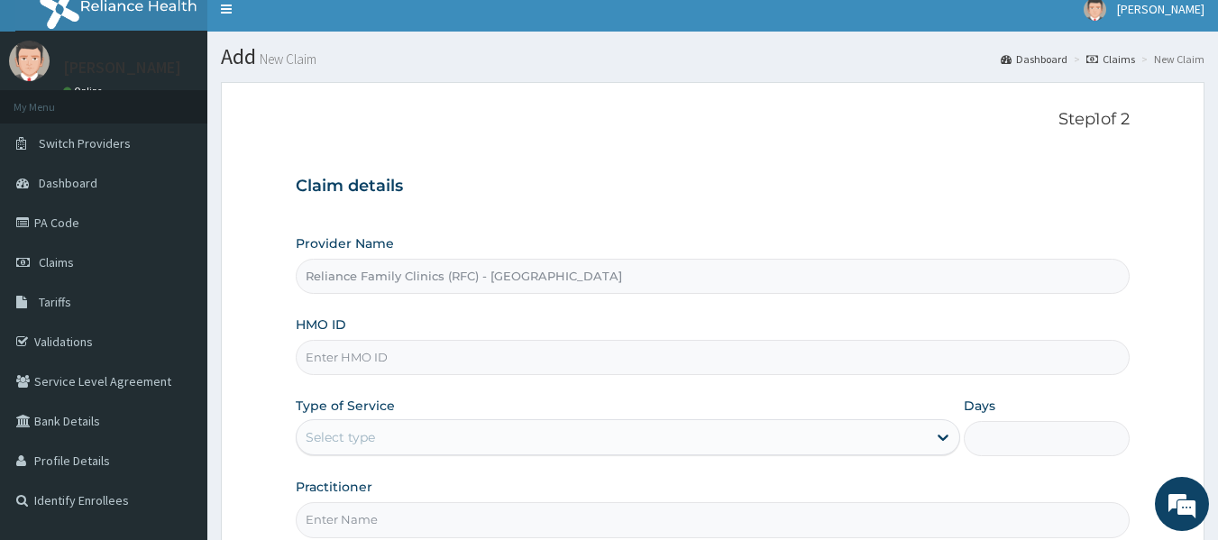
click at [335, 362] on input "HMO ID" at bounding box center [713, 357] width 835 height 35
type input "ISW/10578/A"
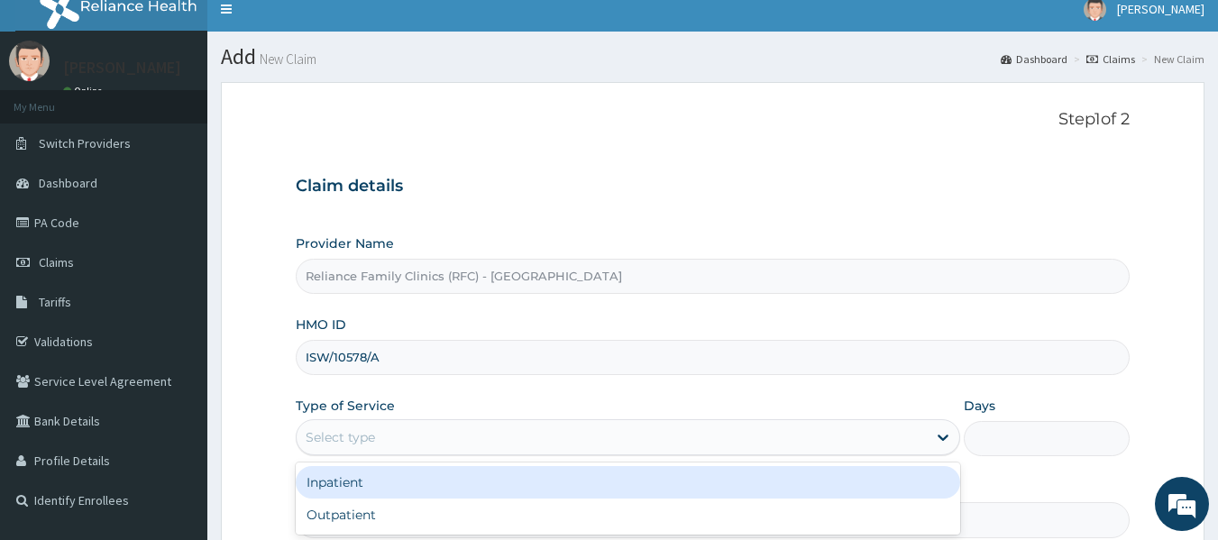
click at [361, 427] on div "Select type" at bounding box center [612, 437] width 630 height 29
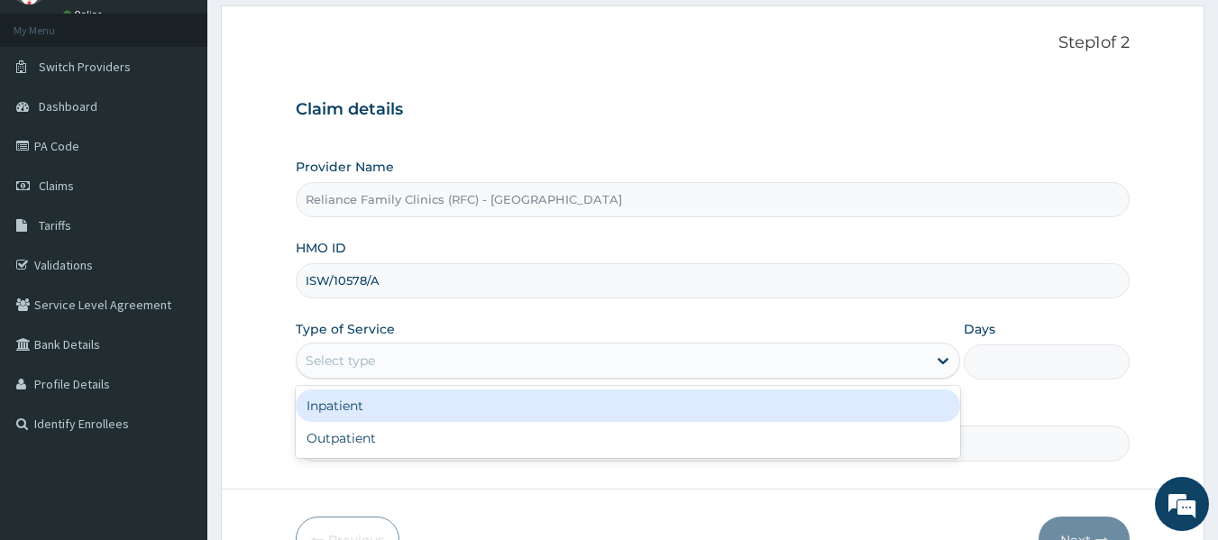
scroll to position [114, 0]
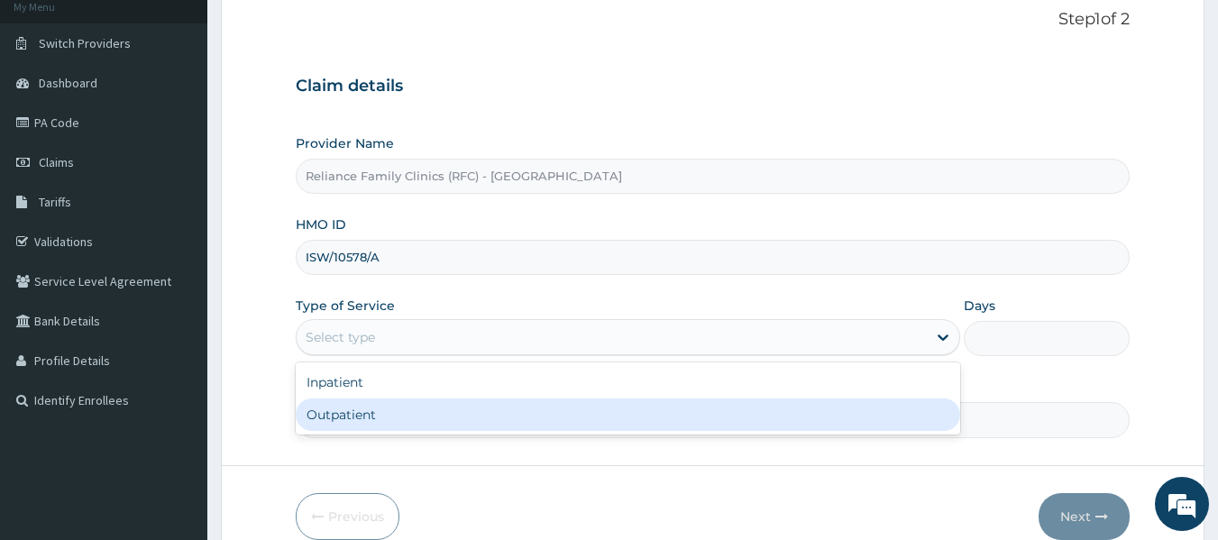
click at [356, 420] on div "Outpatient" at bounding box center [628, 415] width 665 height 32
type input "1"
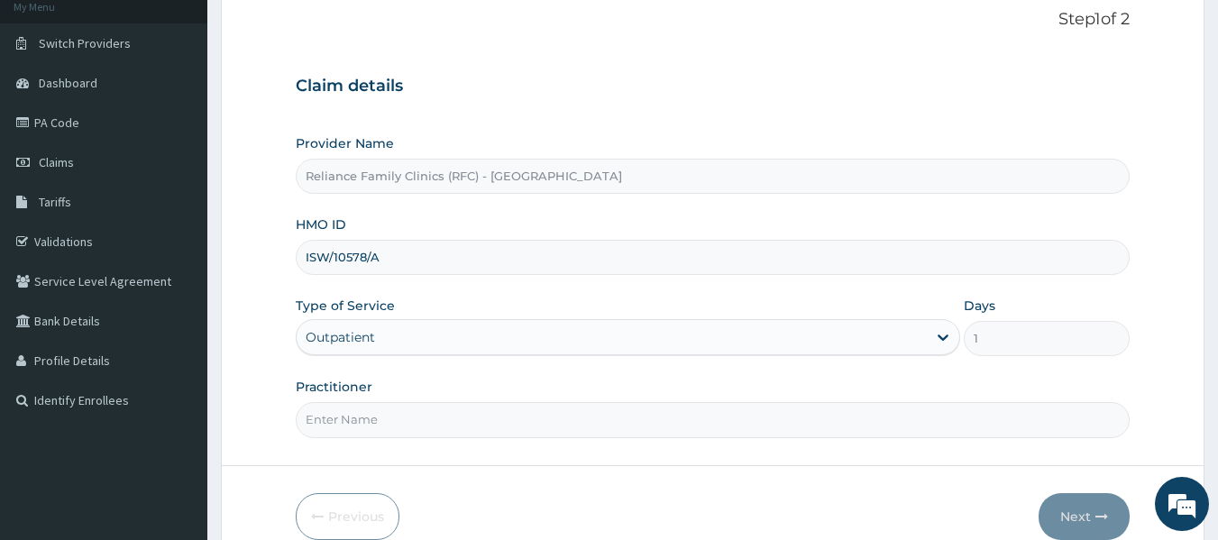
click at [361, 418] on input "Practitioner" at bounding box center [713, 419] width 835 height 35
type input "locum"
click at [1089, 509] on button "Next" at bounding box center [1084, 516] width 91 height 47
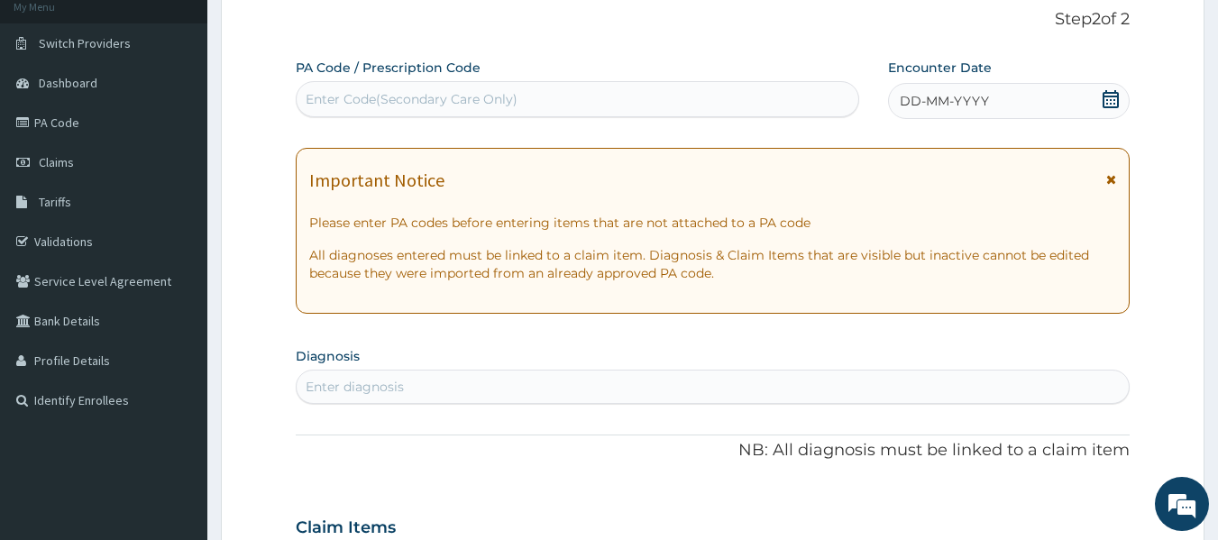
click at [347, 386] on div "Enter diagnosis" at bounding box center [355, 387] width 98 height 18
type input "HEAD"
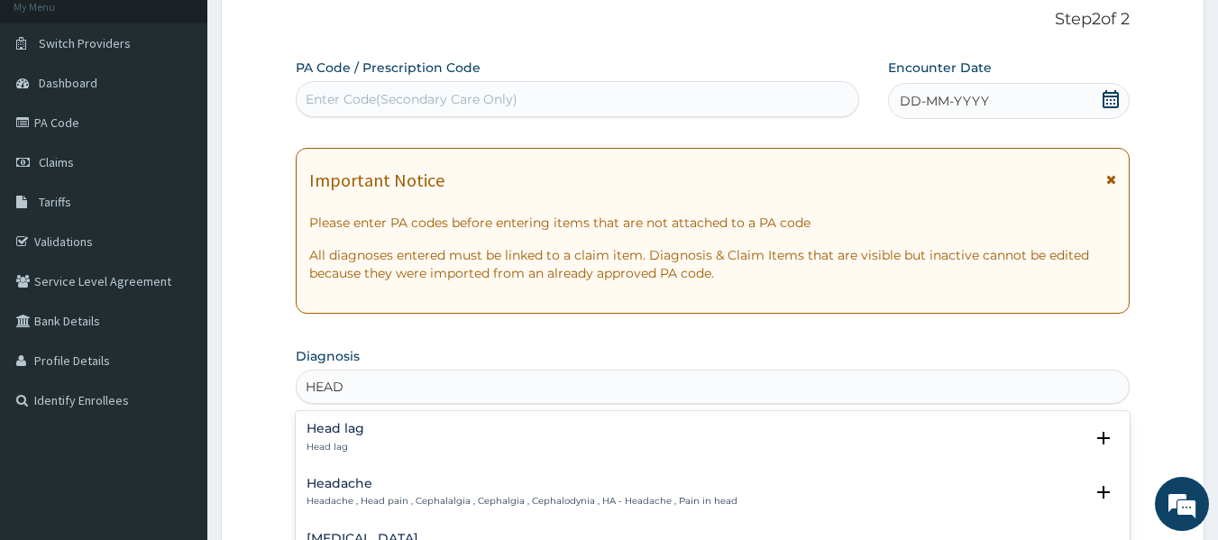
click at [326, 484] on h4 "Headache" at bounding box center [522, 484] width 431 height 14
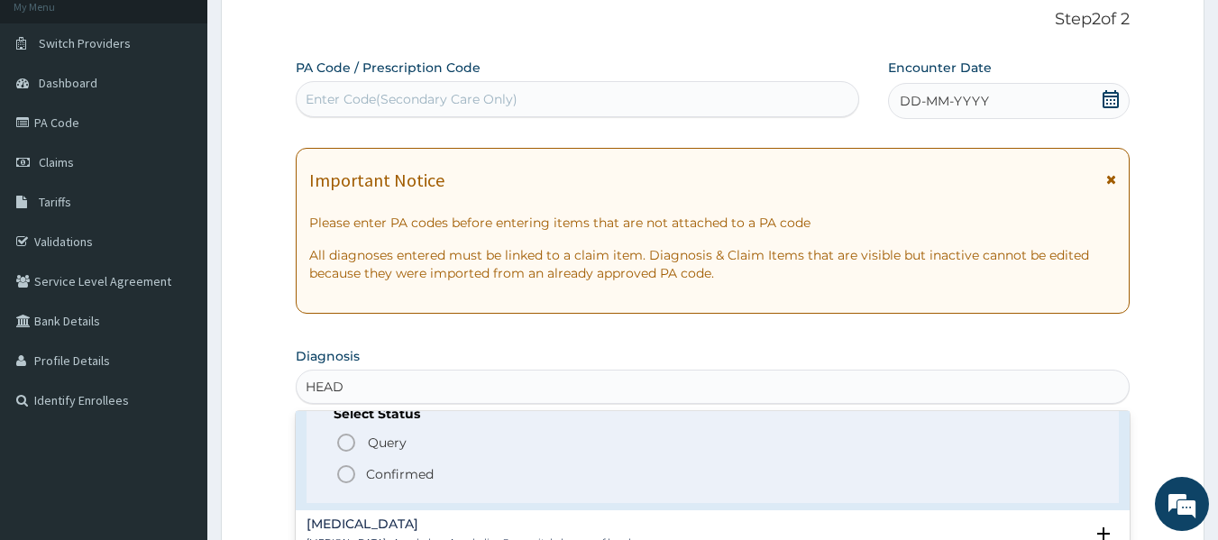
scroll to position [129, 0]
click at [432, 479] on p "Confirmed" at bounding box center [400, 473] width 68 height 18
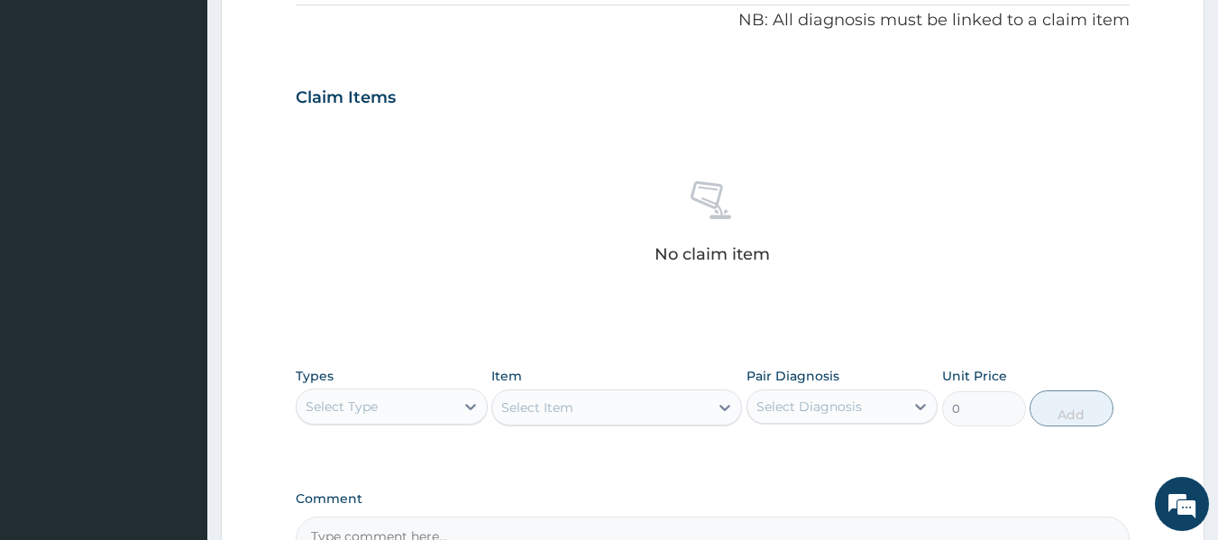
scroll to position [630, 0]
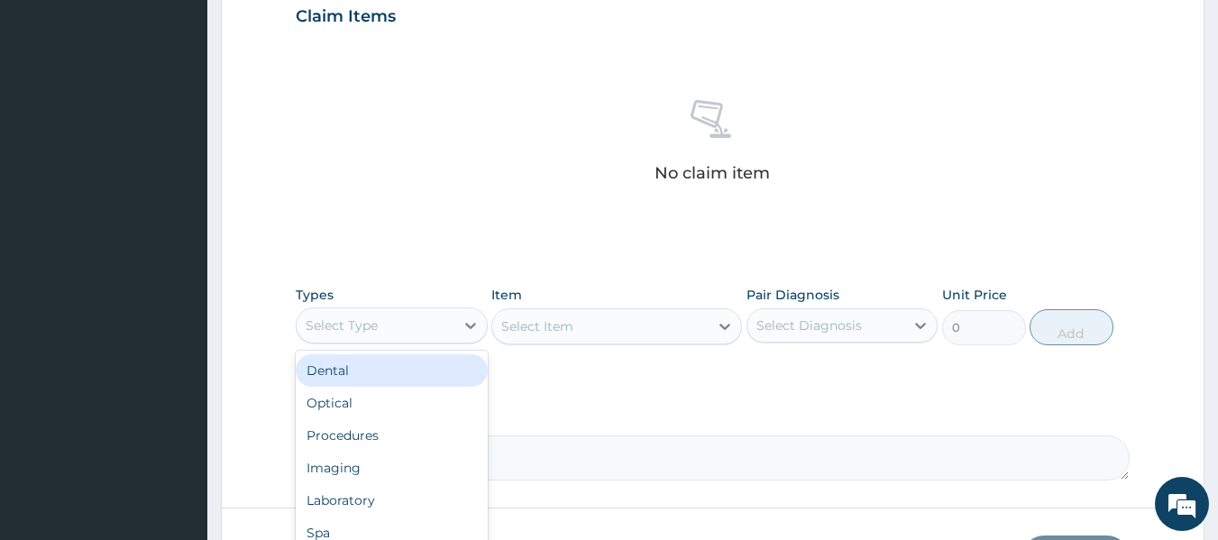
click at [390, 441] on div "Procedures" at bounding box center [392, 435] width 192 height 32
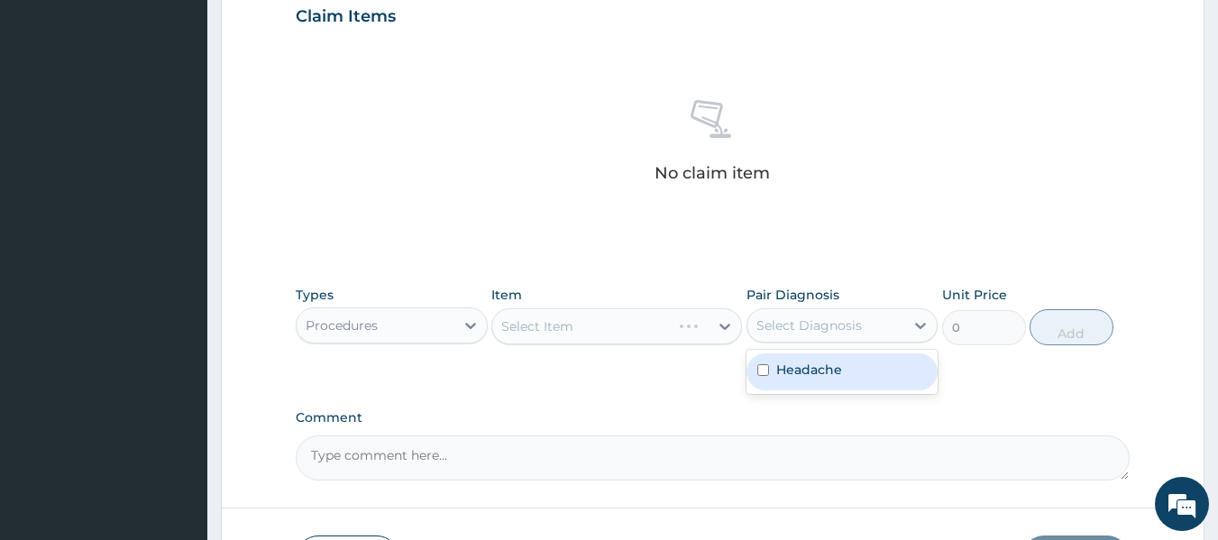
click at [844, 374] on div "Headache" at bounding box center [843, 371] width 192 height 37
checkbox input "true"
click at [626, 330] on div "Select Item" at bounding box center [616, 326] width 251 height 36
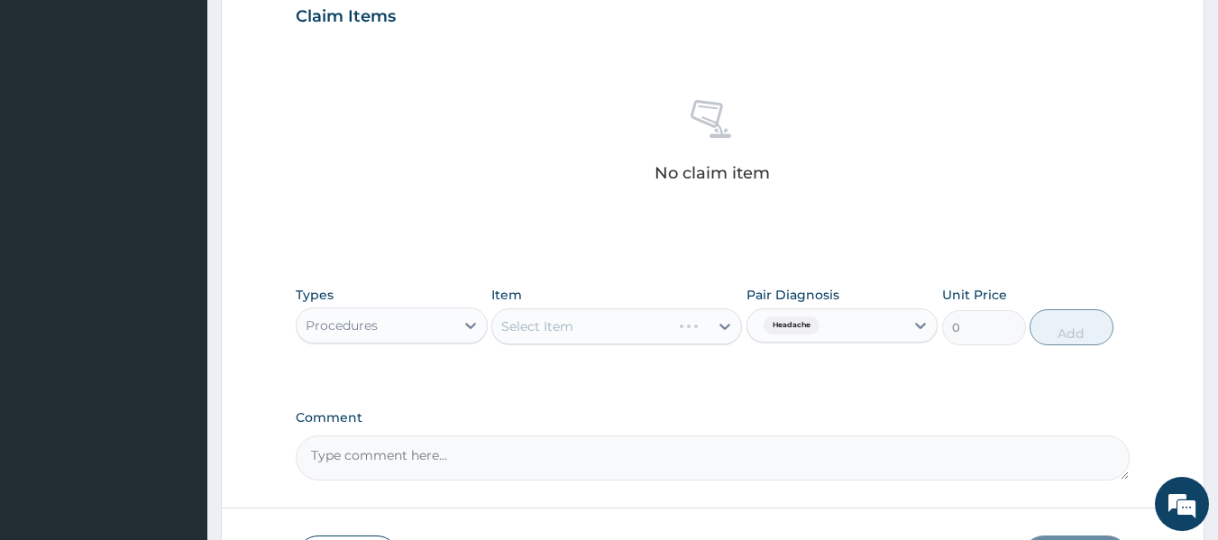
click at [626, 330] on div "Select Item" at bounding box center [616, 326] width 251 height 36
click at [616, 323] on div "Select Item" at bounding box center [616, 326] width 251 height 36
click at [638, 310] on div "Select Item" at bounding box center [616, 326] width 251 height 36
click at [636, 337] on div "Select Item" at bounding box center [616, 326] width 251 height 36
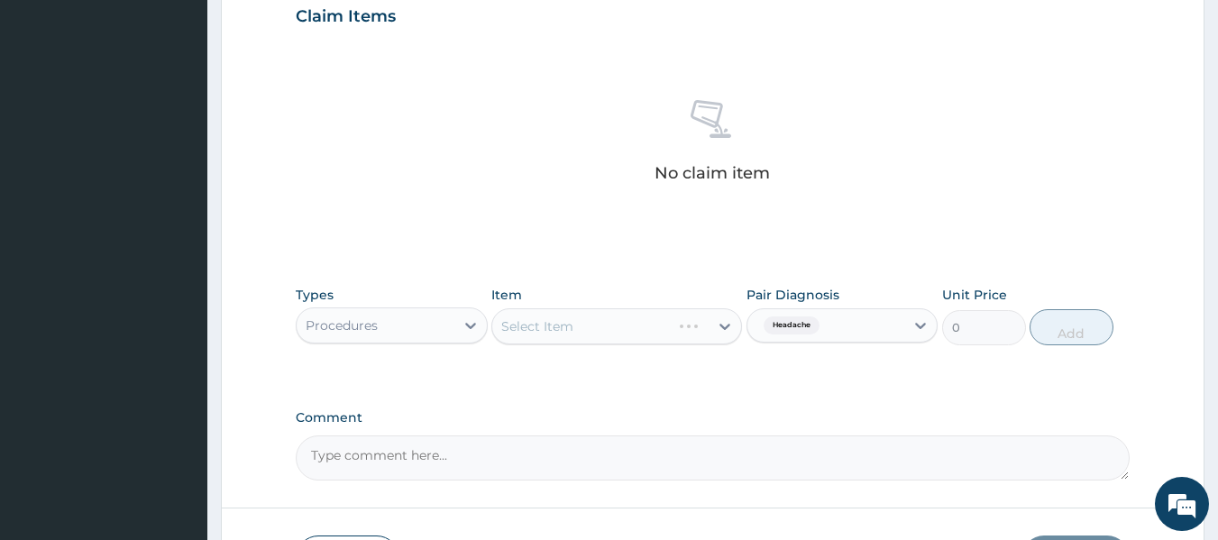
click at [687, 322] on div "Select Item" at bounding box center [616, 326] width 251 height 36
click at [671, 336] on div "Select Item" at bounding box center [616, 326] width 251 height 36
click at [679, 319] on div "Select Item" at bounding box center [616, 326] width 251 height 36
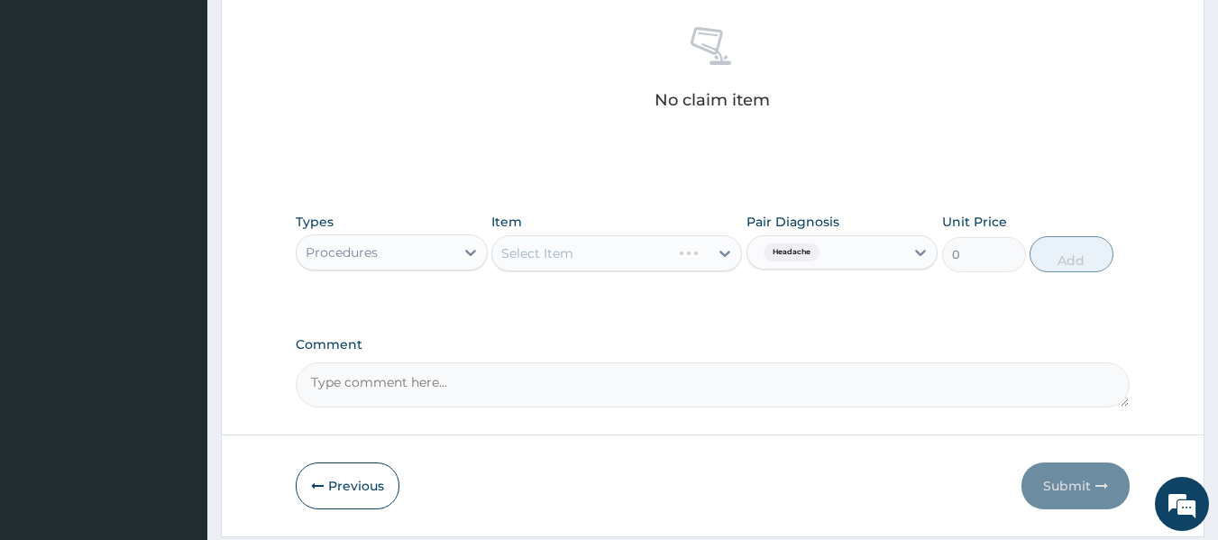
scroll to position [706, 0]
click at [656, 252] on div "Select Item" at bounding box center [616, 251] width 251 height 36
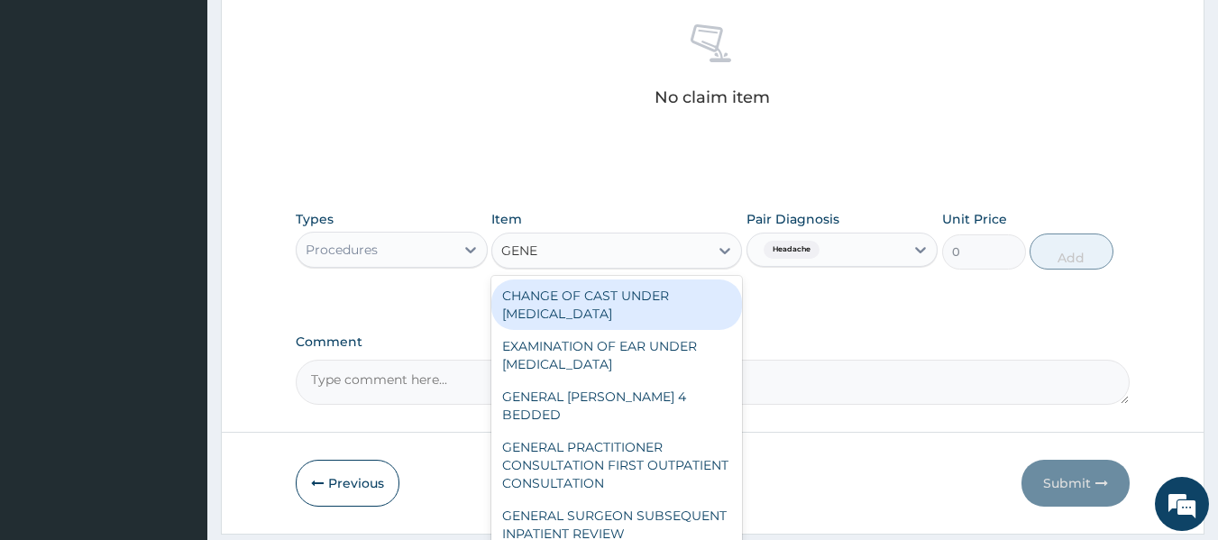
type input "GENER"
click at [636, 451] on div "GENERAL PRACTITIONER CONSULTATION FIRST OUTPATIENT CONSULTATION" at bounding box center [616, 465] width 251 height 69
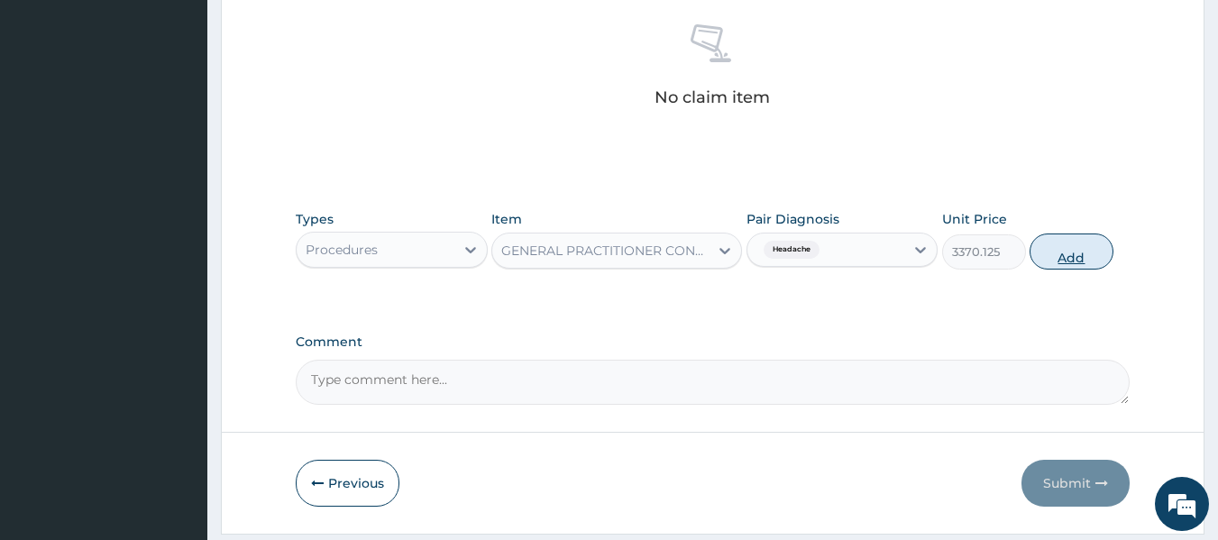
click at [1079, 264] on button "Add" at bounding box center [1072, 252] width 84 height 36
type input "0"
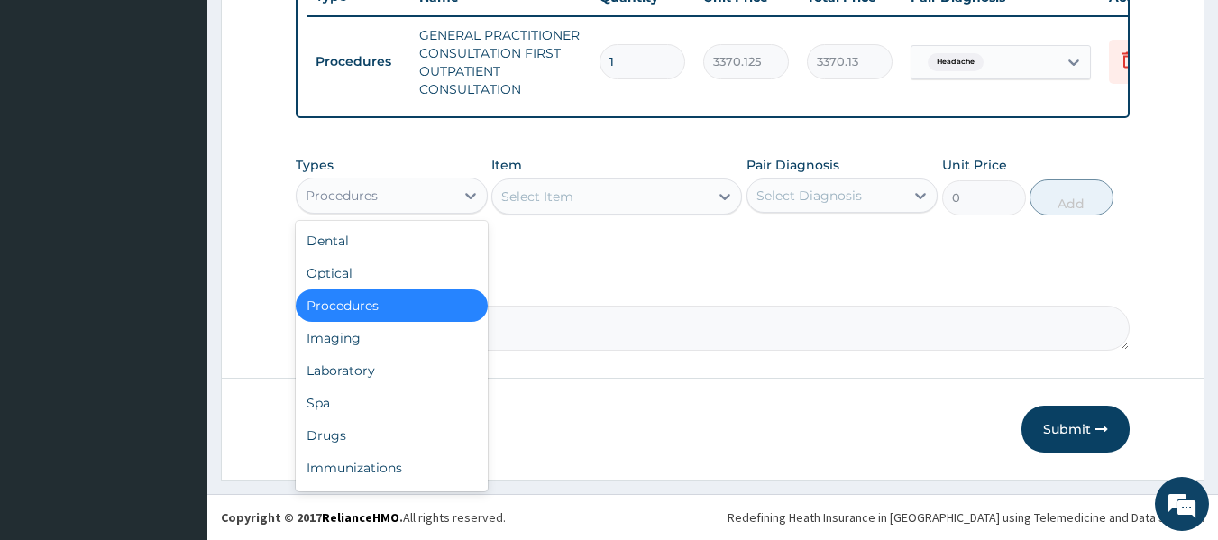
click at [372, 447] on div "Drugs" at bounding box center [392, 435] width 192 height 32
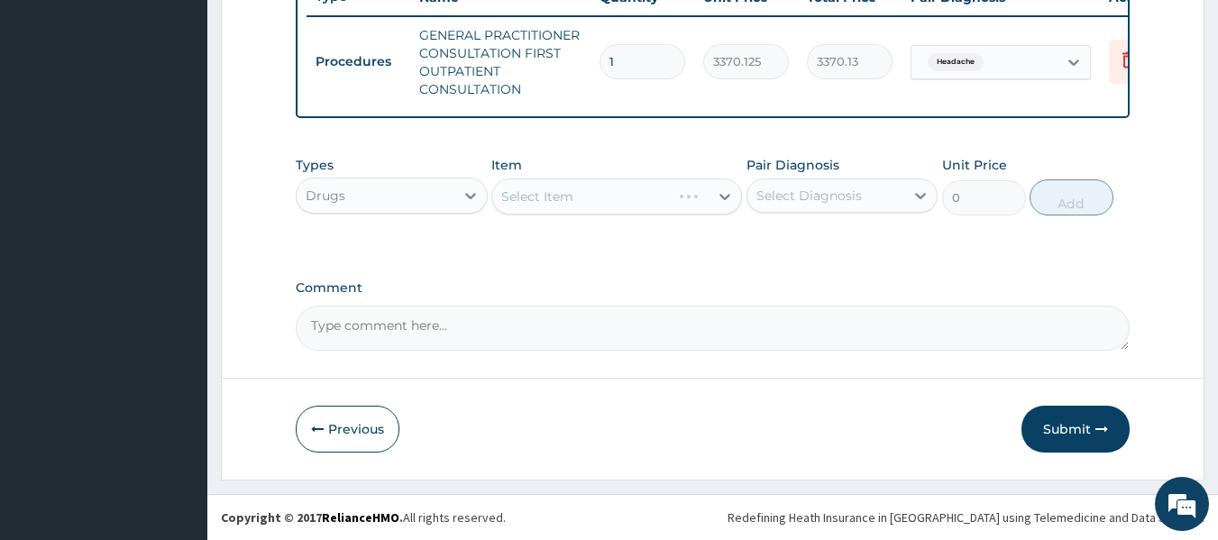
click at [674, 215] on div "Select Item" at bounding box center [616, 197] width 251 height 36
click at [680, 211] on div "Select Item" at bounding box center [616, 197] width 251 height 36
click at [831, 261] on div "Headache" at bounding box center [843, 242] width 192 height 37
checkbox input "true"
click at [627, 208] on div "Select Item" at bounding box center [616, 197] width 251 height 36
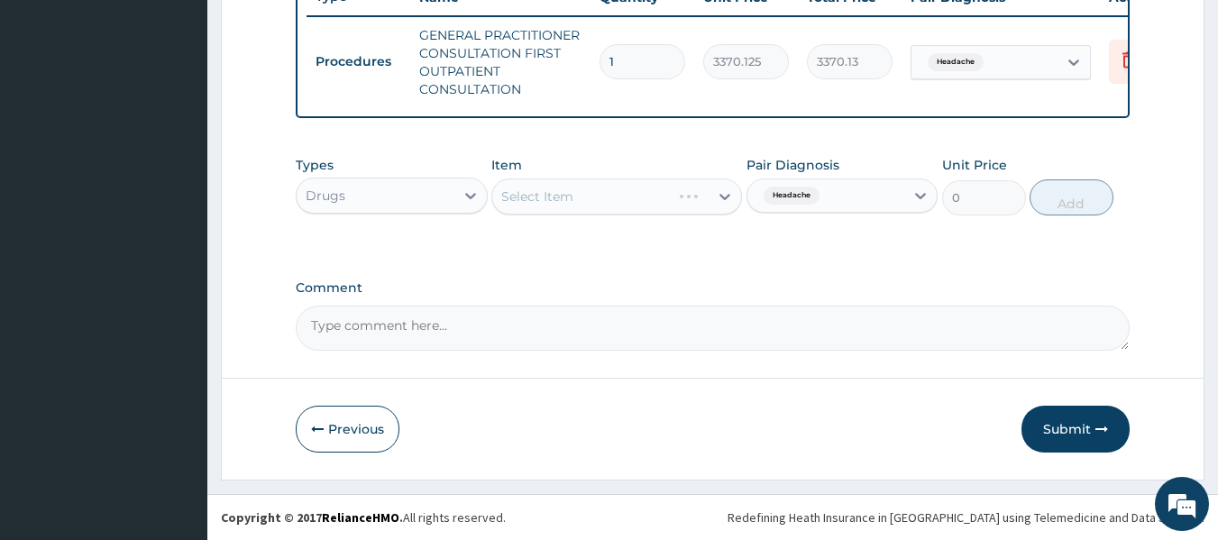
click at [627, 208] on div "Select Item" at bounding box center [616, 197] width 251 height 36
click at [636, 194] on div "Select Item" at bounding box center [616, 197] width 251 height 36
click at [644, 190] on div "Select Item" at bounding box center [616, 197] width 251 height 36
click at [654, 202] on div "Select Item" at bounding box center [616, 197] width 251 height 36
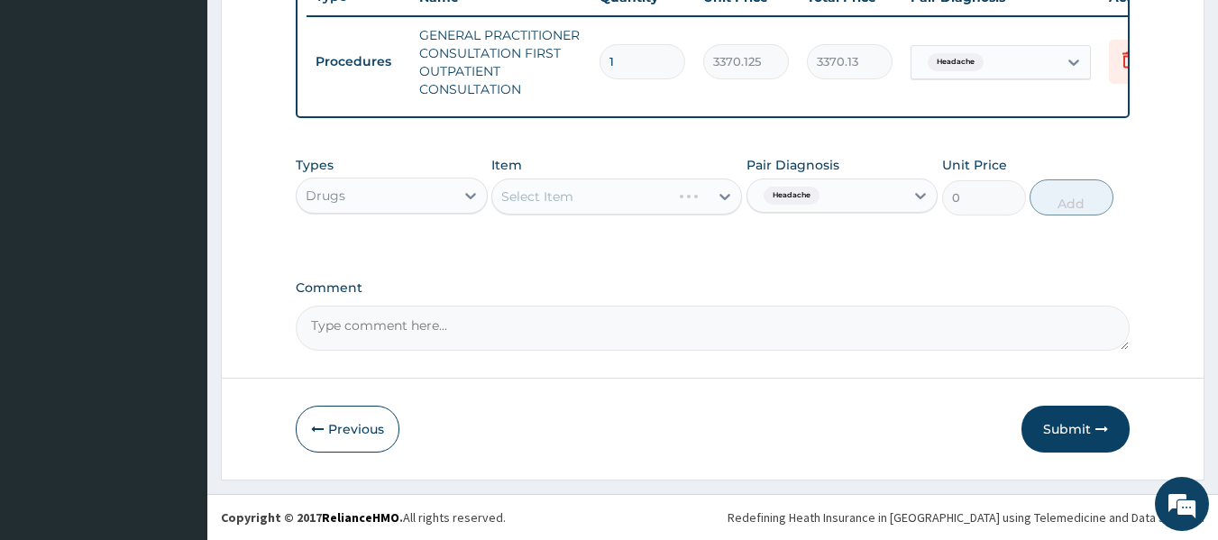
click at [638, 211] on div "Select Item" at bounding box center [616, 197] width 251 height 36
click at [677, 199] on div "Select Item" at bounding box center [616, 197] width 251 height 36
click at [659, 211] on div "Select Item" at bounding box center [616, 197] width 251 height 36
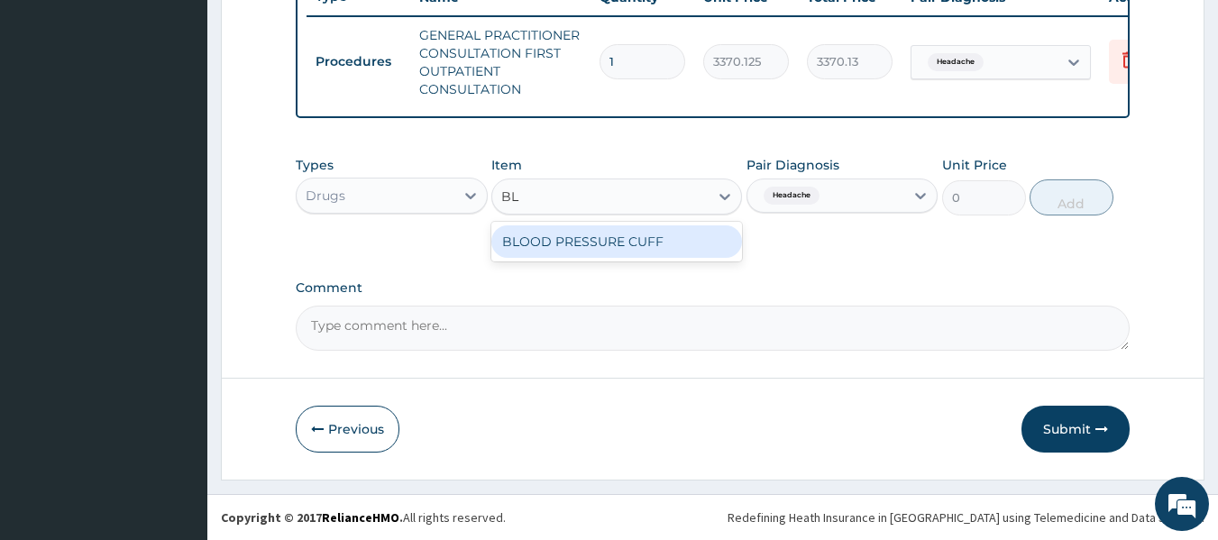
type input "B"
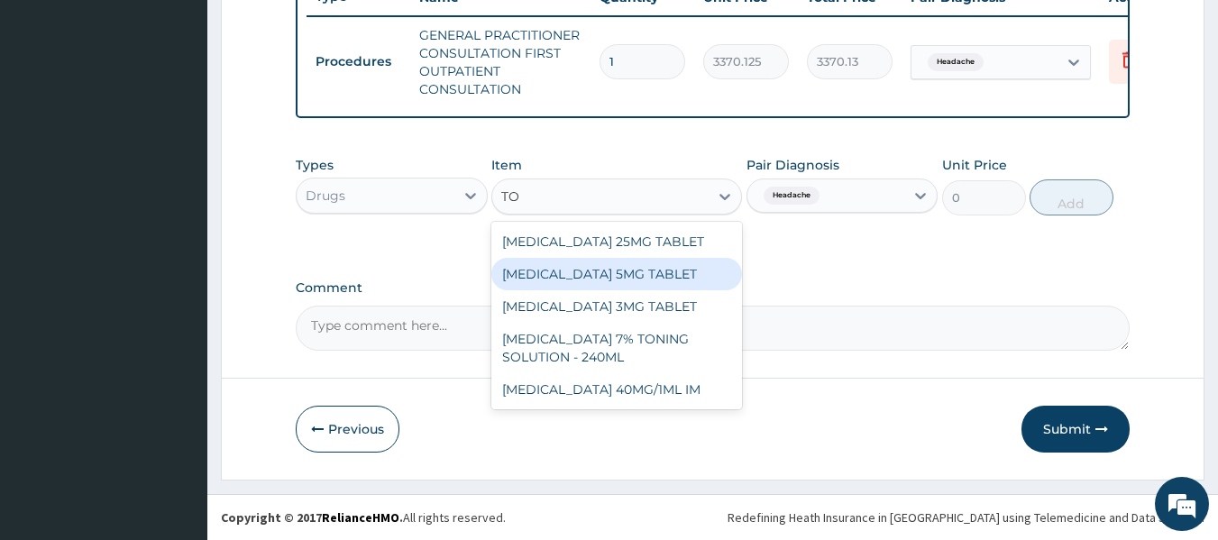
type input "T"
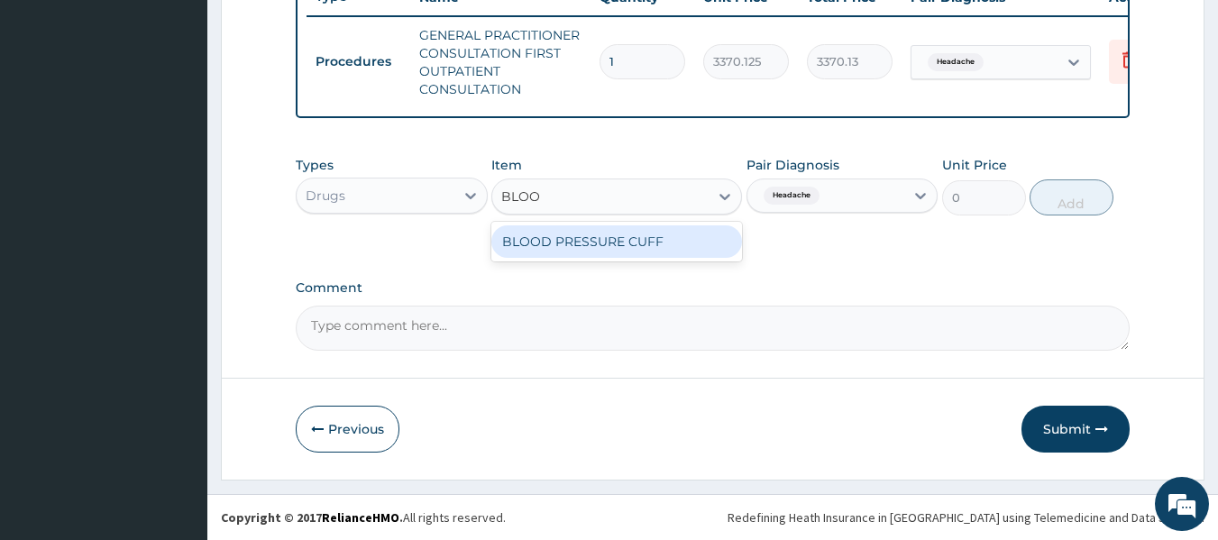
type input "BLOOD"
click at [640, 255] on div "BLOOD PRESSURE CUFF" at bounding box center [616, 241] width 251 height 32
type input "11212.5"
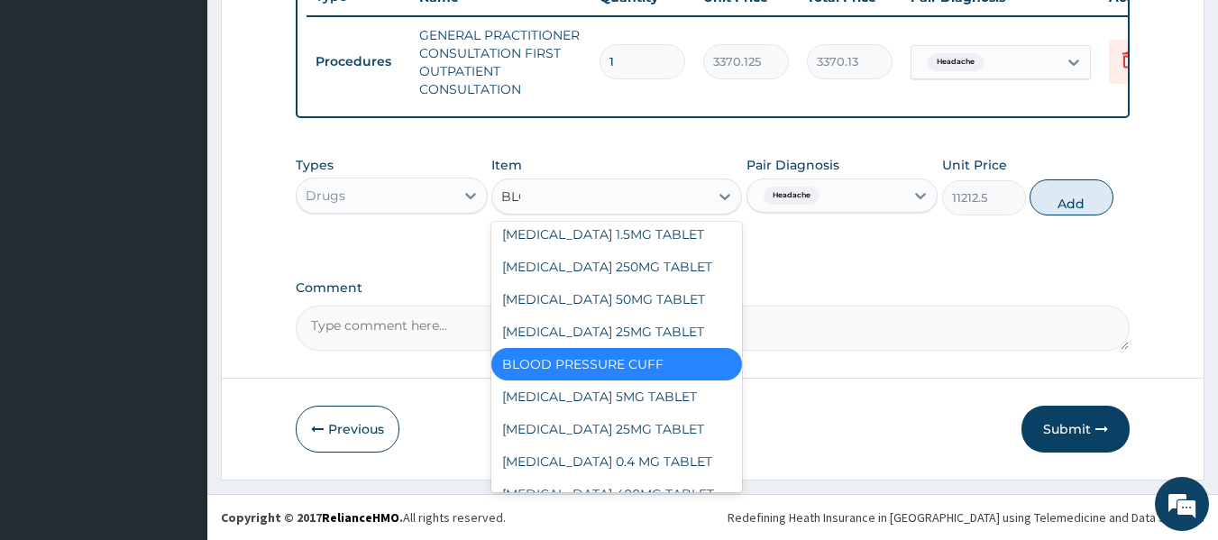
scroll to position [0, 0]
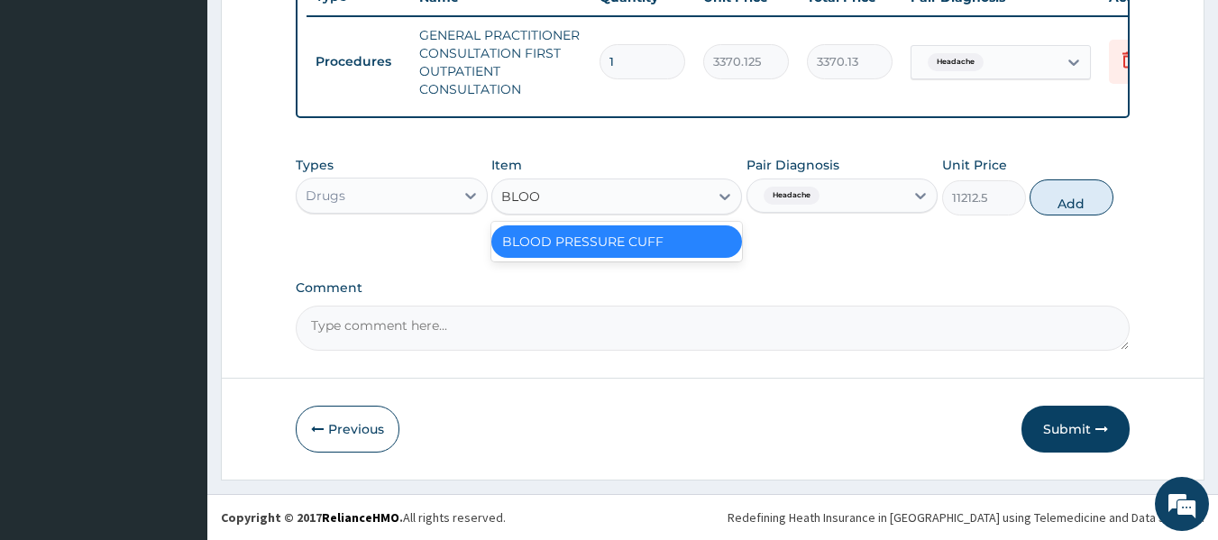
type input "BLOO"
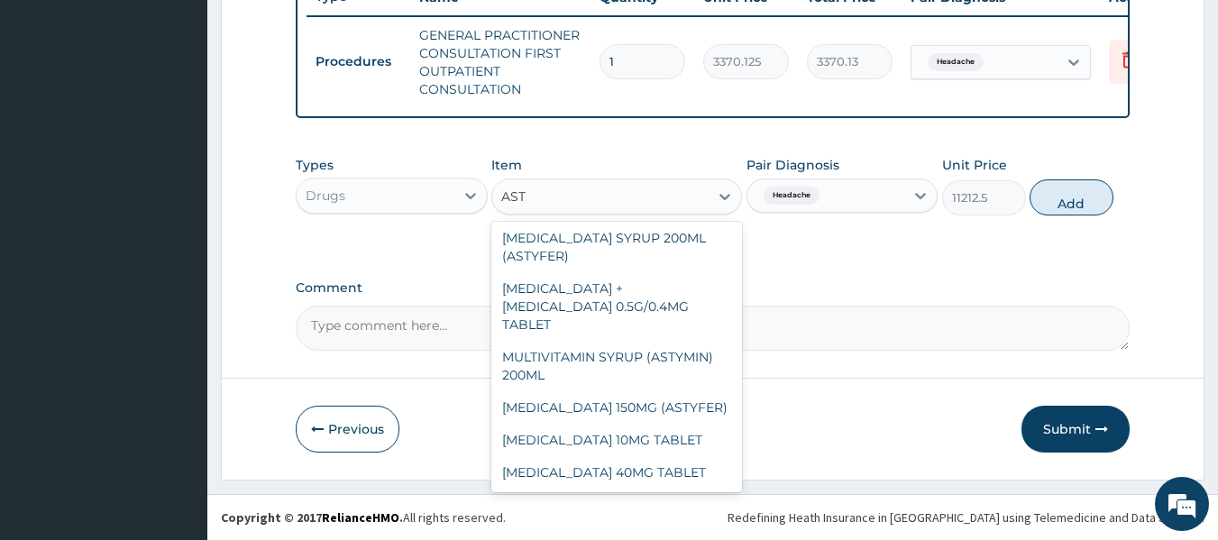
scroll to position [101, 0]
type input "ASTY"
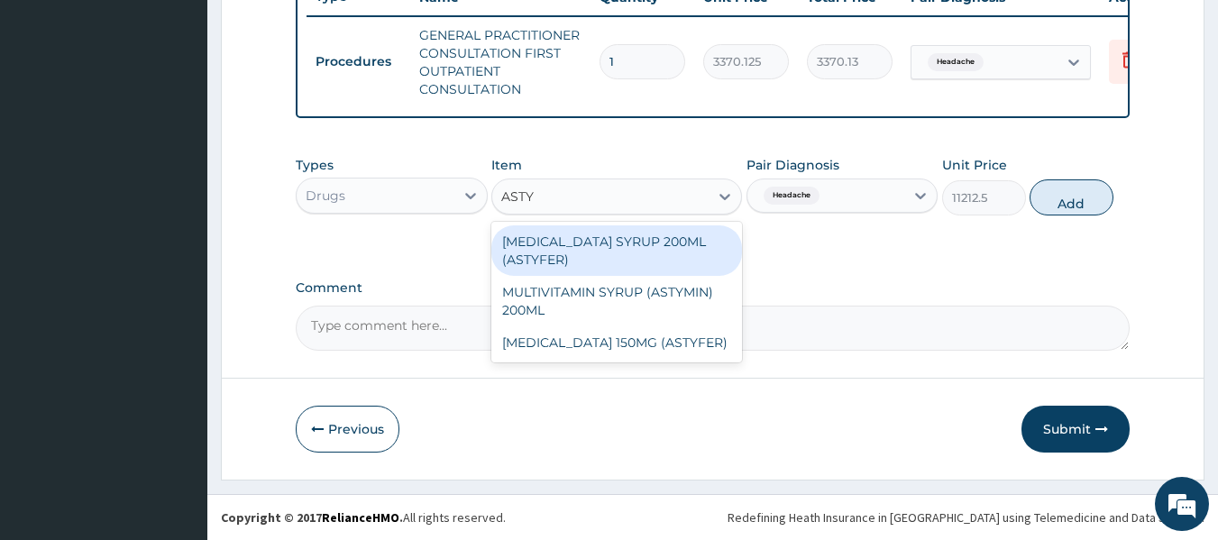
click at [651, 270] on div "FERROUS SULPHATE SYRUP 200ML (ASTYFER)" at bounding box center [616, 250] width 251 height 50
type input "5681"
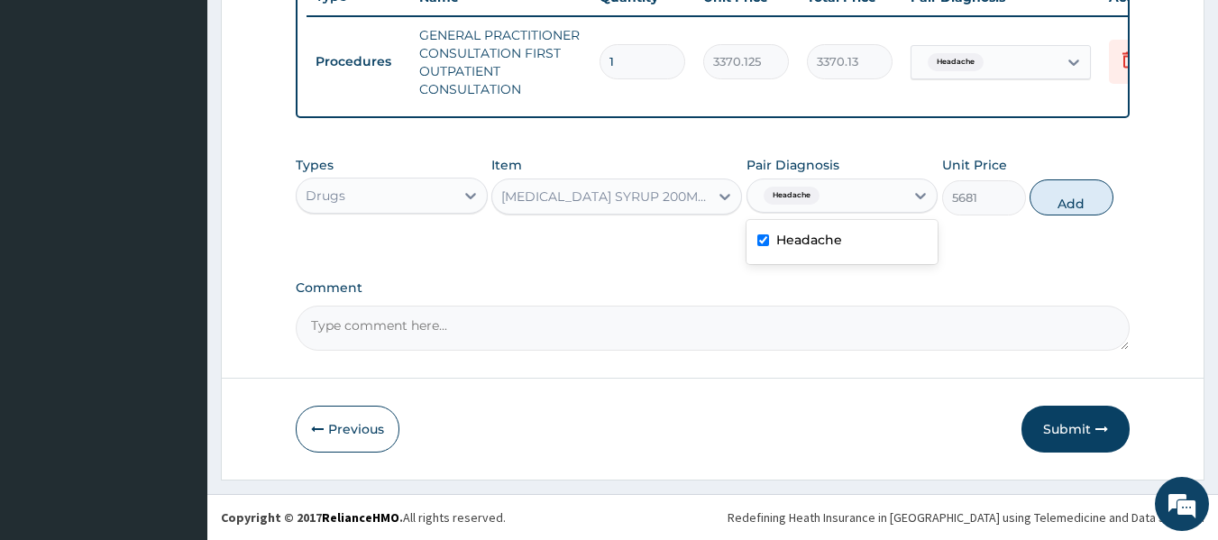
click at [845, 261] on div "Headache" at bounding box center [843, 242] width 192 height 37
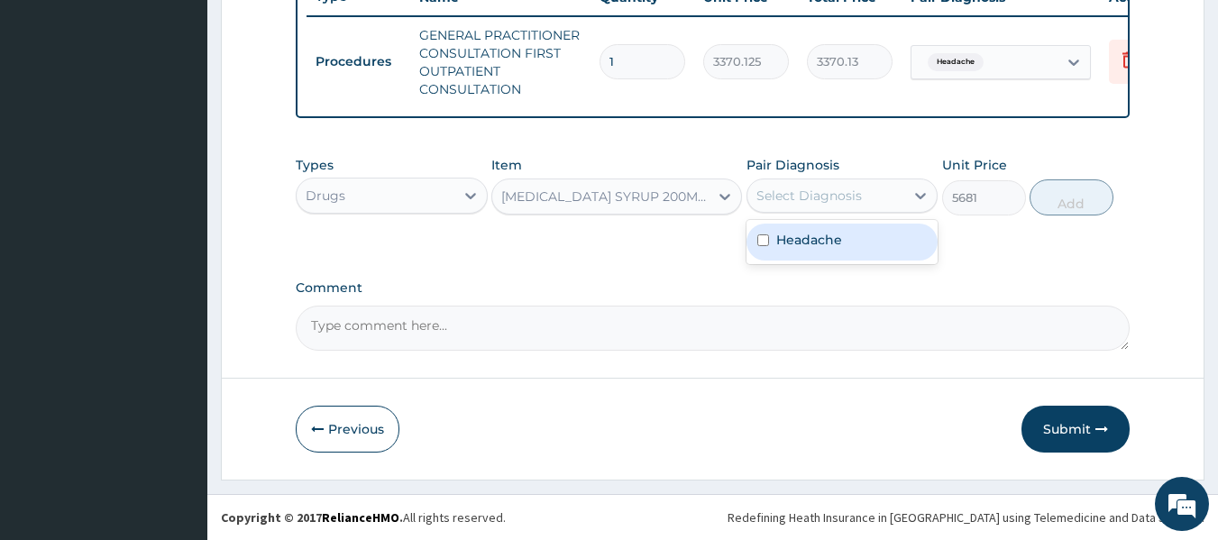
click at [862, 258] on div "Headache" at bounding box center [843, 242] width 192 height 37
checkbox input "true"
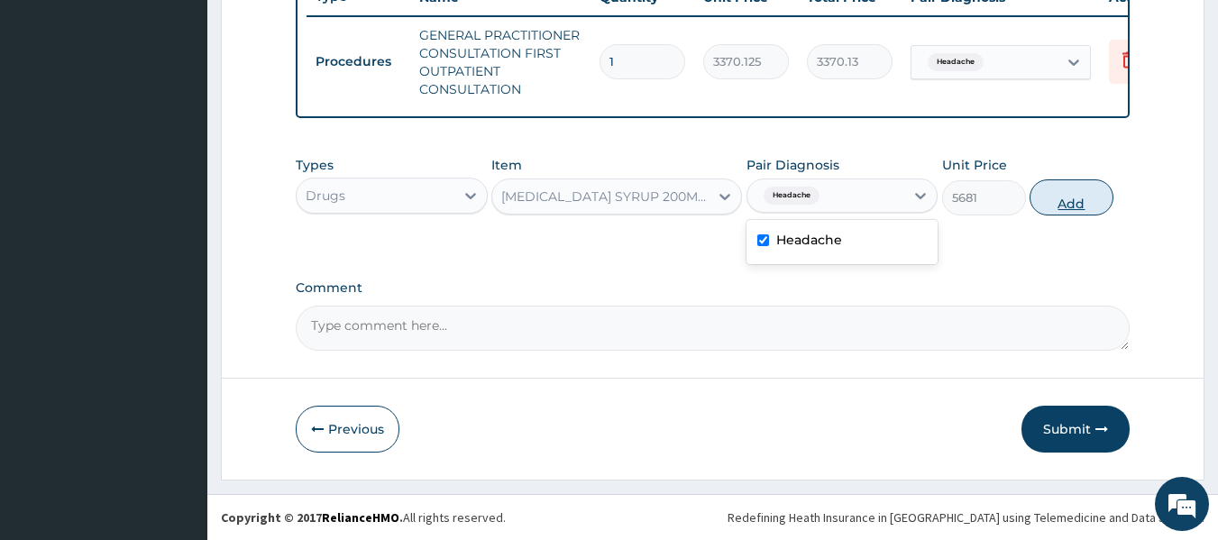
click at [1077, 207] on button "Add" at bounding box center [1072, 197] width 84 height 36
type input "0"
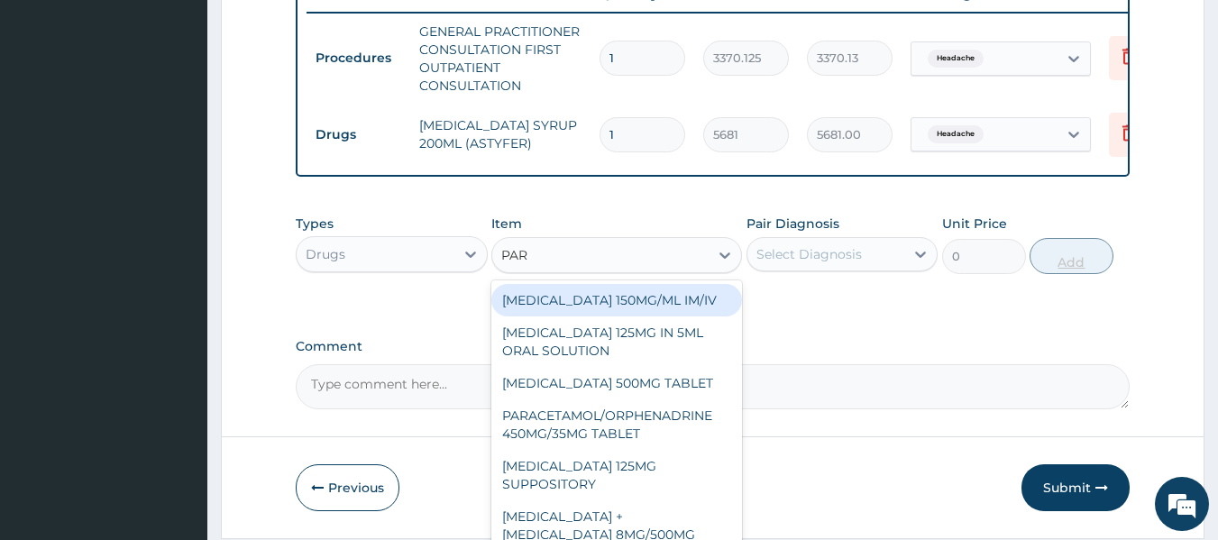
type input "PARA"
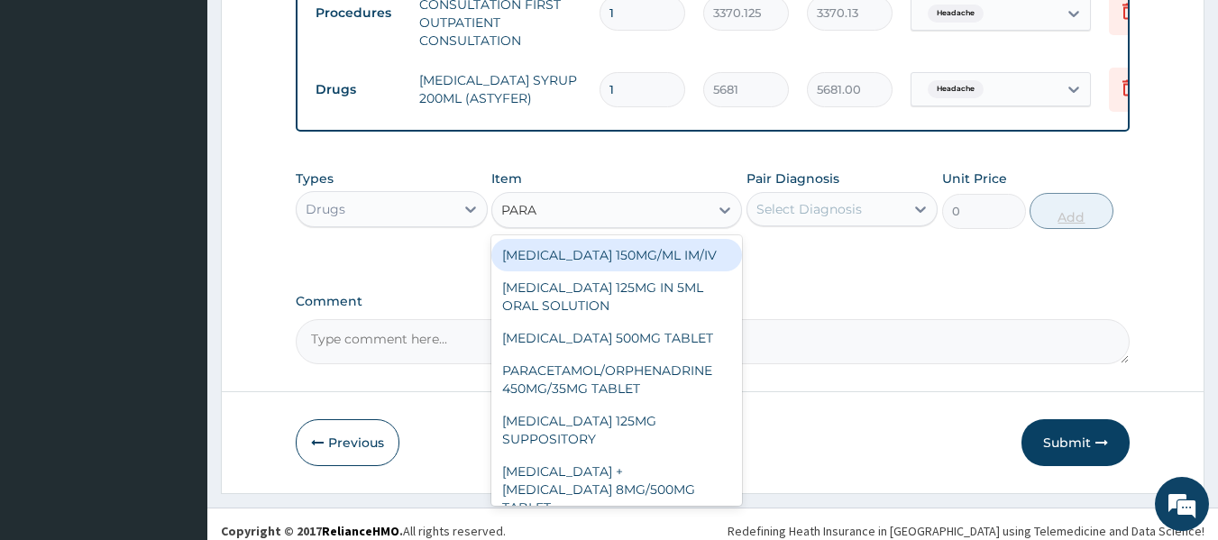
scroll to position [778, 0]
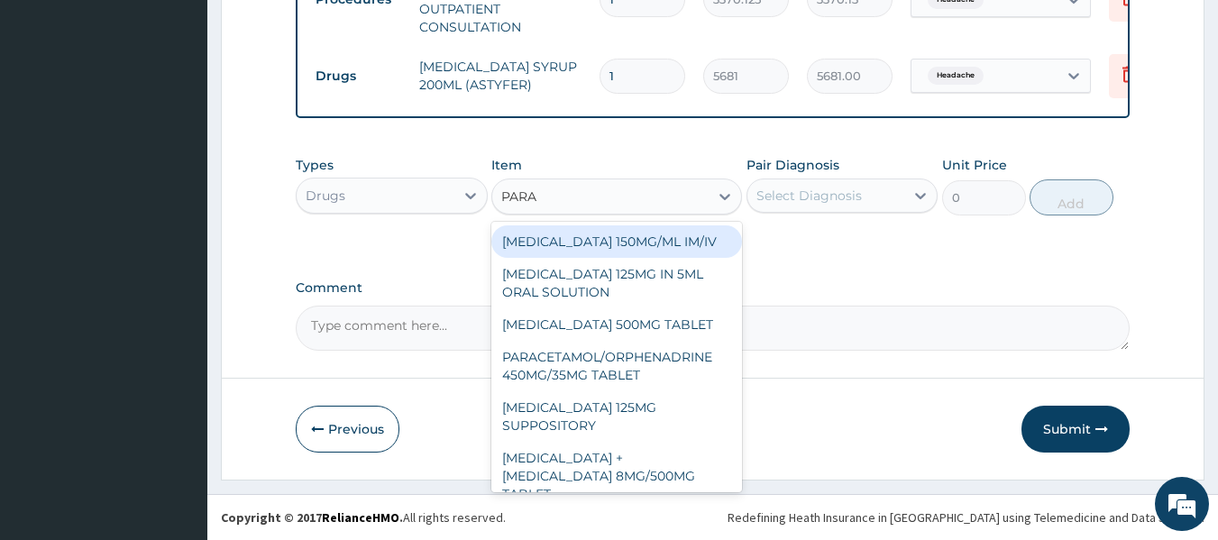
click at [682, 253] on div "PARACETAMOL 150MG/ML IM/IV" at bounding box center [616, 241] width 251 height 32
type input "300"
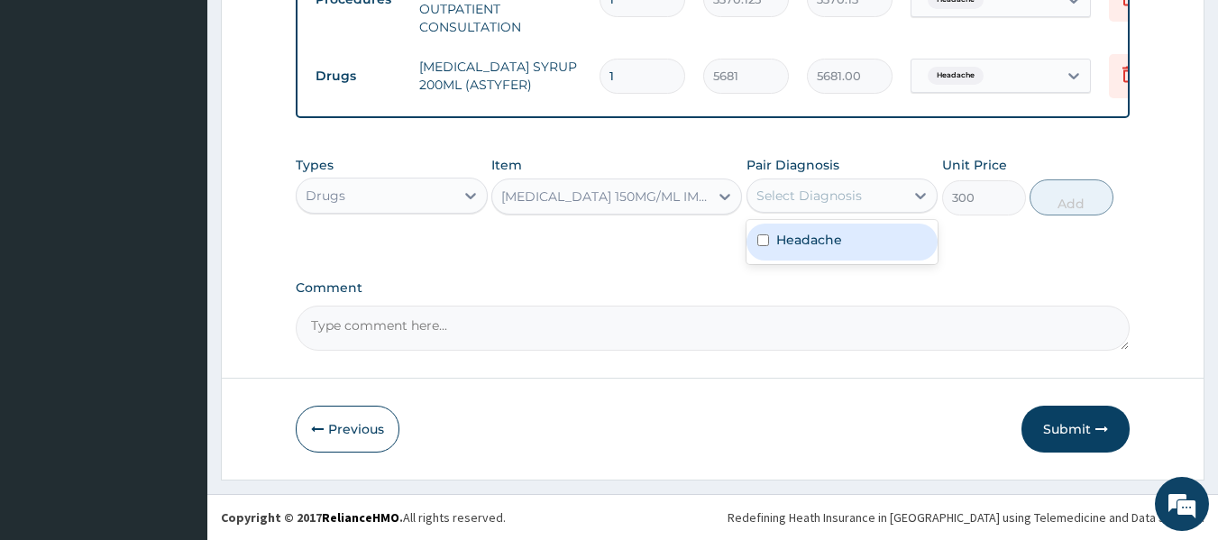
click at [868, 245] on div "Headache" at bounding box center [843, 242] width 192 height 37
checkbox input "true"
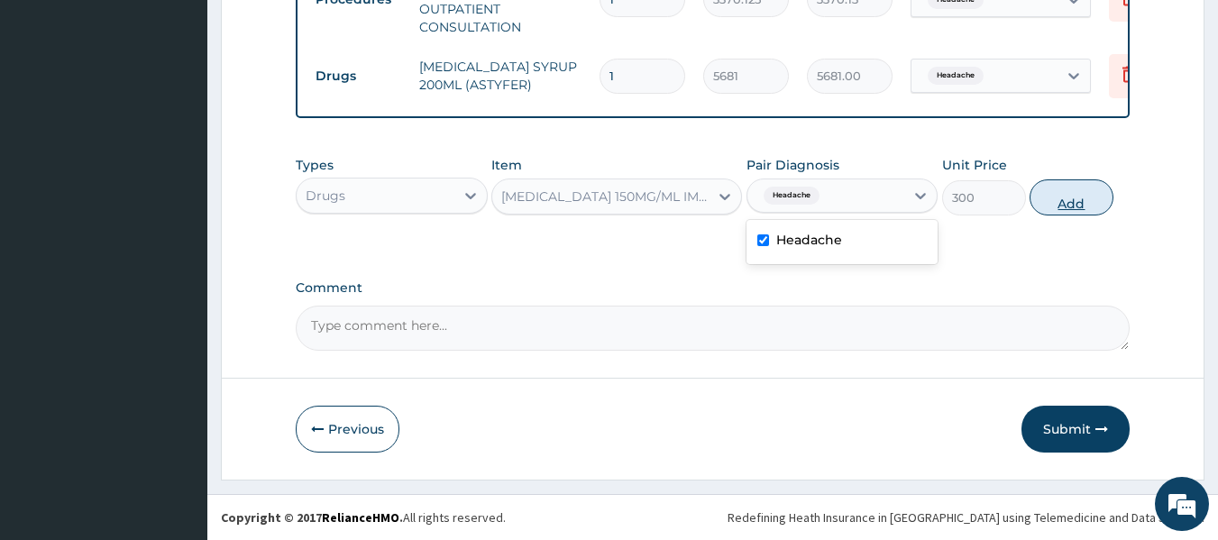
click at [1070, 206] on button "Add" at bounding box center [1072, 197] width 84 height 36
type input "0"
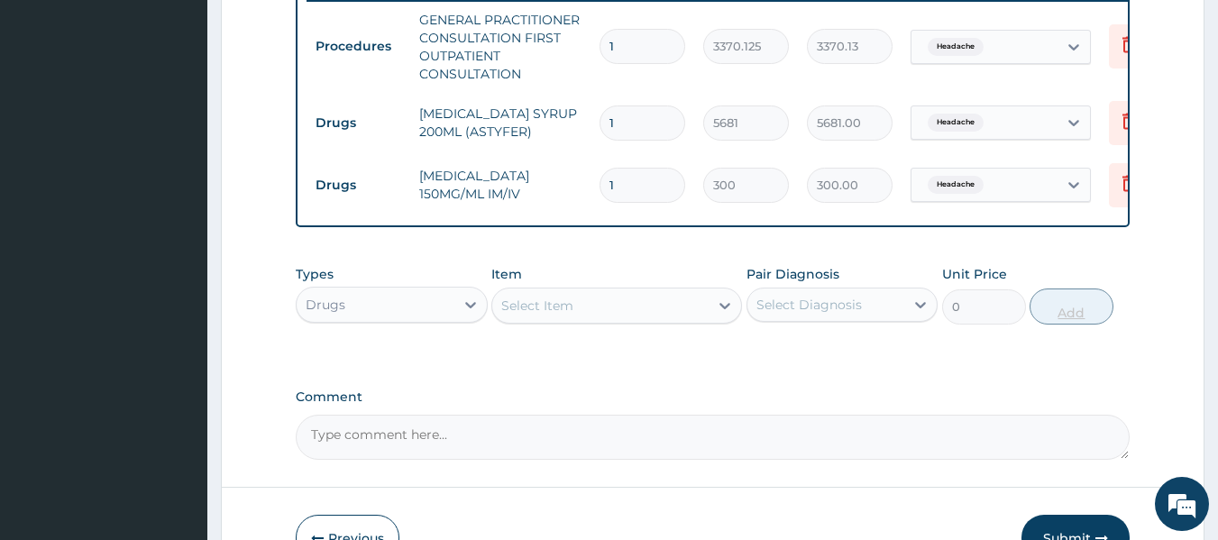
scroll to position [716, 0]
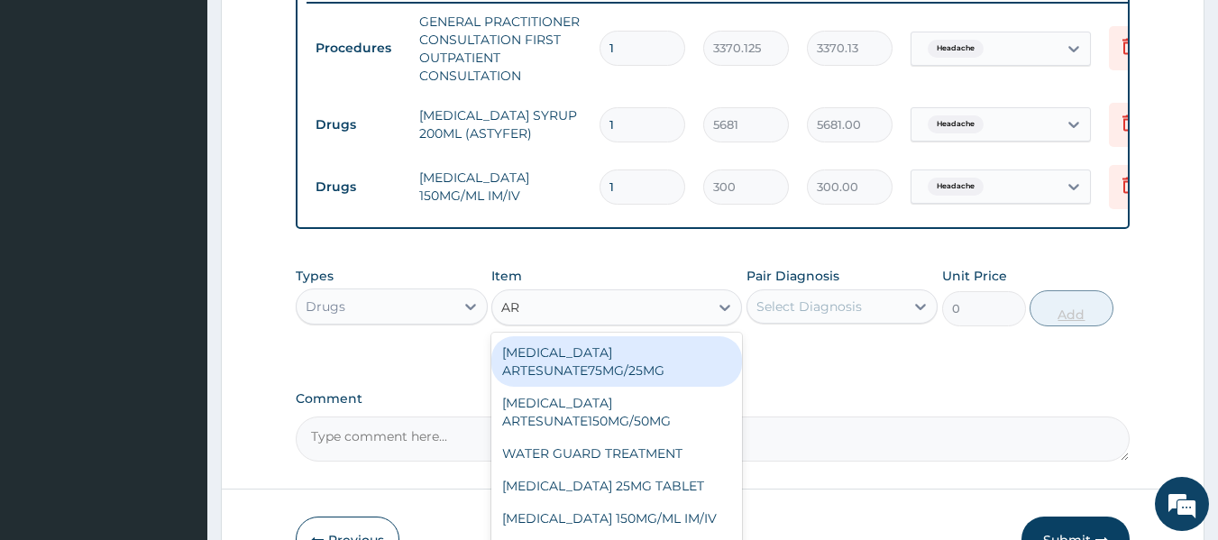
type input "ART"
click at [666, 502] on div "ARTEETHER 150MG (IM/IV)" at bounding box center [616, 486] width 251 height 32
type input "1614"
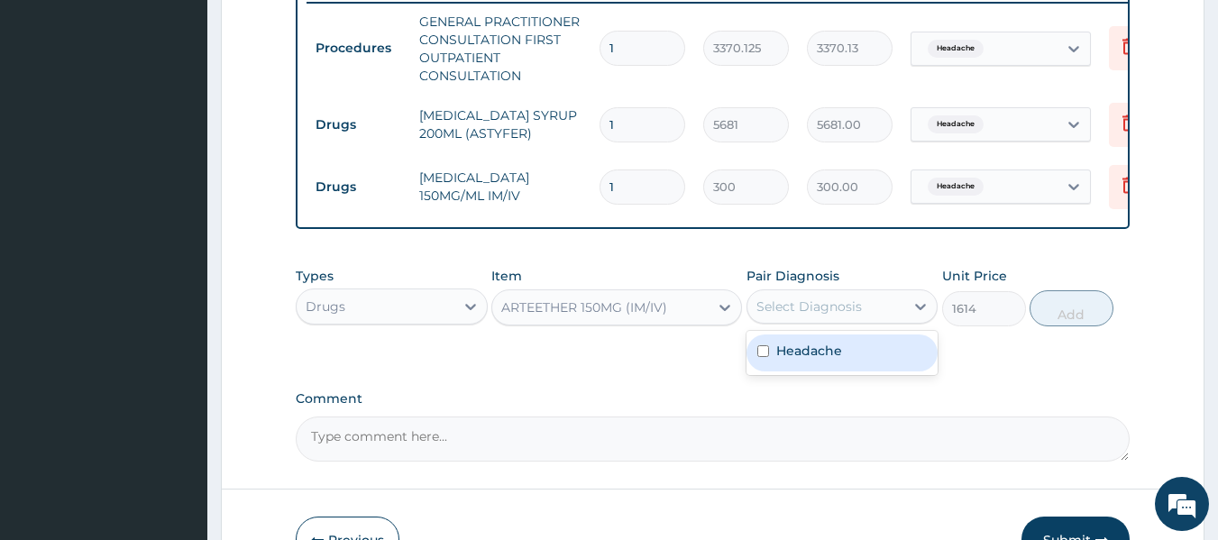
click at [851, 364] on div "Headache" at bounding box center [843, 353] width 192 height 37
checkbox input "true"
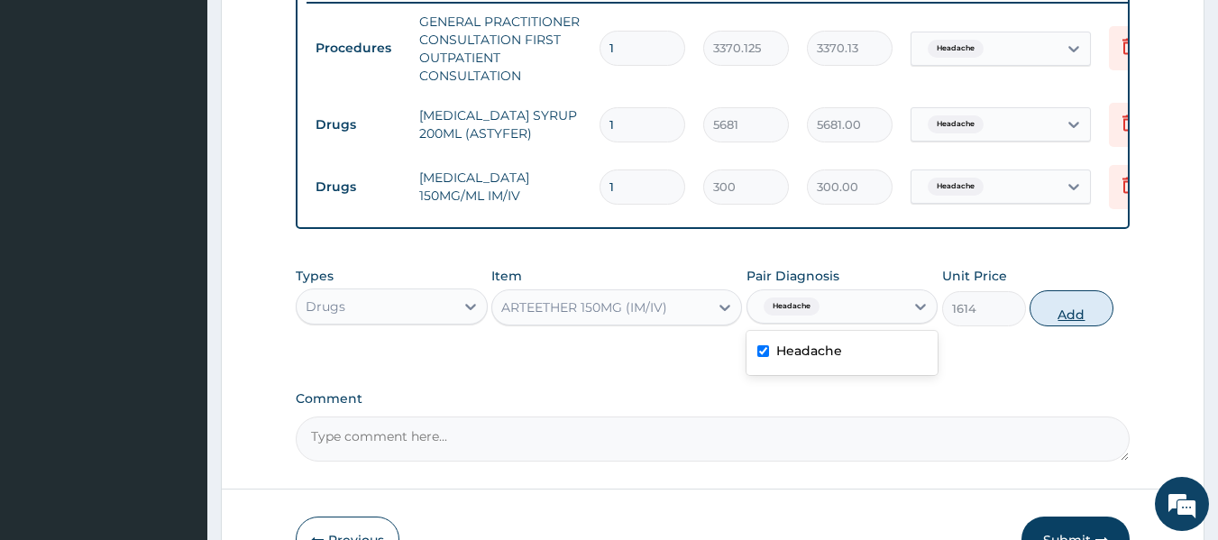
click at [1088, 326] on button "Add" at bounding box center [1072, 308] width 84 height 36
type input "0"
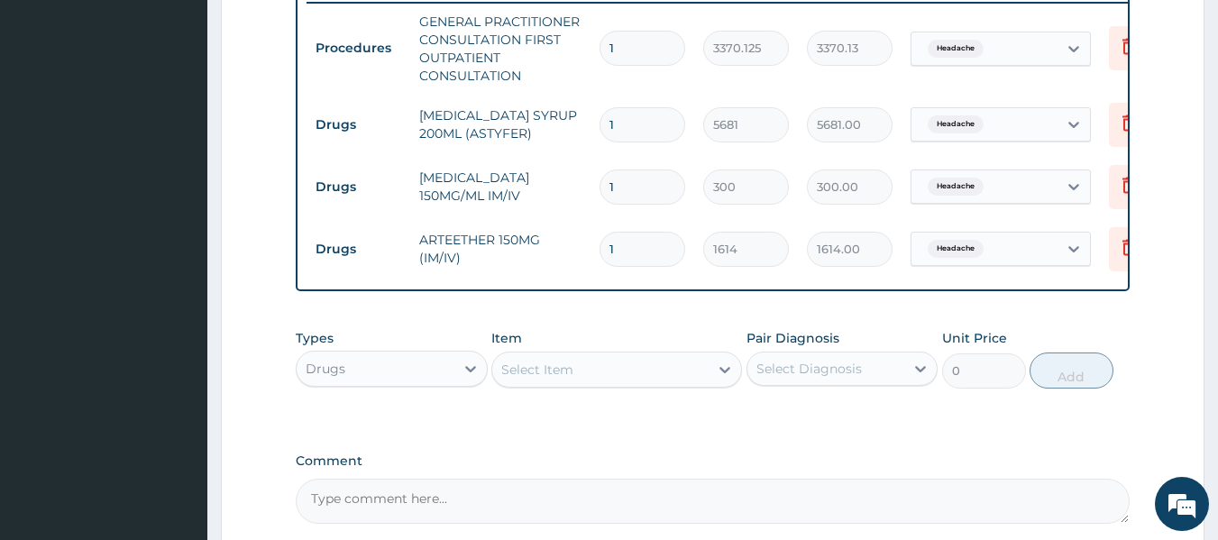
click at [629, 253] on input "1" at bounding box center [643, 249] width 86 height 35
type input "0.00"
type input "3"
type input "4842.00"
type input "3"
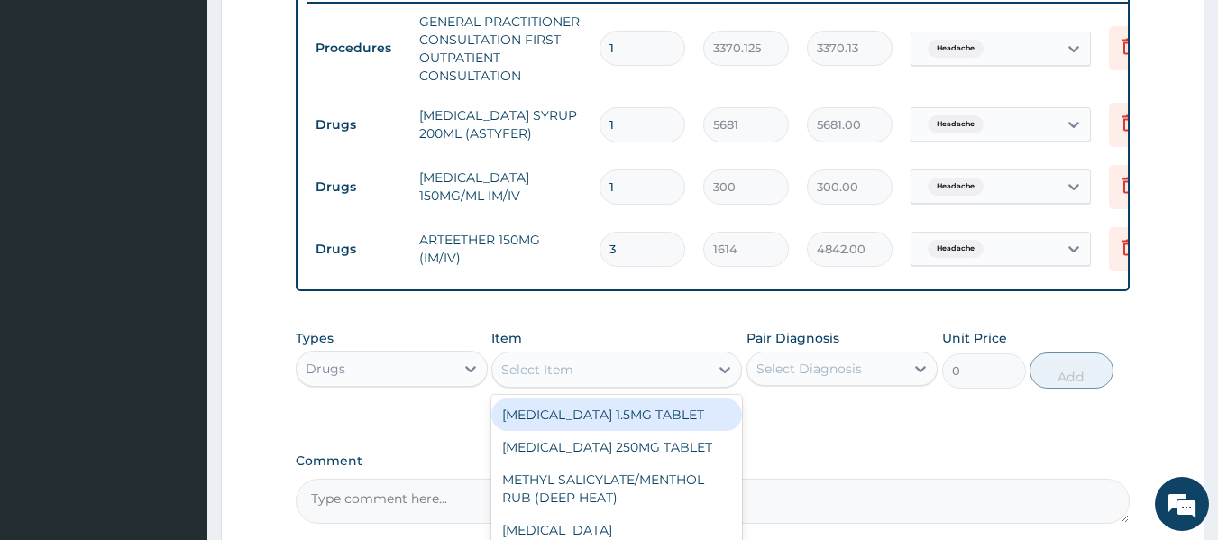
click at [598, 381] on div "Select Item" at bounding box center [600, 369] width 216 height 29
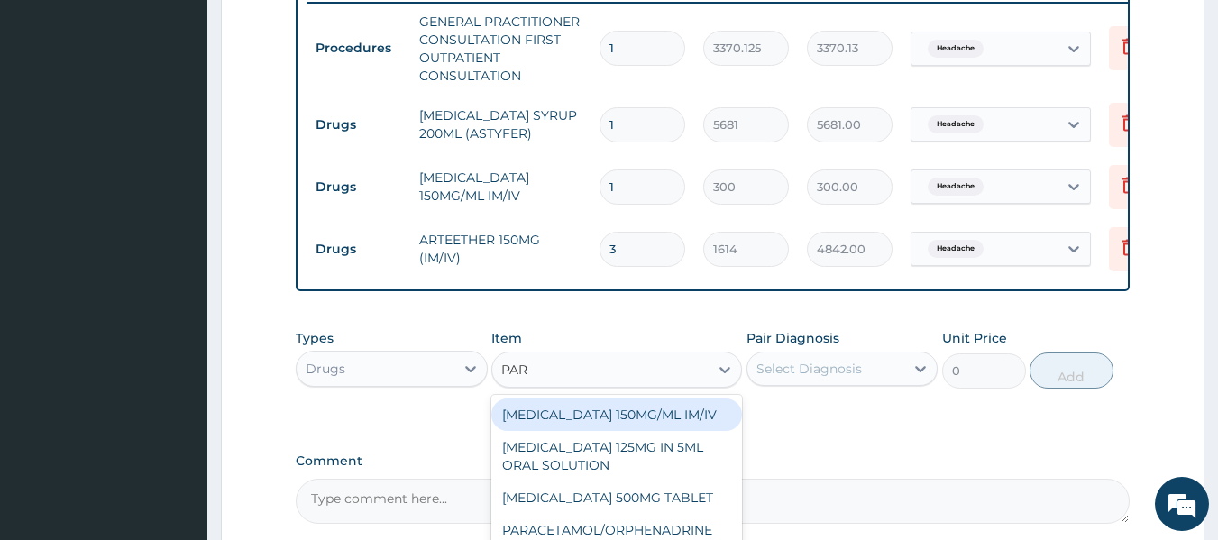
type input "PARA"
click at [663, 510] on div "PARACETAMOL 500MG TABLET" at bounding box center [616, 498] width 251 height 32
type input "30"
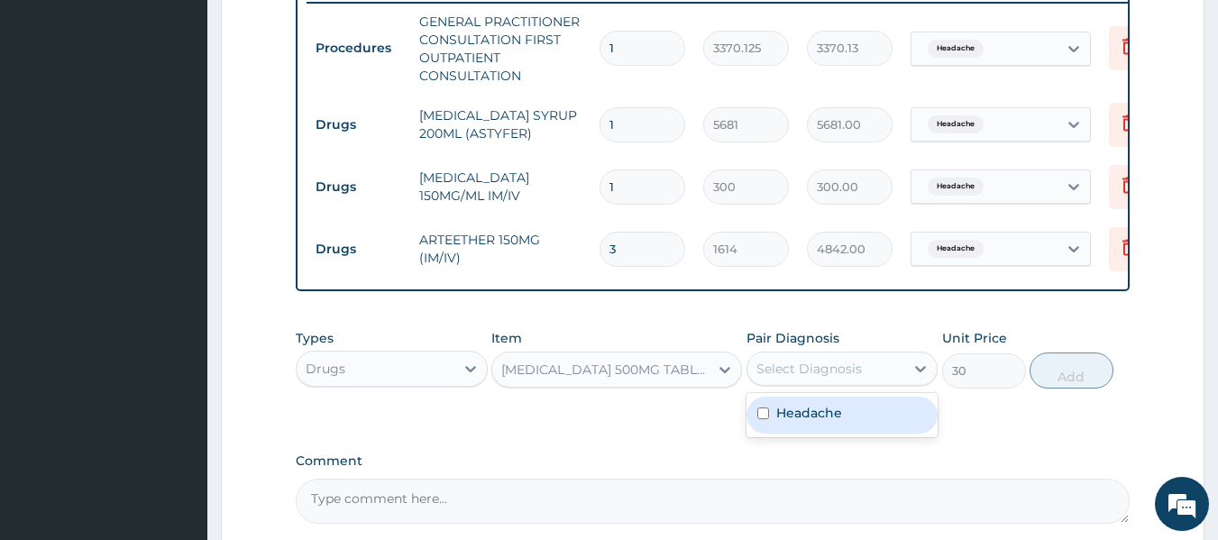
click at [862, 434] on div "Headache" at bounding box center [843, 415] width 192 height 37
checkbox input "true"
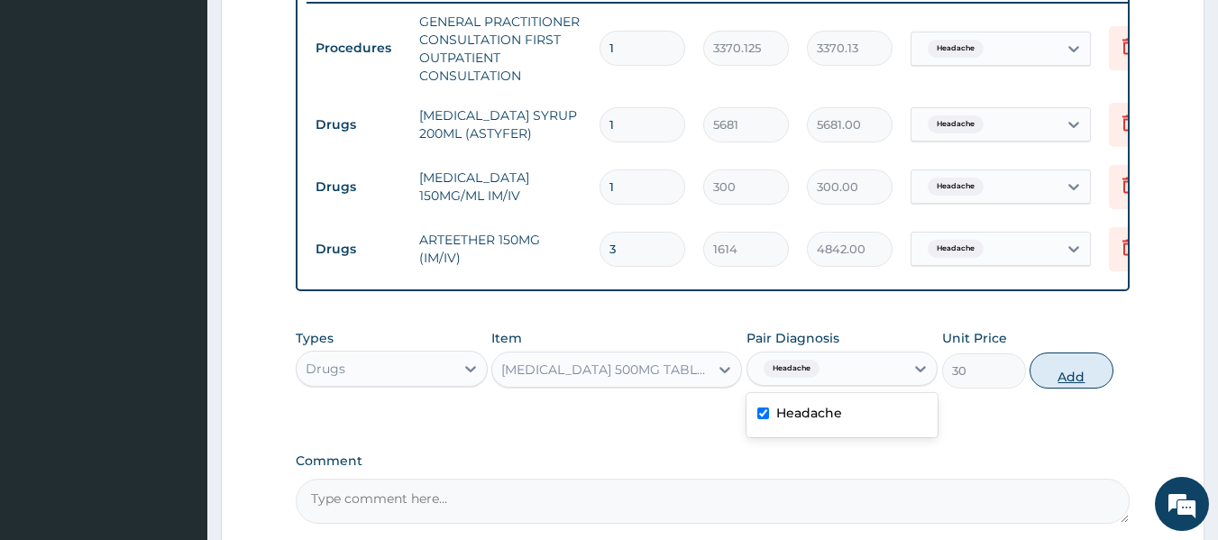
click at [1096, 388] on button "Add" at bounding box center [1072, 371] width 84 height 36
type input "0"
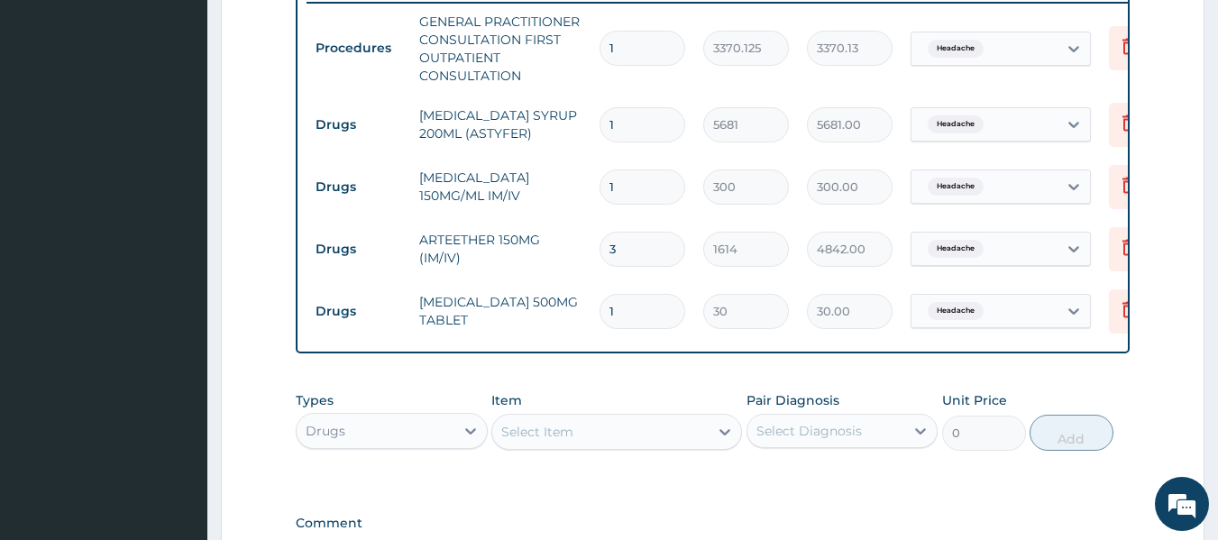
type input "18"
type input "540.00"
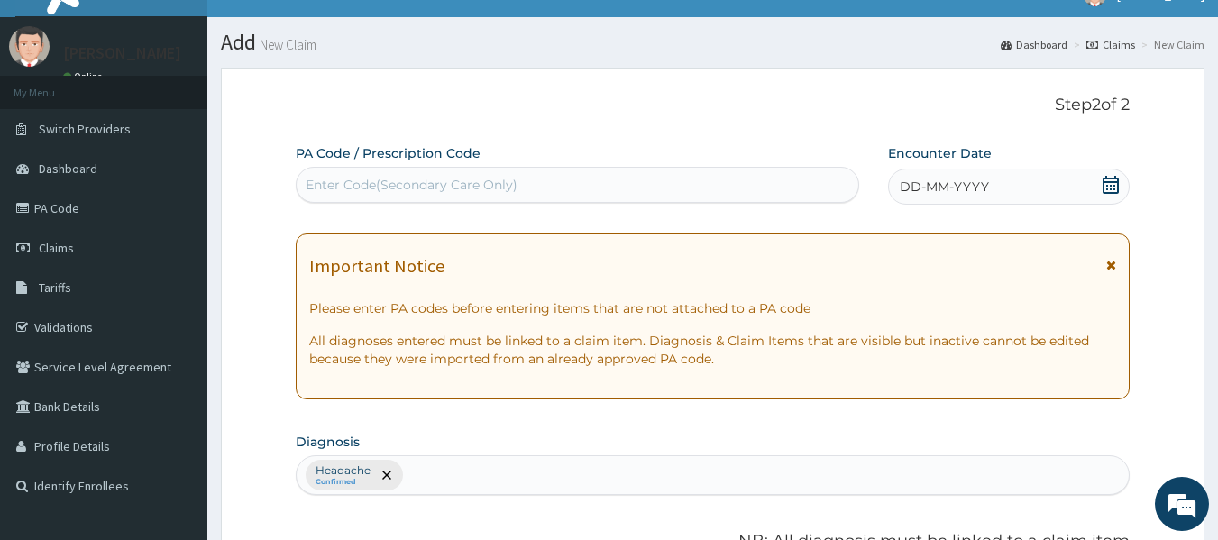
scroll to position [0, 0]
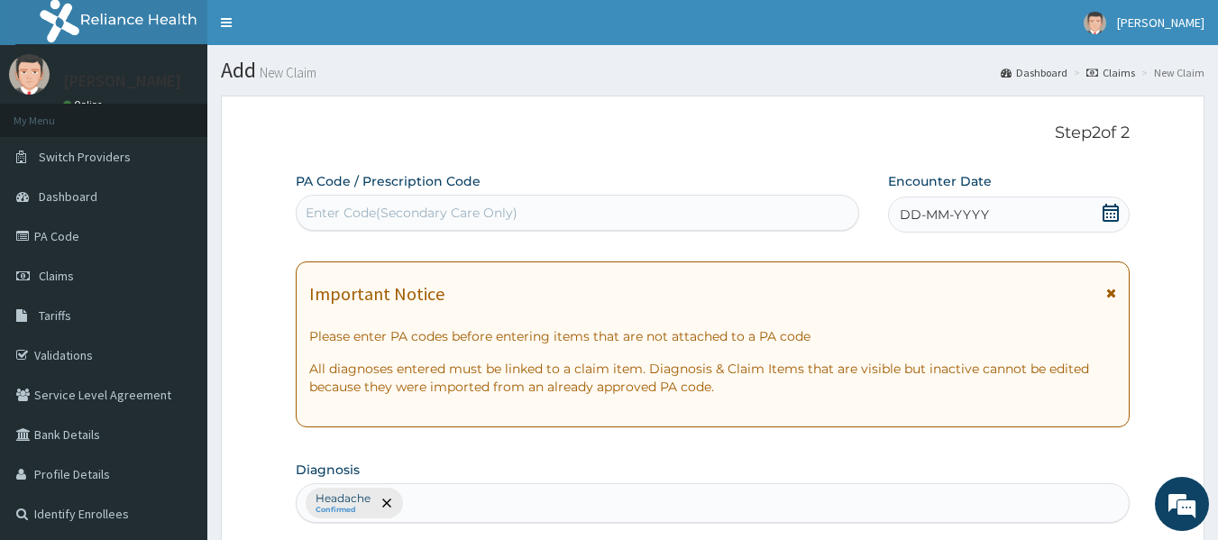
type input "18"
click at [920, 217] on span "DD-MM-YYYY" at bounding box center [944, 215] width 89 height 18
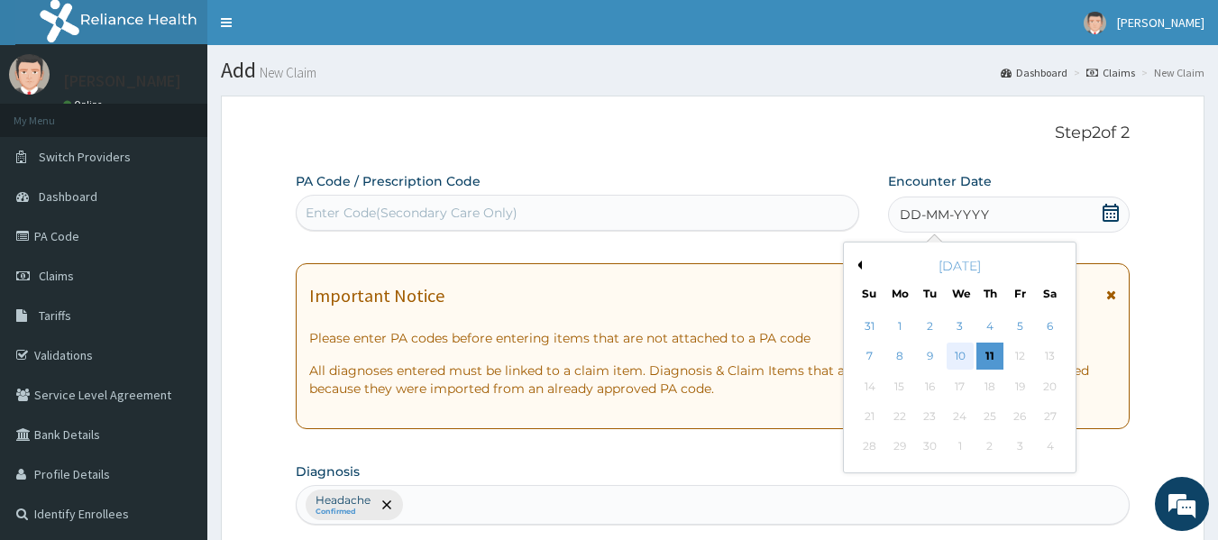
click at [959, 356] on div "10" at bounding box center [960, 357] width 27 height 27
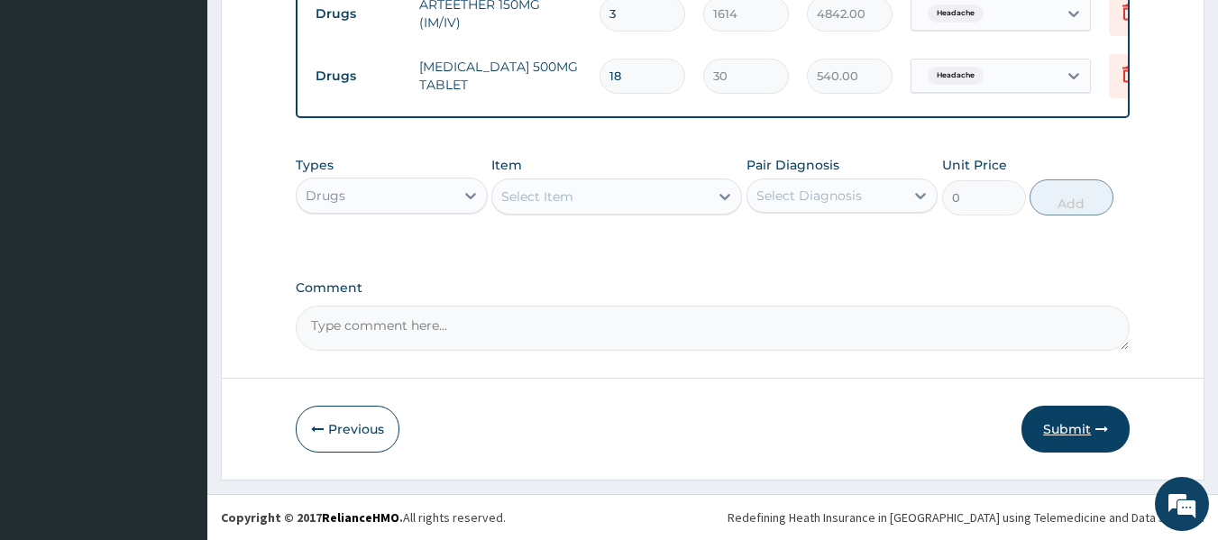
click at [1082, 427] on button "Submit" at bounding box center [1076, 429] width 108 height 47
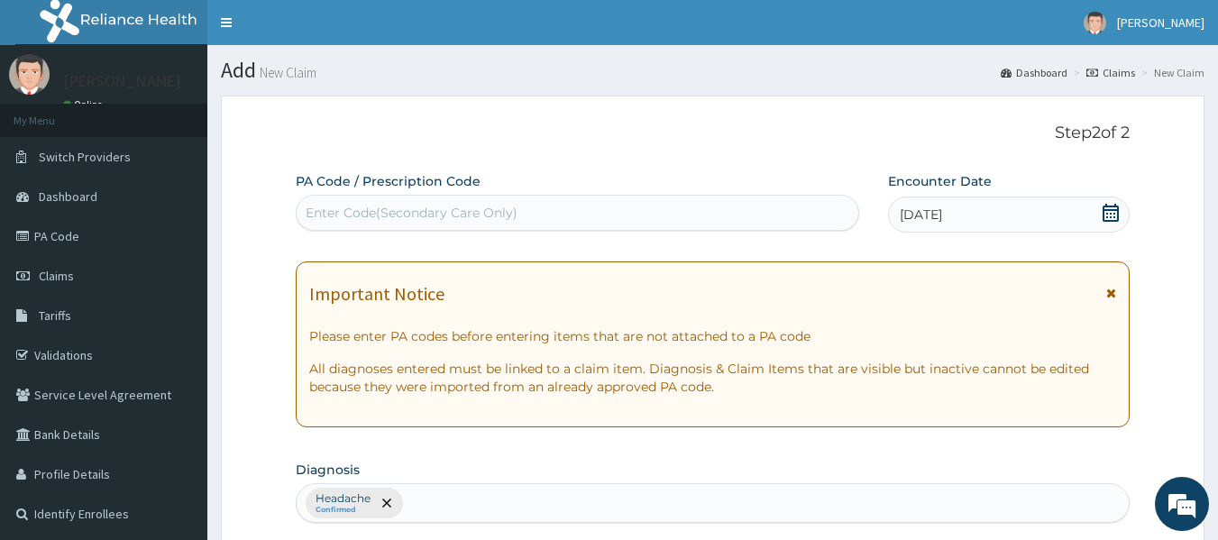
click at [912, 216] on span "10-09-2025" at bounding box center [921, 215] width 42 height 18
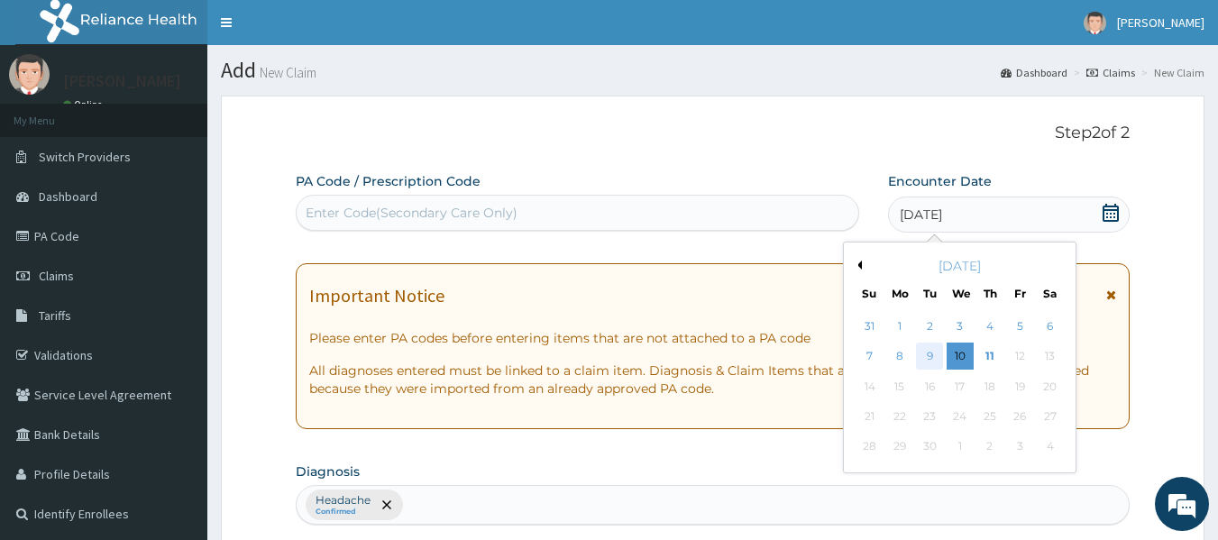
click at [932, 354] on div "9" at bounding box center [930, 357] width 27 height 27
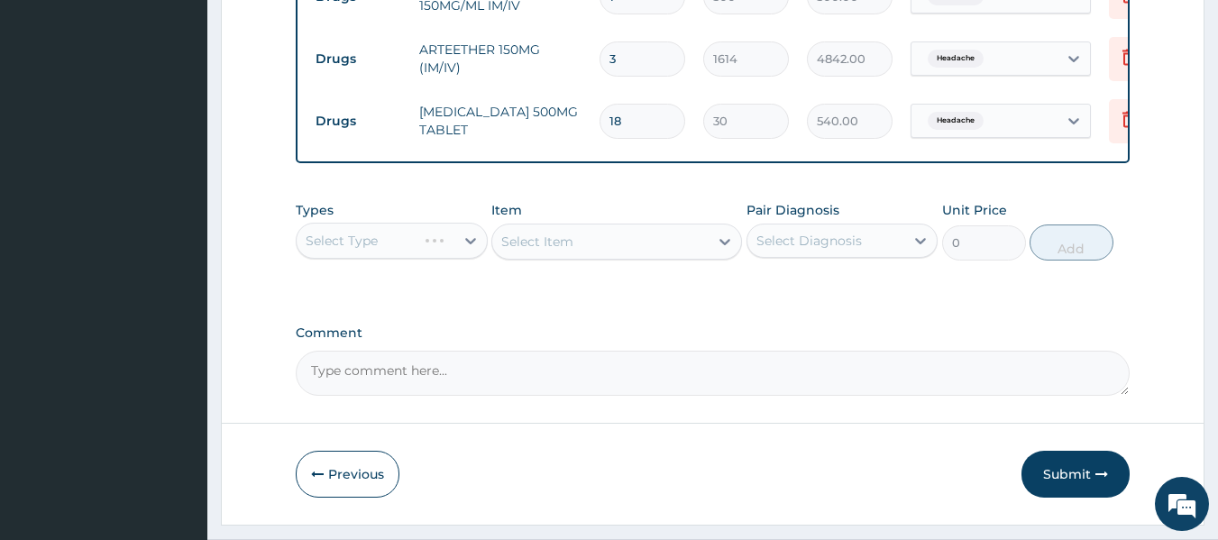
scroll to position [965, 0]
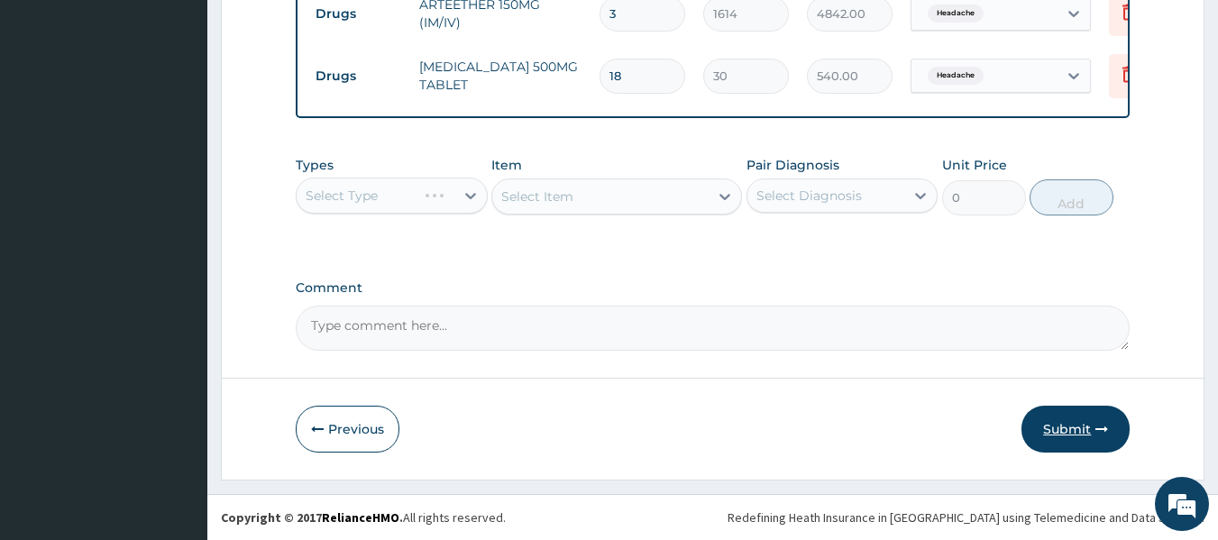
click at [1092, 434] on button "Submit" at bounding box center [1076, 429] width 108 height 47
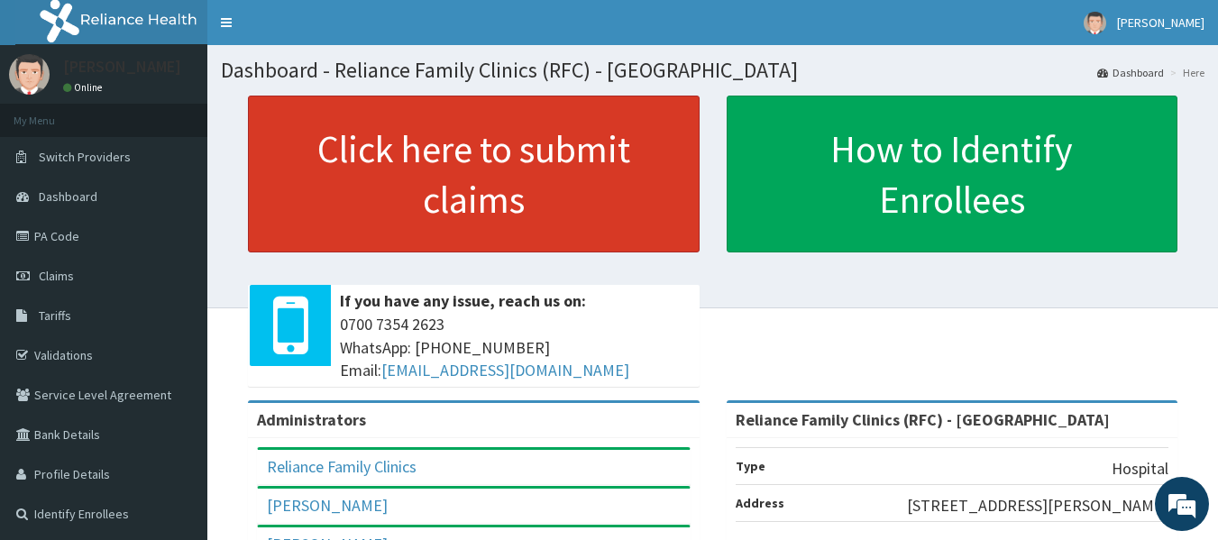
click at [470, 132] on link "Click here to submit claims" at bounding box center [474, 174] width 452 height 157
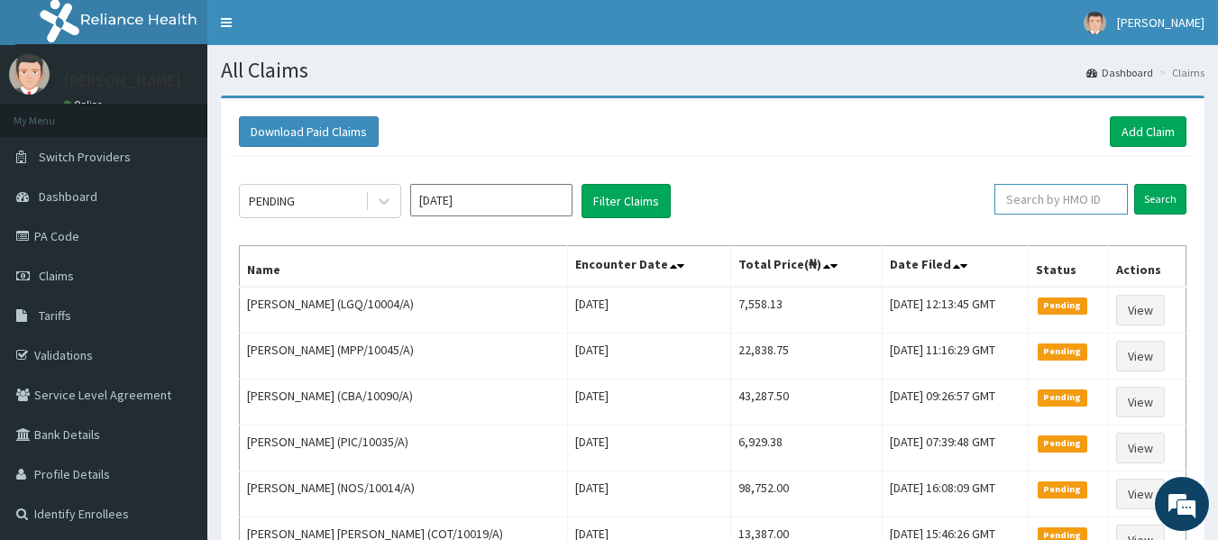
click at [1035, 200] on input "text" at bounding box center [1061, 199] width 133 height 31
type input "ISW/10578/A"
click at [1134, 184] on input "Search" at bounding box center [1160, 199] width 52 height 31
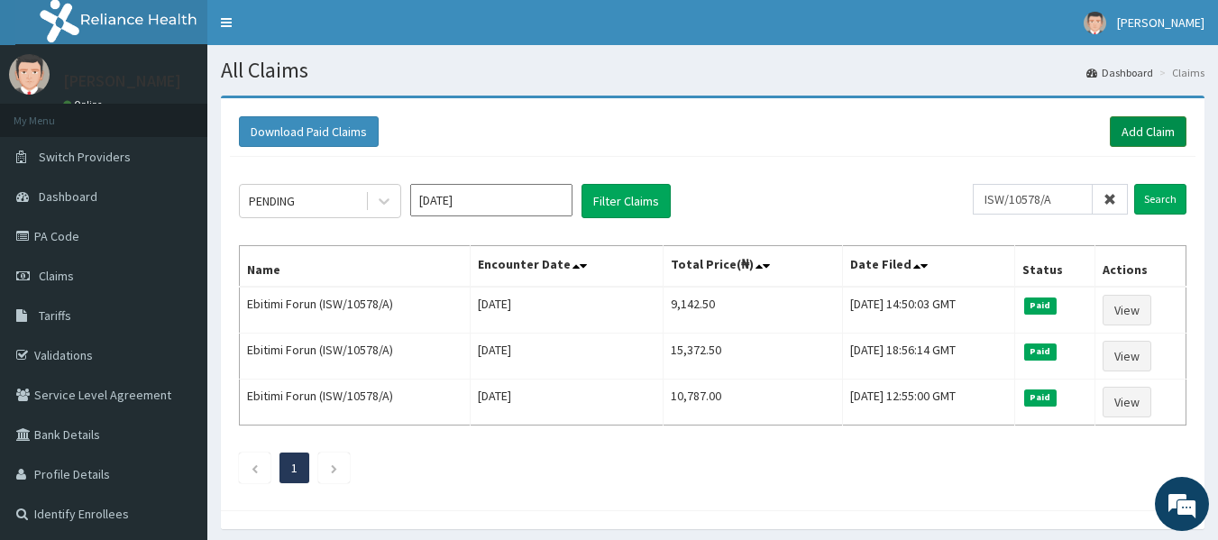
click at [1134, 123] on link "Add Claim" at bounding box center [1148, 131] width 77 height 31
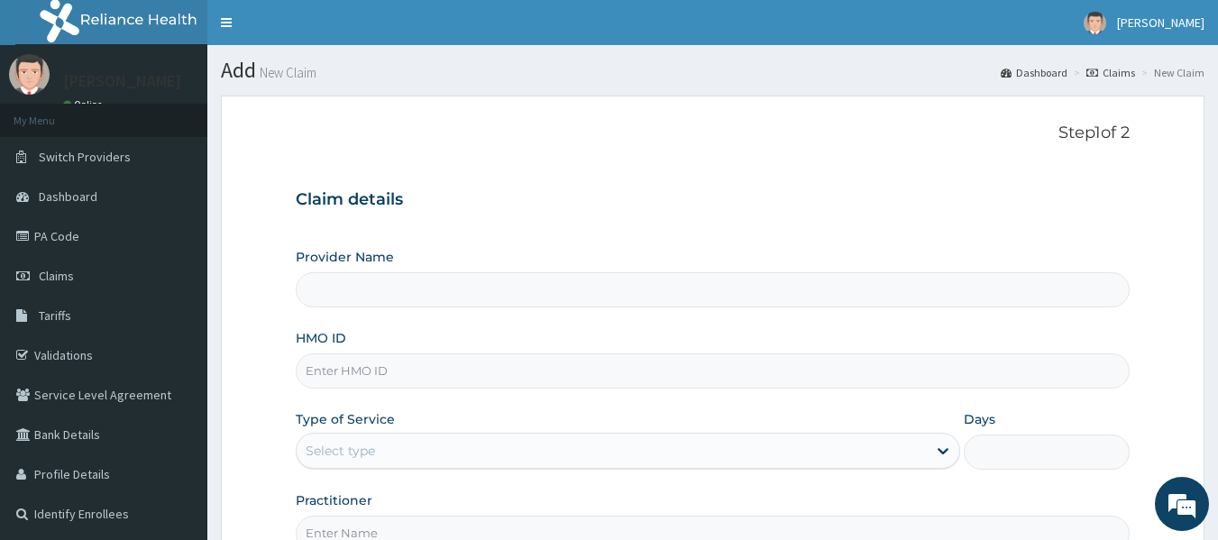
click at [346, 383] on input "HMO ID" at bounding box center [713, 370] width 835 height 35
type input "ISW/10578/A"
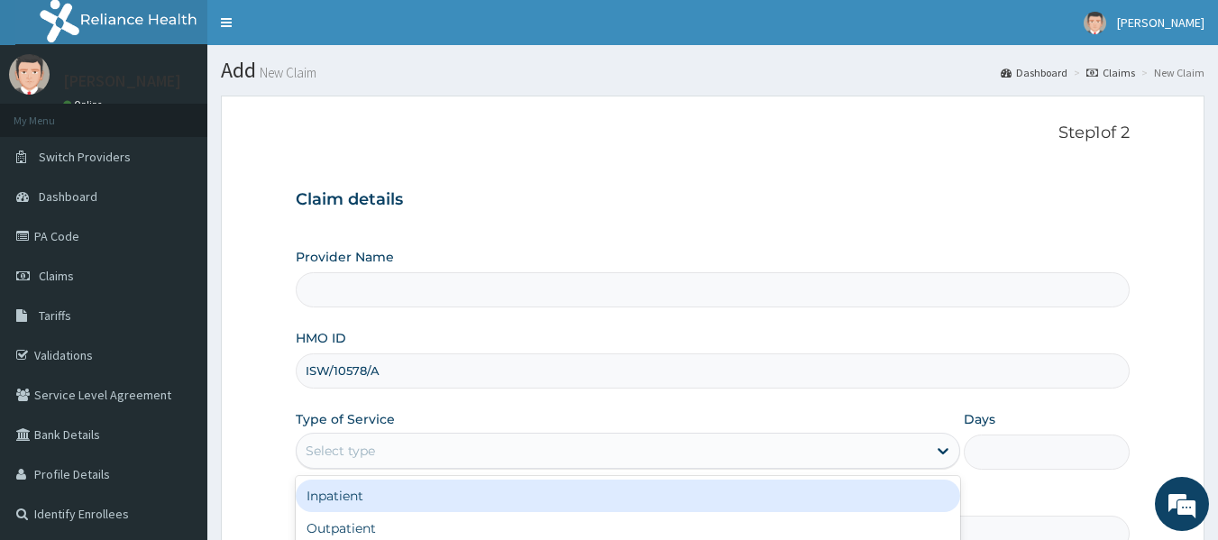
click at [381, 460] on div "Select type" at bounding box center [612, 450] width 630 height 29
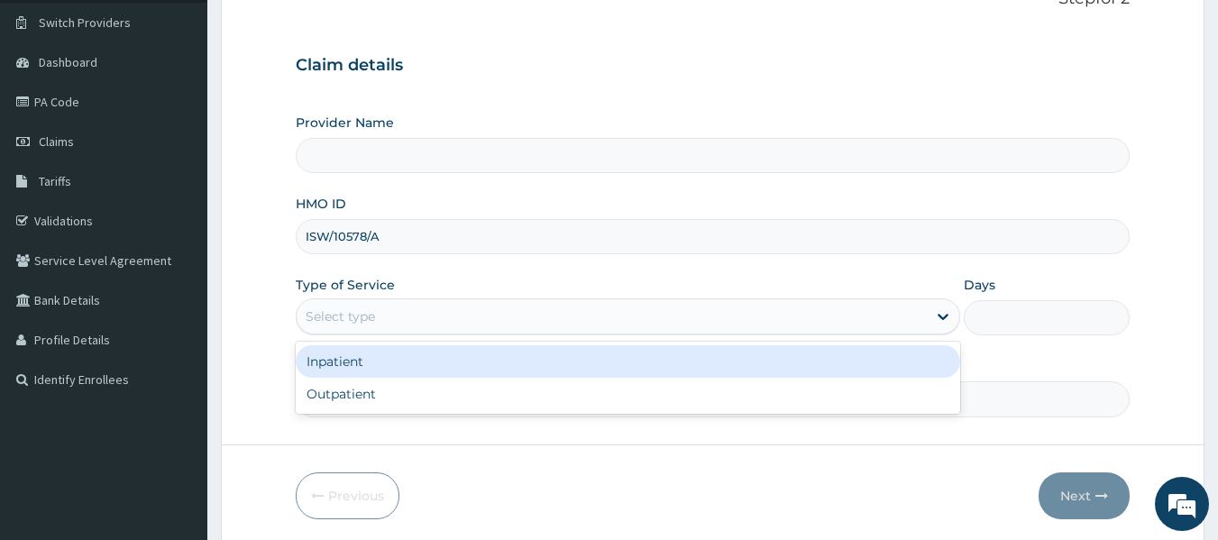
scroll to position [138, 0]
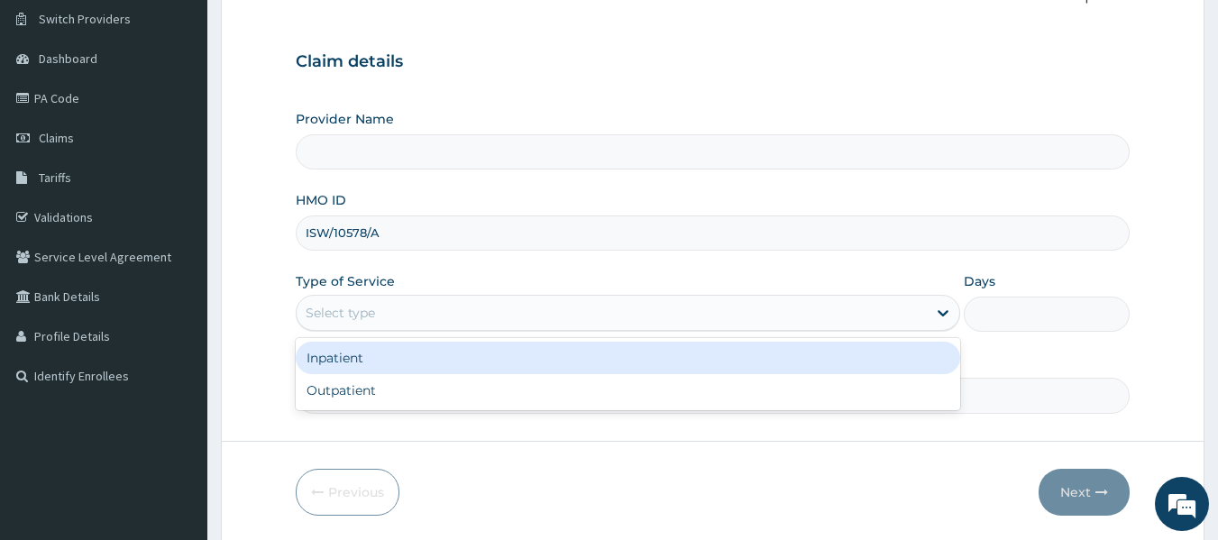
click at [345, 399] on div "Outpatient" at bounding box center [628, 390] width 665 height 32
type input "1"
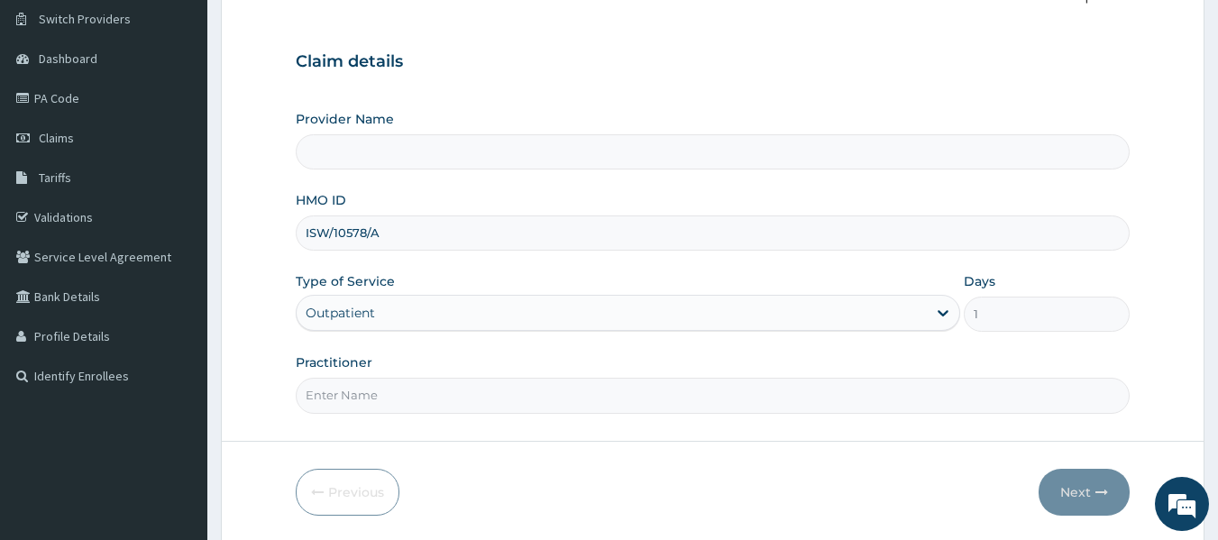
click at [336, 392] on input "Practitioner" at bounding box center [713, 395] width 835 height 35
type input "locum"
click at [1073, 482] on button "Next" at bounding box center [1084, 492] width 91 height 47
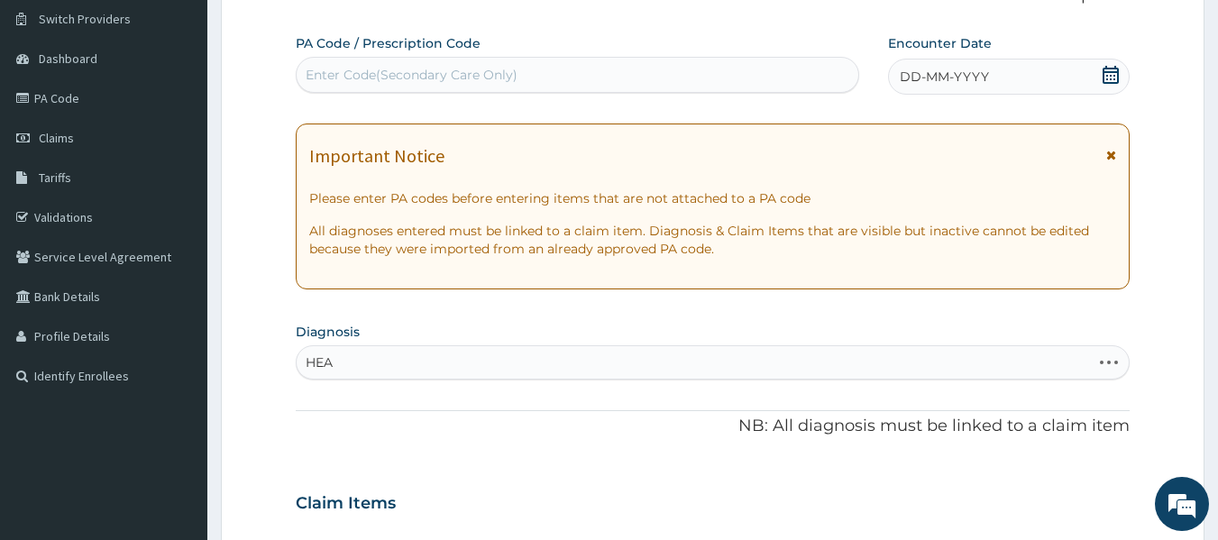
type input "HEAD"
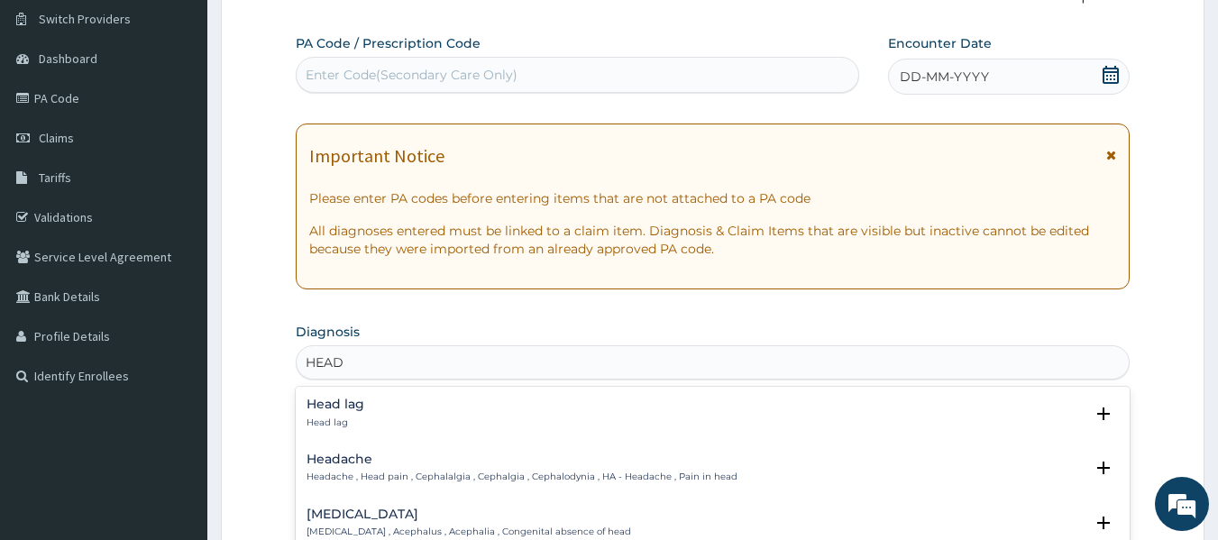
click at [425, 463] on h4 "Headache" at bounding box center [522, 460] width 431 height 14
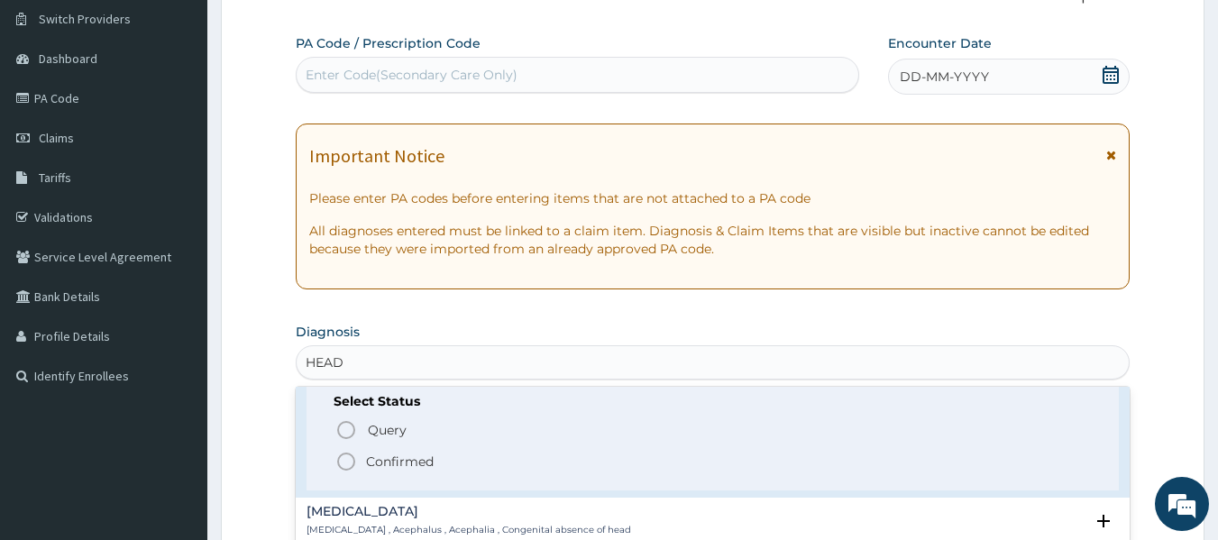
scroll to position [117, 0]
click at [447, 465] on span "Confirmed" at bounding box center [713, 461] width 757 height 22
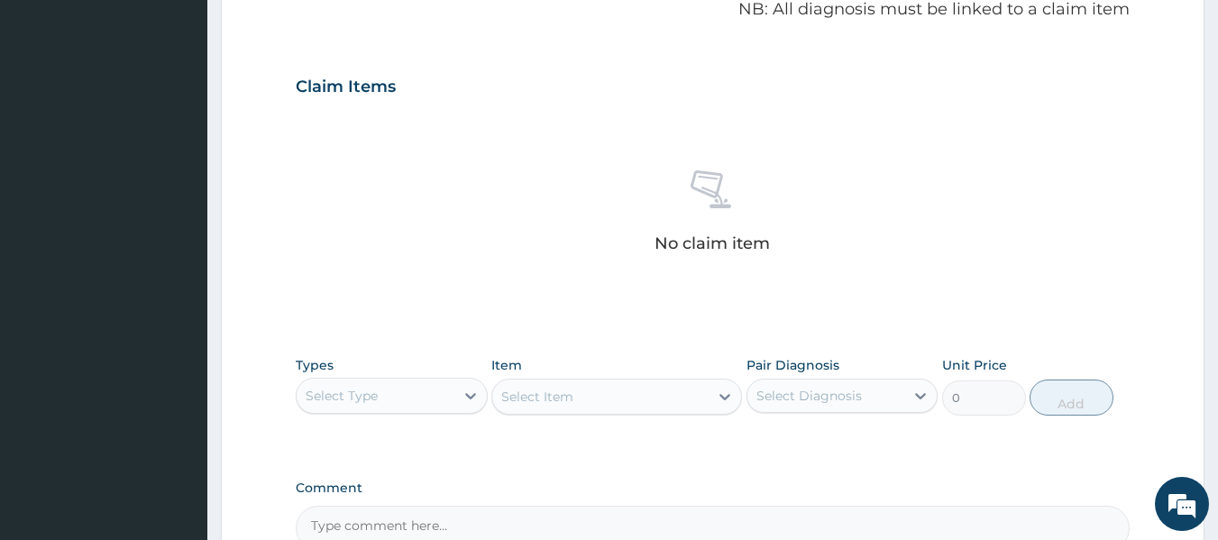
scroll to position [562, 0]
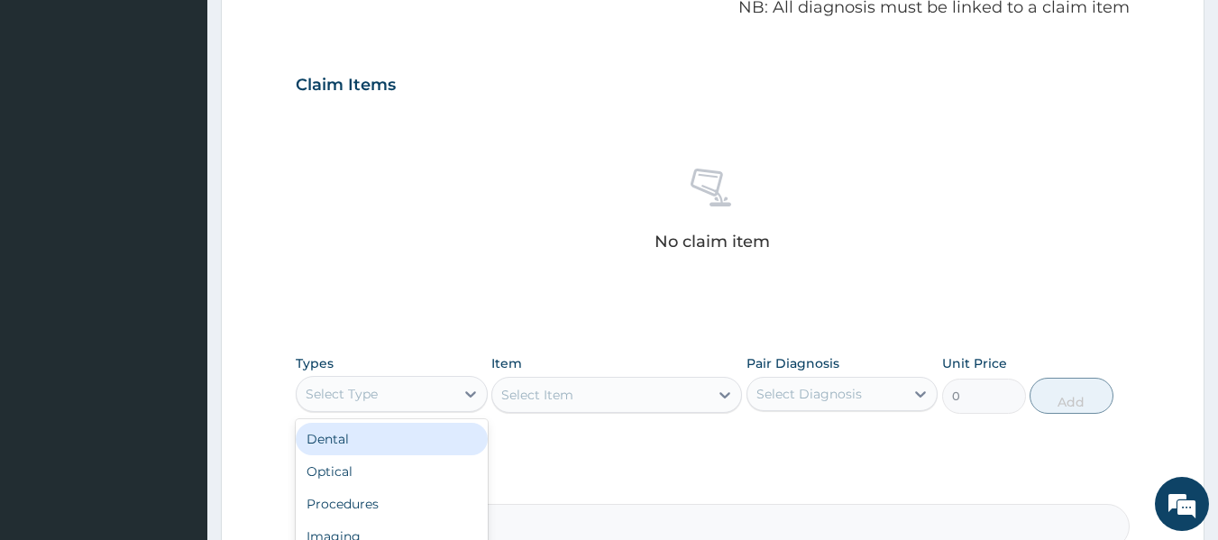
click at [404, 519] on div "Procedures" at bounding box center [392, 504] width 192 height 32
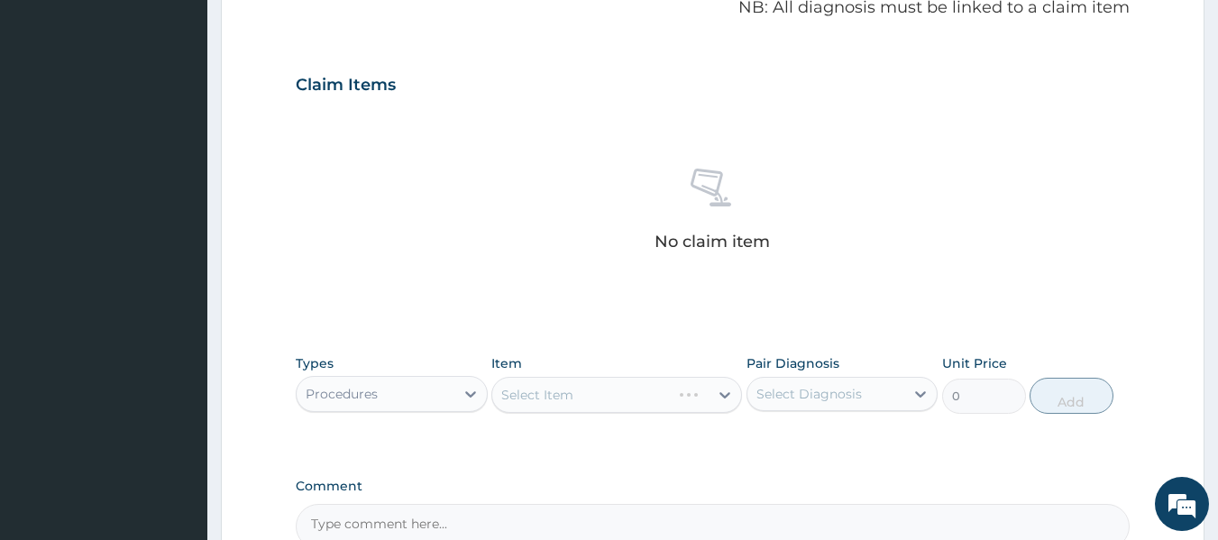
click at [620, 420] on div "Types option Procedures, selected. Select is focused ,type to refine list, pres…" at bounding box center [713, 384] width 835 height 78
click at [885, 447] on div "Headache" at bounding box center [843, 440] width 192 height 37
checkbox input "true"
click at [654, 386] on div "Select Item" at bounding box center [616, 395] width 251 height 36
click at [639, 401] on div "Select Item" at bounding box center [616, 395] width 251 height 36
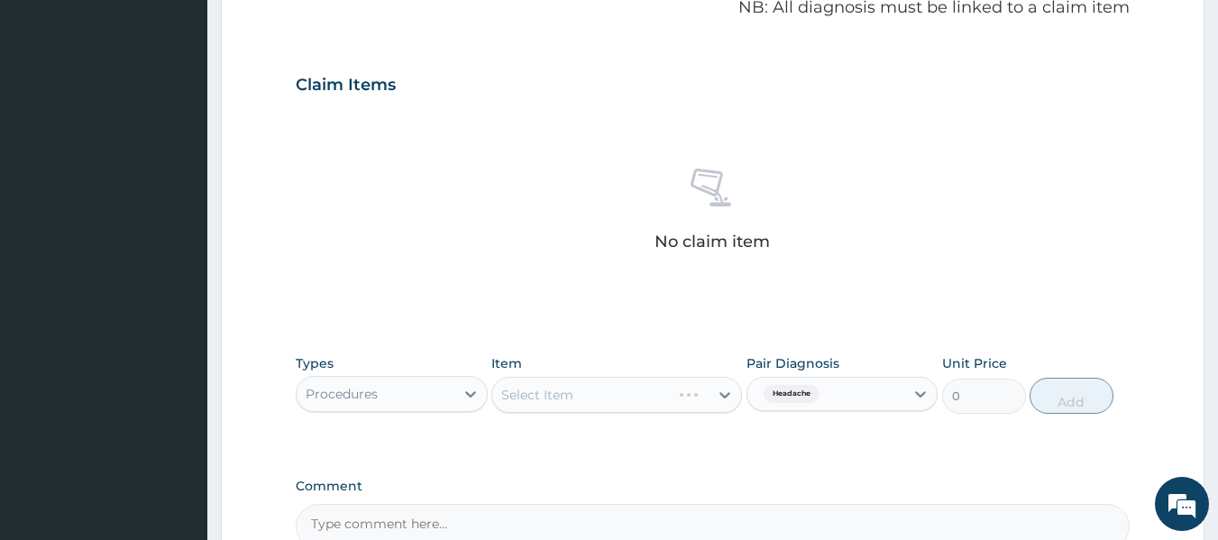
click at [660, 410] on div "Select Item" at bounding box center [616, 395] width 251 height 36
click at [655, 401] on div "Select Item" at bounding box center [616, 395] width 251 height 36
click at [634, 400] on div "Select Item" at bounding box center [616, 395] width 251 height 36
click at [649, 399] on div "Select Item" at bounding box center [616, 395] width 251 height 36
click at [636, 401] on div "Select Item" at bounding box center [616, 395] width 251 height 36
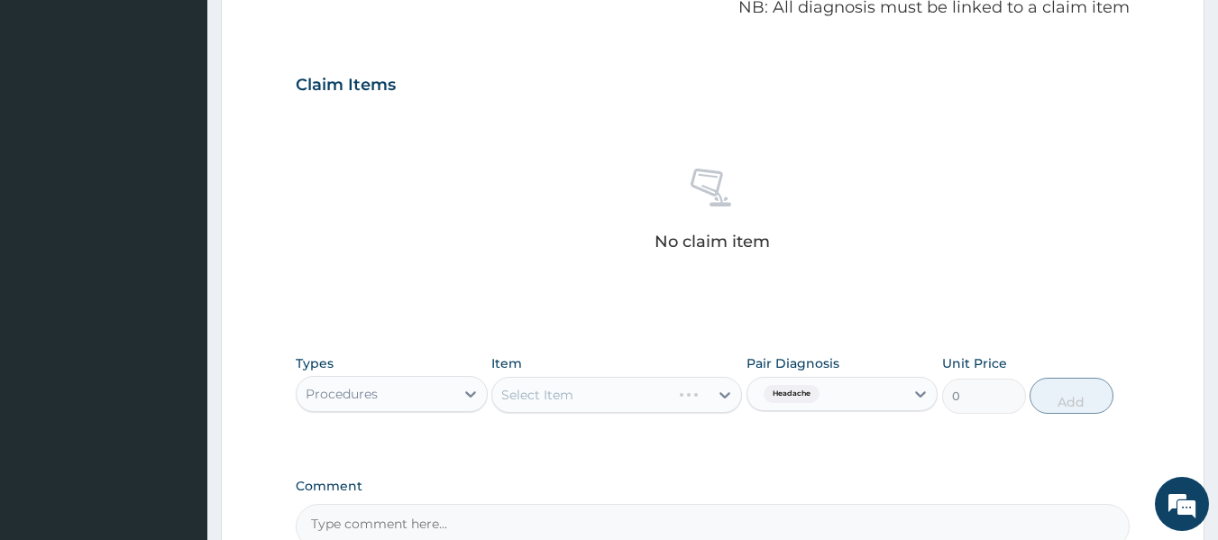
click at [636, 401] on div "Select Item" at bounding box center [616, 395] width 251 height 36
click at [630, 390] on div "Select Item" at bounding box center [616, 395] width 251 height 36
click at [663, 382] on div "Select Item" at bounding box center [616, 395] width 251 height 36
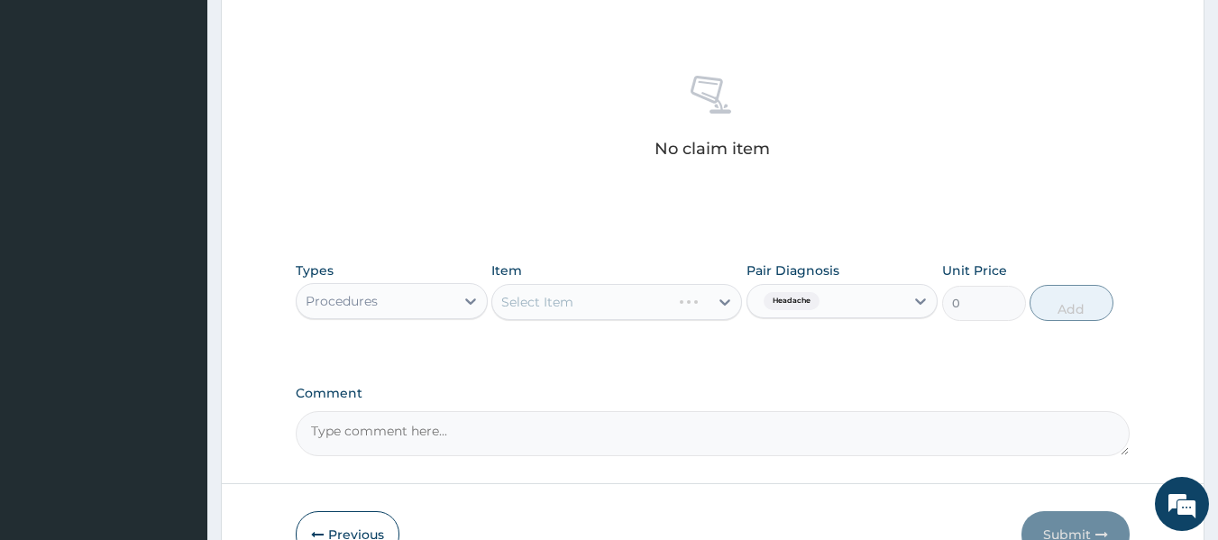
scroll to position [657, 0]
click at [687, 301] on div "Select Item" at bounding box center [616, 299] width 251 height 36
click at [697, 300] on div "Select Item" at bounding box center [616, 299] width 251 height 36
click at [821, 348] on label "Headache" at bounding box center [809, 343] width 66 height 18
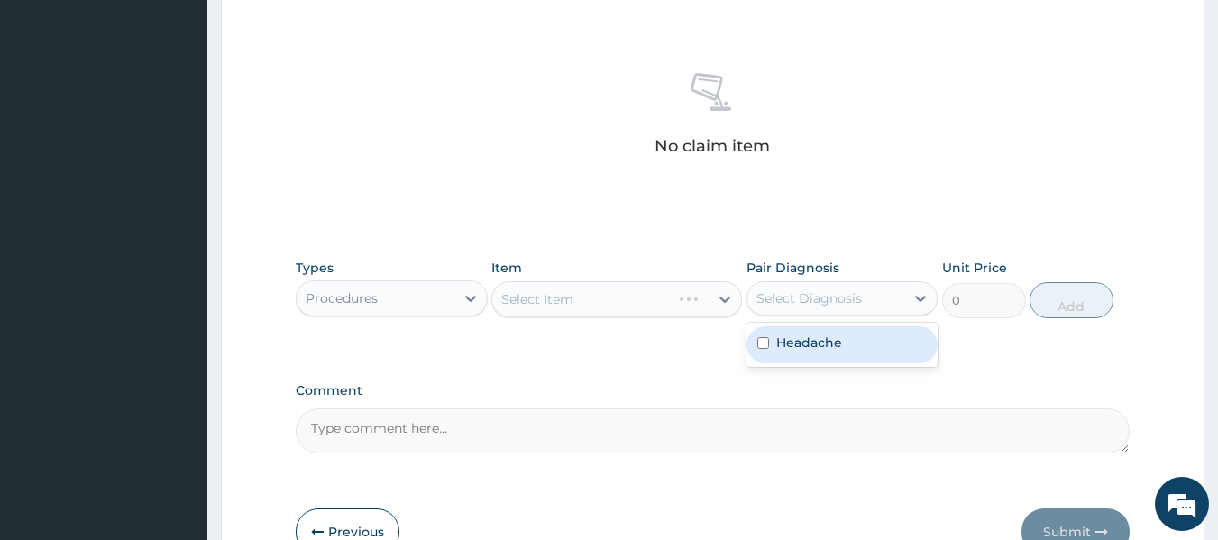
click at [821, 348] on label "Headache" at bounding box center [809, 343] width 66 height 18
checkbox input "true"
click at [716, 304] on div "Select Item" at bounding box center [616, 299] width 251 height 36
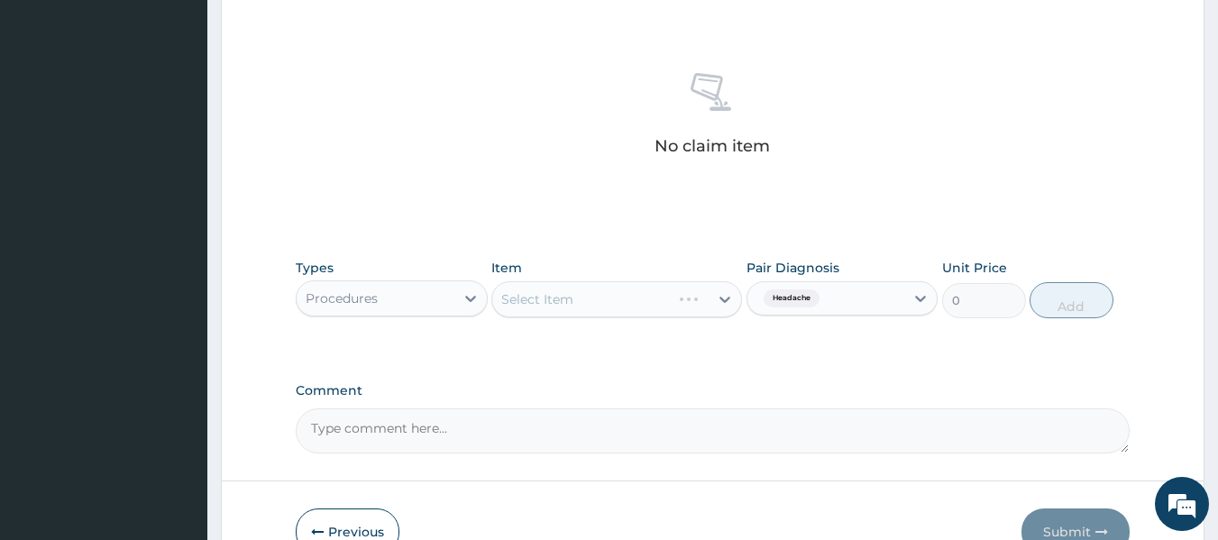
click at [696, 308] on div "Select Item" at bounding box center [616, 299] width 251 height 36
click at [673, 317] on div "Select Item" at bounding box center [616, 299] width 251 height 36
click at [656, 308] on div "Select Item" at bounding box center [616, 299] width 251 height 36
click at [641, 310] on div "Select Item" at bounding box center [616, 299] width 251 height 36
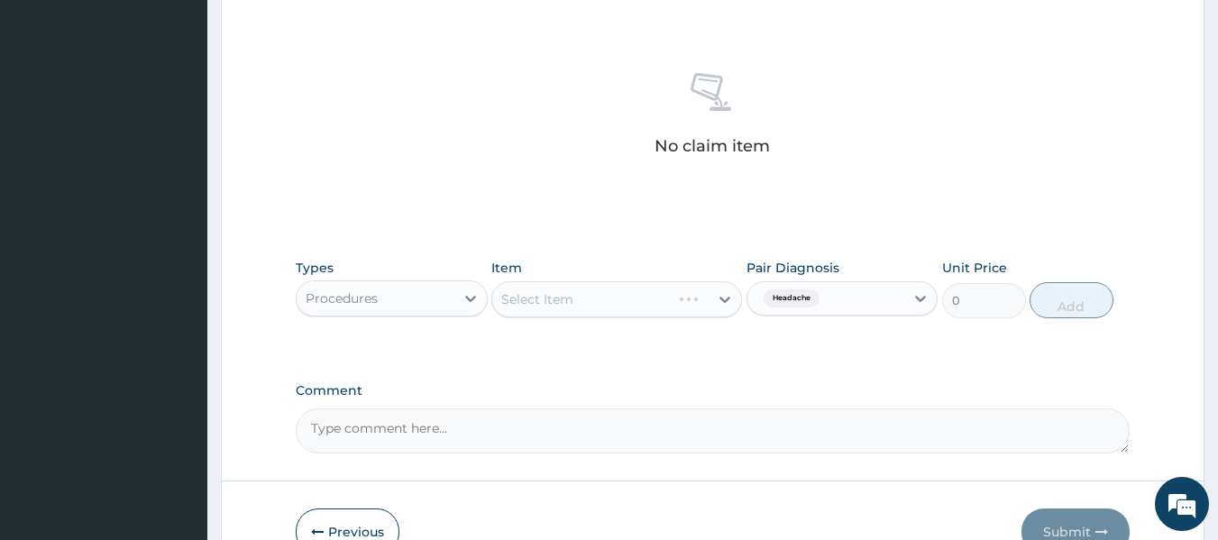
click at [641, 310] on div "Select Item" at bounding box center [616, 299] width 251 height 36
click at [653, 305] on div "Select Item" at bounding box center [616, 299] width 251 height 36
click at [665, 278] on div "Item Select Item" at bounding box center [616, 289] width 251 height 60
click at [669, 299] on div "Select Item" at bounding box center [616, 299] width 251 height 36
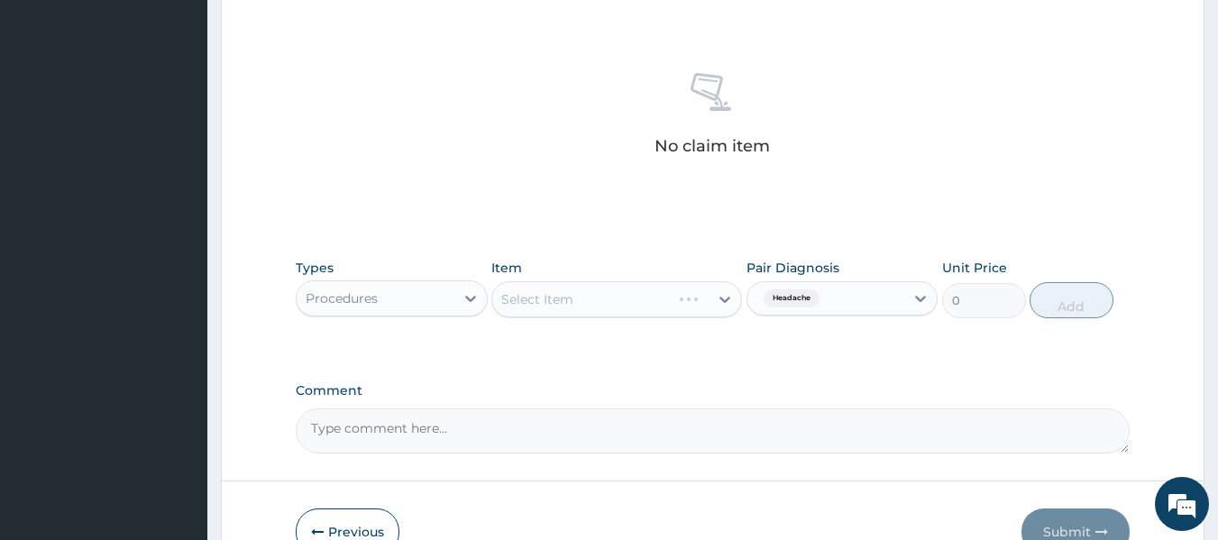
click at [714, 335] on div "Types Procedures Item Select Item Pair Diagnosis Headache Unit Price 0 Add" at bounding box center [713, 302] width 835 height 105
click at [718, 313] on div "Select Item" at bounding box center [616, 299] width 251 height 36
click at [709, 290] on div "Select Item" at bounding box center [616, 299] width 251 height 36
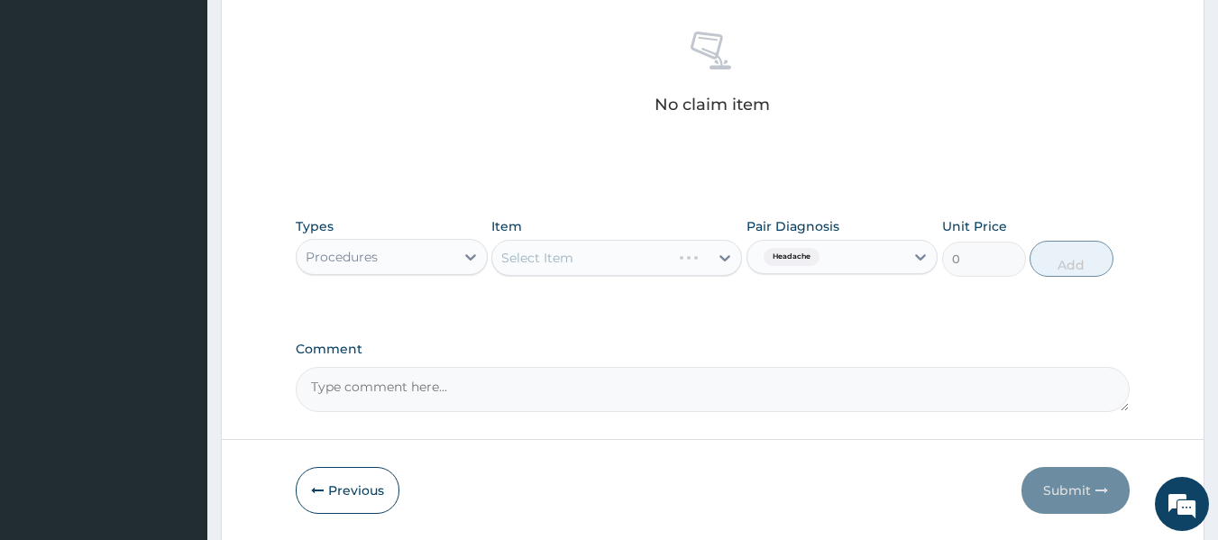
scroll to position [700, 0]
click at [826, 254] on input "text" at bounding box center [827, 256] width 2 height 18
click at [761, 300] on input "checkbox" at bounding box center [763, 301] width 12 height 12
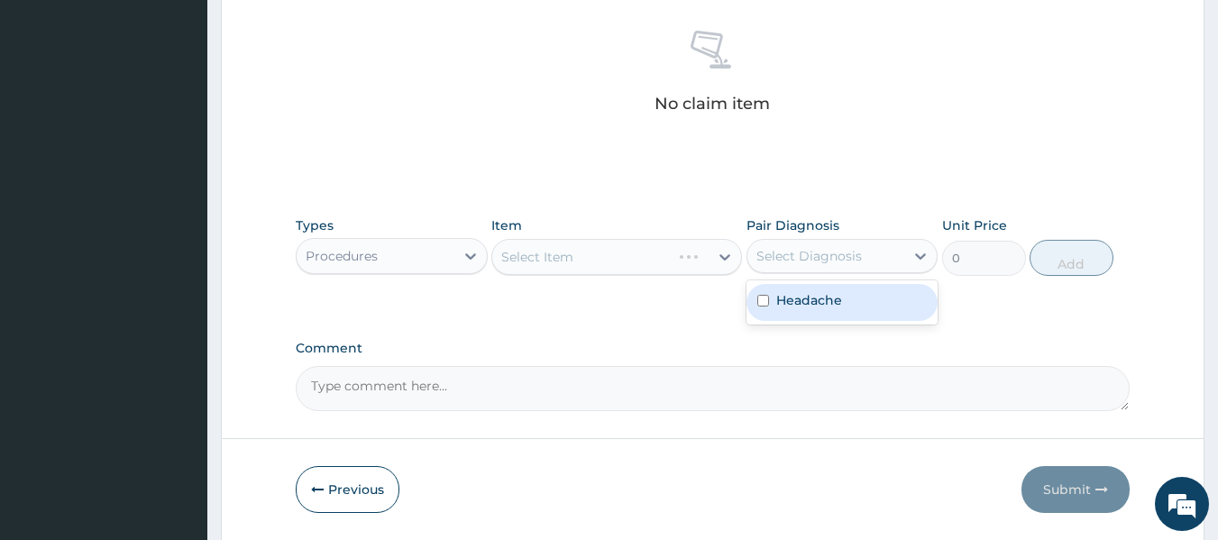
click at [792, 310] on div "Headache" at bounding box center [843, 302] width 192 height 37
checkbox input "true"
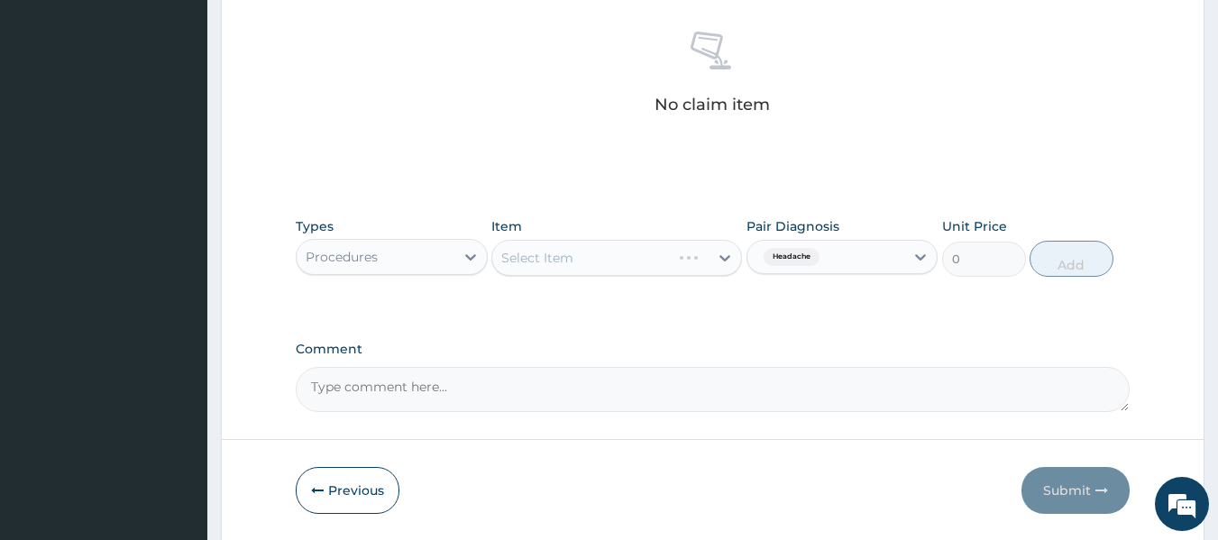
scroll to position [683, 0]
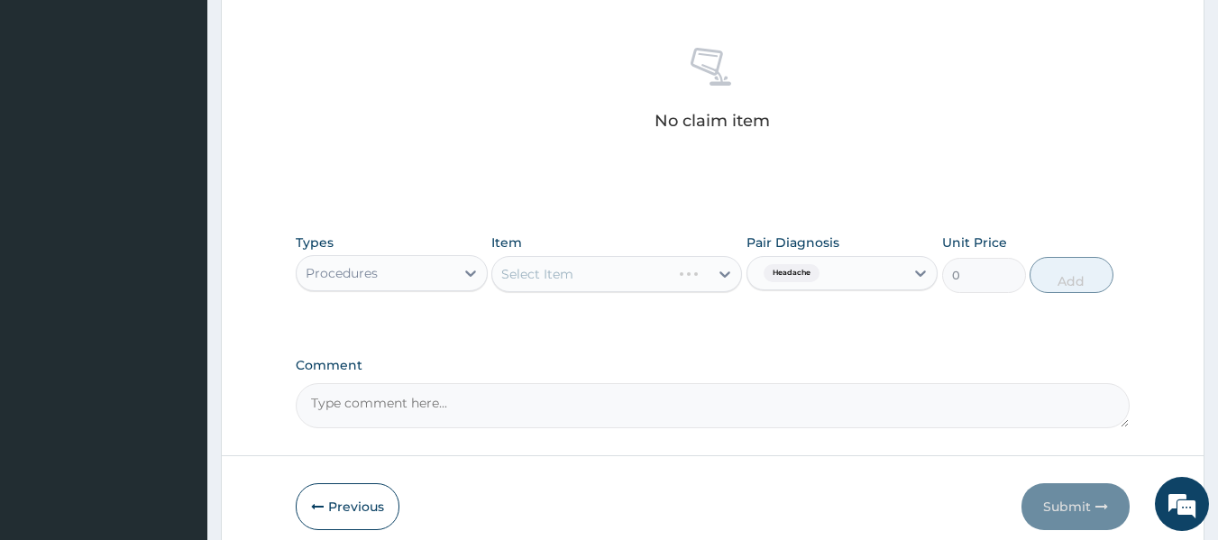
click at [731, 277] on div "Select Item" at bounding box center [616, 274] width 251 height 36
click at [716, 281] on div "Select Item" at bounding box center [616, 274] width 251 height 36
click at [679, 286] on div "Select Item" at bounding box center [616, 274] width 251 height 36
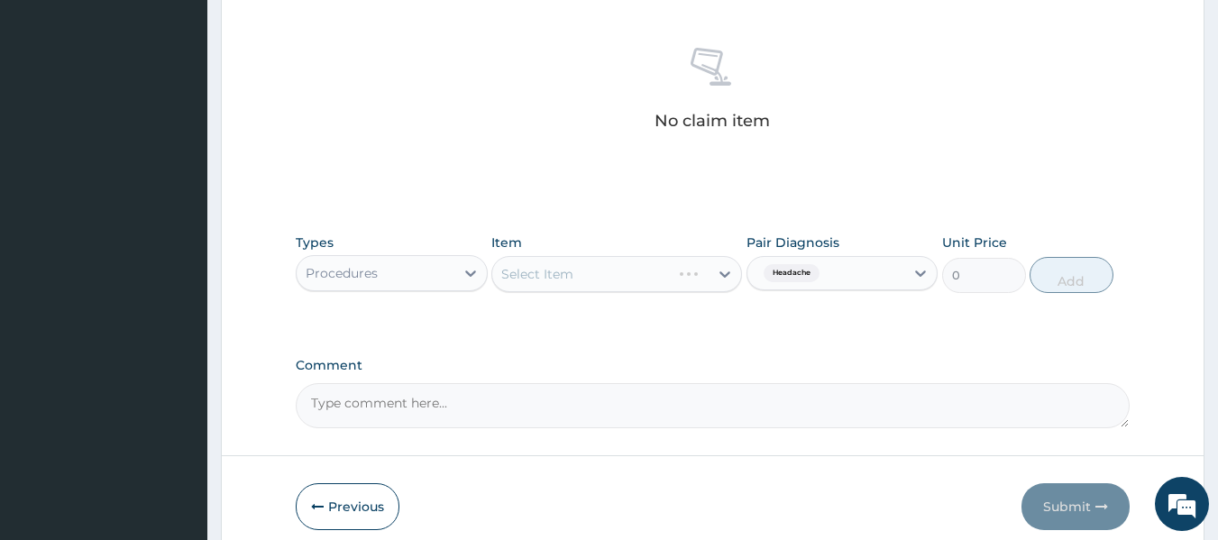
click at [679, 286] on div "Select Item" at bounding box center [616, 274] width 251 height 36
click at [700, 285] on div "Select Item" at bounding box center [616, 274] width 251 height 36
click at [720, 279] on div "Select Item" at bounding box center [616, 274] width 251 height 36
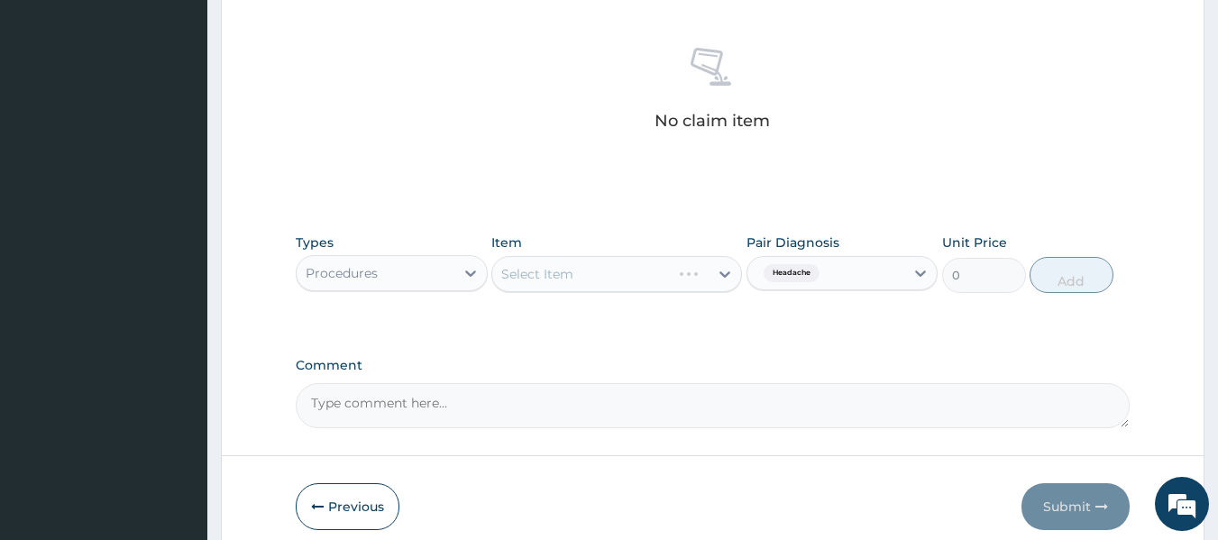
click at [720, 279] on div "Select Item" at bounding box center [616, 274] width 251 height 36
click at [710, 274] on div "Select Item" at bounding box center [616, 274] width 251 height 36
click at [698, 275] on div "Select Item" at bounding box center [616, 274] width 251 height 36
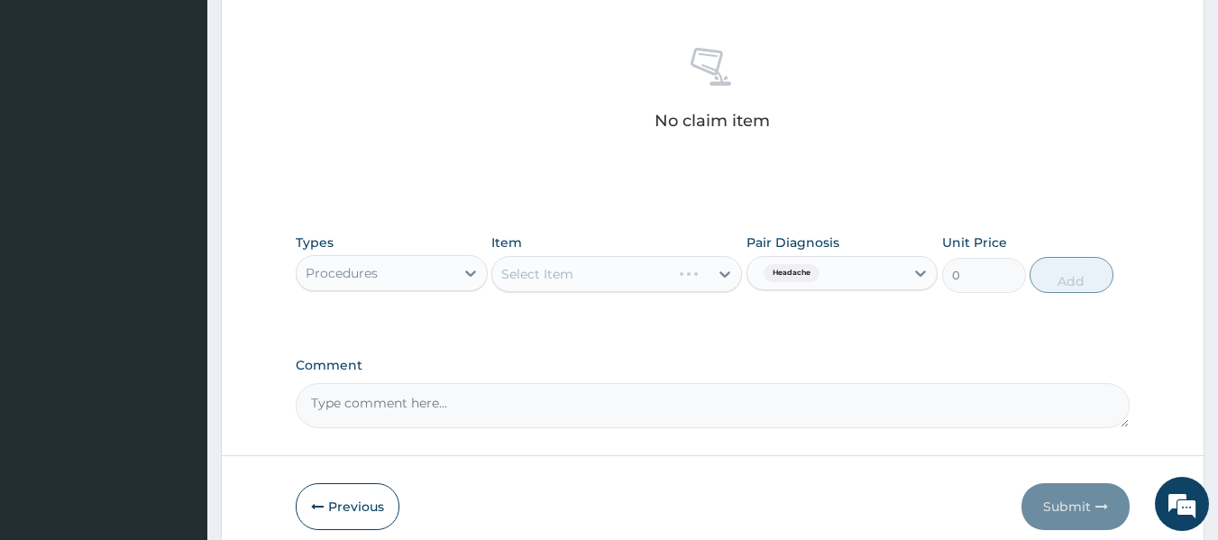
click at [698, 275] on div "Select Item" at bounding box center [616, 274] width 251 height 36
click at [714, 278] on div "Select Item" at bounding box center [616, 274] width 251 height 36
click at [724, 275] on div "Select Item" at bounding box center [616, 274] width 251 height 36
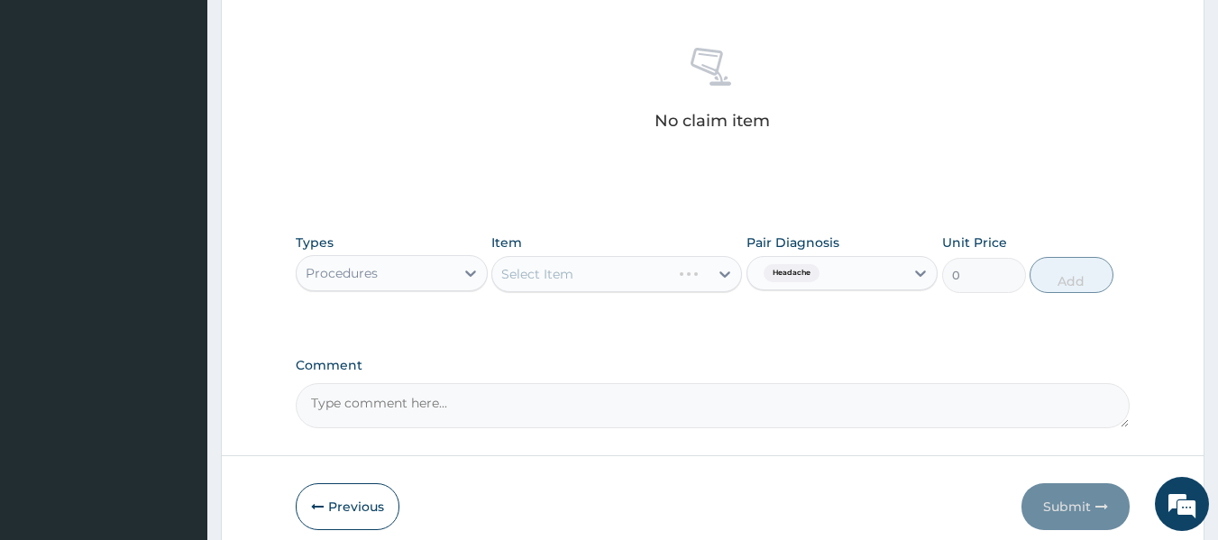
click at [724, 275] on div "Select Item" at bounding box center [616, 274] width 251 height 36
click at [693, 284] on div "Select Item" at bounding box center [616, 274] width 251 height 36
click at [821, 317] on label "Headache" at bounding box center [809, 317] width 66 height 18
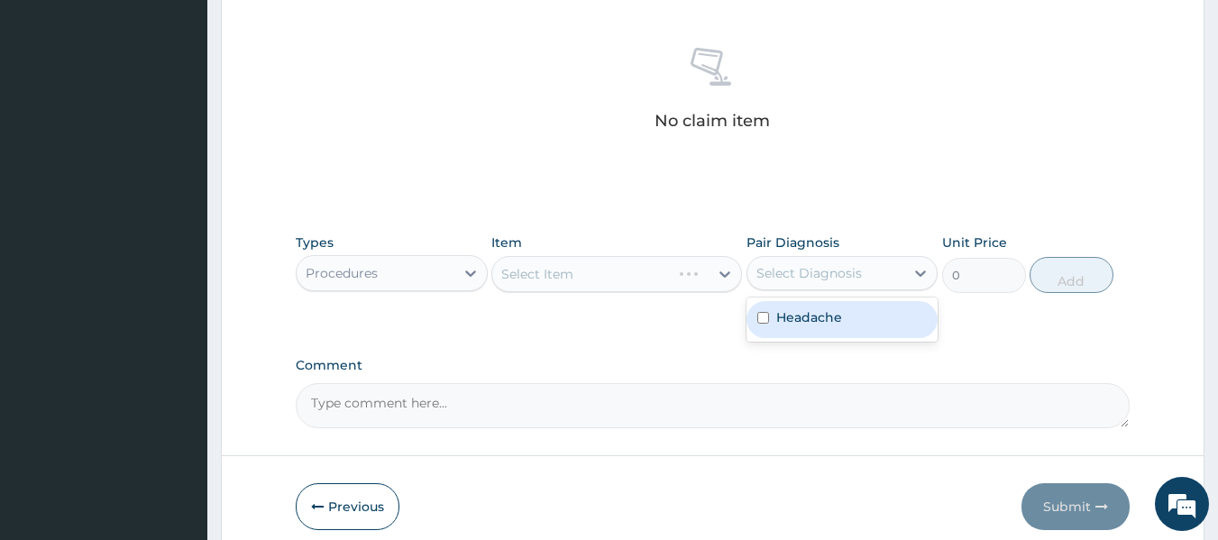
click at [822, 306] on div "Headache" at bounding box center [843, 319] width 192 height 37
checkbox input "true"
click at [693, 273] on div "Select Item" at bounding box center [616, 274] width 251 height 36
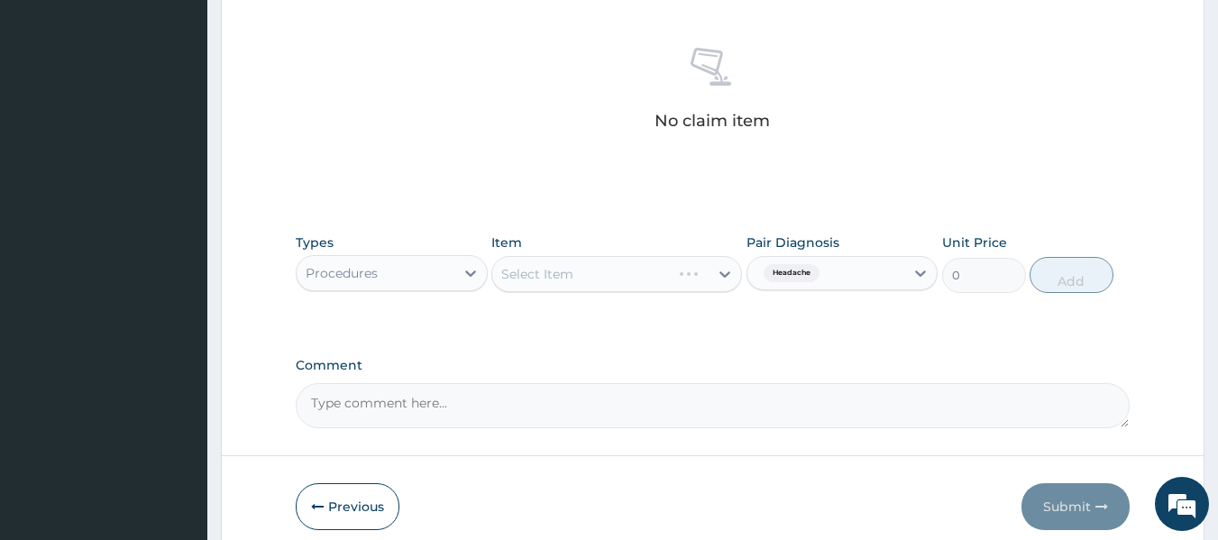
click at [675, 281] on div "Select Item" at bounding box center [616, 274] width 251 height 36
click at [691, 292] on div "Item Select Item" at bounding box center [616, 264] width 251 height 60
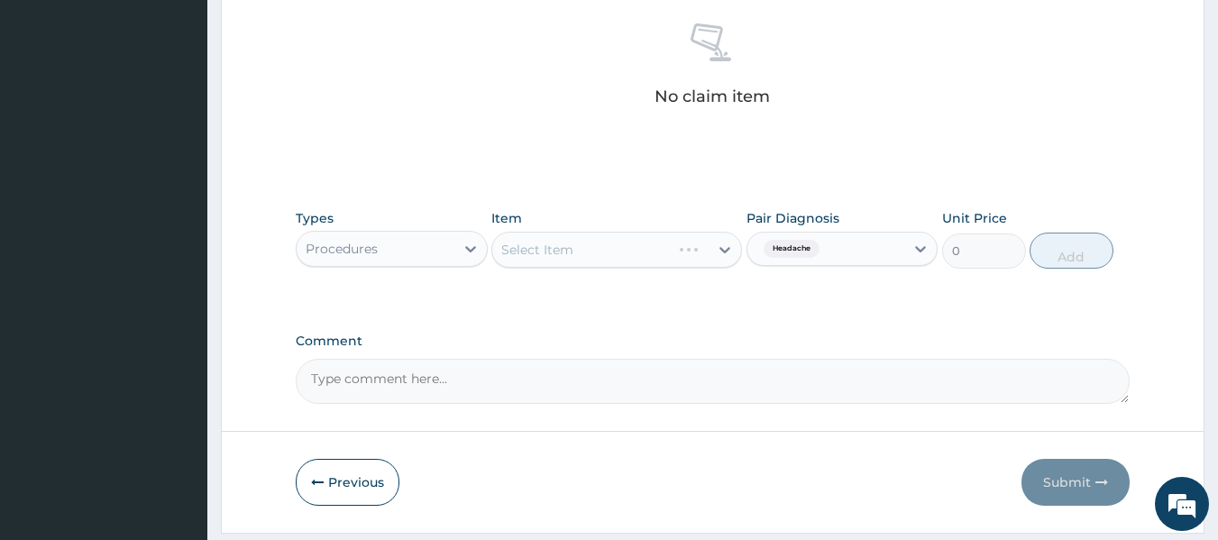
click at [1099, 380] on textarea "Comment" at bounding box center [713, 381] width 835 height 45
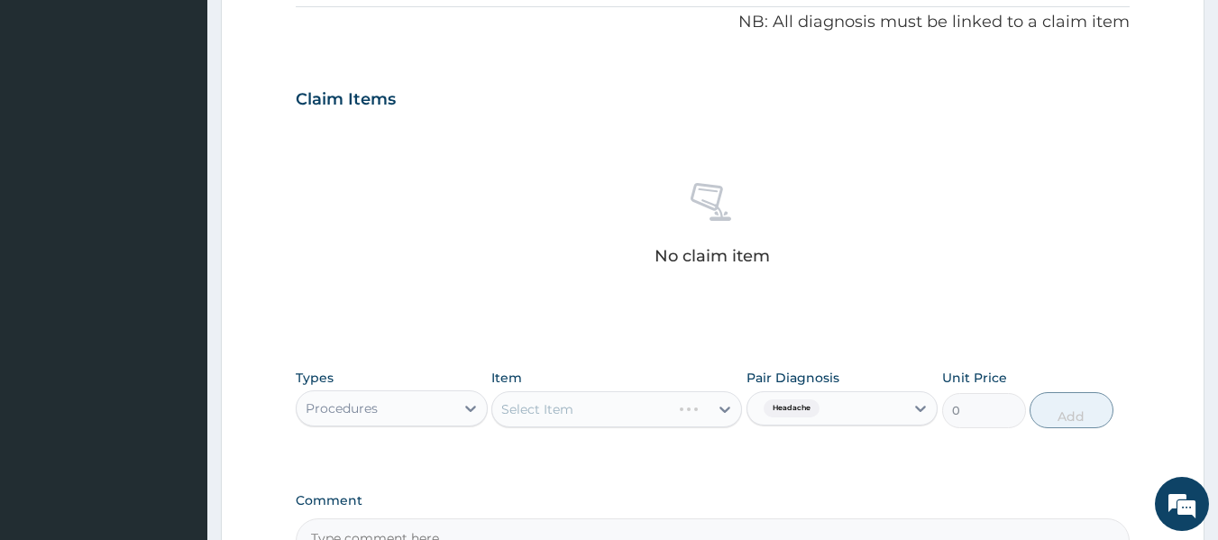
scroll to position [540, 0]
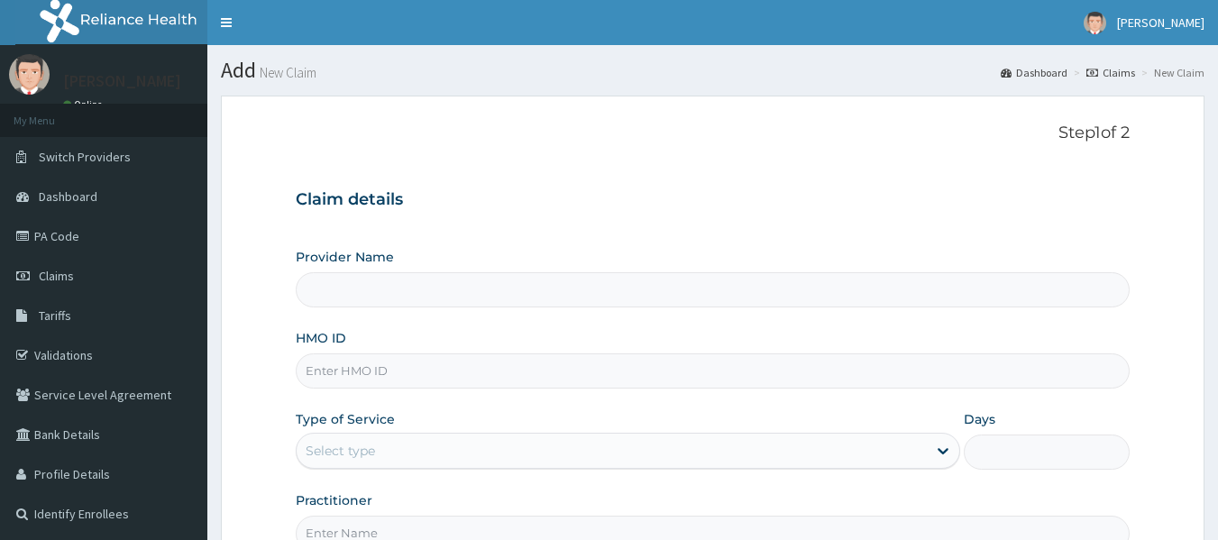
click at [318, 377] on input "HMO ID" at bounding box center [713, 370] width 835 height 35
type input "IS"
type input "Reliance Family Clinics (RFC) - [GEOGRAPHIC_DATA]"
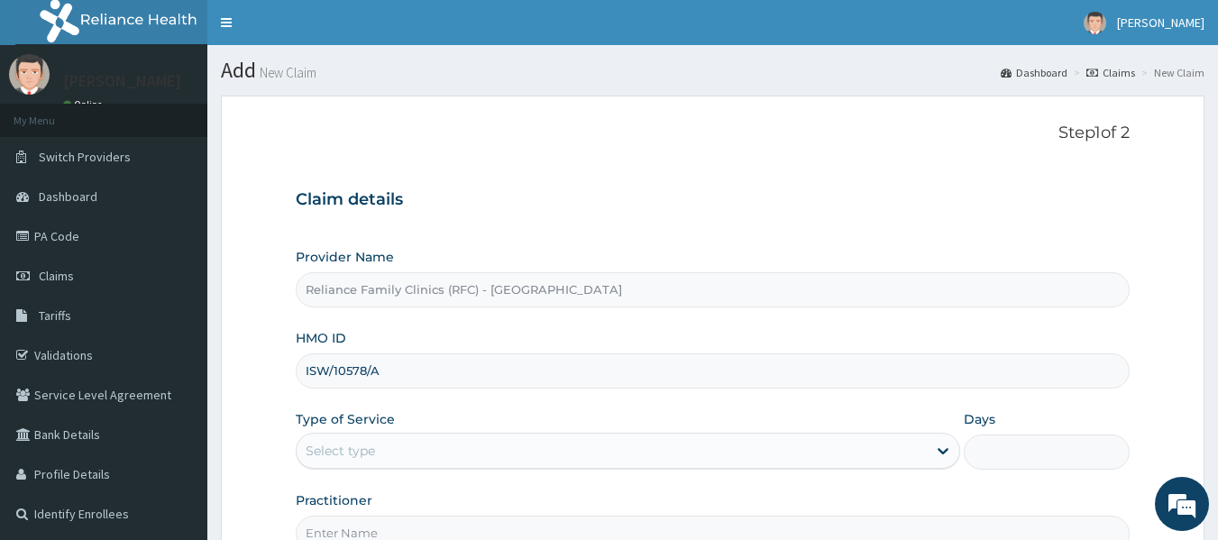
type input "ISW/10578/A"
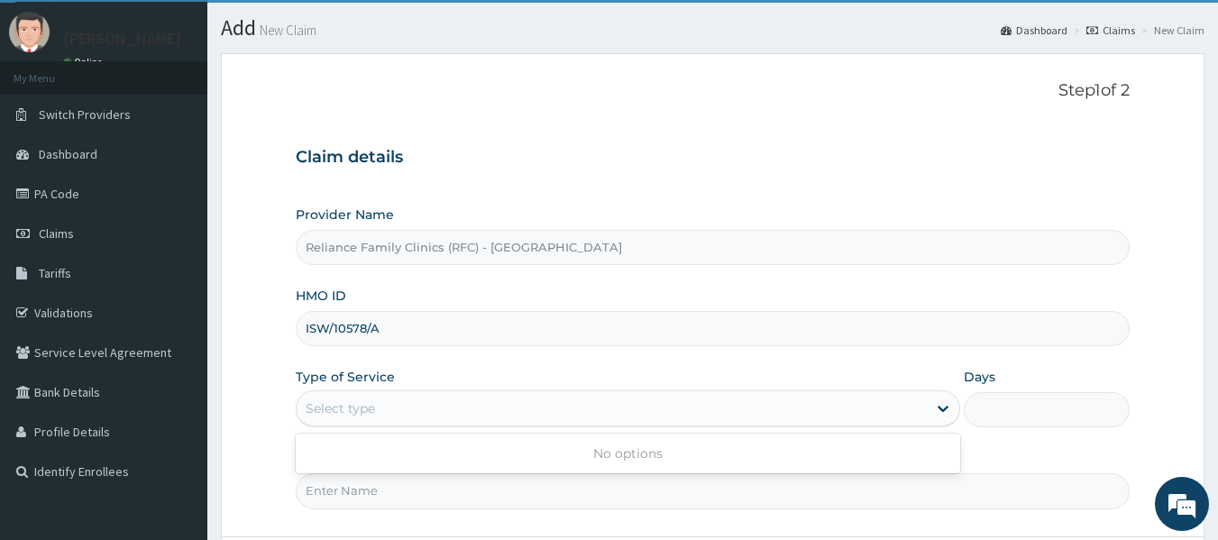
scroll to position [133, 0]
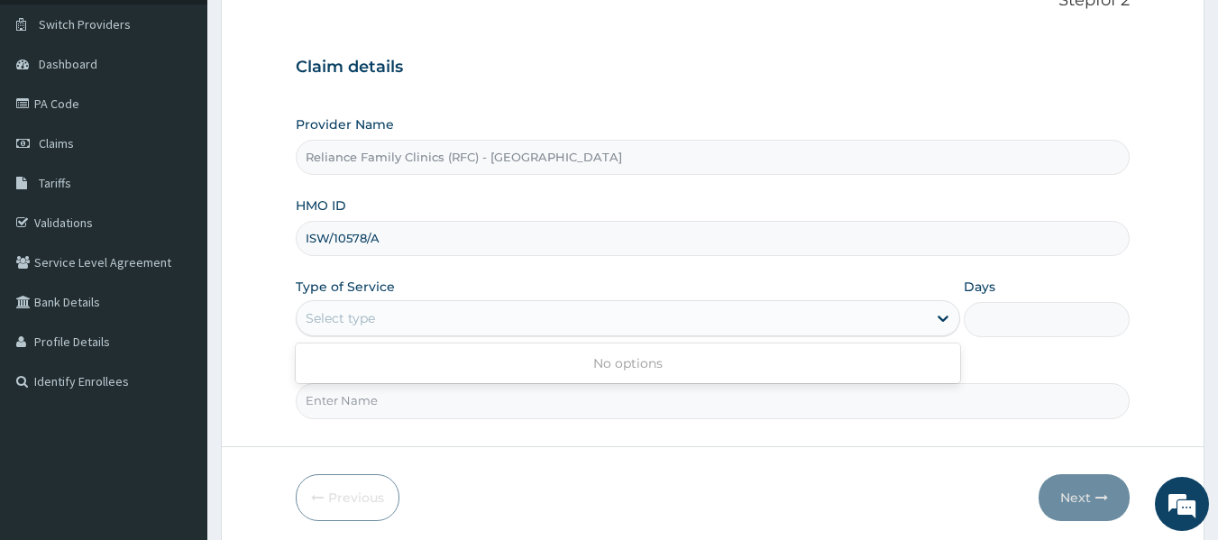
click at [598, 406] on input "Practitioner" at bounding box center [713, 400] width 835 height 35
type input "locum"
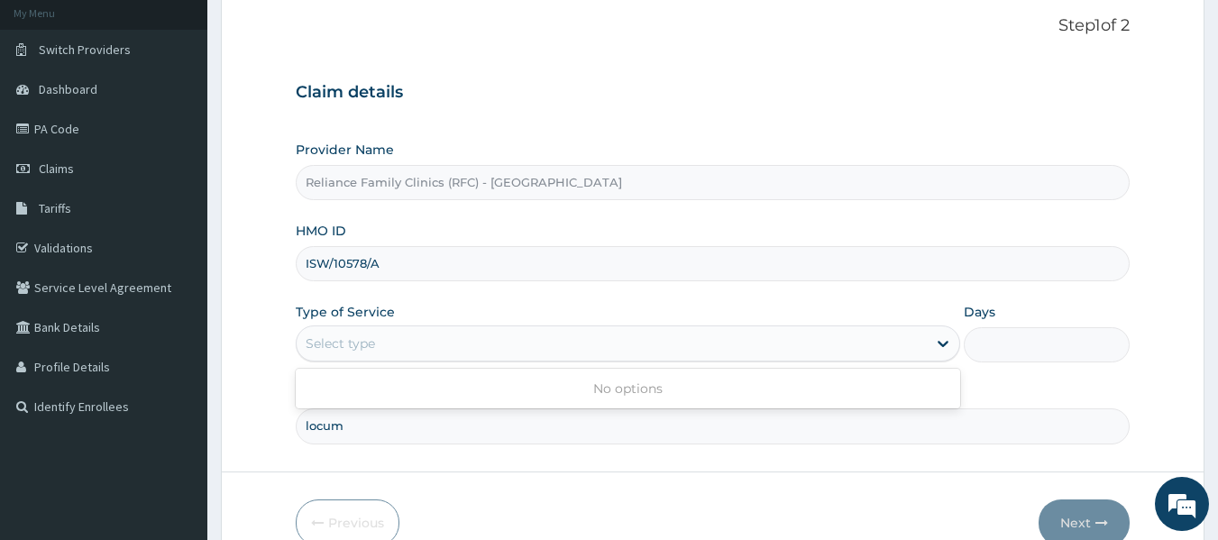
scroll to position [201, 0]
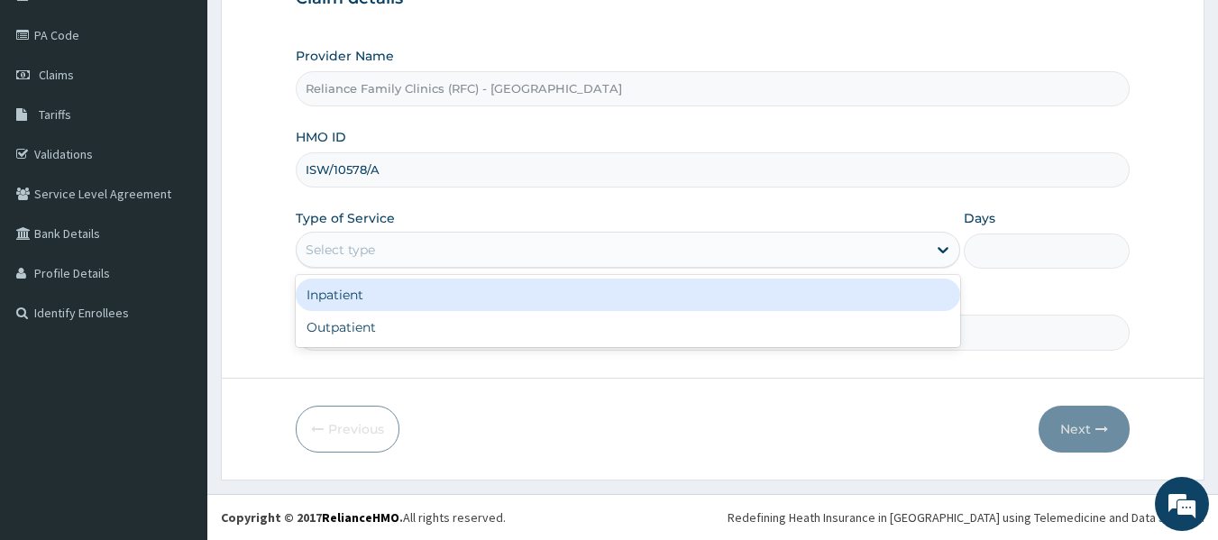
click at [475, 336] on div "Outpatient" at bounding box center [628, 327] width 665 height 32
type input "1"
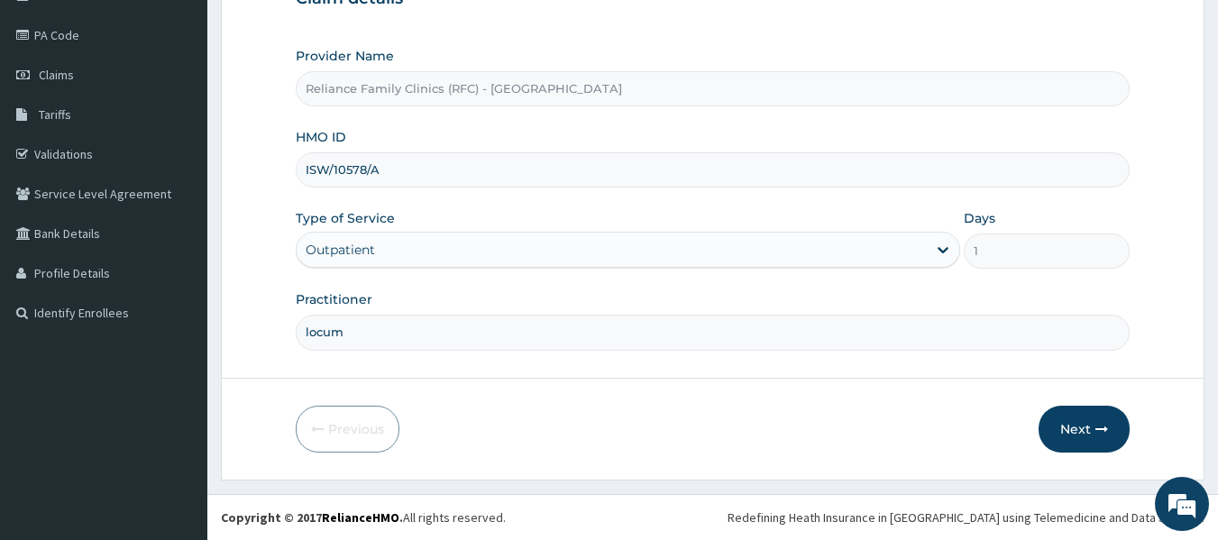
click at [654, 347] on input "locum" at bounding box center [713, 332] width 835 height 35
click at [1077, 423] on button "Next" at bounding box center [1084, 429] width 91 height 47
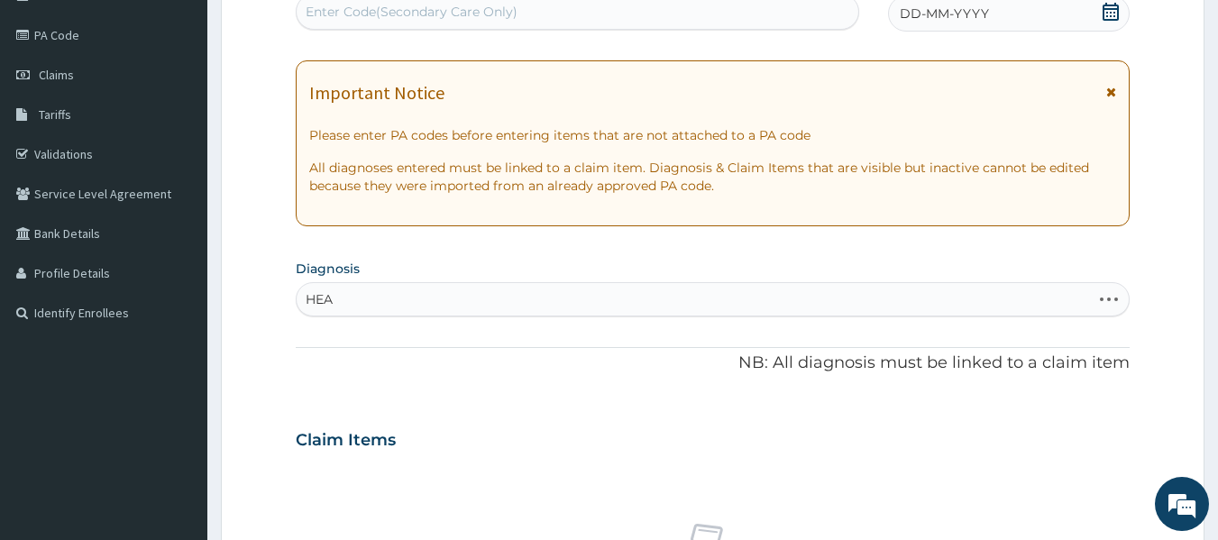
type input "HEAD"
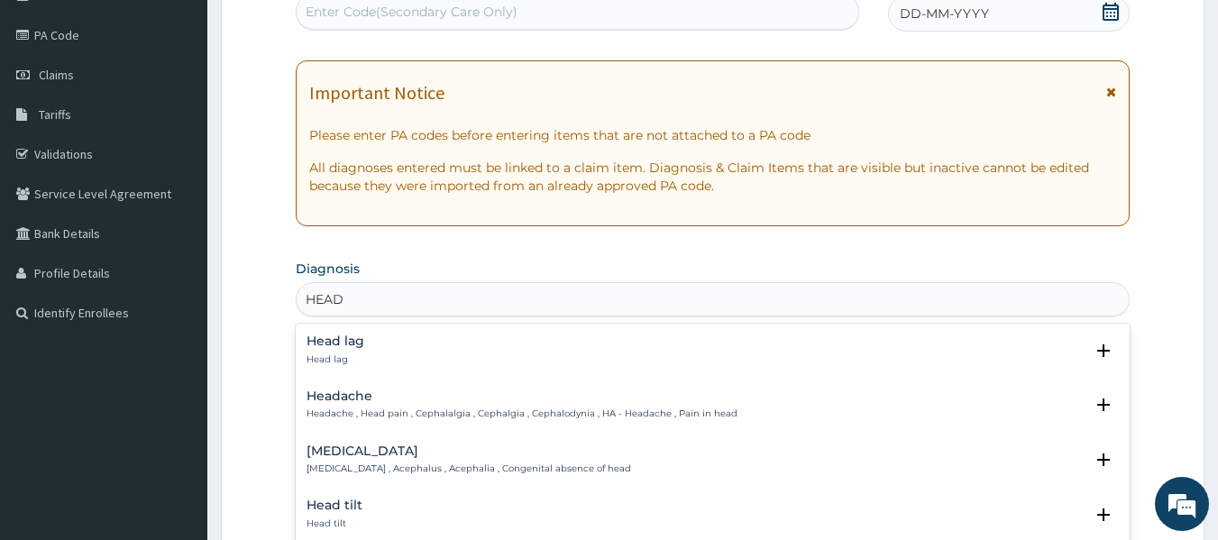
click at [454, 401] on h4 "Headache" at bounding box center [522, 397] width 431 height 14
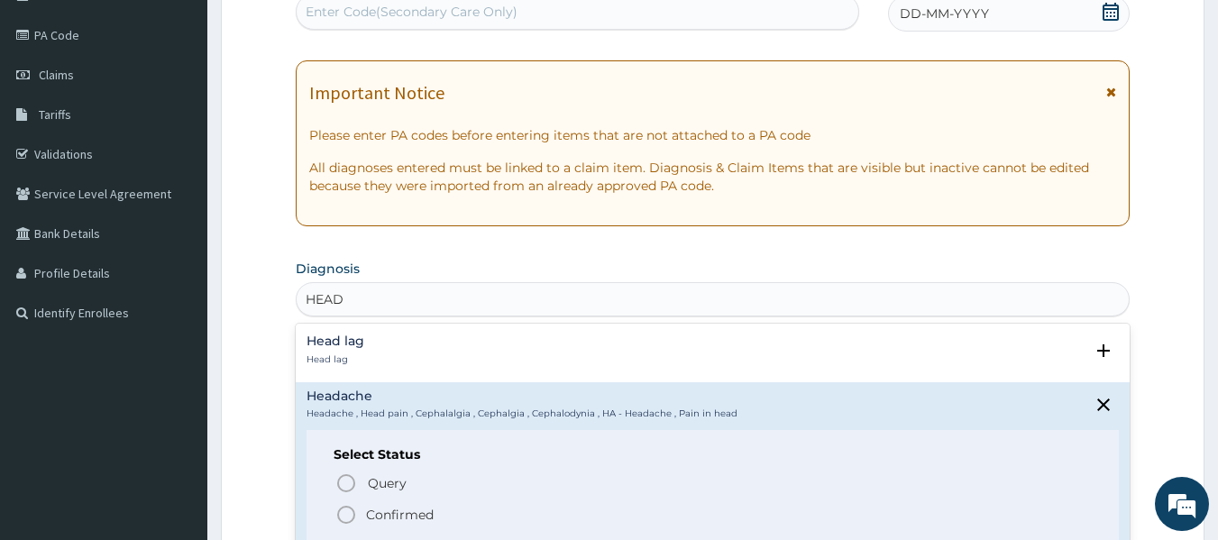
click at [479, 504] on span "Confirmed" at bounding box center [713, 515] width 757 height 22
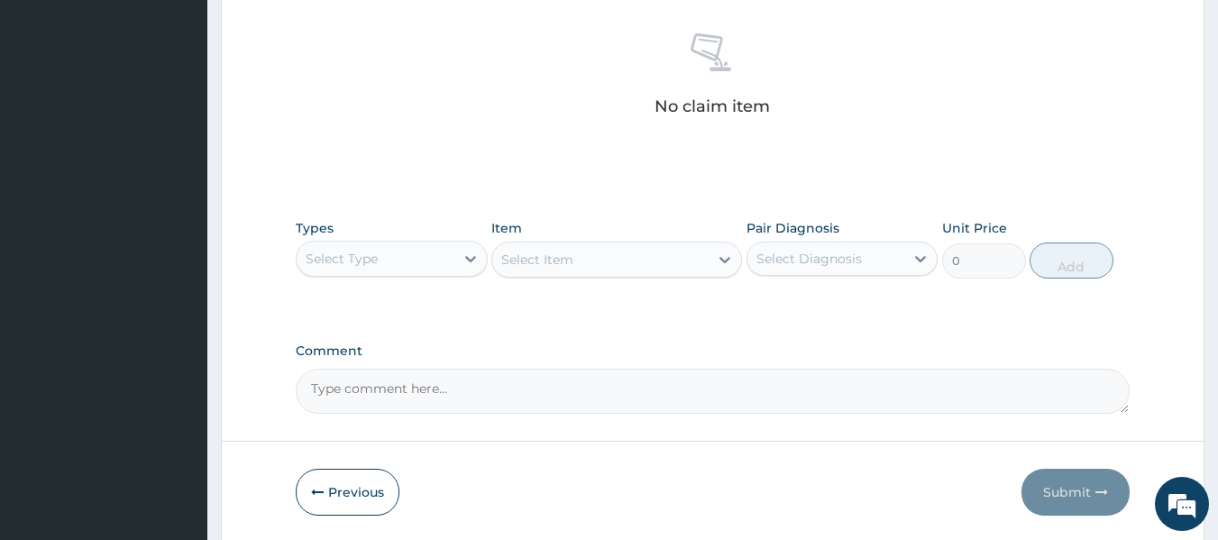
scroll to position [694, 0]
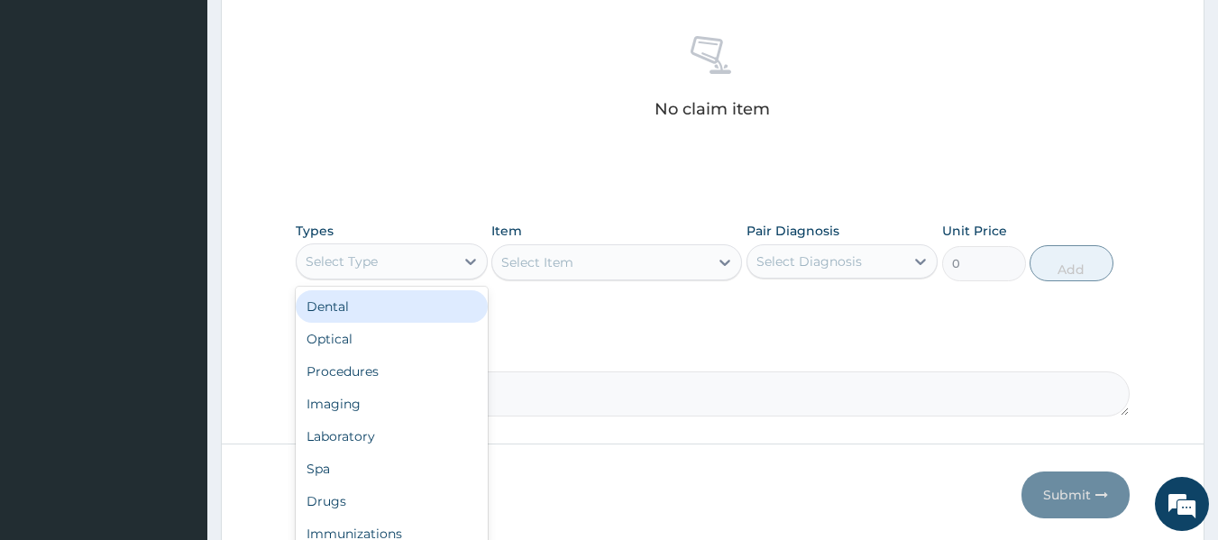
click at [400, 379] on div "Procedures" at bounding box center [392, 371] width 192 height 32
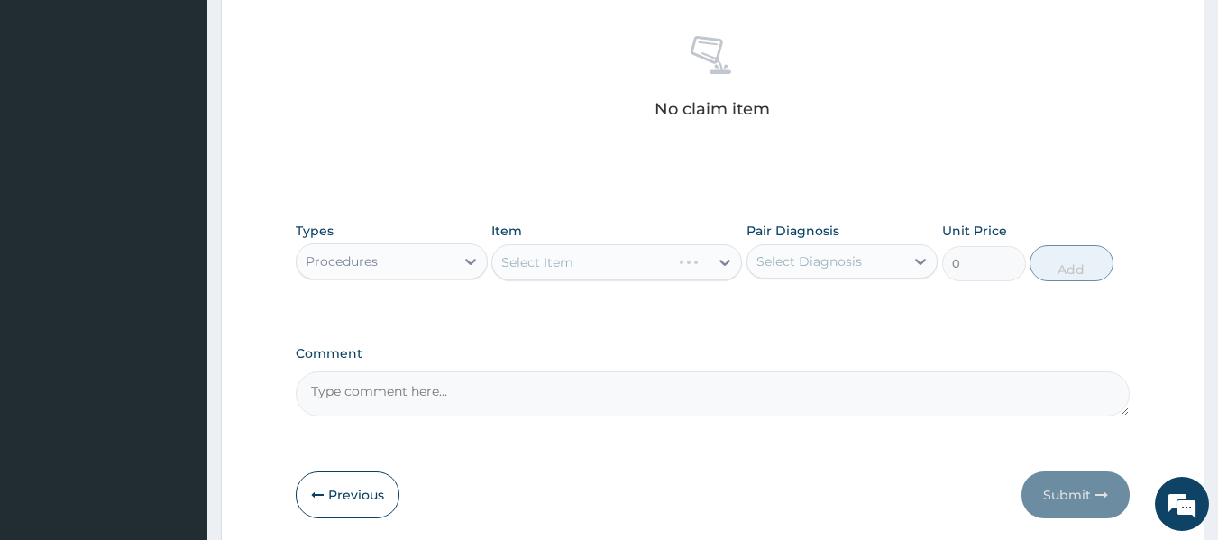
click at [656, 259] on div "Select Item" at bounding box center [616, 262] width 251 height 36
click at [858, 317] on div "Headache" at bounding box center [843, 307] width 192 height 37
checkbox input "true"
click at [640, 259] on div "Select Item" at bounding box center [616, 262] width 251 height 36
click at [629, 262] on div "Select Item" at bounding box center [616, 262] width 251 height 36
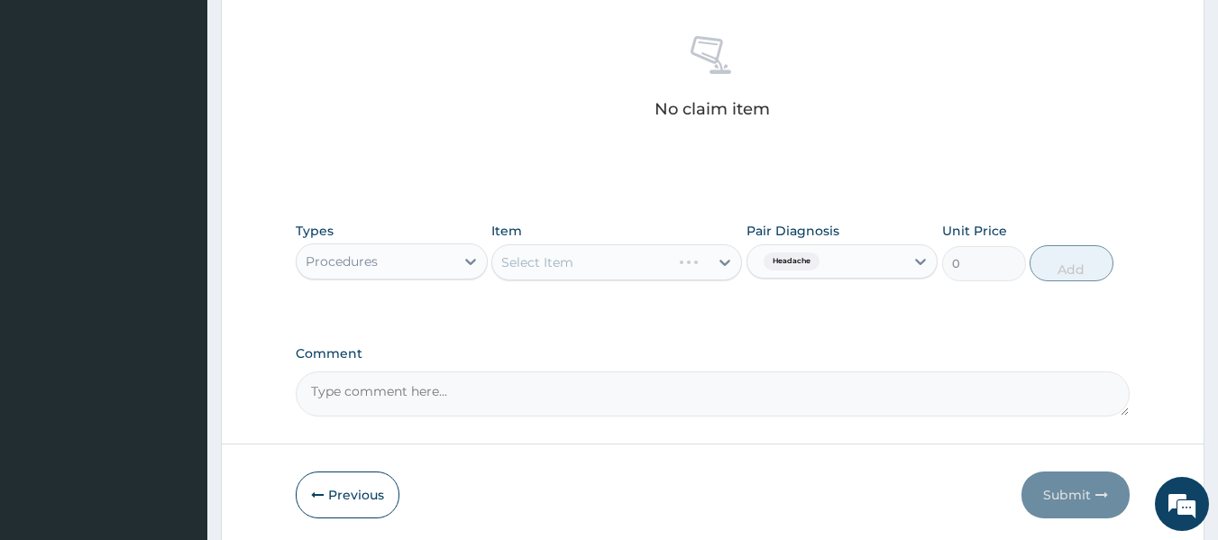
click at [629, 262] on div "Select Item" at bounding box center [616, 262] width 251 height 36
click at [614, 268] on div "Select Item" at bounding box center [616, 262] width 251 height 36
click at [628, 260] on div "Select Item" at bounding box center [616, 262] width 251 height 36
click at [656, 262] on div "Select Item" at bounding box center [616, 262] width 251 height 36
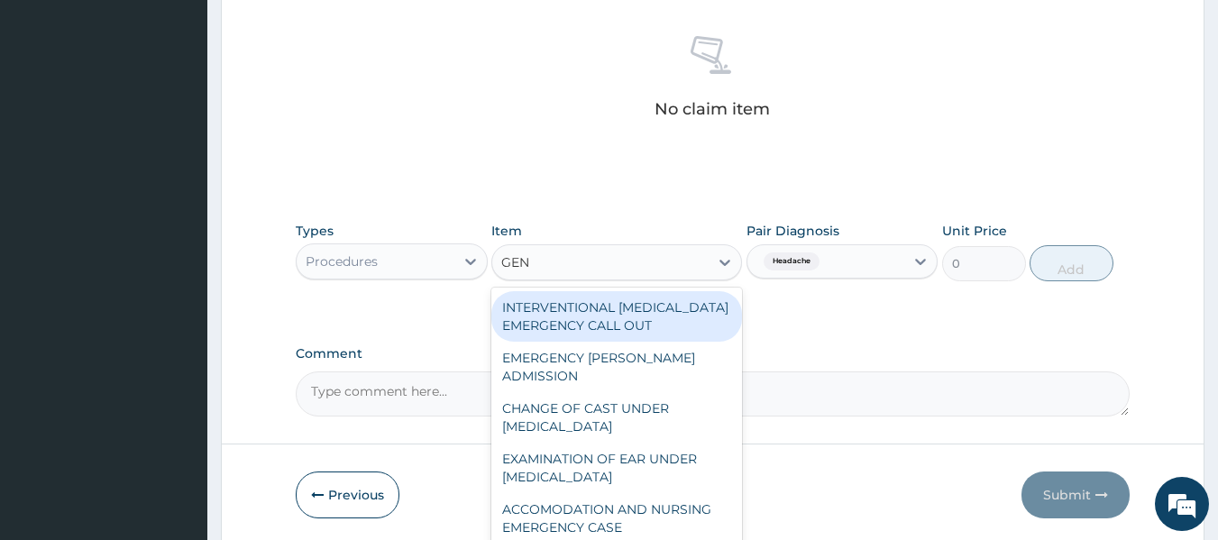
type input "GENE"
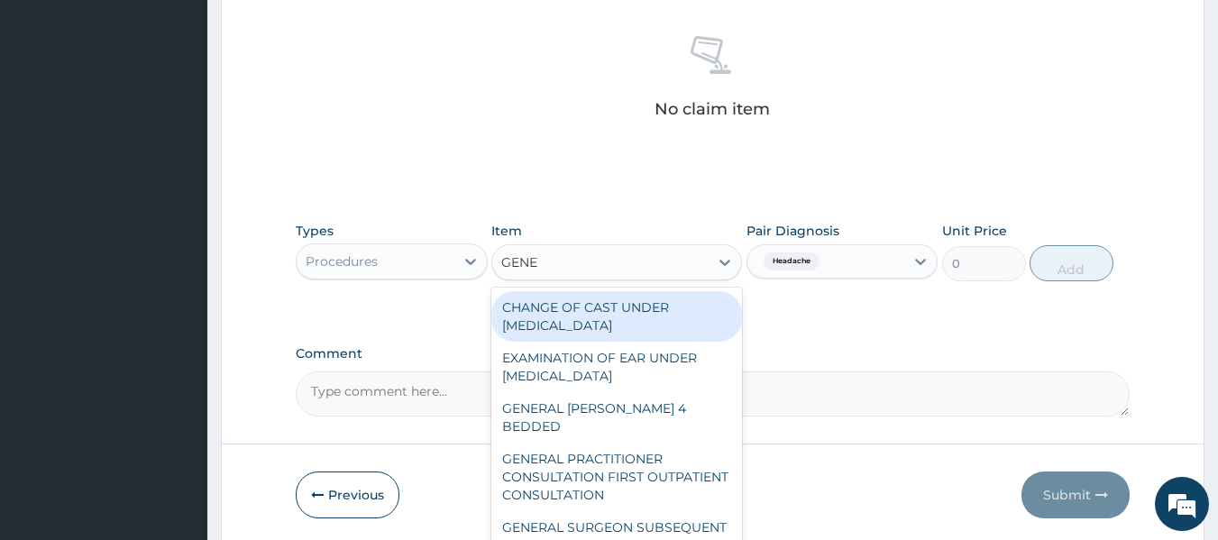
click at [622, 450] on div "GENERAL PRACTITIONER CONSULTATION FIRST OUTPATIENT CONSULTATION" at bounding box center [616, 477] width 251 height 69
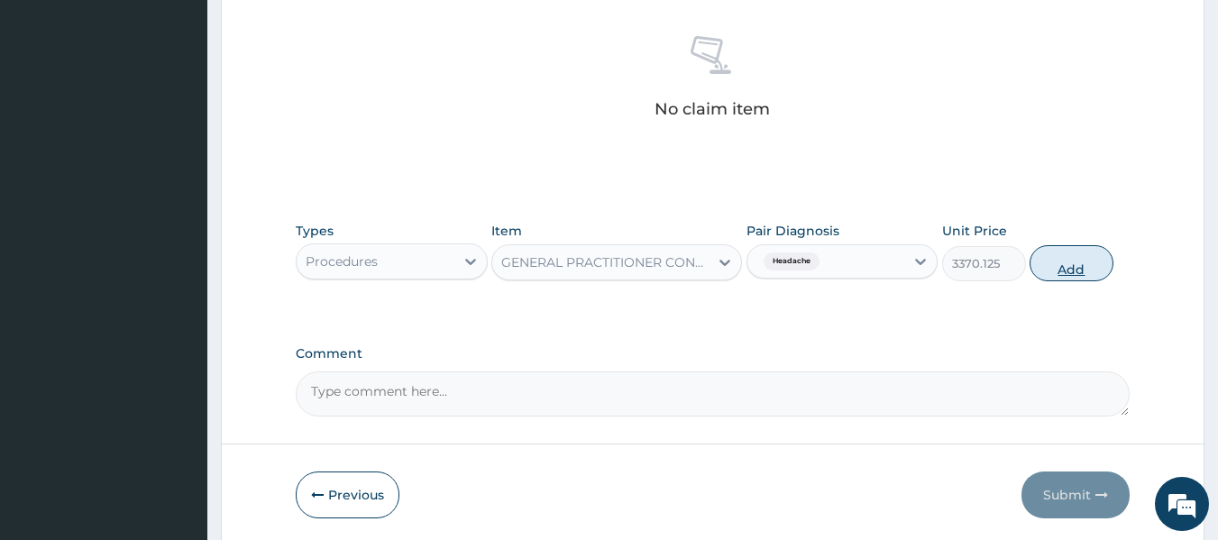
click at [1088, 278] on button "Add" at bounding box center [1072, 263] width 84 height 36
type input "0"
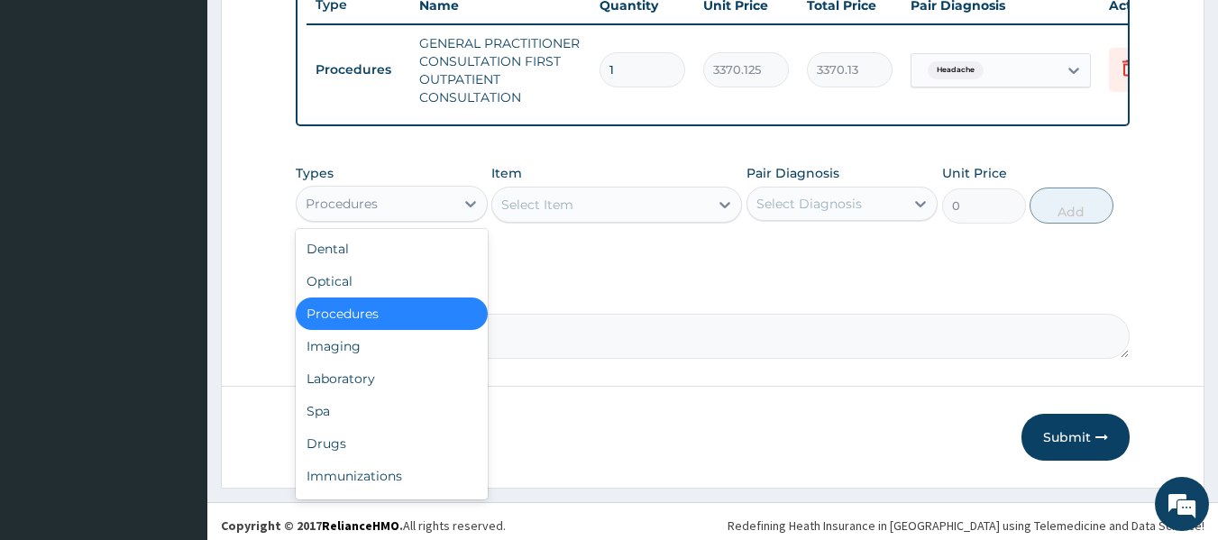
click at [370, 447] on div "Drugs" at bounding box center [392, 443] width 192 height 32
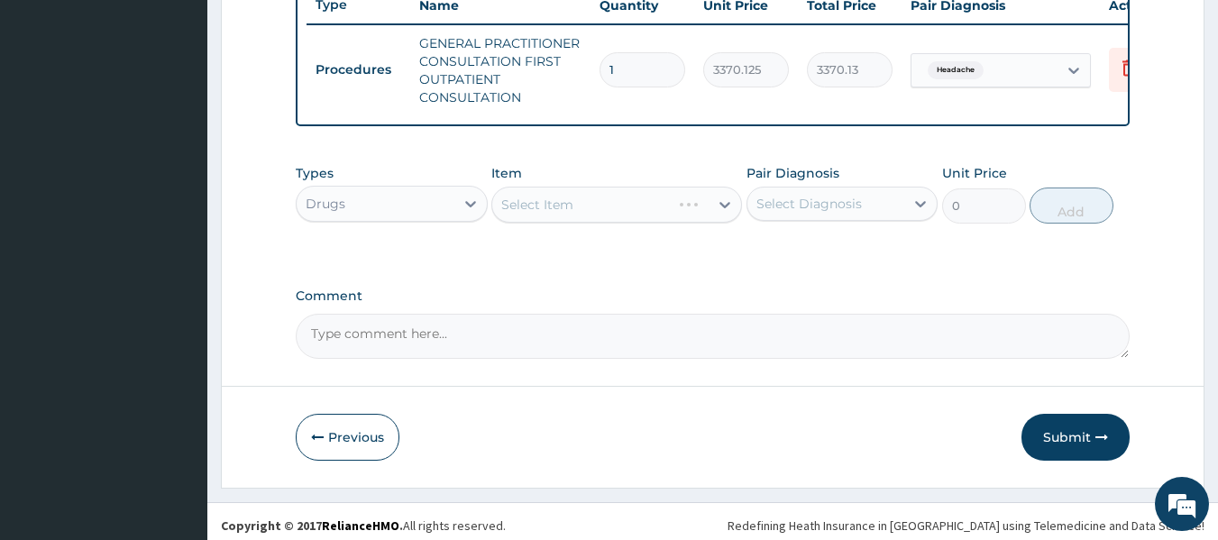
click at [633, 222] on div "Select Item" at bounding box center [616, 205] width 251 height 36
click at [863, 269] on div "Headache" at bounding box center [843, 250] width 192 height 37
checkbox input "true"
click at [593, 218] on div "Select Item" at bounding box center [616, 205] width 251 height 36
click at [614, 223] on div "Select Item" at bounding box center [616, 205] width 251 height 36
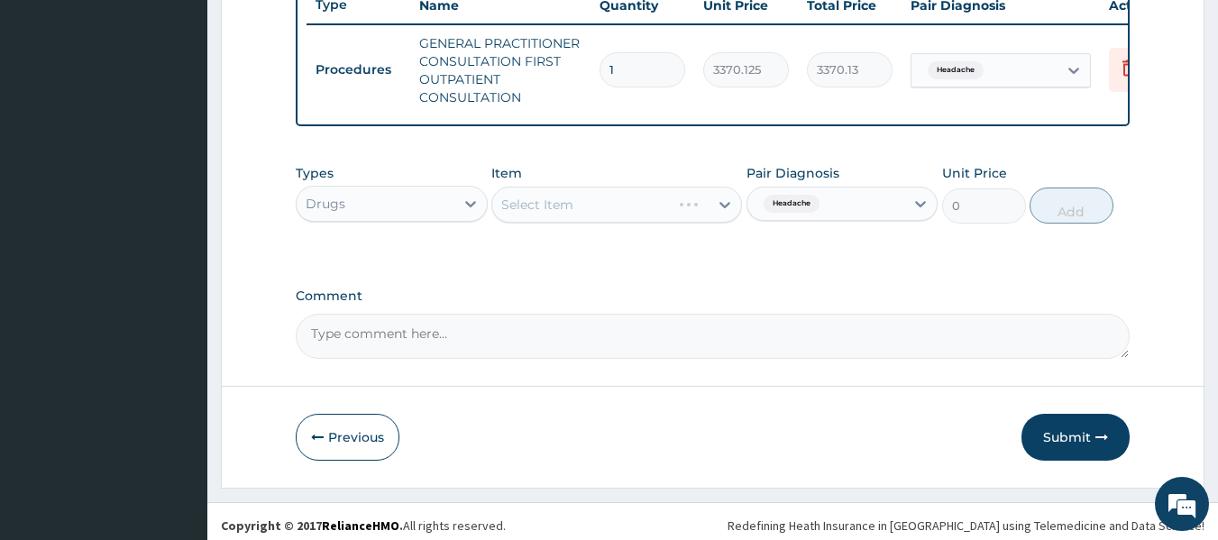
click at [616, 207] on div "Select Item" at bounding box center [616, 205] width 251 height 36
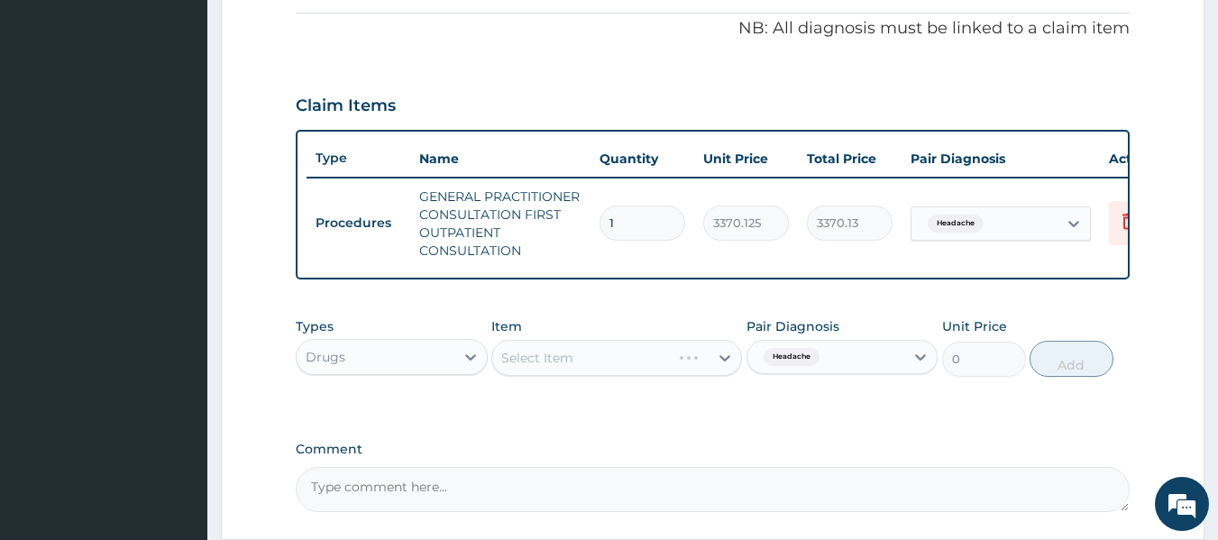
scroll to position [716, 0]
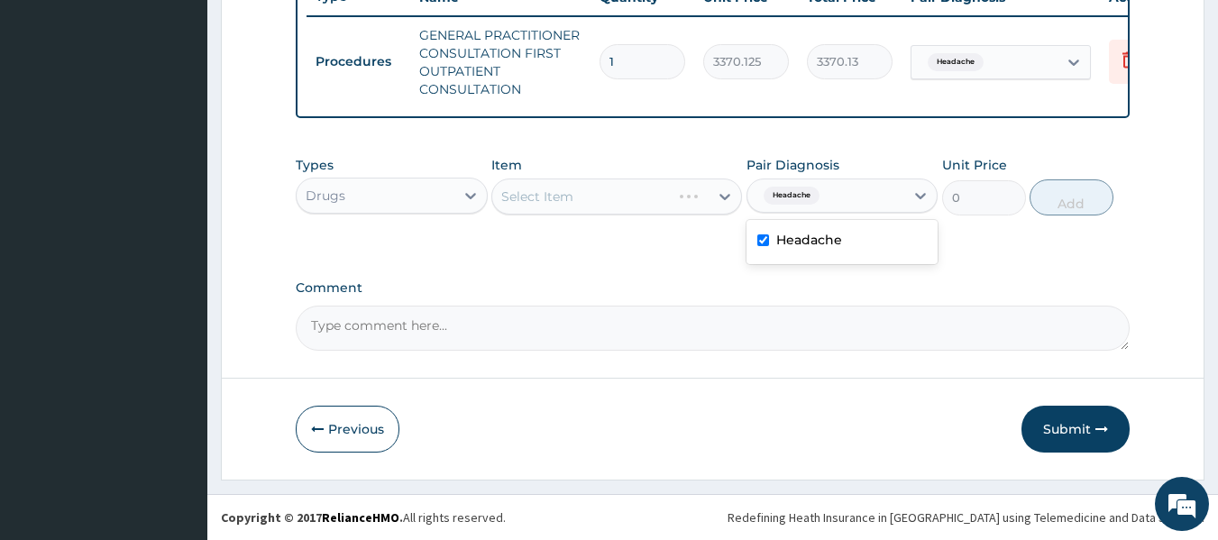
click at [865, 246] on div "Headache" at bounding box center [843, 242] width 192 height 37
click at [829, 257] on div "Headache" at bounding box center [843, 242] width 192 height 37
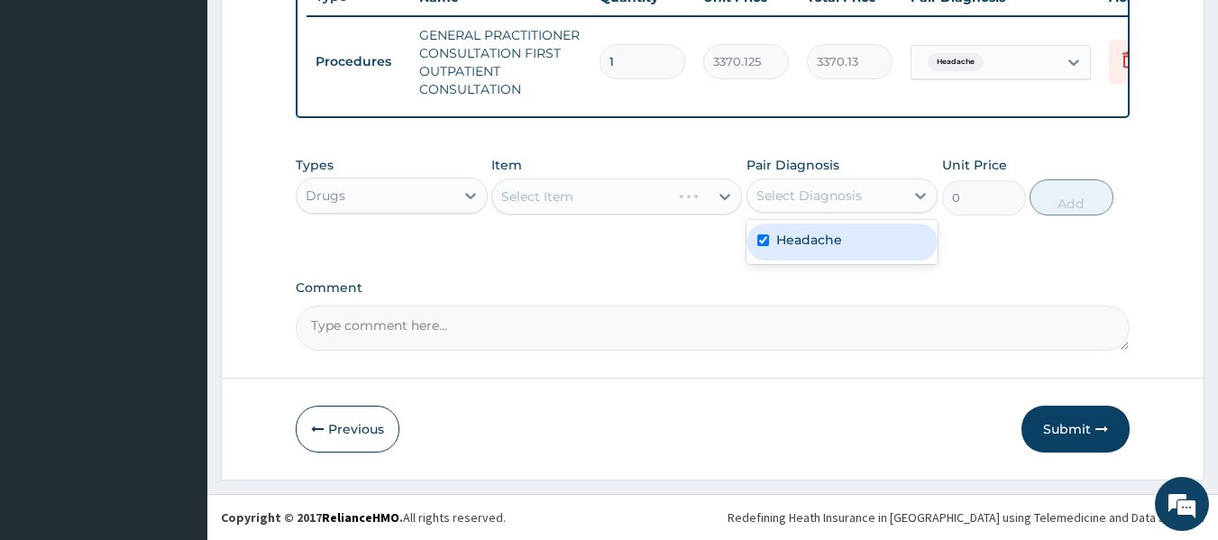
checkbox input "true"
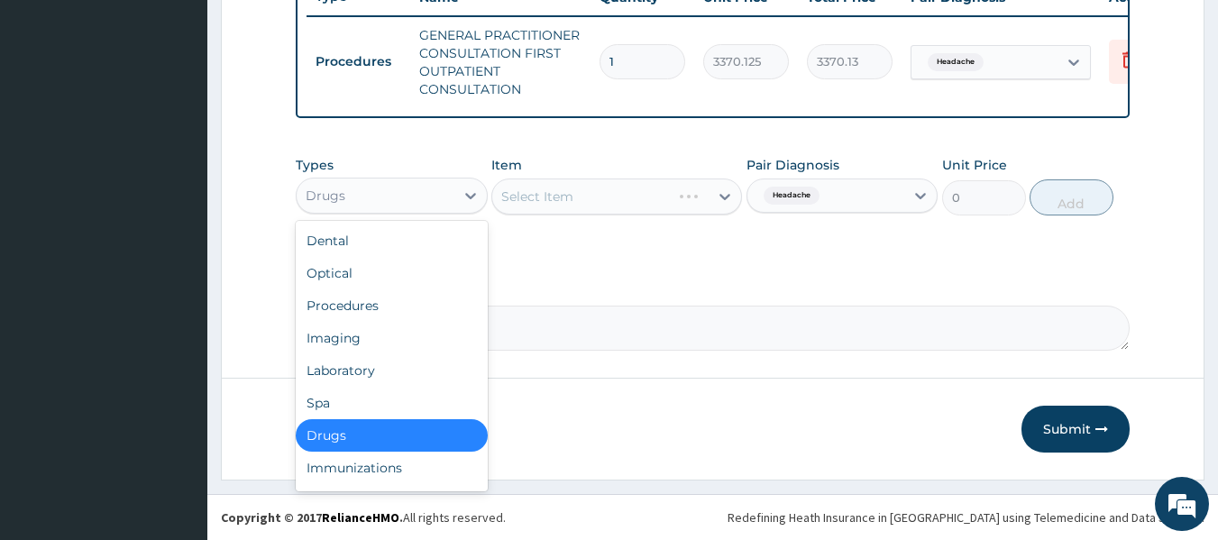
click at [403, 378] on div "Laboratory" at bounding box center [392, 370] width 192 height 32
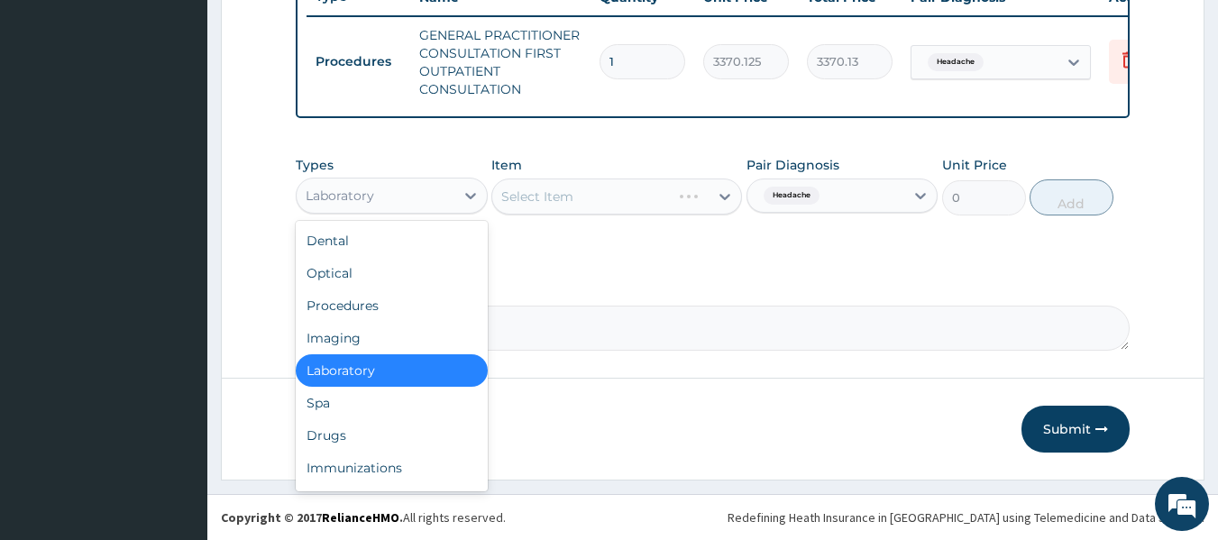
click at [360, 434] on div "Drugs" at bounding box center [392, 435] width 192 height 32
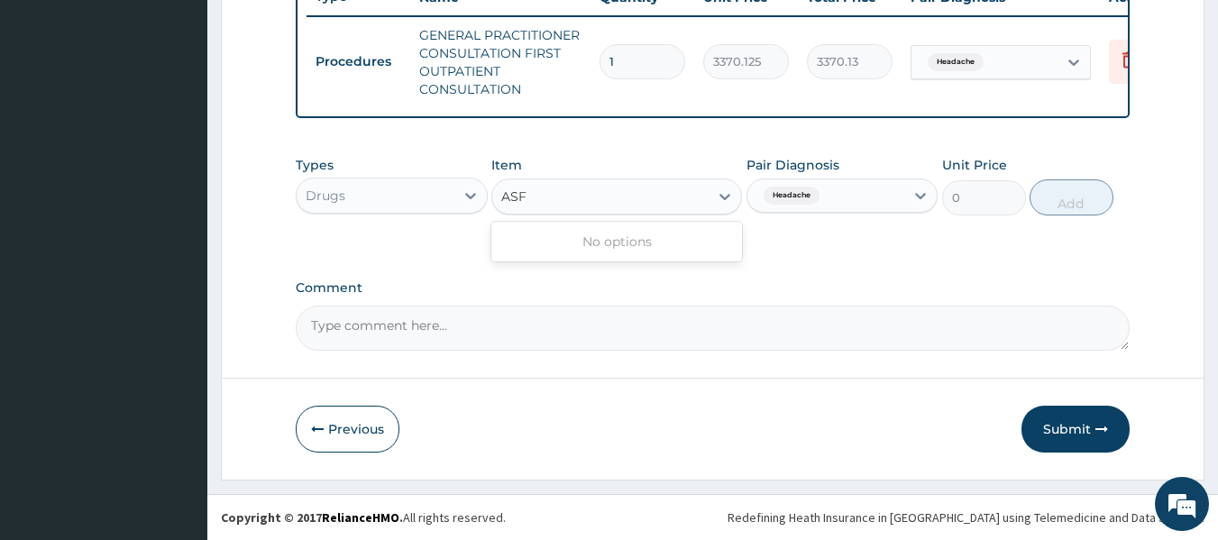
type input "AS"
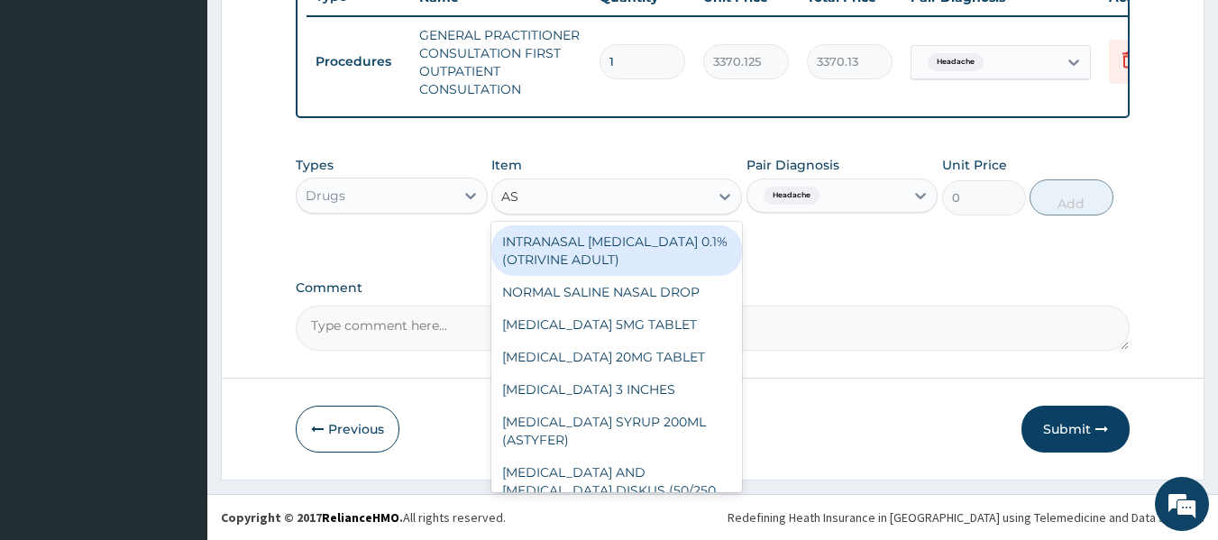
click at [649, 431] on div "FERROUS SULPHATE SYRUP 200ML (ASTYFER)" at bounding box center [616, 431] width 251 height 50
type input "5681"
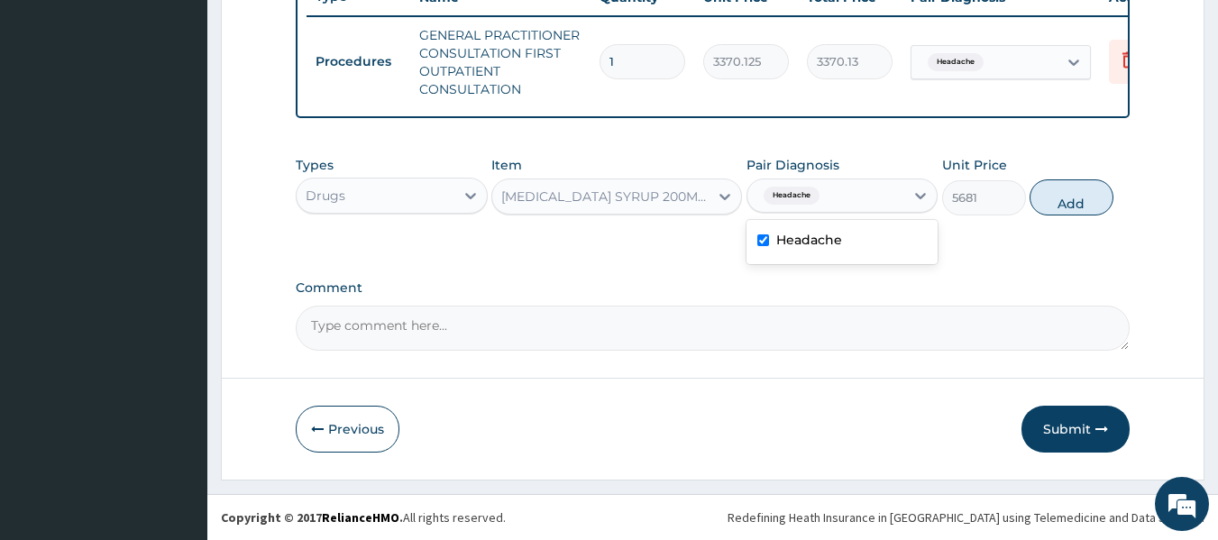
click at [845, 252] on div "Headache" at bounding box center [843, 242] width 192 height 37
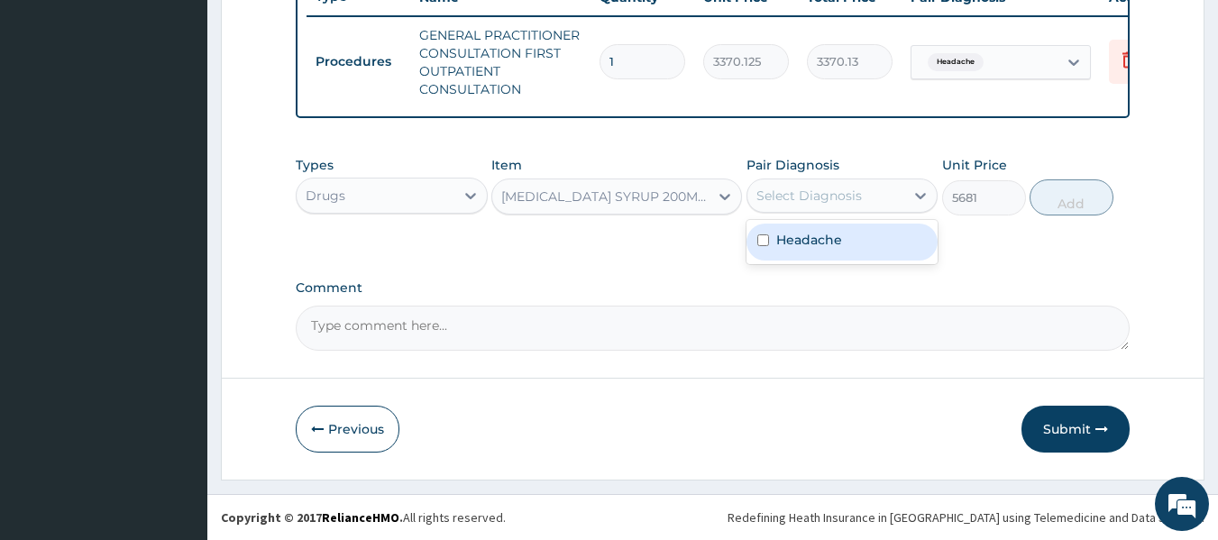
click at [845, 252] on div "Headache" at bounding box center [843, 242] width 192 height 37
checkbox input "true"
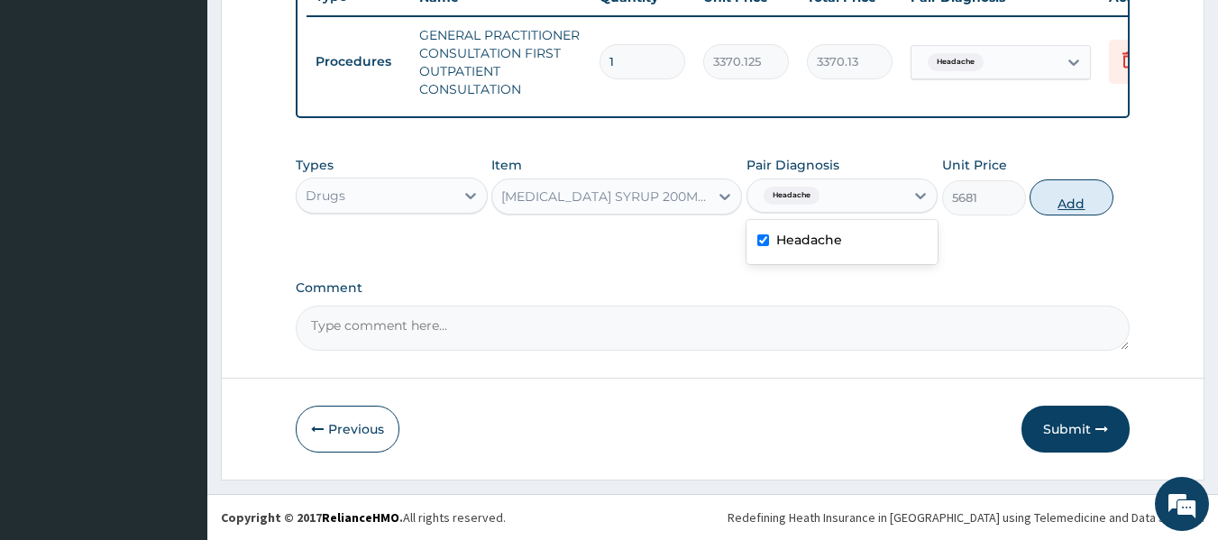
click at [1084, 205] on button "Add" at bounding box center [1072, 197] width 84 height 36
type input "0"
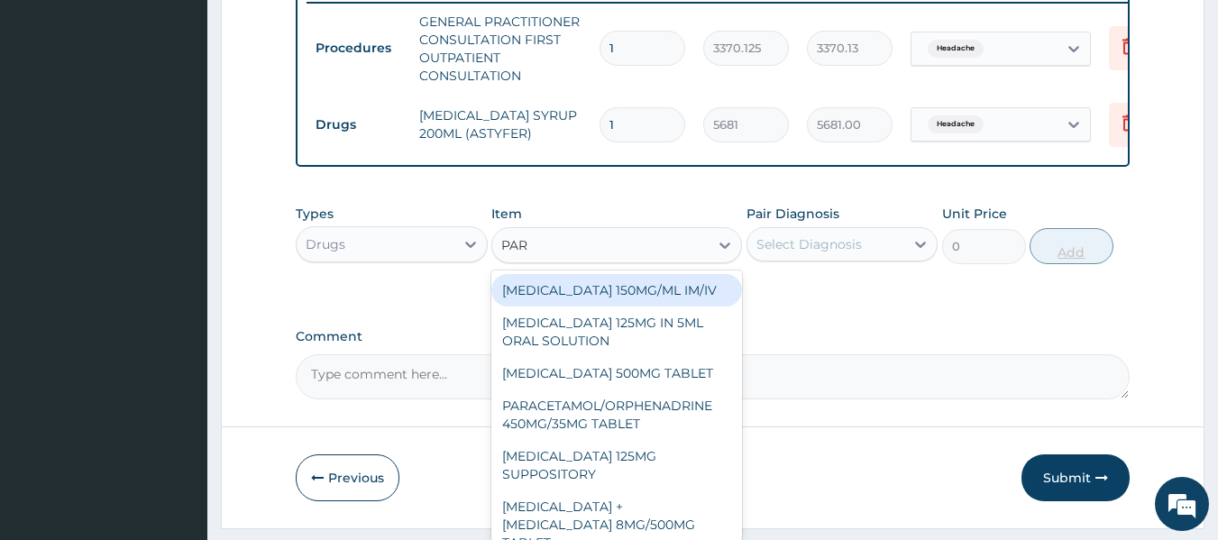
type input "PARA"
click at [673, 351] on div "[MEDICAL_DATA] 125MG IN 5ML ORAL SOLUTION" at bounding box center [616, 332] width 251 height 50
type input "1032"
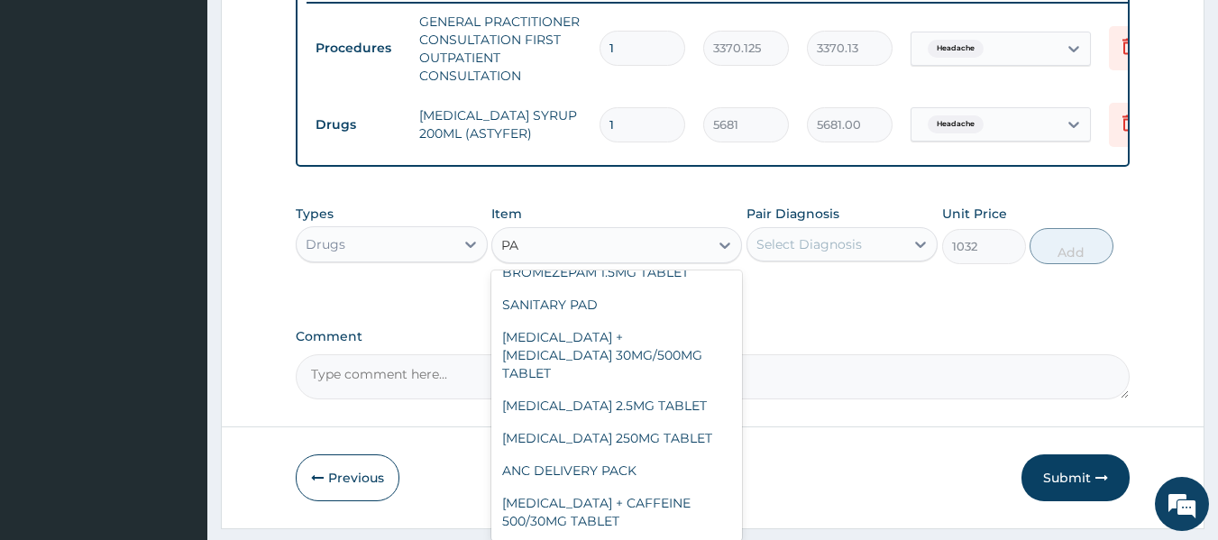
scroll to position [0, 0]
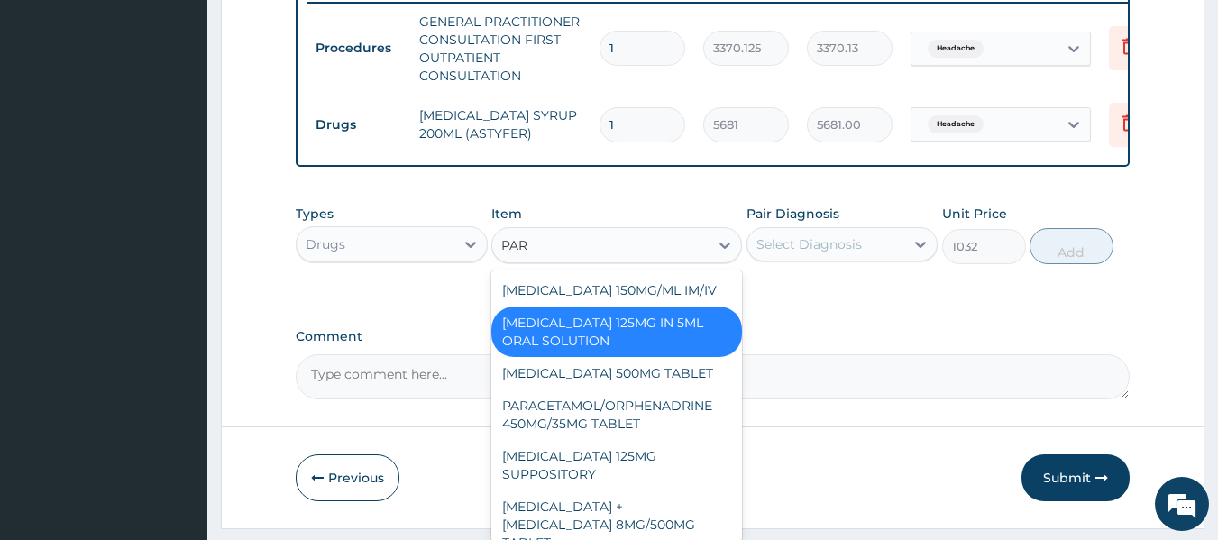
type input "PARA"
click at [669, 306] on div "[MEDICAL_DATA] 150MG/ML IM/IV" at bounding box center [616, 290] width 251 height 32
type input "300"
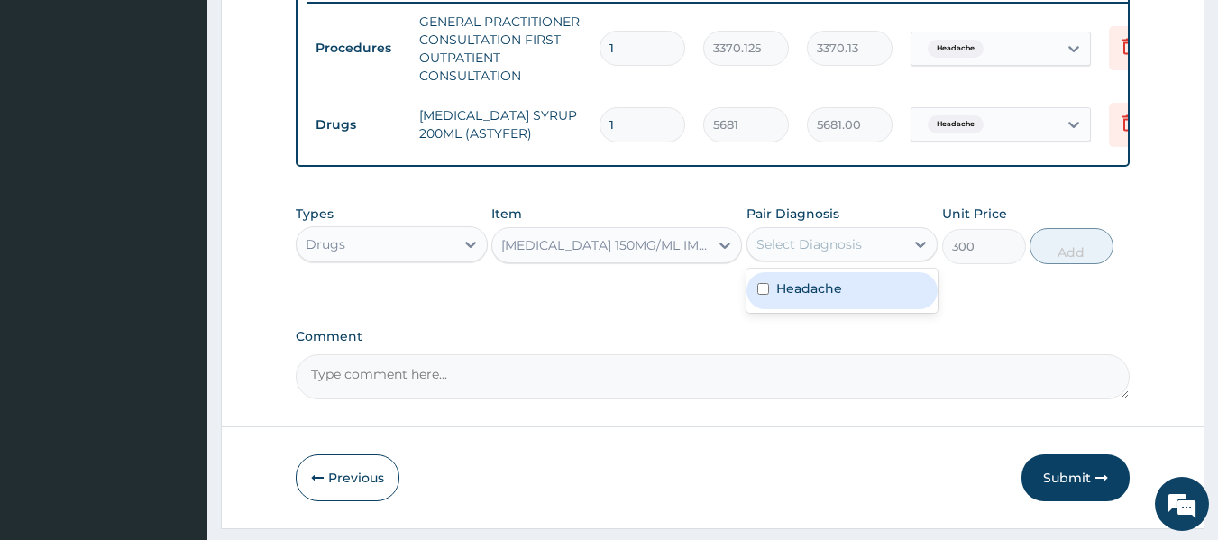
click at [883, 307] on div "Headache" at bounding box center [843, 290] width 192 height 37
checkbox input "true"
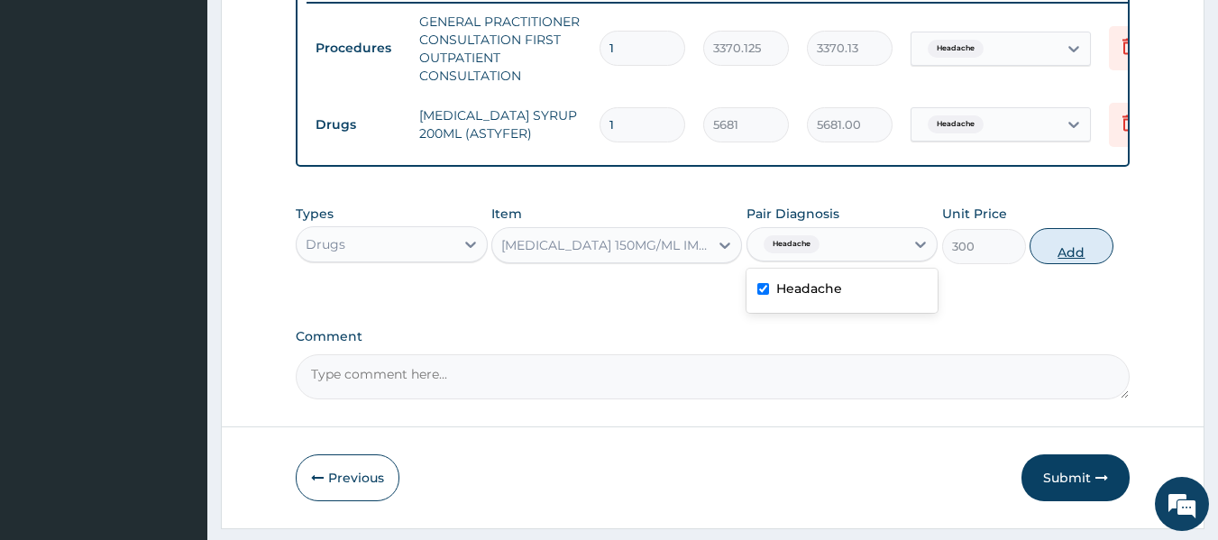
click at [1084, 264] on button "Add" at bounding box center [1072, 246] width 84 height 36
type input "0"
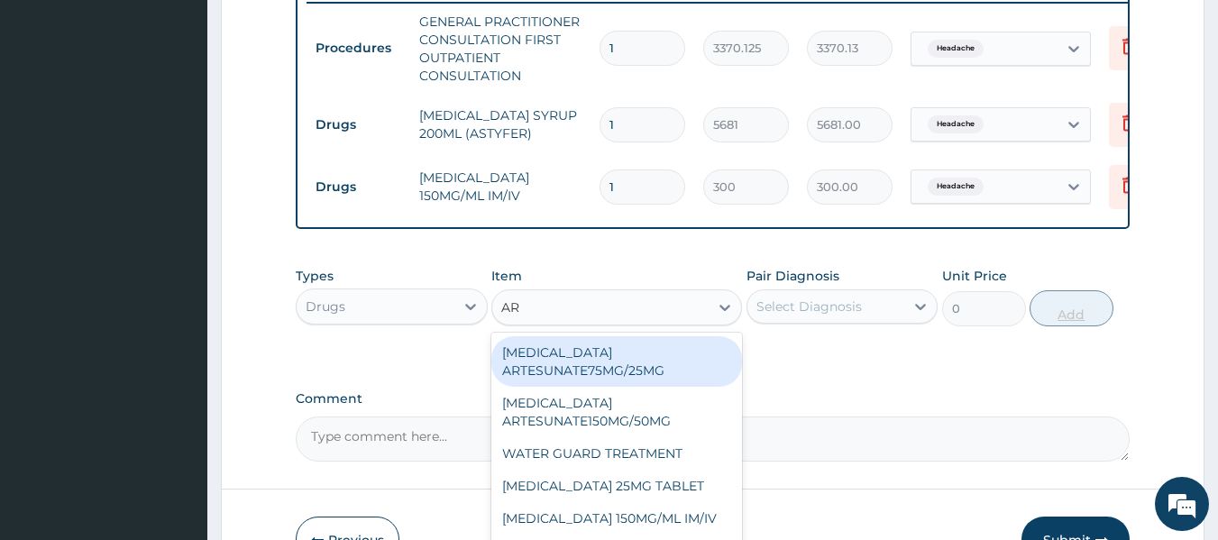
type input "ART"
click at [652, 502] on div "ARTEETHER 150MG (IM/IV)" at bounding box center [616, 486] width 251 height 32
type input "1614"
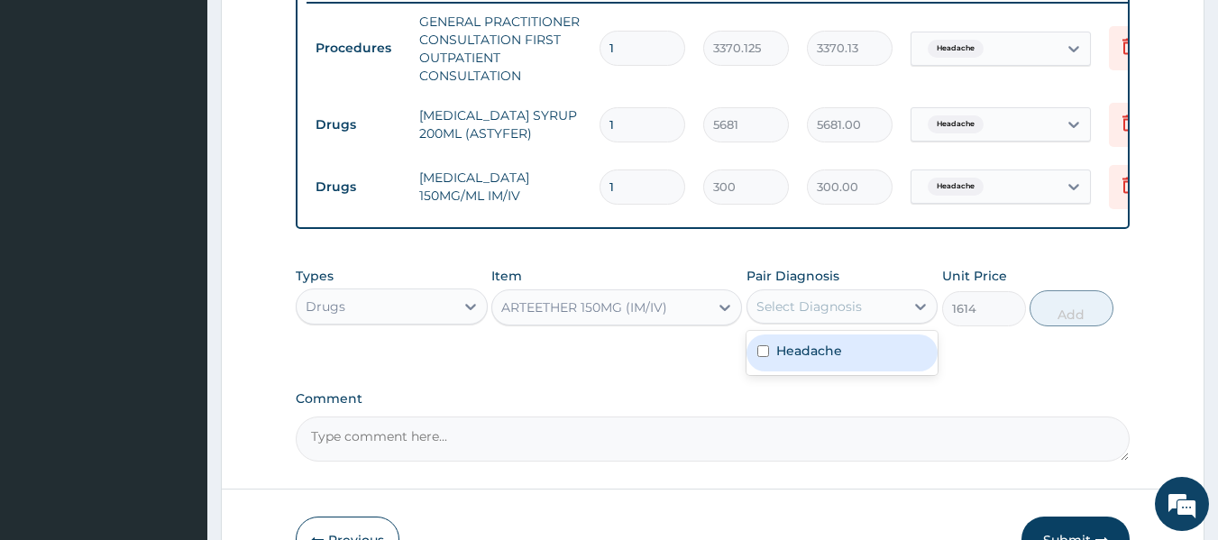
click at [851, 368] on div "Headache" at bounding box center [843, 353] width 192 height 37
checkbox input "true"
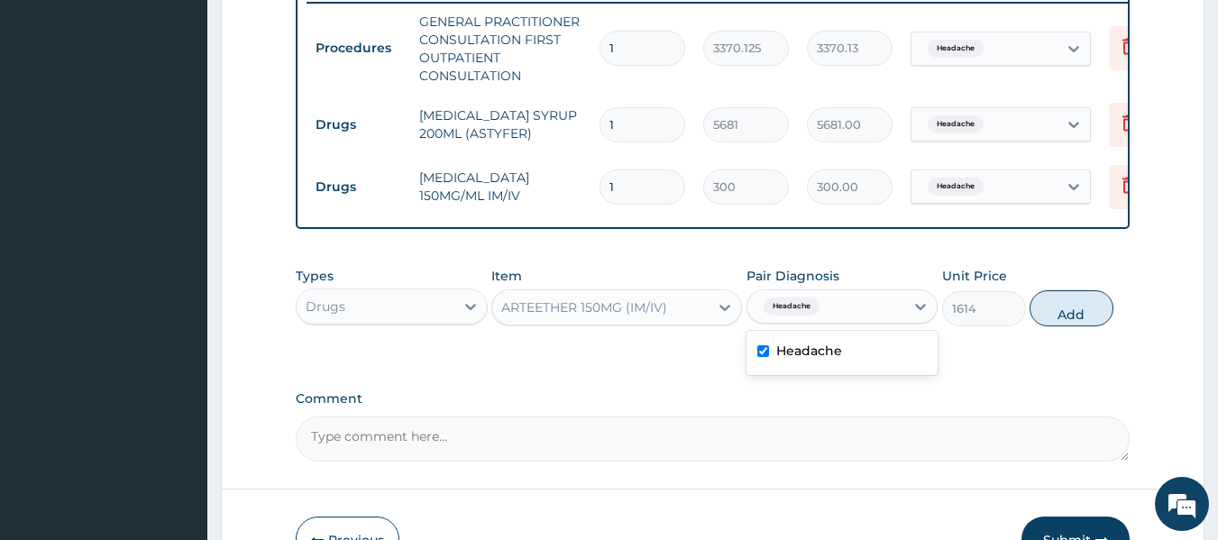
click at [1111, 332] on div "Types Drugs Item ARTEETHER 150MG (IM/IV) Pair Diagnosis option Headache, select…" at bounding box center [713, 297] width 835 height 78
click at [1078, 326] on button "Add" at bounding box center [1072, 308] width 84 height 36
type input "0"
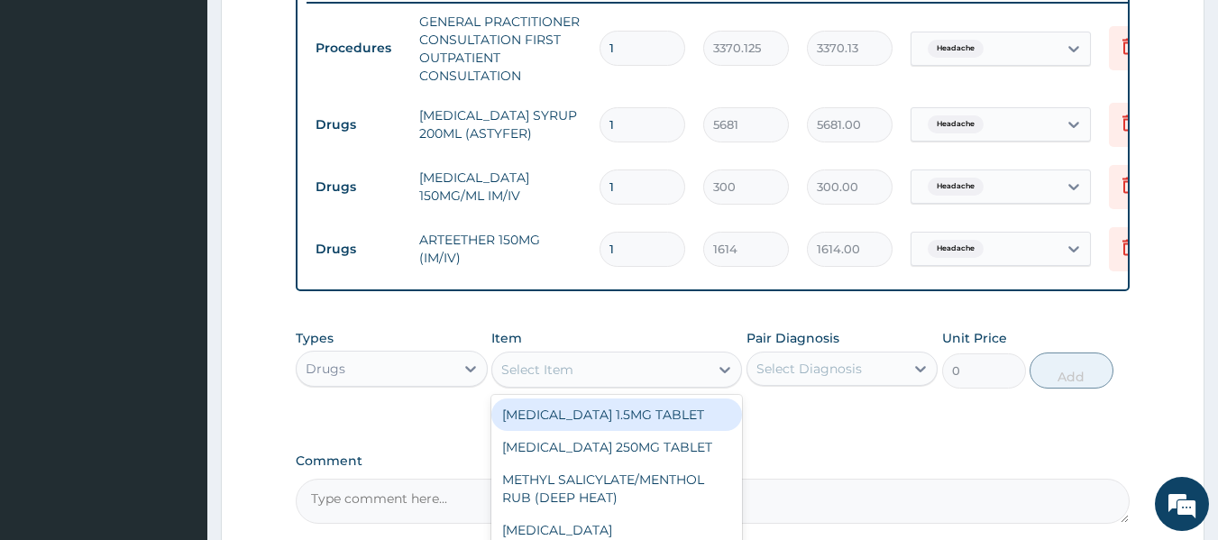
click at [635, 376] on div "Select Item" at bounding box center [600, 369] width 216 height 29
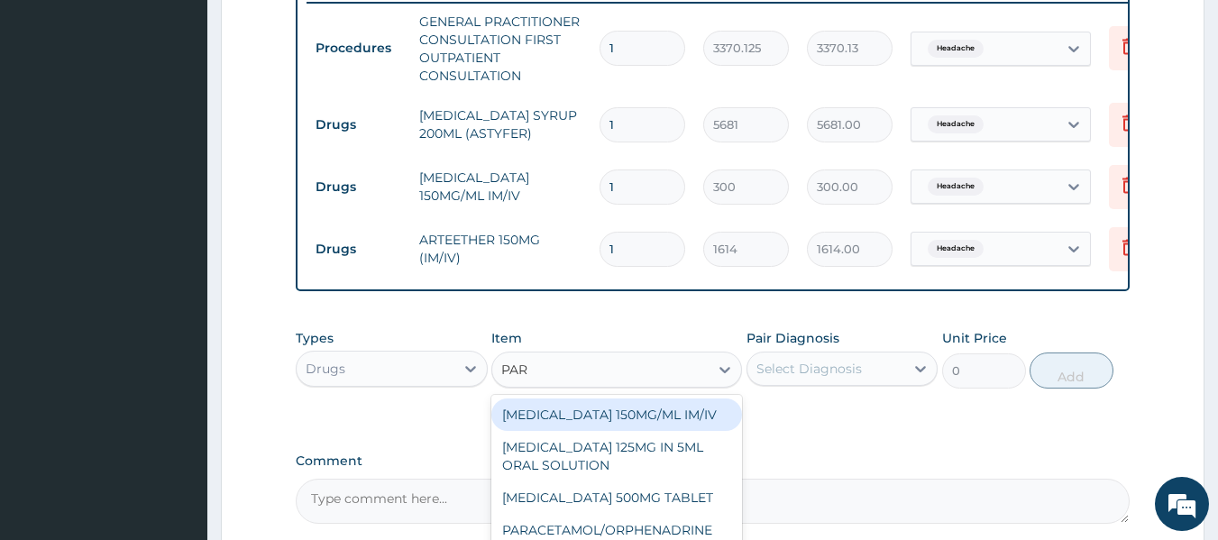
type input "PARA"
click at [676, 482] on div "[MEDICAL_DATA] 125MG IN 5ML ORAL SOLUTION" at bounding box center [616, 456] width 251 height 50
type input "1032"
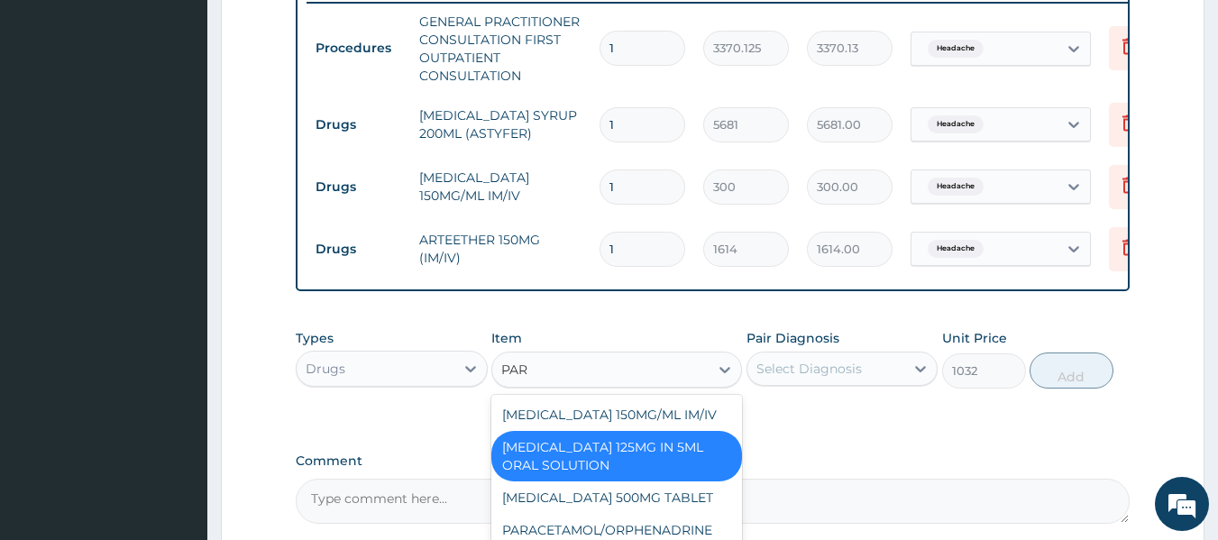
type input "PARA"
click at [666, 514] on div "[MEDICAL_DATA] 500MG TABLET" at bounding box center [616, 498] width 251 height 32
type input "30"
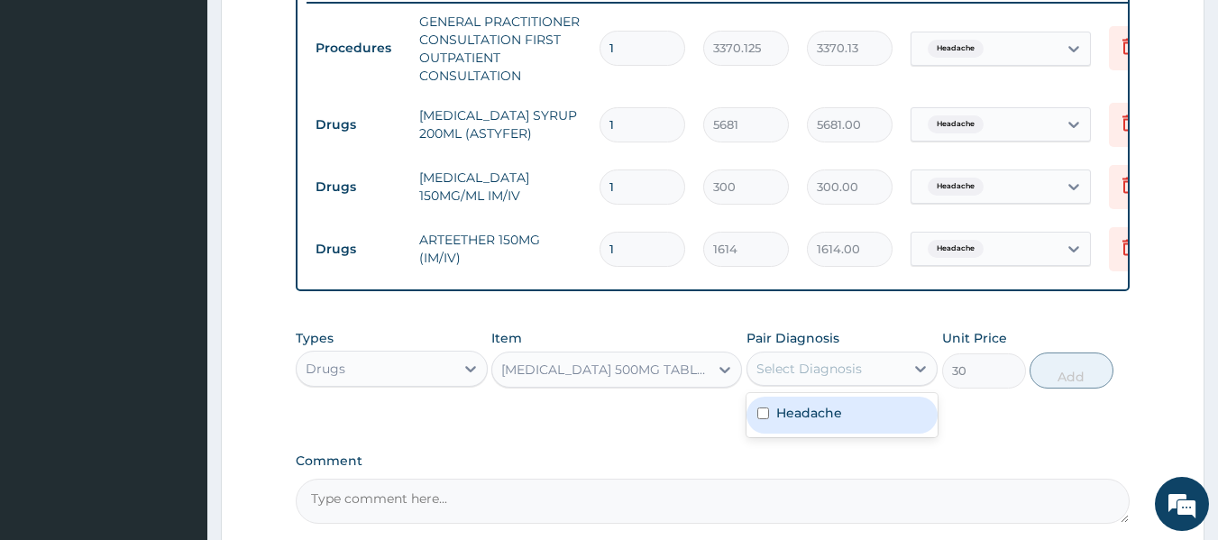
click at [867, 427] on div "Headache" at bounding box center [843, 415] width 192 height 37
checkbox input "true"
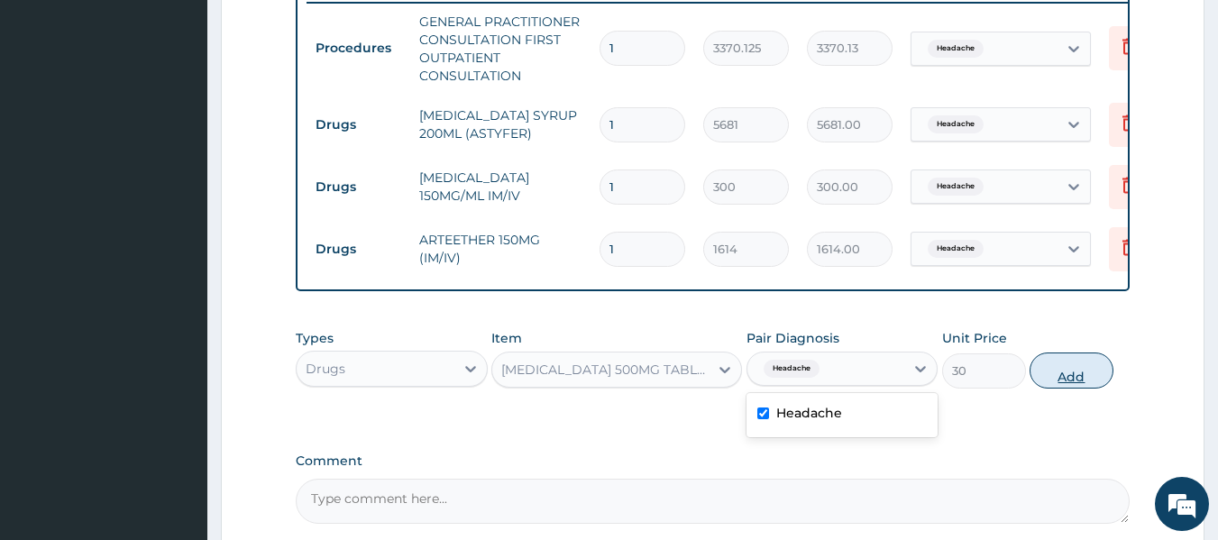
click at [1074, 388] on button "Add" at bounding box center [1072, 371] width 84 height 36
type input "0"
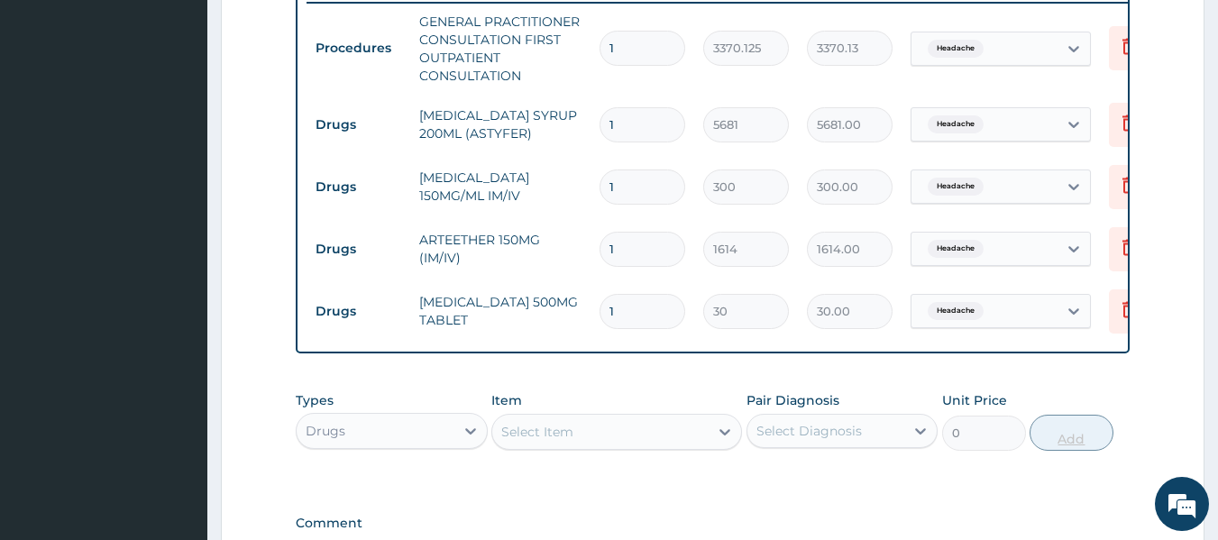
type input "18"
type input "540.00"
type input "18"
click at [638, 242] on input "1" at bounding box center [643, 249] width 86 height 35
type input "0.00"
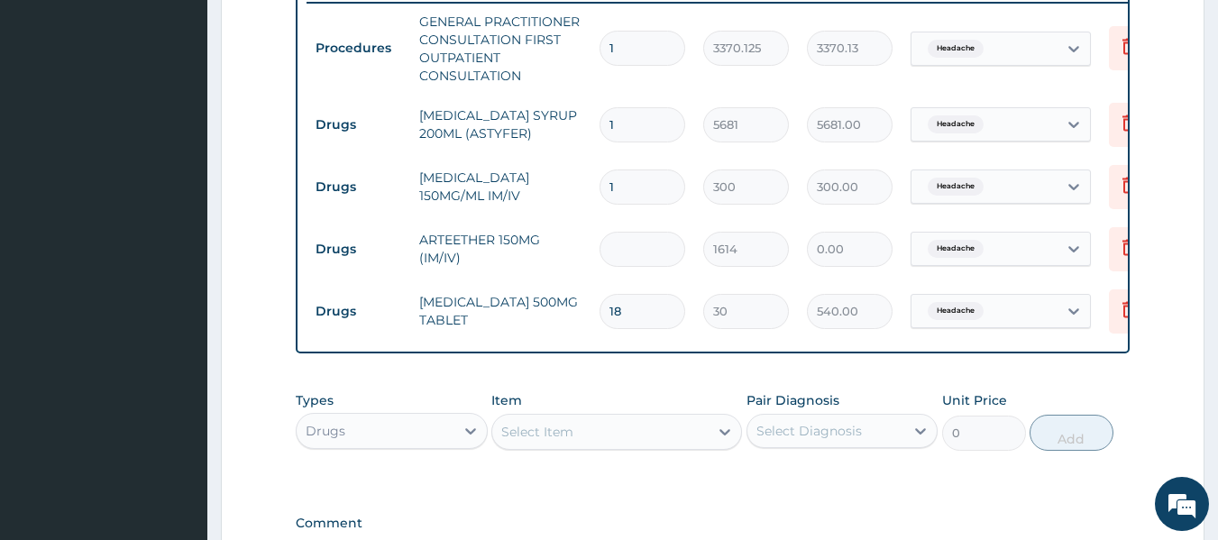
type input "3"
type input "4842.00"
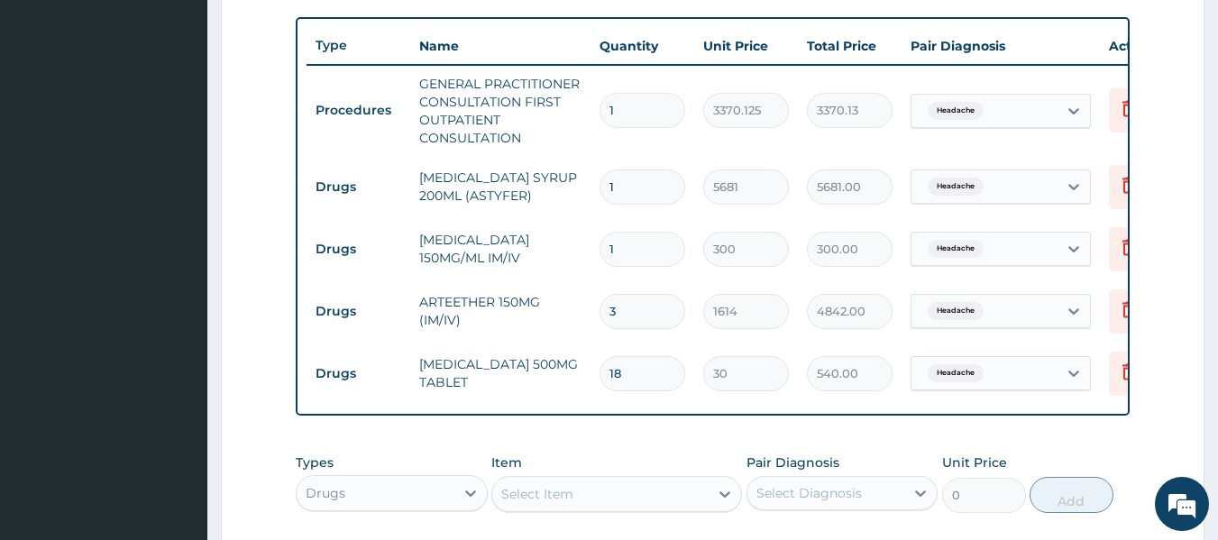
scroll to position [653, 0]
type input "3"
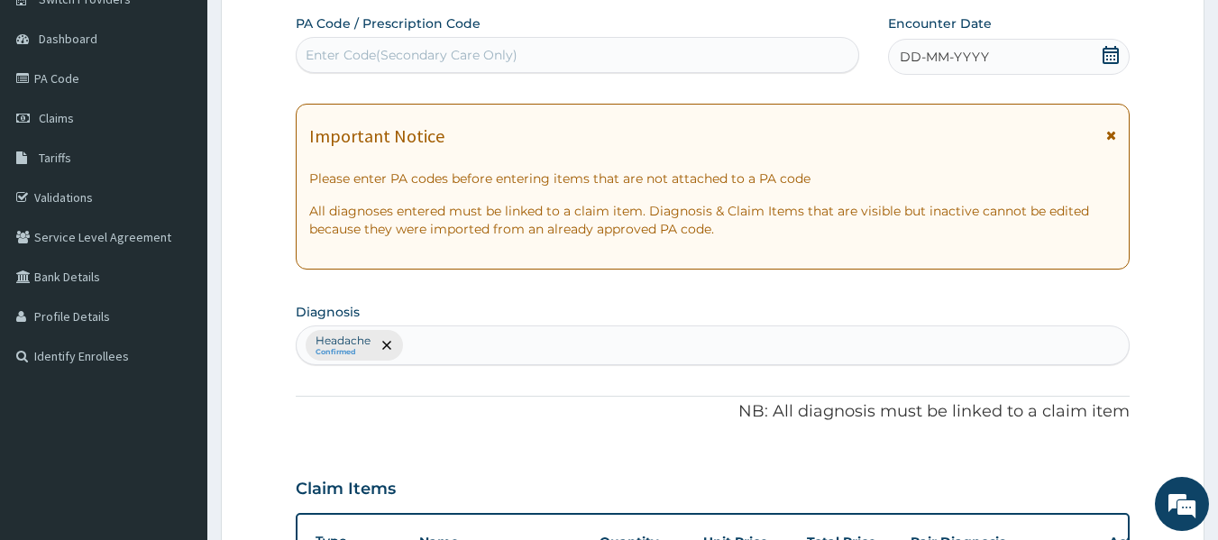
scroll to position [0, 0]
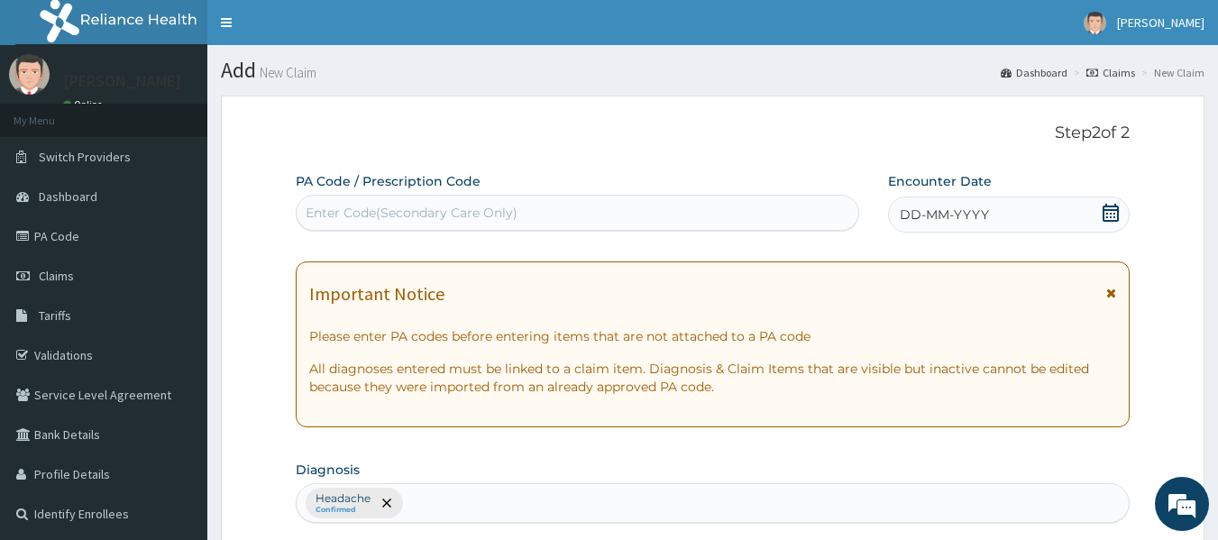
click at [942, 216] on span "DD-MM-YYYY" at bounding box center [944, 215] width 89 height 18
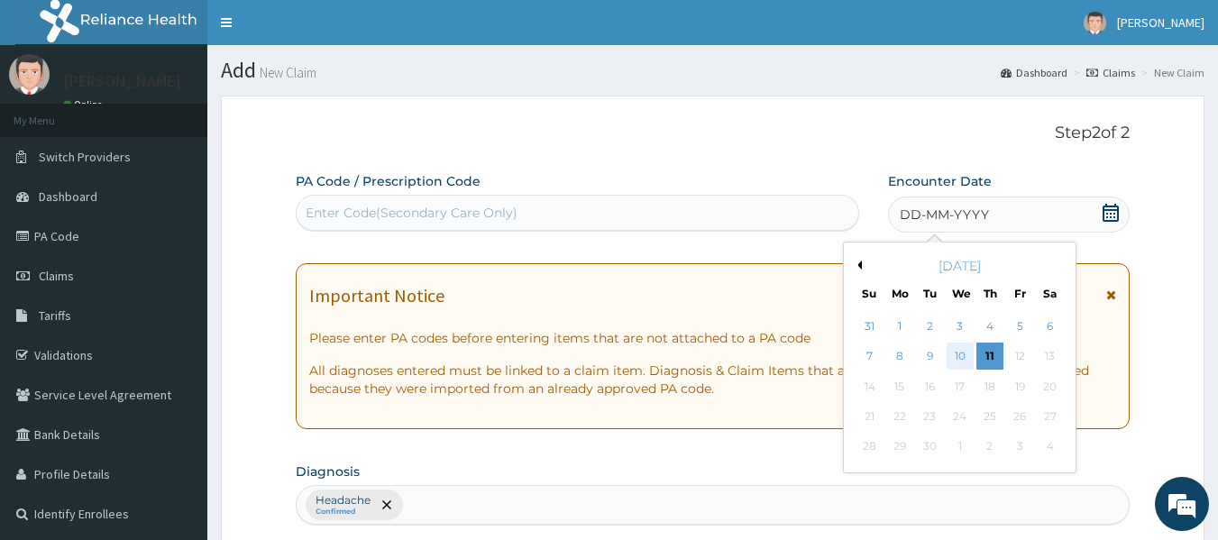
click at [959, 357] on div "10" at bounding box center [960, 357] width 27 height 27
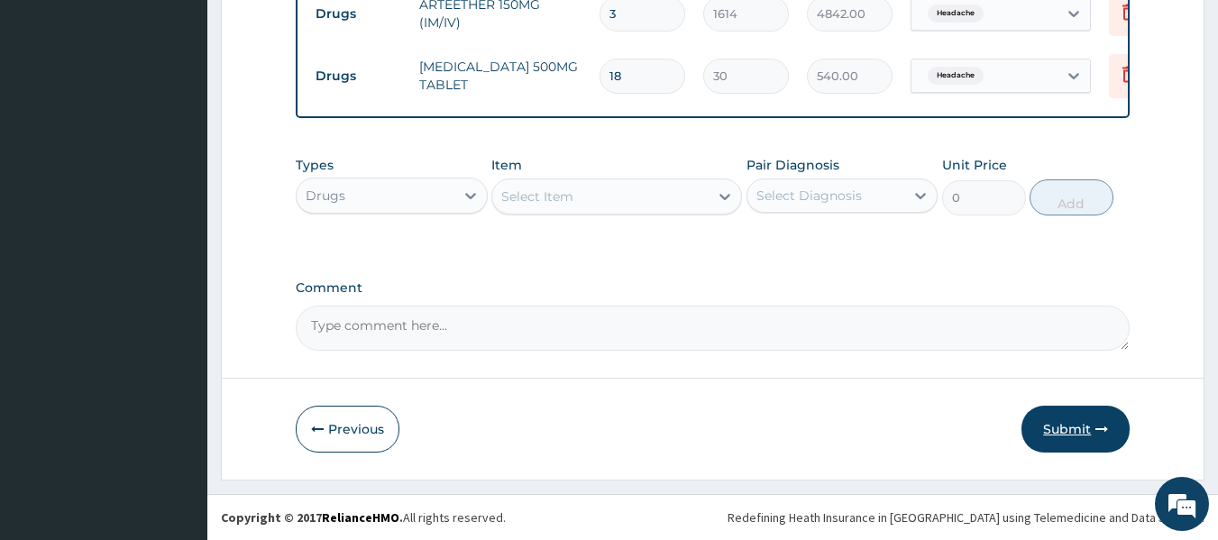
click at [1084, 434] on button "Submit" at bounding box center [1076, 429] width 108 height 47
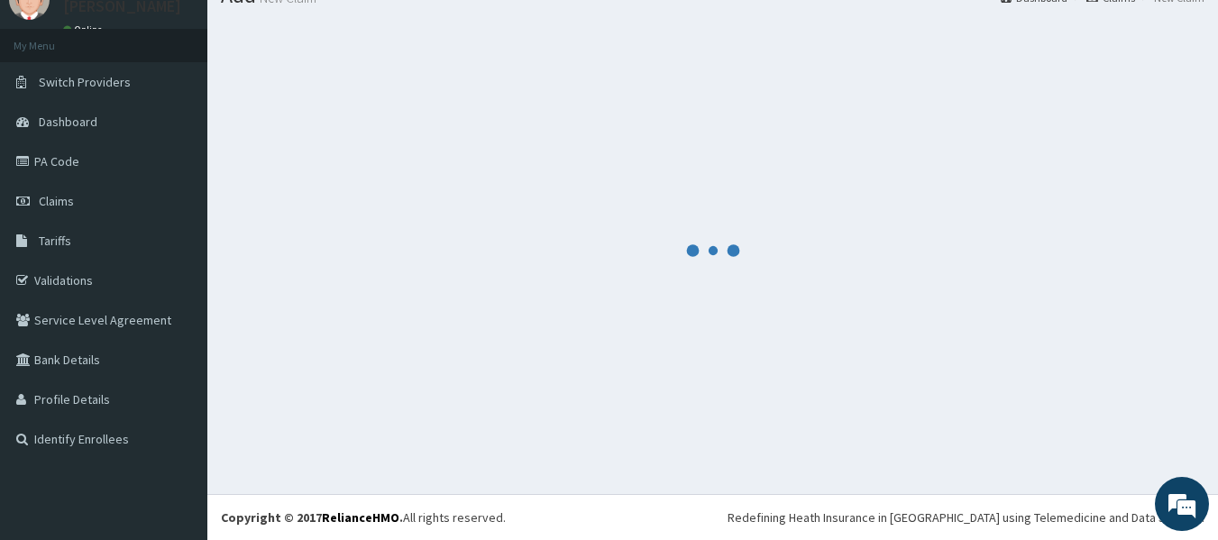
scroll to position [965, 0]
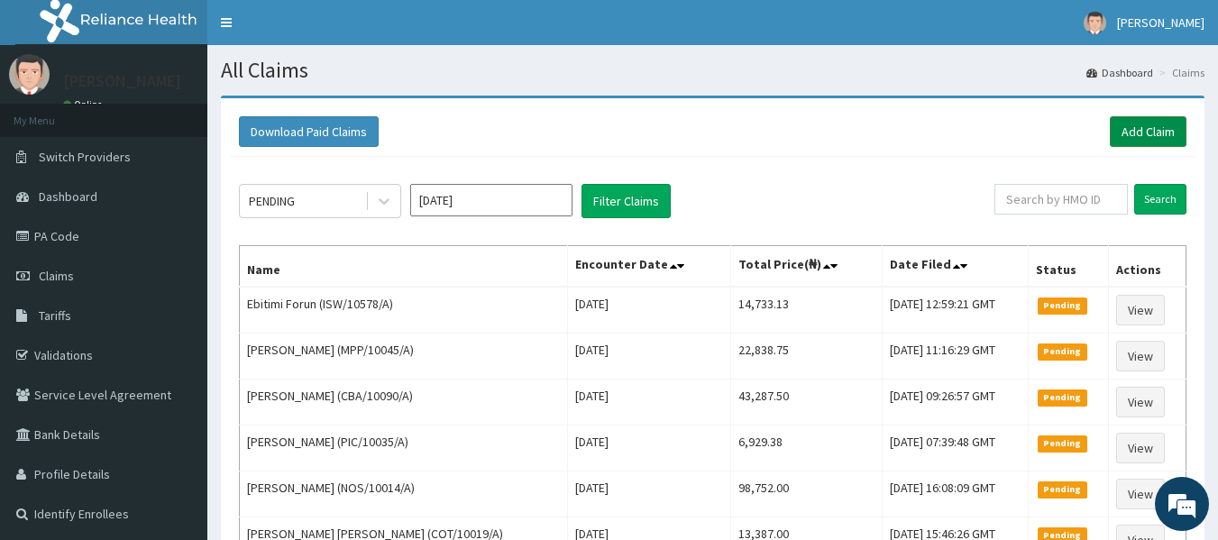
click at [1147, 138] on link "Add Claim" at bounding box center [1148, 131] width 77 height 31
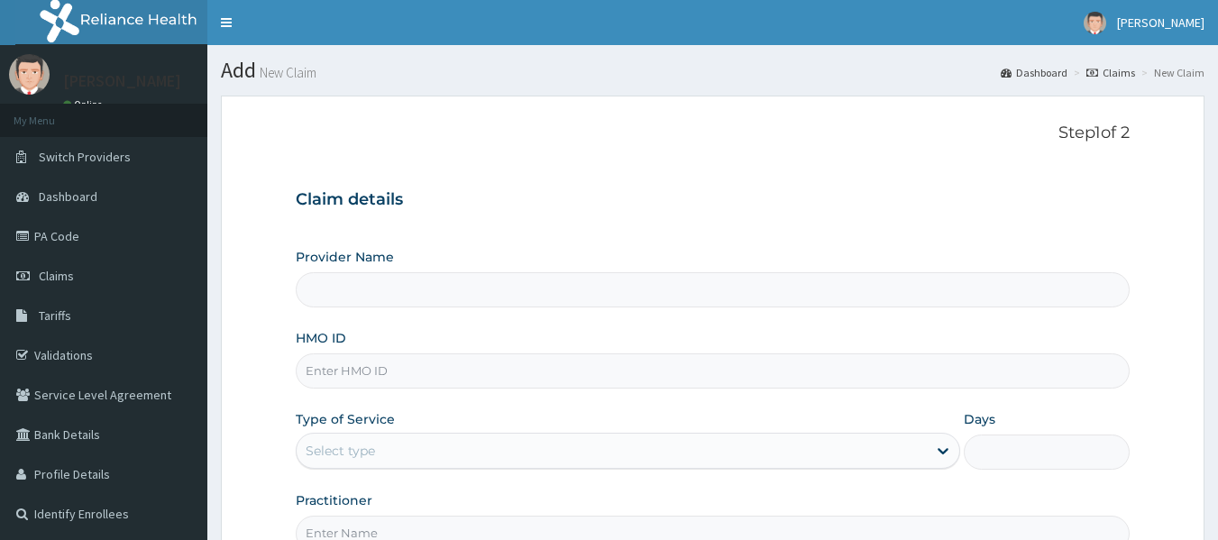
click at [467, 374] on input "HMO ID" at bounding box center [713, 370] width 835 height 35
paste input "DPR/10009/A"
type input "DPR/10009/A"
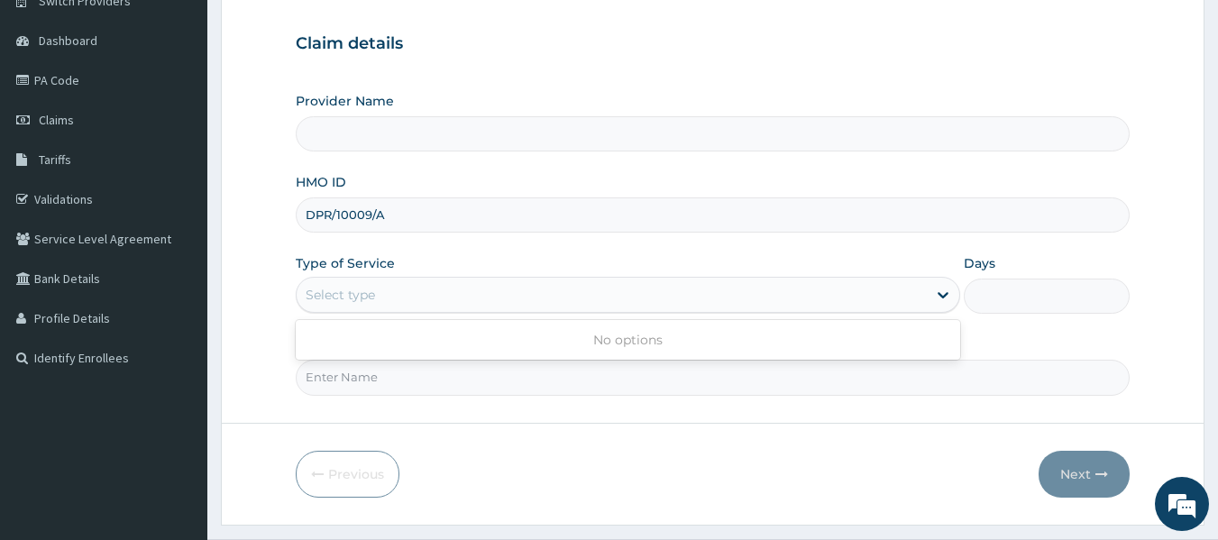
scroll to position [154, 0]
click at [1020, 377] on input "Practitioner" at bounding box center [713, 379] width 835 height 35
type input "locum"
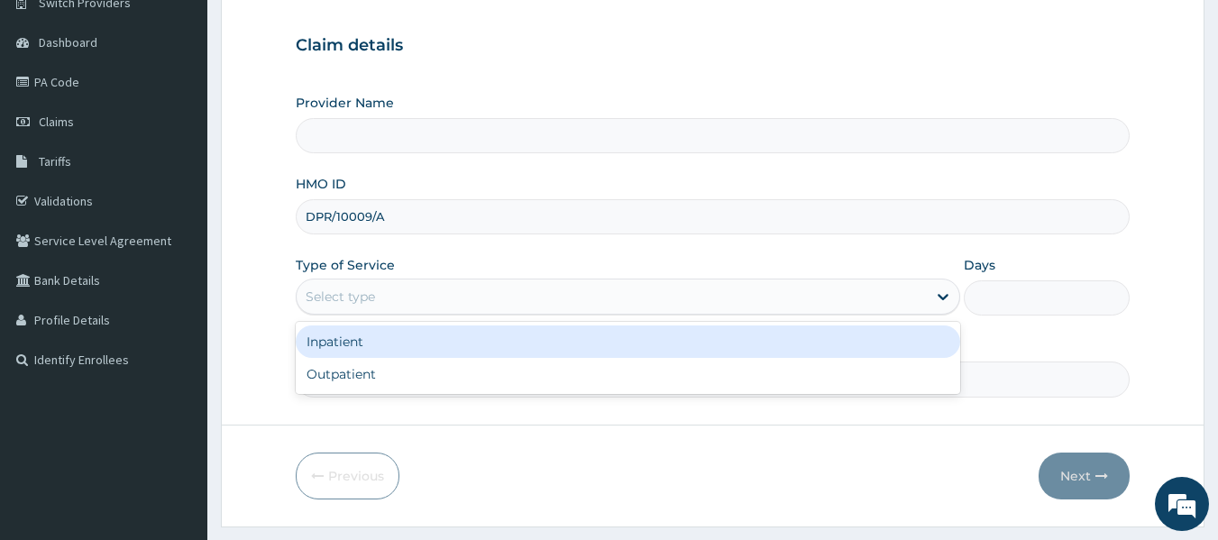
click at [402, 377] on div "Outpatient" at bounding box center [628, 374] width 665 height 32
type input "1"
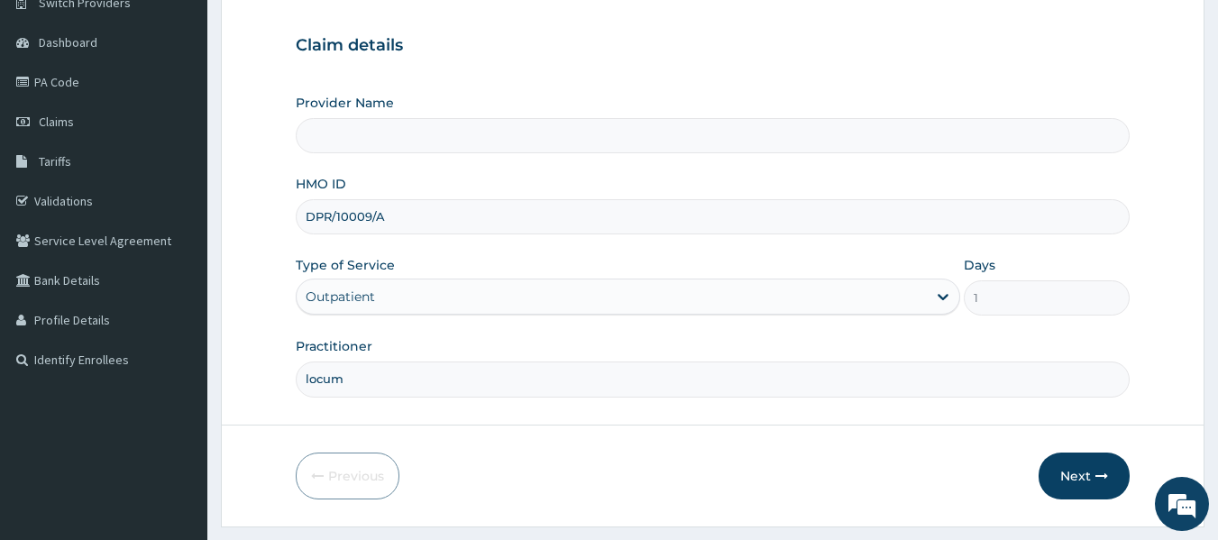
type input "Reliance Family Clinics (RFC) - Lekki"
click at [1088, 477] on button "Next" at bounding box center [1084, 476] width 91 height 47
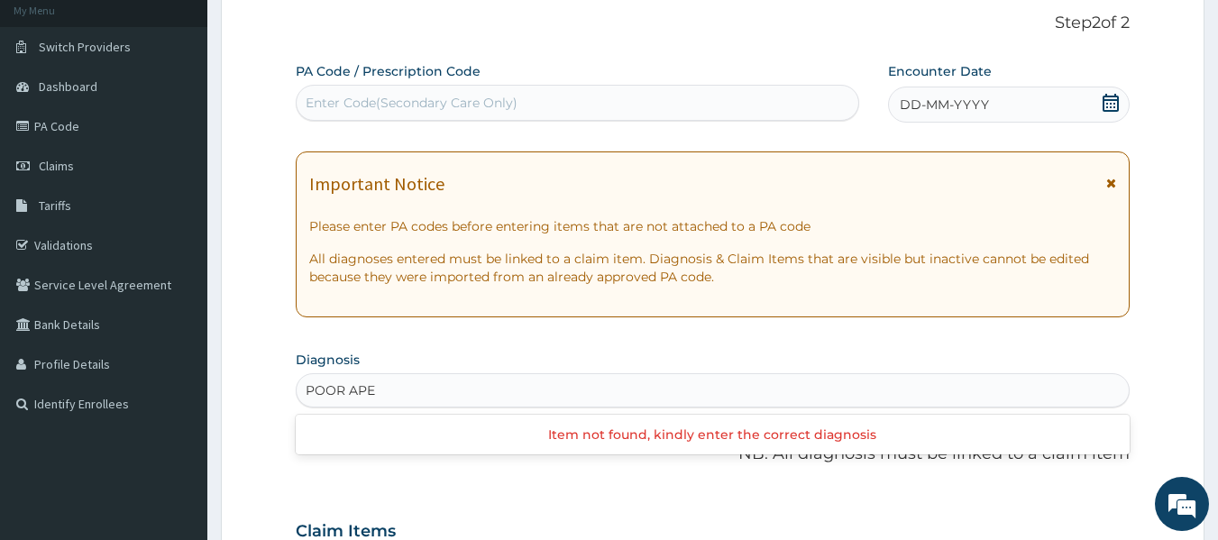
scroll to position [113, 0]
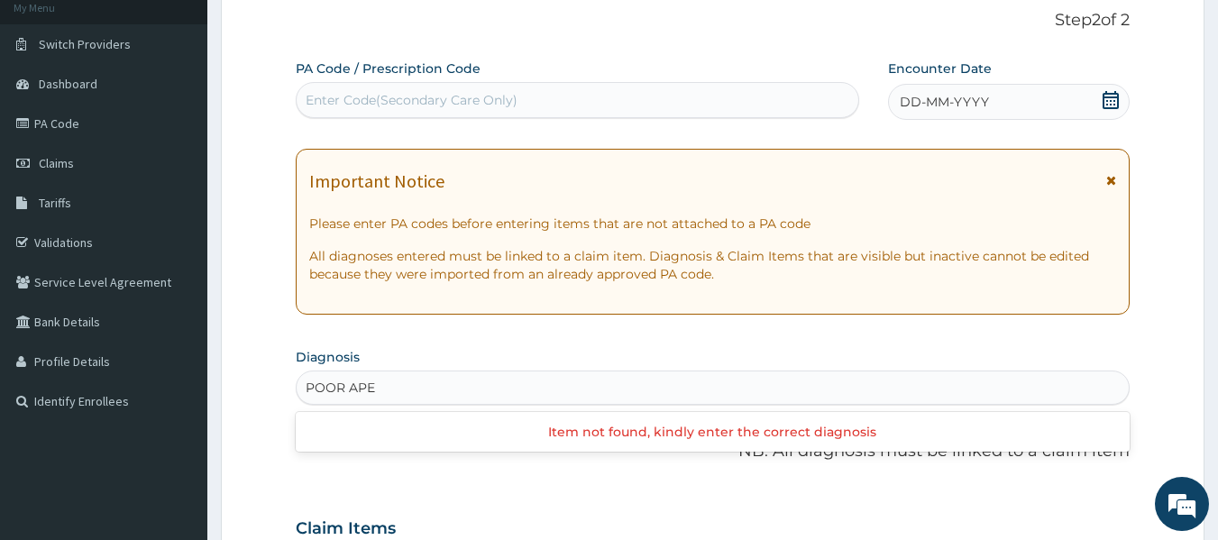
type input "POOR AP"
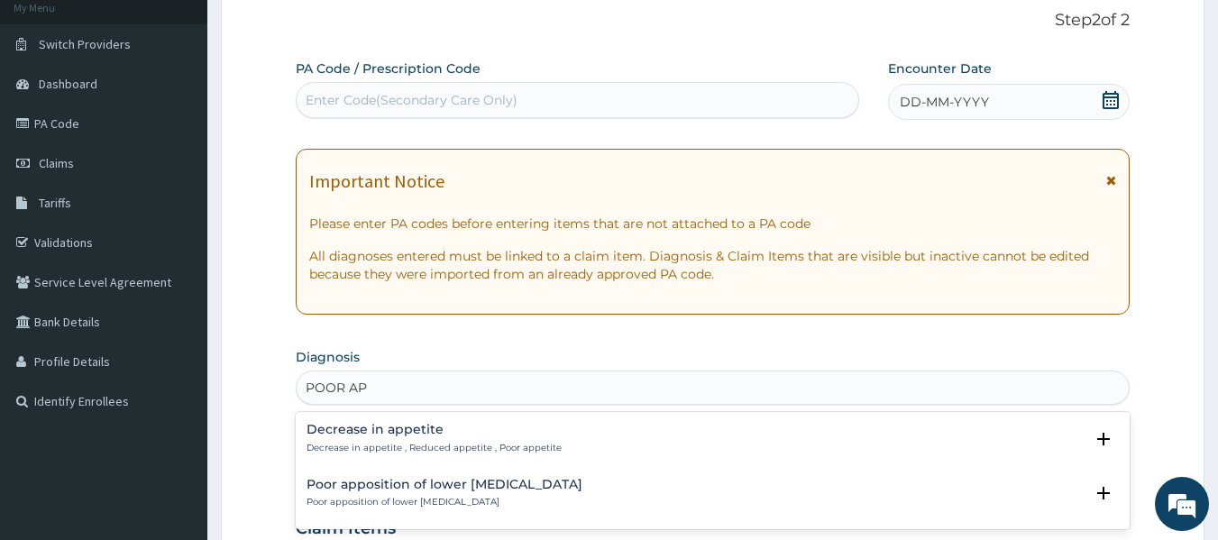
click at [347, 430] on h4 "Decrease in appetite" at bounding box center [434, 430] width 255 height 14
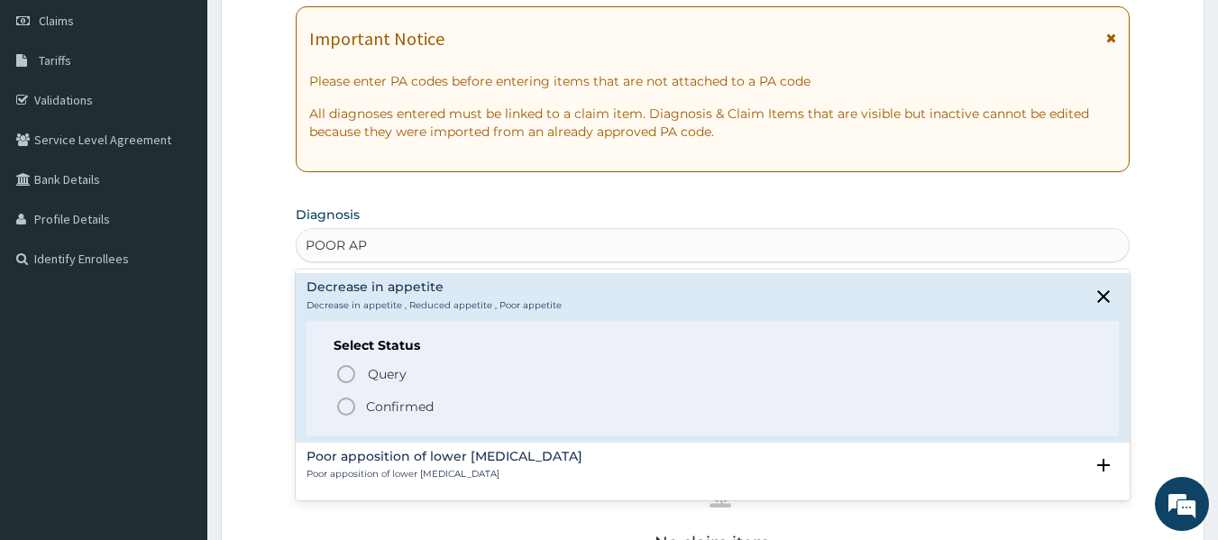
scroll to position [256, 0]
click at [404, 407] on p "Confirmed" at bounding box center [400, 406] width 68 height 18
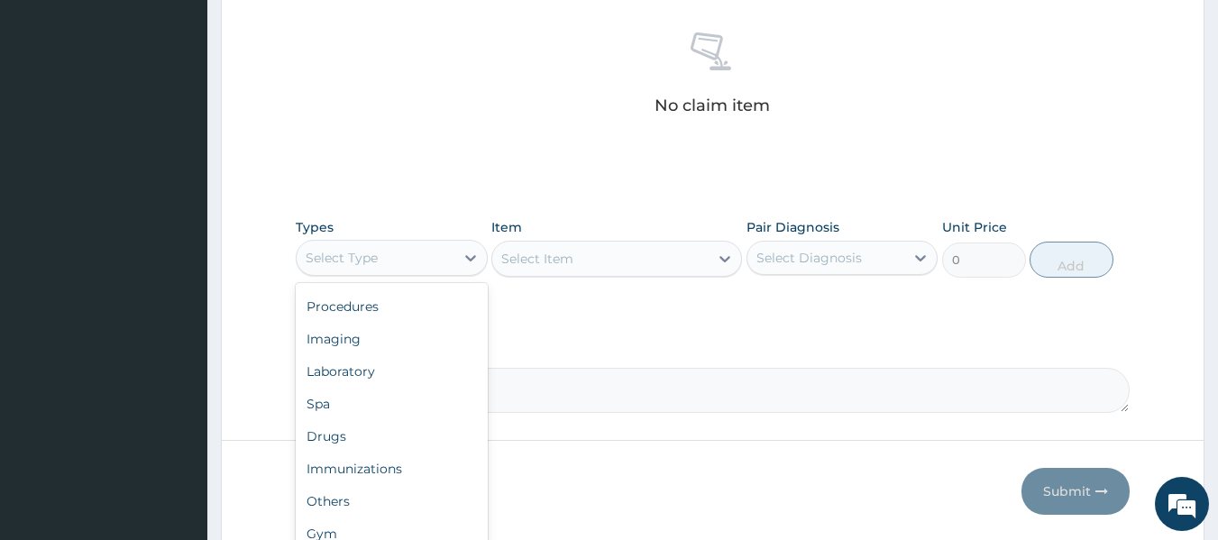
scroll to position [728, 0]
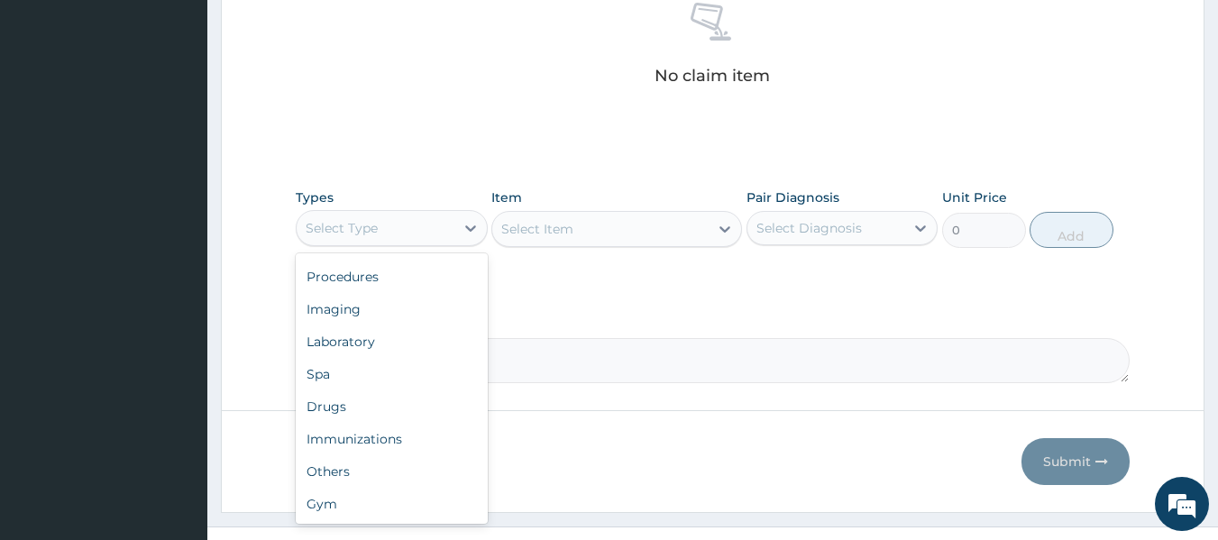
click at [373, 281] on div "Procedures" at bounding box center [392, 277] width 192 height 32
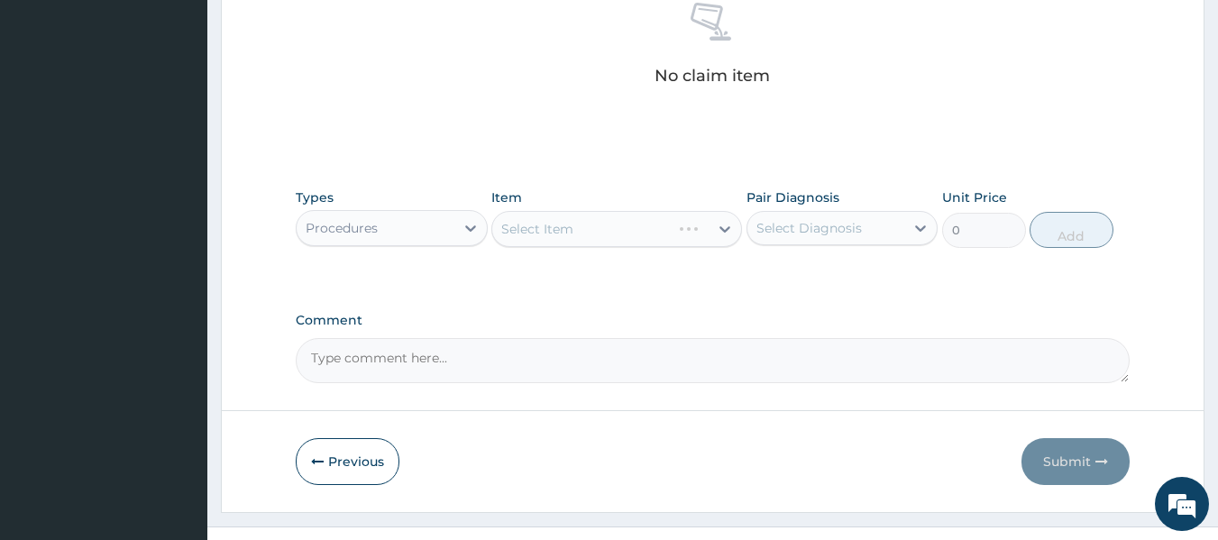
click at [654, 228] on div "Select Item" at bounding box center [616, 229] width 251 height 36
click at [847, 284] on div "Decrease in appetite" at bounding box center [843, 274] width 192 height 37
checkbox input "true"
click at [666, 232] on div "Select Item" at bounding box center [616, 229] width 251 height 36
click at [658, 221] on div "Select Item" at bounding box center [616, 229] width 251 height 36
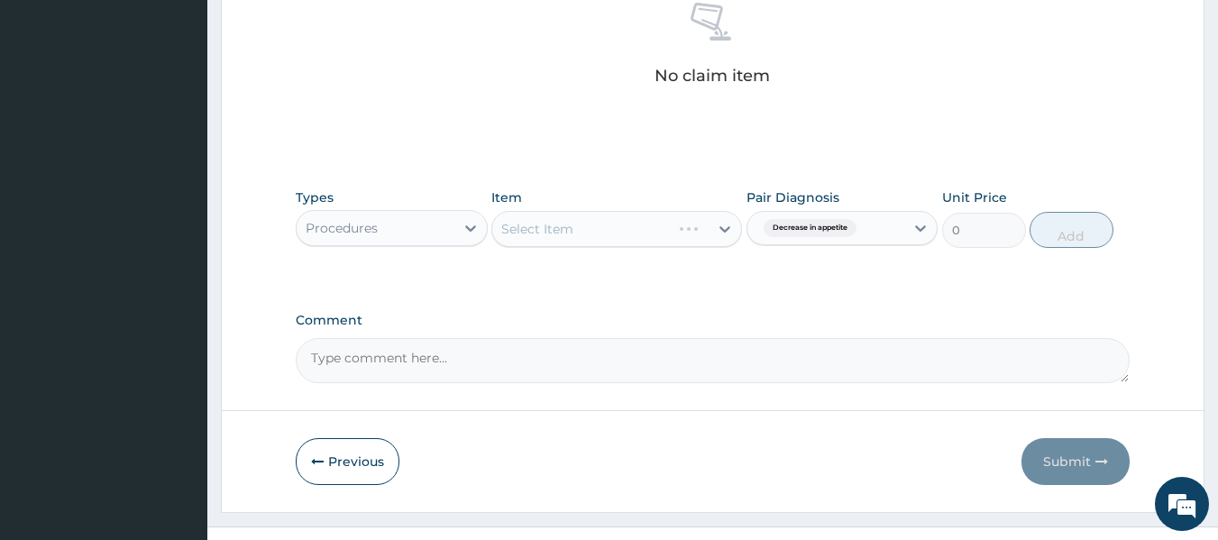
click at [669, 227] on div "Select Item" at bounding box center [616, 229] width 251 height 36
click at [656, 223] on div "Select Item" at bounding box center [616, 229] width 251 height 36
click at [574, 233] on div "Select Item" at bounding box center [600, 229] width 216 height 29
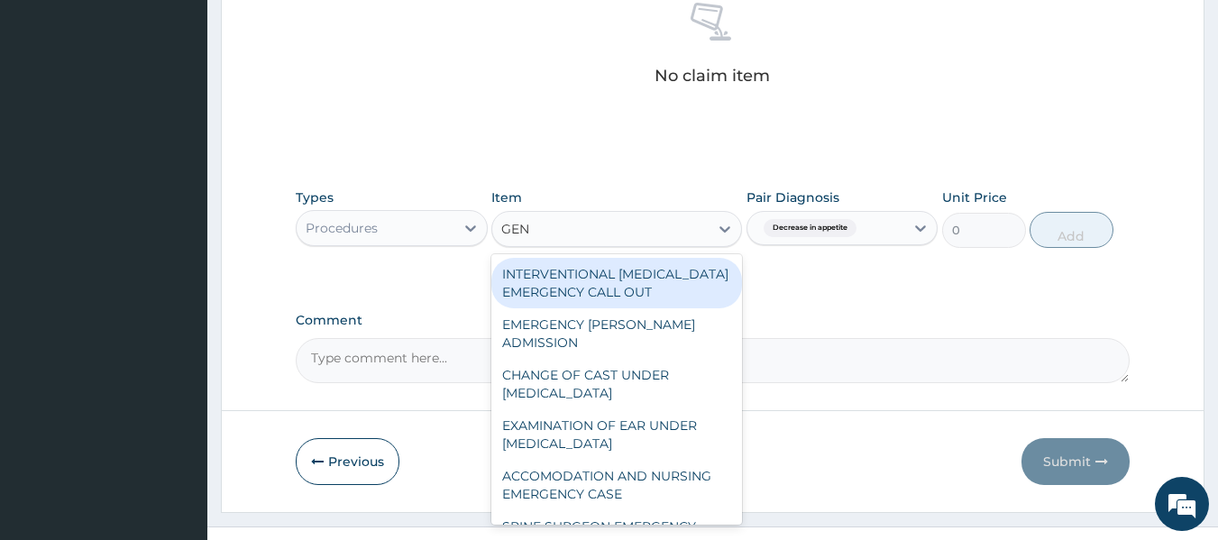
type input "GENE"
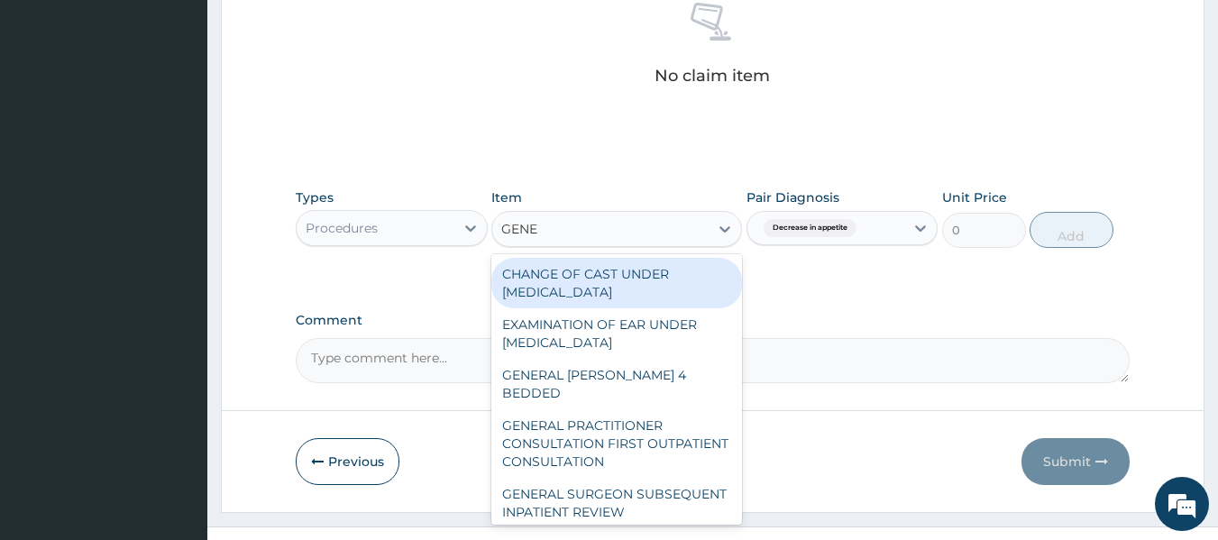
click at [600, 421] on div "GENERAL PRACTITIONER CONSULTATION FIRST OUTPATIENT CONSULTATION" at bounding box center [616, 443] width 251 height 69
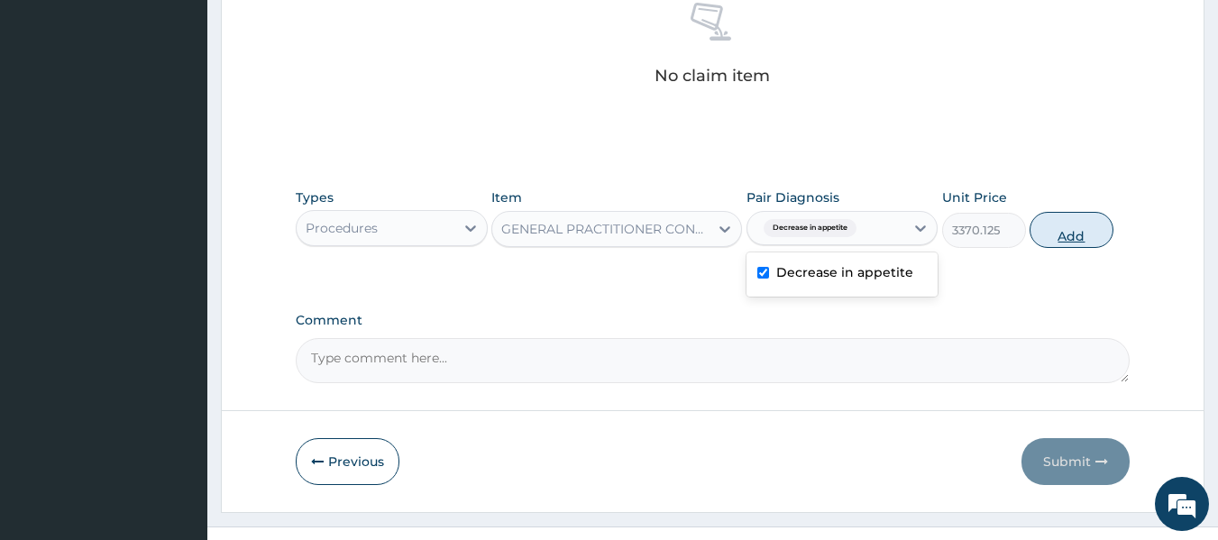
click at [1082, 247] on button "Add" at bounding box center [1072, 230] width 84 height 36
type input "0"
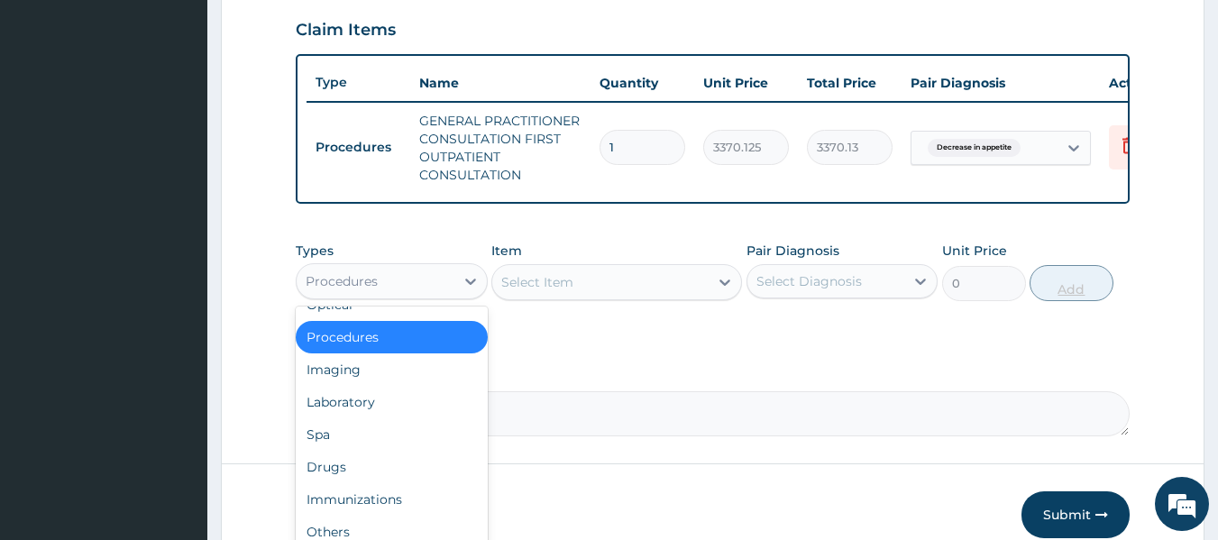
scroll to position [61, 0]
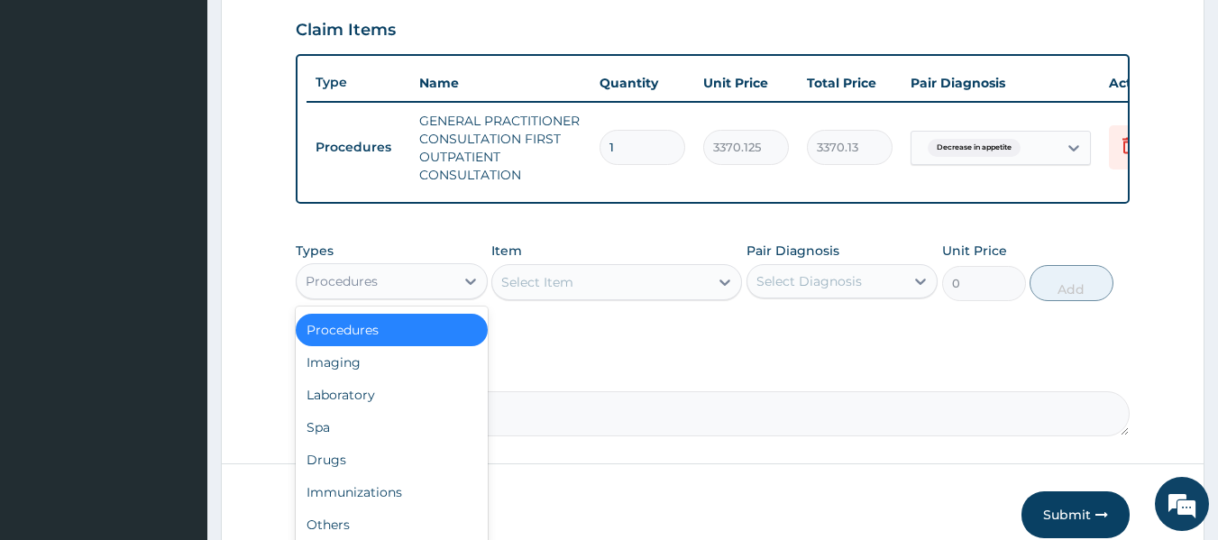
click at [385, 471] on div "Drugs" at bounding box center [392, 460] width 192 height 32
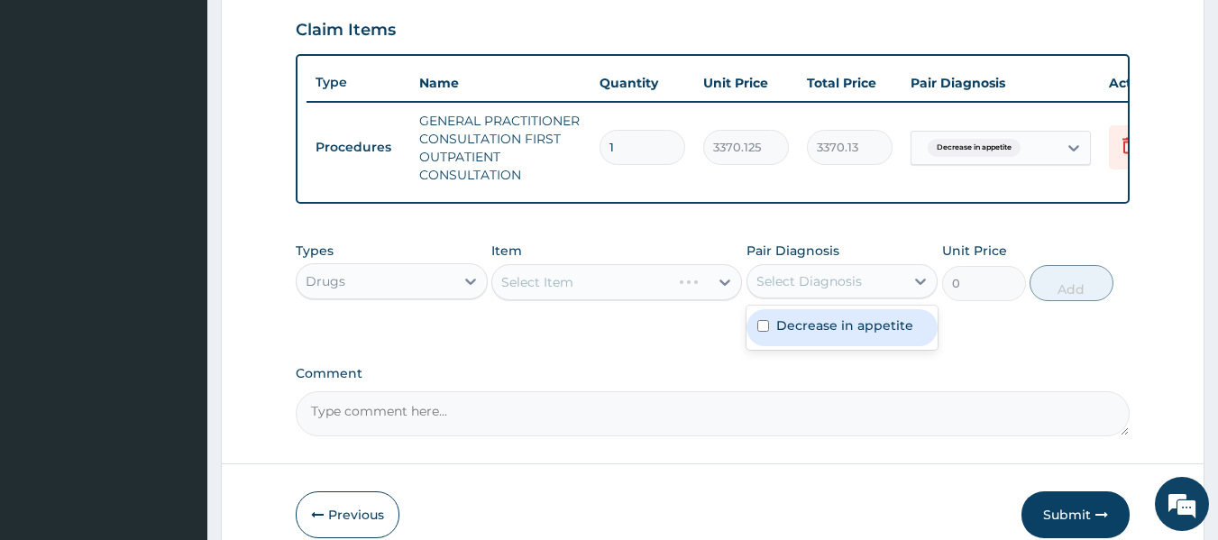
click at [820, 335] on label "Decrease in appetite" at bounding box center [844, 326] width 137 height 18
checkbox input "true"
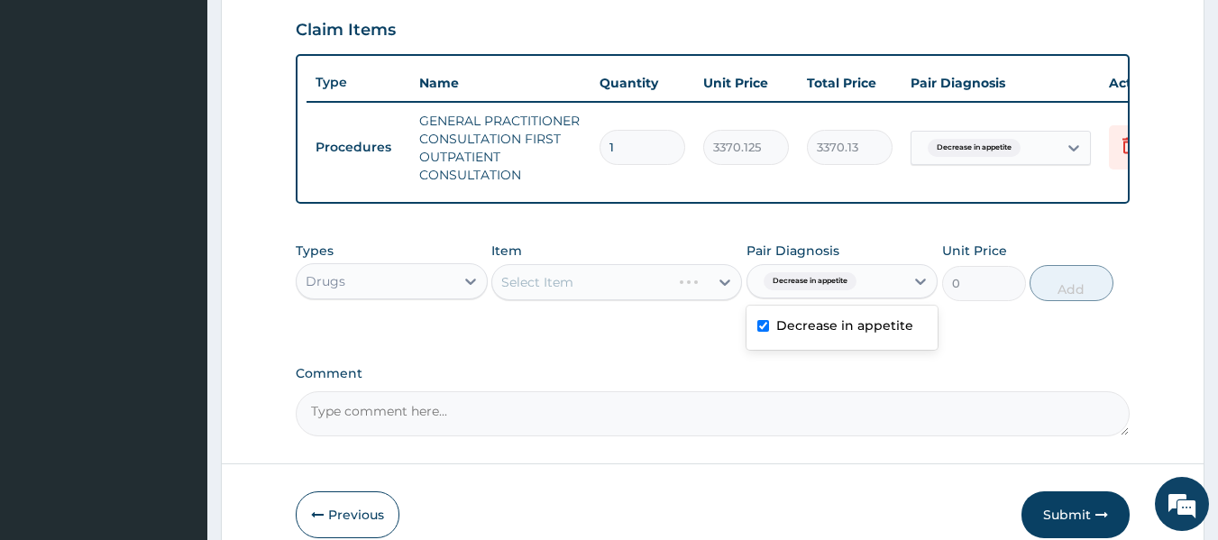
click at [626, 290] on div "Select Item" at bounding box center [616, 282] width 251 height 36
click at [629, 300] on div "Select Item" at bounding box center [616, 282] width 251 height 36
click at [670, 285] on div "Select Item" at bounding box center [616, 282] width 251 height 36
click at [651, 300] on div "Select Item" at bounding box center [616, 282] width 251 height 36
click at [638, 290] on div "Select Item" at bounding box center [616, 282] width 251 height 36
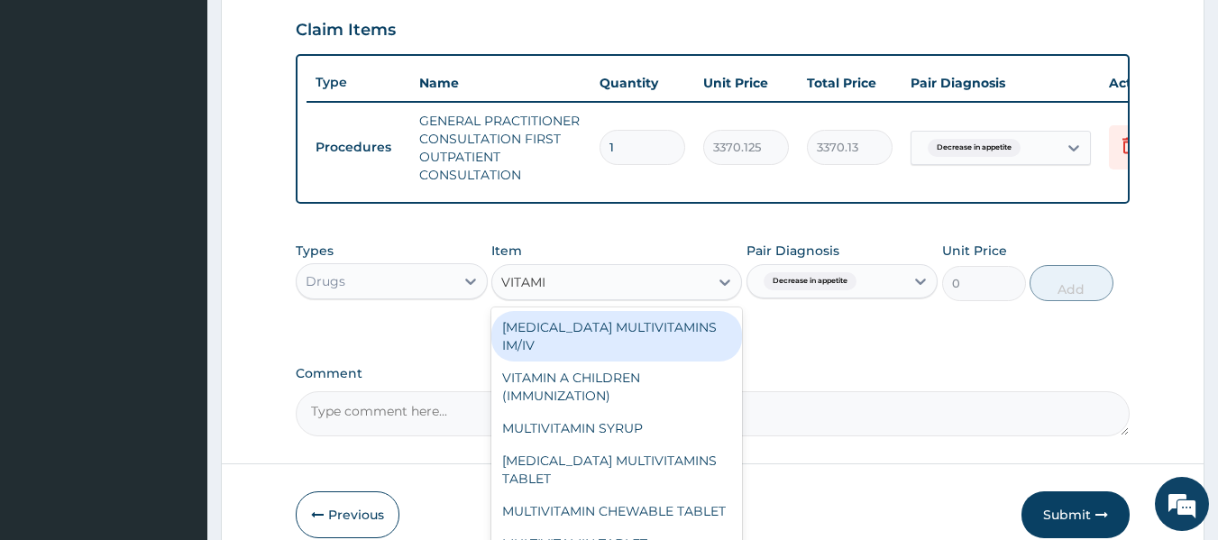
type input "VITAMIN"
click at [636, 476] on div "B-COMPLEX MULTIVITAMINS TABLET" at bounding box center [616, 470] width 251 height 50
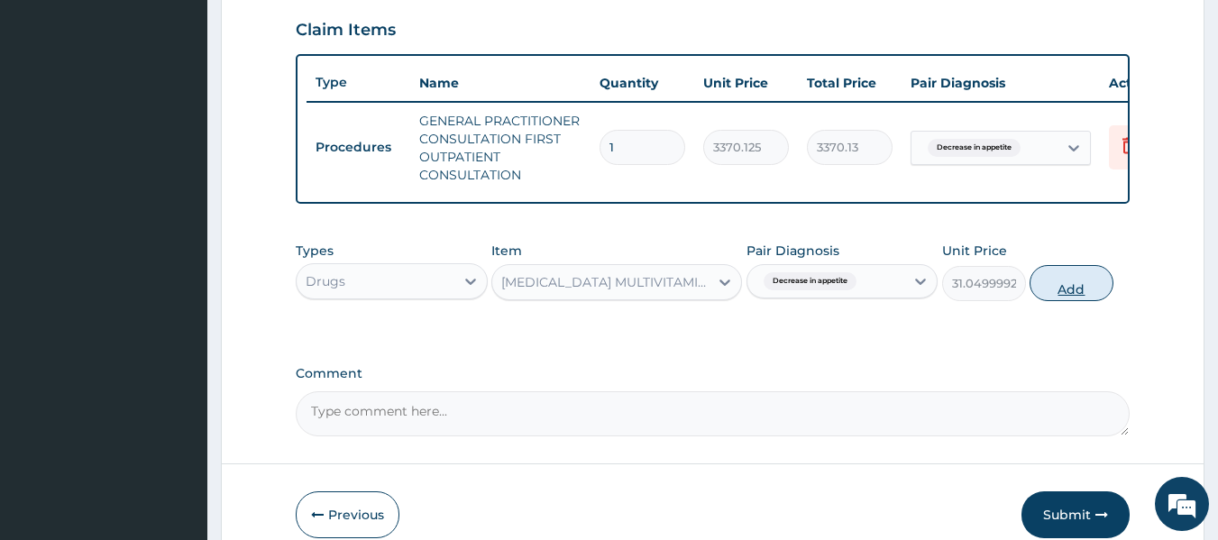
click at [1079, 301] on button "Add" at bounding box center [1072, 283] width 84 height 36
type input "0"
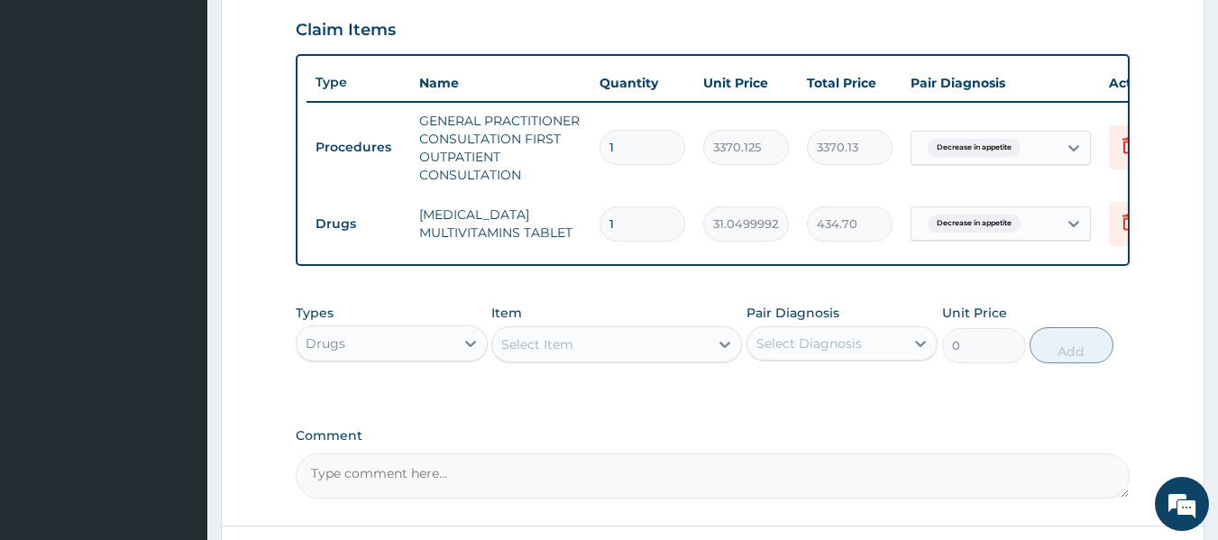
type input "14"
type input "434.70"
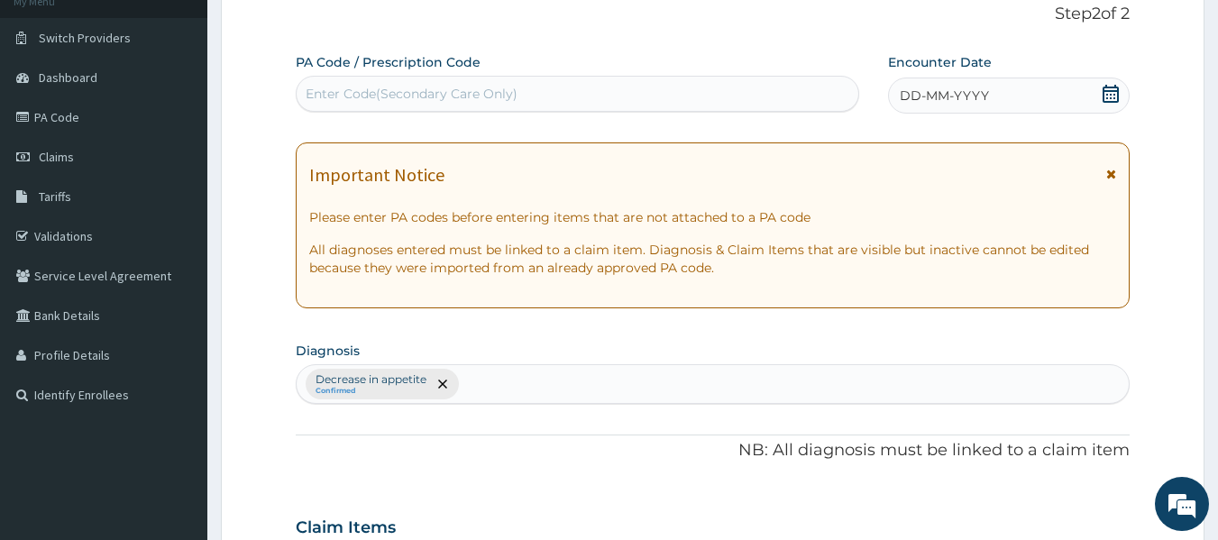
scroll to position [115, 0]
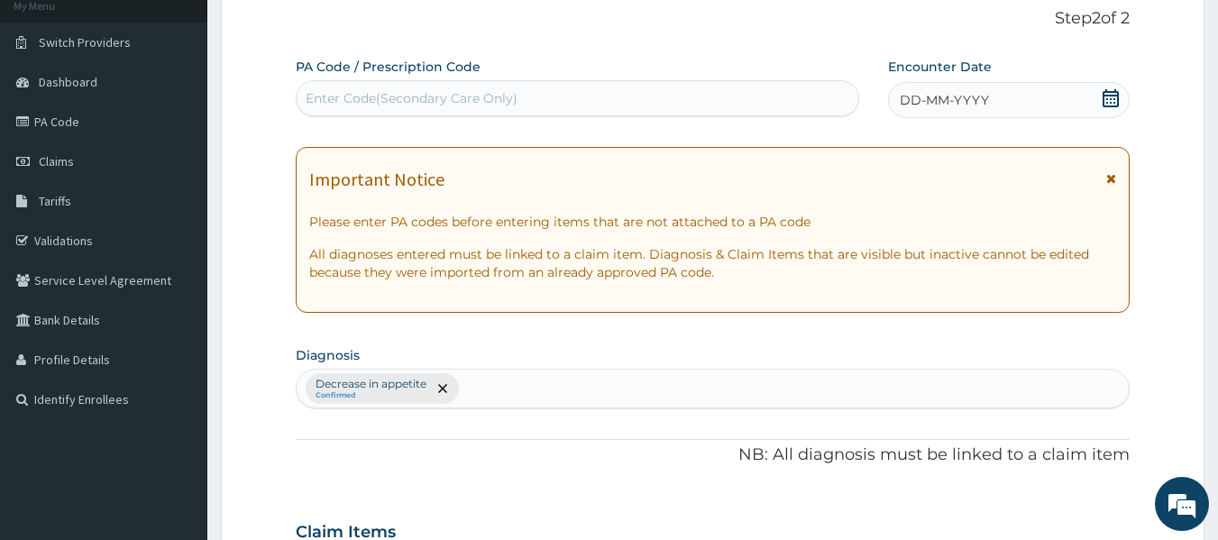
type input "14"
click at [945, 94] on span "DD-MM-YYYY" at bounding box center [944, 100] width 89 height 18
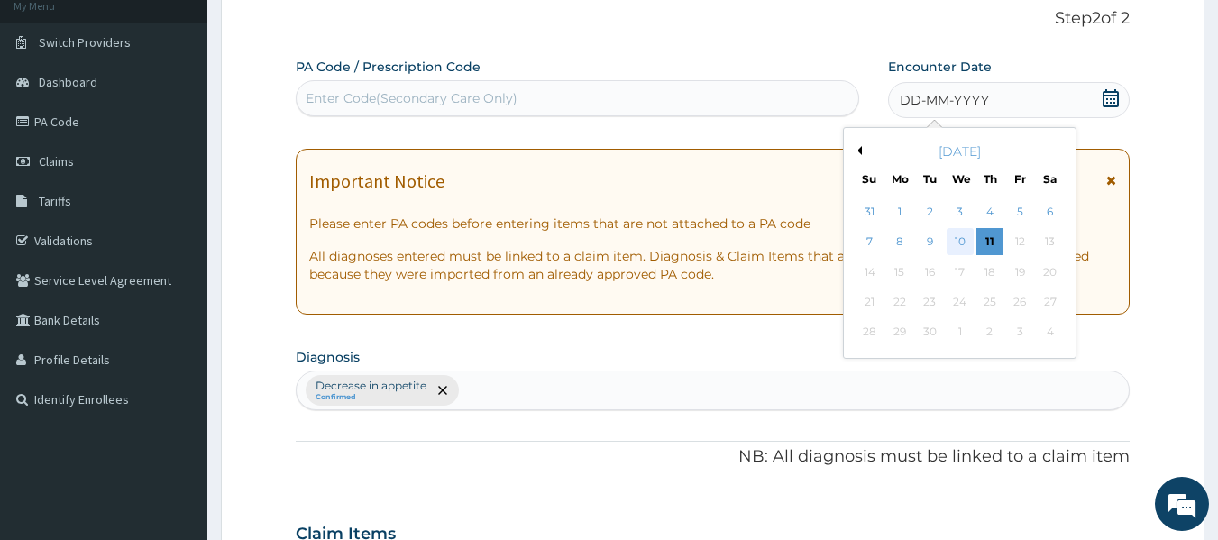
click at [959, 242] on div "10" at bounding box center [960, 242] width 27 height 27
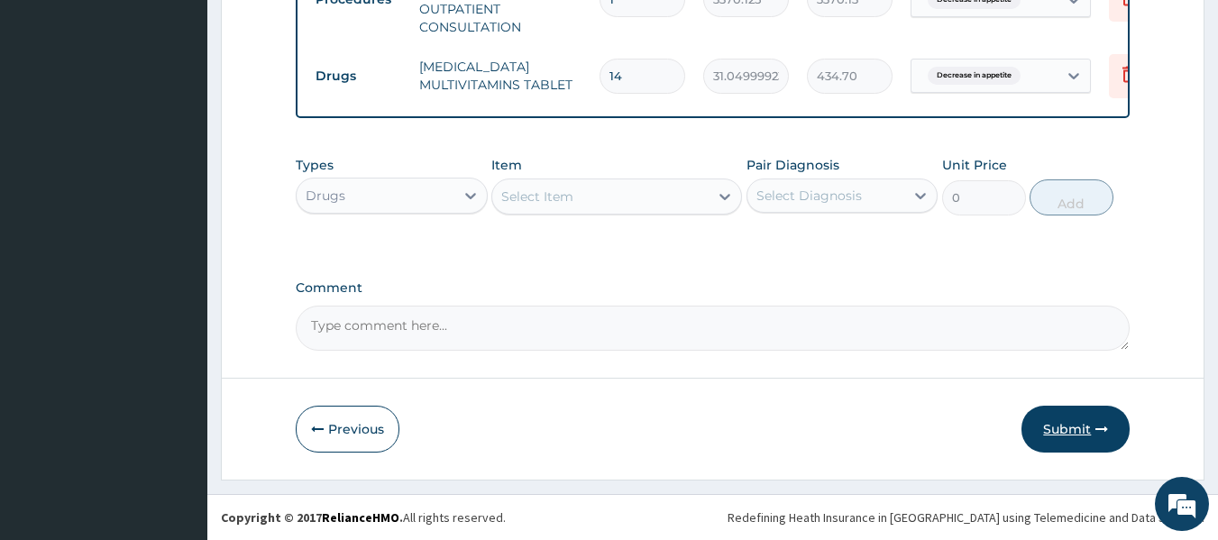
click at [1083, 434] on button "Submit" at bounding box center [1076, 429] width 108 height 47
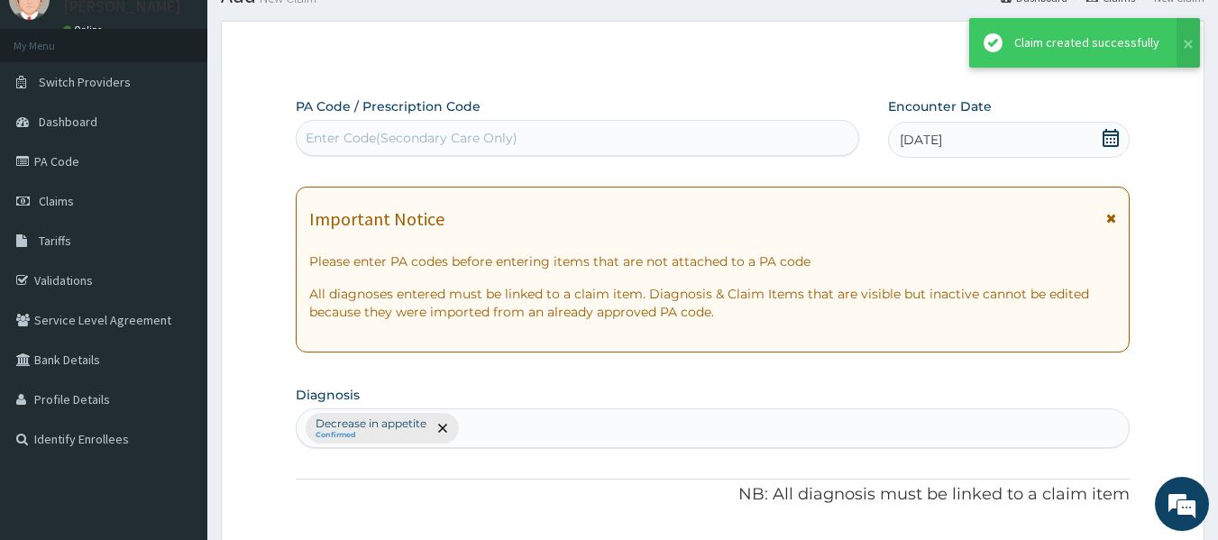
scroll to position [778, 0]
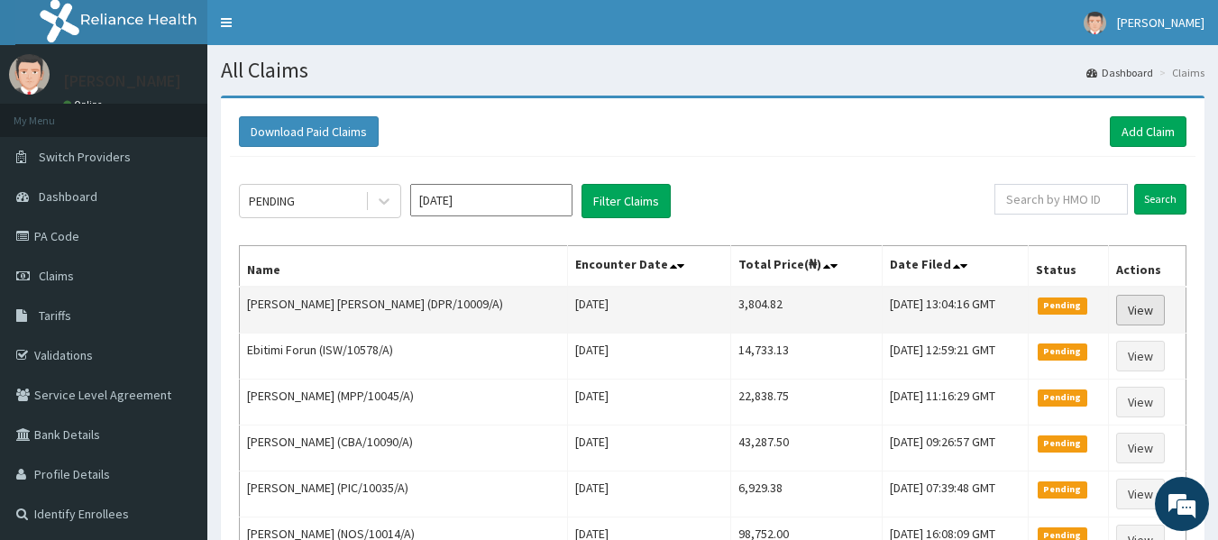
click at [1151, 308] on link "View" at bounding box center [1140, 310] width 49 height 31
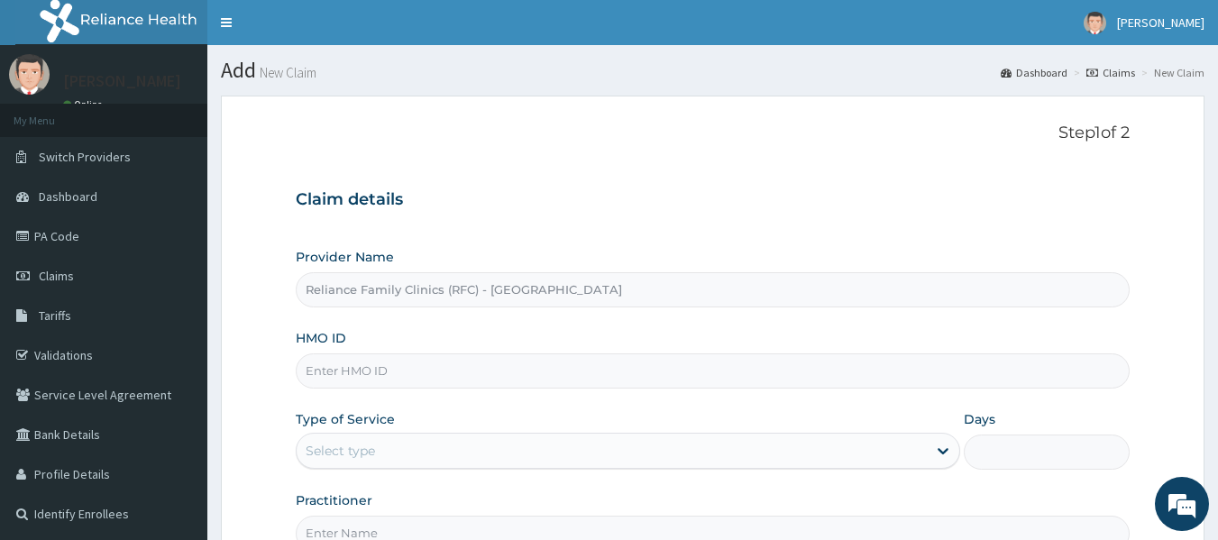
click at [376, 368] on input "HMO ID" at bounding box center [713, 370] width 835 height 35
type input "BDG/10047/A"
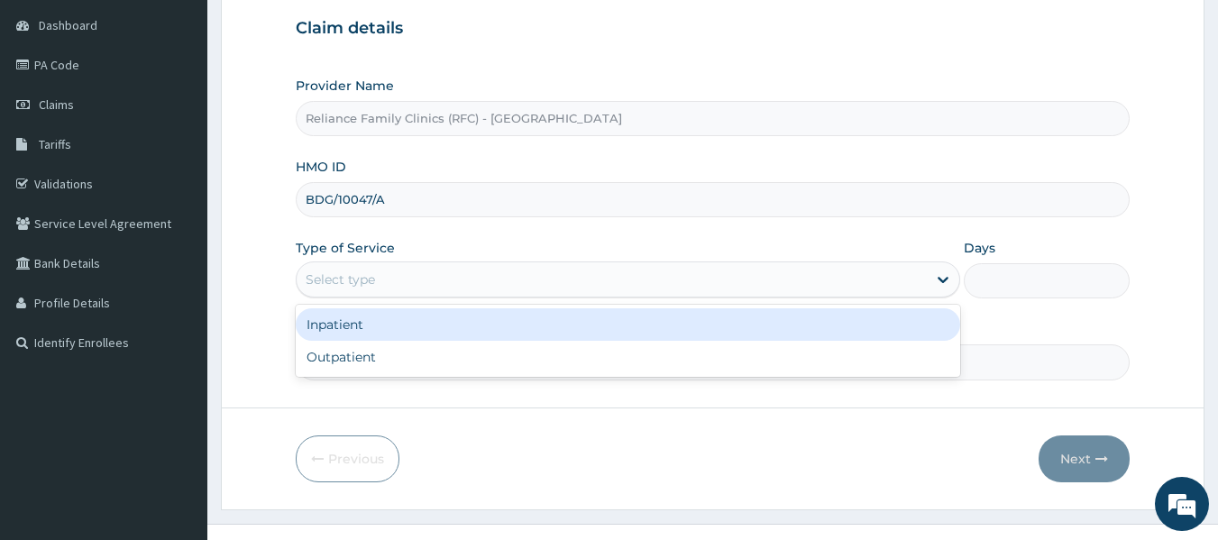
scroll to position [161, 0]
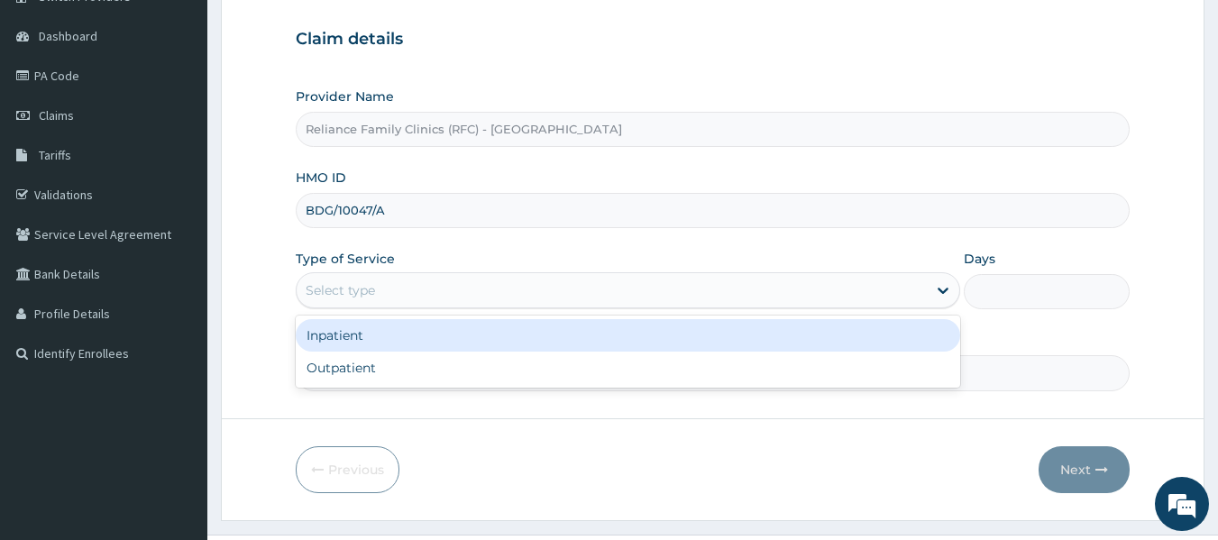
click at [326, 364] on div "Outpatient" at bounding box center [628, 368] width 665 height 32
type input "1"
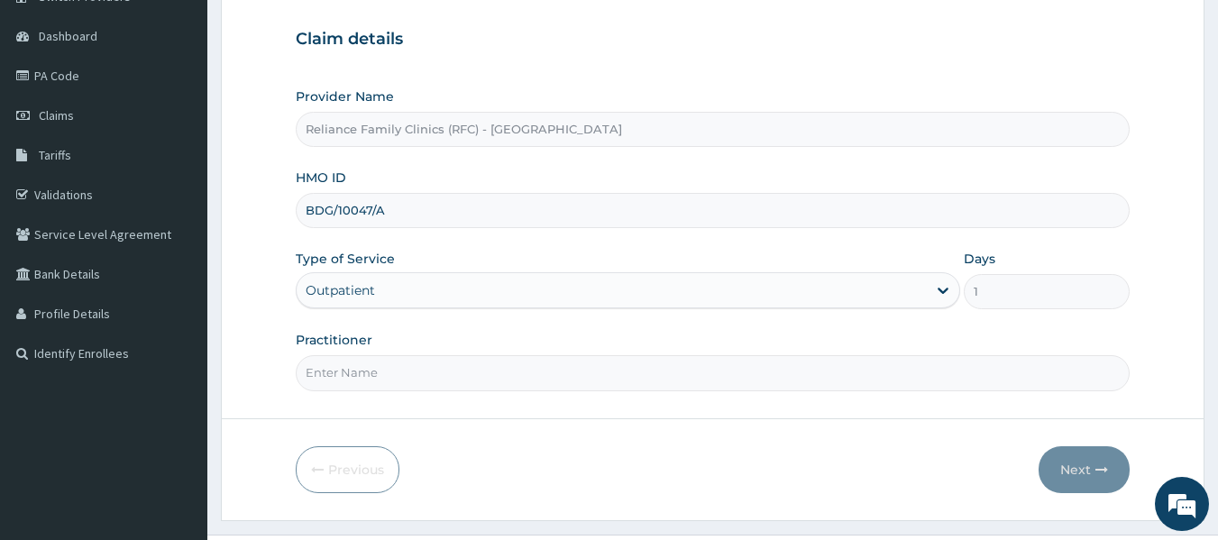
click at [326, 372] on input "Practitioner" at bounding box center [713, 372] width 835 height 35
type input "locum"
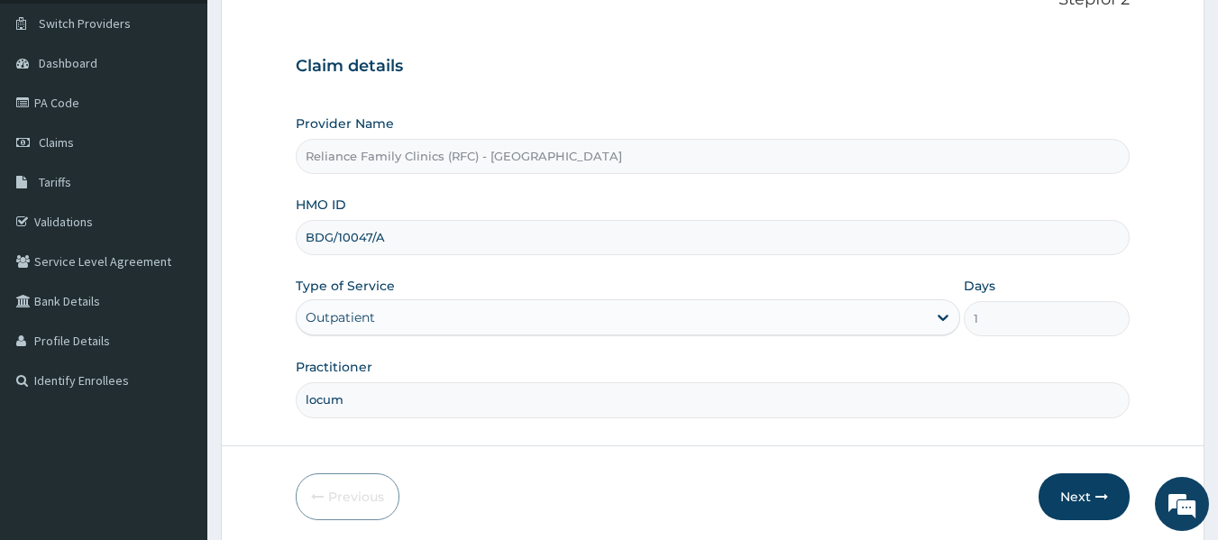
scroll to position [201, 0]
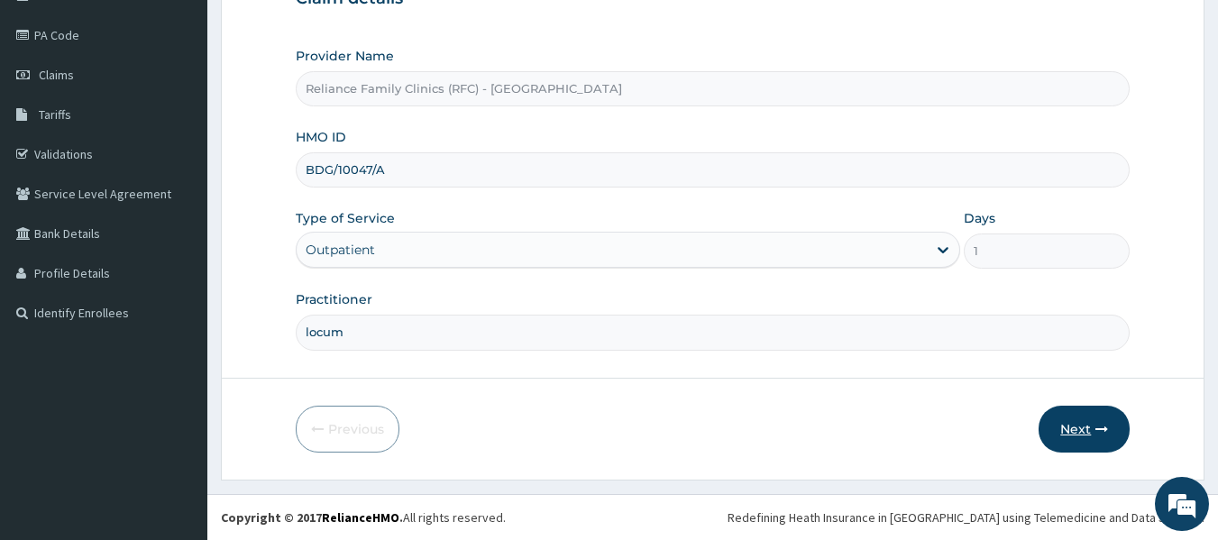
click at [1087, 441] on button "Next" at bounding box center [1084, 429] width 91 height 47
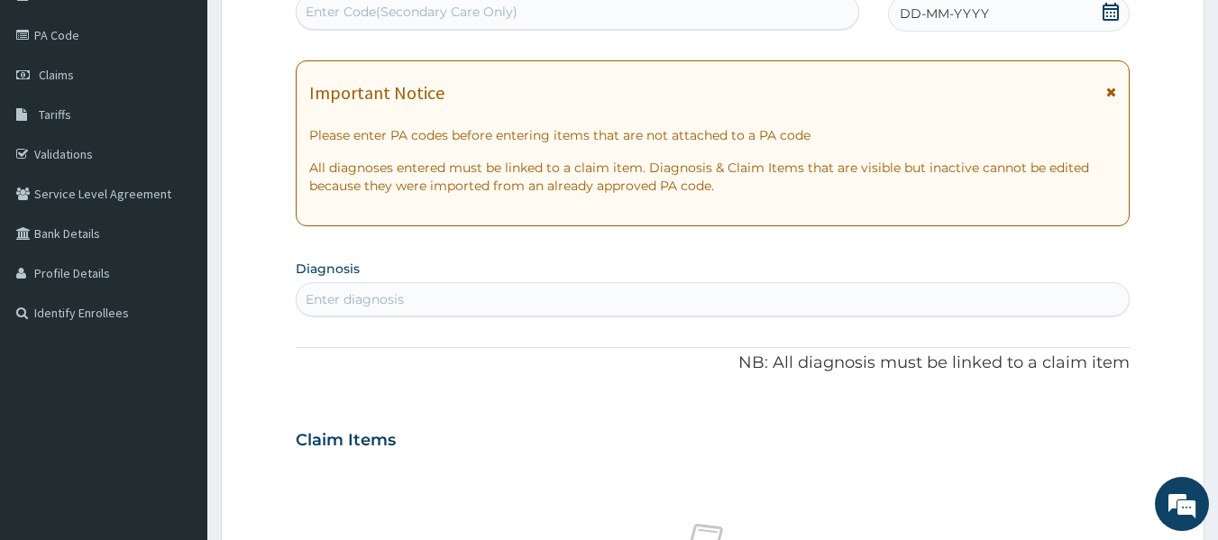
click at [366, 291] on div "Enter diagnosis" at bounding box center [355, 299] width 98 height 18
type input "C"
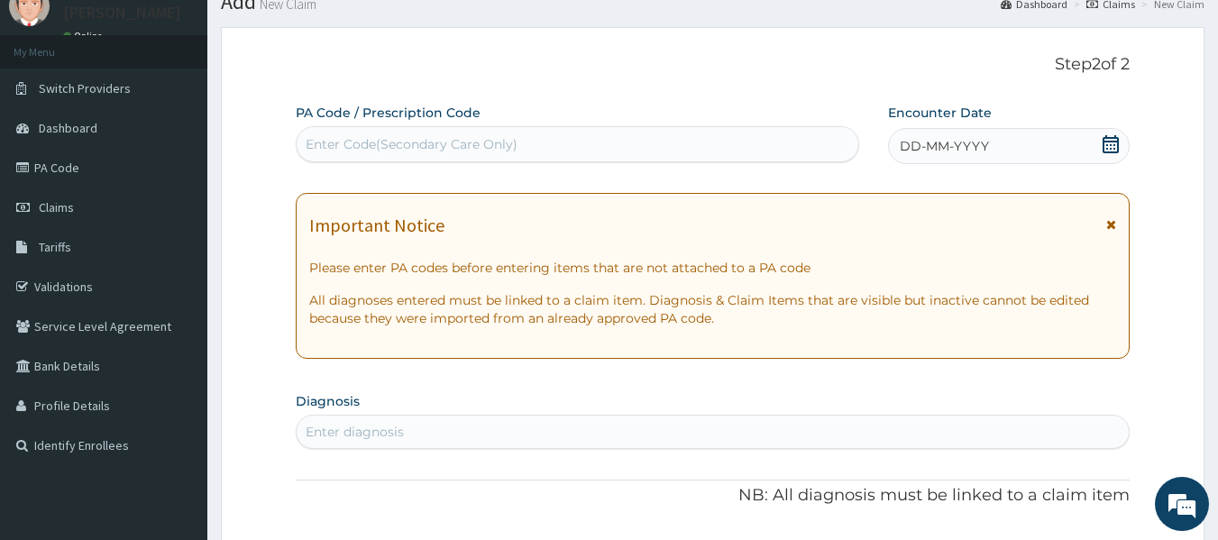
scroll to position [0, 0]
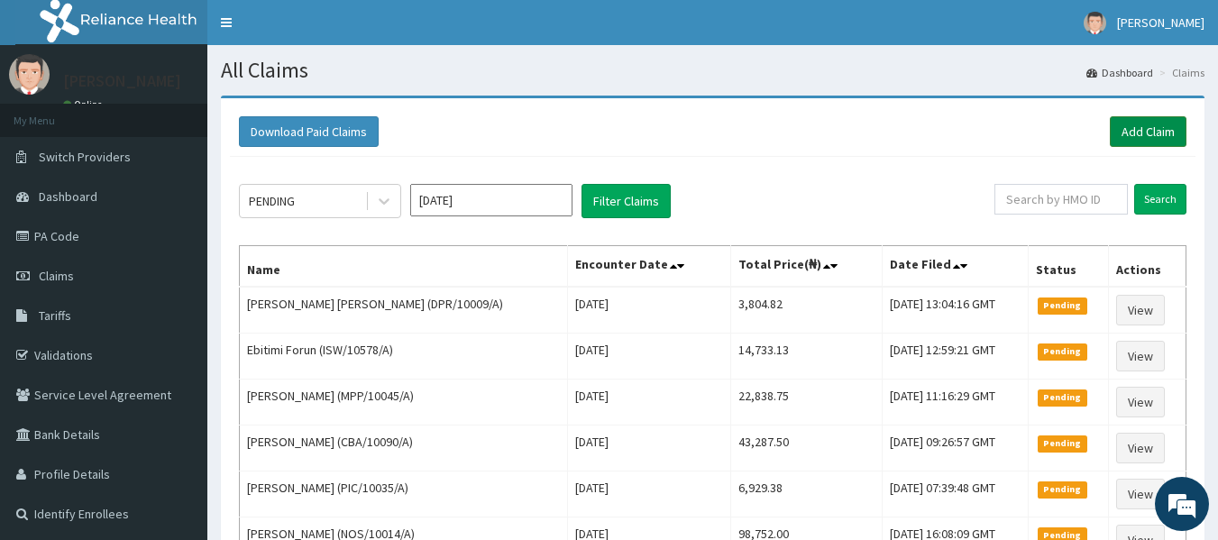
click at [1144, 131] on link "Add Claim" at bounding box center [1148, 131] width 77 height 31
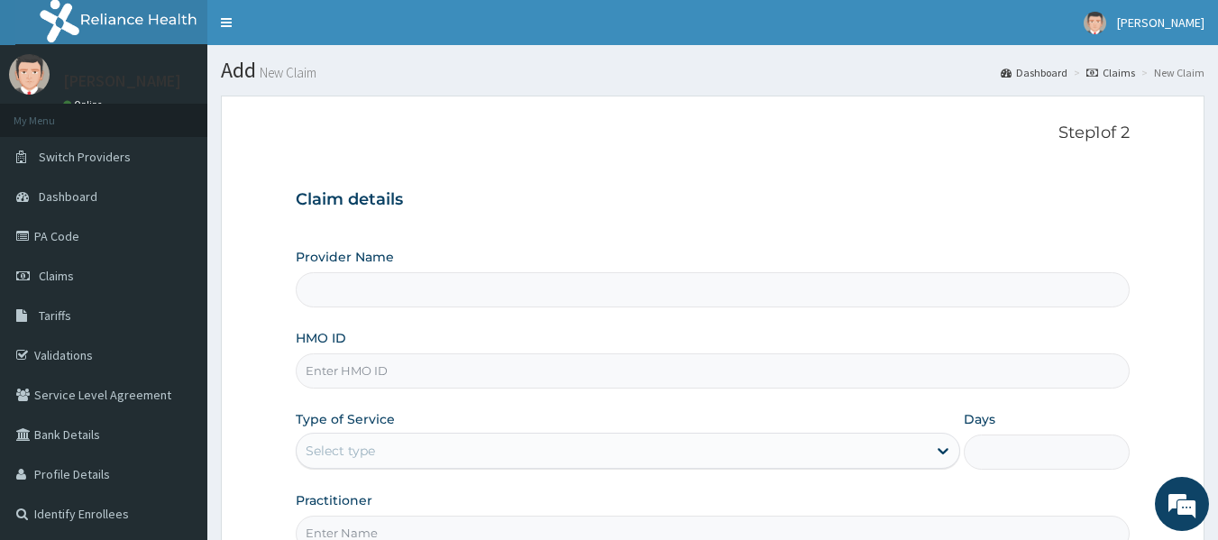
click at [339, 372] on input "HMO ID" at bounding box center [713, 370] width 835 height 35
type input "Reliance Family Clinics (RFC) - [GEOGRAPHIC_DATA]"
type input "BDG/10047/A"
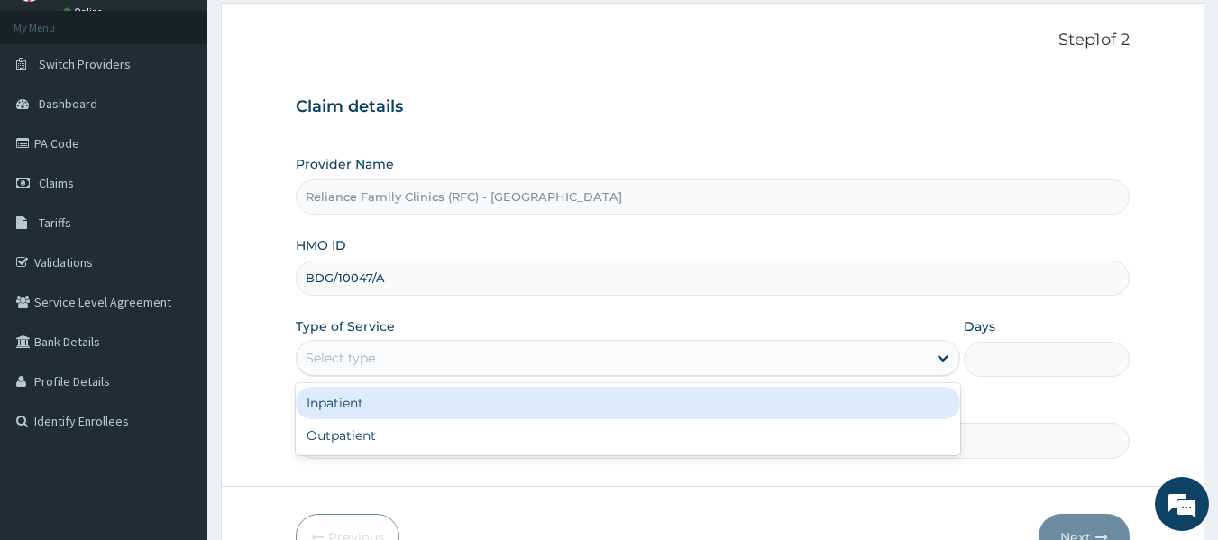
scroll to position [98, 0]
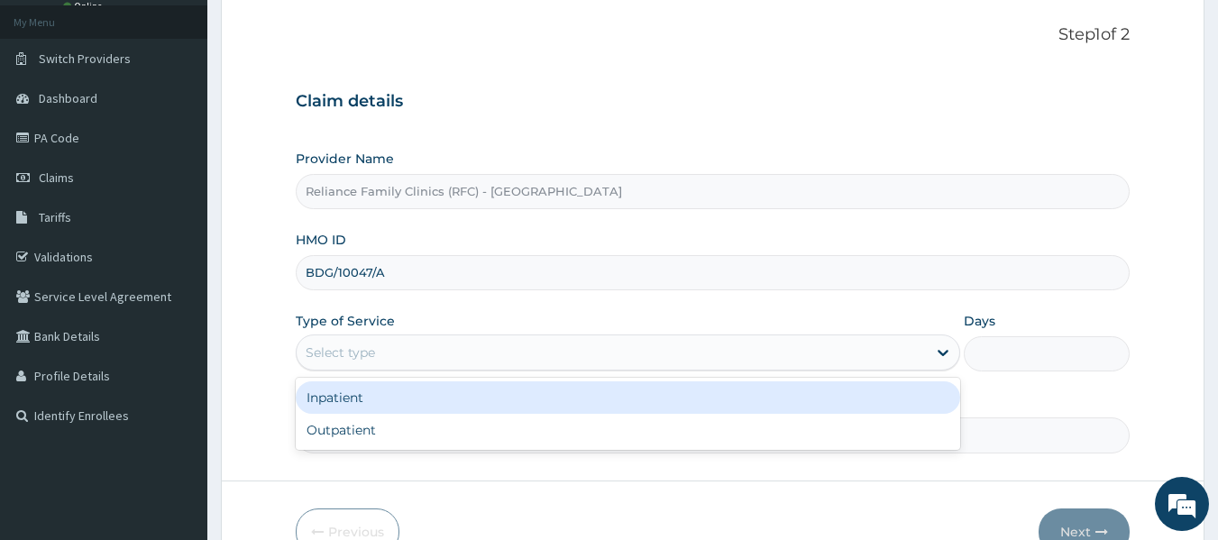
click at [346, 423] on div "Outpatient" at bounding box center [628, 430] width 665 height 32
type input "1"
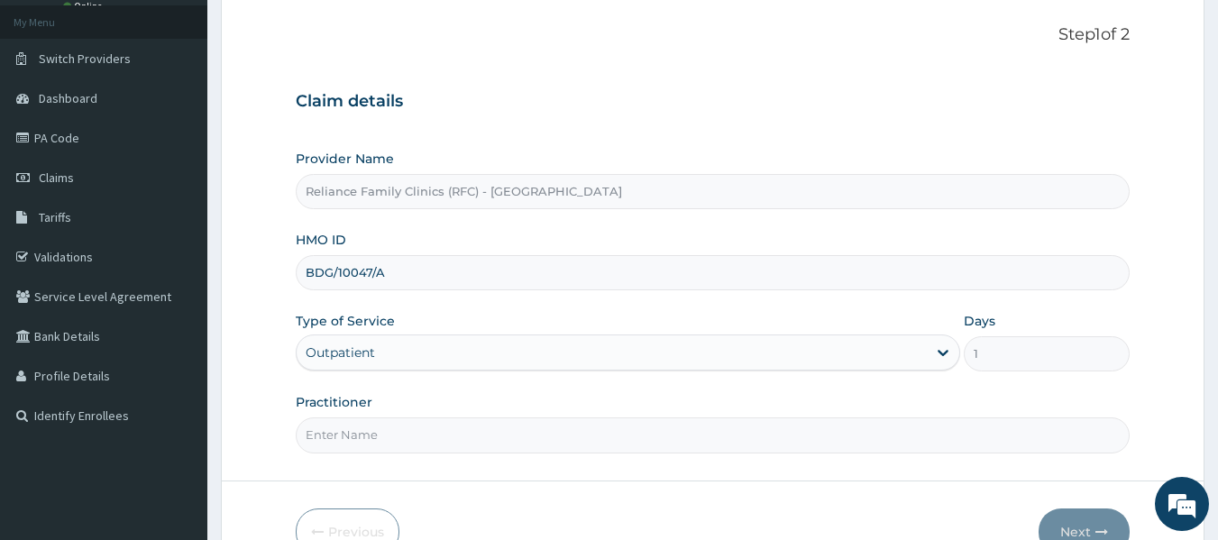
click at [326, 437] on input "Practitioner" at bounding box center [713, 435] width 835 height 35
type input "locum"
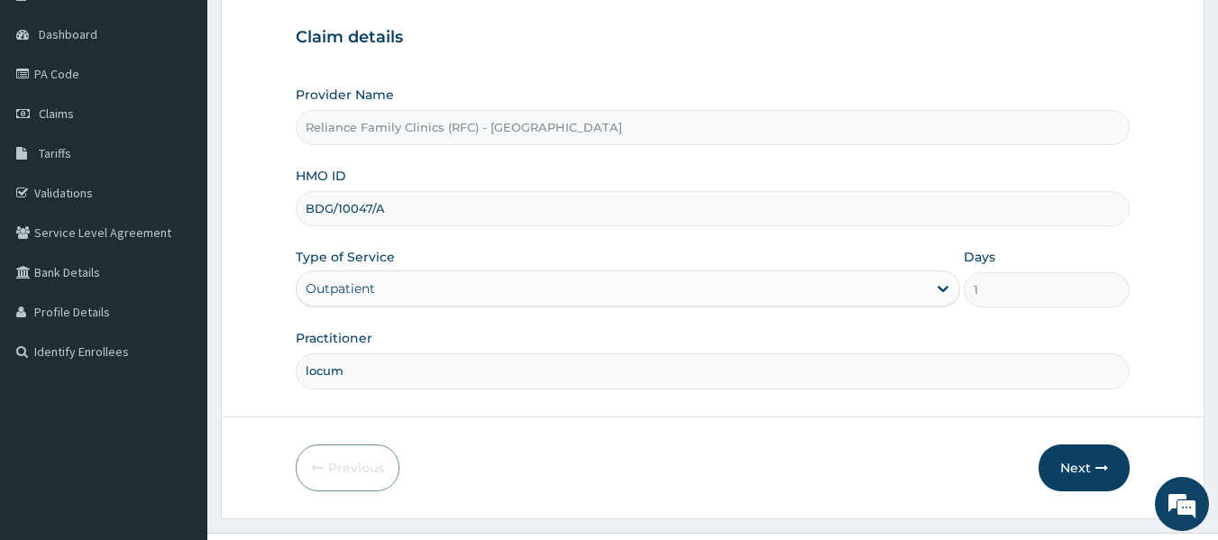
scroll to position [201, 0]
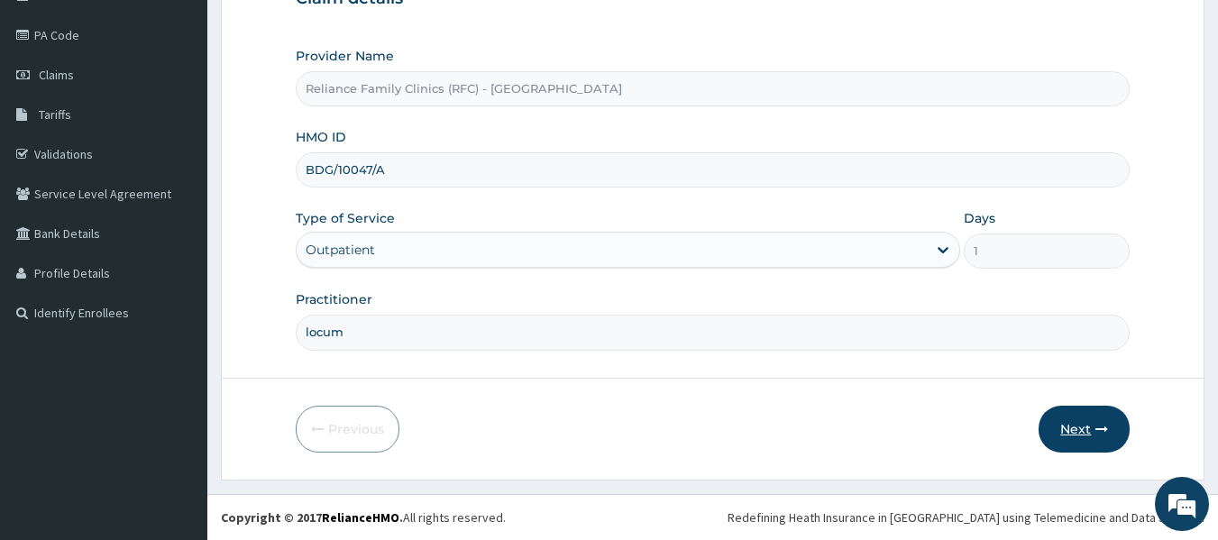
click at [1082, 426] on button "Next" at bounding box center [1084, 429] width 91 height 47
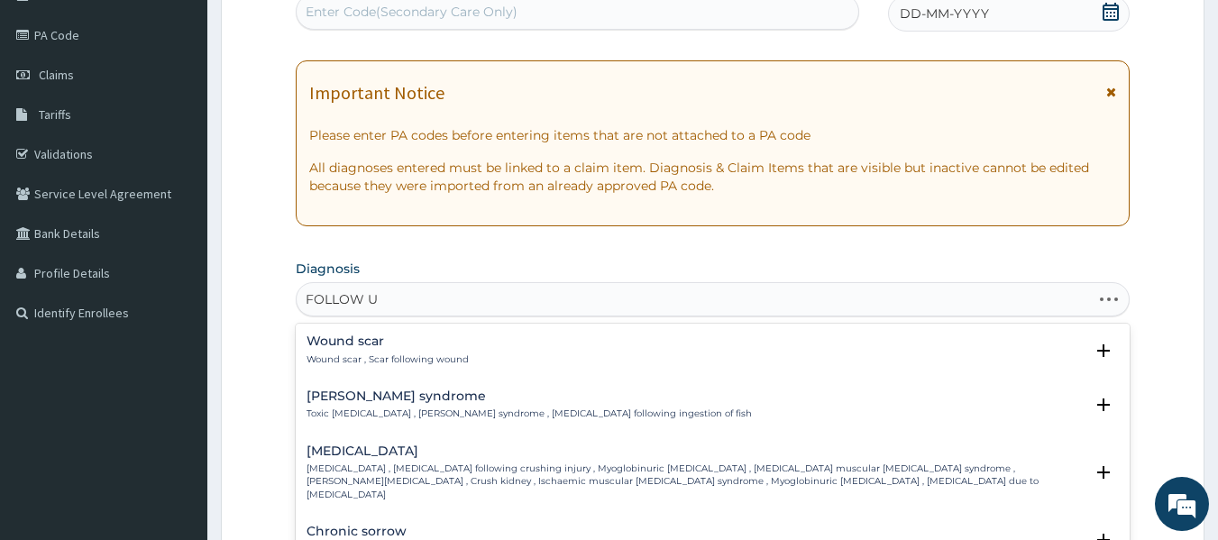
type input "FOLLOW UP"
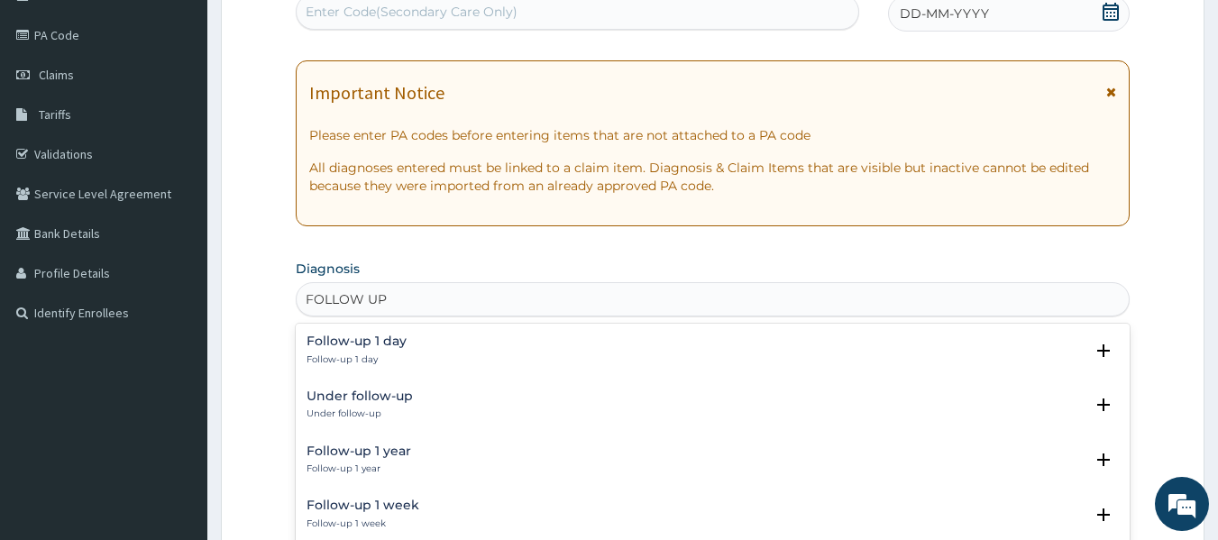
click at [331, 396] on h4 "Under follow-up" at bounding box center [360, 397] width 106 height 14
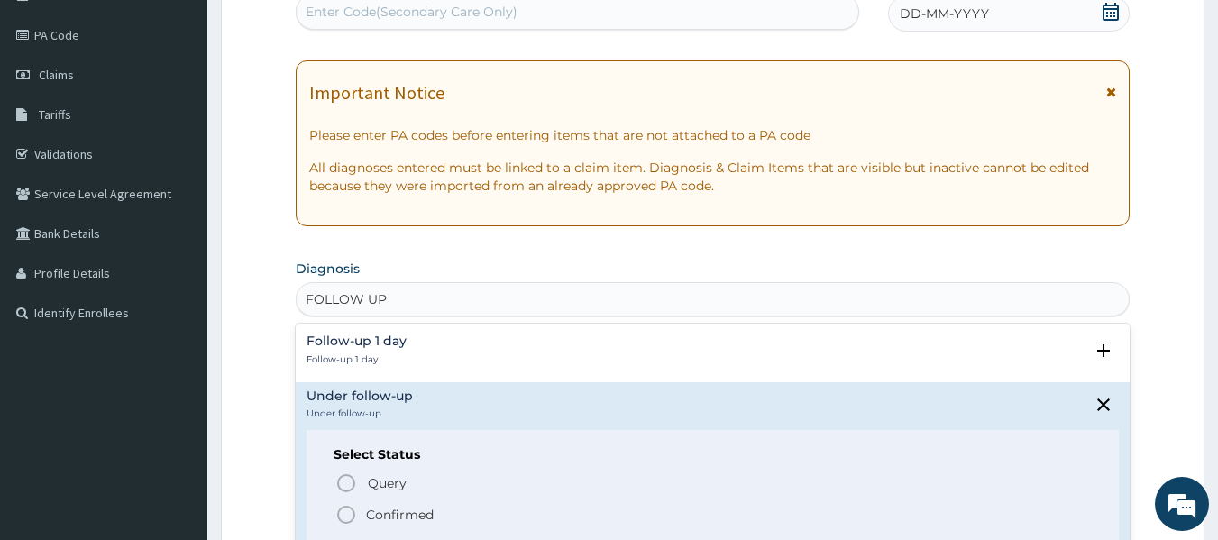
click at [339, 515] on icon "status option filled" at bounding box center [346, 515] width 22 height 22
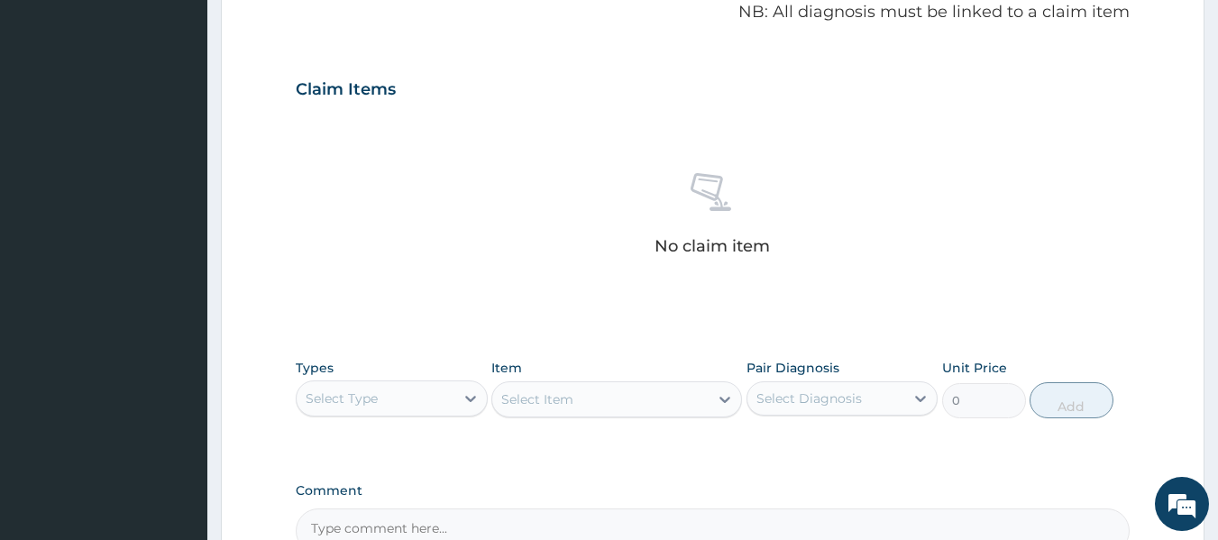
scroll to position [562, 0]
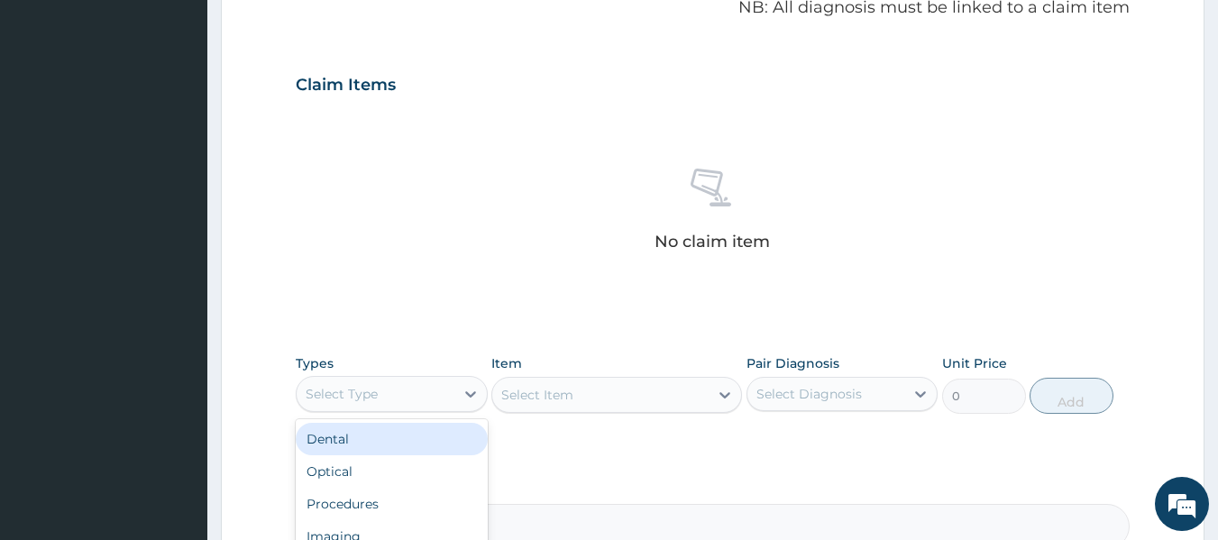
click at [364, 510] on div "Procedures" at bounding box center [392, 504] width 192 height 32
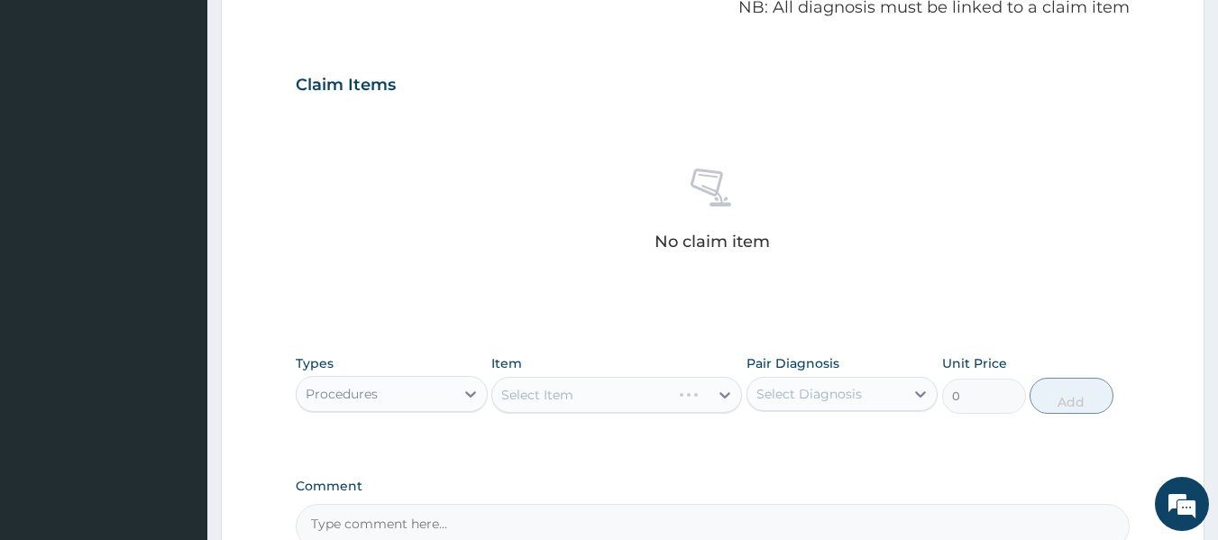
click at [677, 403] on div "Select Item" at bounding box center [616, 395] width 251 height 36
click at [847, 441] on label "Under follow-up" at bounding box center [829, 438] width 106 height 18
checkbox input "true"
click at [640, 385] on div "Select Item" at bounding box center [616, 395] width 251 height 36
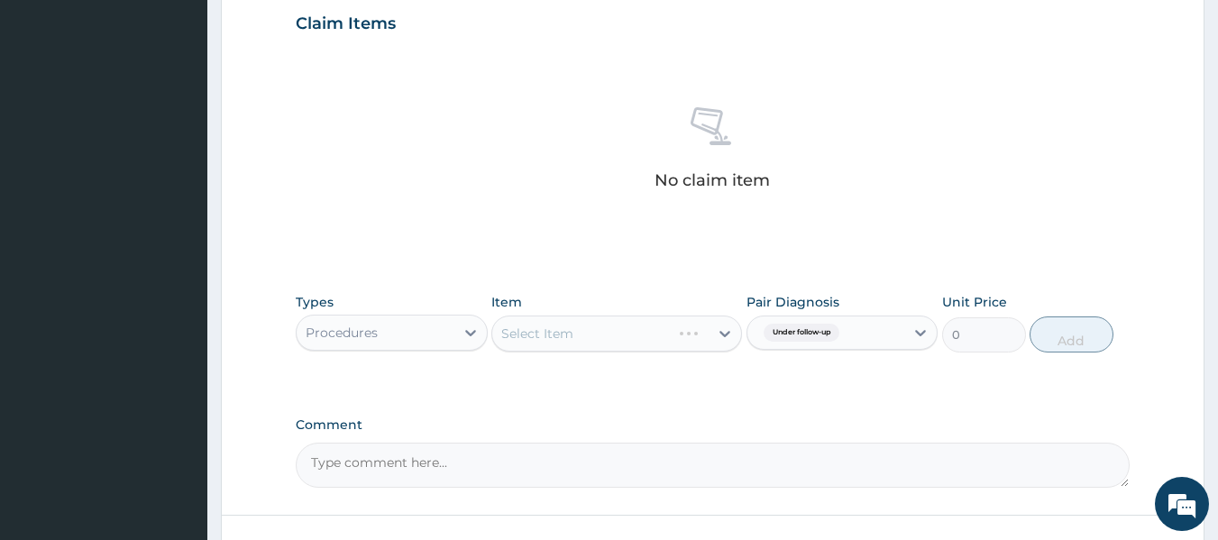
scroll to position [624, 0]
click at [676, 335] on div "Select Item" at bounding box center [616, 333] width 251 height 36
click at [656, 347] on div "Select Item" at bounding box center [616, 333] width 251 height 36
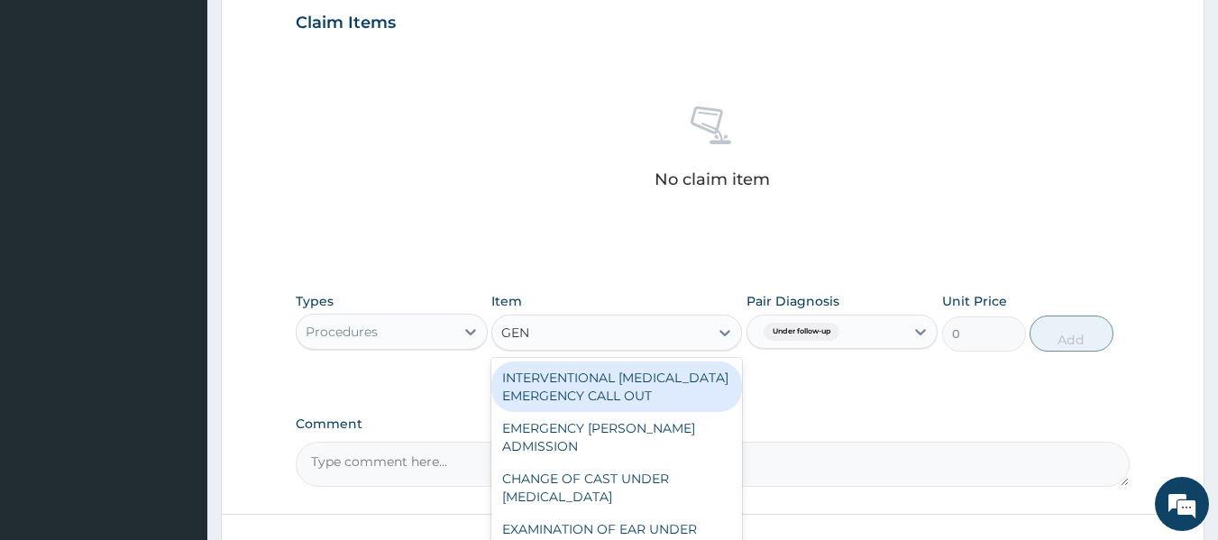
type input "GENE"
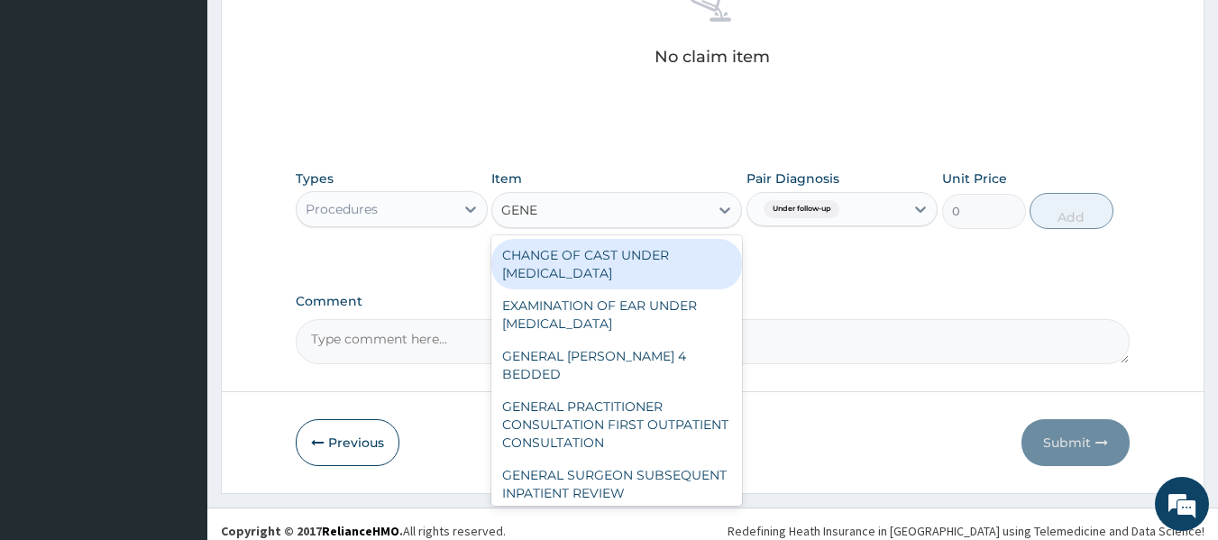
scroll to position [749, 0]
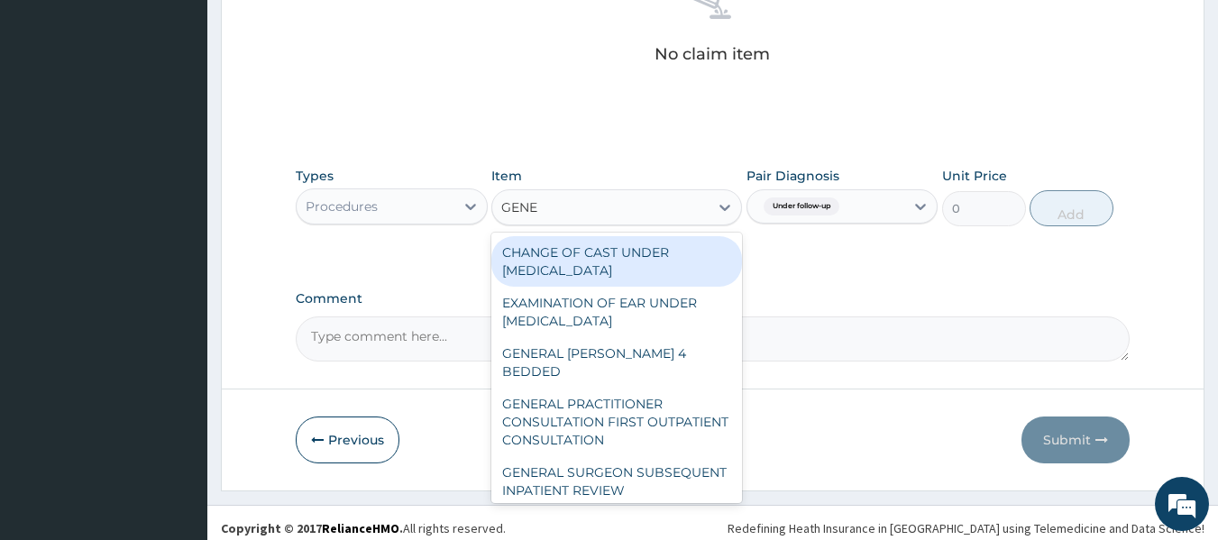
click at [638, 388] on div "GENERAL PRACTITIONER CONSULTATION FIRST OUTPATIENT CONSULTATION" at bounding box center [616, 422] width 251 height 69
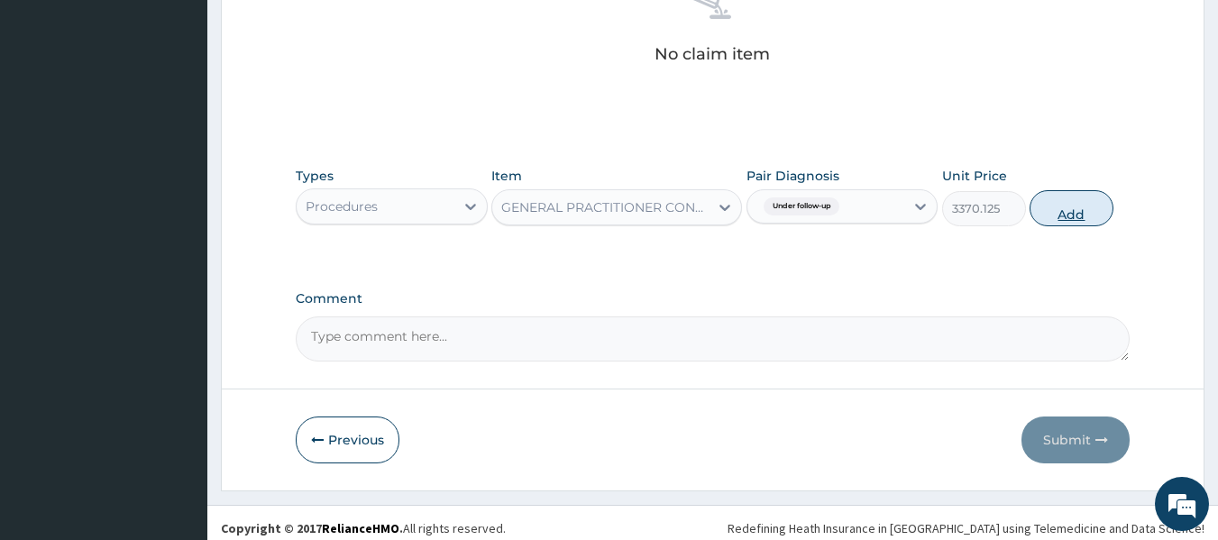
click at [1078, 218] on button "Add" at bounding box center [1072, 208] width 84 height 36
type input "0"
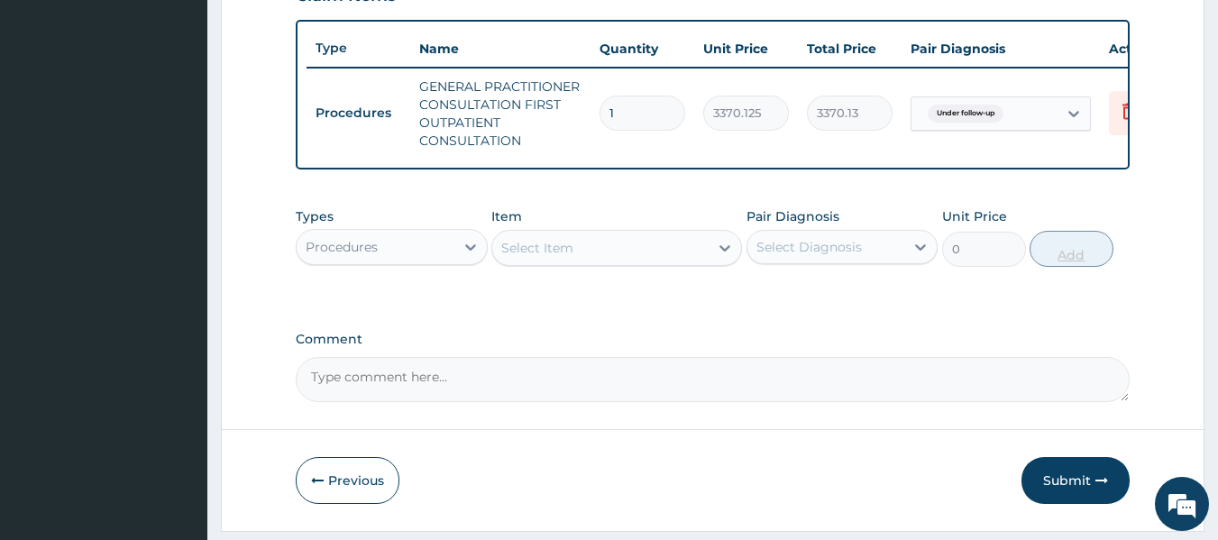
scroll to position [646, 0]
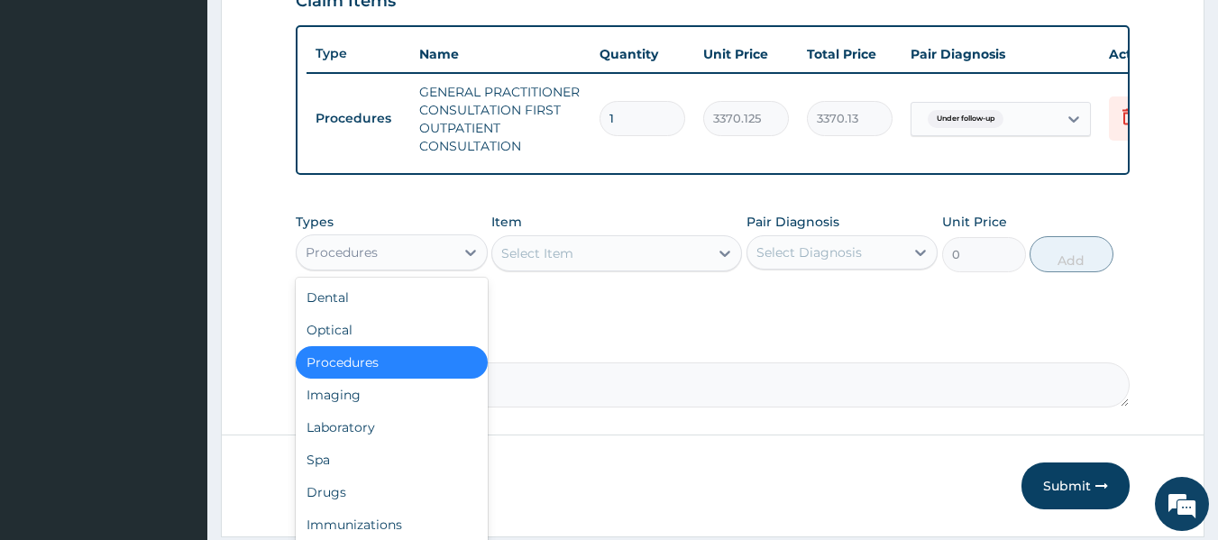
click at [399, 267] on div "Procedures" at bounding box center [376, 252] width 158 height 29
click at [298, 495] on div "Dental Optical Procedures Imaging Laboratory Spa Drugs Immunizations Others Gym" at bounding box center [392, 413] width 192 height 271
click at [317, 505] on div "Drugs" at bounding box center [392, 492] width 192 height 32
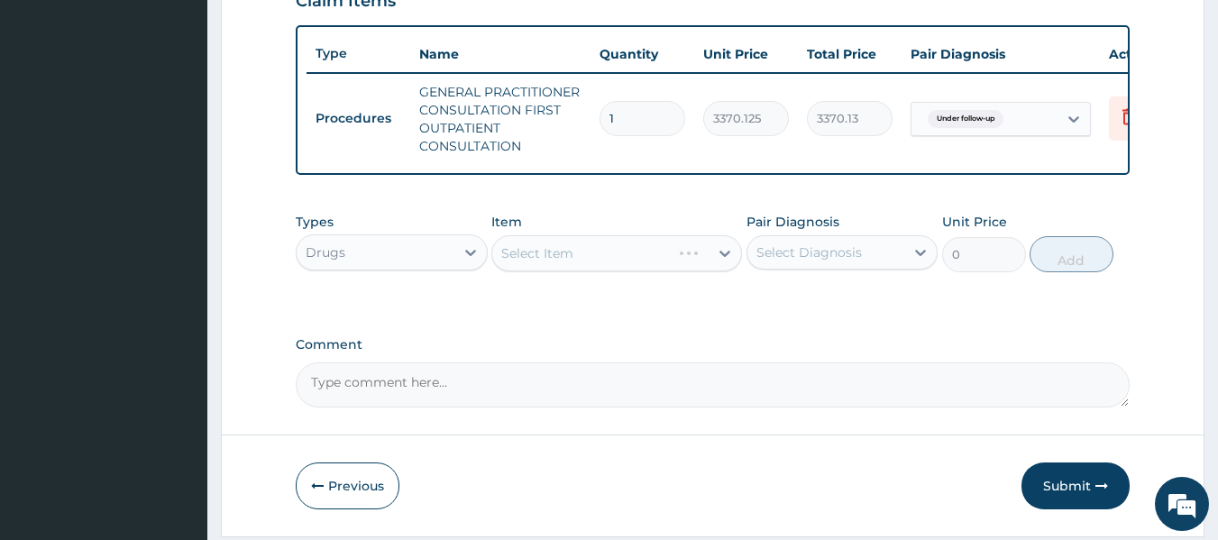
click at [608, 281] on div "Types option Drugs, selected. Select is focused ,type to refine list, press Dow…" at bounding box center [713, 243] width 835 height 78
click at [621, 271] on div "Select Item" at bounding box center [616, 253] width 251 height 36
click at [876, 317] on div "Under follow-up" at bounding box center [843, 298] width 192 height 37
checkbox input "true"
click at [636, 258] on div "Select Item" at bounding box center [616, 253] width 251 height 36
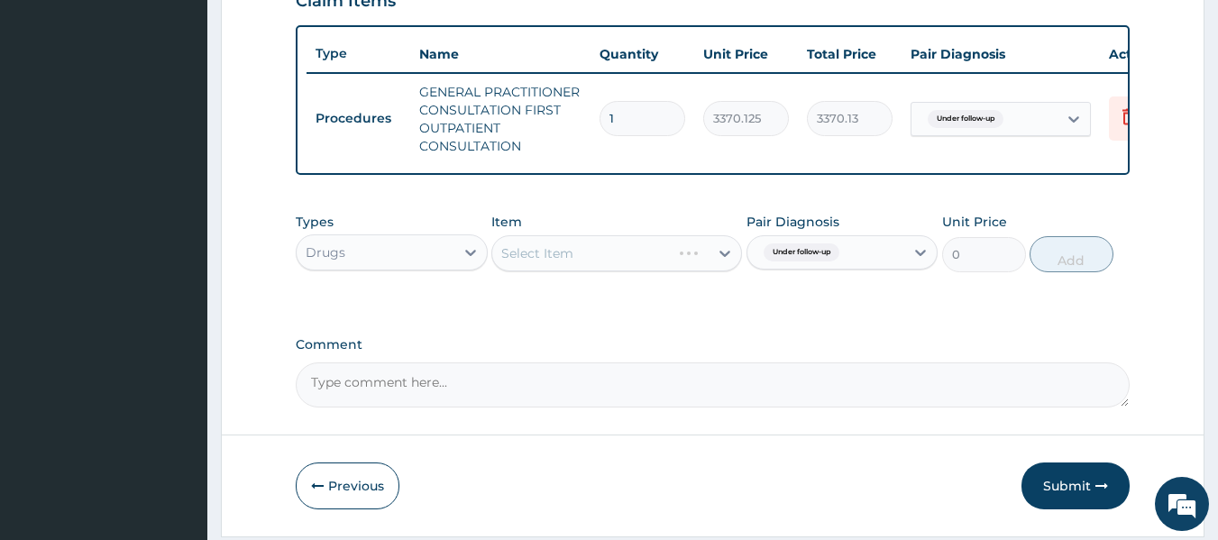
click at [656, 253] on div "Select Item" at bounding box center [616, 253] width 251 height 36
click at [606, 271] on div "Select Item" at bounding box center [616, 253] width 251 height 36
click at [620, 267] on div "Select Item" at bounding box center [616, 253] width 251 height 36
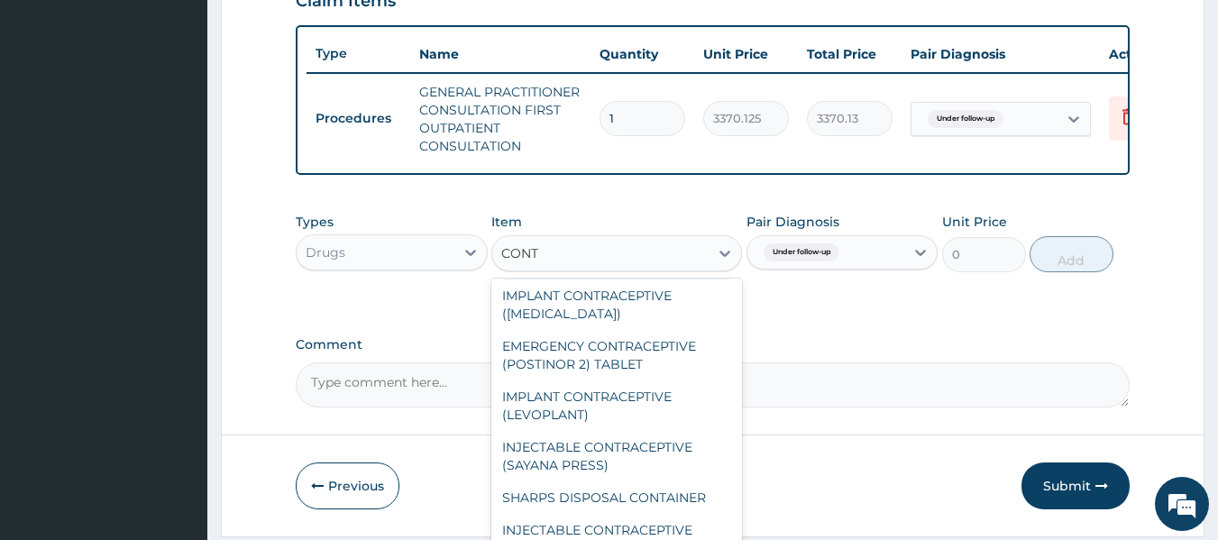
scroll to position [54, 0]
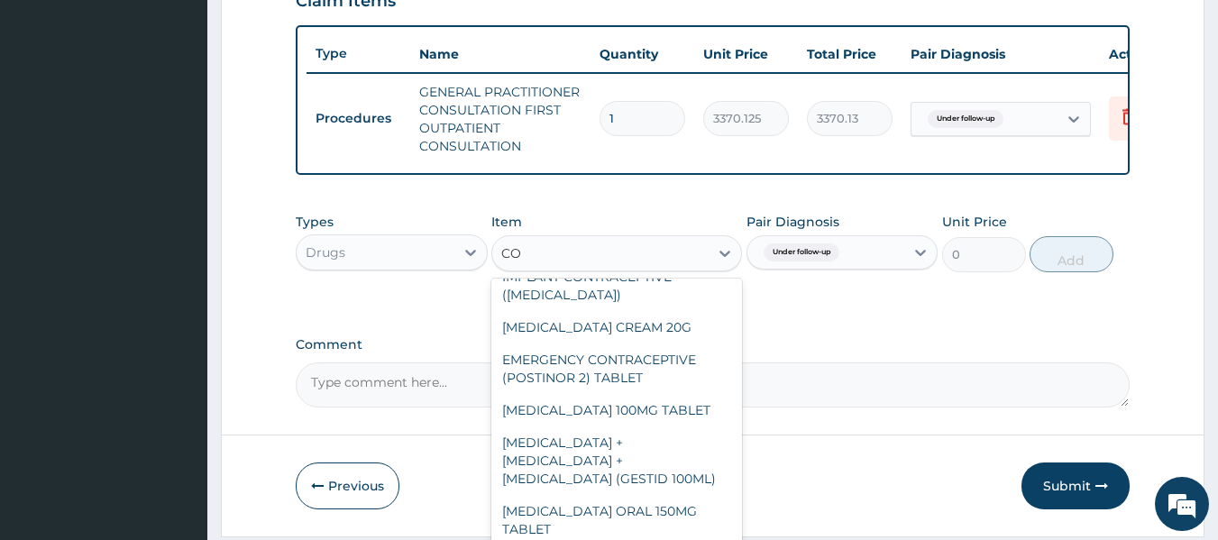
type input "C"
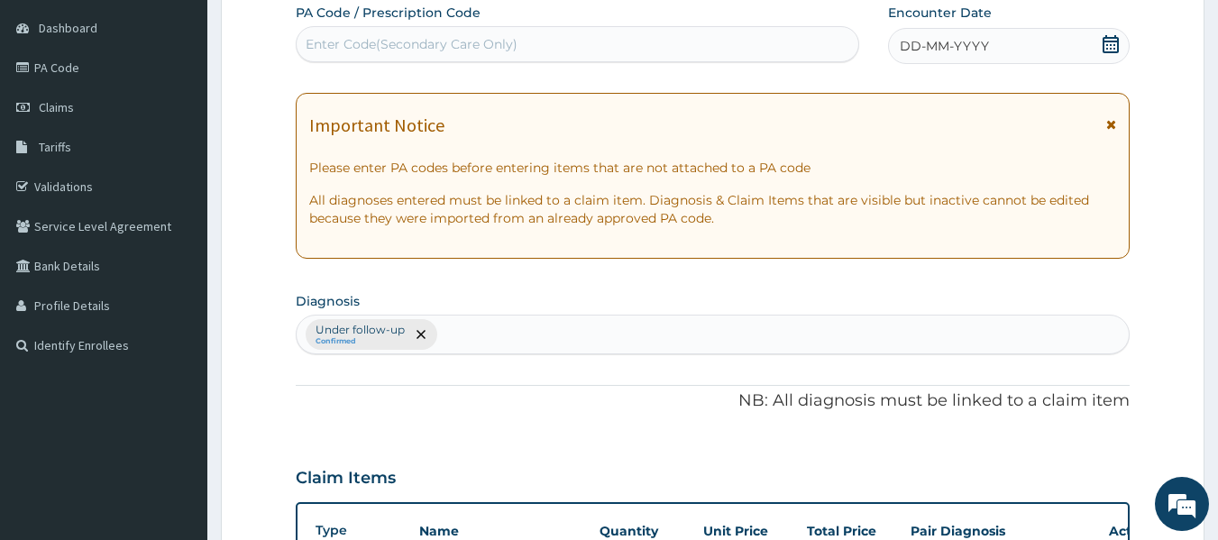
scroll to position [103, 0]
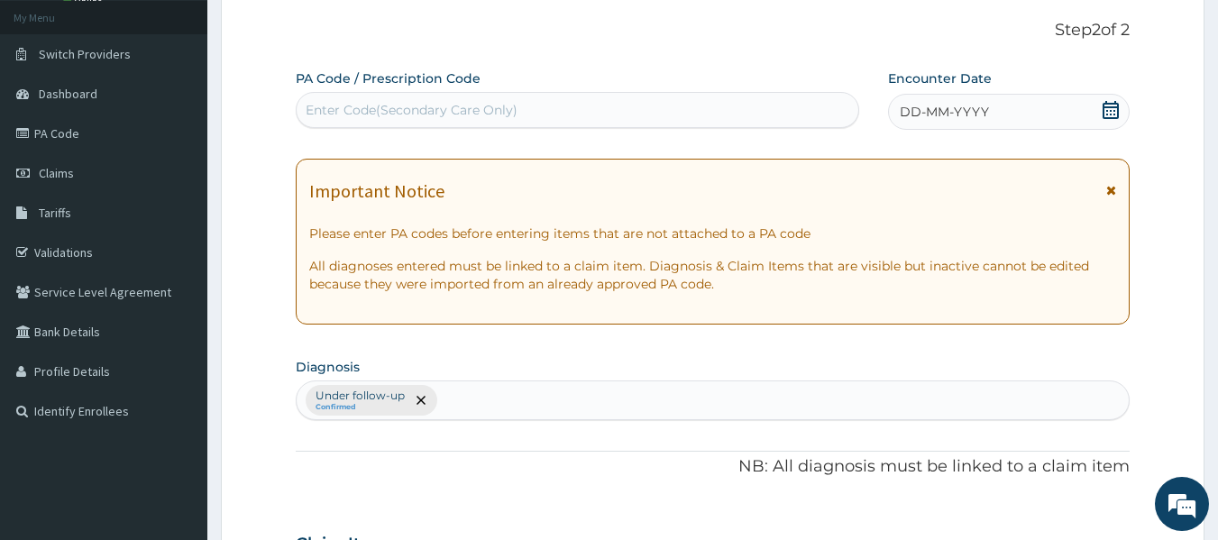
click at [942, 104] on span "DD-MM-YYYY" at bounding box center [944, 112] width 89 height 18
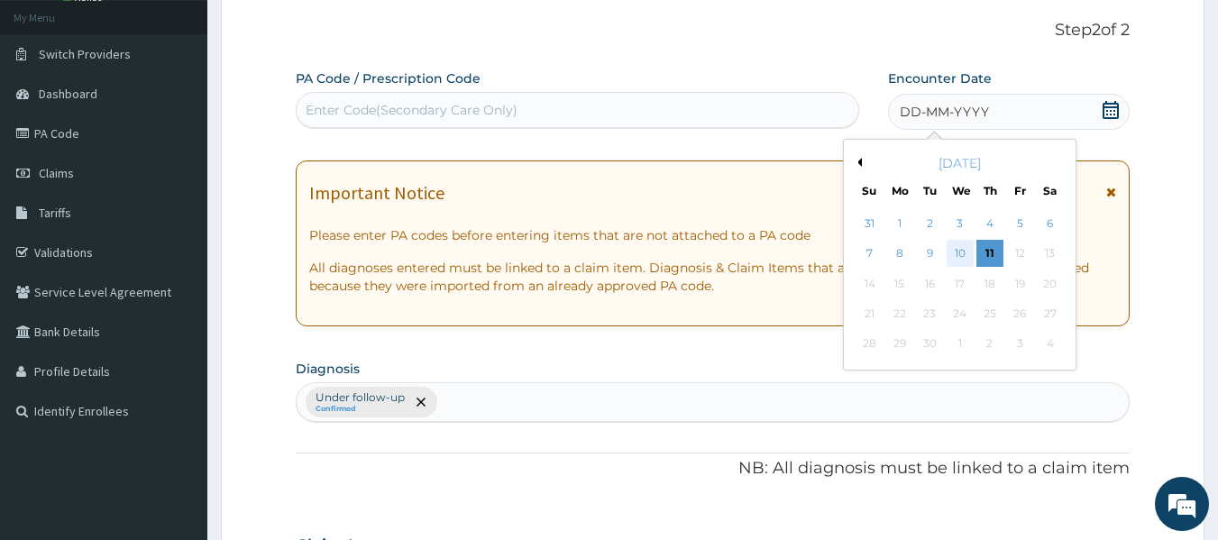
click at [962, 251] on div "10" at bounding box center [960, 254] width 27 height 27
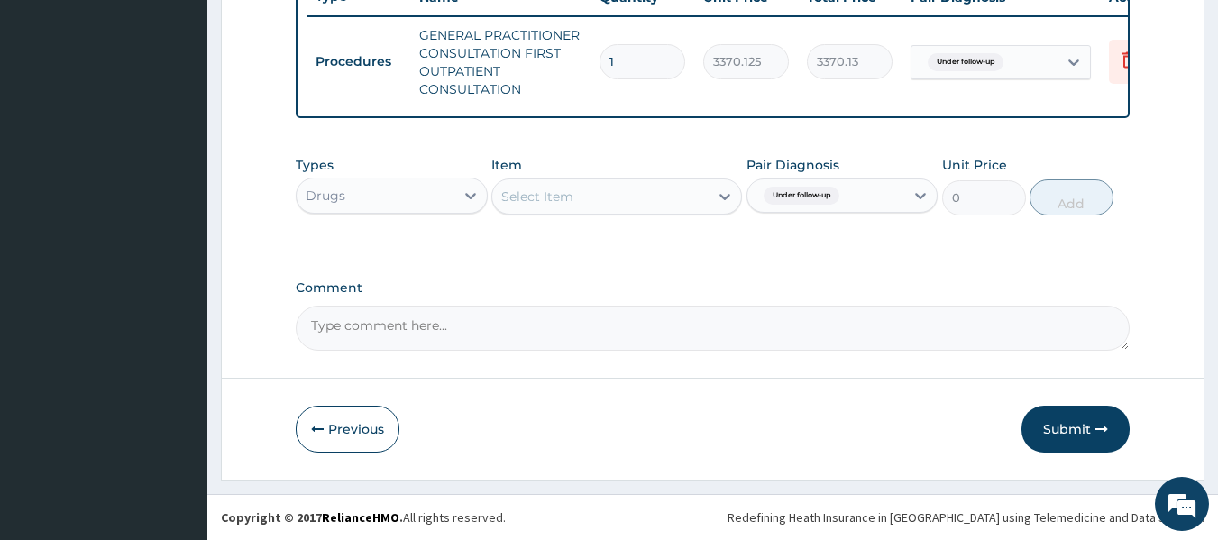
click at [1083, 436] on button "Submit" at bounding box center [1076, 429] width 108 height 47
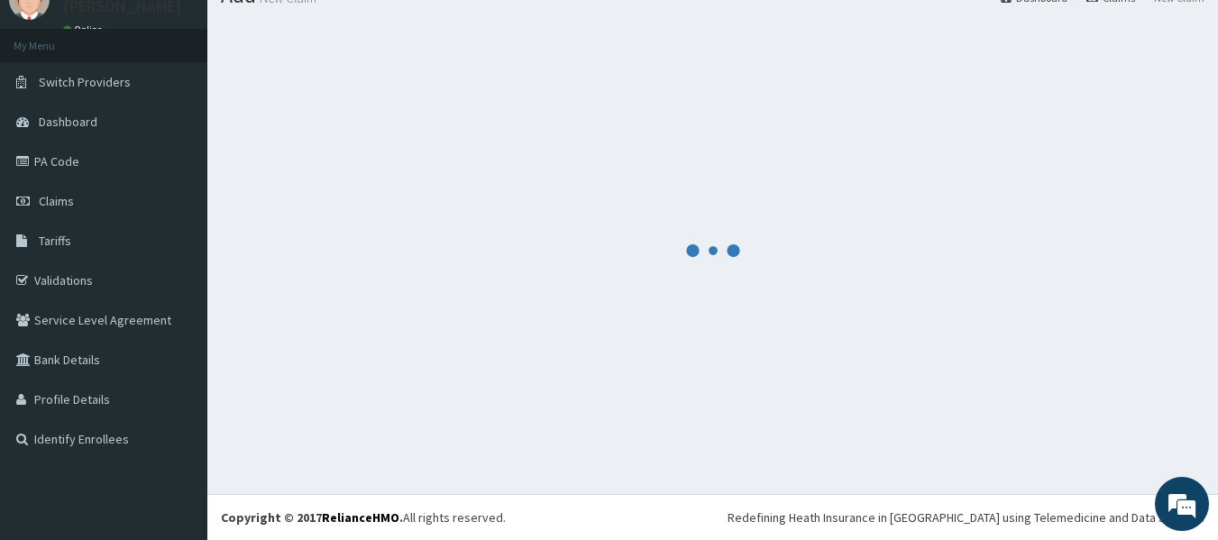
scroll to position [716, 0]
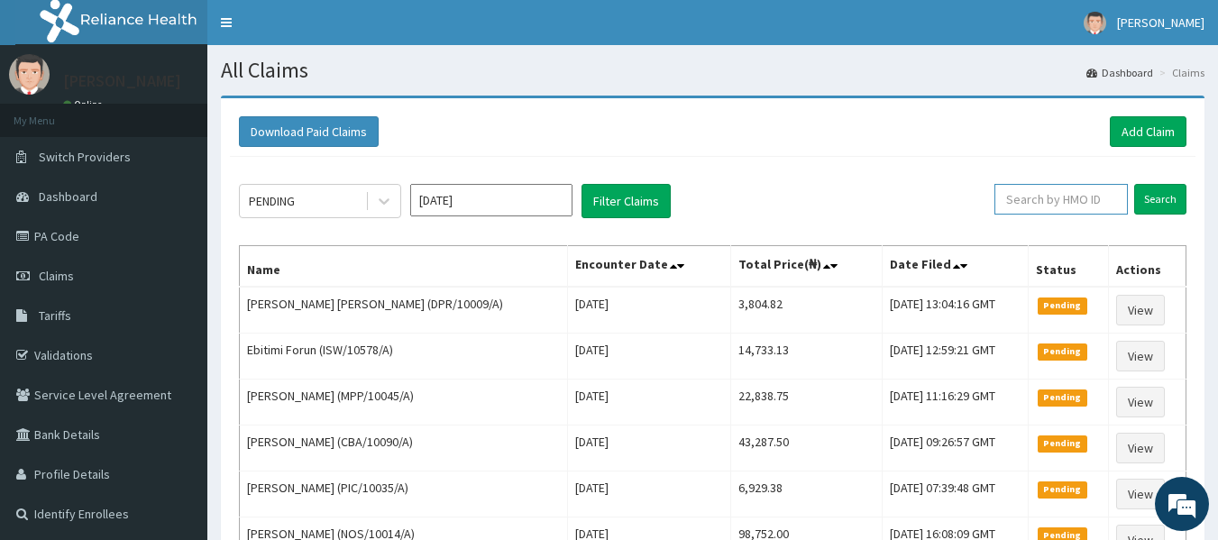
click at [1029, 190] on input "text" at bounding box center [1061, 199] width 133 height 31
type input "UKS/10049/A"
click at [1166, 194] on input "Search" at bounding box center [1160, 199] width 52 height 31
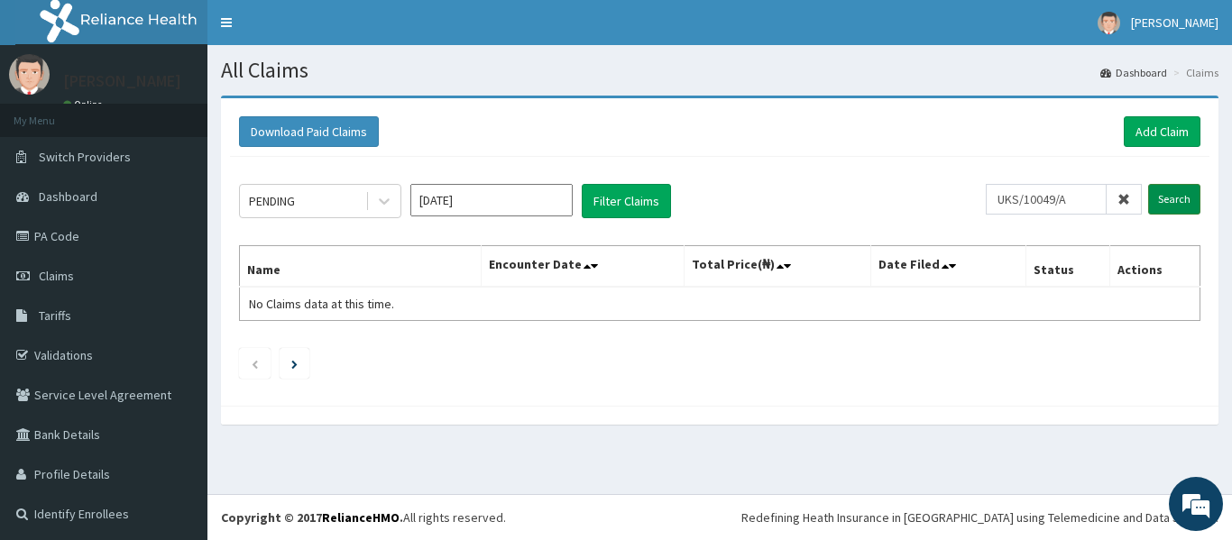
click at [1152, 207] on input "Search" at bounding box center [1174, 199] width 52 height 31
click at [1155, 200] on input "Search" at bounding box center [1174, 199] width 52 height 31
click at [1161, 198] on input "Search" at bounding box center [1174, 199] width 52 height 31
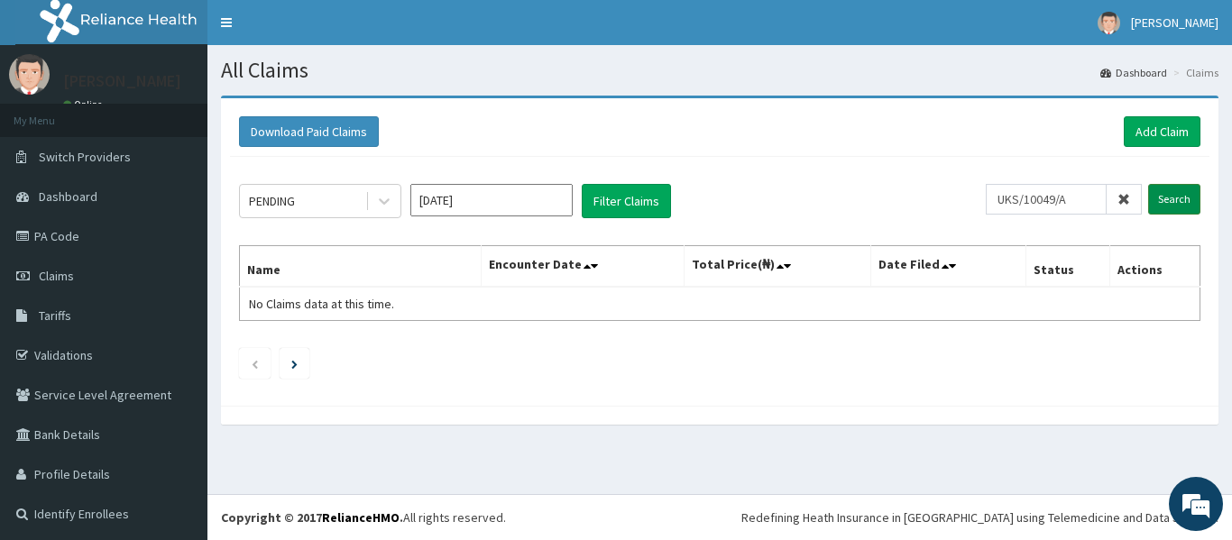
click at [1161, 198] on input "Search" at bounding box center [1174, 199] width 52 height 31
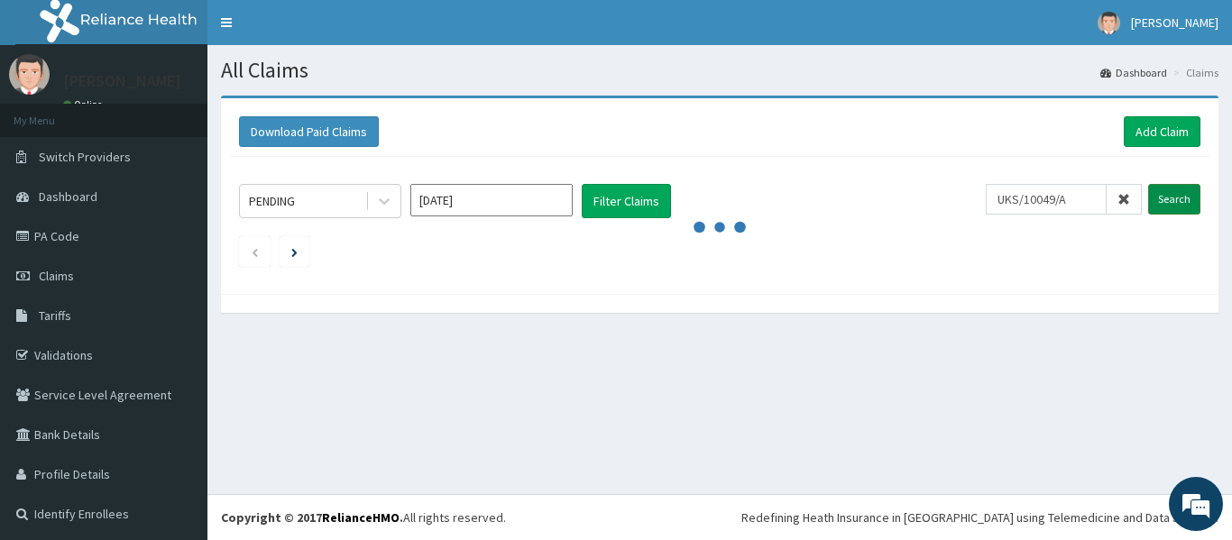
click at [1161, 198] on input "Search" at bounding box center [1174, 199] width 52 height 31
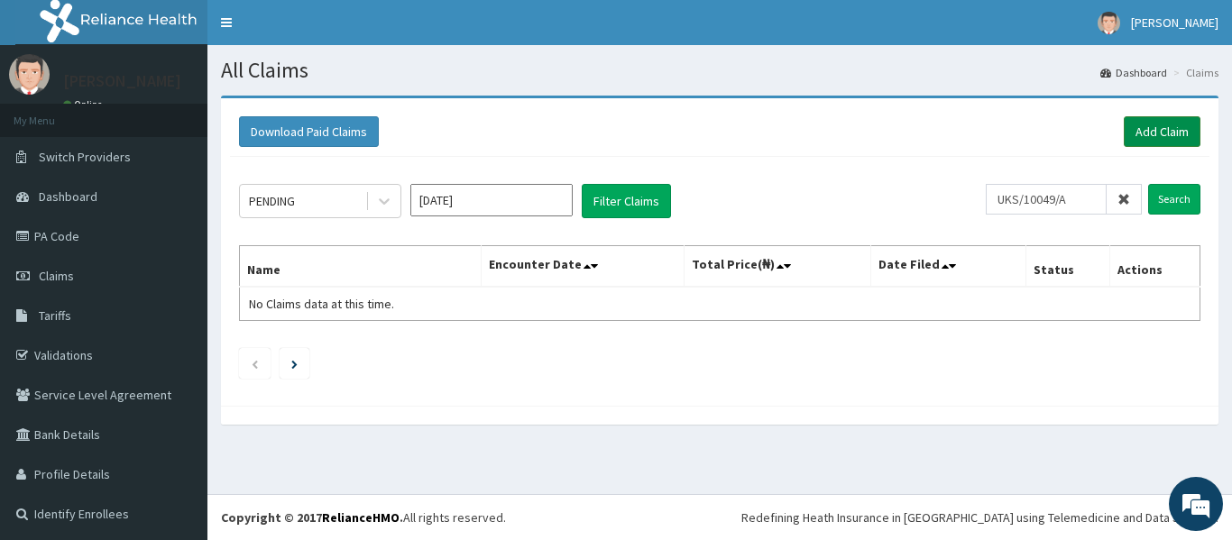
click at [1146, 131] on link "Add Claim" at bounding box center [1162, 131] width 77 height 31
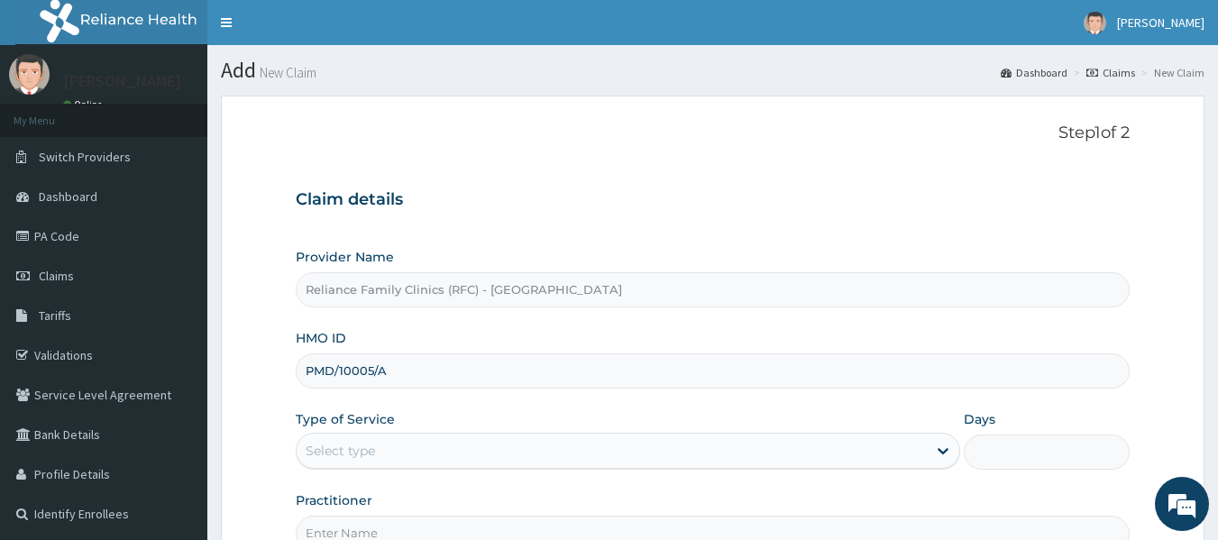
type input "PMD/10005/A"
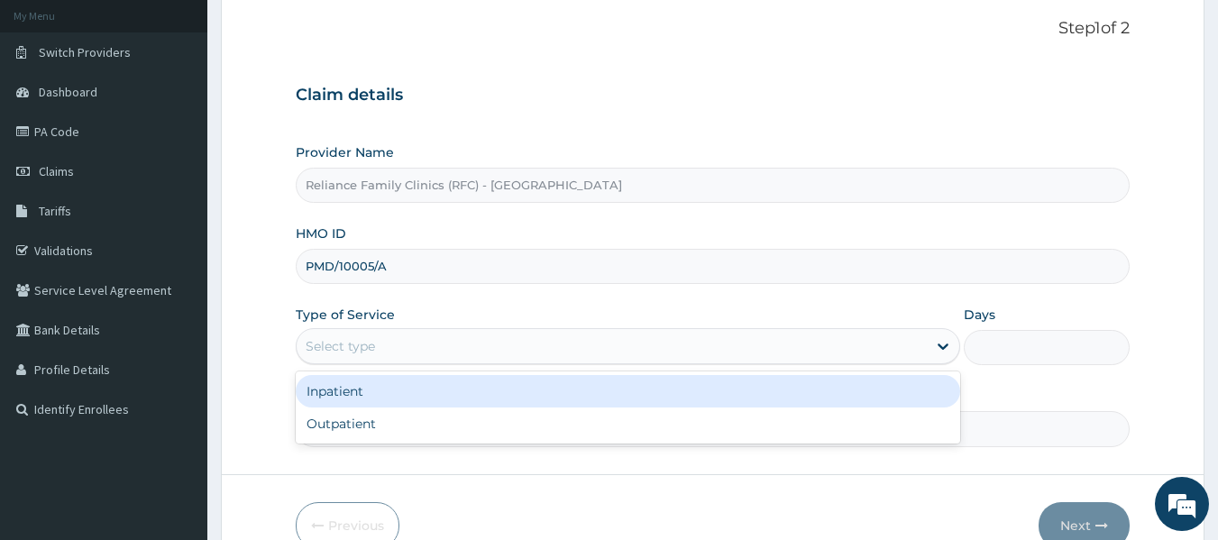
scroll to position [127, 0]
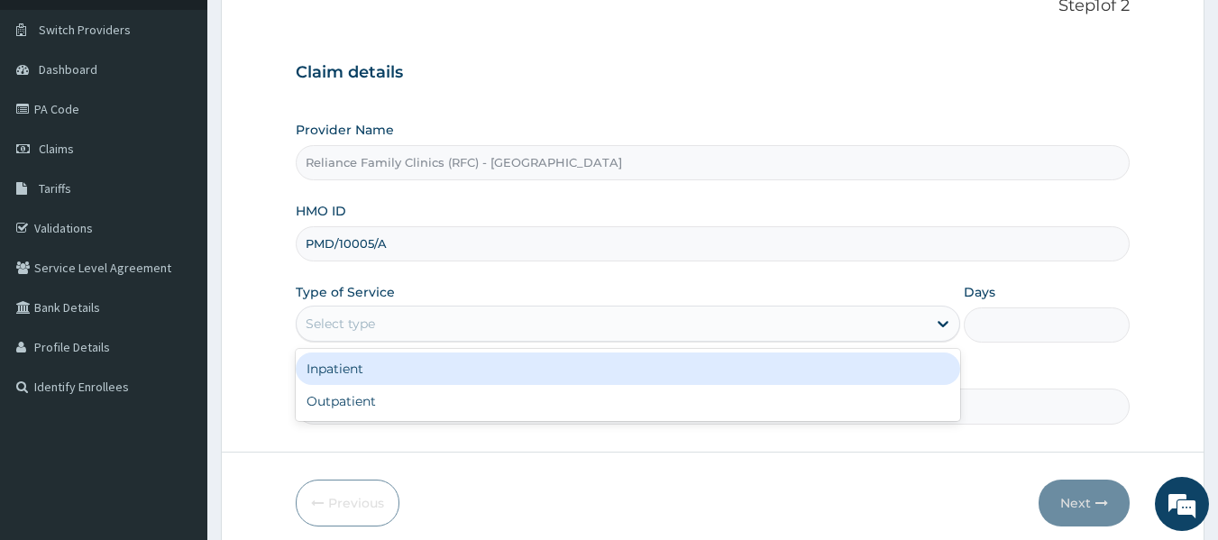
click at [400, 404] on div "Outpatient" at bounding box center [628, 401] width 665 height 32
type input "1"
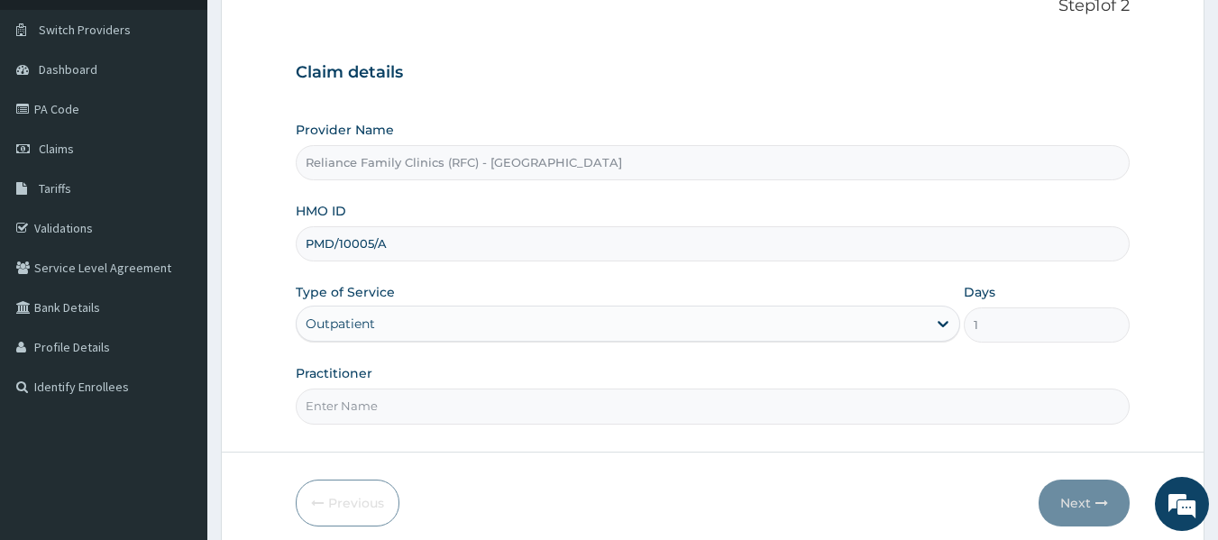
click at [494, 405] on input "Practitioner" at bounding box center [713, 406] width 835 height 35
type input "locum"
click at [1087, 499] on button "Next" at bounding box center [1084, 503] width 91 height 47
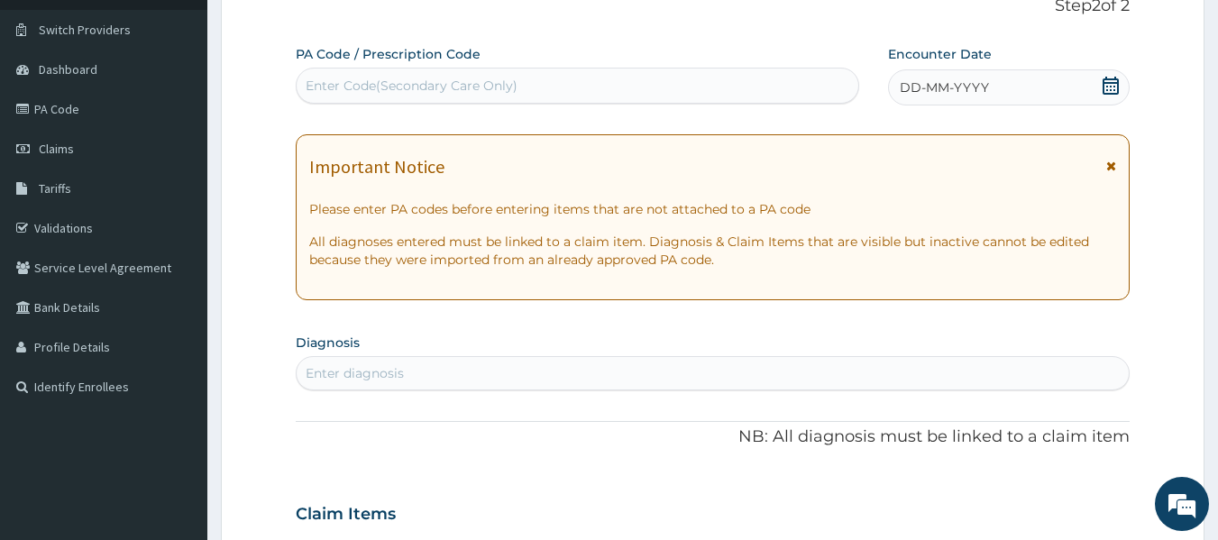
click at [346, 368] on div "Enter diagnosis" at bounding box center [355, 373] width 98 height 18
type input "GERD"
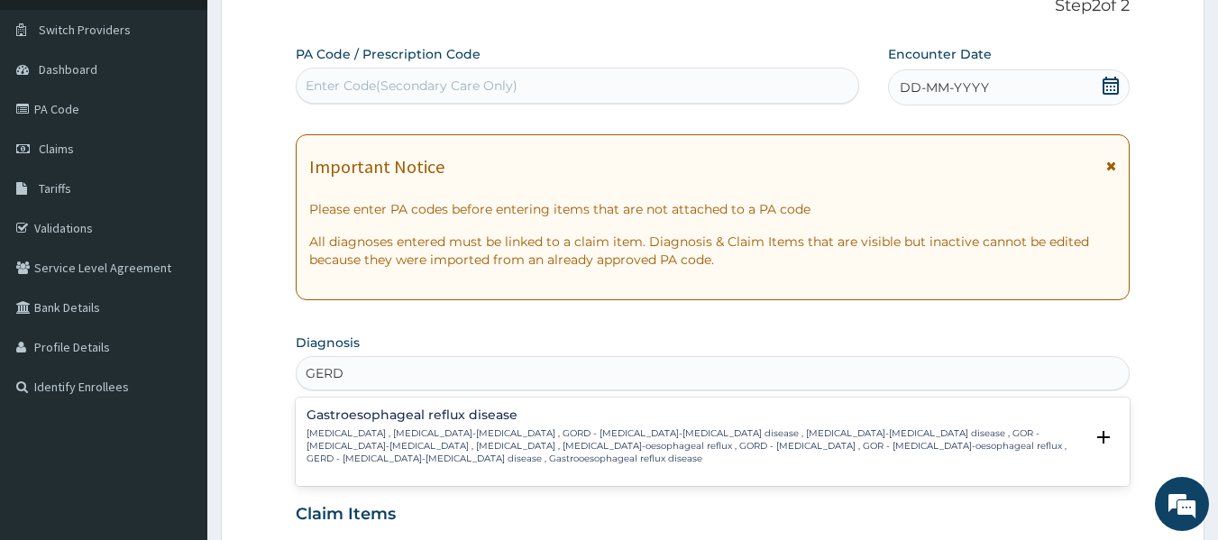
click at [481, 455] on p "[MEDICAL_DATA] , [MEDICAL_DATA]-[MEDICAL_DATA] , GORD - [MEDICAL_DATA]-[MEDICAL…" at bounding box center [696, 446] width 778 height 39
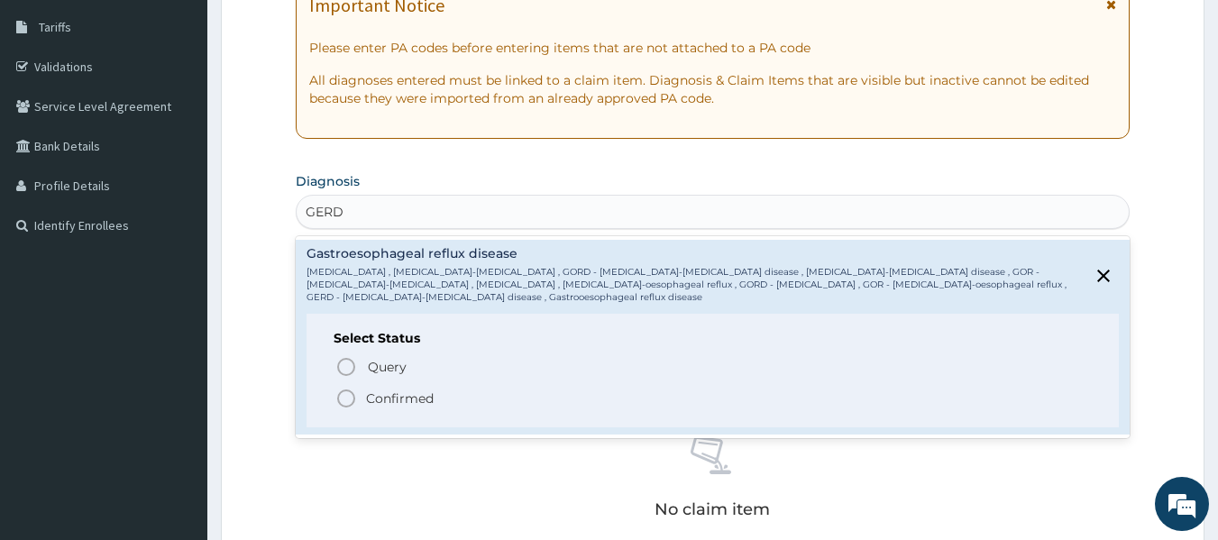
scroll to position [324, 0]
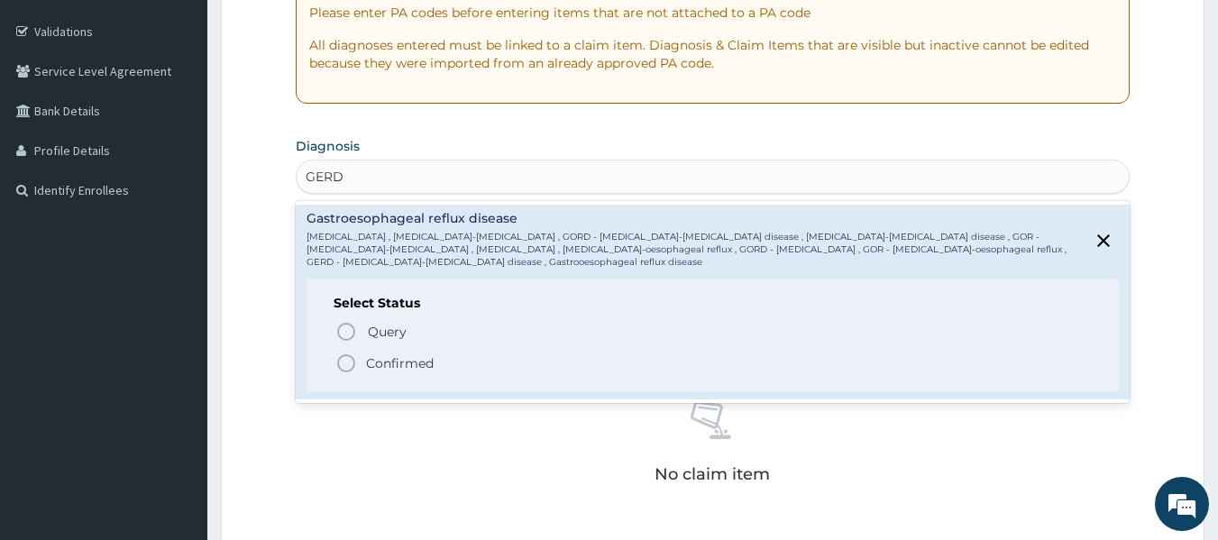
click at [396, 363] on p "Confirmed" at bounding box center [400, 363] width 68 height 18
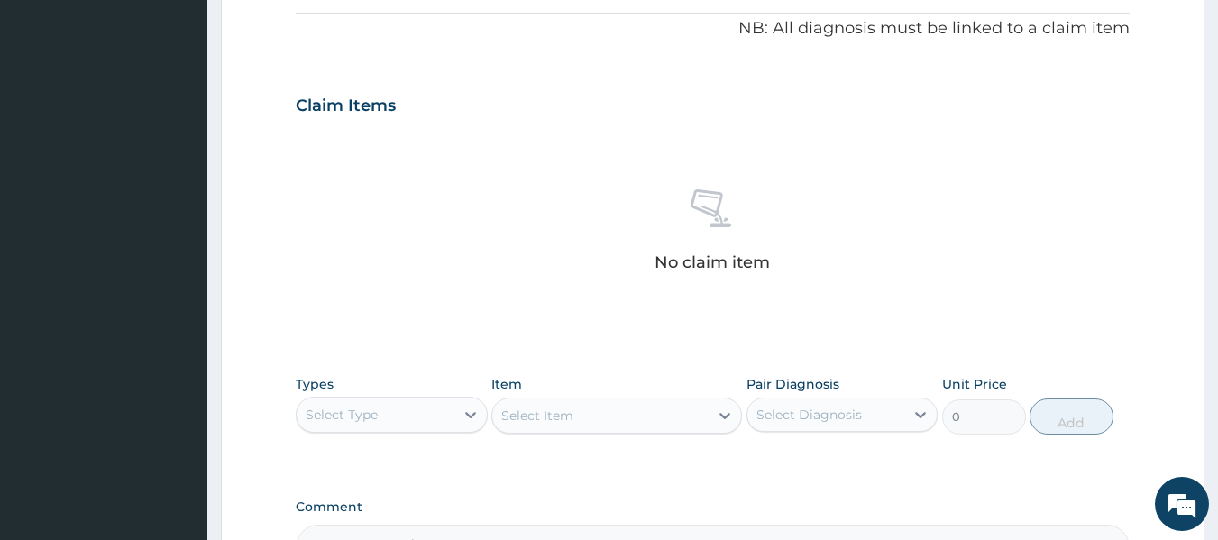
scroll to position [549, 0]
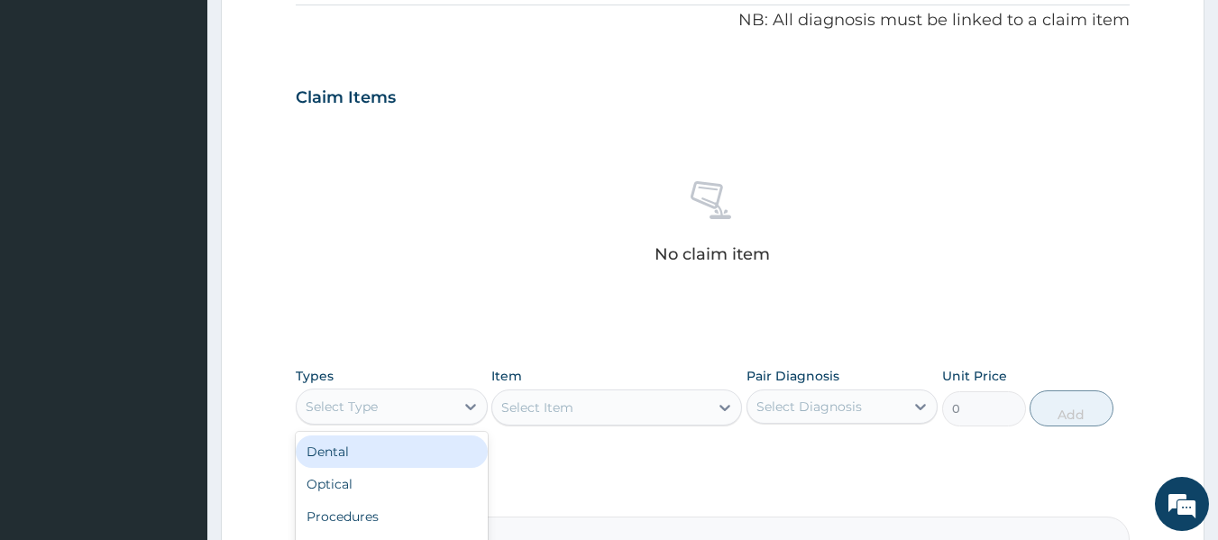
click at [376, 537] on div "Imaging" at bounding box center [392, 549] width 192 height 32
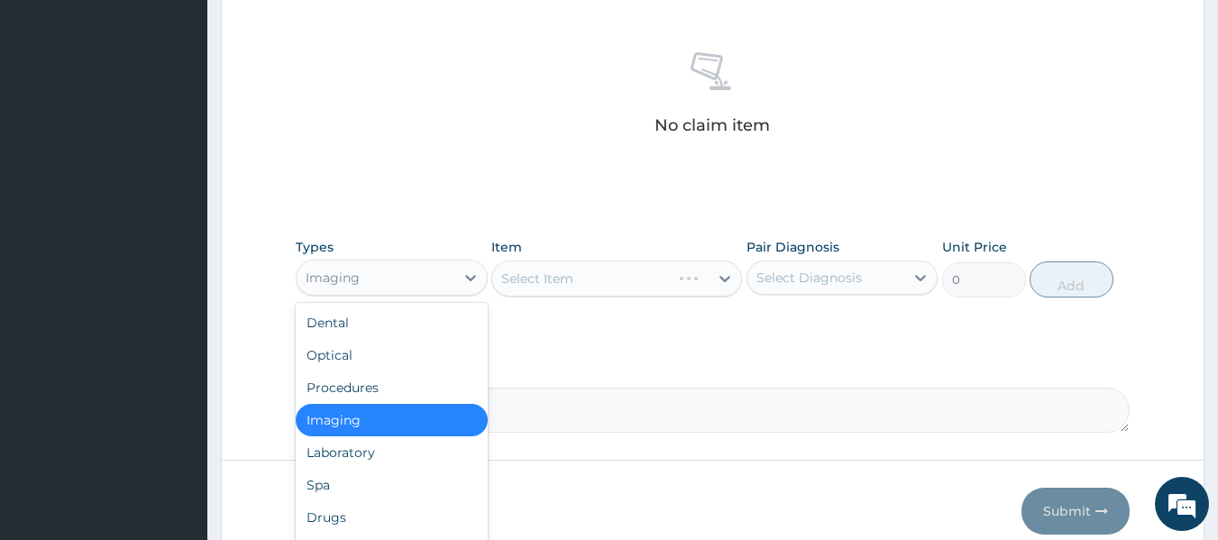
scroll to position [681, 0]
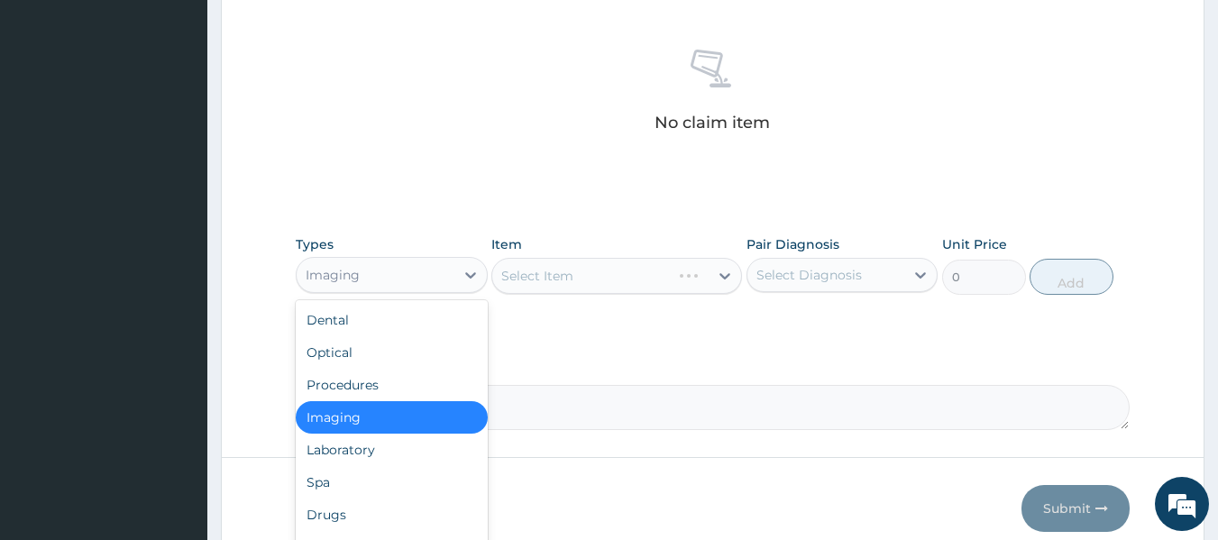
click at [381, 390] on div "Procedures" at bounding box center [392, 385] width 192 height 32
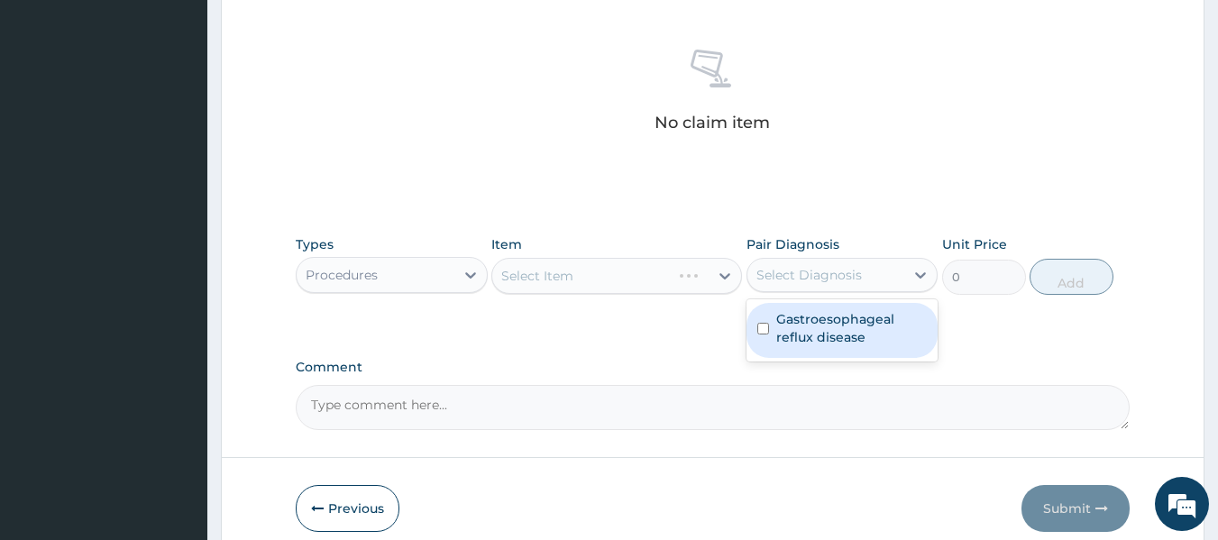
click at [860, 327] on label "Gastroesophageal reflux disease" at bounding box center [851, 328] width 151 height 36
checkbox input "true"
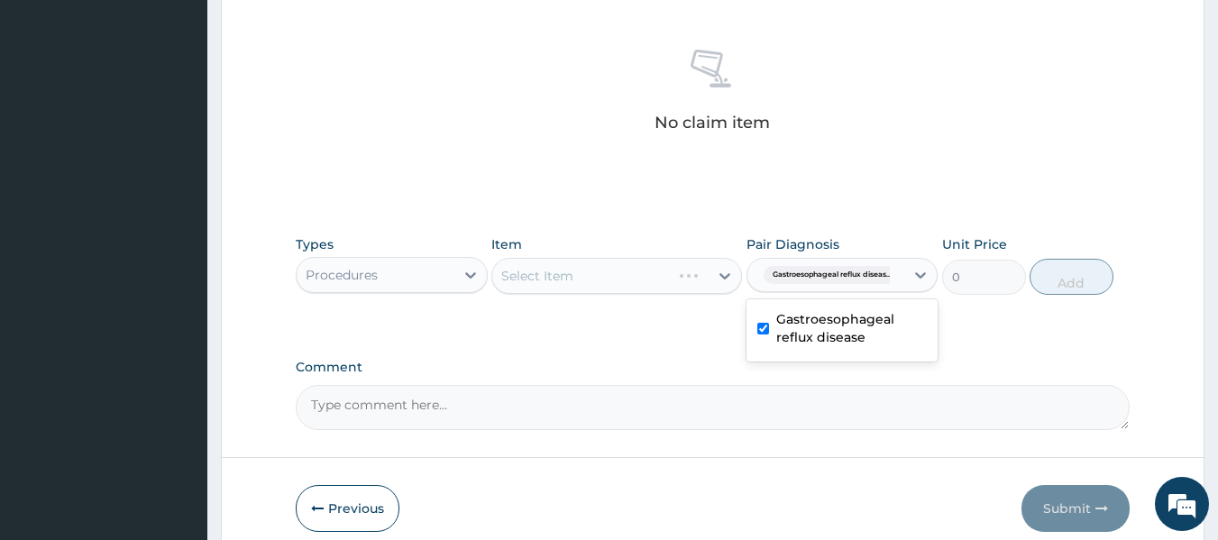
click at [656, 275] on div "Select Item" at bounding box center [616, 276] width 251 height 36
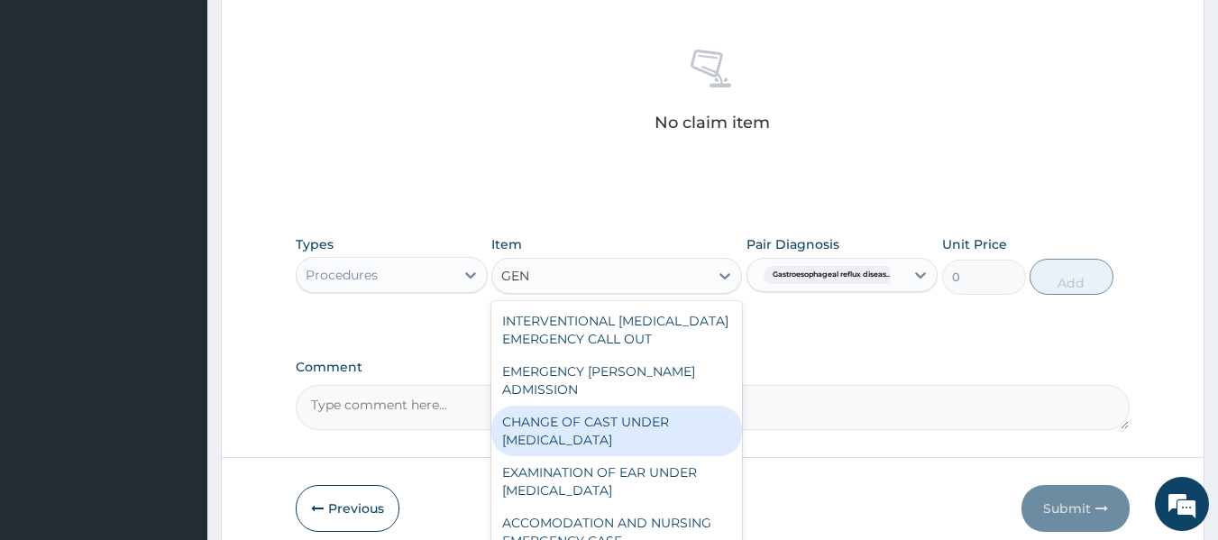
type input "GENE"
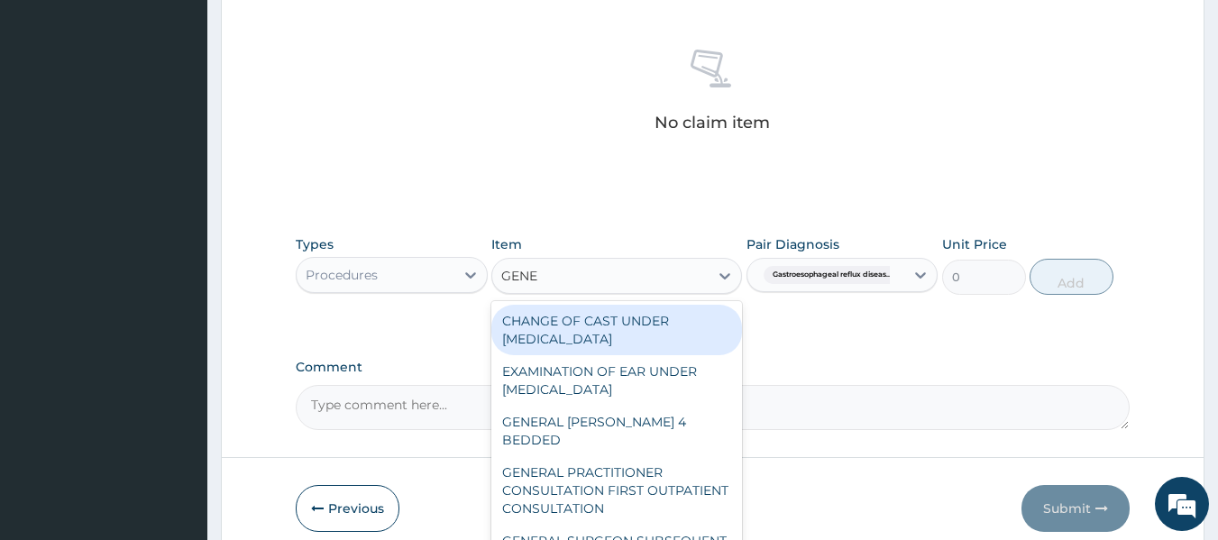
click at [639, 469] on div "GENERAL PRACTITIONER CONSULTATION FIRST OUTPATIENT CONSULTATION" at bounding box center [616, 490] width 251 height 69
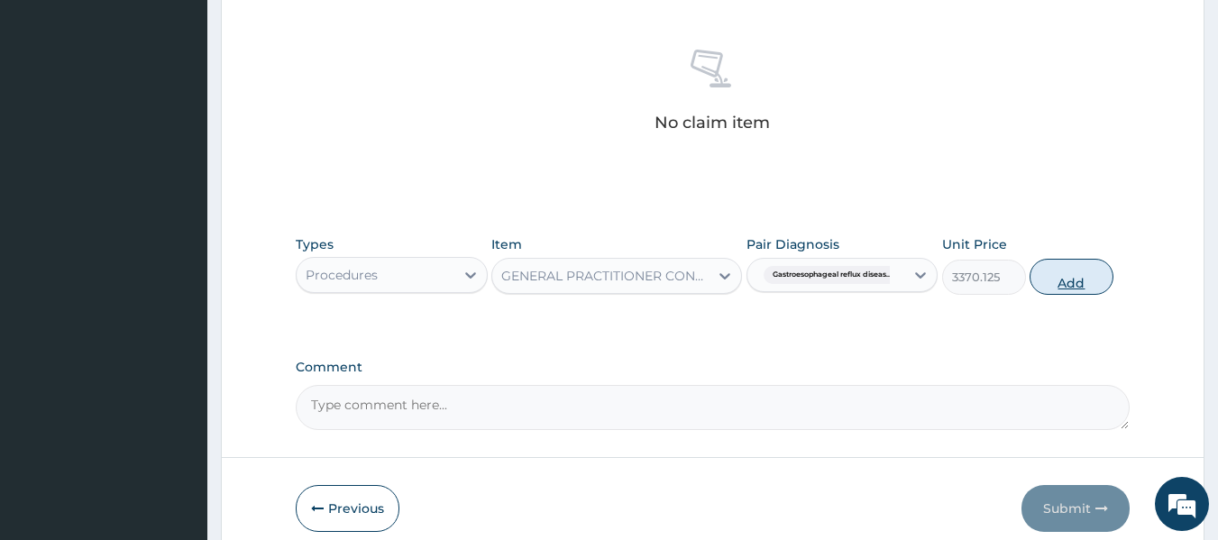
click at [1084, 282] on button "Add" at bounding box center [1072, 277] width 84 height 36
type input "0"
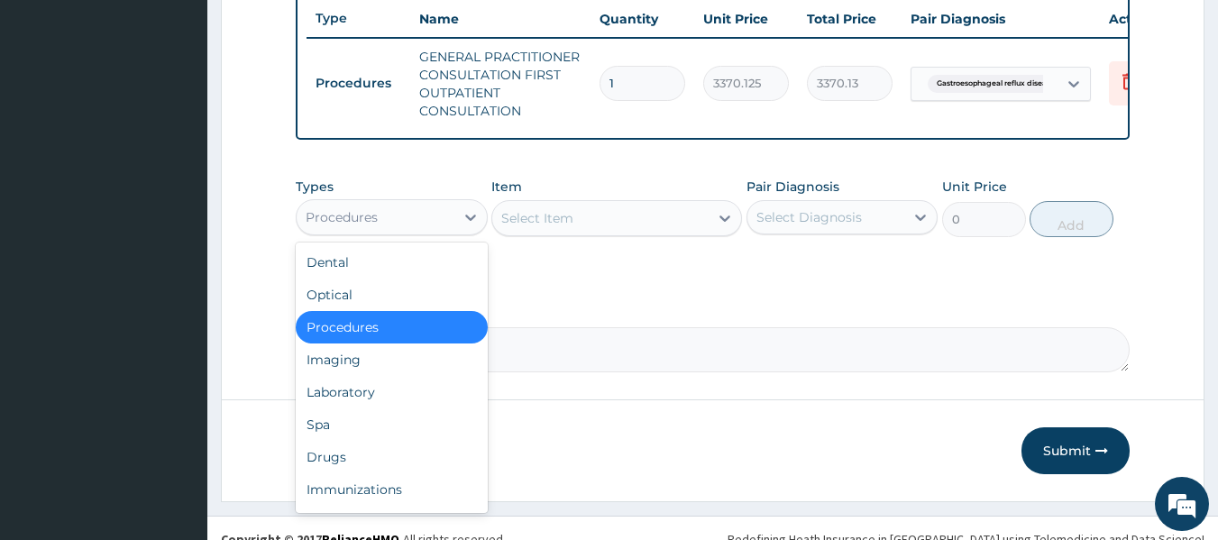
click at [333, 469] on div "Drugs" at bounding box center [392, 457] width 192 height 32
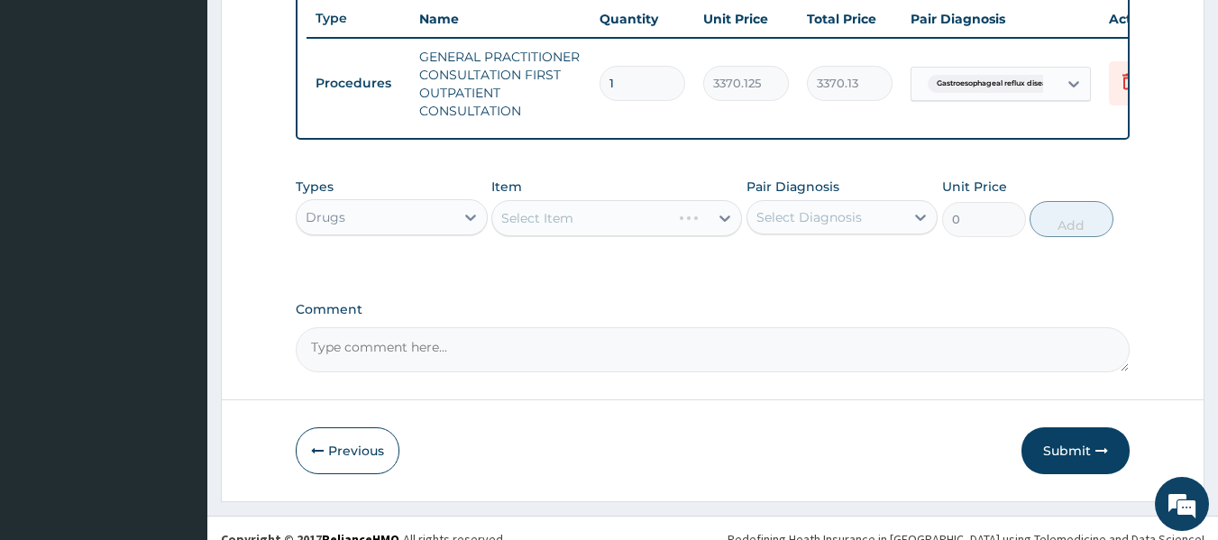
click at [540, 216] on div "Select Item" at bounding box center [616, 218] width 251 height 36
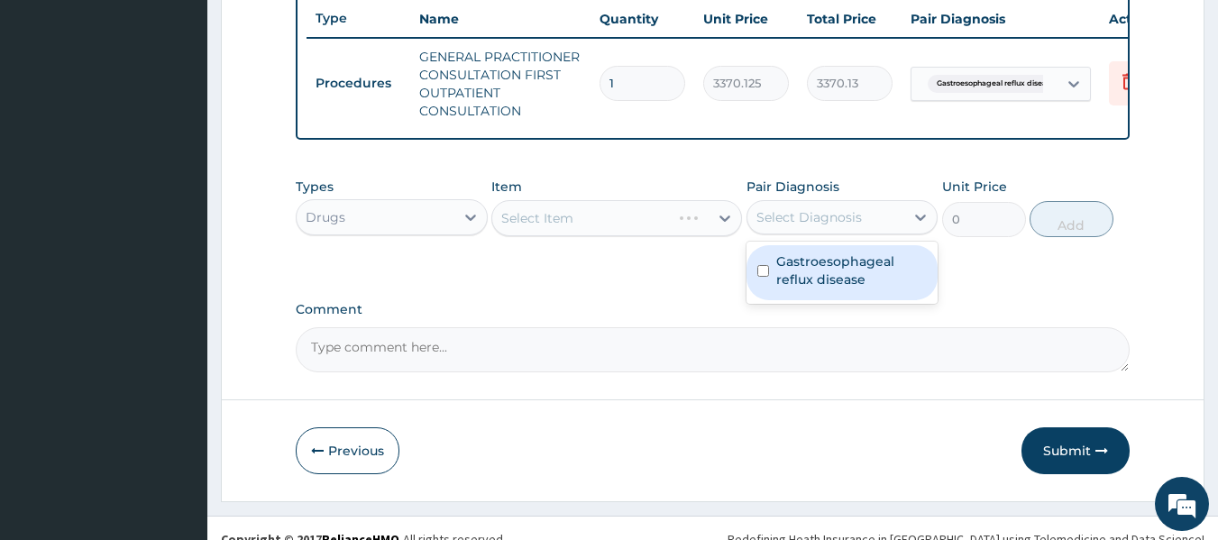
click at [863, 279] on label "Gastroesophageal reflux disease" at bounding box center [851, 270] width 151 height 36
checkbox input "true"
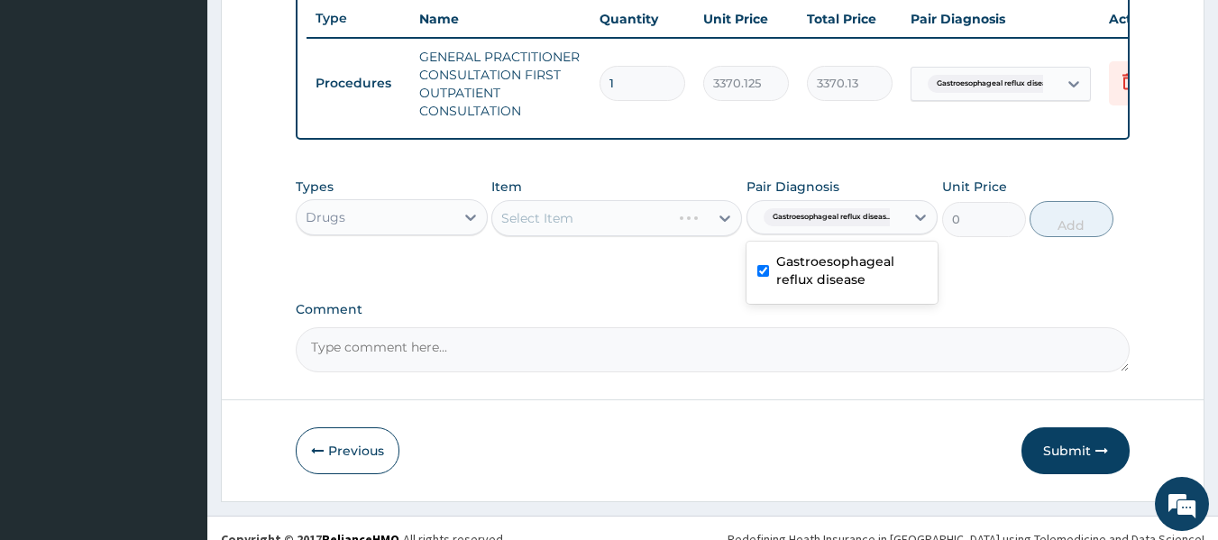
click at [628, 265] on div "Types Drugs Item Select Item Pair Diagnosis option [MEDICAL_DATA], selected. op…" at bounding box center [713, 221] width 835 height 105
click at [611, 224] on div "Select Item" at bounding box center [616, 218] width 251 height 36
click at [555, 231] on div "Select Item" at bounding box center [616, 218] width 251 height 36
click at [568, 236] on div "Select Item" at bounding box center [616, 218] width 251 height 36
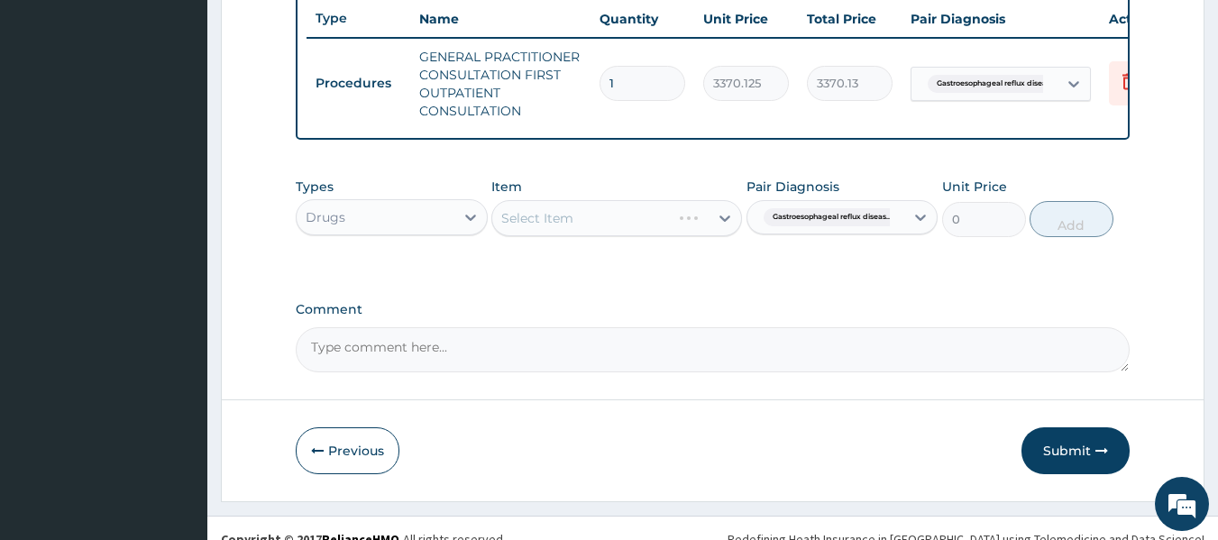
click at [558, 234] on div "Select Item" at bounding box center [616, 218] width 251 height 36
click at [576, 231] on div "Select Item" at bounding box center [616, 218] width 251 height 36
click at [561, 226] on div "Select Item" at bounding box center [616, 218] width 251 height 36
click at [591, 236] on div "Select Item" at bounding box center [616, 218] width 251 height 36
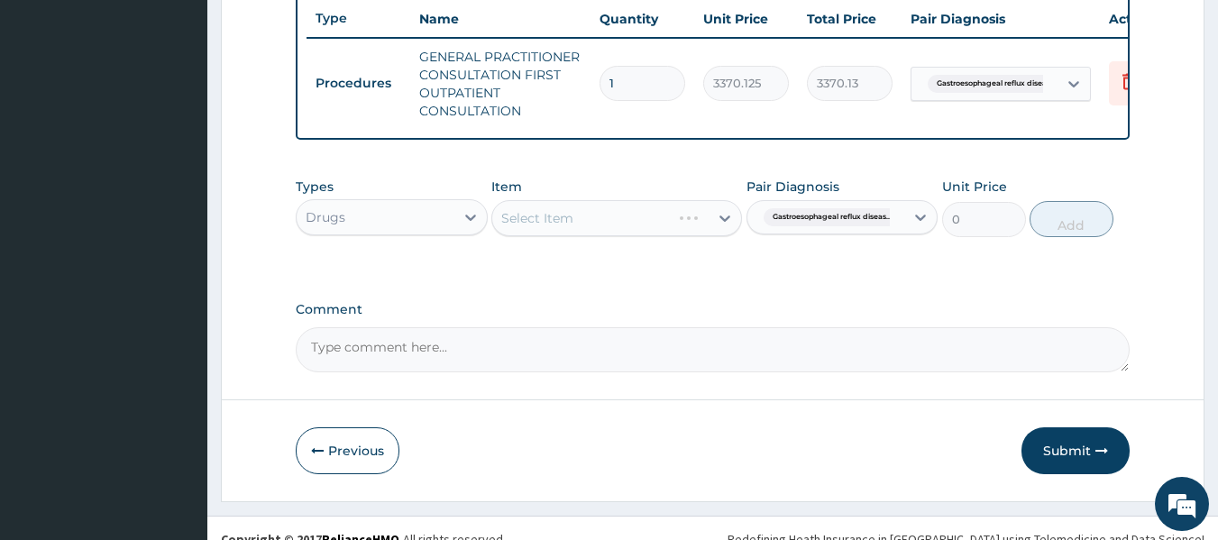
click at [591, 236] on div "Select Item" at bounding box center [616, 218] width 251 height 36
click at [583, 229] on div "Select Item" at bounding box center [616, 218] width 251 height 36
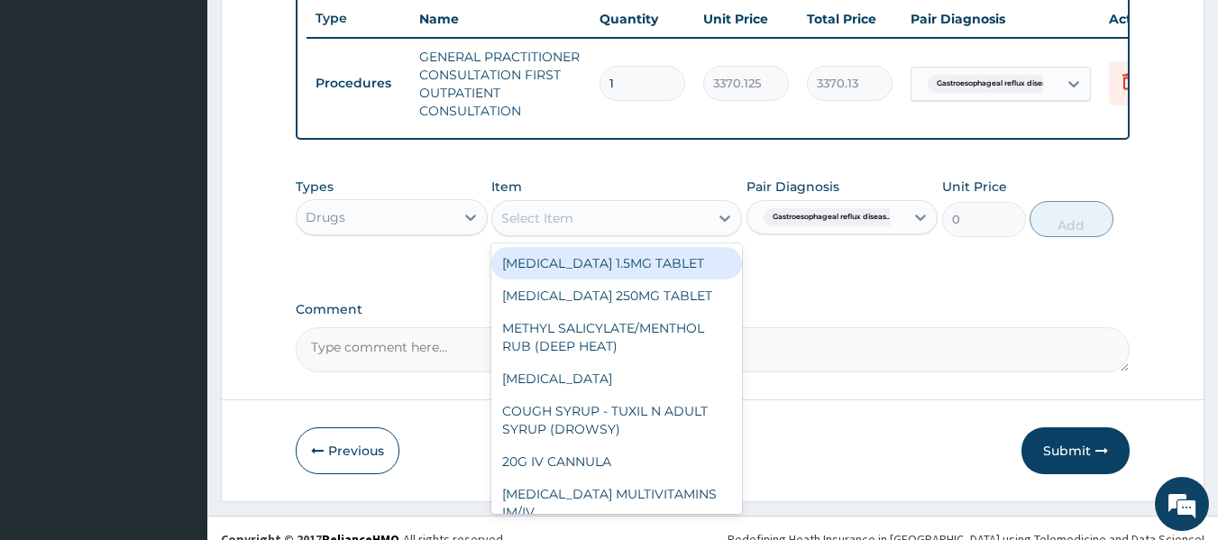
click at [607, 225] on div "Select Item" at bounding box center [600, 218] width 216 height 29
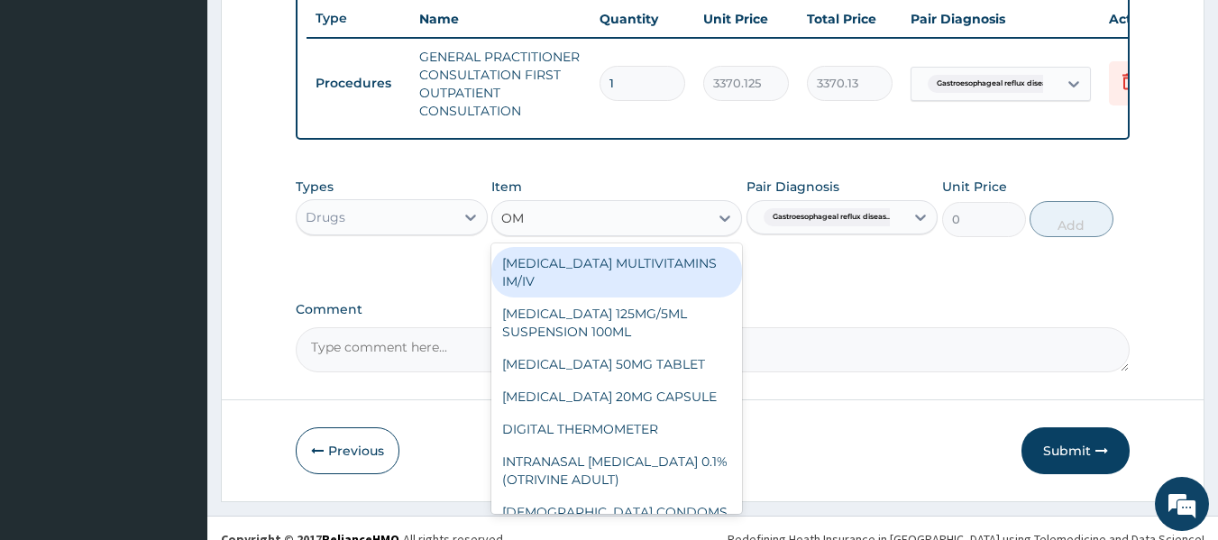
type input "OME"
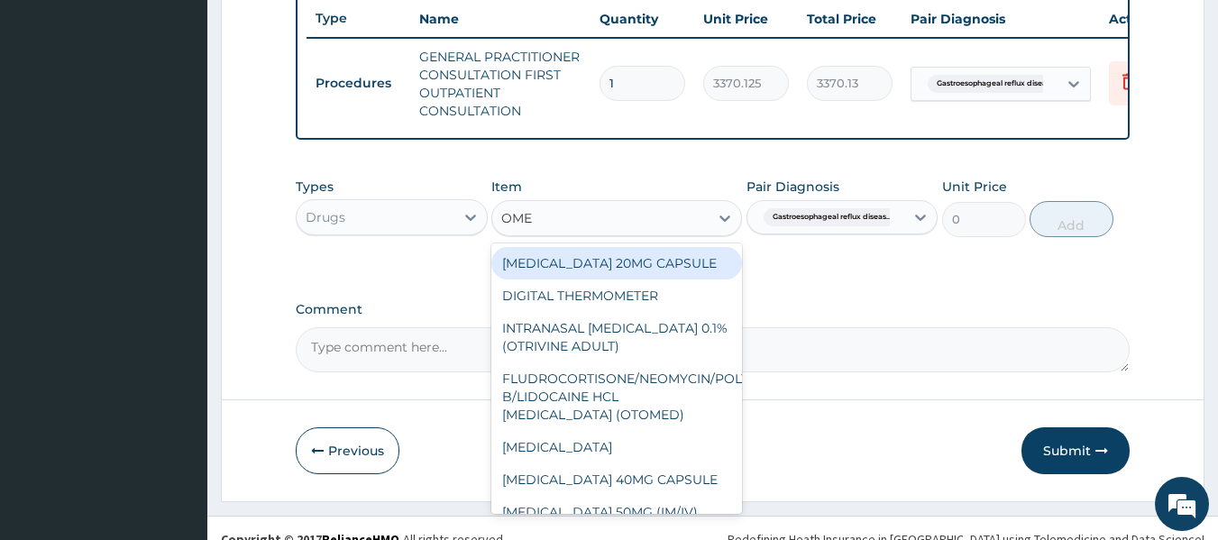
click at [647, 272] on div "[MEDICAL_DATA] 20MG CAPSULE" at bounding box center [616, 263] width 251 height 32
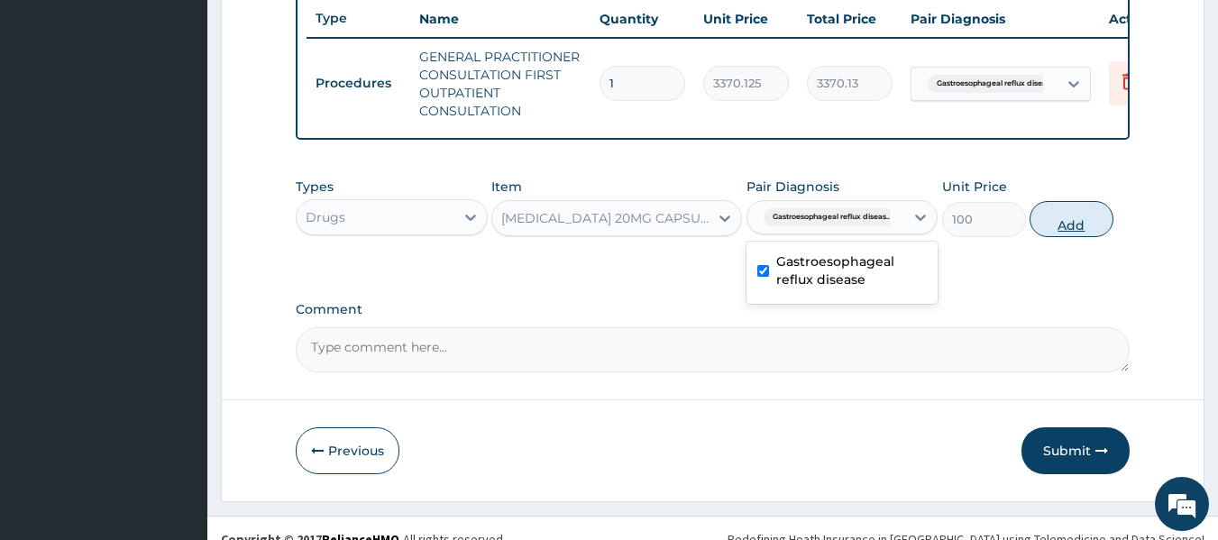
click at [1079, 228] on button "Add" at bounding box center [1072, 219] width 84 height 36
type input "0"
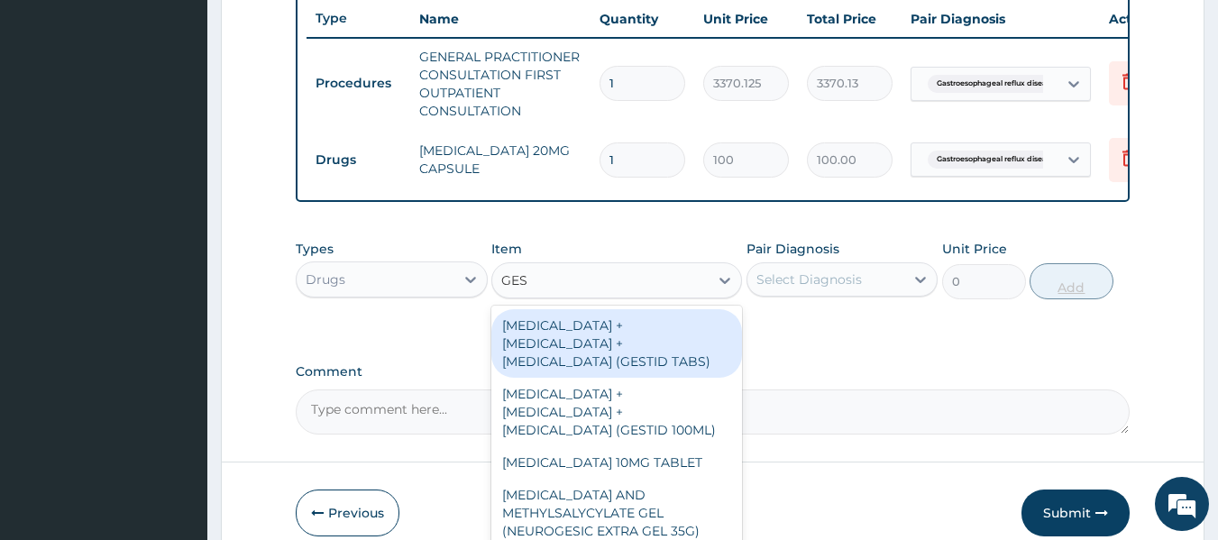
type input "GEST"
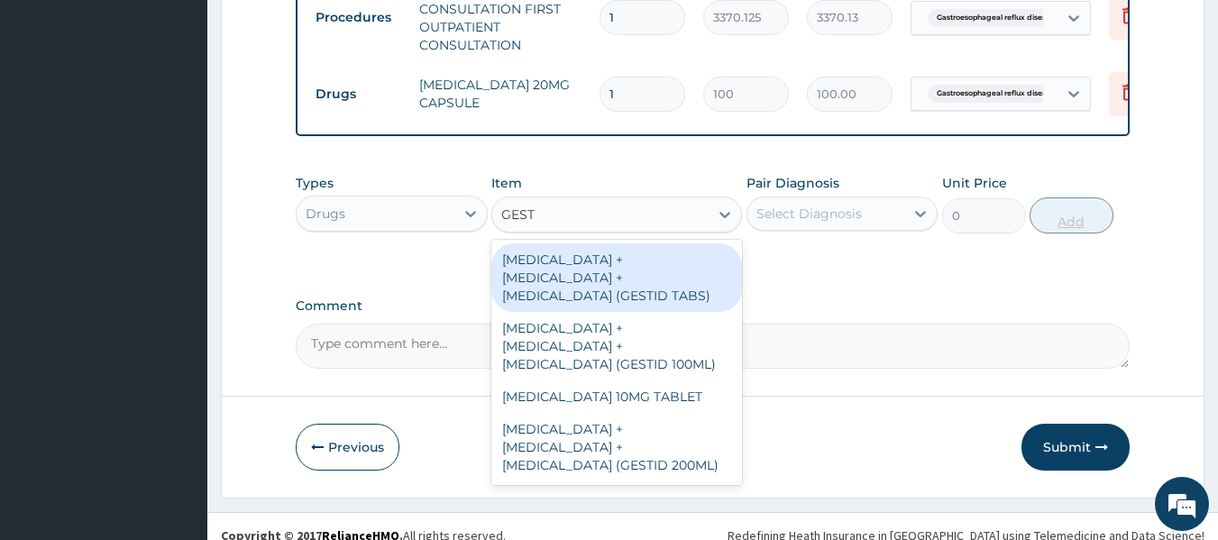
scroll to position [751, 0]
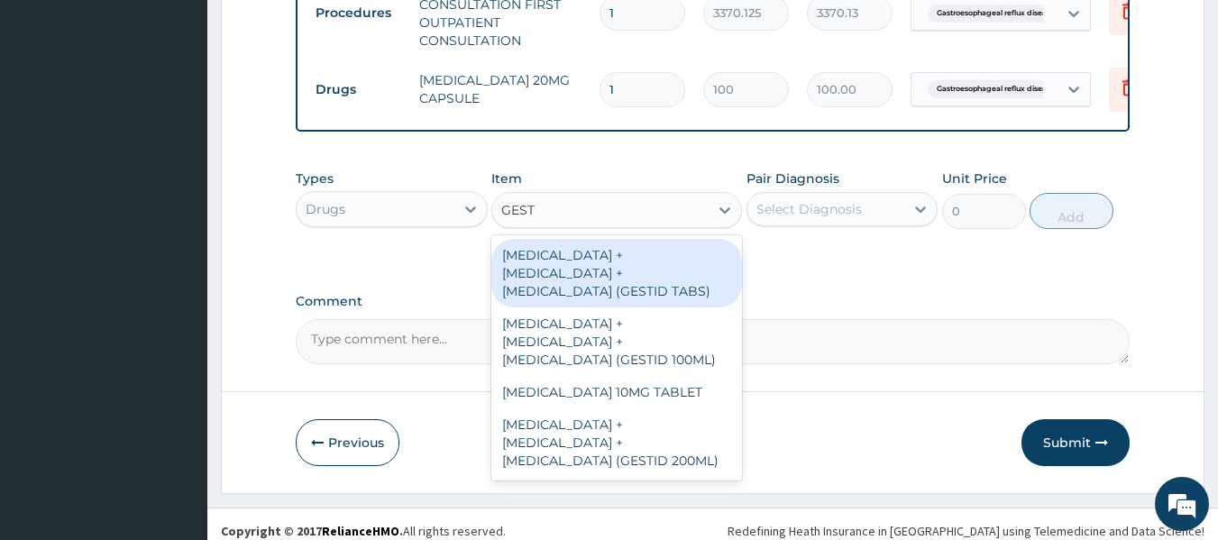
click at [697, 281] on div "[MEDICAL_DATA] + [MEDICAL_DATA] + [MEDICAL_DATA] (GESTID TABS)" at bounding box center [616, 273] width 251 height 69
type input "100"
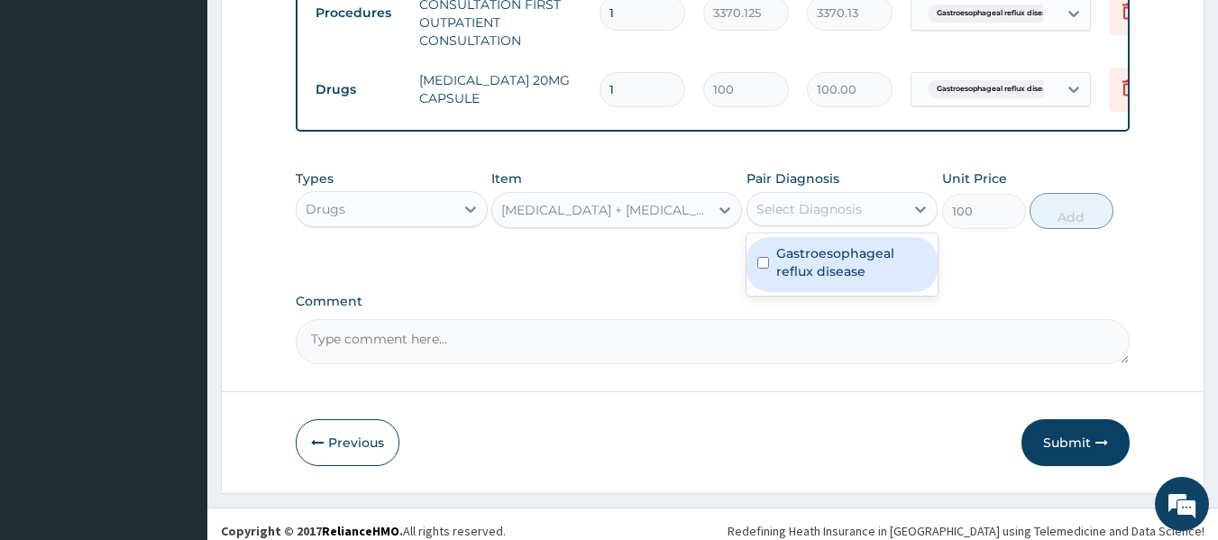
click at [853, 280] on label "Gastroesophageal reflux disease" at bounding box center [851, 262] width 151 height 36
checkbox input "true"
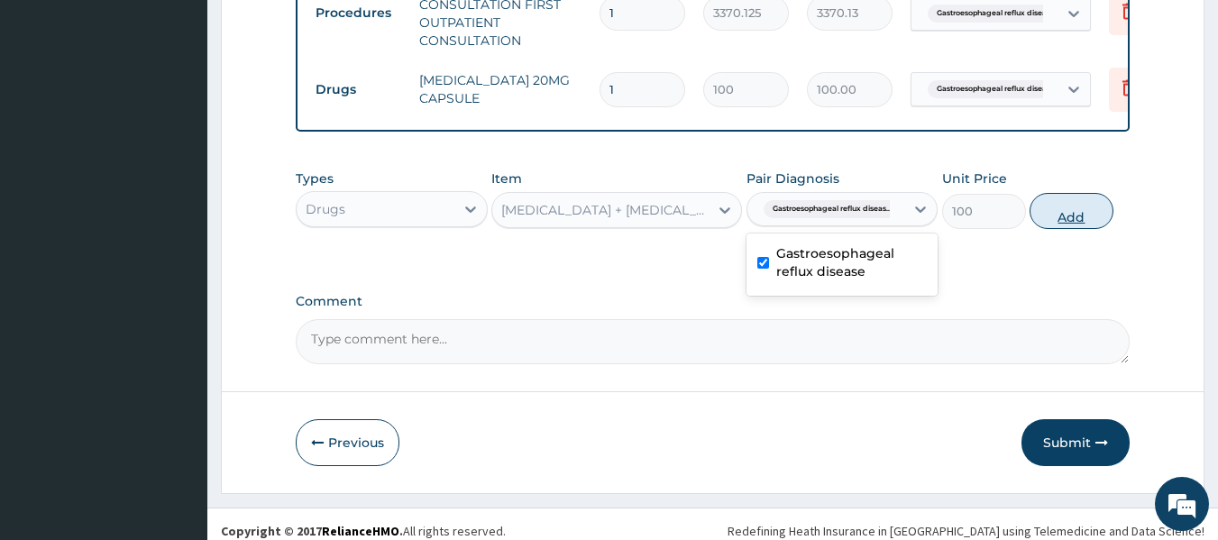
click at [1053, 227] on button "Add" at bounding box center [1072, 211] width 84 height 36
type input "0"
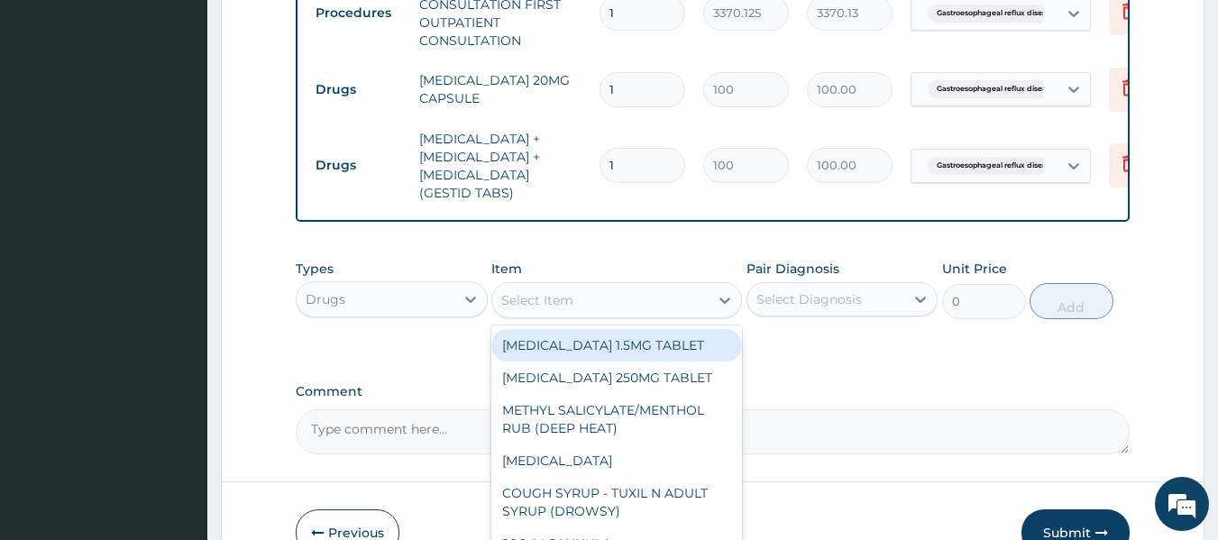
click at [631, 315] on div "Select Item" at bounding box center [600, 300] width 216 height 29
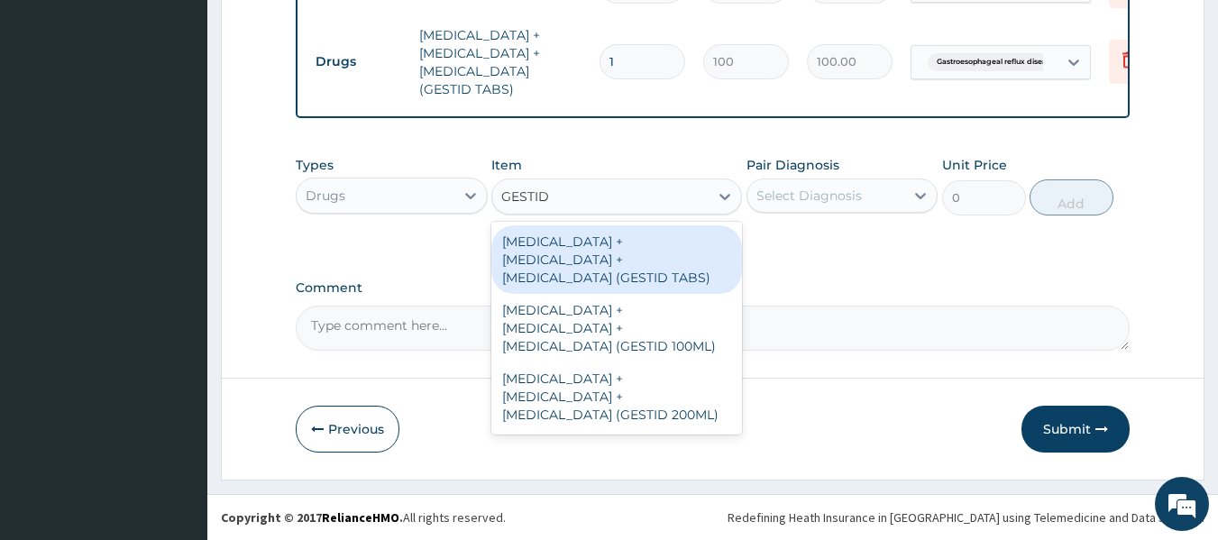
scroll to position [868, 0]
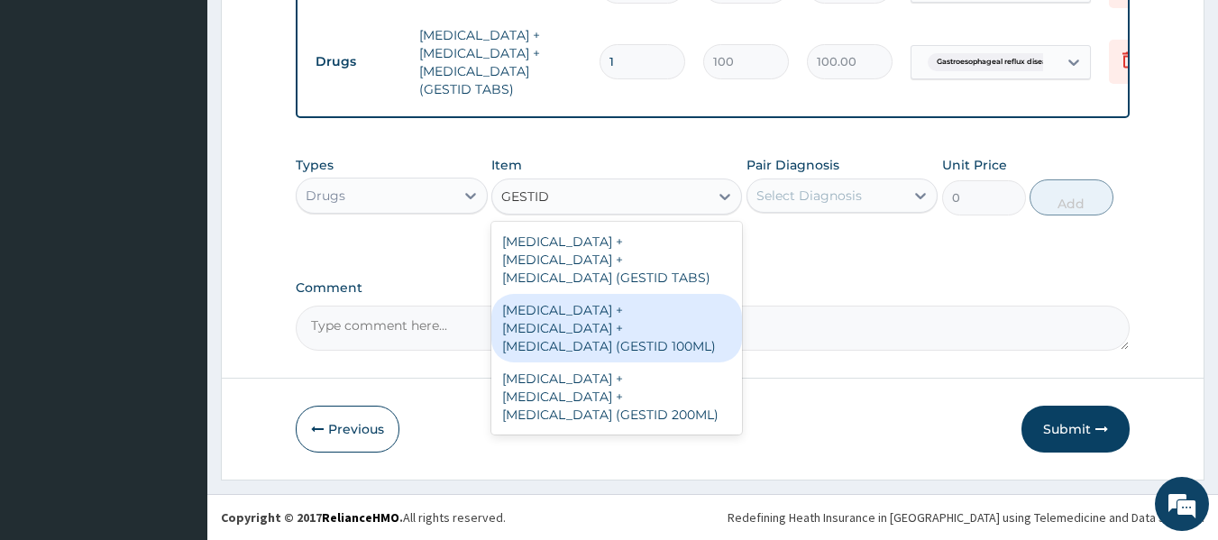
type input "GESTID"
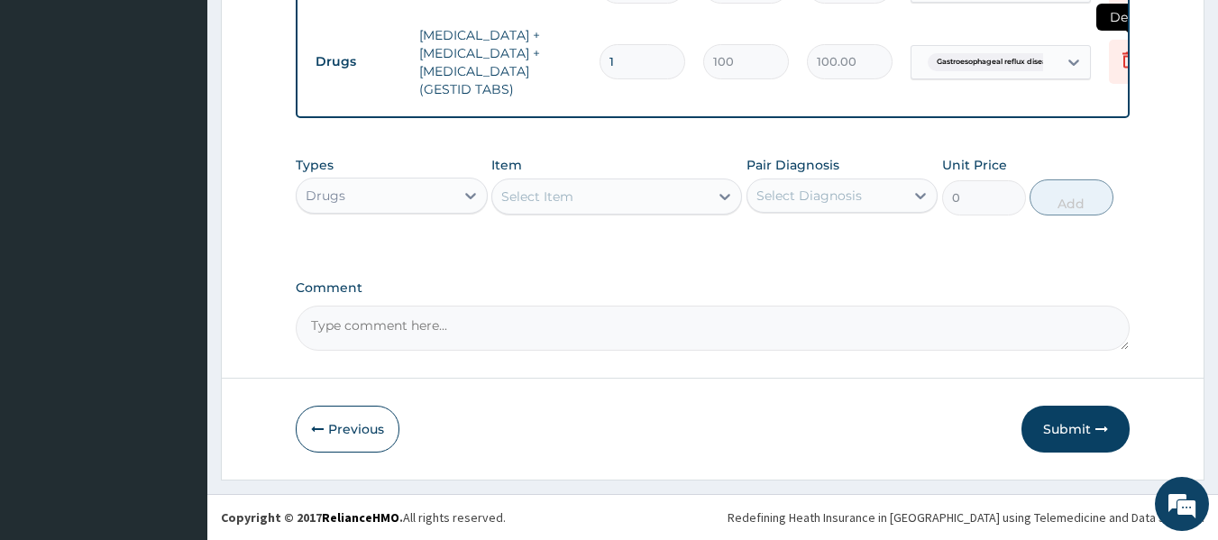
click at [1124, 67] on icon at bounding box center [1129, 60] width 22 height 22
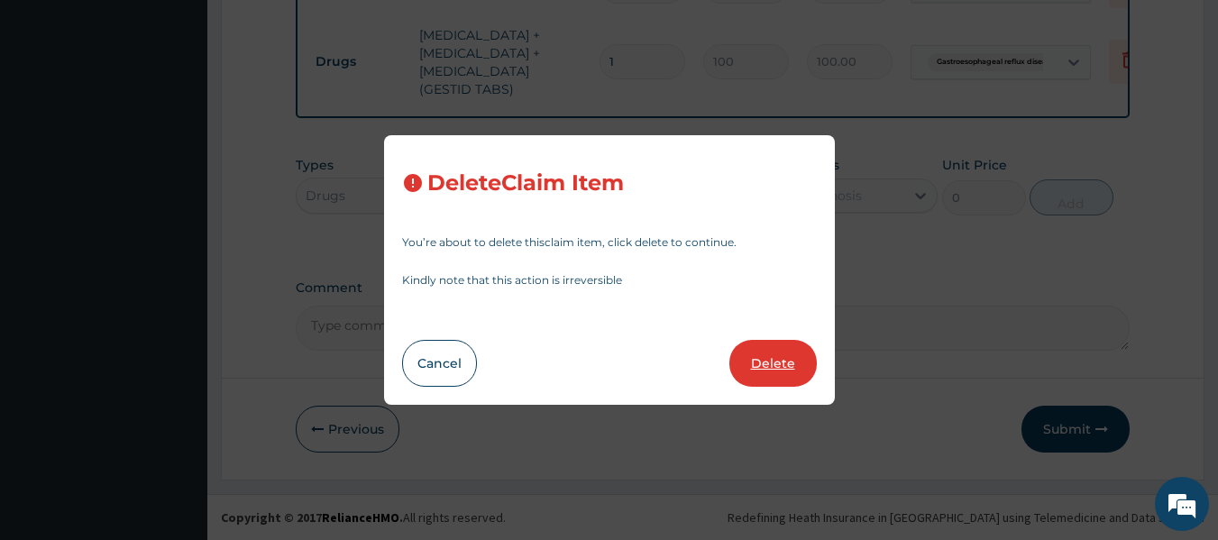
click at [787, 364] on button "Delete" at bounding box center [773, 363] width 87 height 47
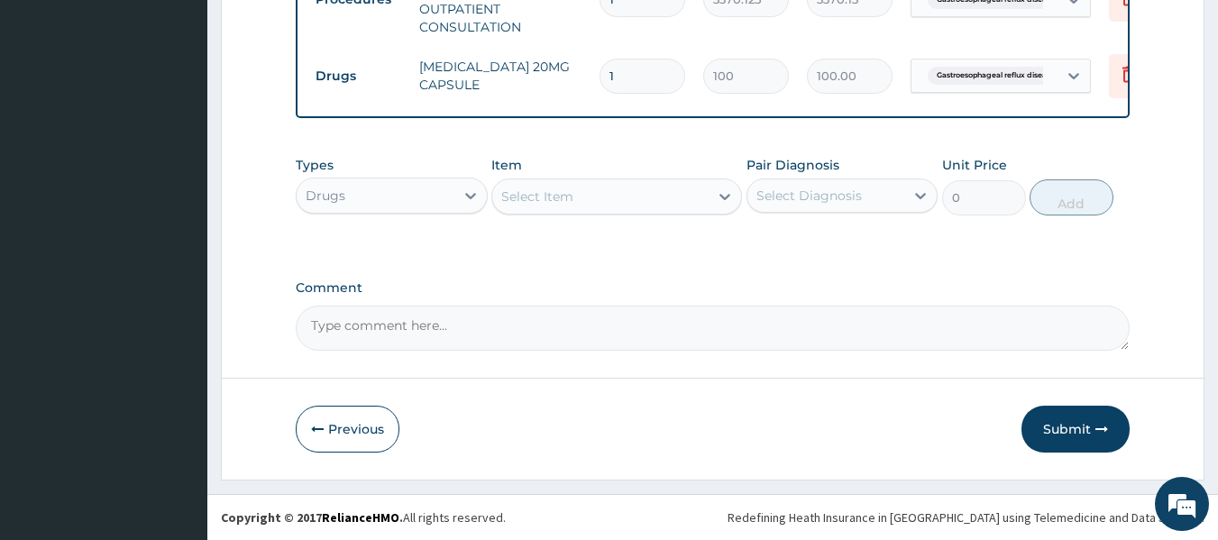
scroll to position [778, 0]
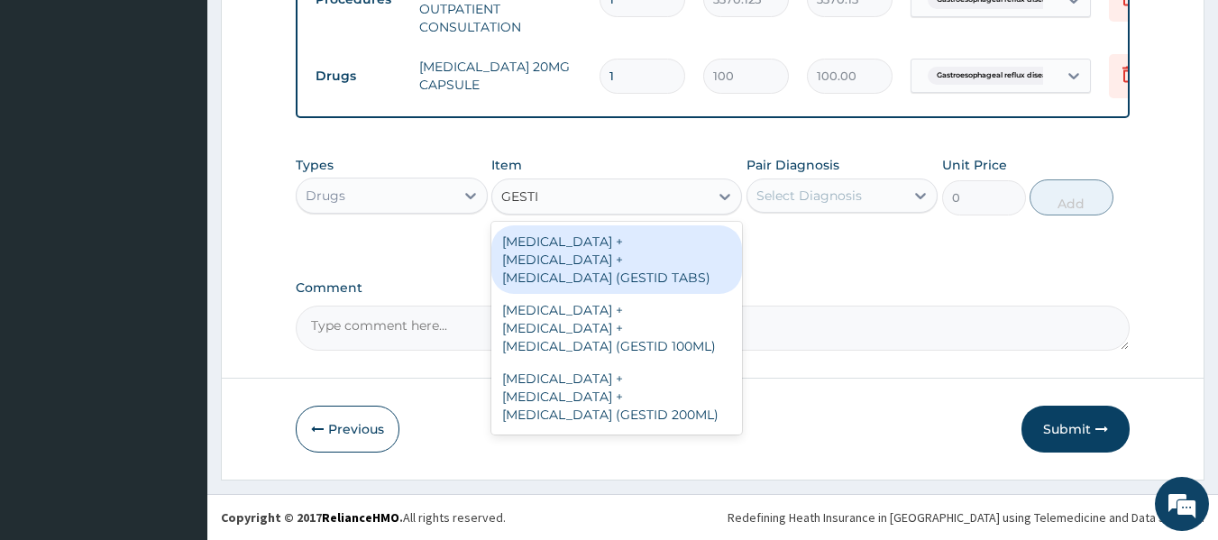
type input "GESTID"
click at [680, 353] on div "[MEDICAL_DATA] + [MEDICAL_DATA] + [MEDICAL_DATA] (GESTID 100ML)" at bounding box center [616, 328] width 251 height 69
type input "1536"
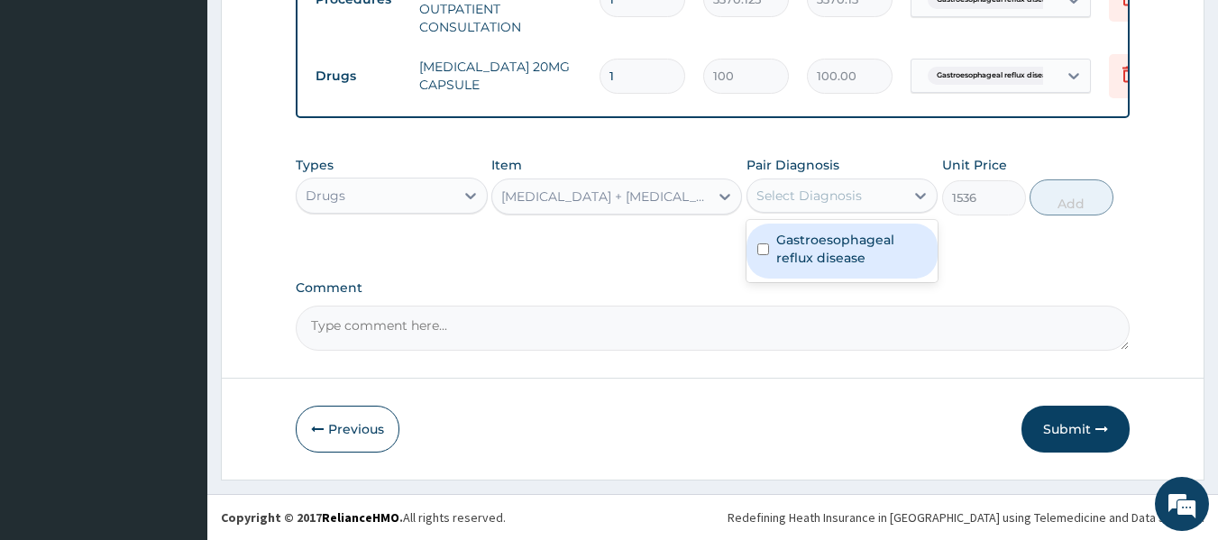
click at [862, 252] on label "Gastroesophageal reflux disease" at bounding box center [851, 249] width 151 height 36
checkbox input "true"
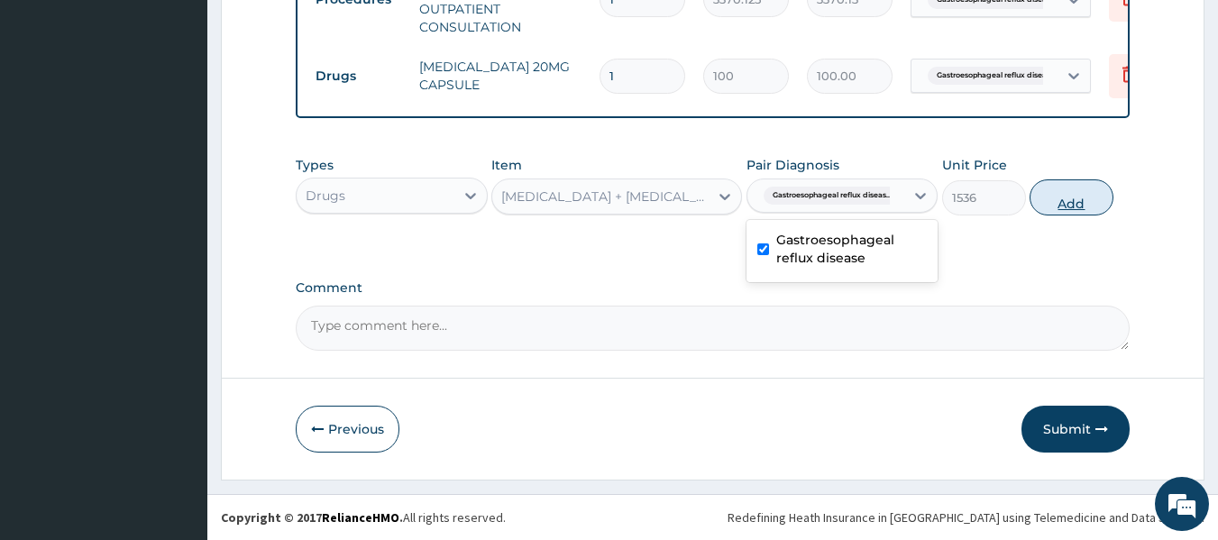
click at [1082, 197] on button "Add" at bounding box center [1072, 197] width 84 height 36
type input "0"
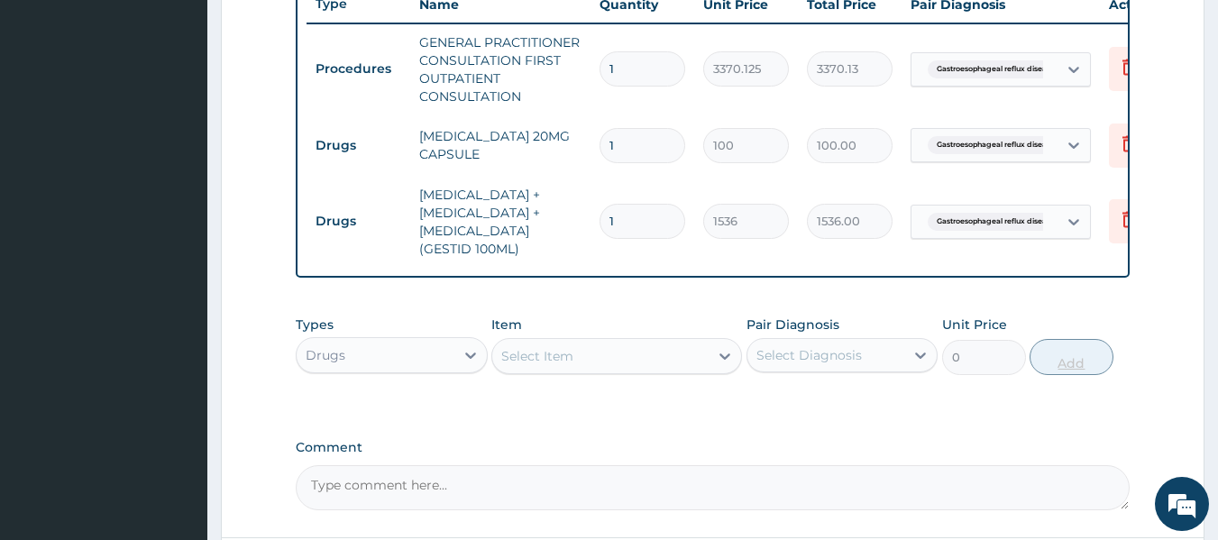
scroll to position [693, 0]
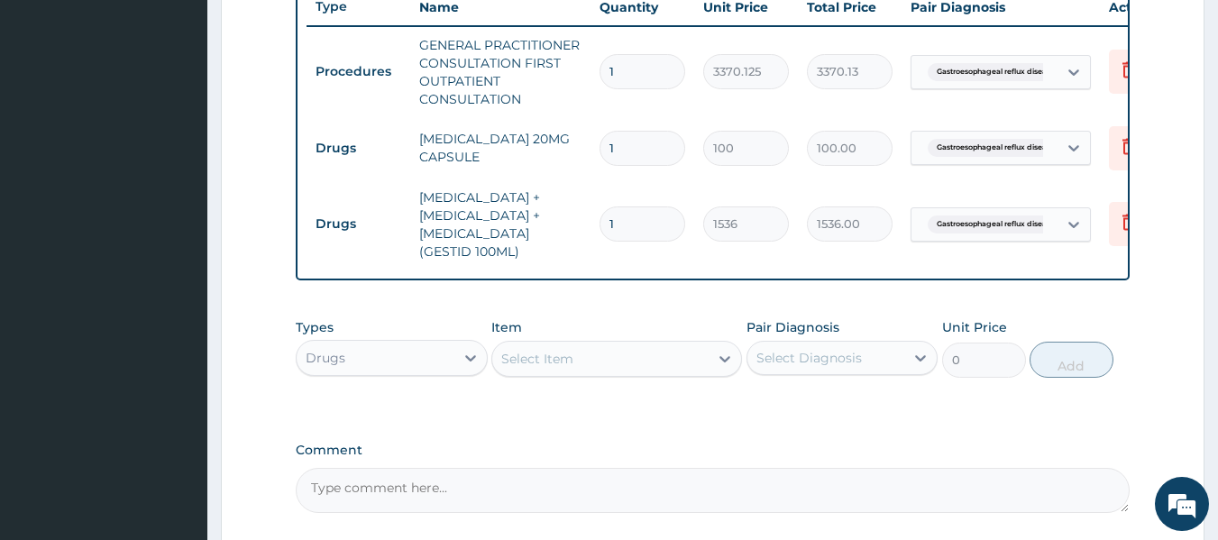
click at [623, 140] on input "1" at bounding box center [643, 148] width 86 height 35
click at [624, 142] on input "1" at bounding box center [643, 148] width 86 height 35
type input "14"
type input "1400.00"
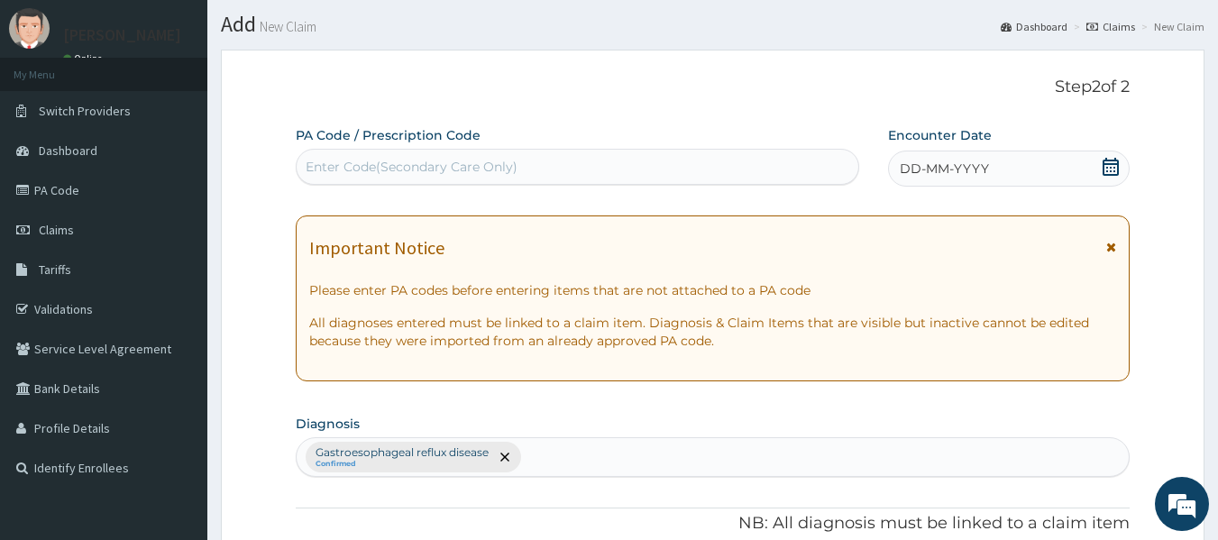
scroll to position [0, 0]
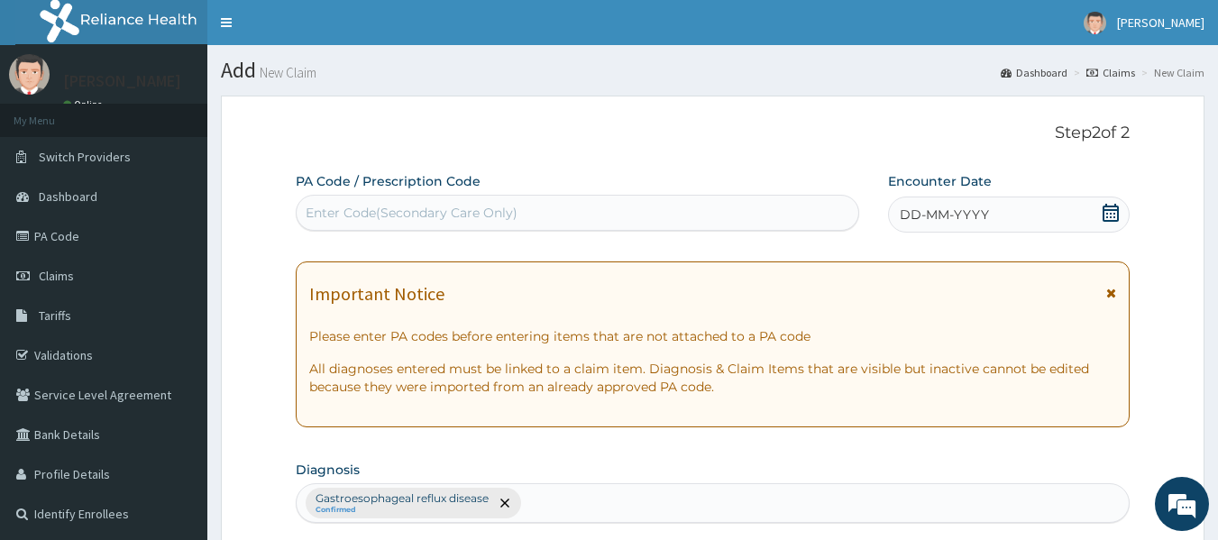
type input "14"
click at [903, 219] on span "DD-MM-YYYY" at bounding box center [944, 215] width 89 height 18
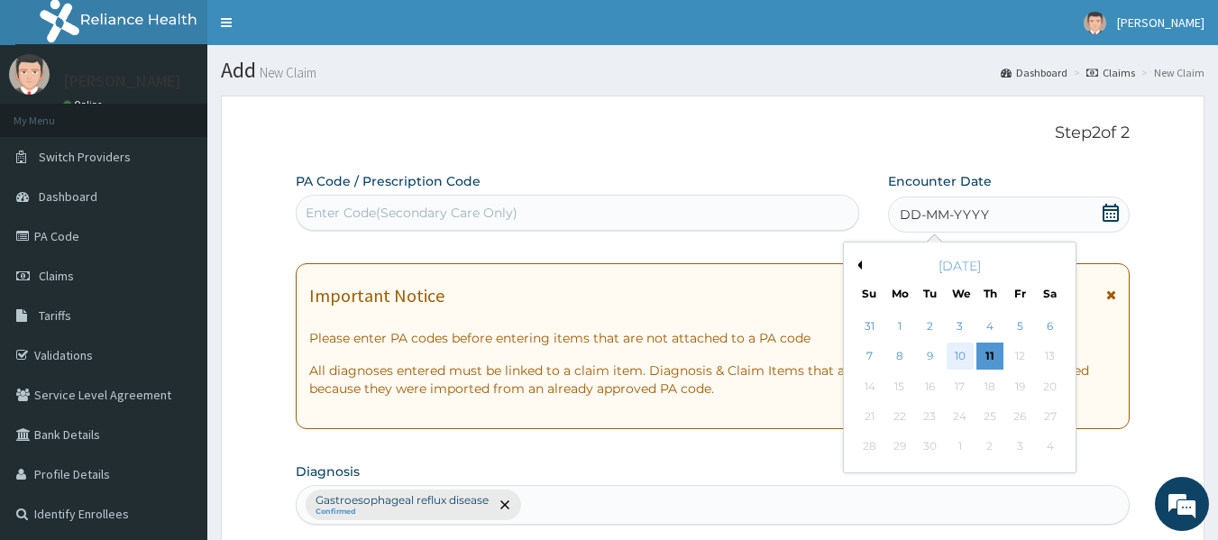
click at [959, 356] on div "10" at bounding box center [960, 357] width 27 height 27
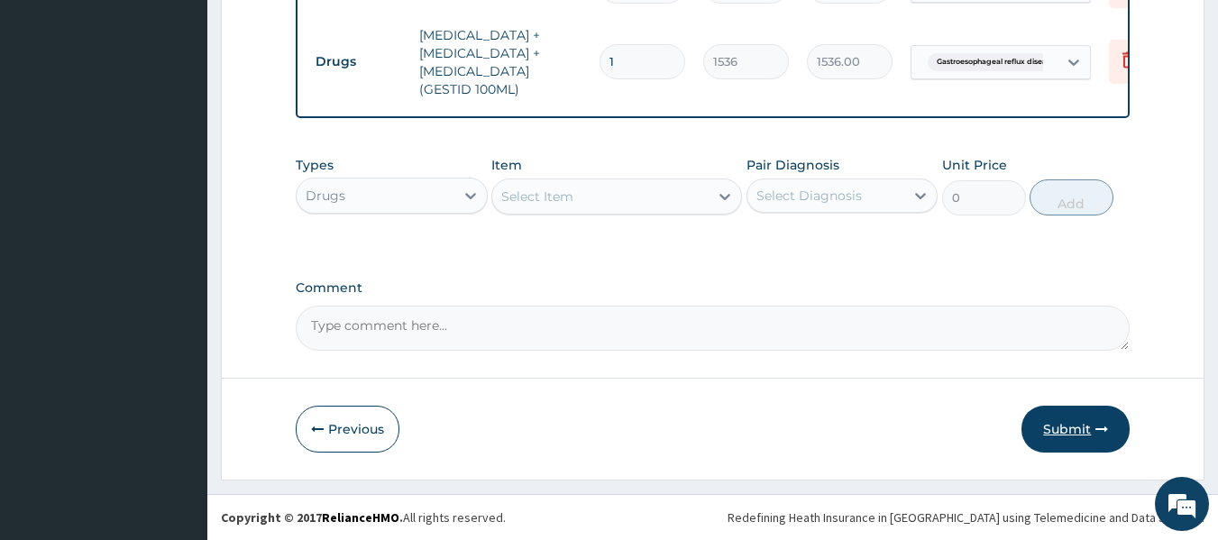
click at [1083, 426] on button "Submit" at bounding box center [1076, 429] width 108 height 47
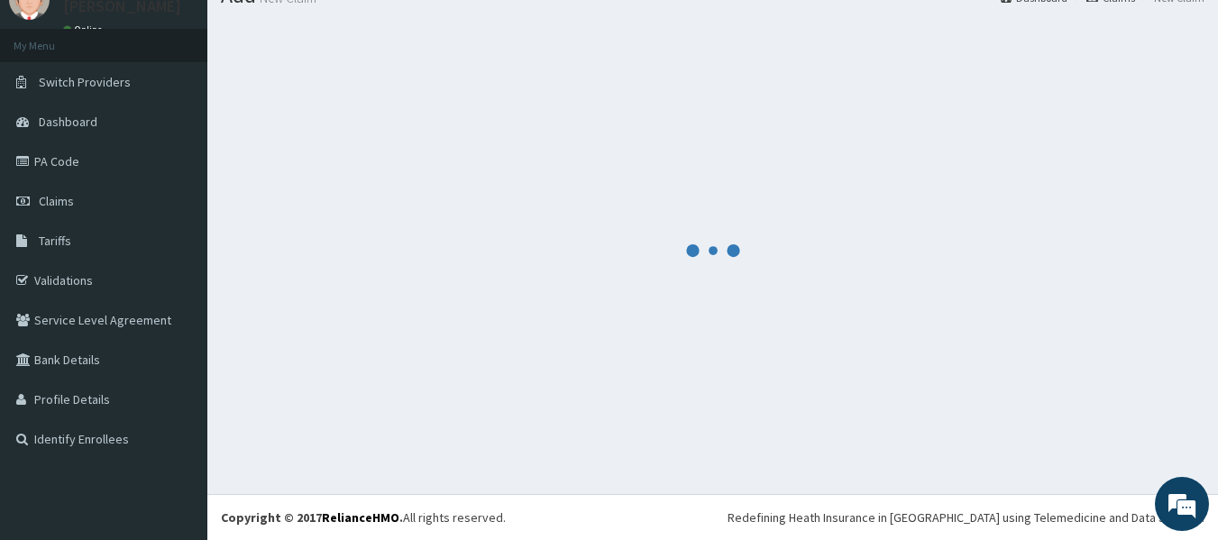
scroll to position [886, 0]
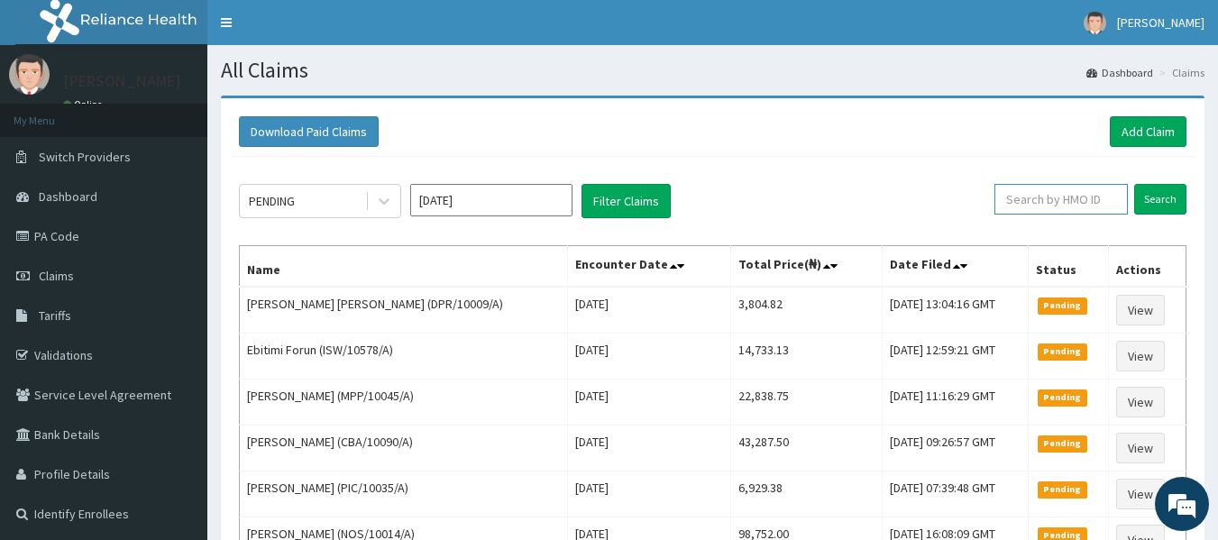
click at [1051, 202] on input "text" at bounding box center [1061, 199] width 133 height 31
type input "PMD/10005/A"
click at [1156, 192] on input "Search" at bounding box center [1160, 199] width 52 height 31
